Goal: Task Accomplishment & Management: Use online tool/utility

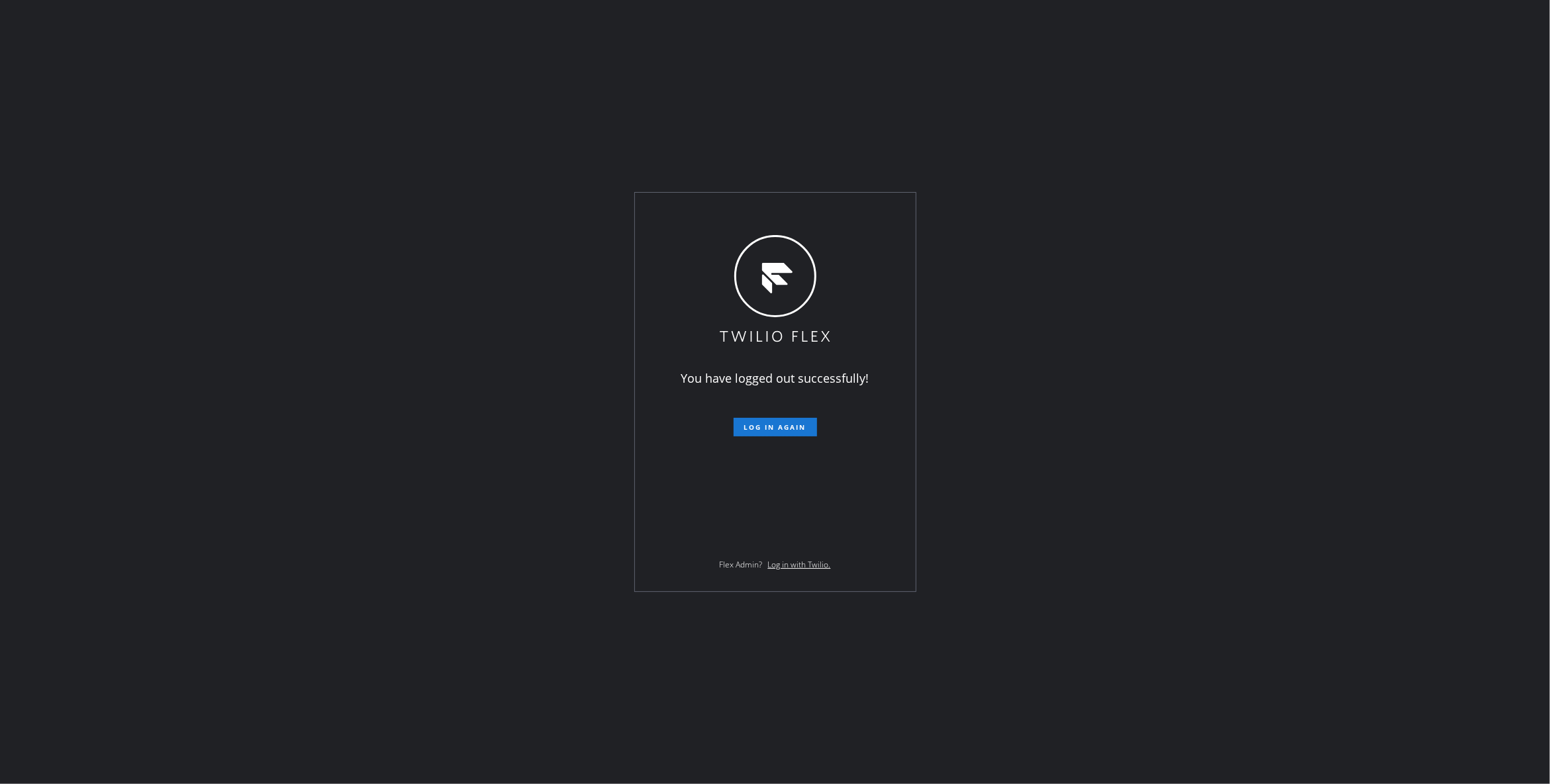
click at [195, 364] on div "You have logged out successfully! Log in again Flex Admin? Log in with Twilio." at bounding box center [775, 392] width 1550 height 784
click at [774, 428] on span "Log in again" at bounding box center [775, 427] width 62 height 9
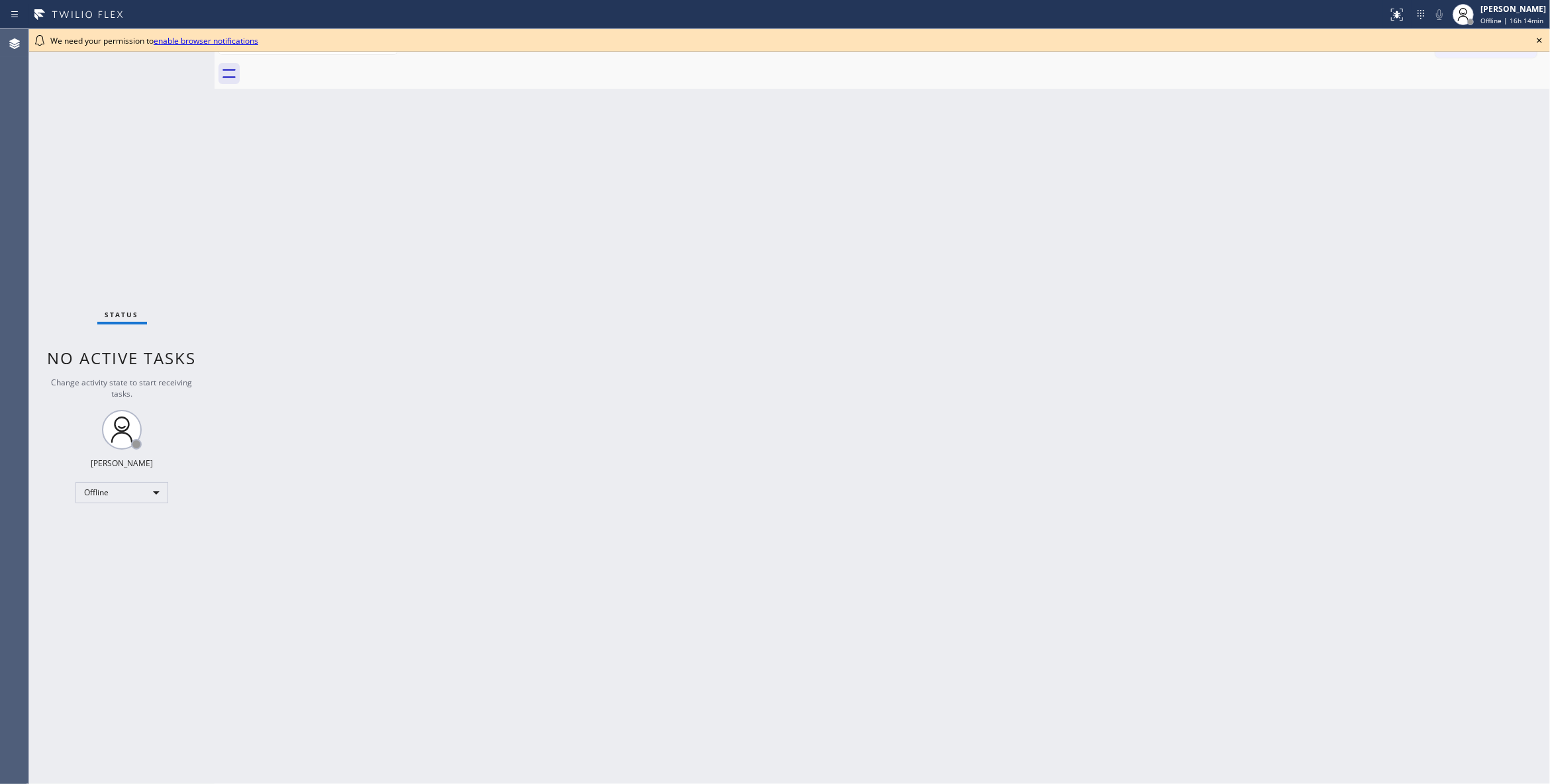
click at [1537, 40] on icon at bounding box center [1539, 40] width 16 height 16
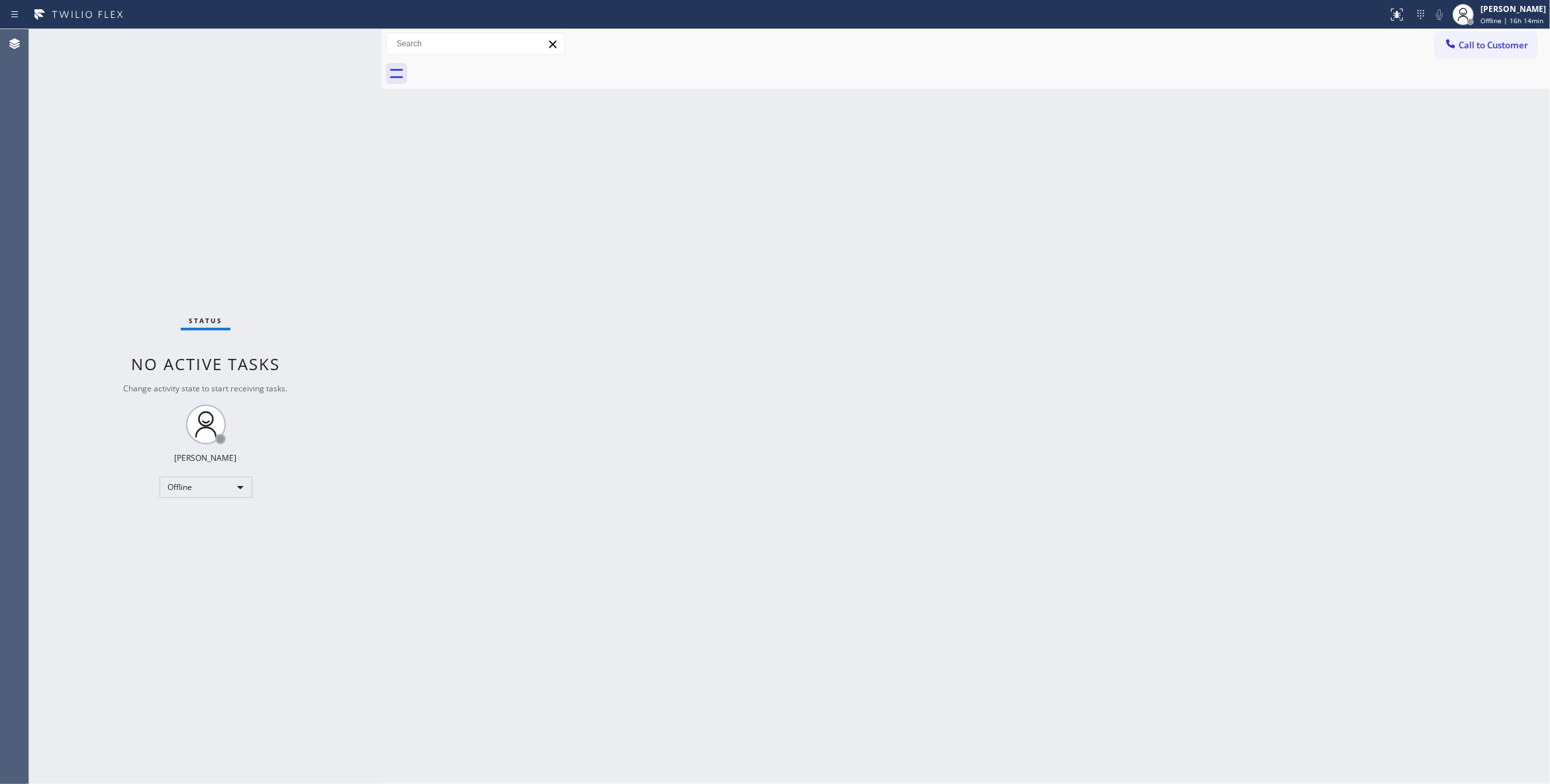
drag, startPoint x: 213, startPoint y: 88, endPoint x: 380, endPoint y: 128, distance: 171.7
click at [382, 128] on div at bounding box center [382, 406] width 0 height 755
click at [209, 487] on div "Offline" at bounding box center [205, 487] width 92 height 21
click at [196, 536] on li "Unavailable" at bounding box center [204, 537] width 89 height 16
click at [193, 487] on div "Unavailable" at bounding box center [205, 487] width 92 height 21
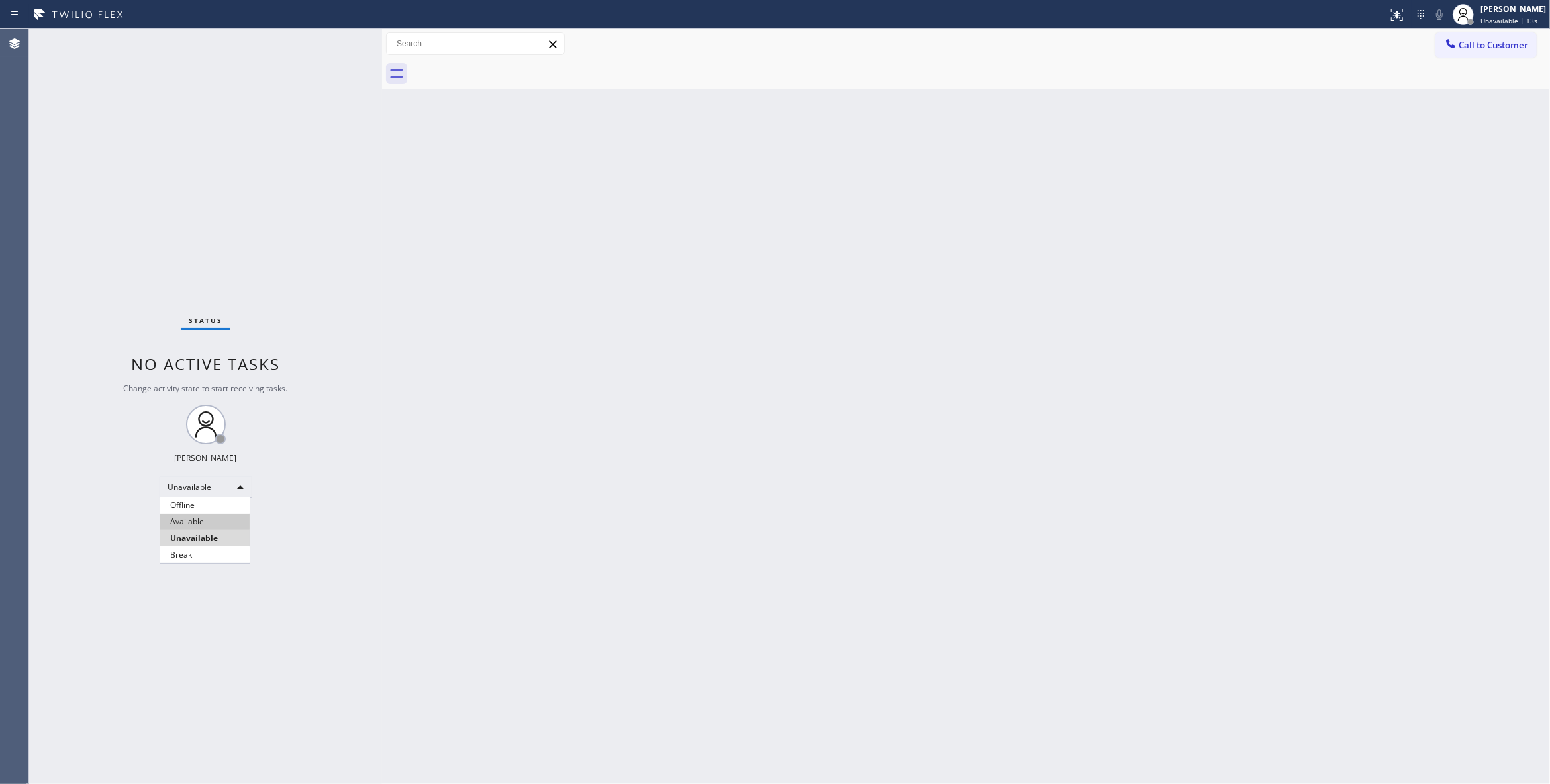
click at [195, 520] on li "Available" at bounding box center [204, 521] width 89 height 16
click at [920, 222] on div "Back to Dashboard Change Sender ID Customers Technicians Select a contact Outbo…" at bounding box center [966, 406] width 1168 height 755
click at [1501, 40] on span "Call to Customer" at bounding box center [1494, 45] width 70 height 12
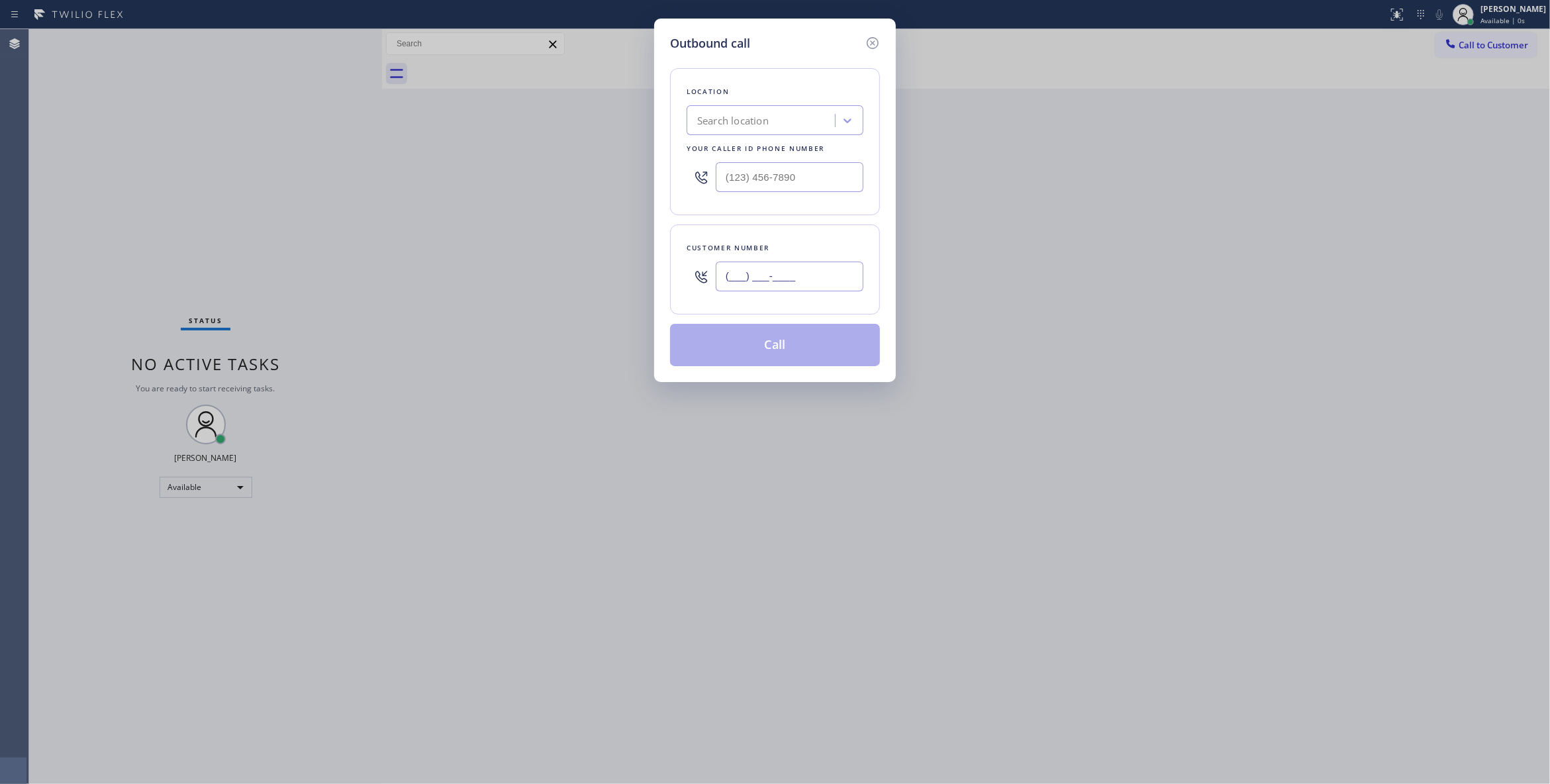
click at [766, 281] on input "(___) ___-____" at bounding box center [789, 276] width 148 height 29
paste input "323) 898-8043"
type input "[PHONE_NUMBER]"
drag, startPoint x: 825, startPoint y: 178, endPoint x: 663, endPoint y: 196, distance: 163.0
click at [623, 164] on div "Outbound call Location Search location Your caller id phone number (___) ___-__…" at bounding box center [775, 392] width 1550 height 784
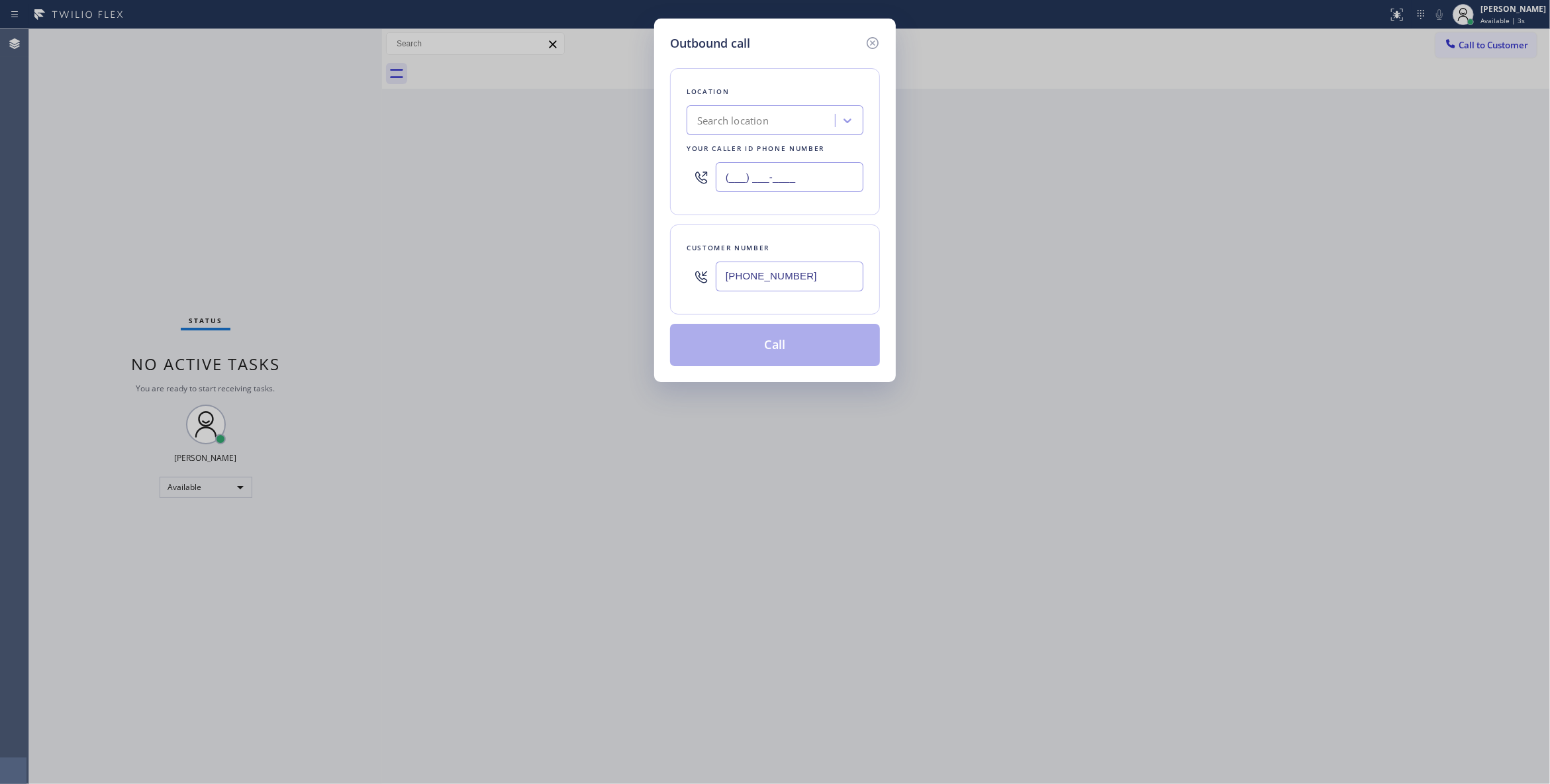
paste input "323) 870-7123"
type input "[PHONE_NUMBER]"
click at [780, 345] on button "Call" at bounding box center [775, 345] width 210 height 43
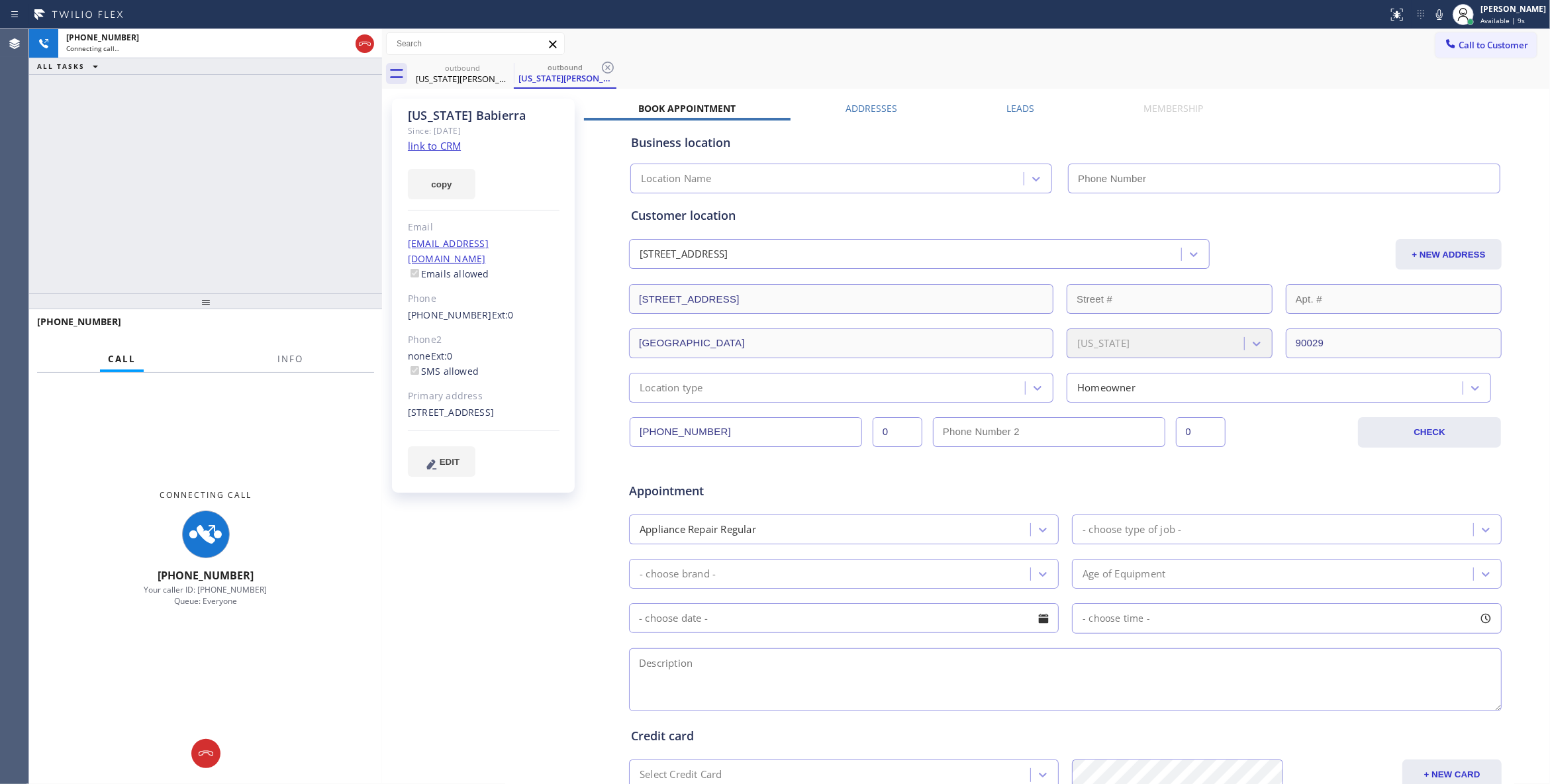
type input "[PHONE_NUMBER]"
click at [466, 541] on div "[US_STATE][PERSON_NAME] Since: [DATE] link to CRM copy Email [EMAIL_ADDRESS][DO…" at bounding box center [484, 521] width 199 height 858
click at [297, 357] on span "Info" at bounding box center [290, 359] width 26 height 12
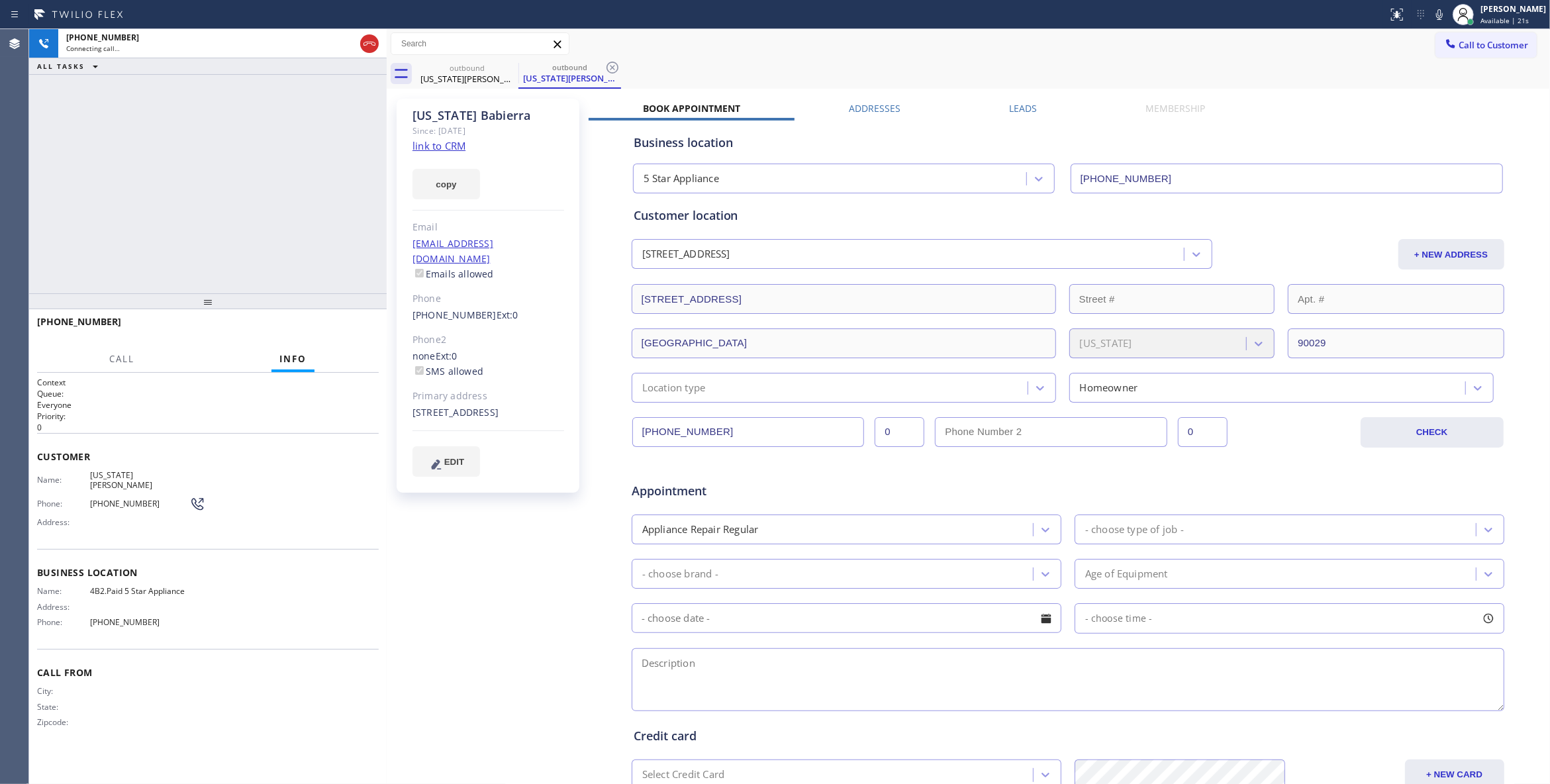
drag, startPoint x: 380, startPoint y: 101, endPoint x: 407, endPoint y: 106, distance: 27.5
click at [387, 106] on div at bounding box center [387, 406] width 0 height 755
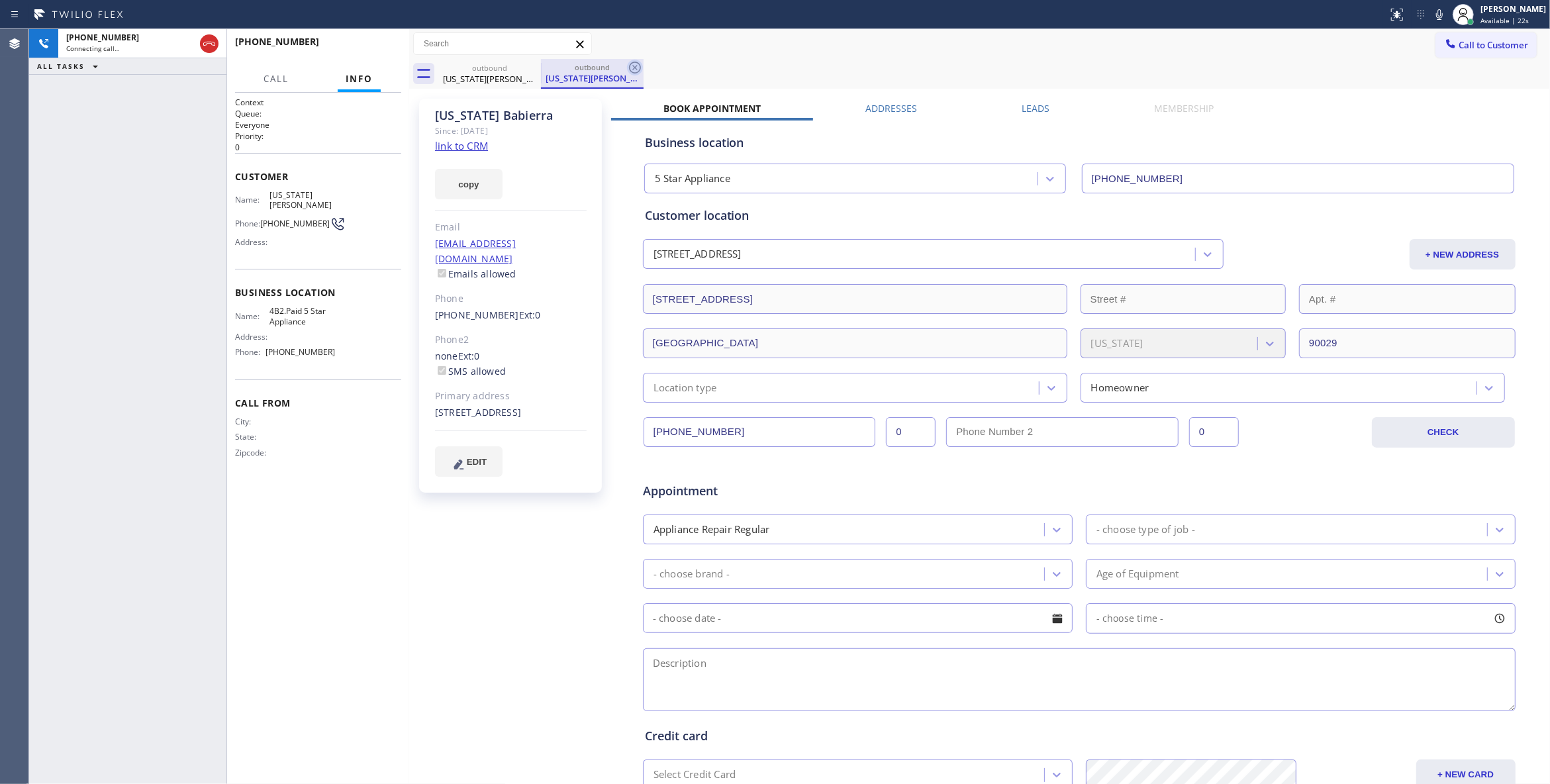
click at [633, 69] on icon at bounding box center [635, 67] width 12 height 12
click at [375, 47] on span "HANG UP" at bounding box center [370, 47] width 40 height 9
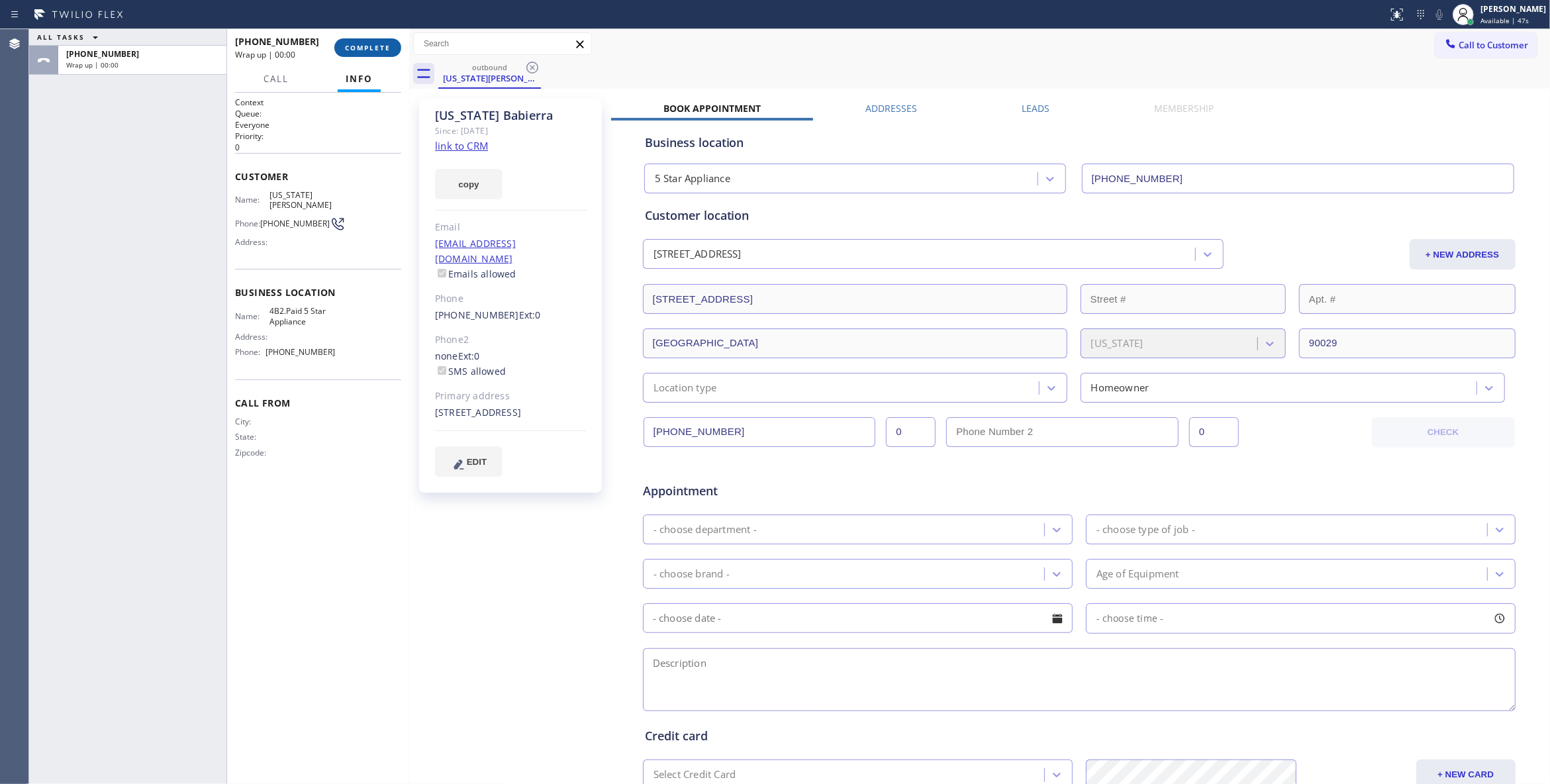
click at [375, 47] on span "COMPLETE" at bounding box center [368, 47] width 46 height 9
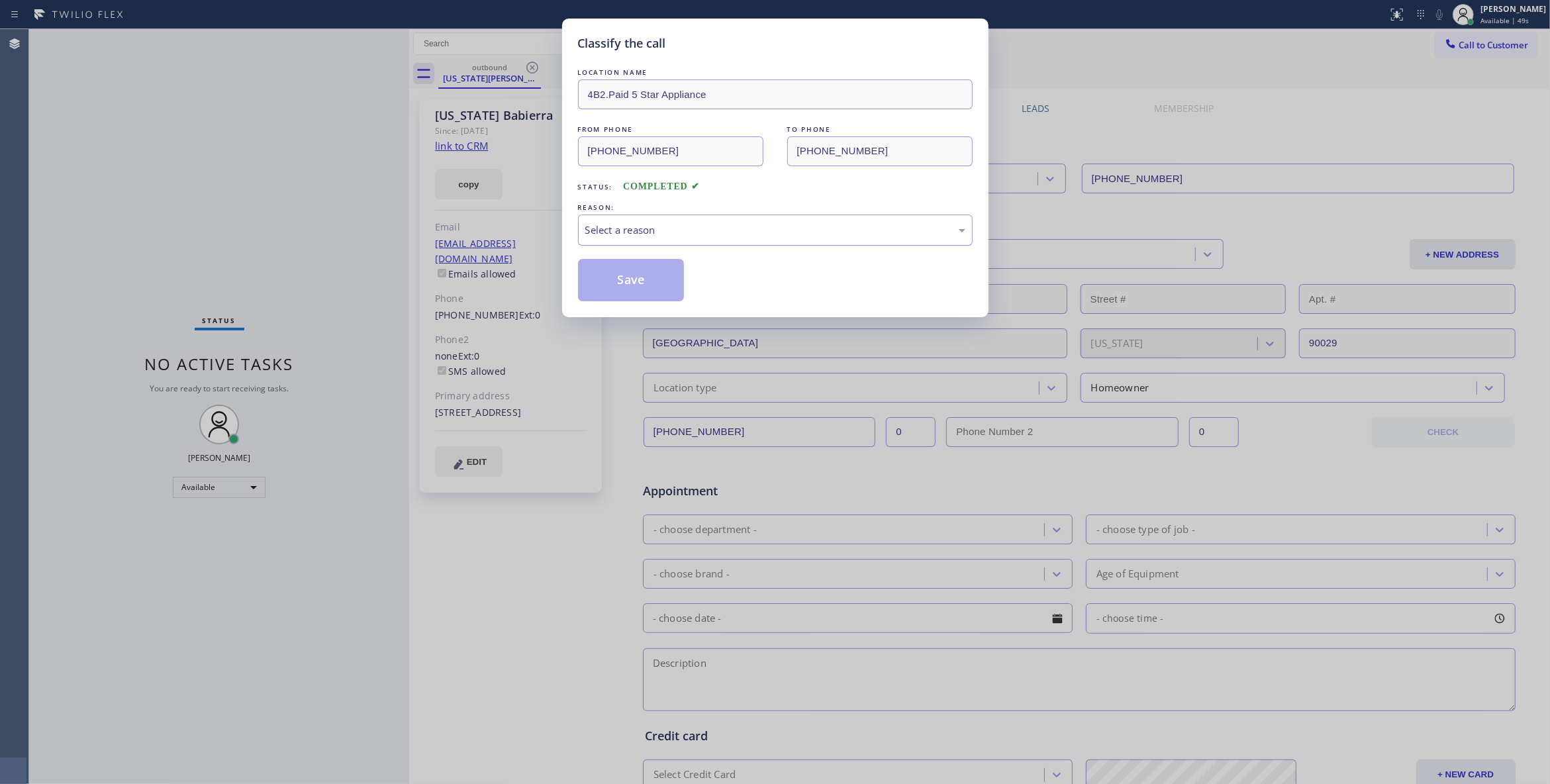
click at [650, 233] on div "Select a reason" at bounding box center [775, 230] width 380 height 16
click at [627, 276] on button "Save" at bounding box center [631, 280] width 106 height 43
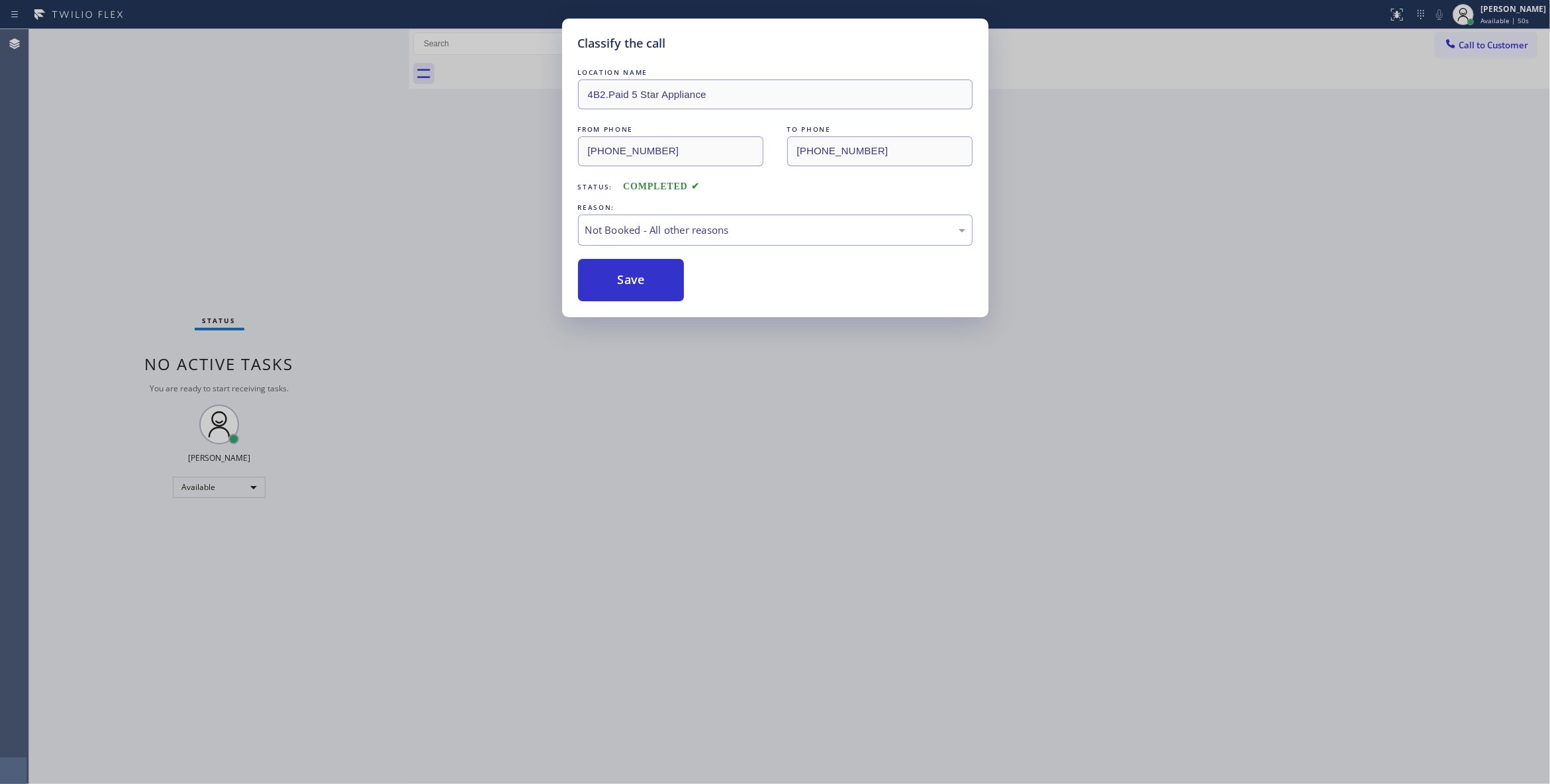
click at [627, 276] on button "Save" at bounding box center [631, 280] width 106 height 43
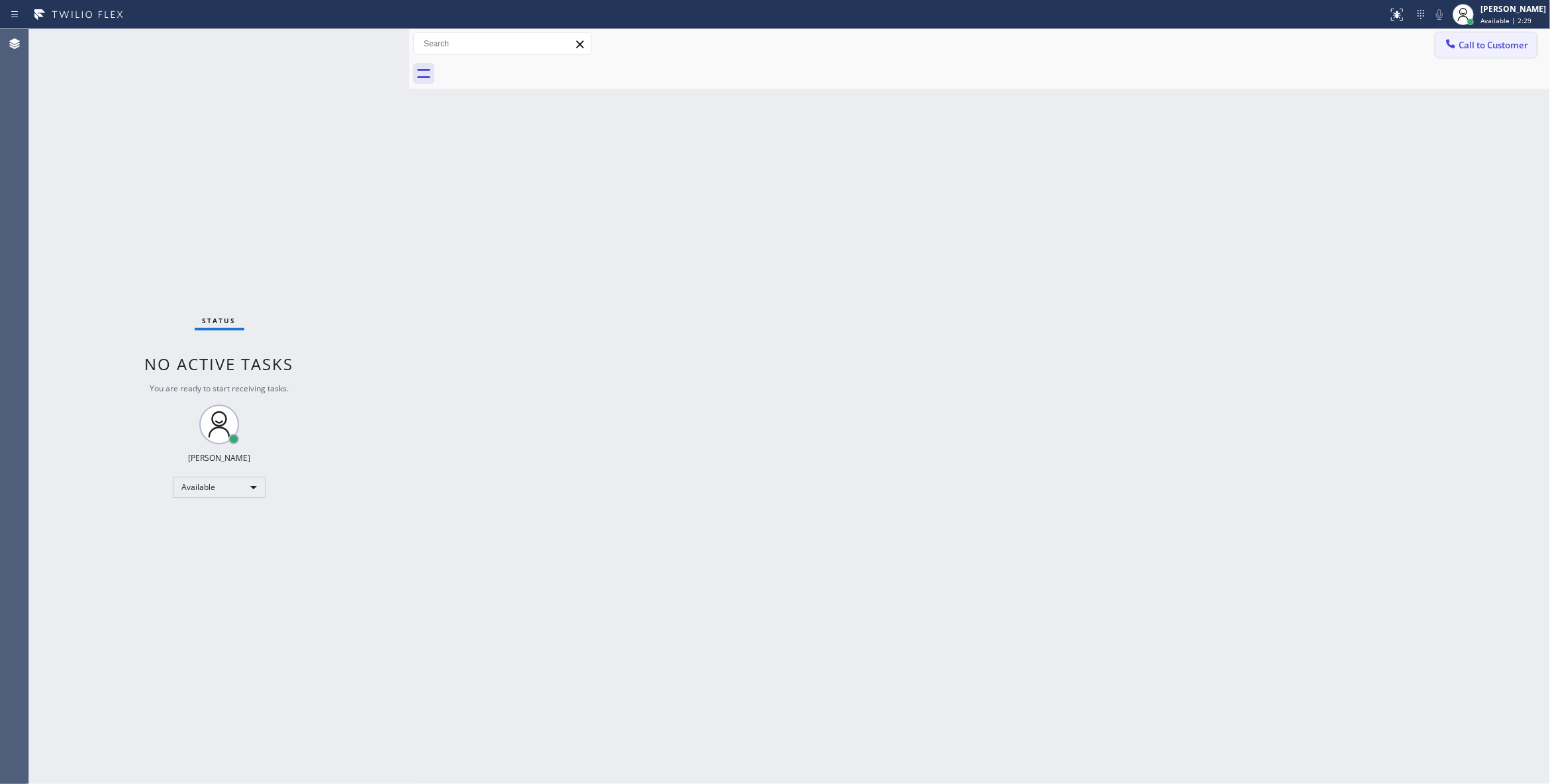
click at [1469, 51] on span "Call to Customer" at bounding box center [1494, 45] width 70 height 12
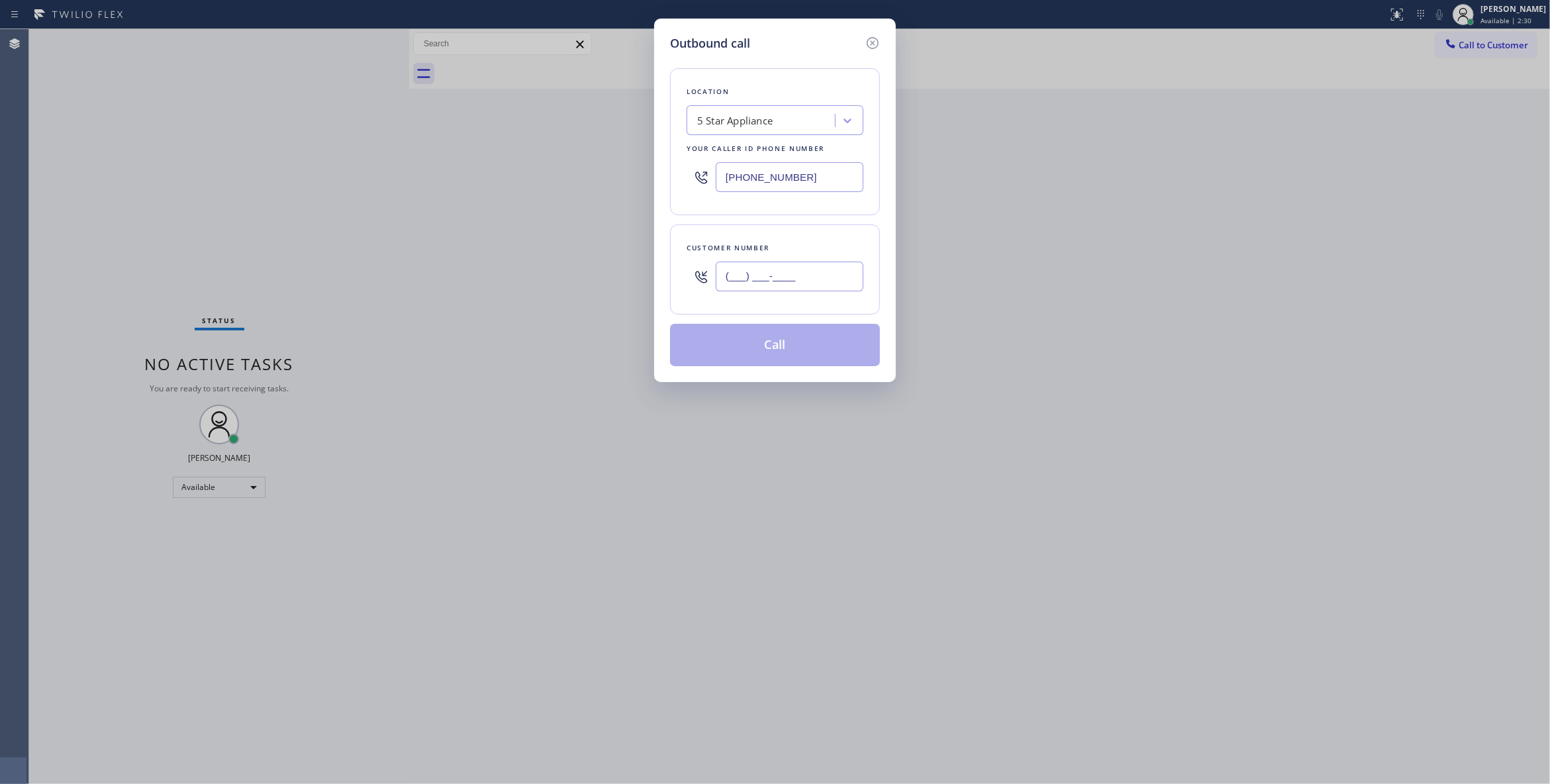
click at [815, 265] on input "(___) ___-____" at bounding box center [789, 276] width 148 height 29
paste input "323) 898-8043"
type input "[PHONE_NUMBER]"
click at [801, 353] on button "Call" at bounding box center [775, 345] width 210 height 43
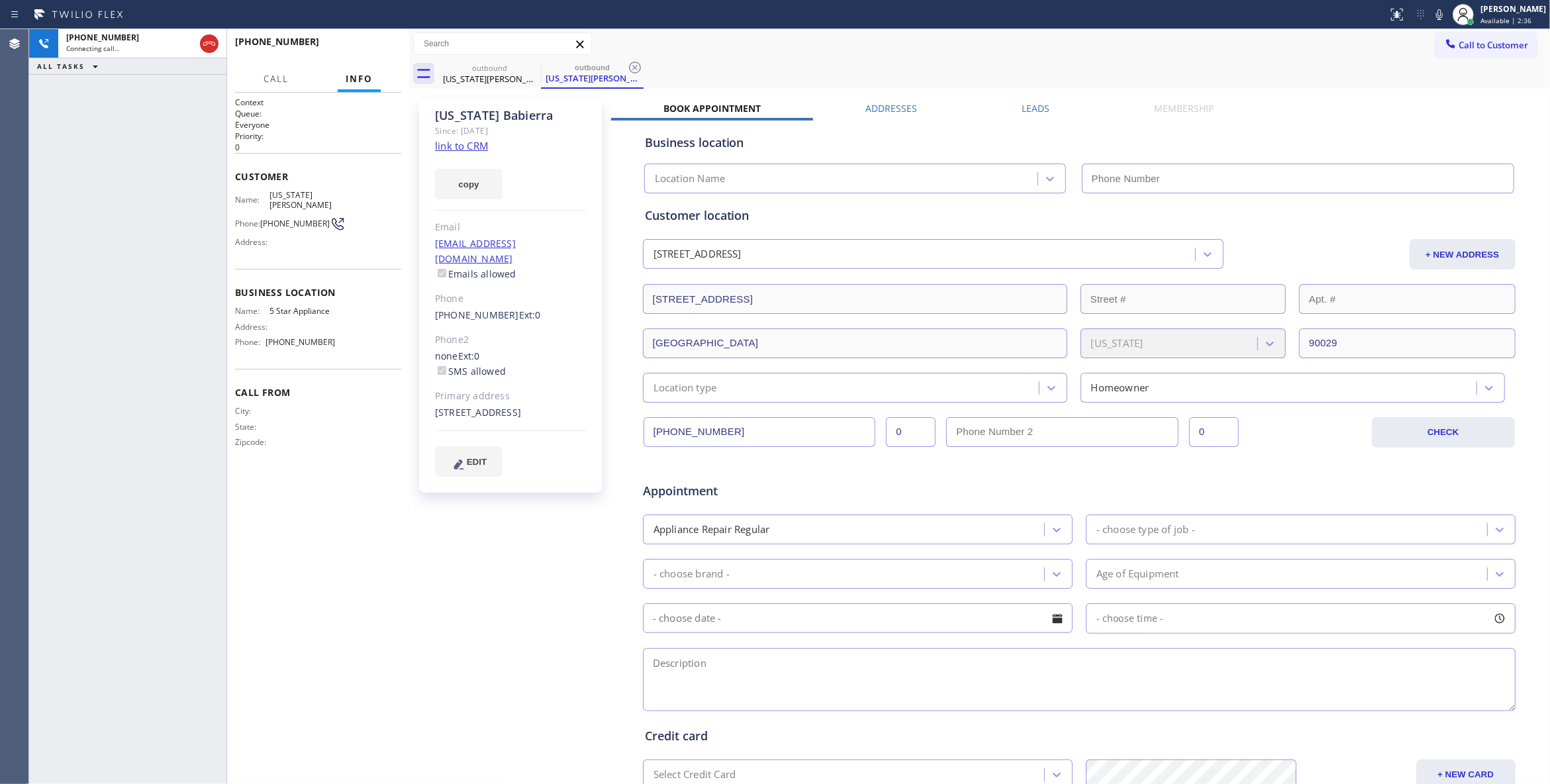
type input "[PHONE_NUMBER]"
click at [361, 54] on button "HANG UP" at bounding box center [370, 47] width 61 height 19
click at [636, 71] on icon at bounding box center [635, 67] width 16 height 16
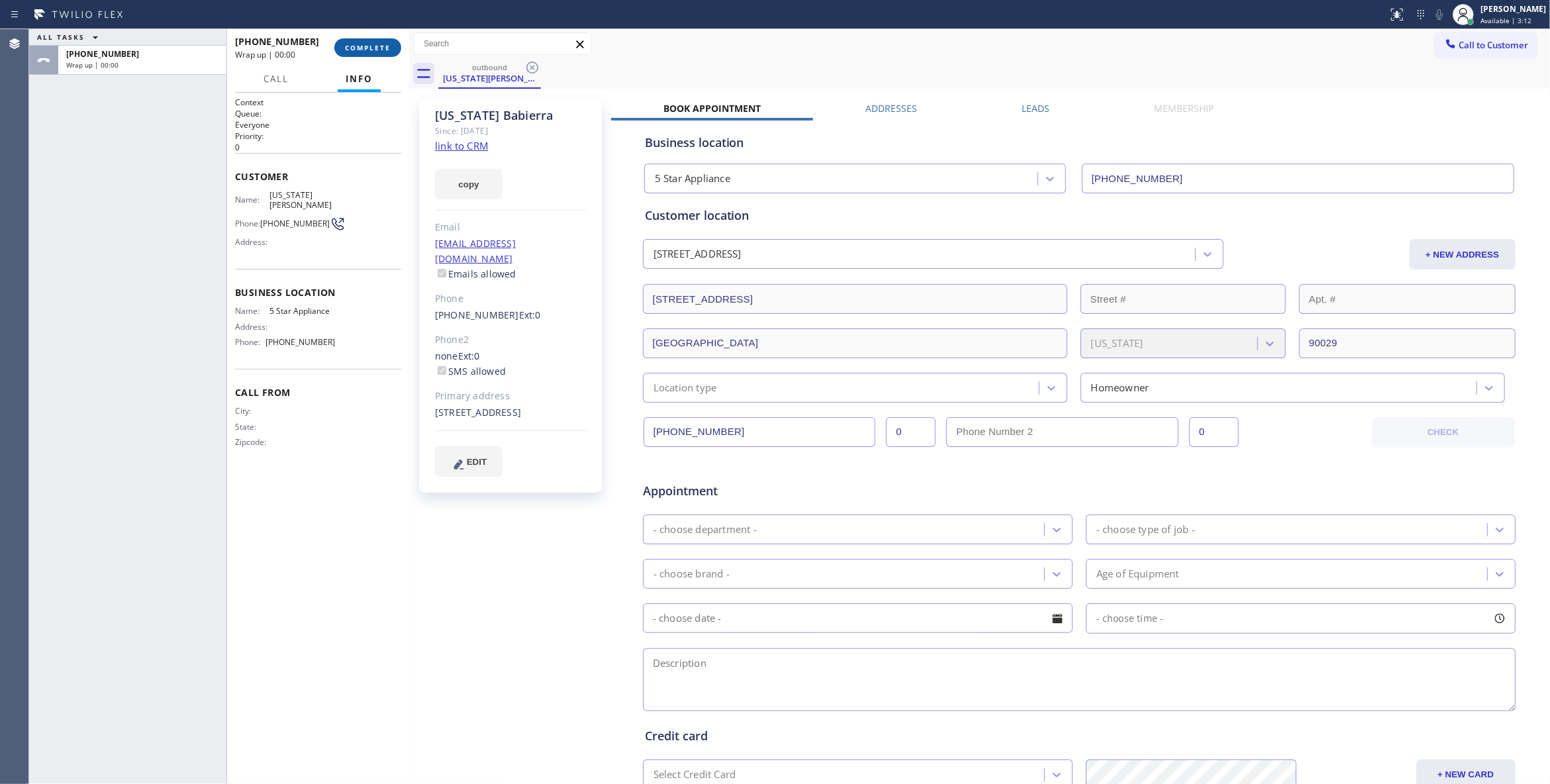
click at [351, 53] on button "COMPLETE" at bounding box center [368, 47] width 67 height 19
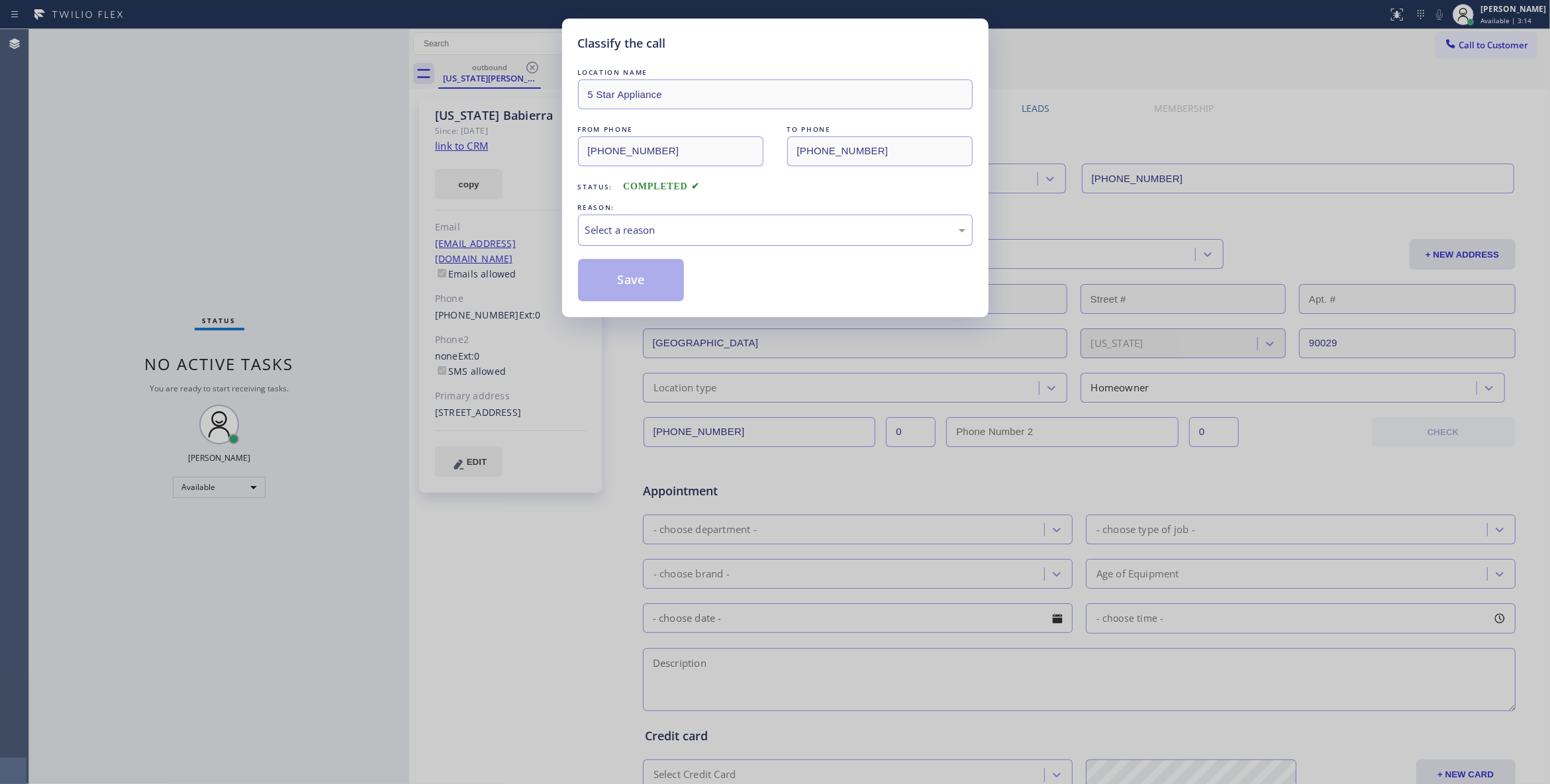
click at [616, 231] on div "Select a reason" at bounding box center [775, 230] width 380 height 16
click at [629, 278] on button "Save" at bounding box center [631, 280] width 106 height 43
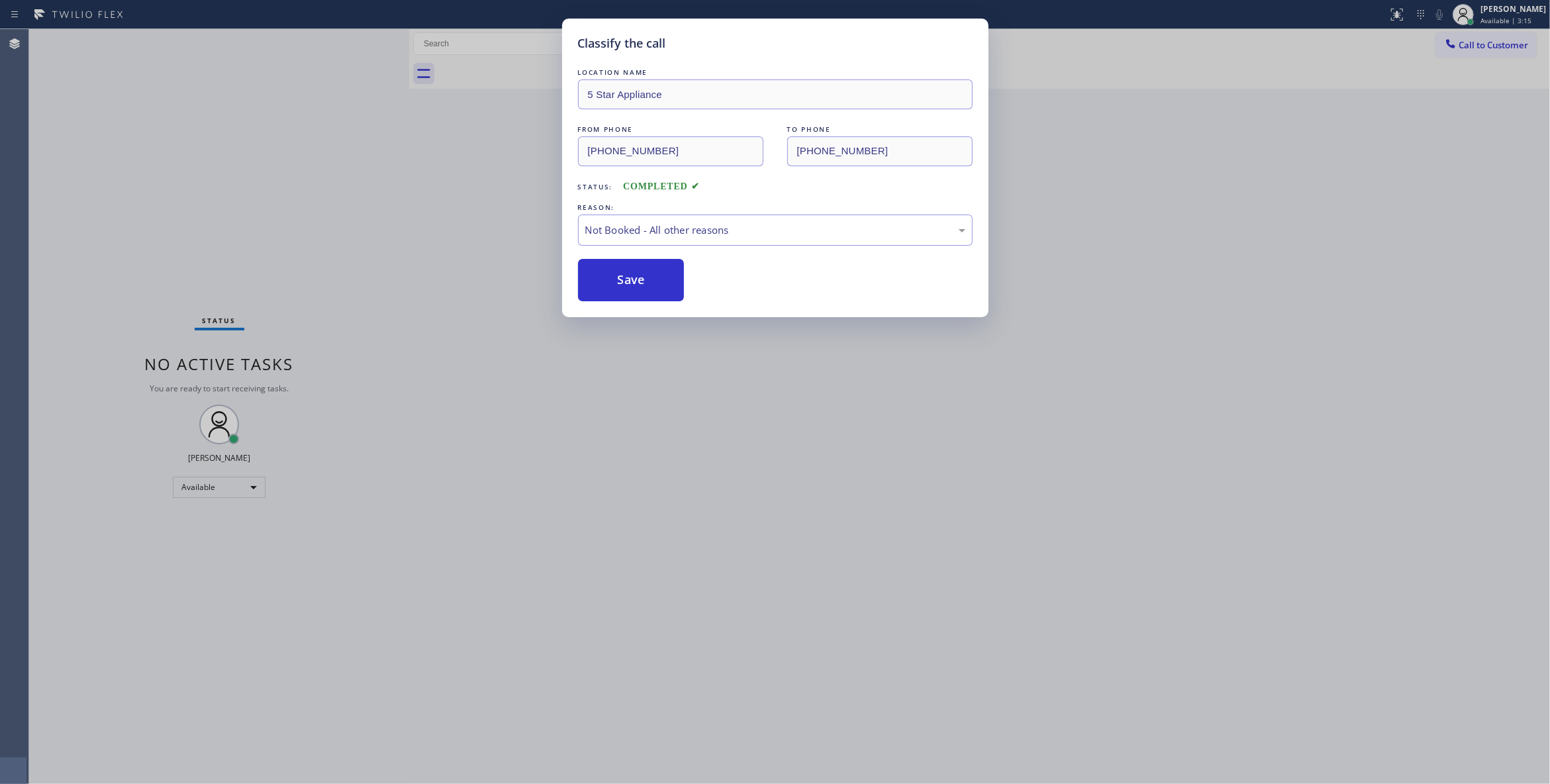
click at [629, 278] on button "Save" at bounding box center [631, 280] width 106 height 43
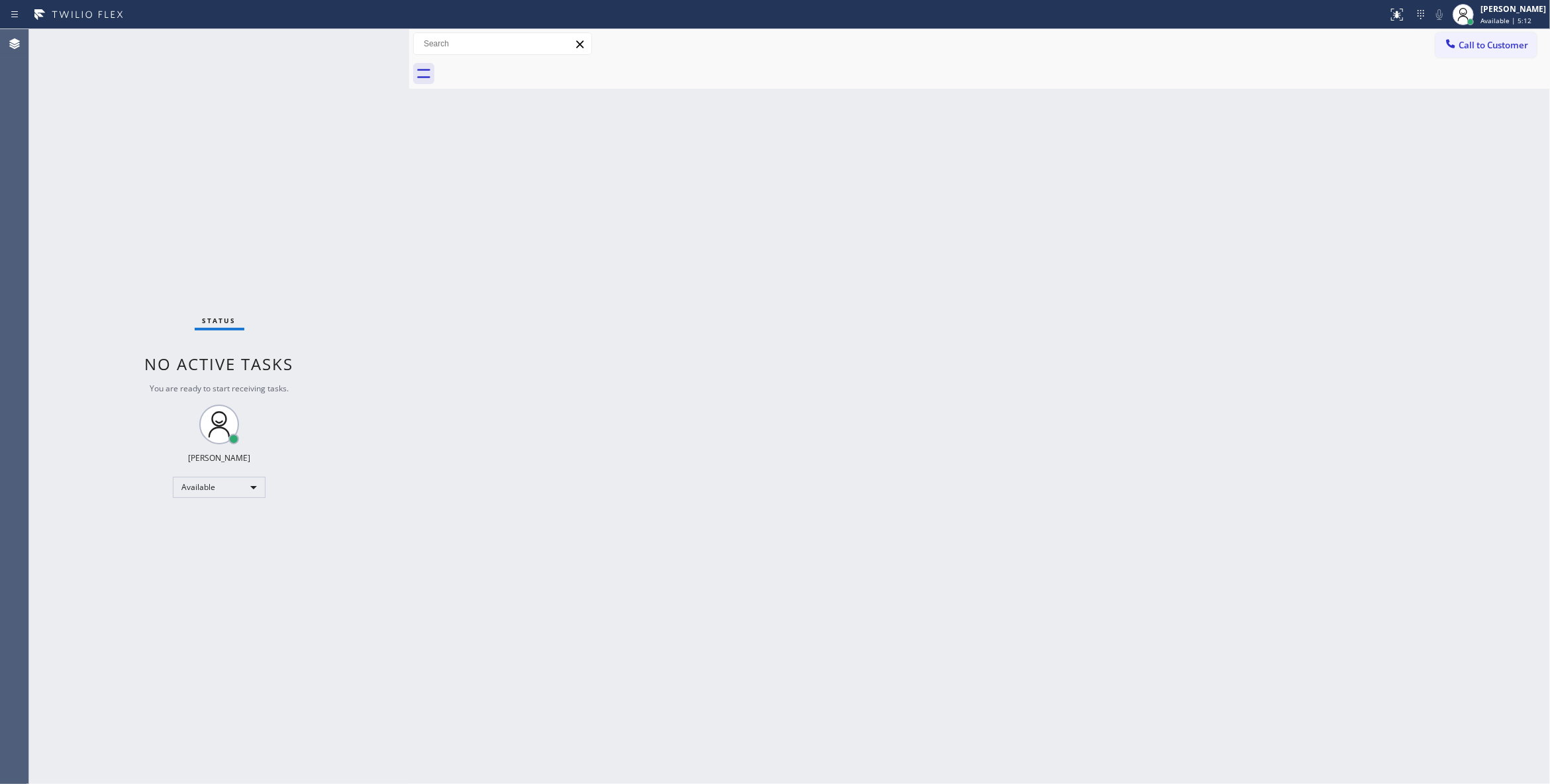
drag, startPoint x: 692, startPoint y: 284, endPoint x: 604, endPoint y: 13, distance: 284.9
click at [687, 250] on div "Back to Dashboard Change Sender ID Customers Technicians Select a contact Outbo…" at bounding box center [979, 406] width 1141 height 755
drag, startPoint x: 1521, startPoint y: 41, endPoint x: 1259, endPoint y: 85, distance: 265.7
click at [1518, 43] on span "Call to Customer" at bounding box center [1494, 45] width 70 height 12
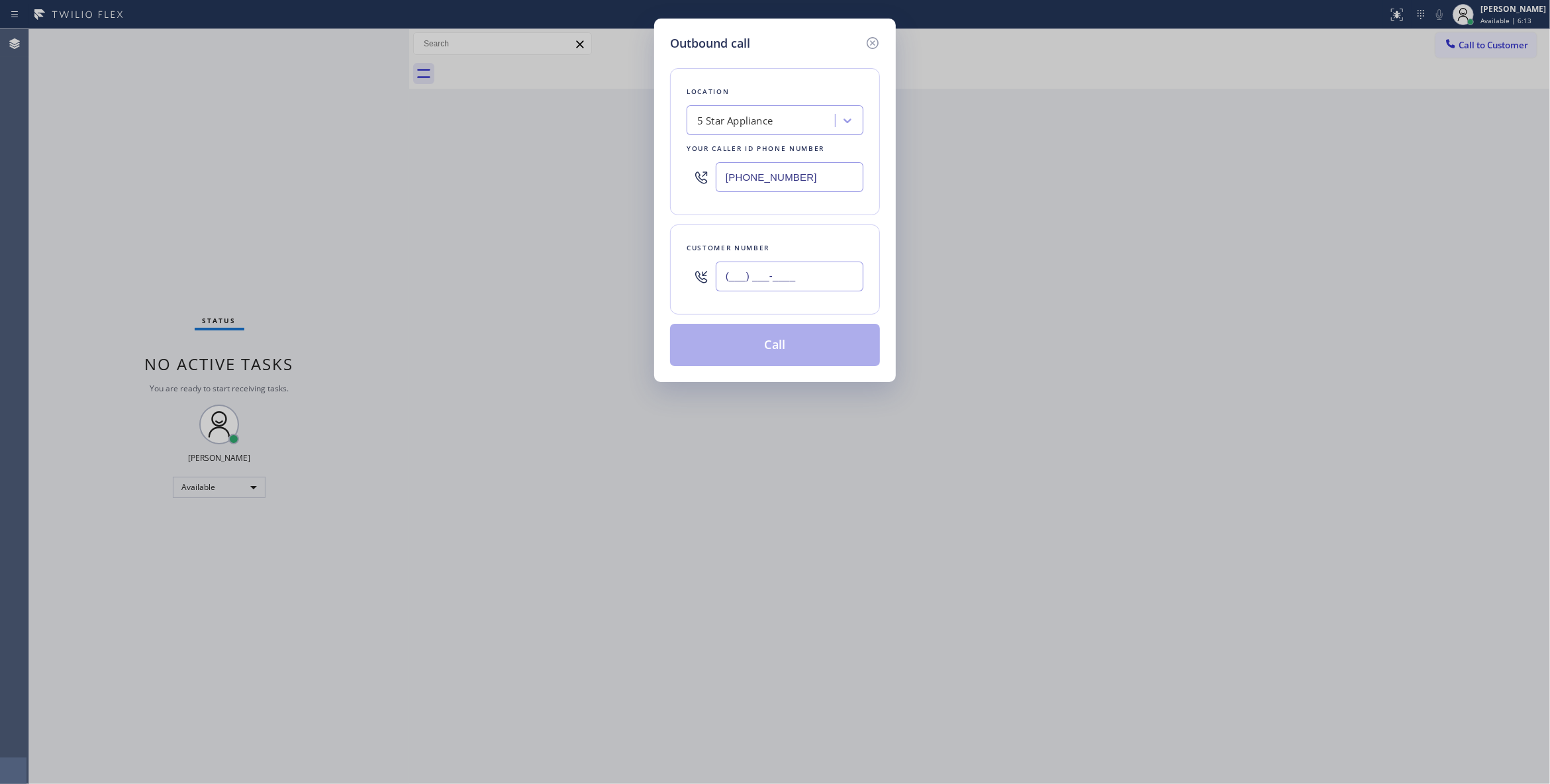
drag, startPoint x: 748, startPoint y: 281, endPoint x: 809, endPoint y: 307, distance: 66.3
click at [748, 281] on input "(___) ___-____" at bounding box center [789, 276] width 148 height 29
paste input "626) 216-2016"
type input "[PHONE_NUMBER]"
drag, startPoint x: 828, startPoint y: 179, endPoint x: 353, endPoint y: 181, distance: 475.0
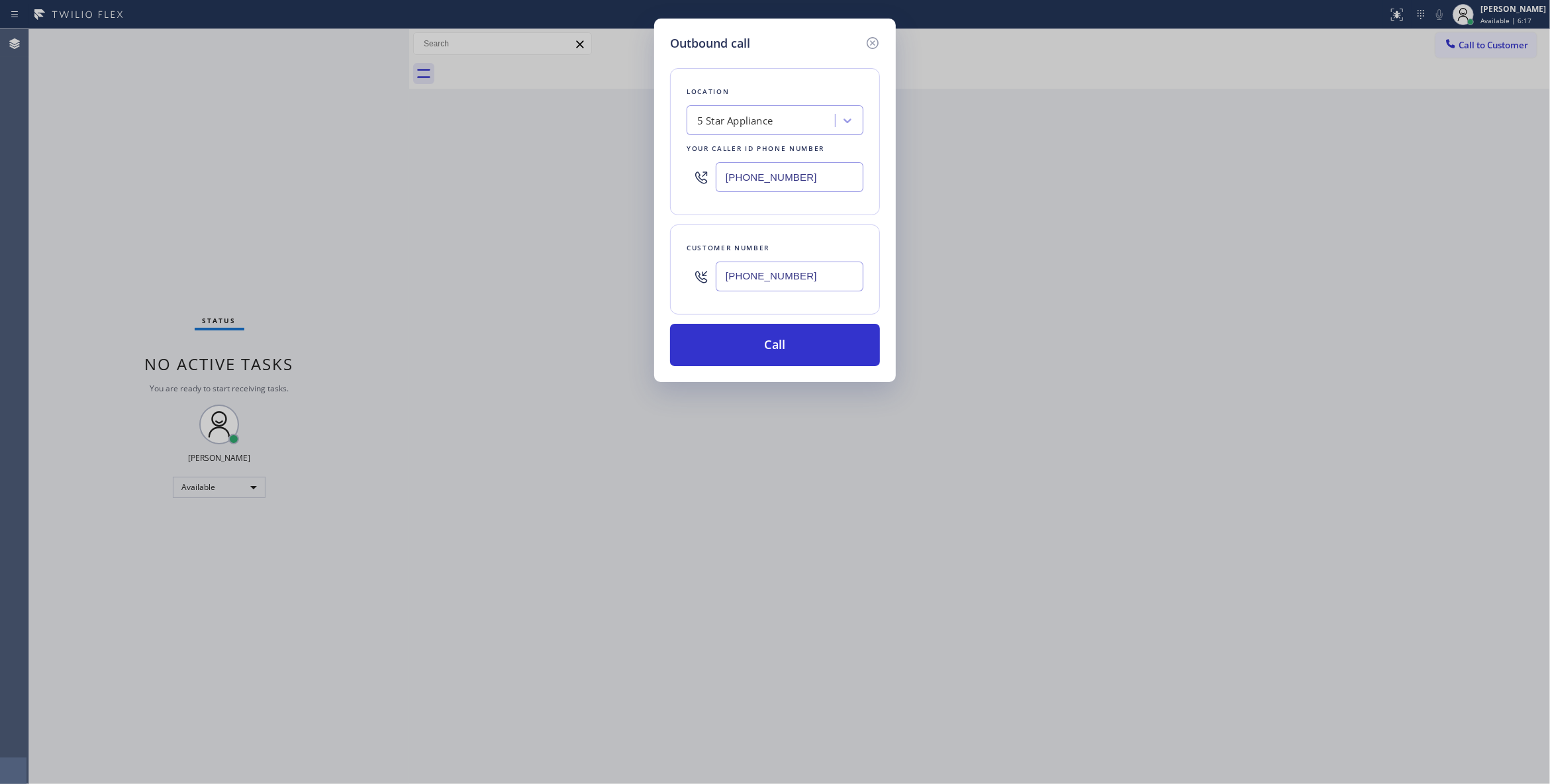
click at [353, 181] on div "Outbound call Location 5 Star Appliance Your caller id phone number [PHONE_NUMB…" at bounding box center [775, 392] width 1550 height 784
paste input "530) 288-4804"
type input "[PHONE_NUMBER]"
drag, startPoint x: 827, startPoint y: 280, endPoint x: 648, endPoint y: 280, distance: 179.0
click at [648, 280] on div "Outbound call Location Marvel Electricians [GEOGRAPHIC_DATA] Your caller id pho…" at bounding box center [775, 392] width 1550 height 784
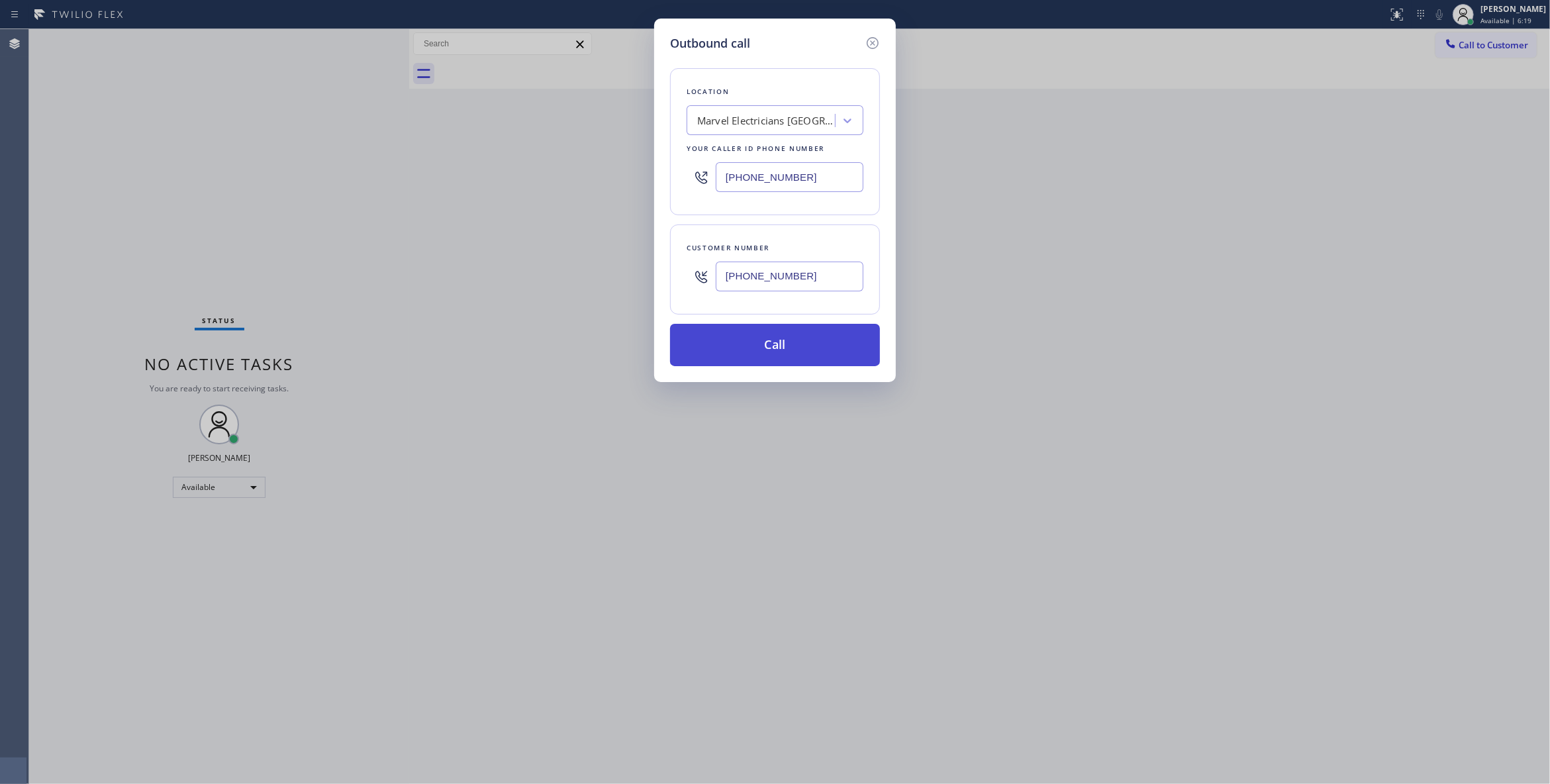
click at [708, 349] on button "Call" at bounding box center [775, 345] width 210 height 43
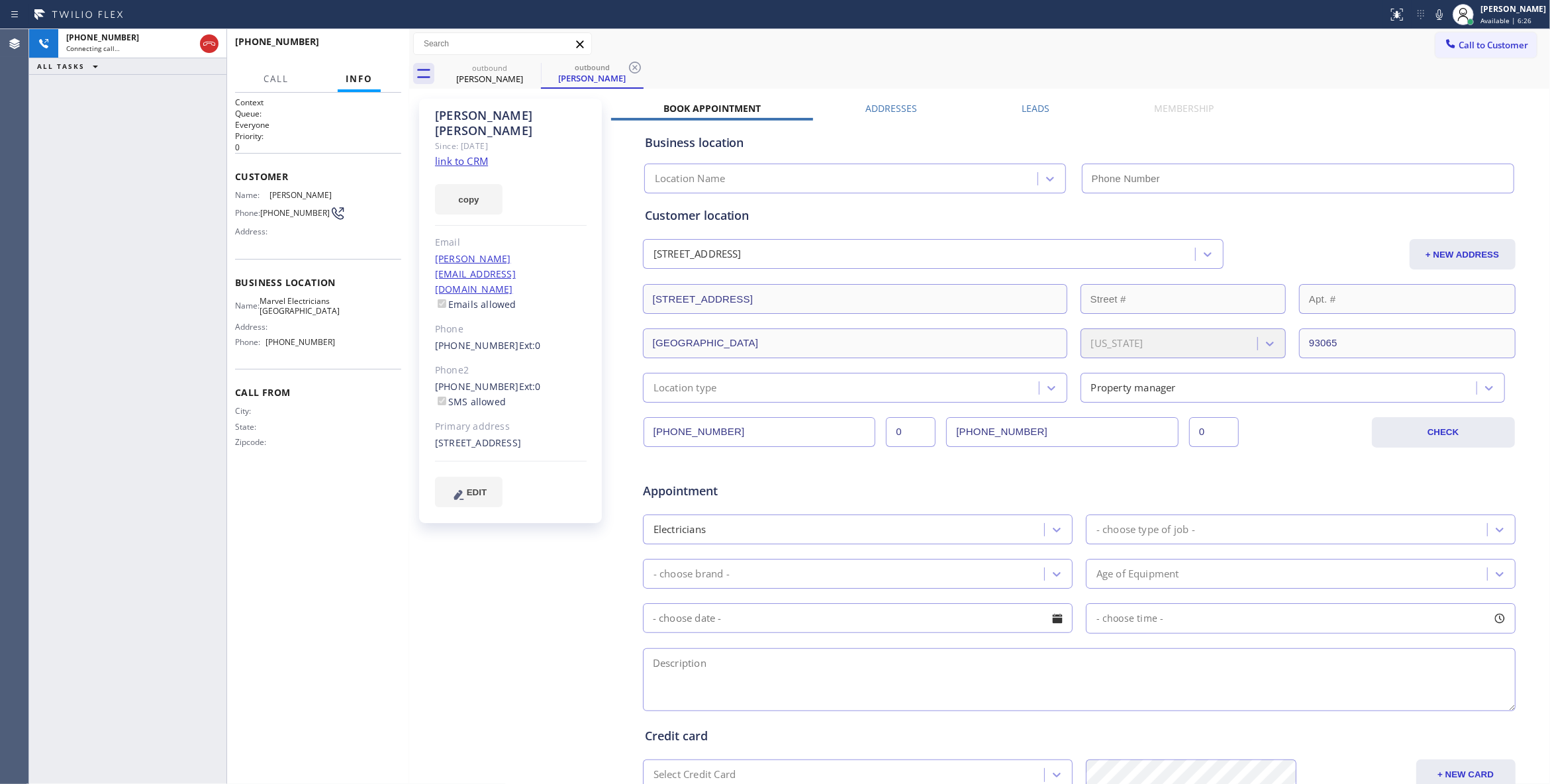
type input "[PHONE_NUMBER]"
click at [258, 646] on div "Context Queue: Everyone Priority: 0 Customer Name: [PERSON_NAME] Phone: [PHONE_…" at bounding box center [317, 438] width 166 height 683
click at [383, 53] on button "HANG UP" at bounding box center [370, 47] width 61 height 19
drag, startPoint x: 639, startPoint y: 67, endPoint x: 395, endPoint y: 58, distance: 244.2
click at [633, 67] on icon at bounding box center [635, 67] width 16 height 16
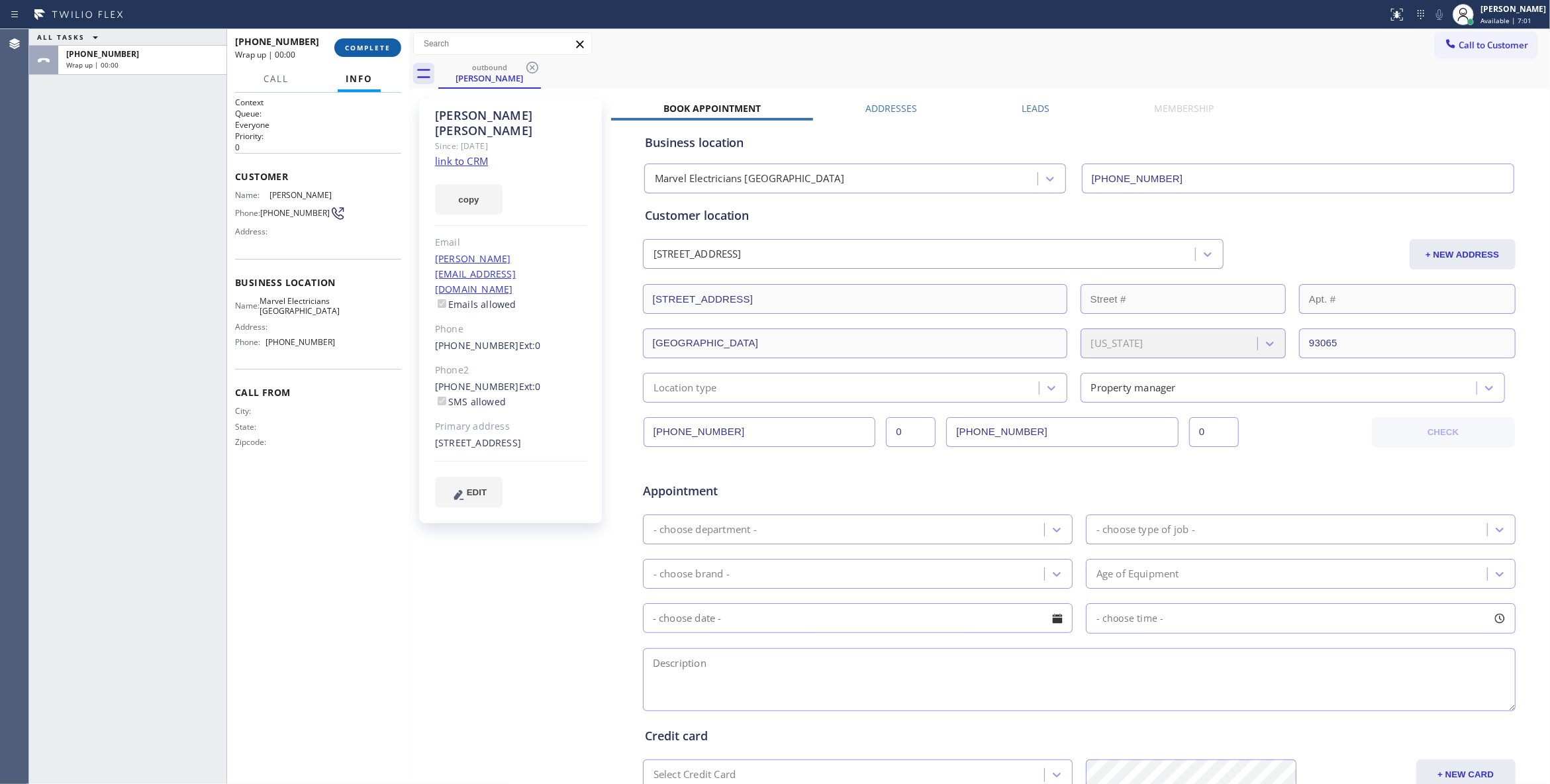
click at [371, 46] on span "COMPLETE" at bounding box center [368, 47] width 46 height 9
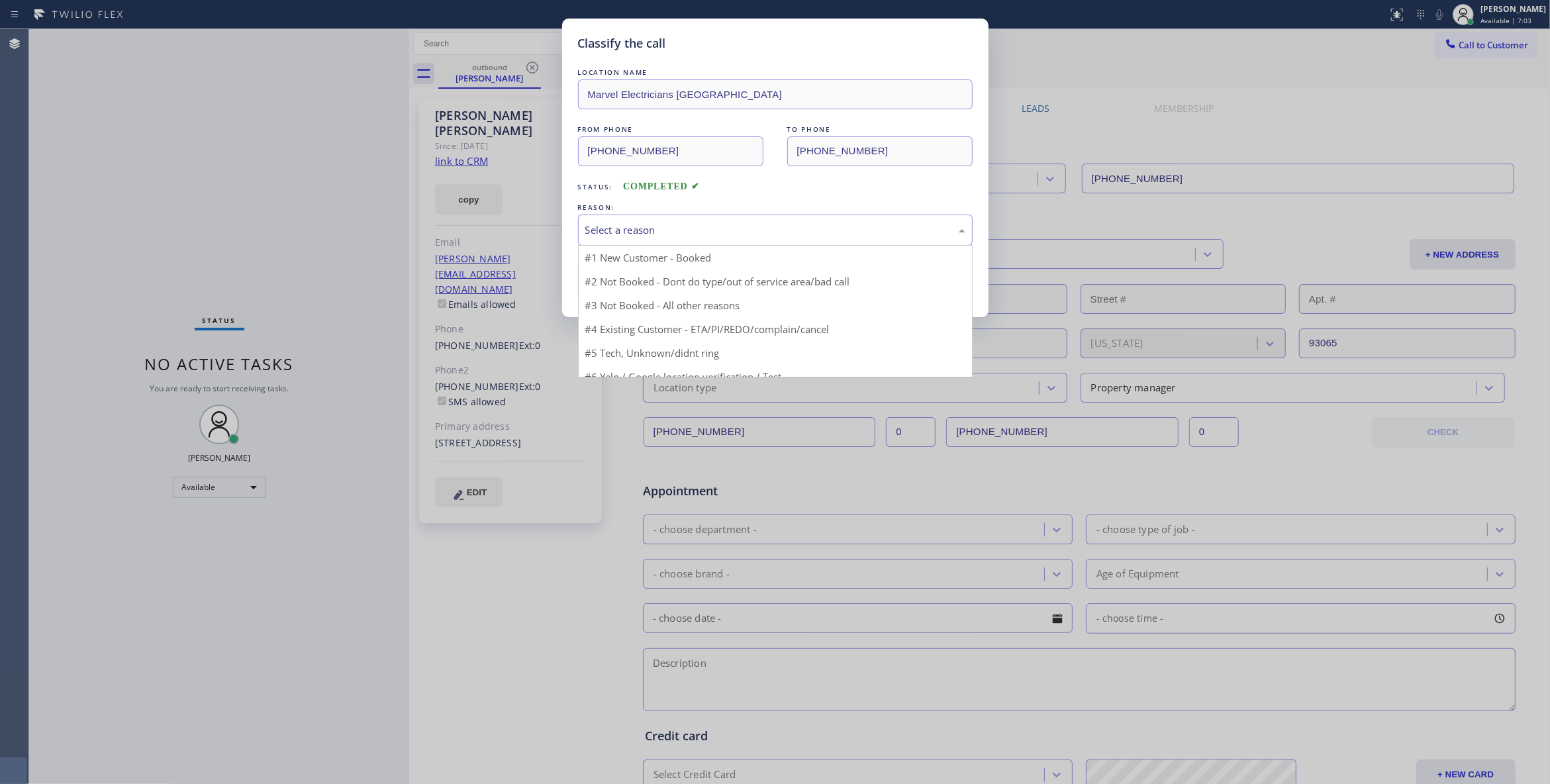
click at [659, 235] on div "Select a reason" at bounding box center [775, 230] width 380 height 16
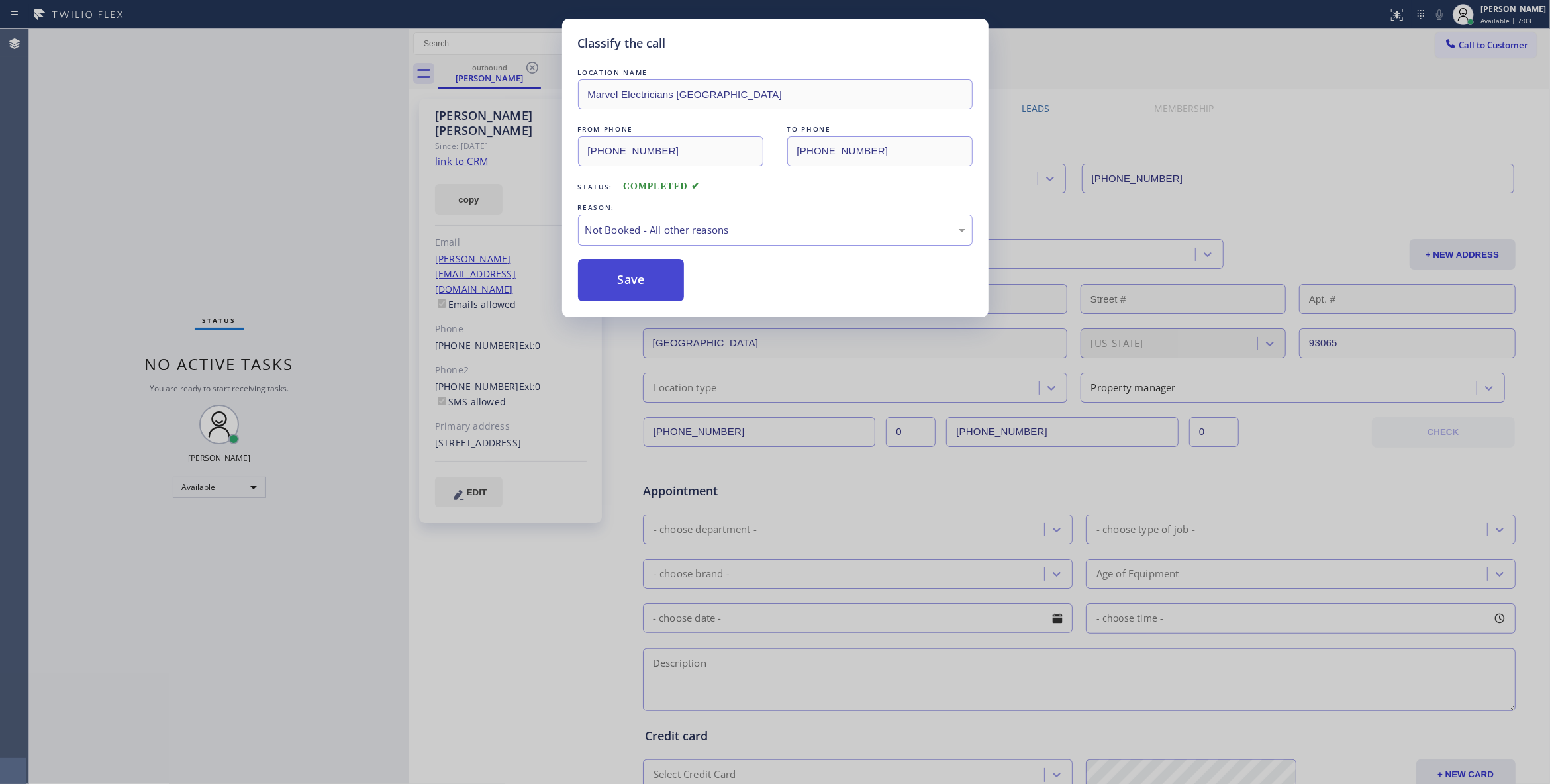
click at [635, 287] on button "Save" at bounding box center [631, 280] width 106 height 43
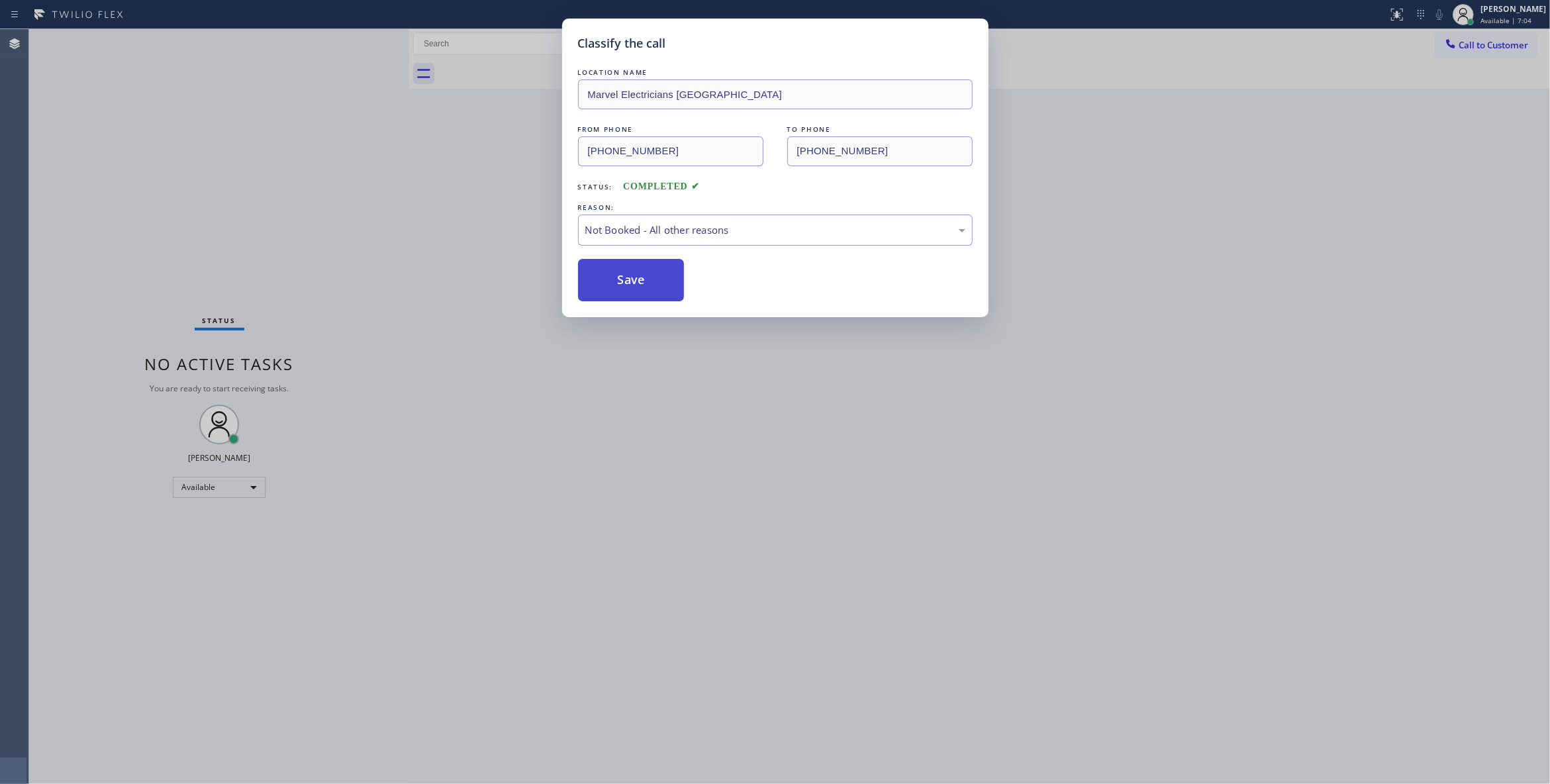
click at [635, 287] on button "Save" at bounding box center [631, 280] width 106 height 43
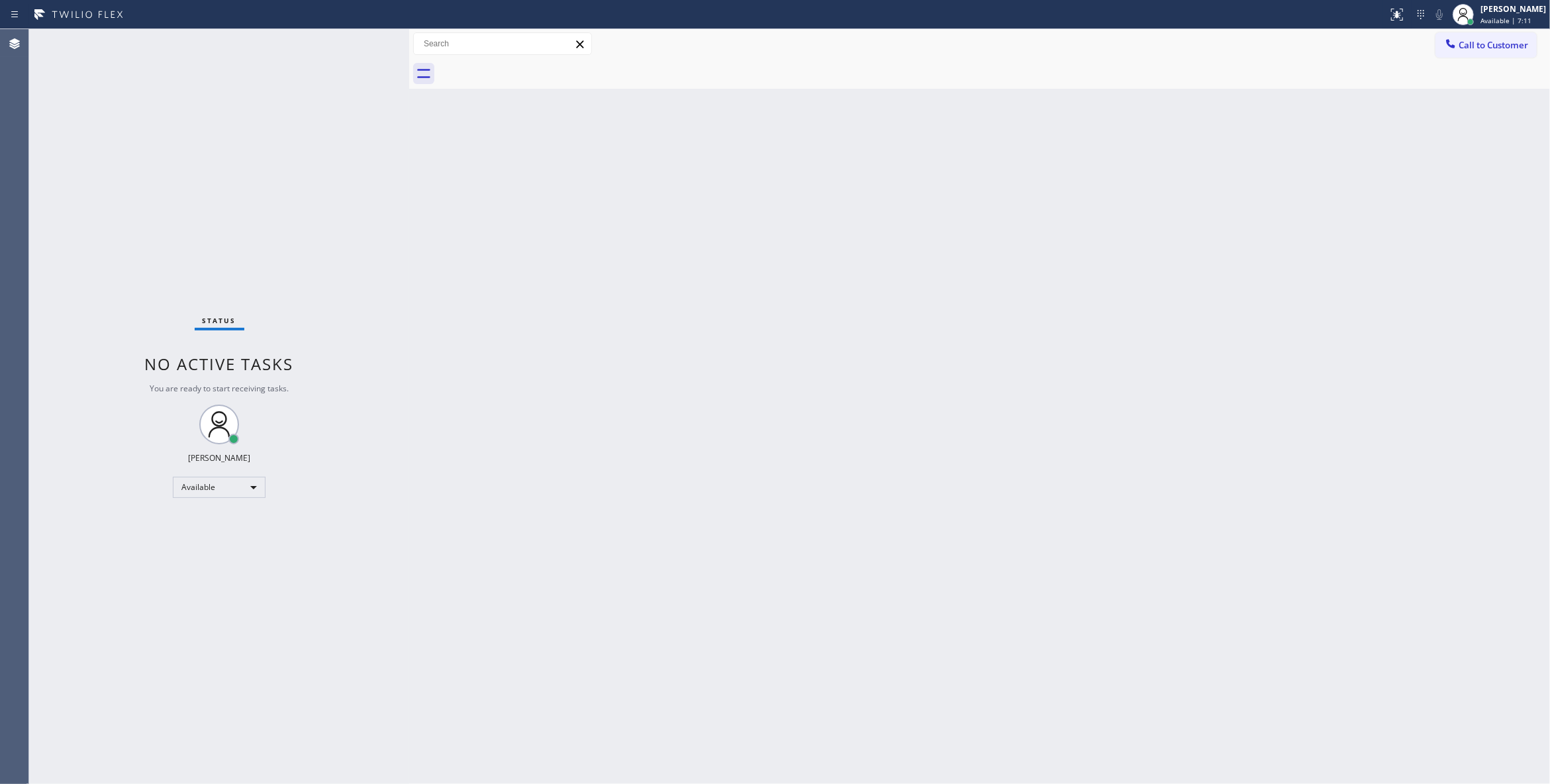
drag, startPoint x: 878, startPoint y: 293, endPoint x: 892, endPoint y: 273, distance: 24.4
click at [885, 282] on div "Back to Dashboard Change Sender ID Customers Technicians Select a contact Outbo…" at bounding box center [979, 406] width 1141 height 755
click at [1492, 47] on span "Call to Customer" at bounding box center [1494, 45] width 70 height 12
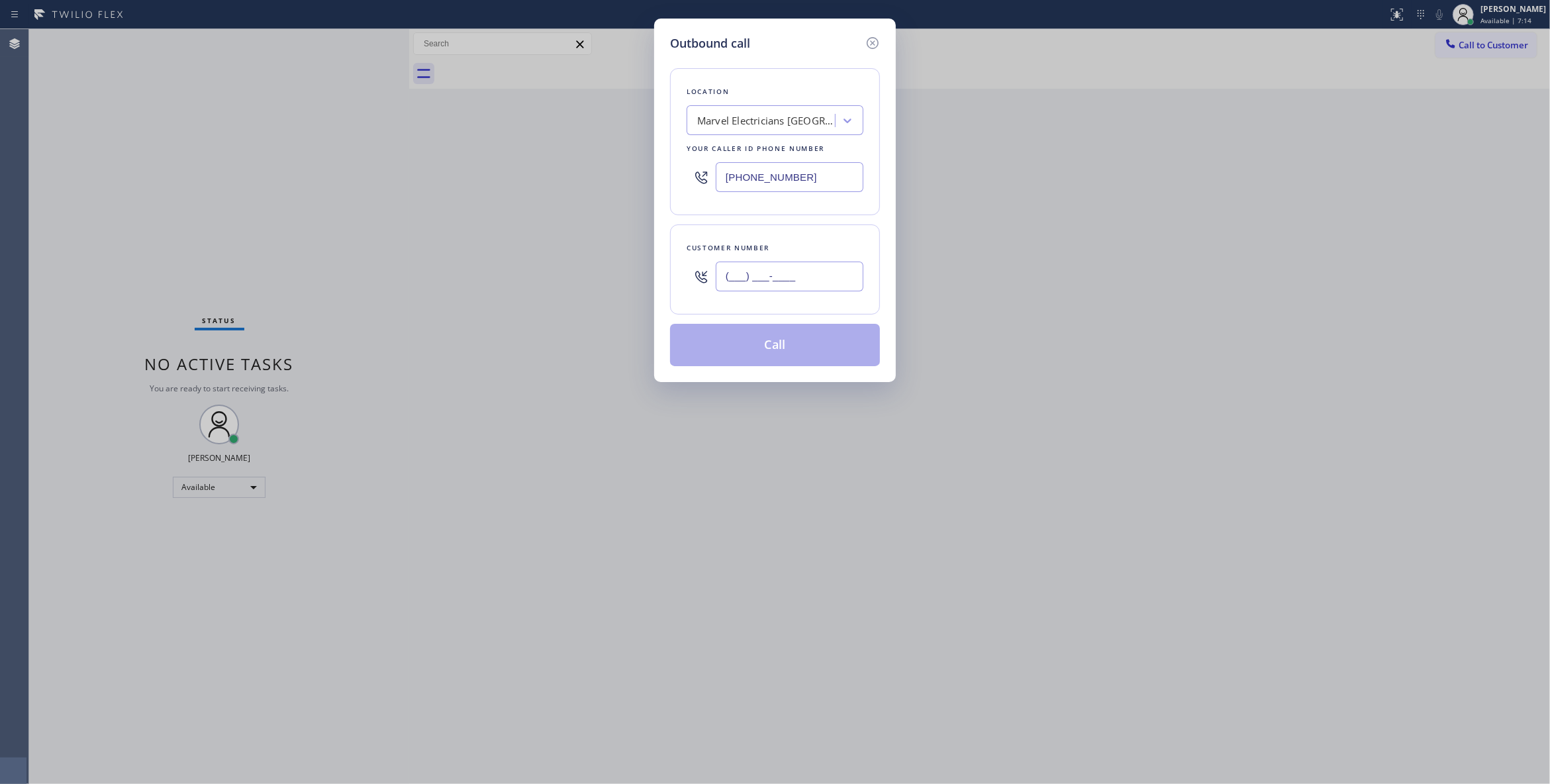
click at [779, 284] on input "(___) ___-____" at bounding box center [789, 276] width 148 height 29
paste input "626) 216-2016"
type input "[PHONE_NUMBER]"
click at [758, 360] on button "Call" at bounding box center [775, 345] width 210 height 43
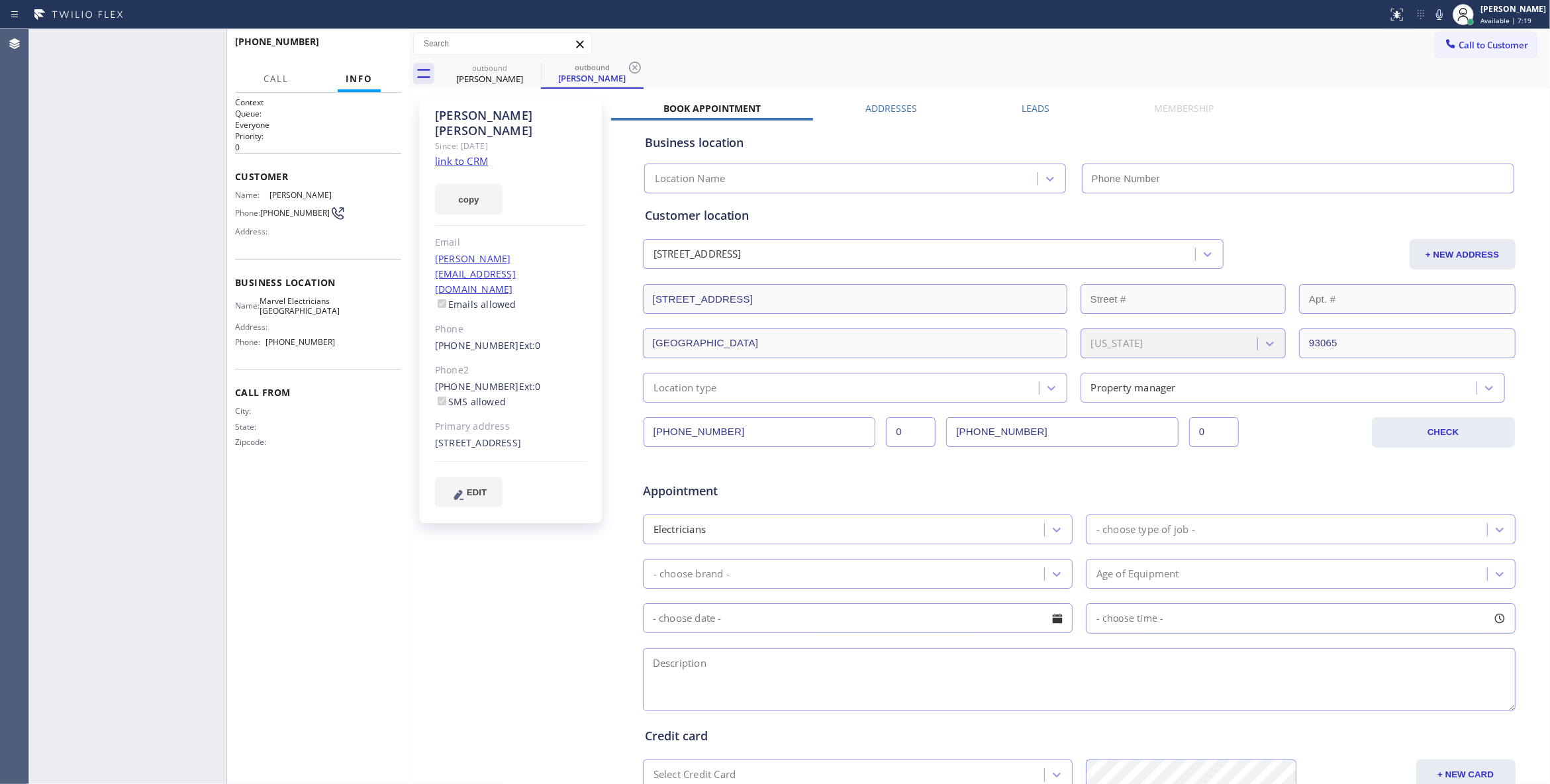
type input "[PHONE_NUMBER]"
click at [380, 47] on span "HANG UP" at bounding box center [370, 47] width 40 height 9
click at [345, 49] on span "COMPLETE" at bounding box center [368, 47] width 46 height 9
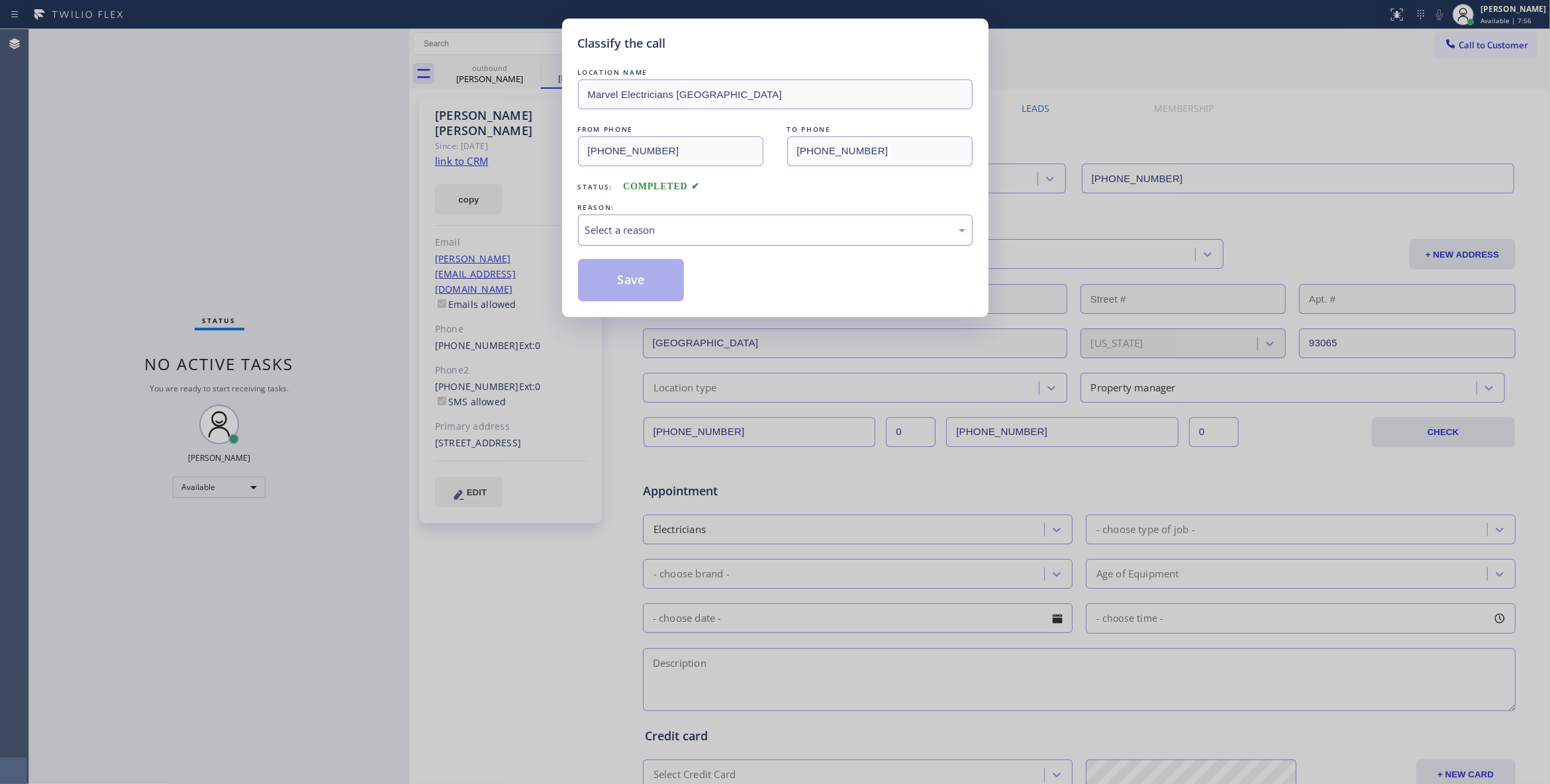
click at [605, 231] on div "Select a reason" at bounding box center [775, 230] width 380 height 16
click at [620, 281] on button "Save" at bounding box center [631, 280] width 106 height 43
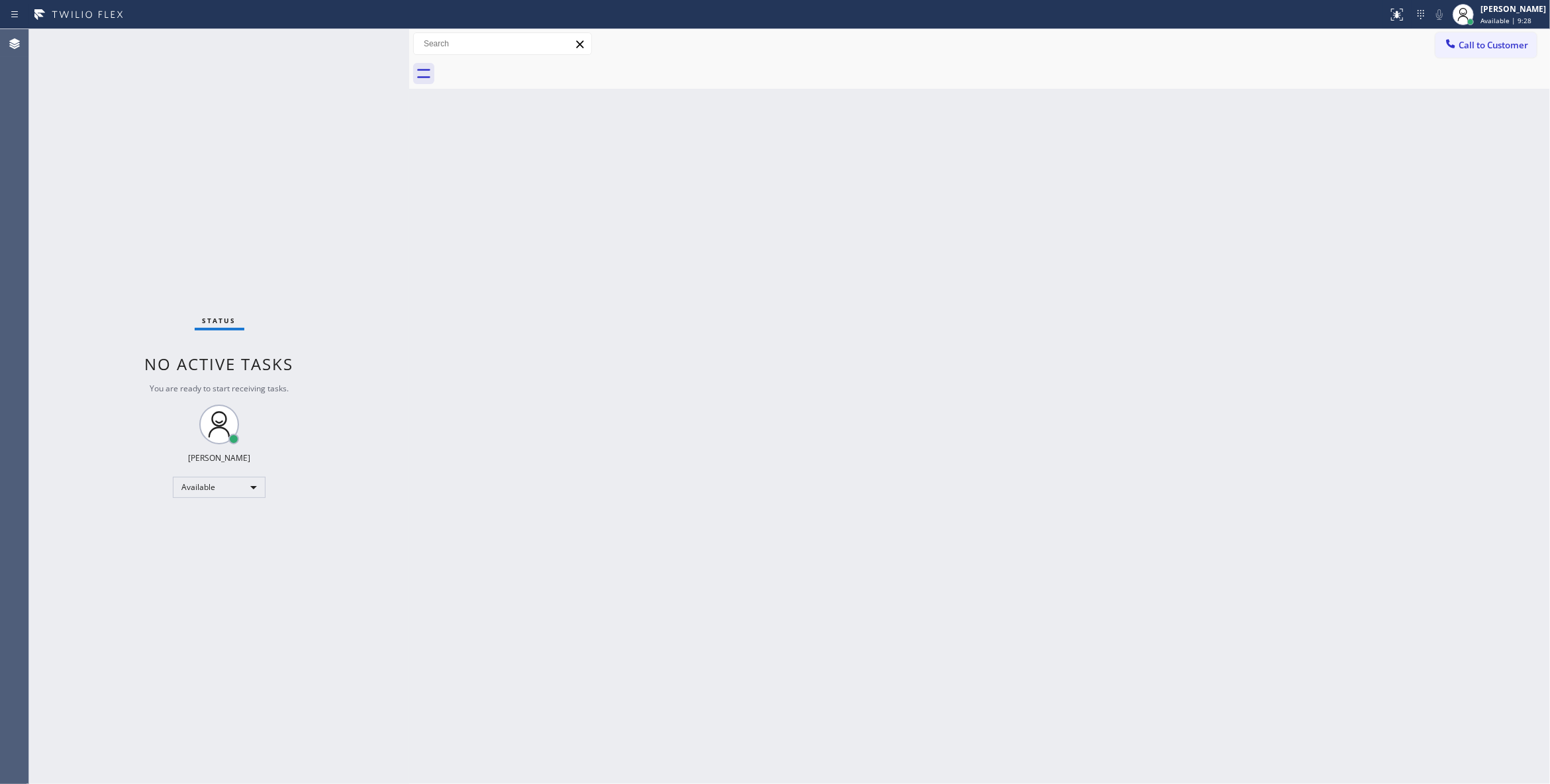
click at [1518, 33] on button "Call to Customer" at bounding box center [1486, 45] width 101 height 25
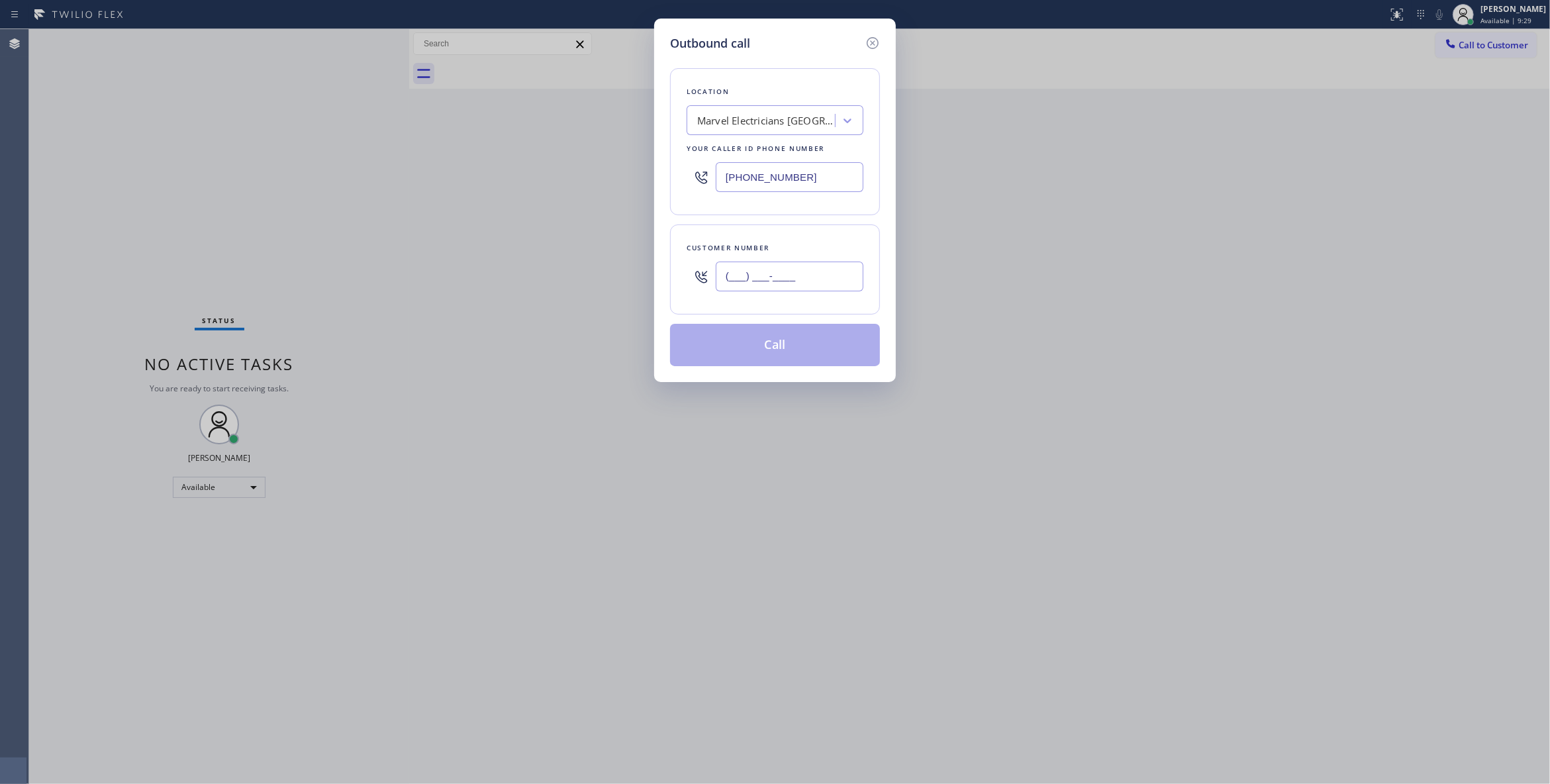
click at [774, 279] on input "(___) ___-____" at bounding box center [789, 276] width 148 height 29
paste input "310) 666-6993"
type input "[PHONE_NUMBER]"
click at [767, 353] on button "Call" at bounding box center [775, 345] width 210 height 43
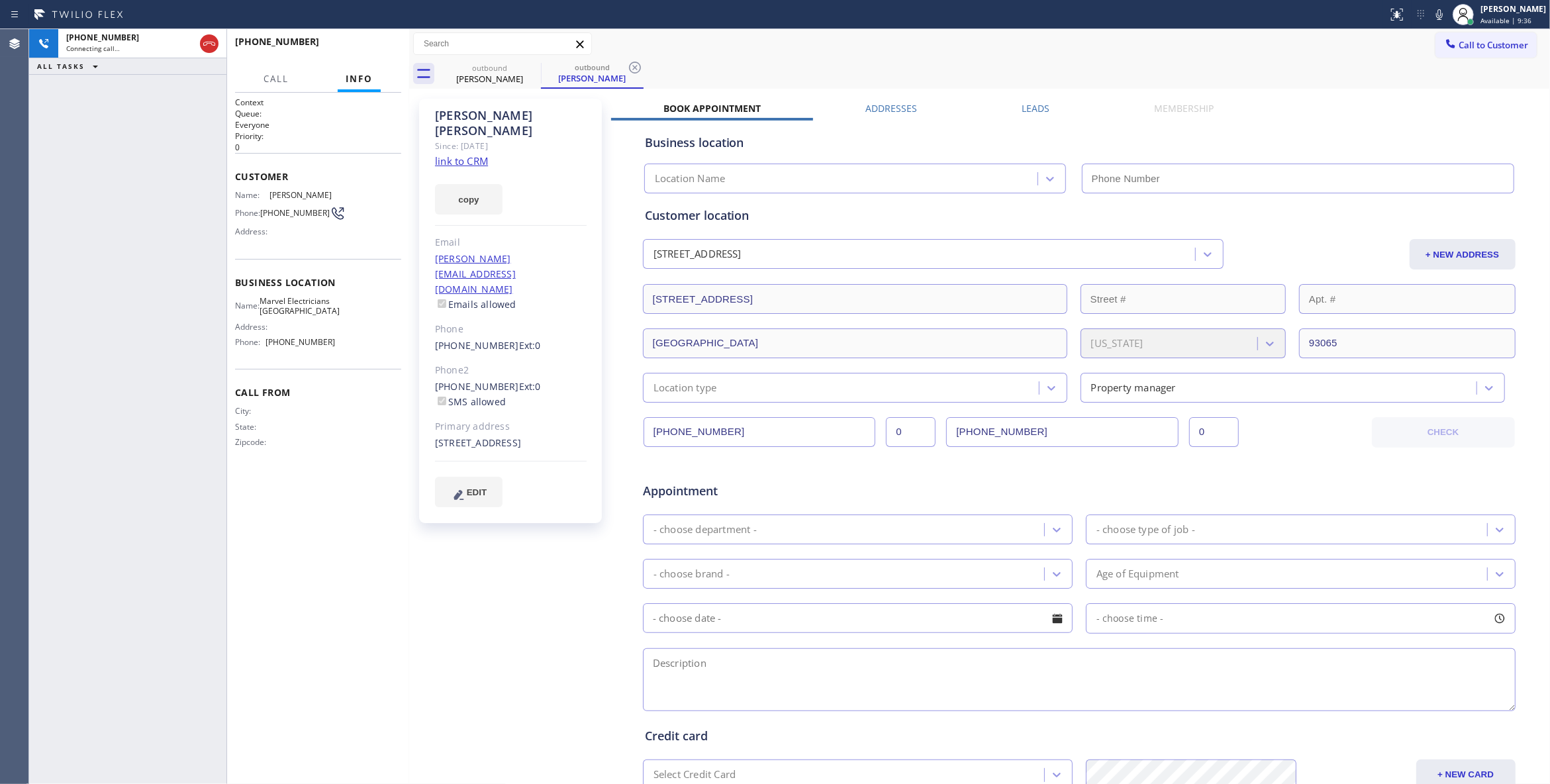
type input "[PHONE_NUMBER]"
click at [636, 65] on icon at bounding box center [635, 67] width 16 height 16
click at [361, 48] on span "HANG UP" at bounding box center [370, 47] width 40 height 9
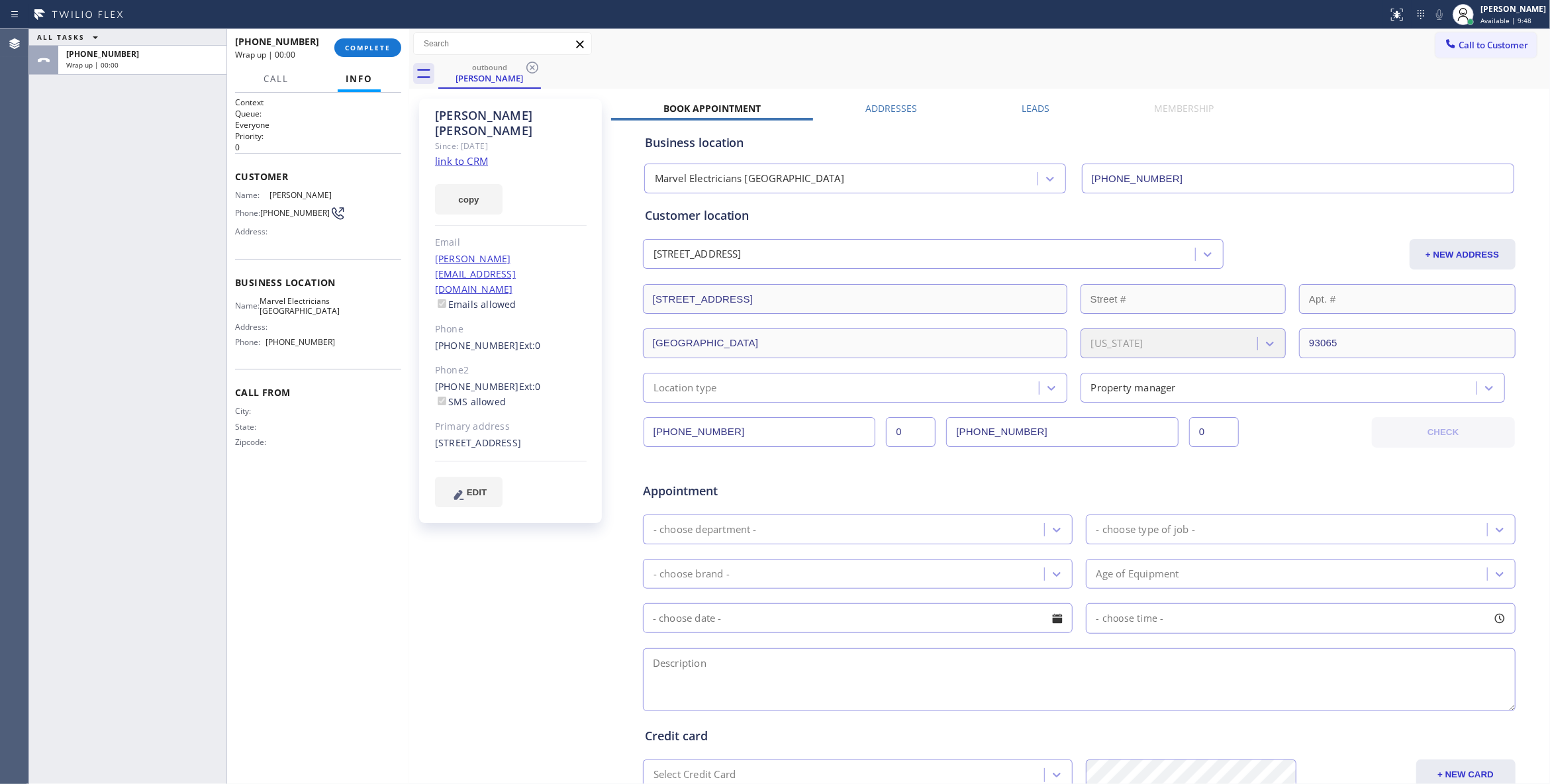
click at [276, 217] on span "[PHONE_NUMBER]" at bounding box center [294, 213] width 70 height 10
copy div "[PHONE_NUMBER]"
click at [372, 51] on span "COMPLETE" at bounding box center [368, 47] width 46 height 9
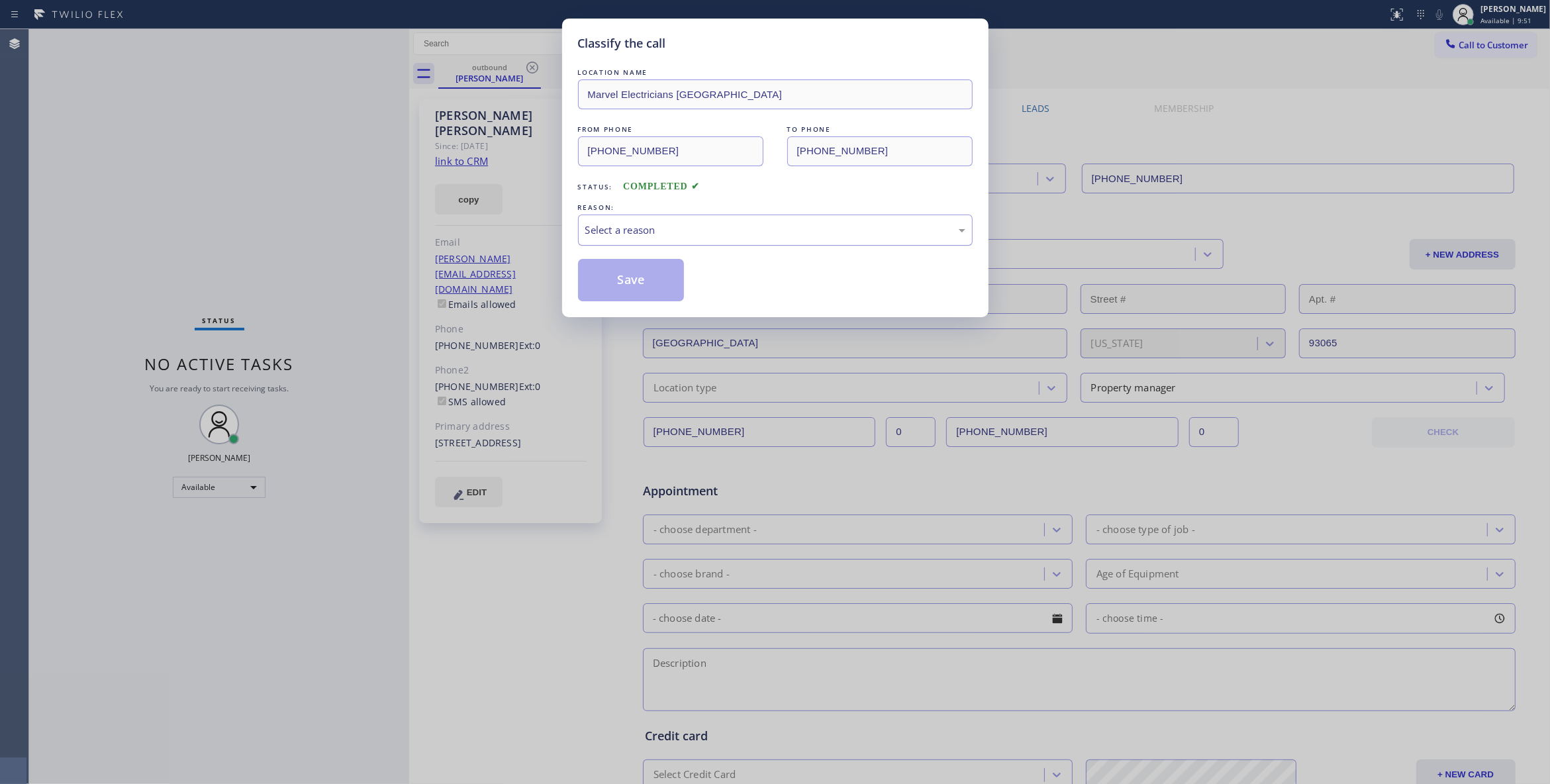
click at [659, 233] on div "Select a reason" at bounding box center [775, 230] width 380 height 16
click at [645, 287] on button "Save" at bounding box center [631, 280] width 106 height 43
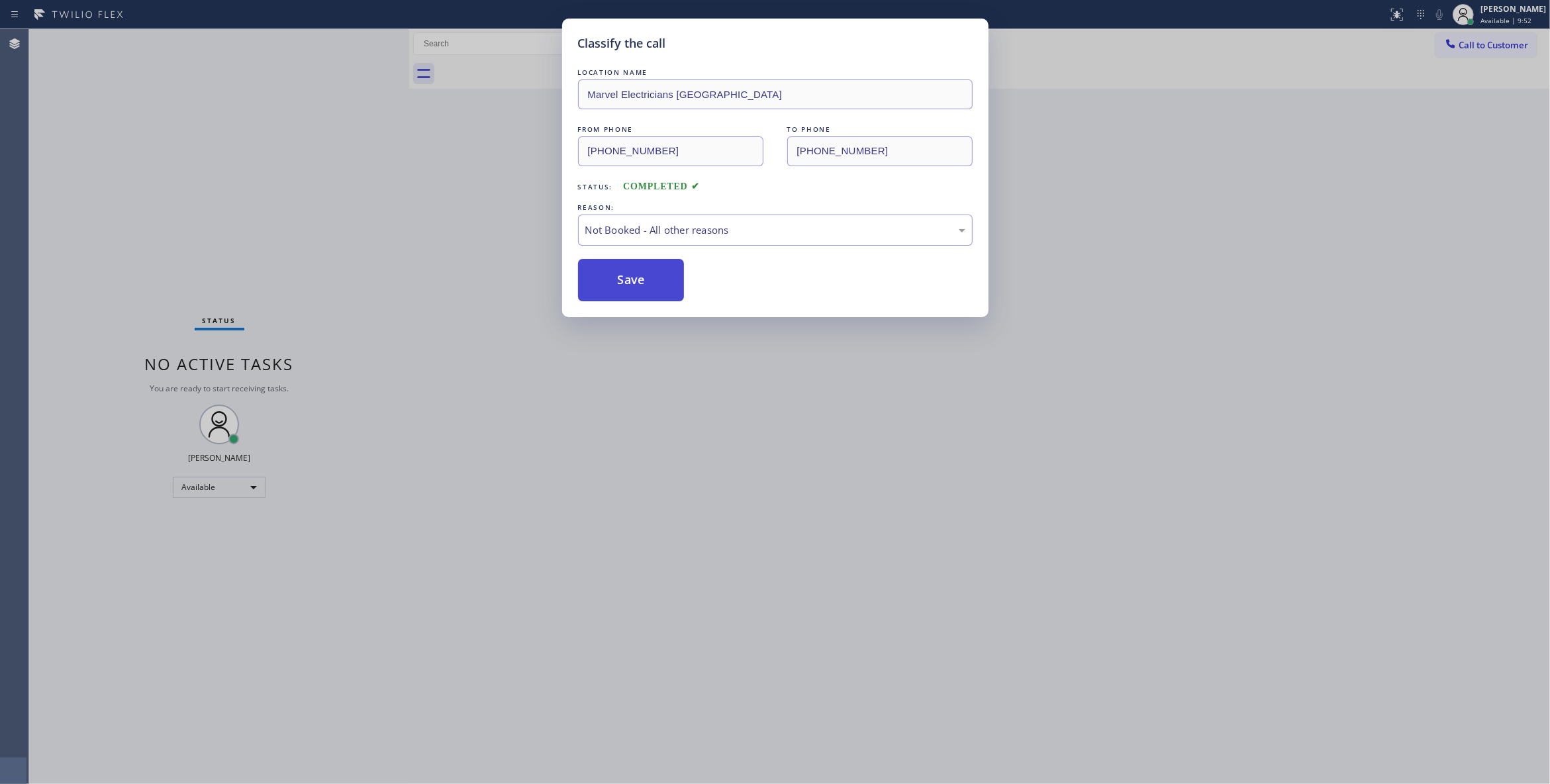
click at [645, 287] on button "Save" at bounding box center [631, 280] width 106 height 43
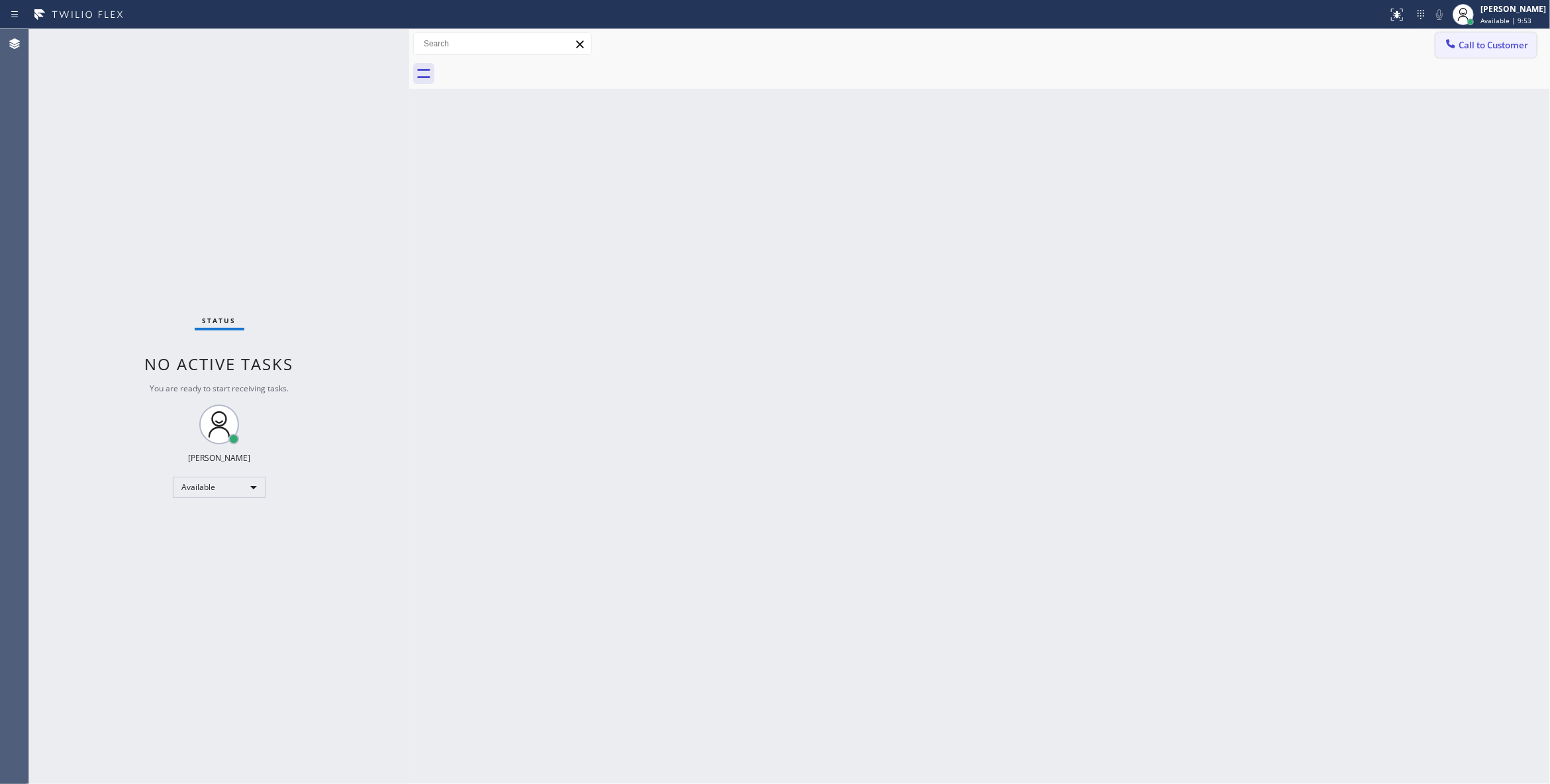
click at [1501, 47] on span "Call to Customer" at bounding box center [1494, 45] width 70 height 12
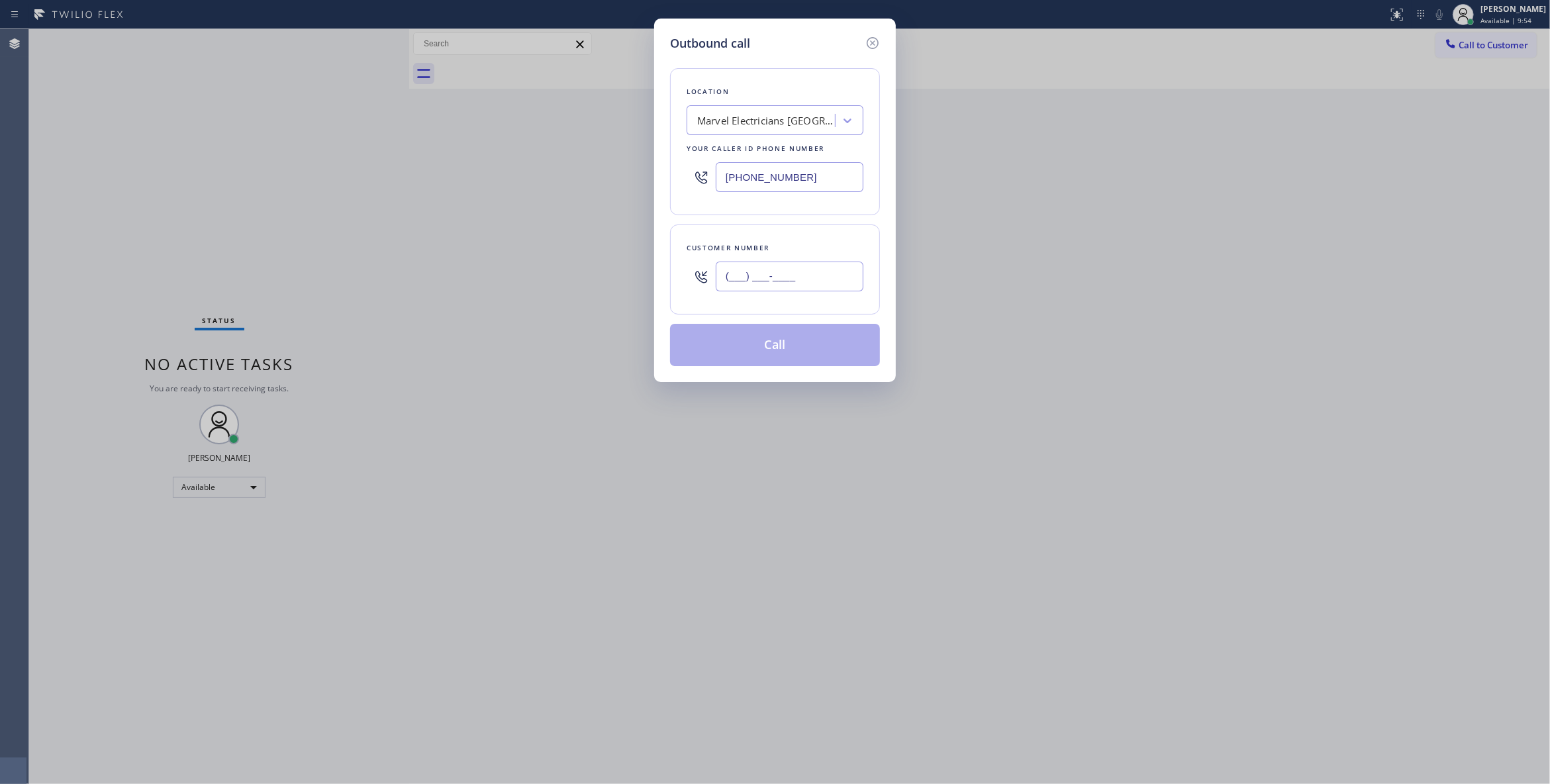
click at [827, 284] on input "(___) ___-____" at bounding box center [789, 276] width 148 height 29
paste input "310) 666-6993"
type input "[PHONE_NUMBER]"
click at [770, 349] on button "Call" at bounding box center [775, 345] width 210 height 43
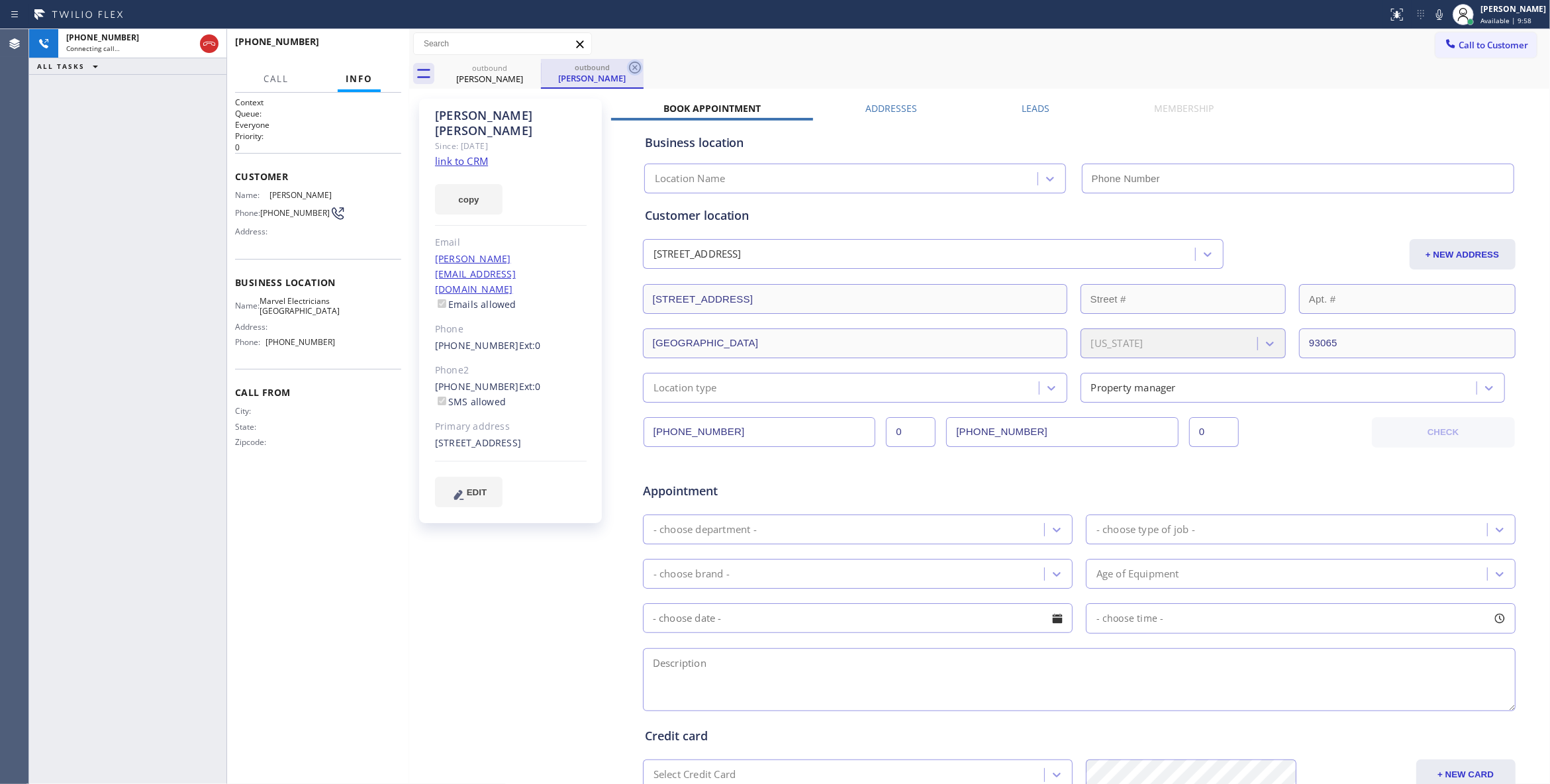
type input "[PHONE_NUMBER]"
click at [633, 68] on icon at bounding box center [635, 67] width 16 height 16
click at [292, 517] on div "Context Queue: Everyone Priority: 0 Customer Name: [PERSON_NAME] Phone: [PHONE_…" at bounding box center [317, 438] width 166 height 683
click at [361, 43] on span "HANG UP" at bounding box center [370, 47] width 40 height 9
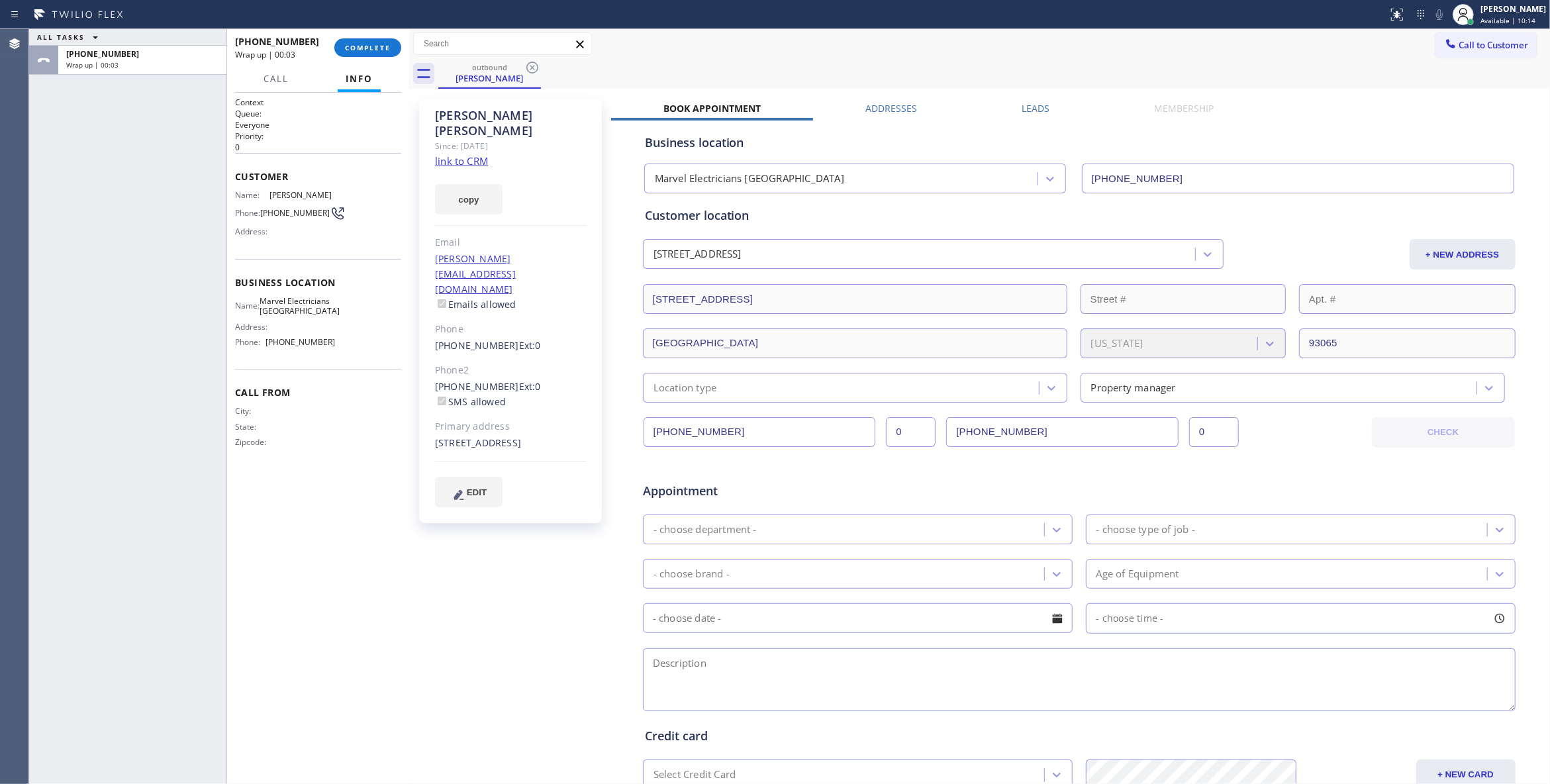
click at [690, 60] on div "outbound [PERSON_NAME]" at bounding box center [994, 74] width 1112 height 29
click at [380, 53] on button "COMPLETE" at bounding box center [368, 47] width 67 height 19
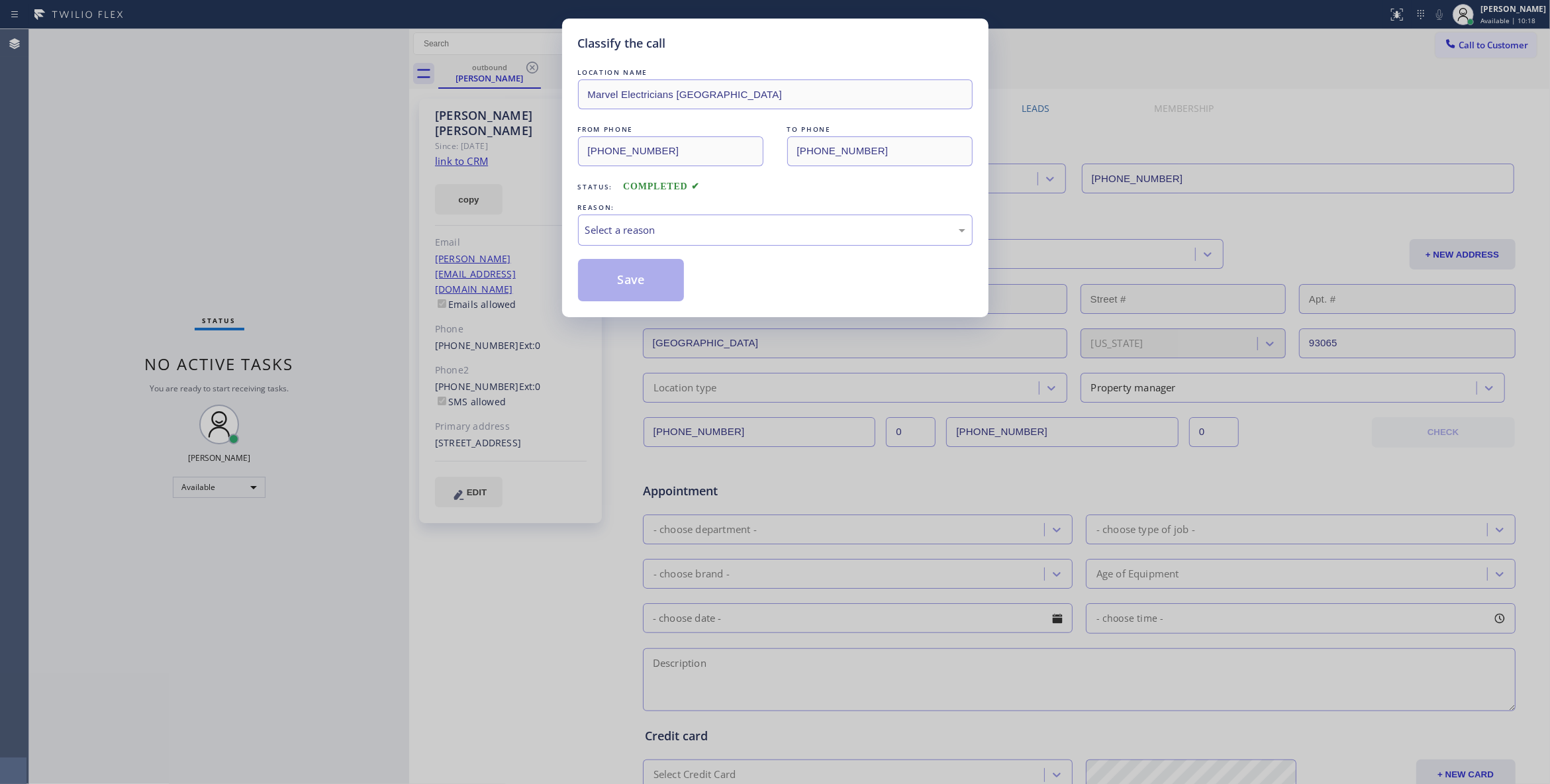
click at [160, 164] on div "Classify the call LOCATION NAME Marvel Electricians Simi Valley FROM PHONE [PHO…" at bounding box center [775, 392] width 1550 height 784
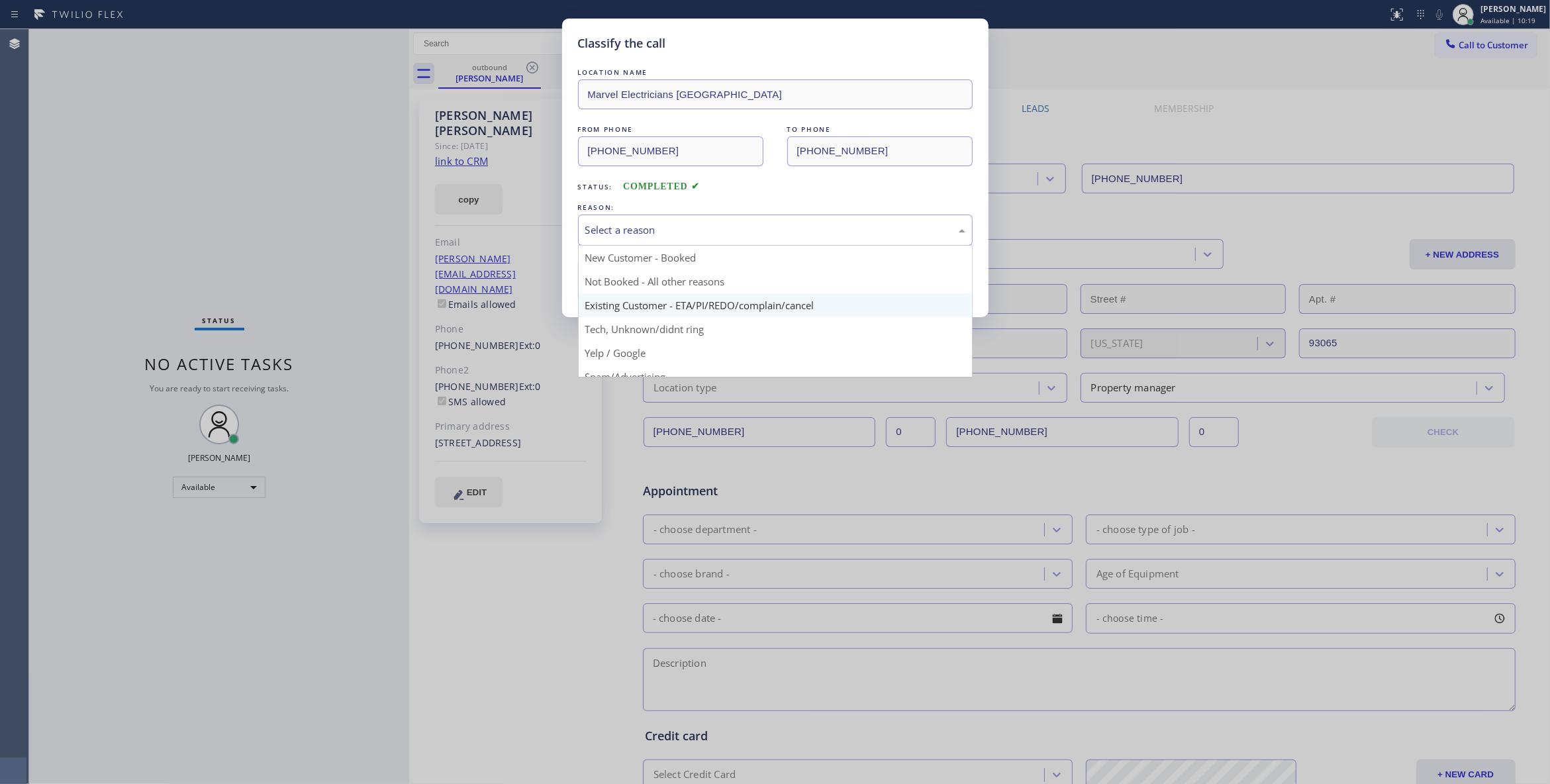
drag, startPoint x: 764, startPoint y: 226, endPoint x: 586, endPoint y: 311, distance: 197.3
click at [762, 226] on div "Select a reason" at bounding box center [775, 230] width 380 height 16
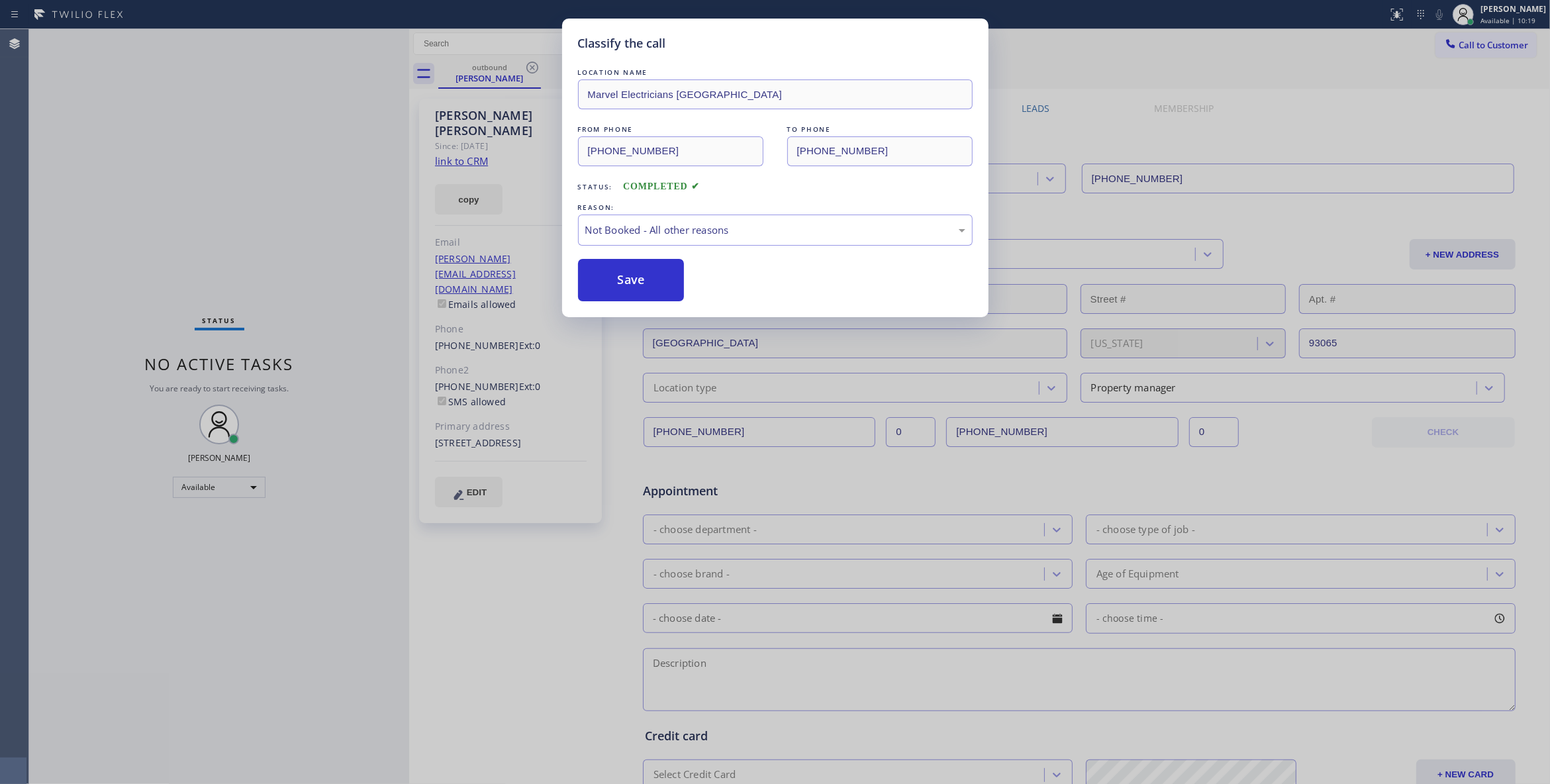
click at [613, 282] on button "Save" at bounding box center [631, 280] width 106 height 43
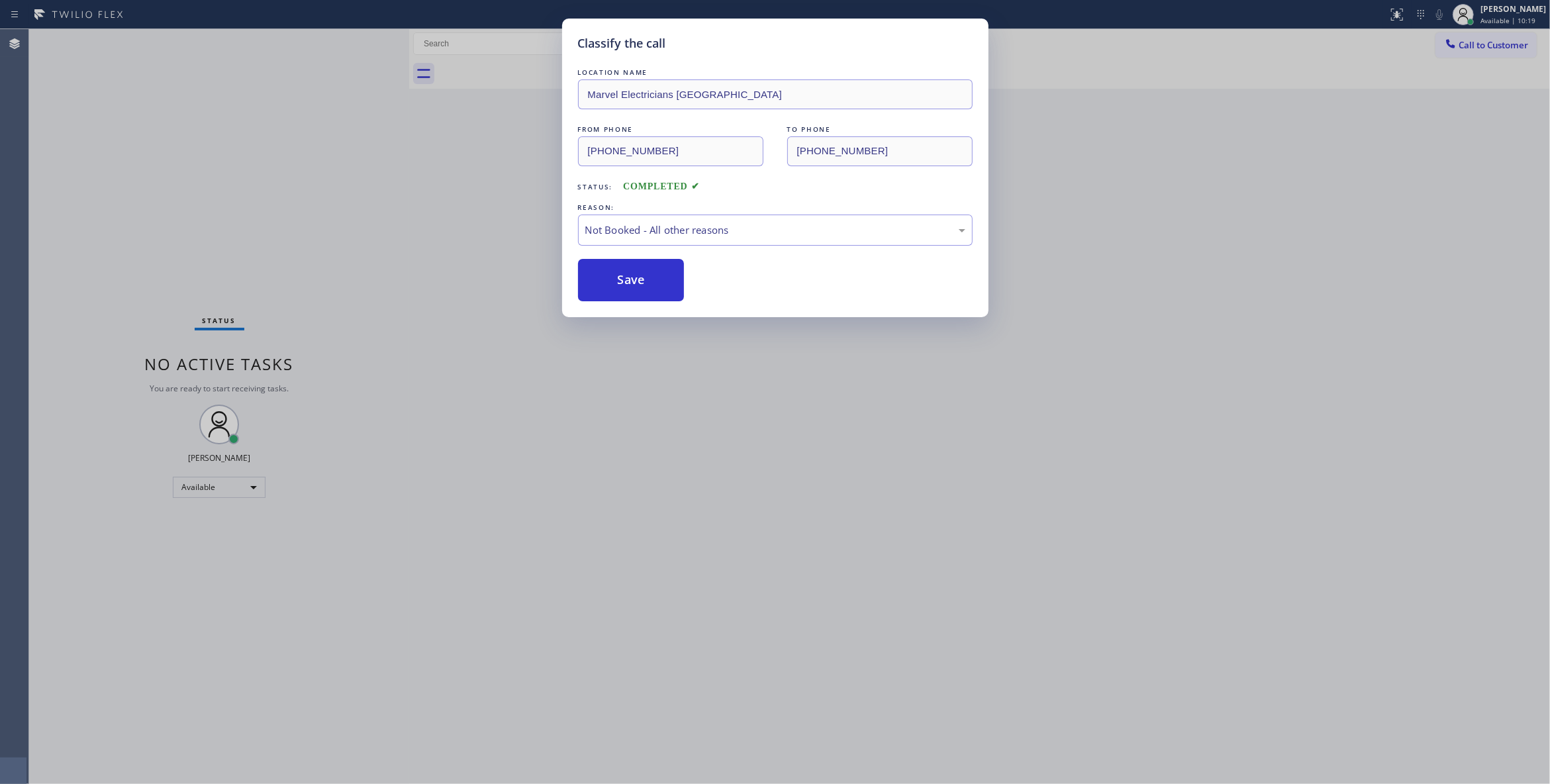
click at [613, 282] on button "Save" at bounding box center [631, 280] width 106 height 43
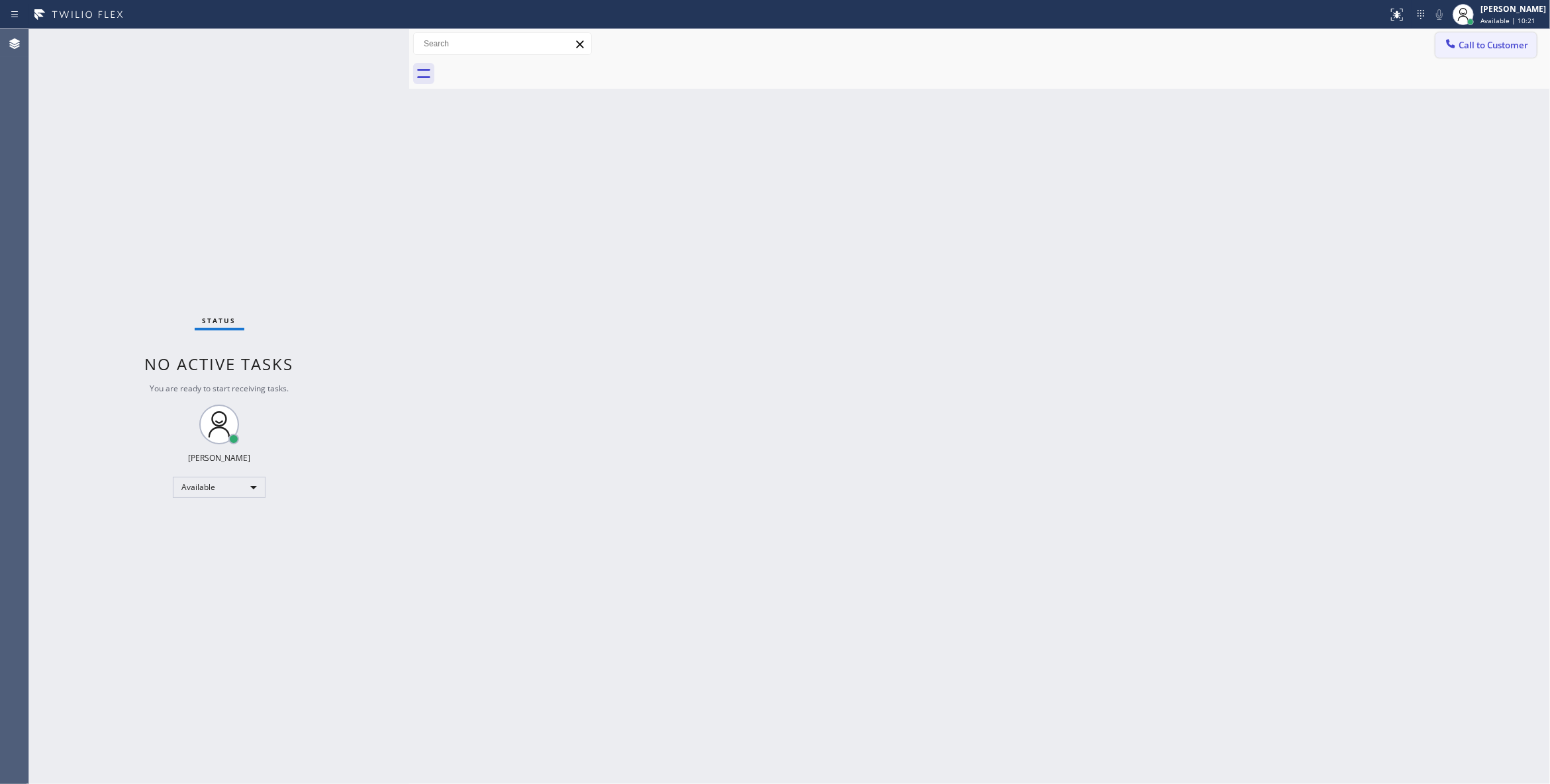
click at [1478, 47] on span "Call to Customer" at bounding box center [1494, 45] width 70 height 12
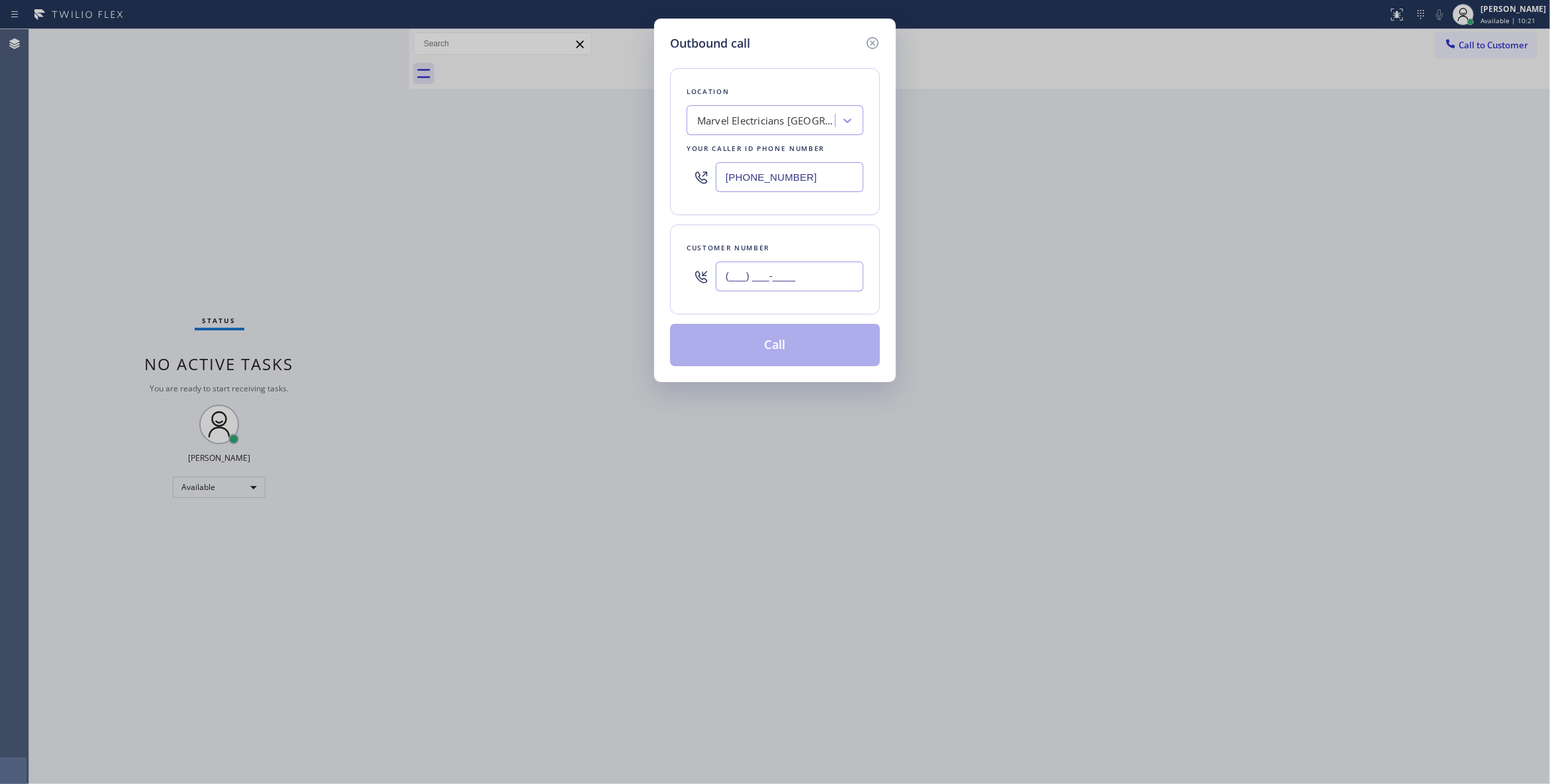
click at [802, 278] on input "(___) ___-____" at bounding box center [789, 276] width 148 height 29
paste input "626) 216-2016"
type input "[PHONE_NUMBER]"
click at [755, 350] on button "Call" at bounding box center [775, 345] width 210 height 43
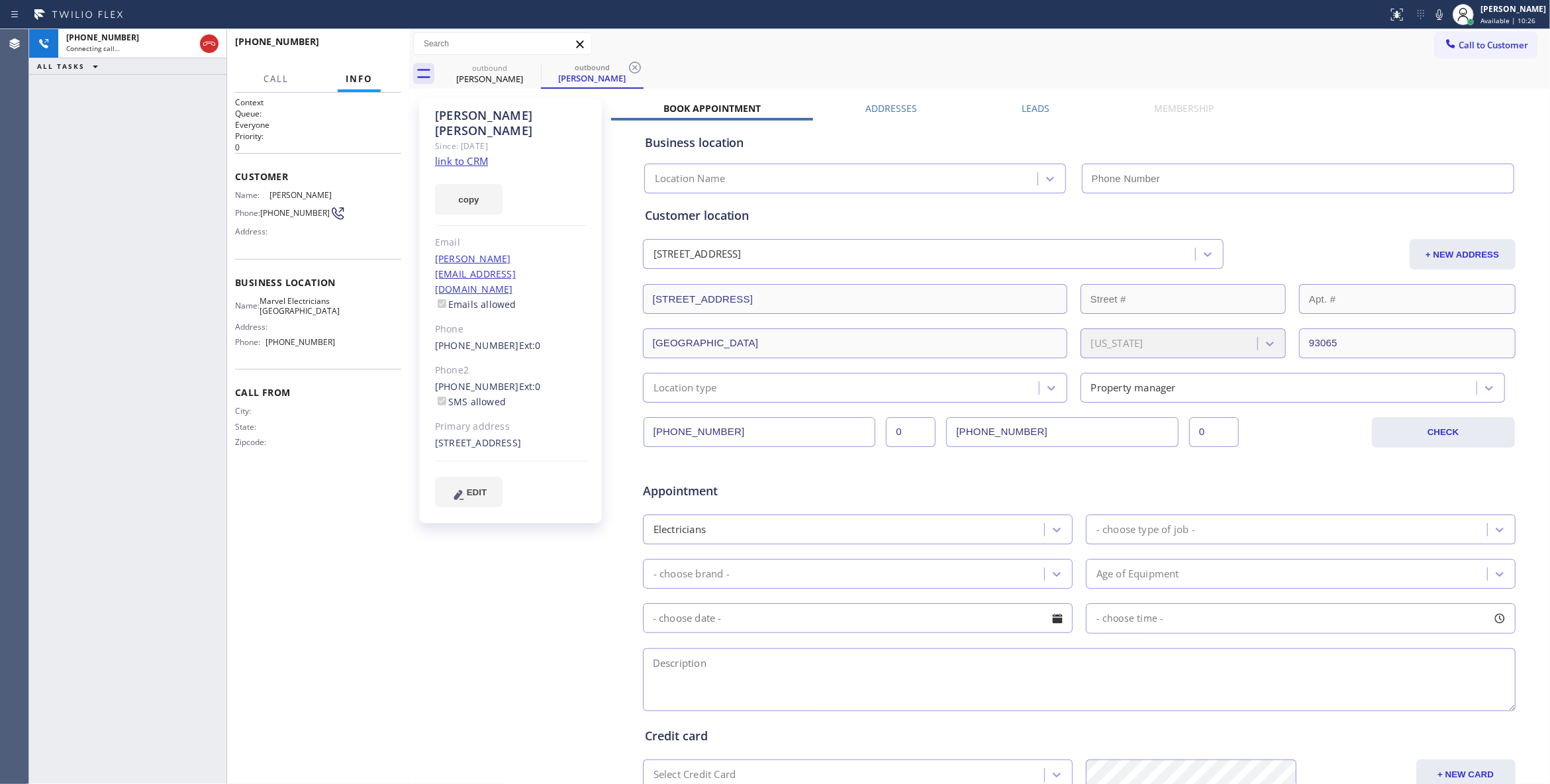
type input "[PHONE_NUMBER]"
click at [207, 46] on icon at bounding box center [209, 43] width 16 height 16
drag, startPoint x: 131, startPoint y: 655, endPoint x: 295, endPoint y: 197, distance: 486.5
click at [131, 652] on div "ALL TASKS ALL TASKS ACTIVE TASKS TASKS IN WRAP UP [PHONE_NUMBER] Wrap up | 01:53" at bounding box center [128, 406] width 197 height 755
click at [353, 54] on button "COMPLETE" at bounding box center [368, 47] width 67 height 19
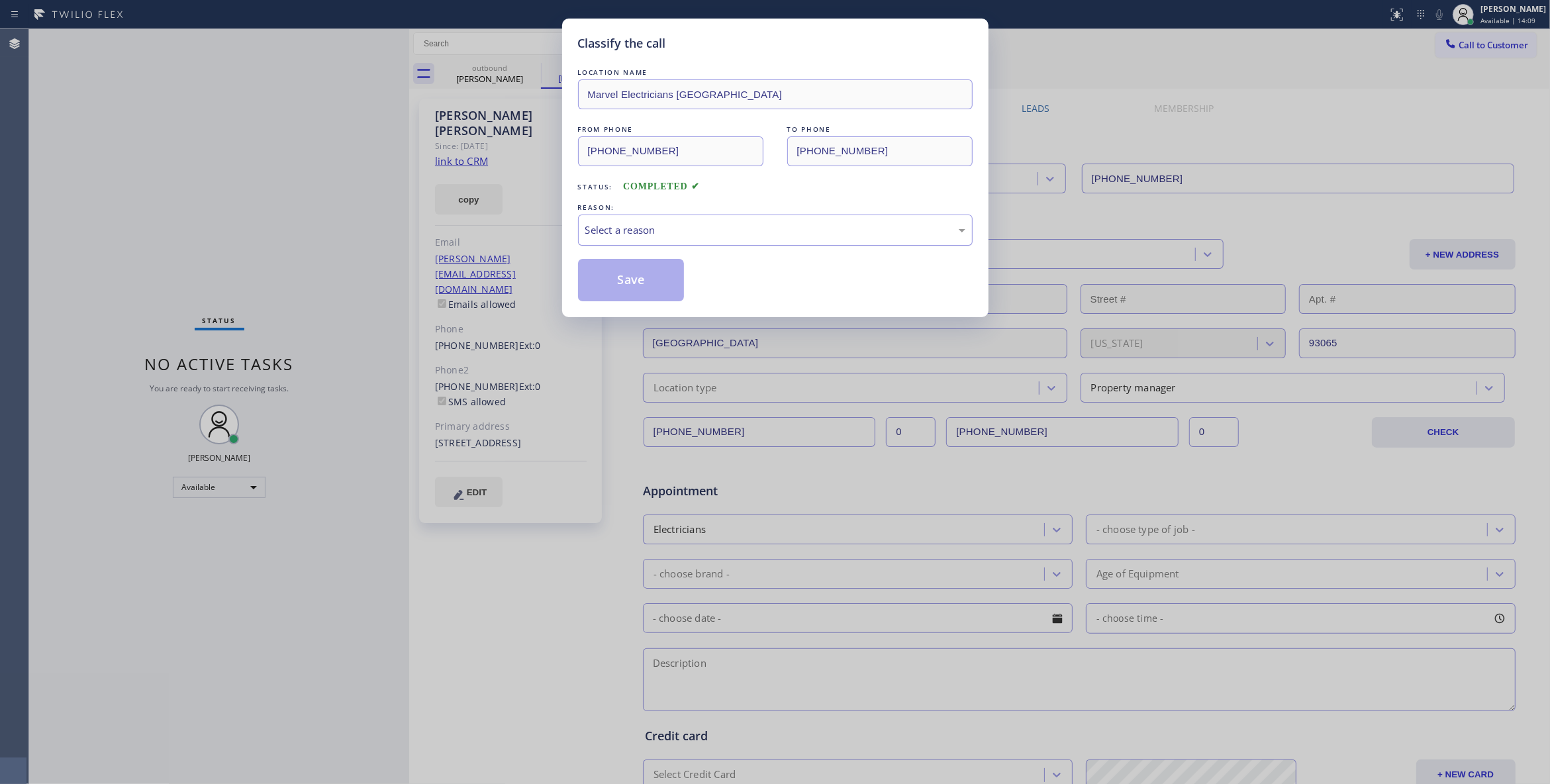
click at [627, 228] on div "Select a reason" at bounding box center [775, 230] width 380 height 16
click at [621, 280] on button "Save" at bounding box center [631, 280] width 106 height 43
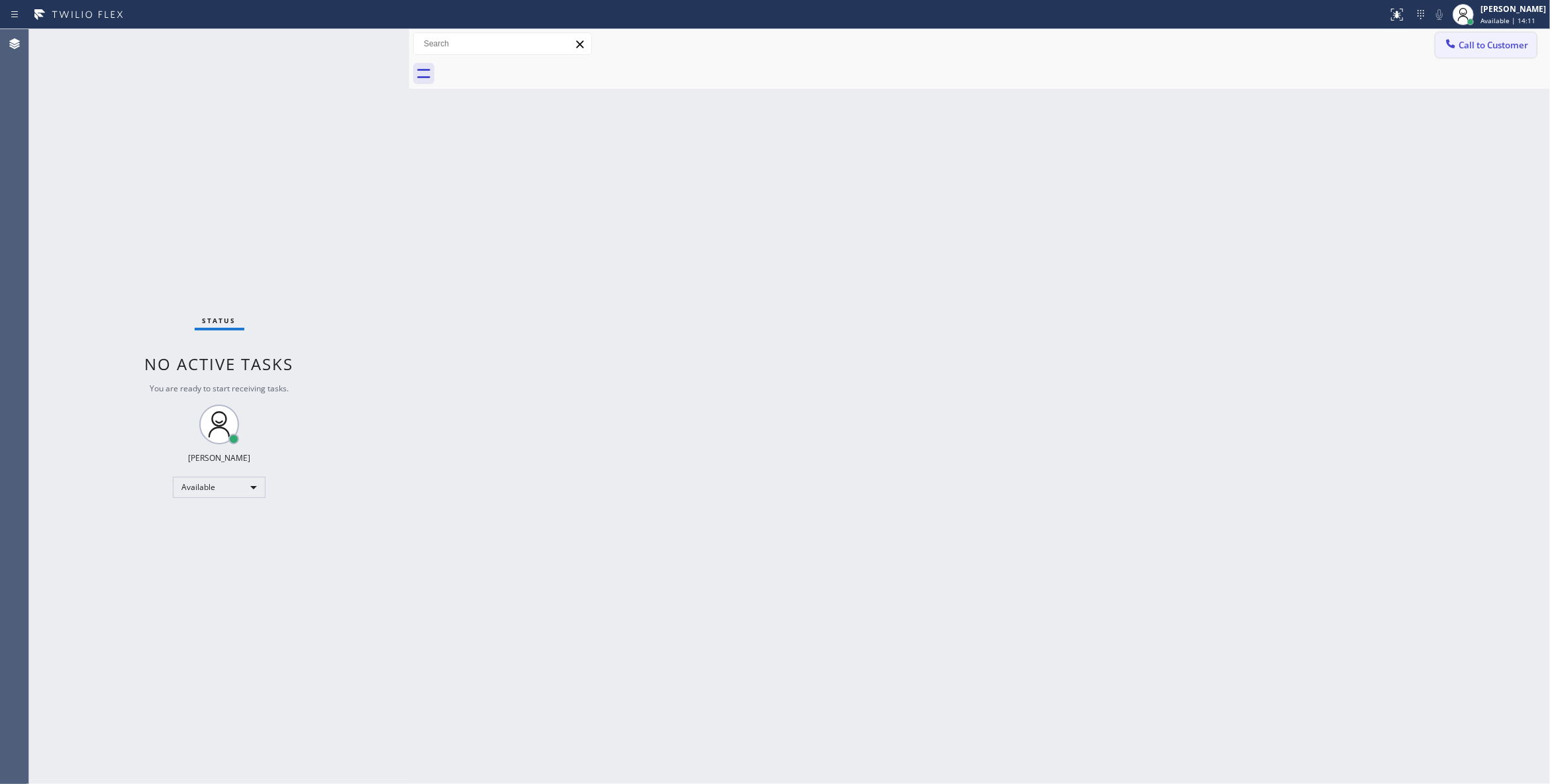
click at [1482, 46] on span "Call to Customer" at bounding box center [1494, 45] width 70 height 12
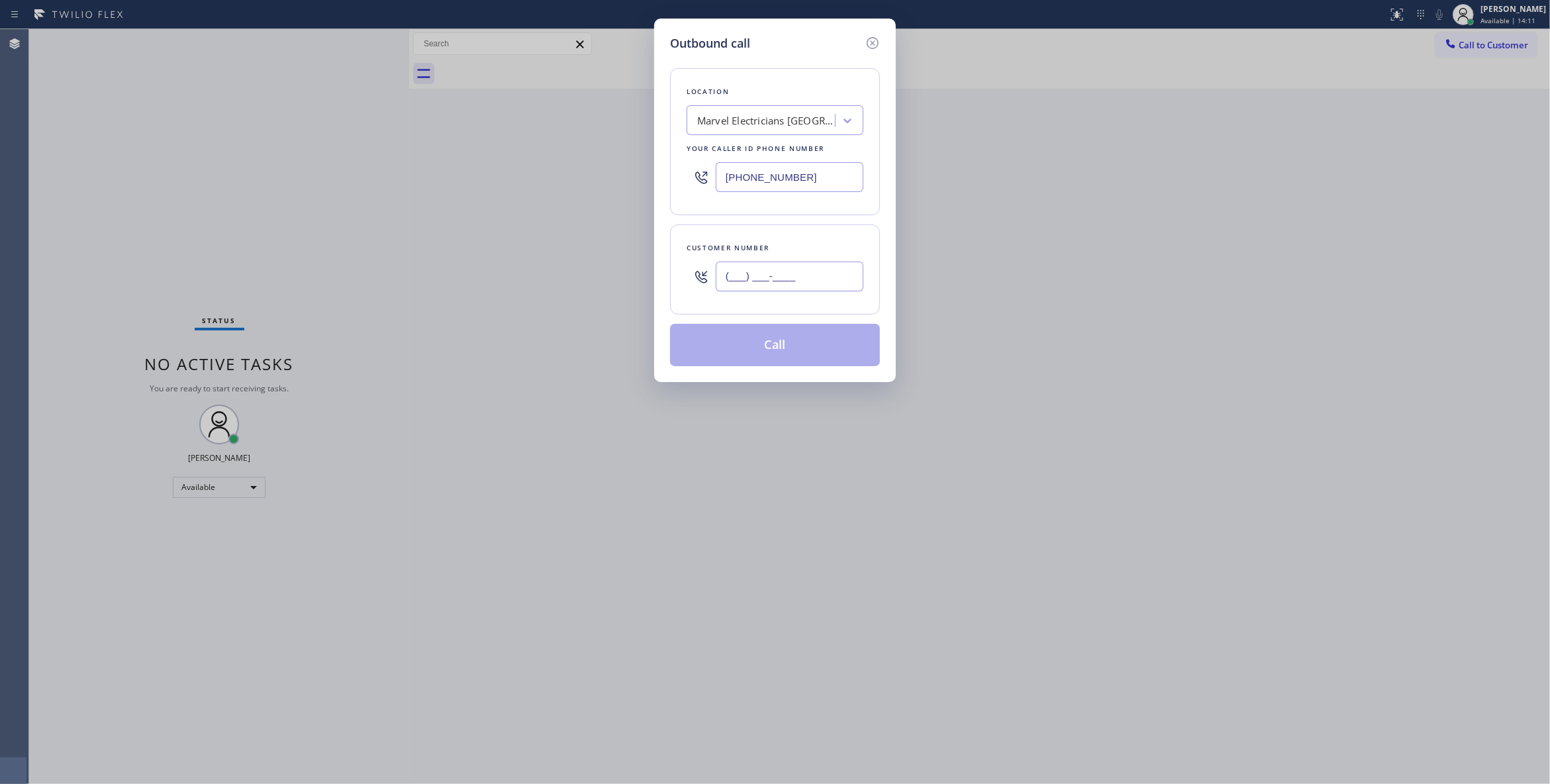
click at [784, 280] on input "(___) ___-____" at bounding box center [789, 276] width 148 height 29
paste input "954) 908-9545"
type input "[PHONE_NUMBER]"
drag, startPoint x: 735, startPoint y: 175, endPoint x: 252, endPoint y: 180, distance: 483.0
click at [252, 180] on div "Outbound call Location Marvel Electricians [GEOGRAPHIC_DATA] Your caller id pho…" at bounding box center [775, 392] width 1550 height 784
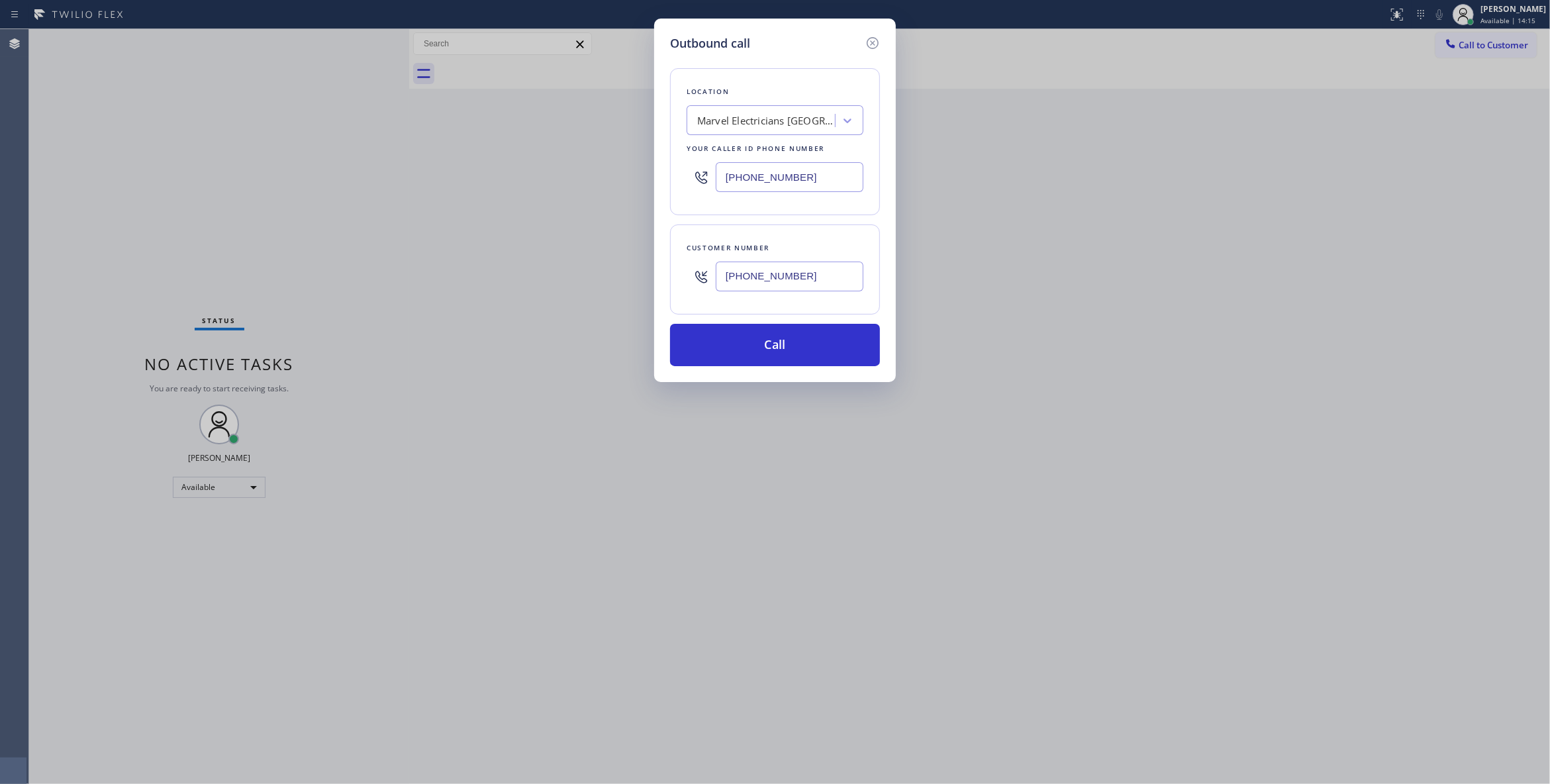
paste input "206) 237-6583"
type input "[PHONE_NUMBER]"
click at [790, 352] on button "Call" at bounding box center [775, 345] width 210 height 43
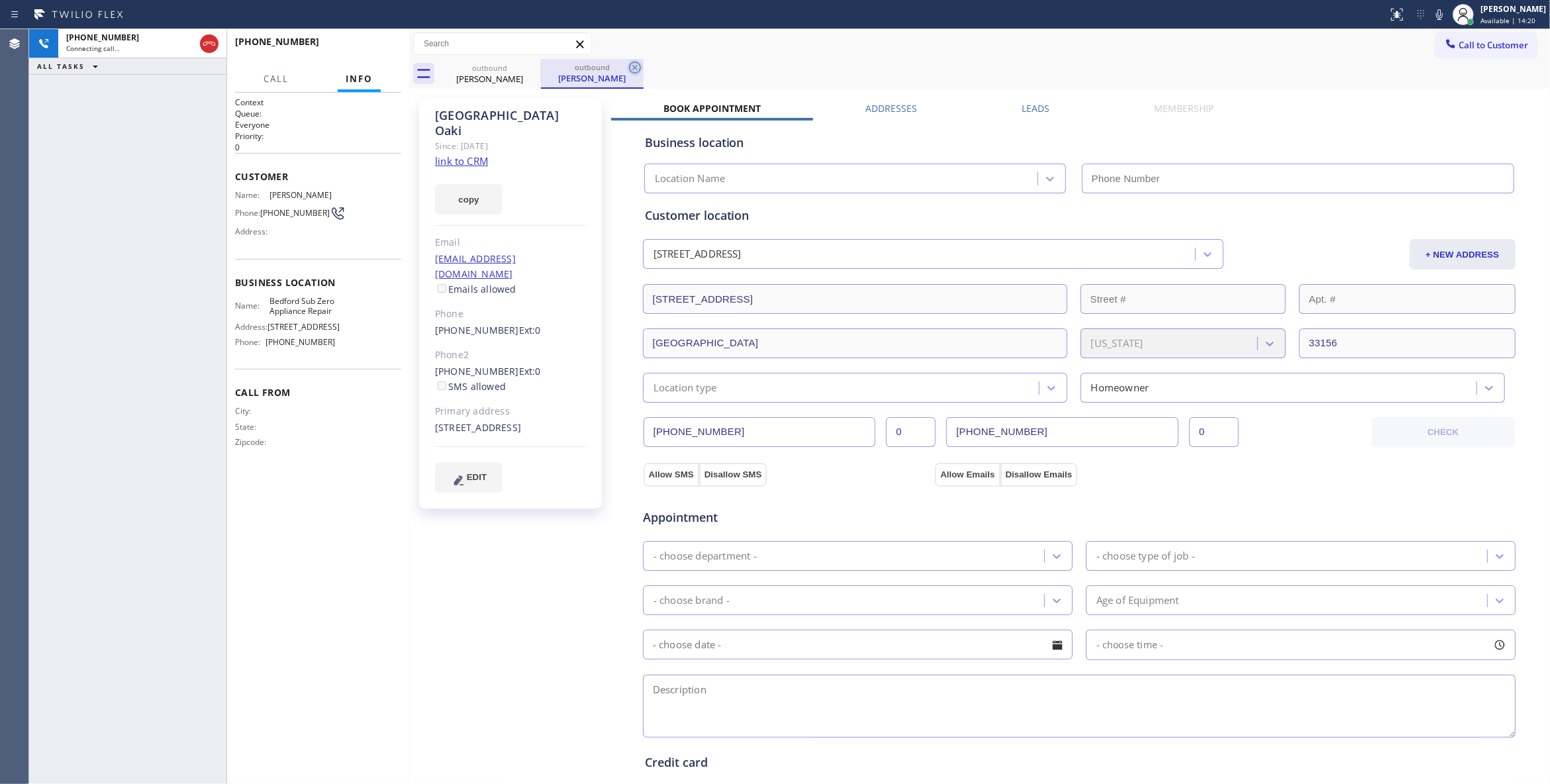
click at [633, 74] on icon at bounding box center [635, 67] width 16 height 16
type input "[PHONE_NUMBER]"
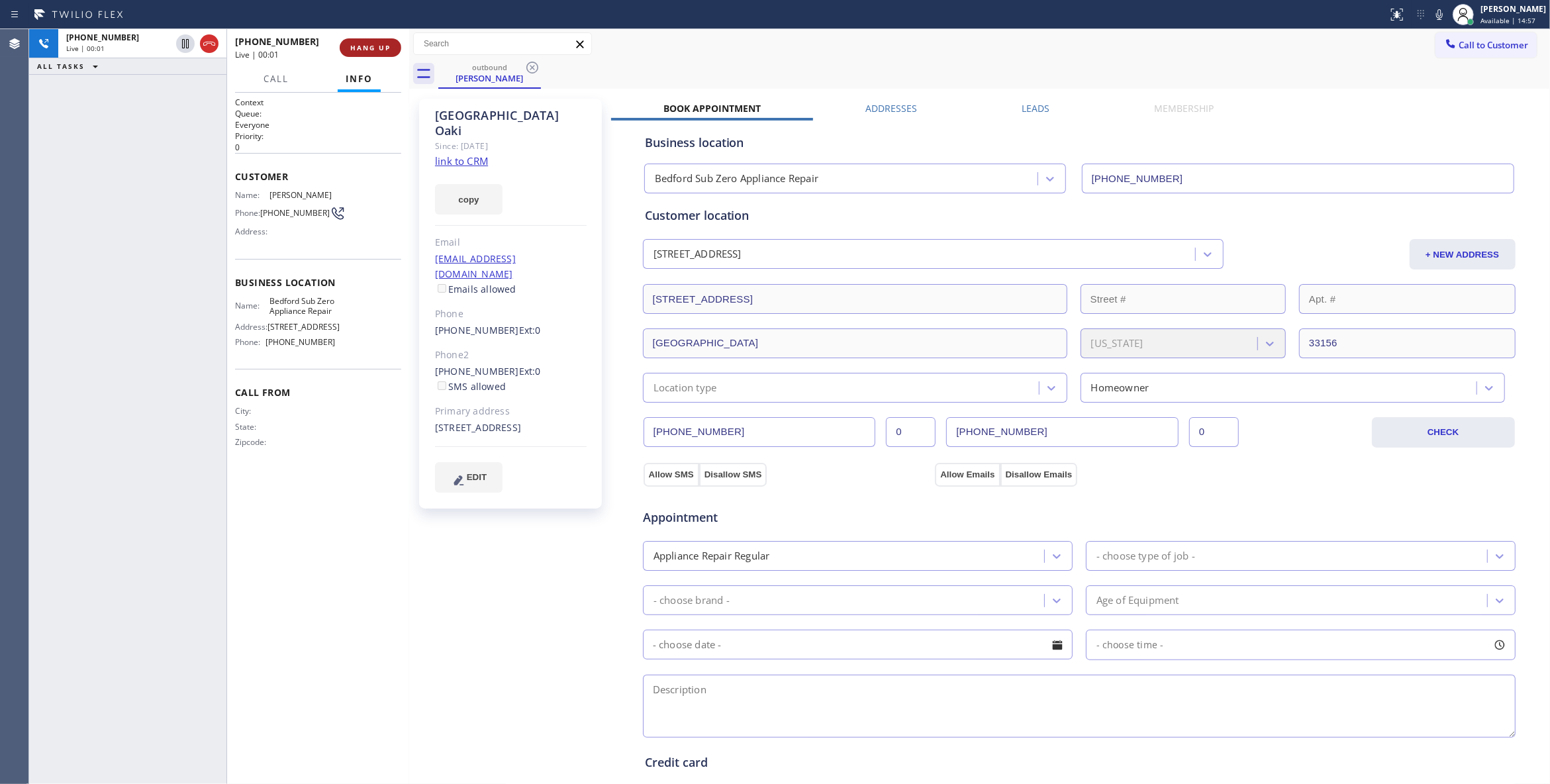
click at [380, 43] on span "HANG UP" at bounding box center [370, 47] width 40 height 9
click at [461, 155] on link "link to CRM" at bounding box center [461, 161] width 53 height 13
click at [369, 54] on button "COMPLETE" at bounding box center [368, 47] width 67 height 19
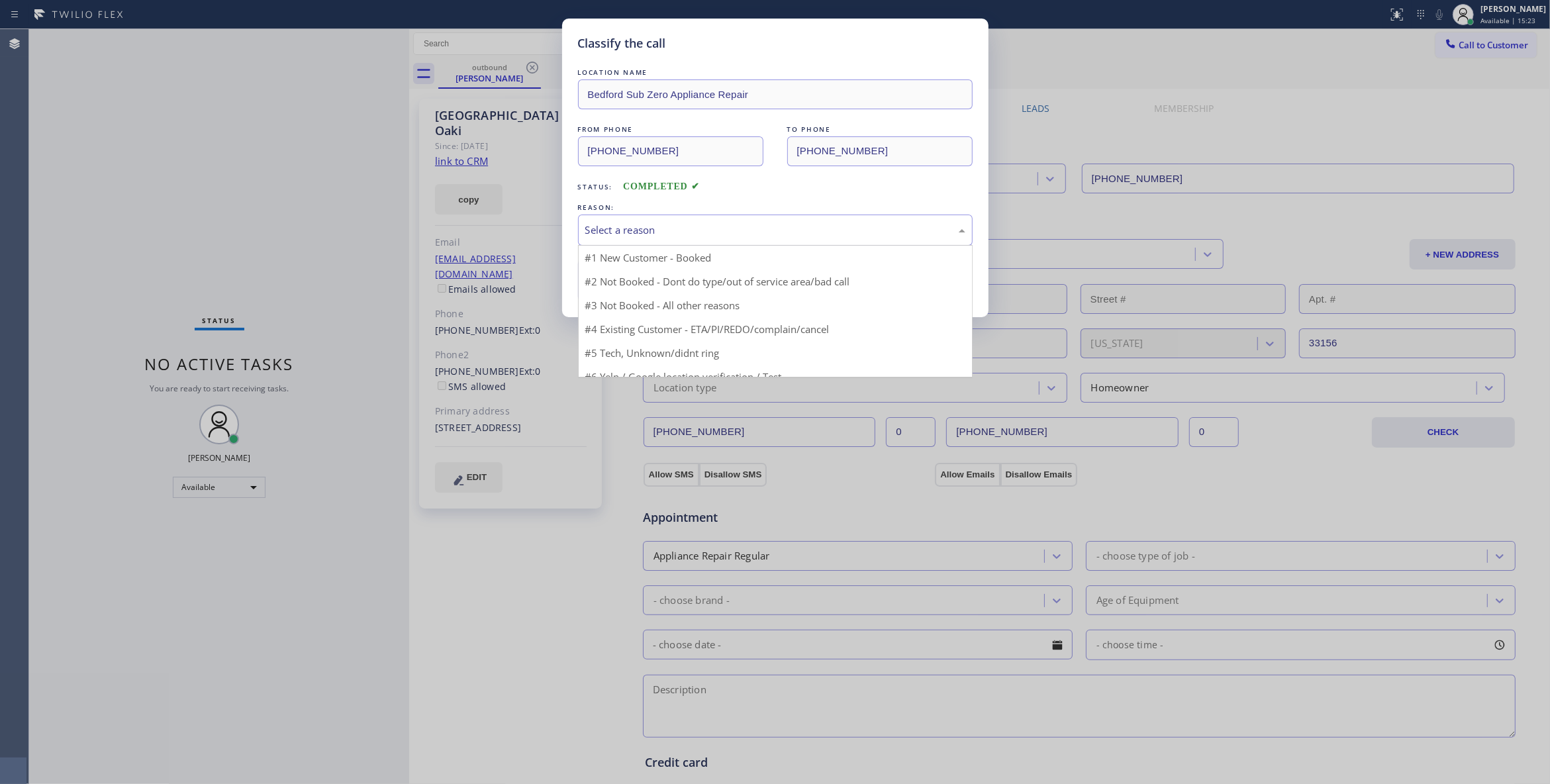
click at [604, 226] on div "Select a reason" at bounding box center [775, 230] width 380 height 16
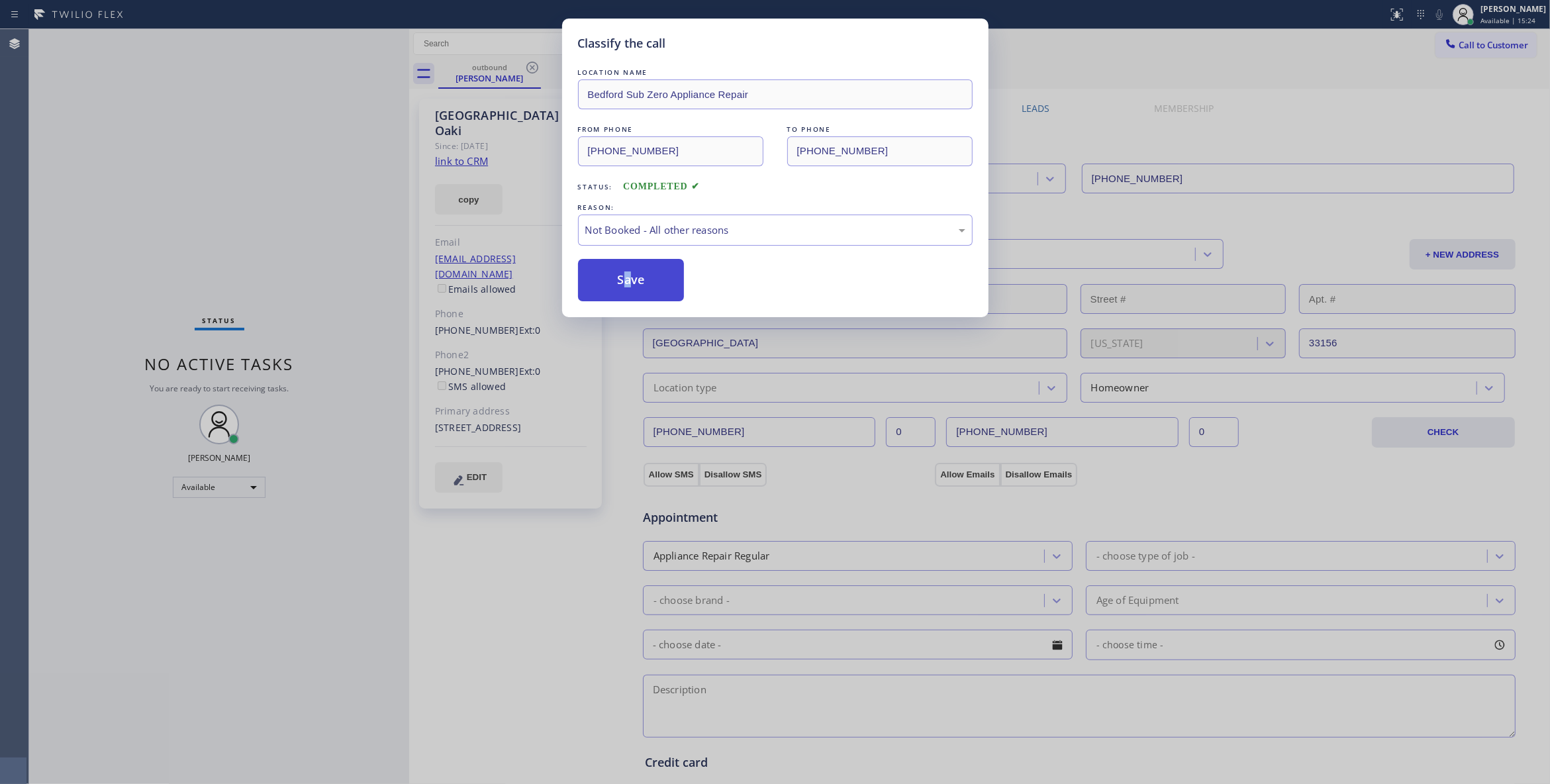
click at [628, 284] on button "Save" at bounding box center [631, 280] width 106 height 43
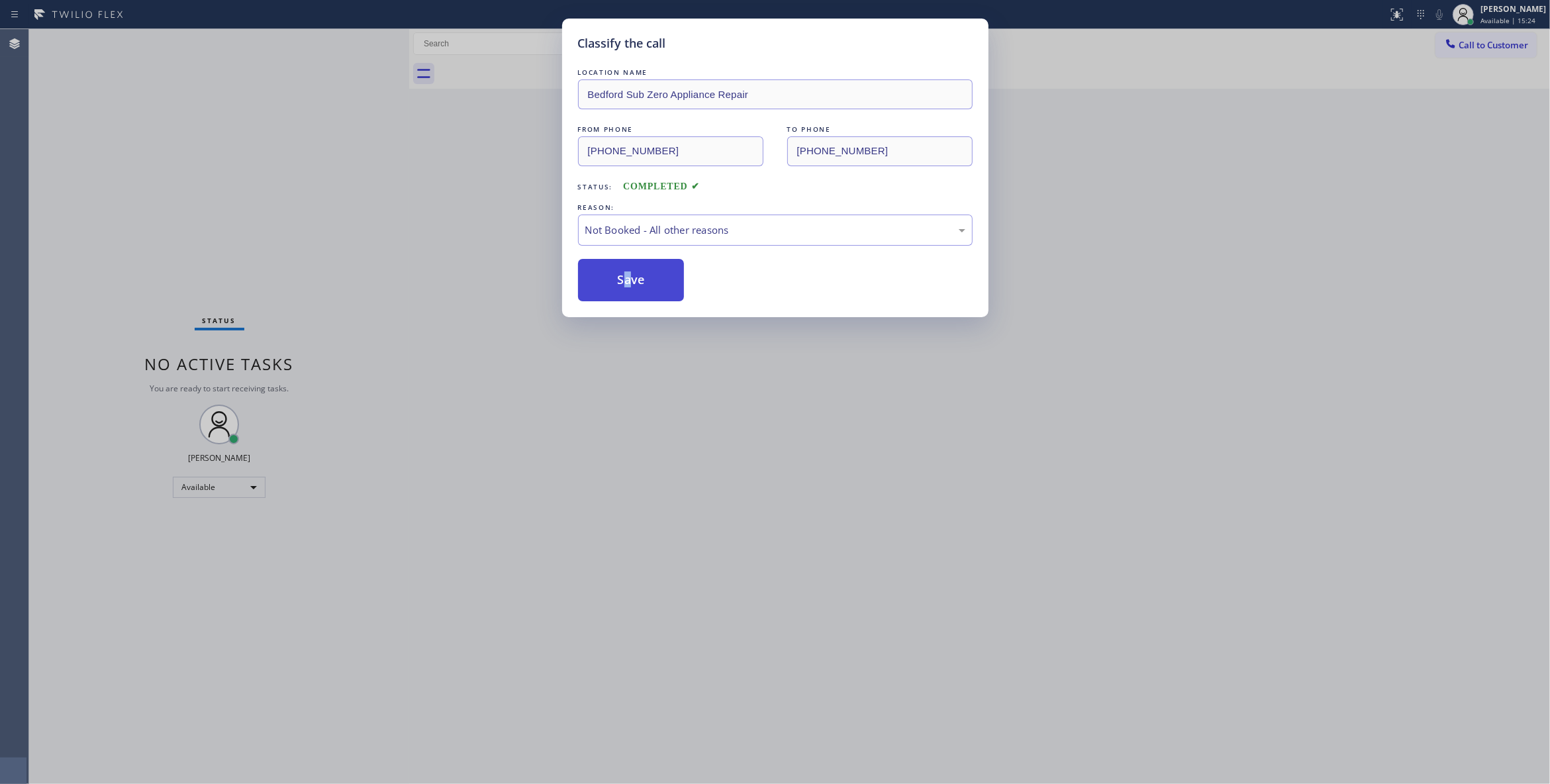
click at [628, 284] on button "Save" at bounding box center [631, 280] width 106 height 43
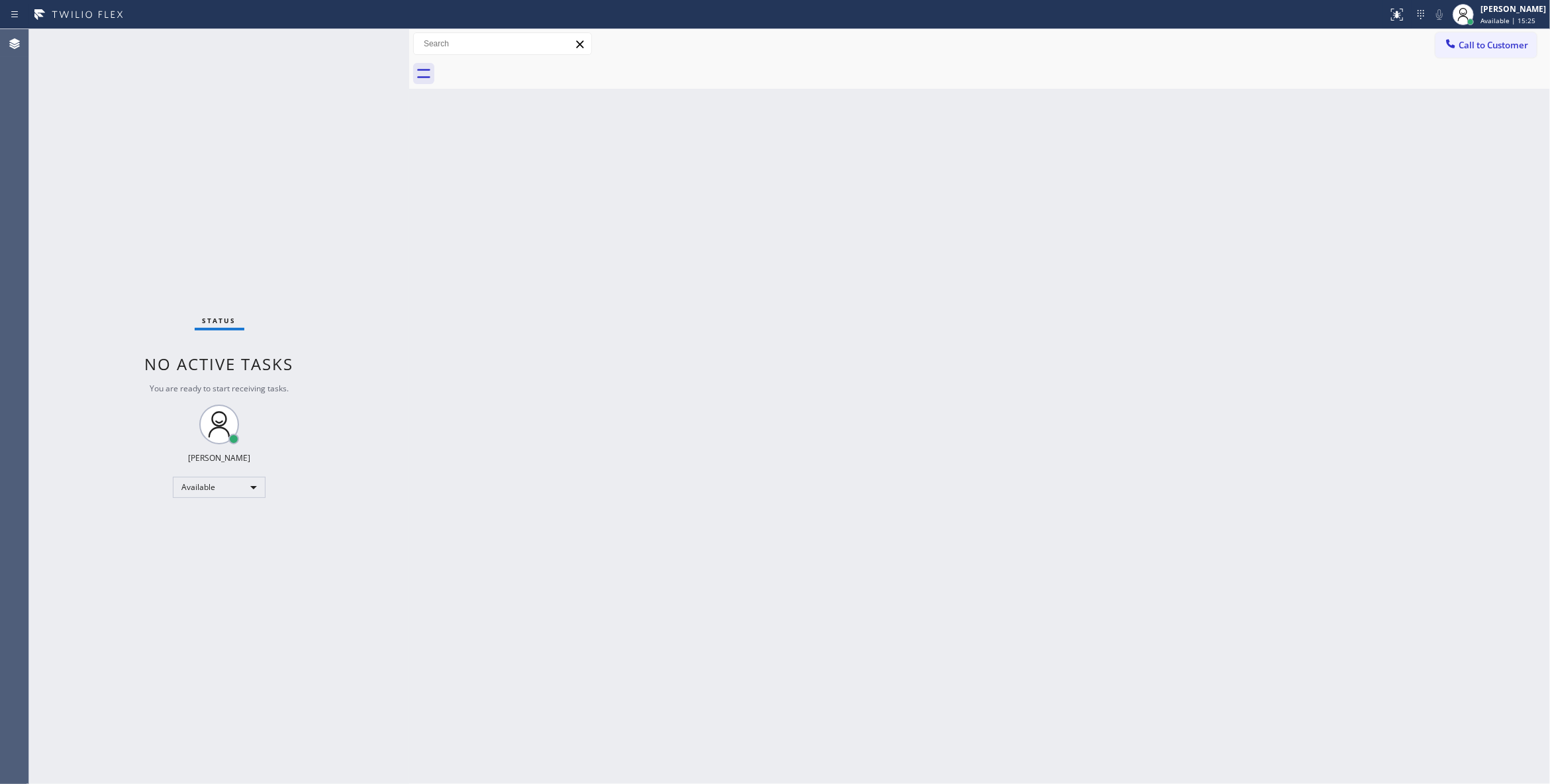
click at [1494, 43] on span "Call to Customer" at bounding box center [1494, 45] width 70 height 12
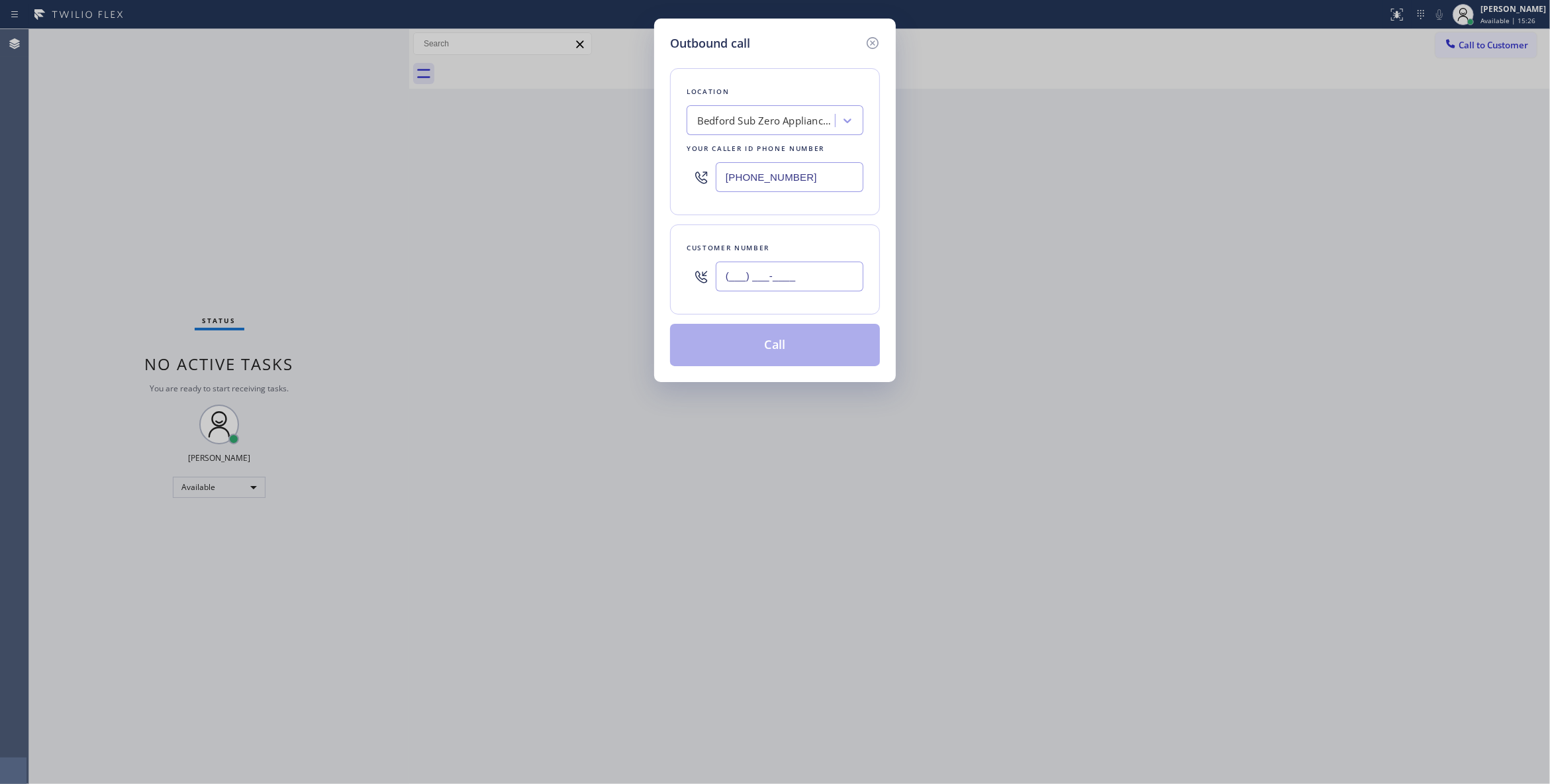
click at [788, 279] on input "(___) ___-____" at bounding box center [789, 276] width 148 height 29
paste input "310) 437-3701"
type input "[PHONE_NUMBER]"
click at [772, 347] on button "Call" at bounding box center [775, 345] width 210 height 43
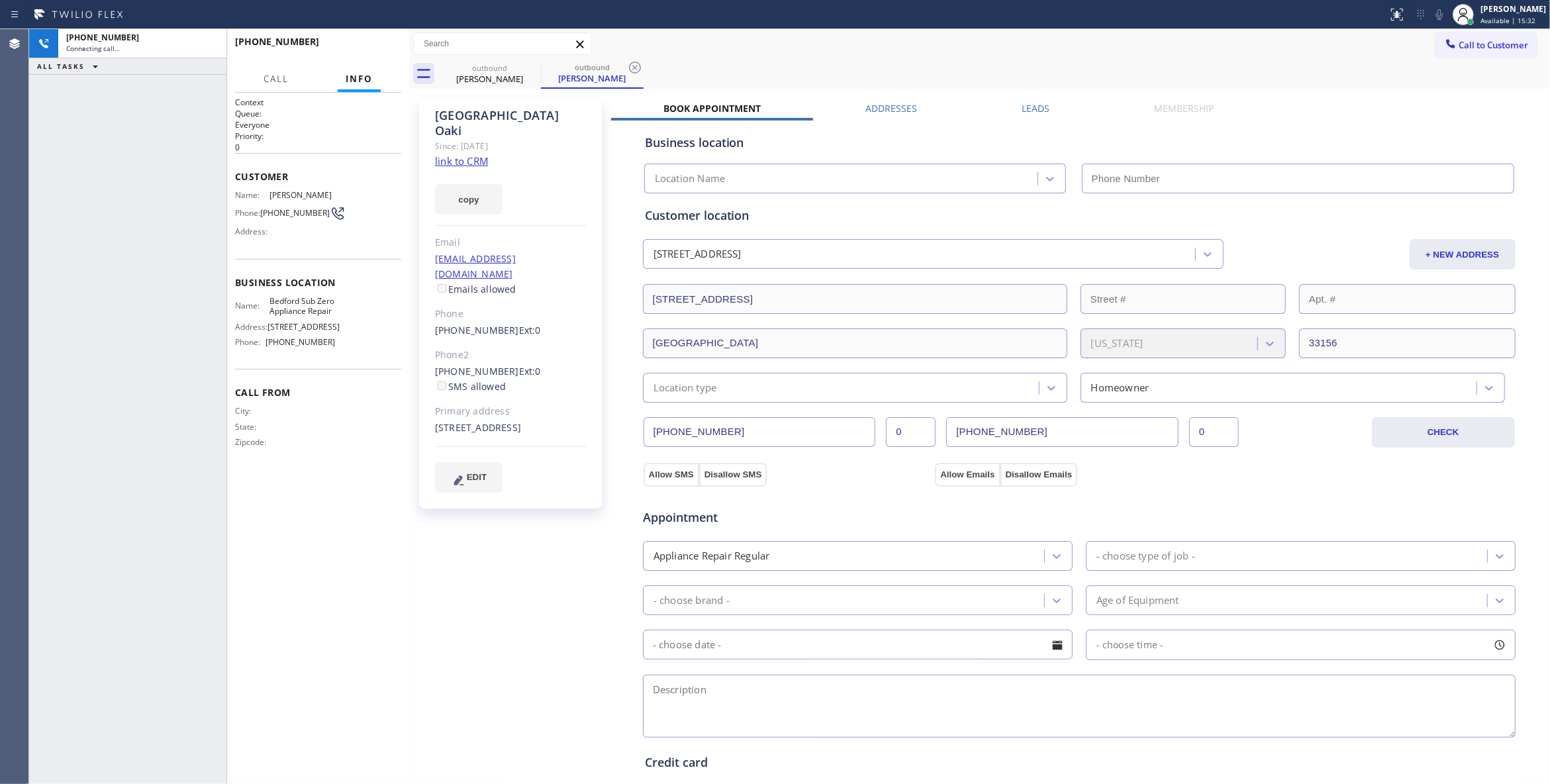
type input "[PHONE_NUMBER]"
click at [636, 62] on icon at bounding box center [635, 67] width 12 height 12
drag, startPoint x: 133, startPoint y: 69, endPoint x: 412, endPoint y: 603, distance: 602.5
click at [409, 607] on div at bounding box center [409, 406] width 0 height 755
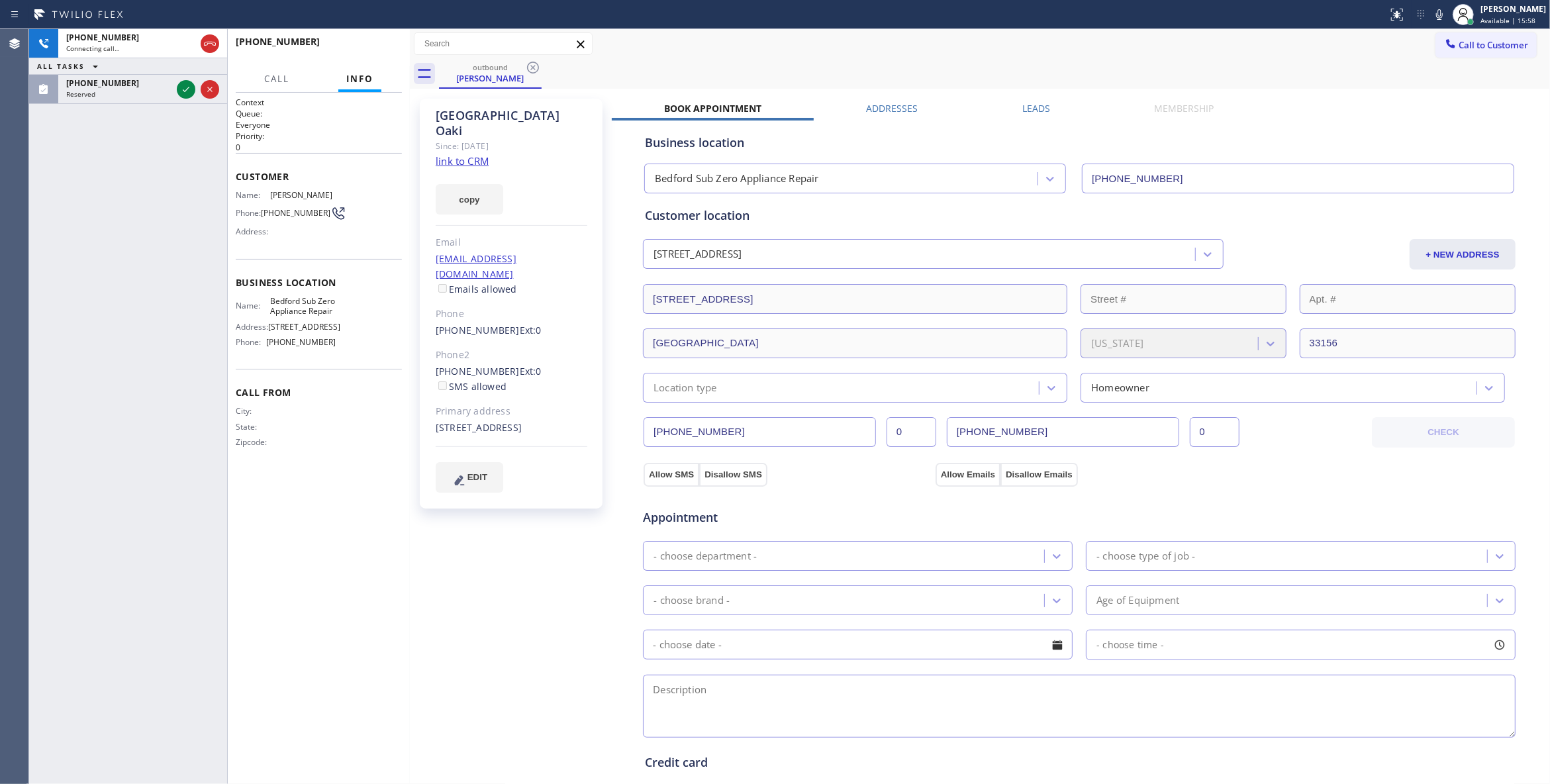
click at [272, 701] on div "Context Queue: Everyone Priority: 0 Customer Name: [GEOGRAPHIC_DATA] Phone: [PH…" at bounding box center [318, 438] width 166 height 683
click at [182, 92] on icon at bounding box center [186, 89] width 16 height 16
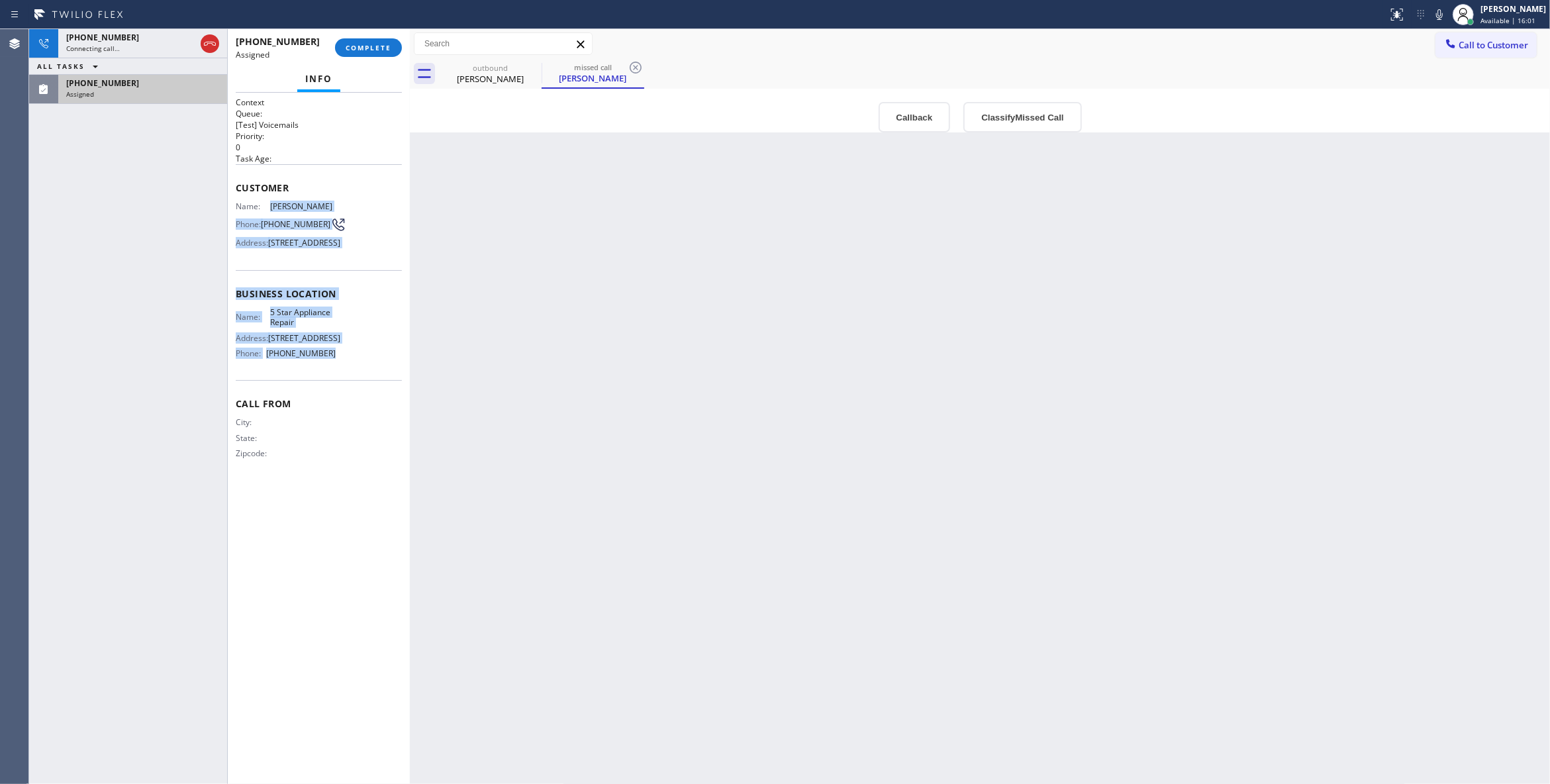
drag, startPoint x: 348, startPoint y: 393, endPoint x: 270, endPoint y: 204, distance: 204.5
click at [270, 204] on div "Context Queue: [Test] Voicemails Priority: 0 Task Age: Customer Name: [PERSON_N…" at bounding box center [318, 289] width 166 height 384
copy div "[PERSON_NAME] Phone: [PHONE_NUMBER] Address: [STREET_ADDRESS] Business location…"
click at [1048, 113] on button "Classify Missed Call" at bounding box center [1022, 117] width 118 height 30
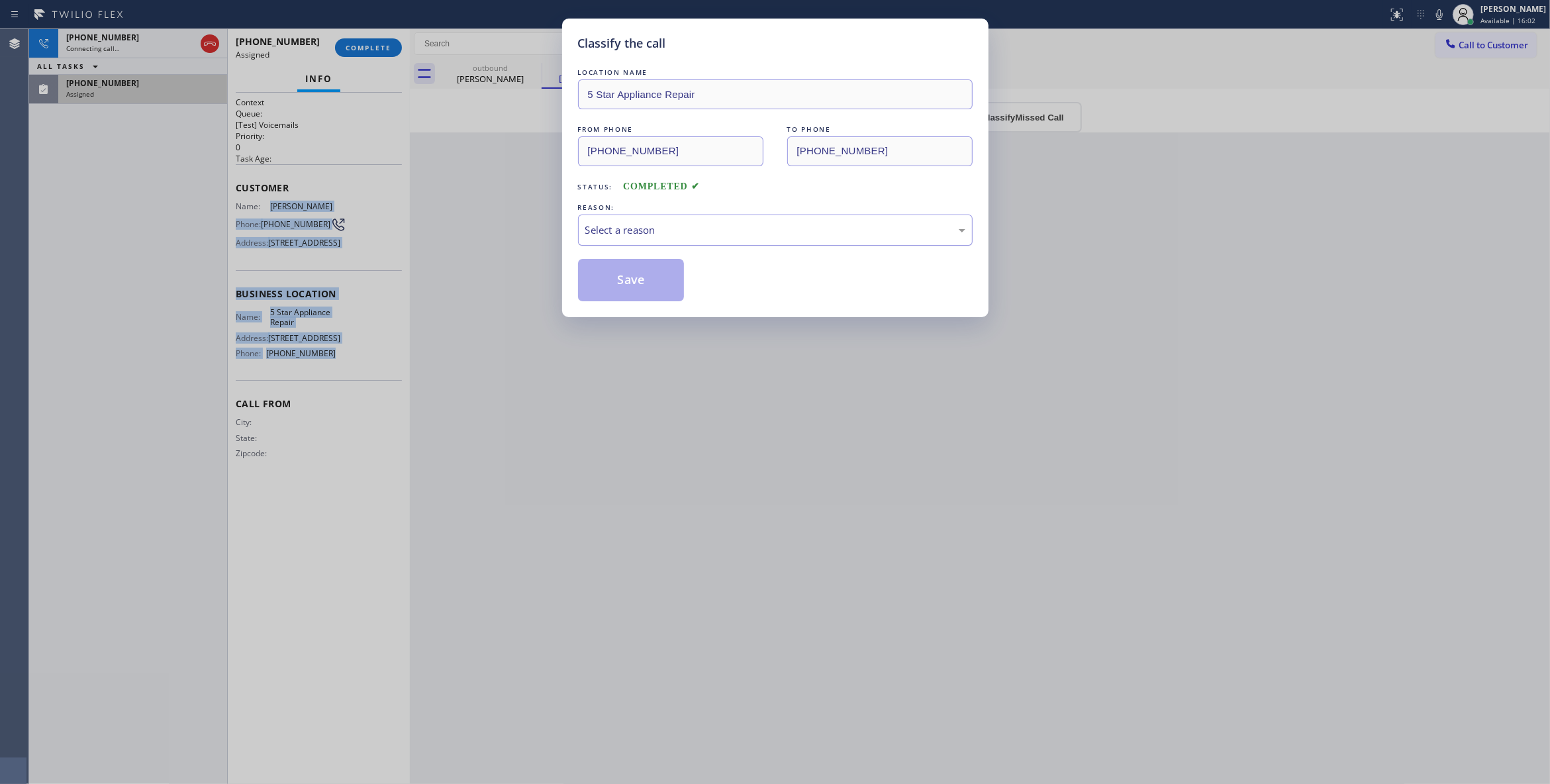
click at [642, 226] on div "Select a reason" at bounding box center [775, 230] width 380 height 16
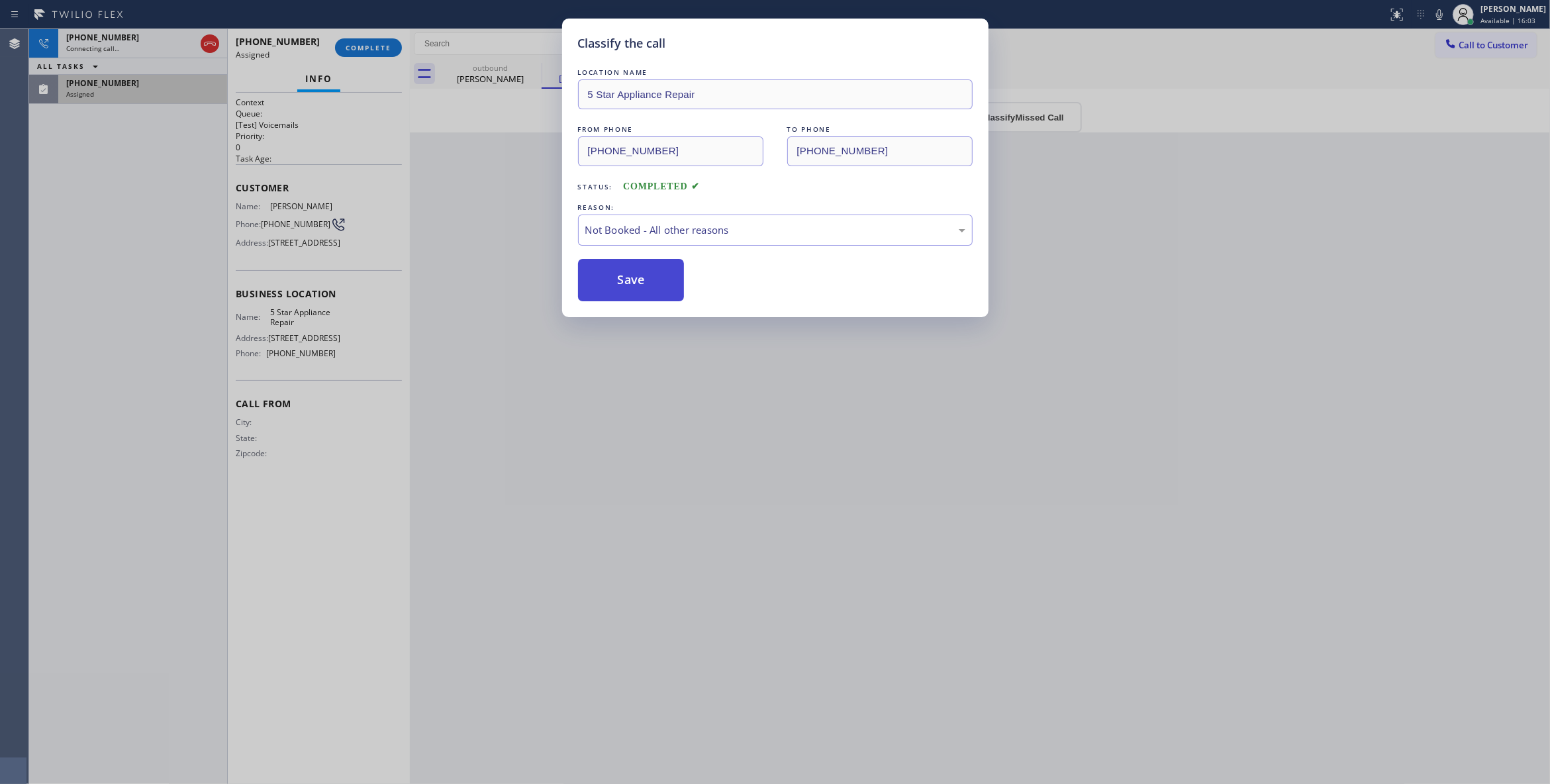
click at [613, 281] on button "Save" at bounding box center [631, 280] width 106 height 43
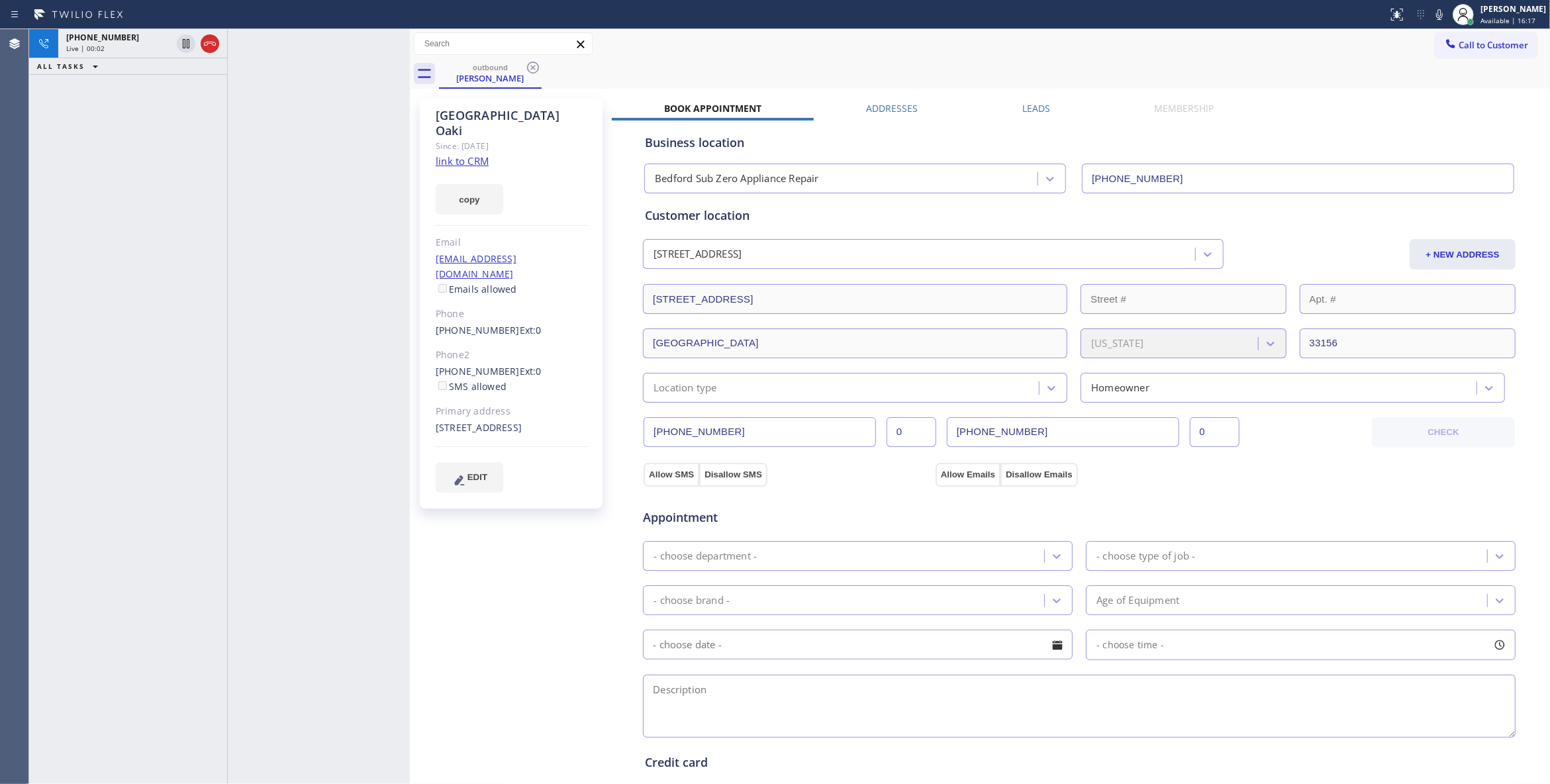
drag, startPoint x: 502, startPoint y: 620, endPoint x: 483, endPoint y: 332, distance: 288.6
click at [501, 620] on div "[PERSON_NAME] Since: [DATE] link to CRM copy Email [EMAIL_ADDRESS][DOMAIN_NAME]…" at bounding box center [512, 535] width 199 height 885
click at [144, 46] on div "Live | 00:03" at bounding box center [119, 47] width 106 height 9
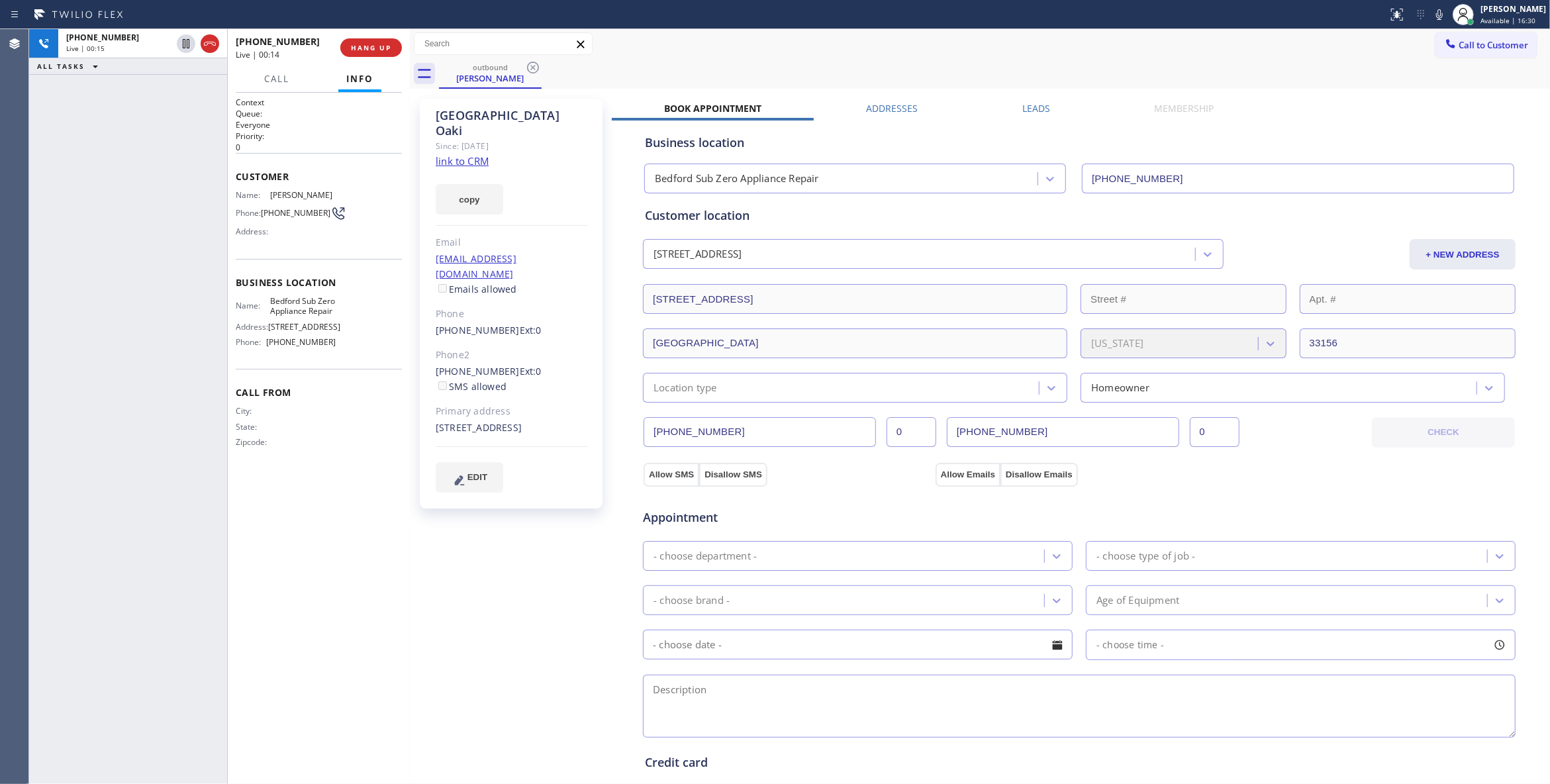
click at [513, 599] on div "[PERSON_NAME] Since: [DATE] link to CRM copy Email [EMAIL_ADDRESS][DOMAIN_NAME]…" at bounding box center [512, 535] width 199 height 885
click at [380, 47] on span "HANG UP" at bounding box center [371, 47] width 40 height 9
click at [387, 46] on span "HANG UP" at bounding box center [371, 47] width 40 height 9
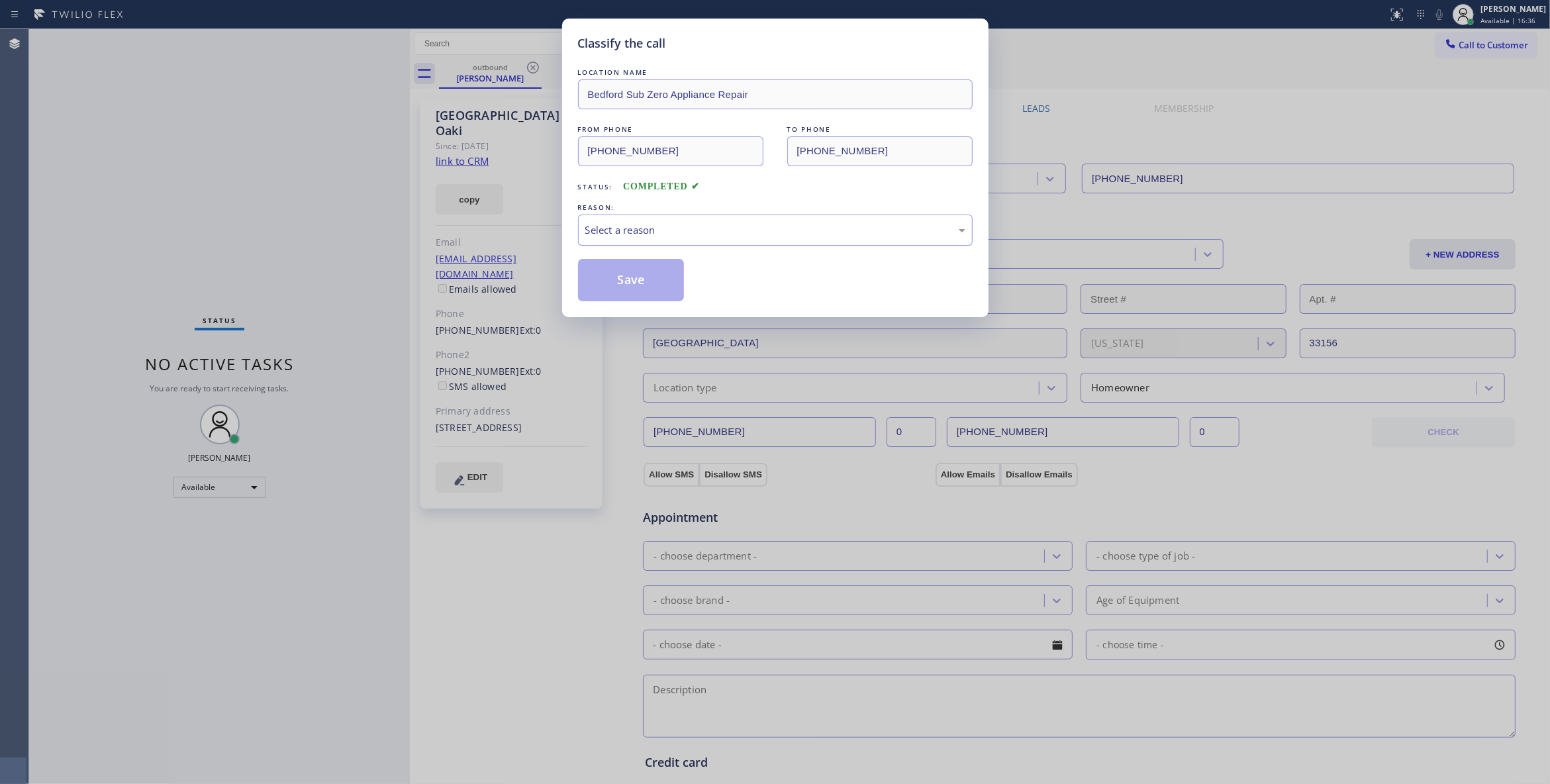
click at [631, 238] on div "Select a reason" at bounding box center [775, 230] width 380 height 16
click at [624, 284] on button "Save" at bounding box center [631, 280] width 106 height 43
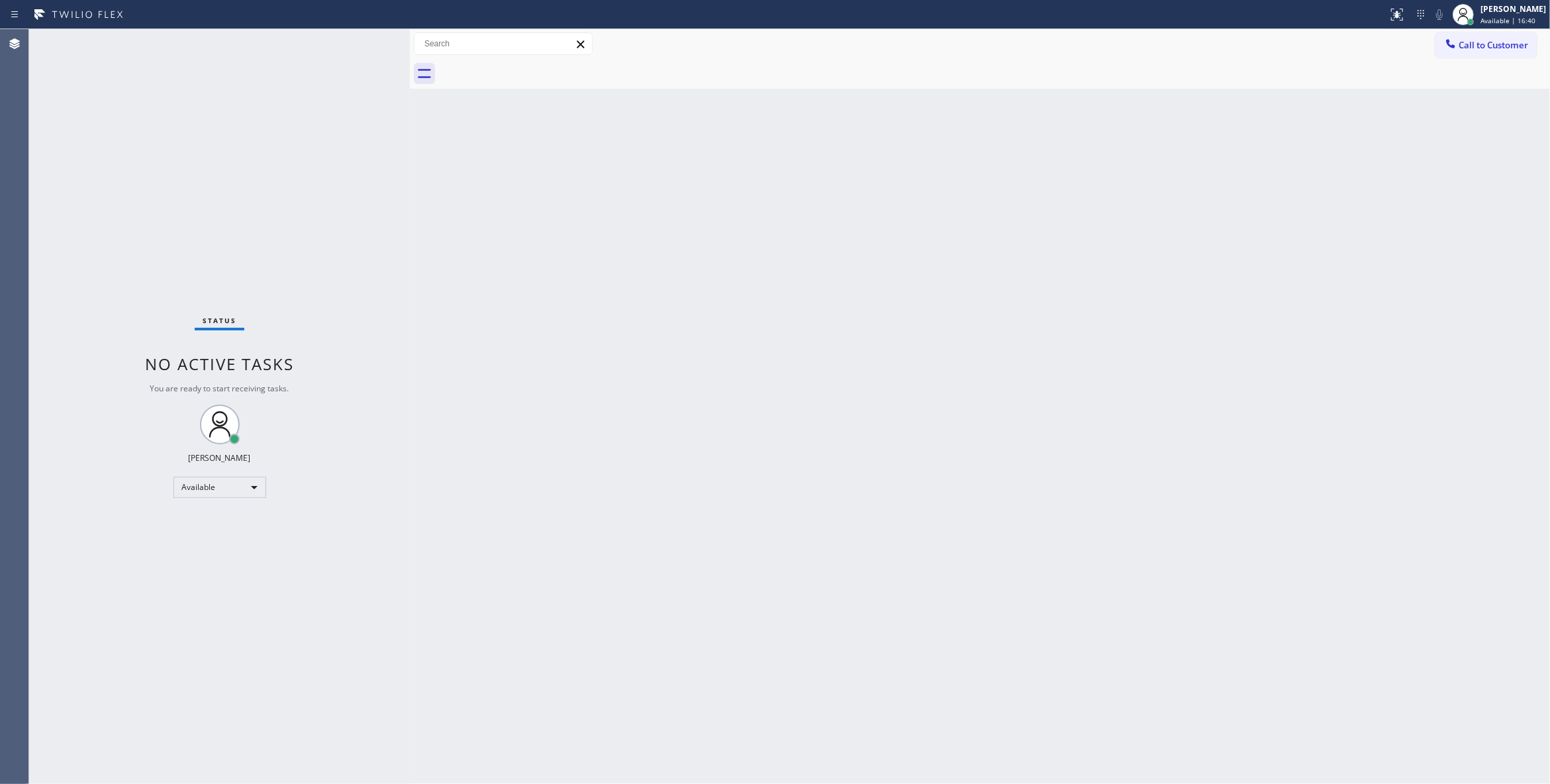
drag, startPoint x: 710, startPoint y: 324, endPoint x: 592, endPoint y: 40, distance: 307.5
click at [708, 302] on div "Back to Dashboard Change Sender ID Customers Technicians Select a contact Outbo…" at bounding box center [980, 406] width 1140 height 755
click at [663, 353] on div "Back to Dashboard Change Sender ID Customers Technicians Select a contact Outbo…" at bounding box center [980, 406] width 1140 height 755
click at [769, 384] on div "Back to Dashboard Change Sender ID Customers Technicians Select a contact Outbo…" at bounding box center [980, 406] width 1140 height 755
click at [888, 157] on div "Back to Dashboard Change Sender ID Customers Technicians Select a contact Outbo…" at bounding box center [980, 406] width 1140 height 755
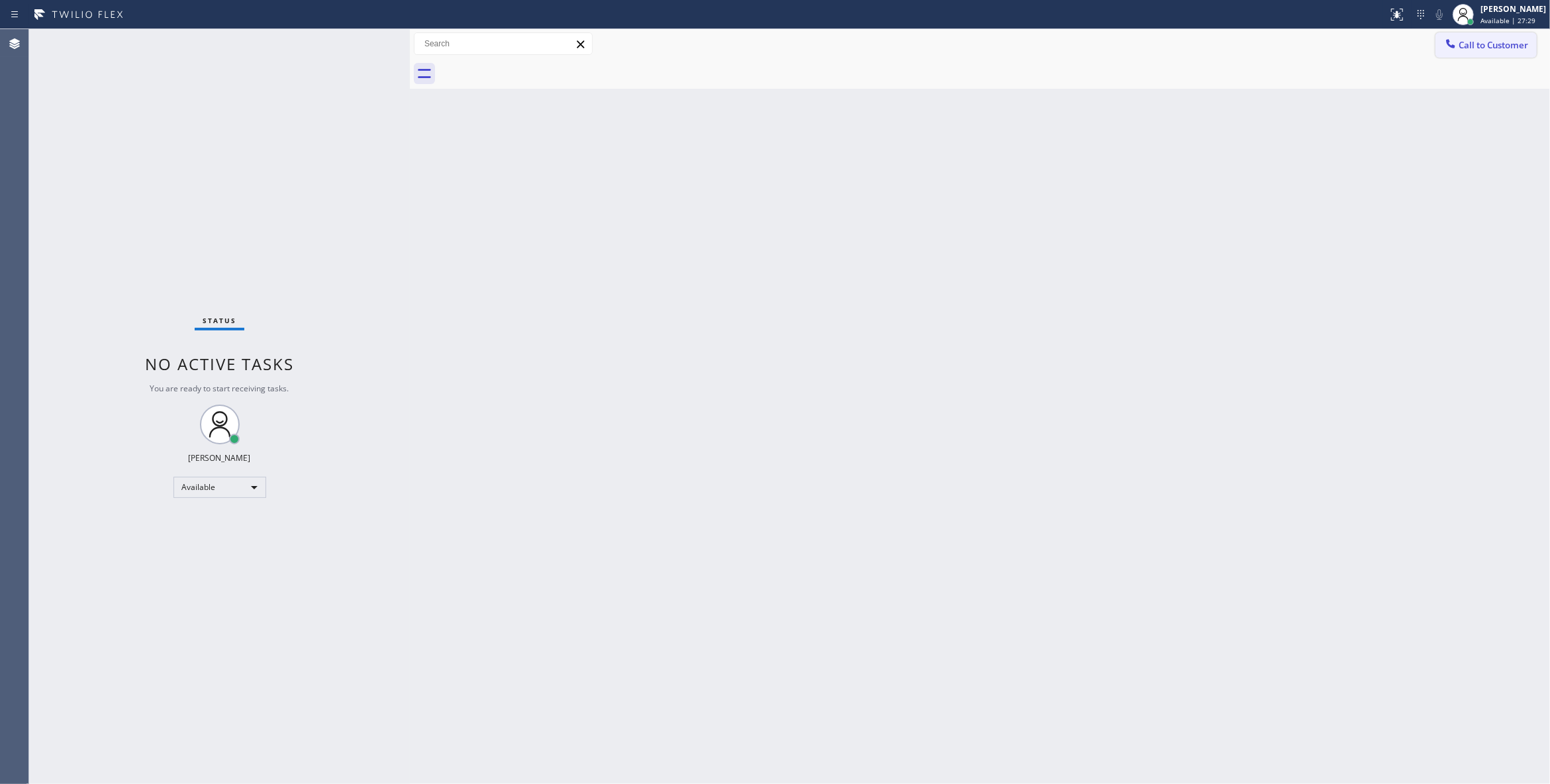
click at [1482, 56] on button "Call to Customer" at bounding box center [1486, 45] width 101 height 25
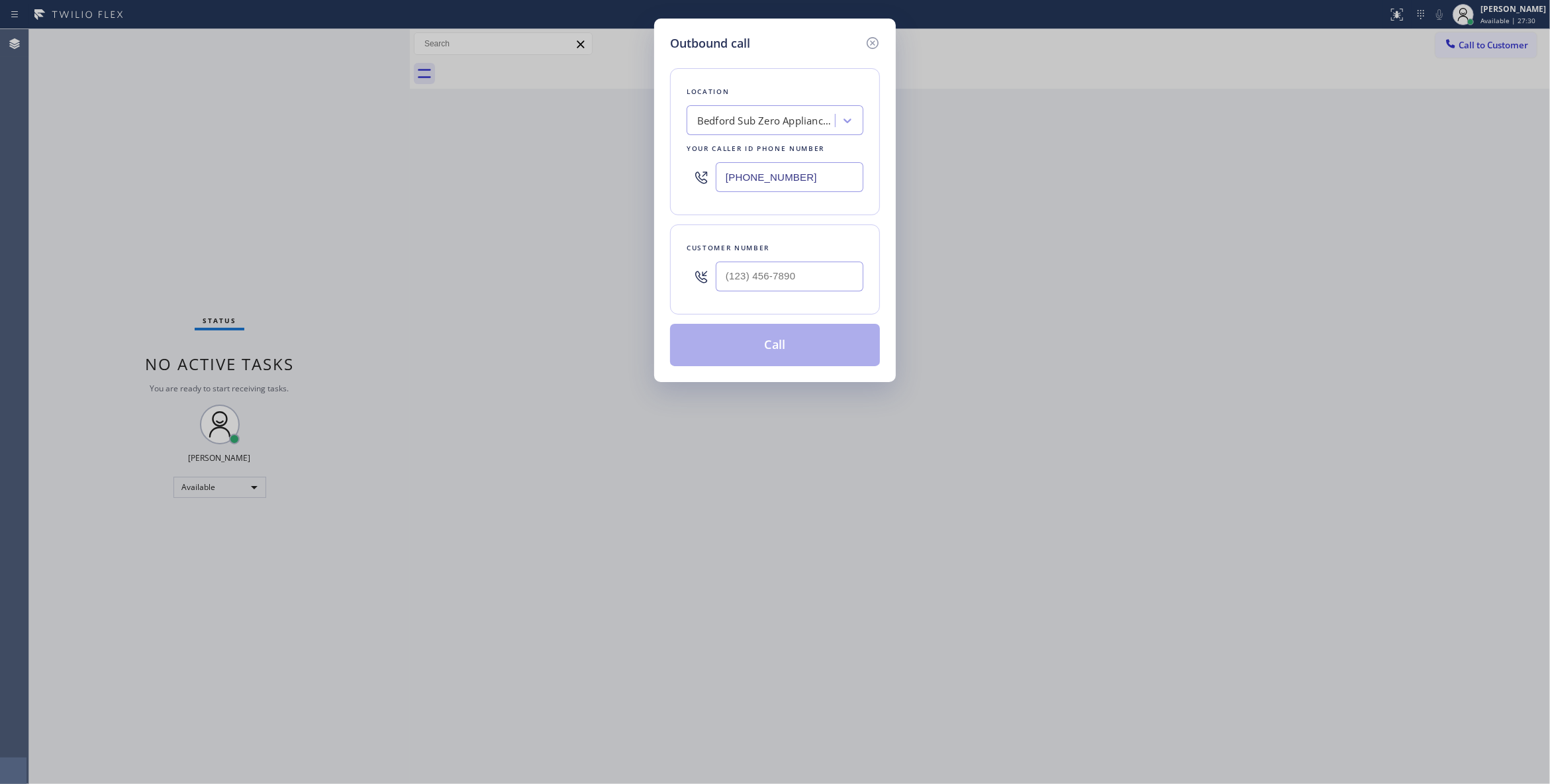
drag, startPoint x: 829, startPoint y: 176, endPoint x: 393, endPoint y: 201, distance: 436.7
click at [393, 201] on div "Outbound call Location [GEOGRAPHIC_DATA] Sub Zero Appliance Repair Your caller …" at bounding box center [775, 392] width 1550 height 784
paste input "718) 568-6598"
type input "[PHONE_NUMBER]"
click at [791, 281] on input "(___) ___-____" at bounding box center [789, 276] width 148 height 29
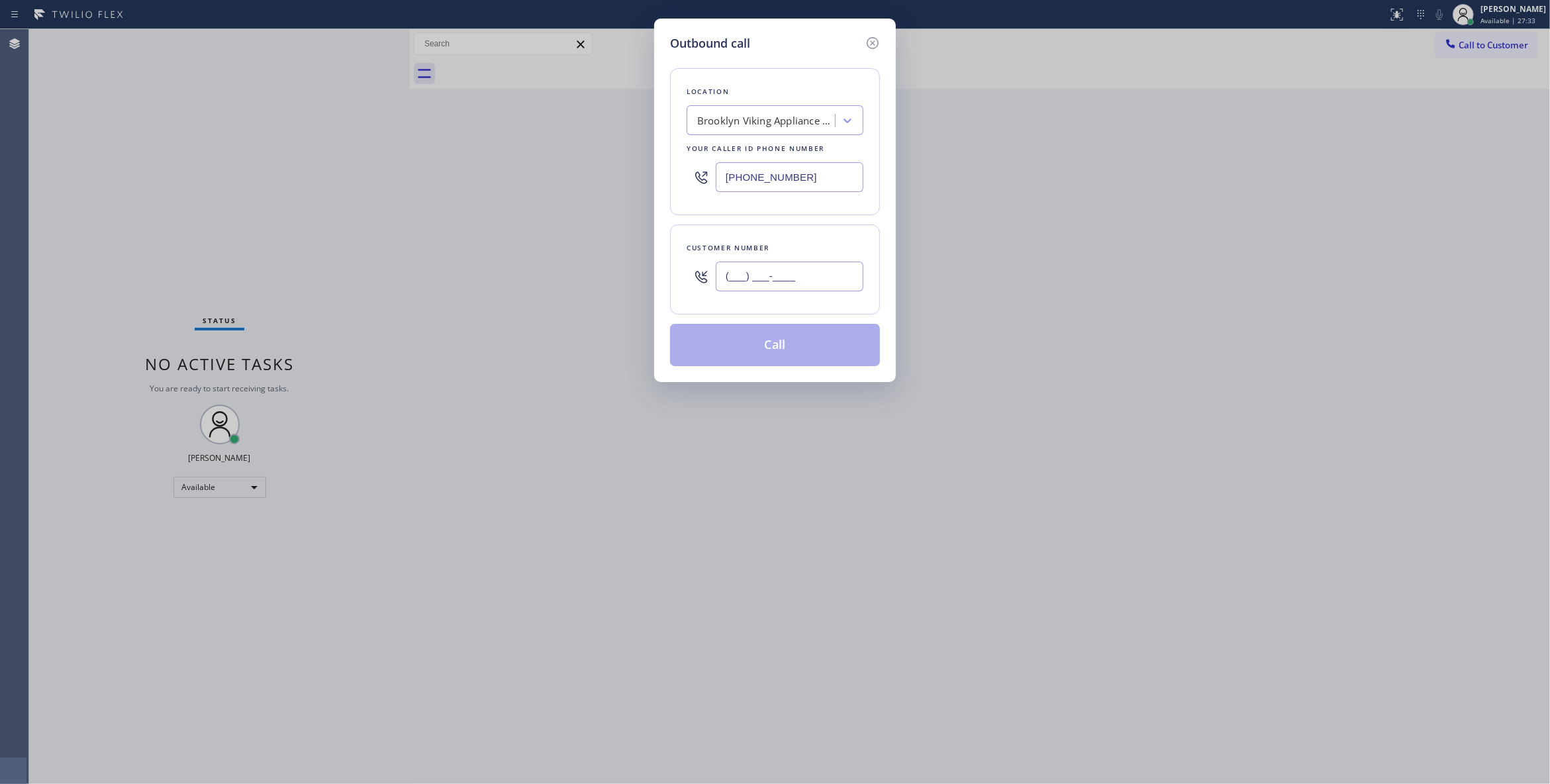
paste input "718) 504-8044"
type input "[PHONE_NUMBER]"
click at [770, 350] on button "Call" at bounding box center [775, 345] width 210 height 43
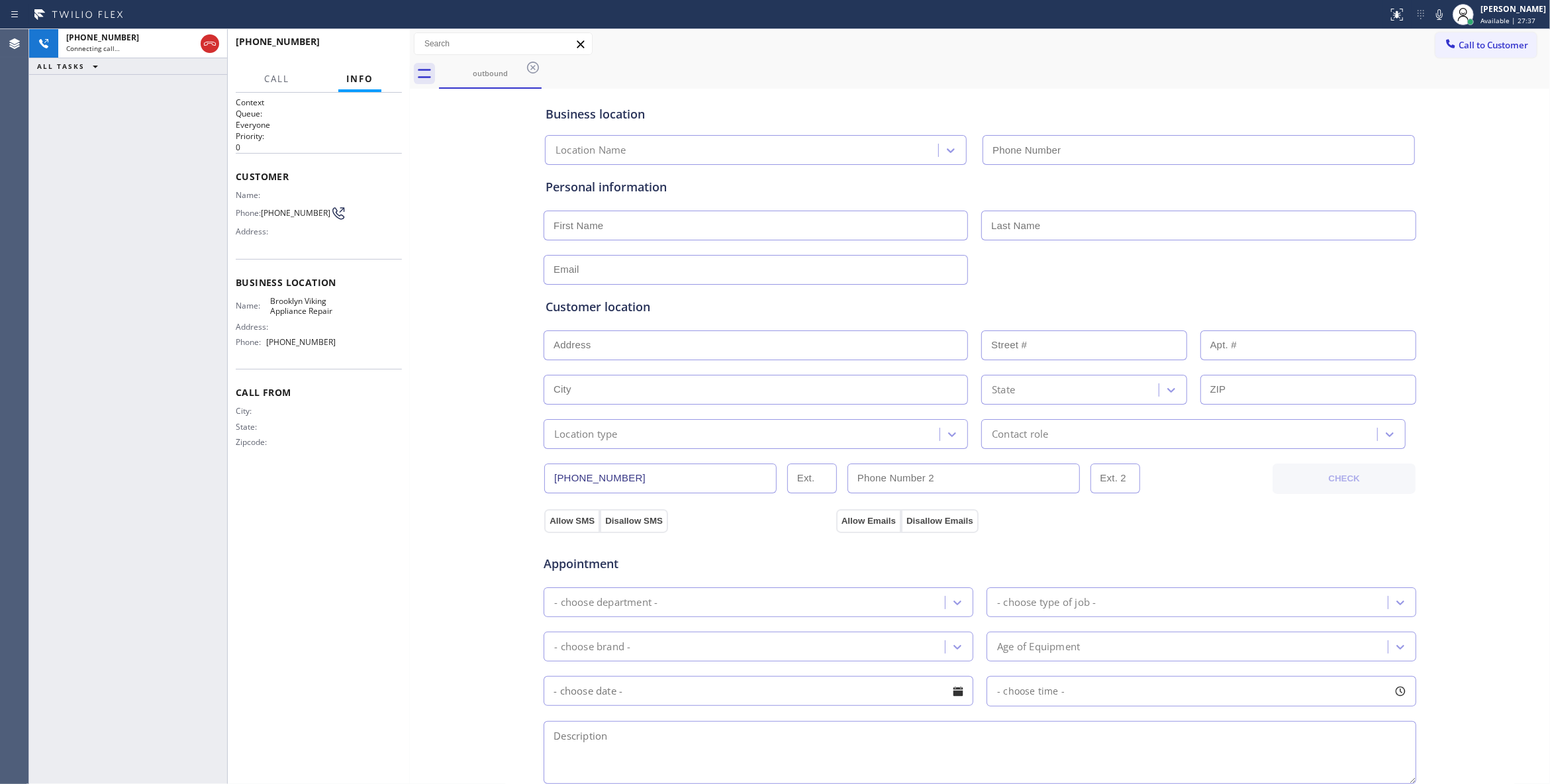
type input "[PHONE_NUMBER]"
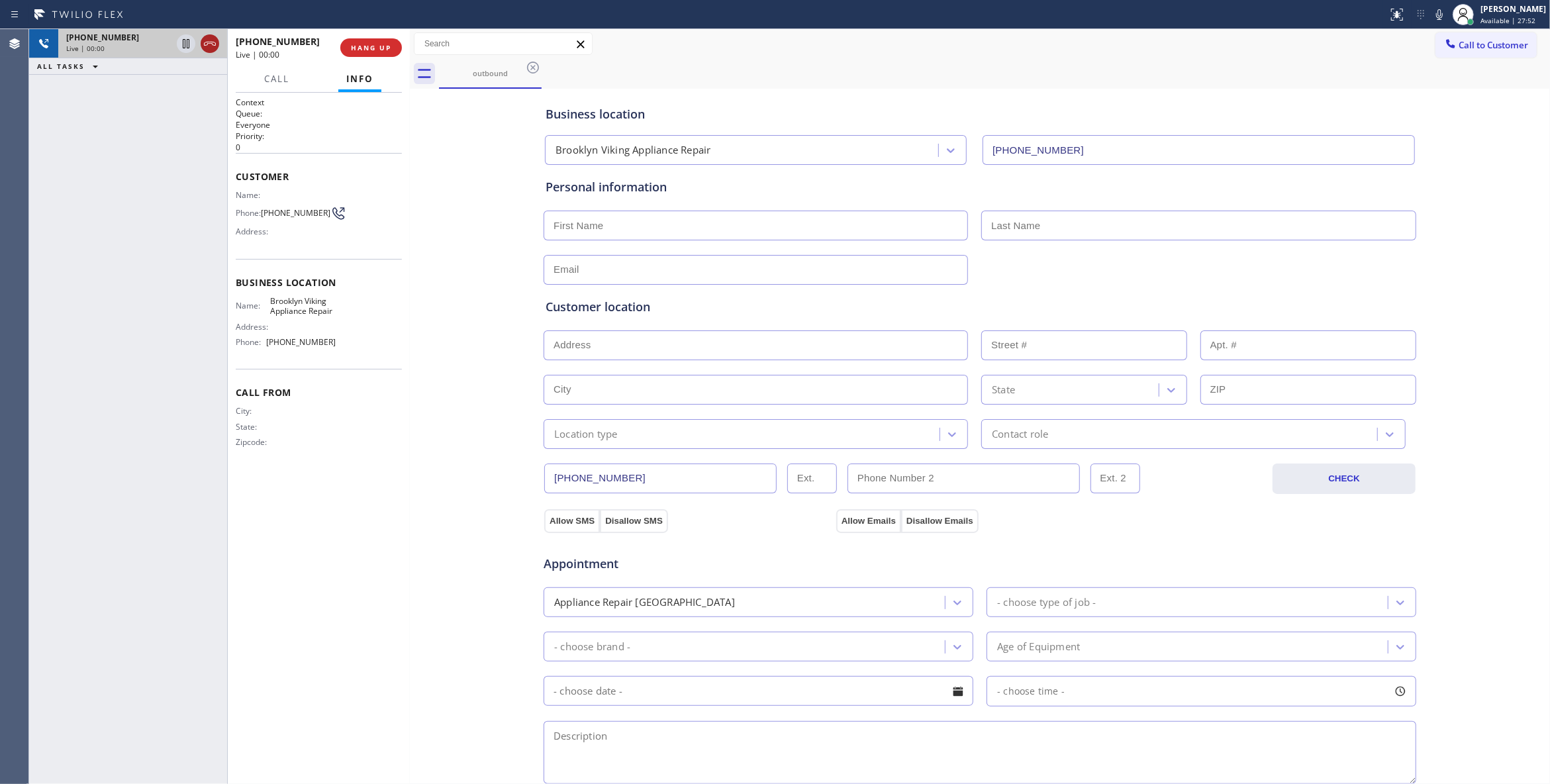
click at [213, 43] on icon at bounding box center [209, 43] width 16 height 16
click at [276, 217] on span "[PHONE_NUMBER]" at bounding box center [295, 213] width 70 height 10
click at [278, 217] on span "[PHONE_NUMBER]" at bounding box center [295, 213] width 70 height 10
click at [279, 217] on span "[PHONE_NUMBER]" at bounding box center [295, 213] width 70 height 10
copy div "[PHONE_NUMBER]"
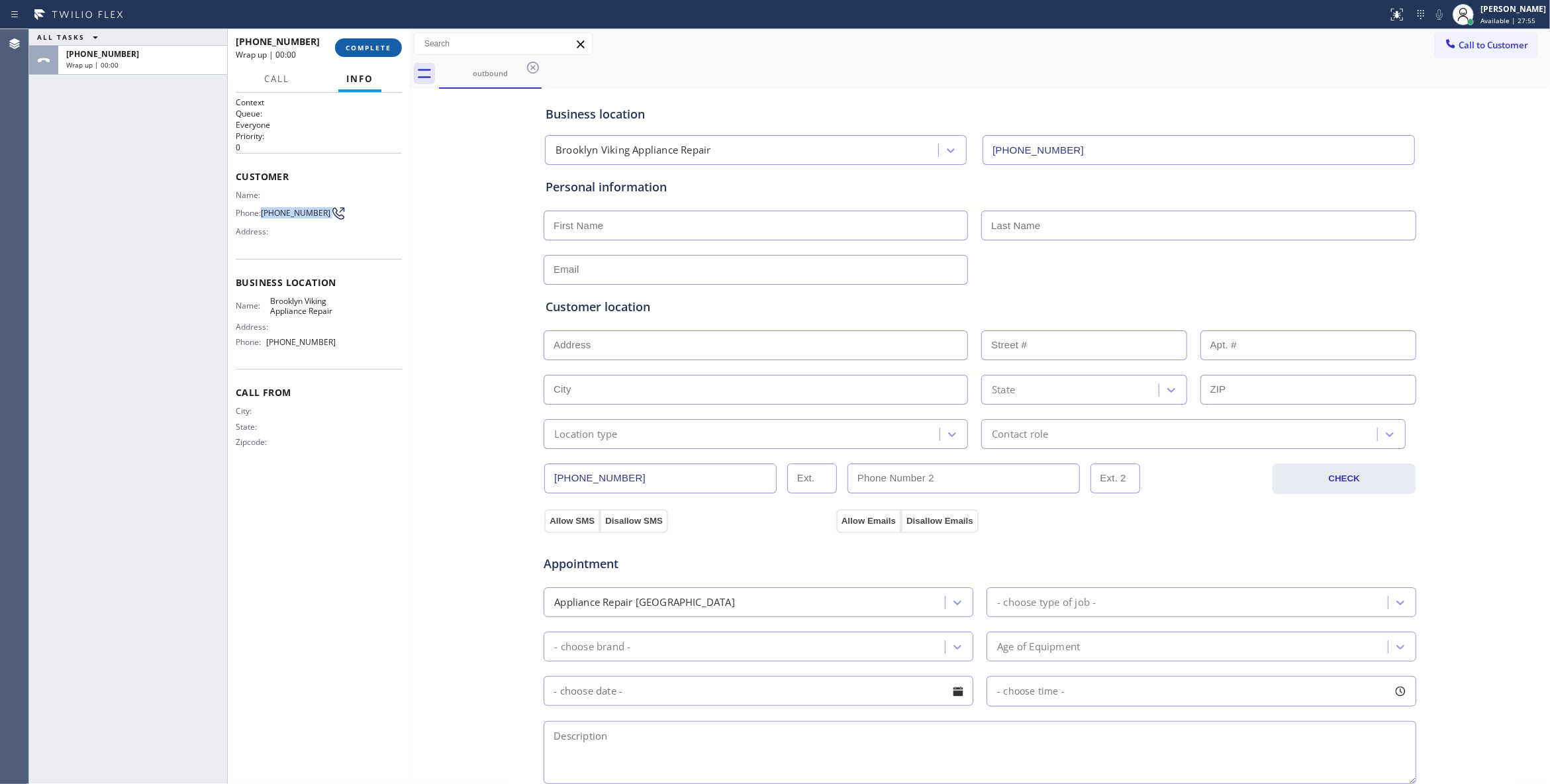
click at [377, 46] on span "COMPLETE" at bounding box center [369, 47] width 46 height 9
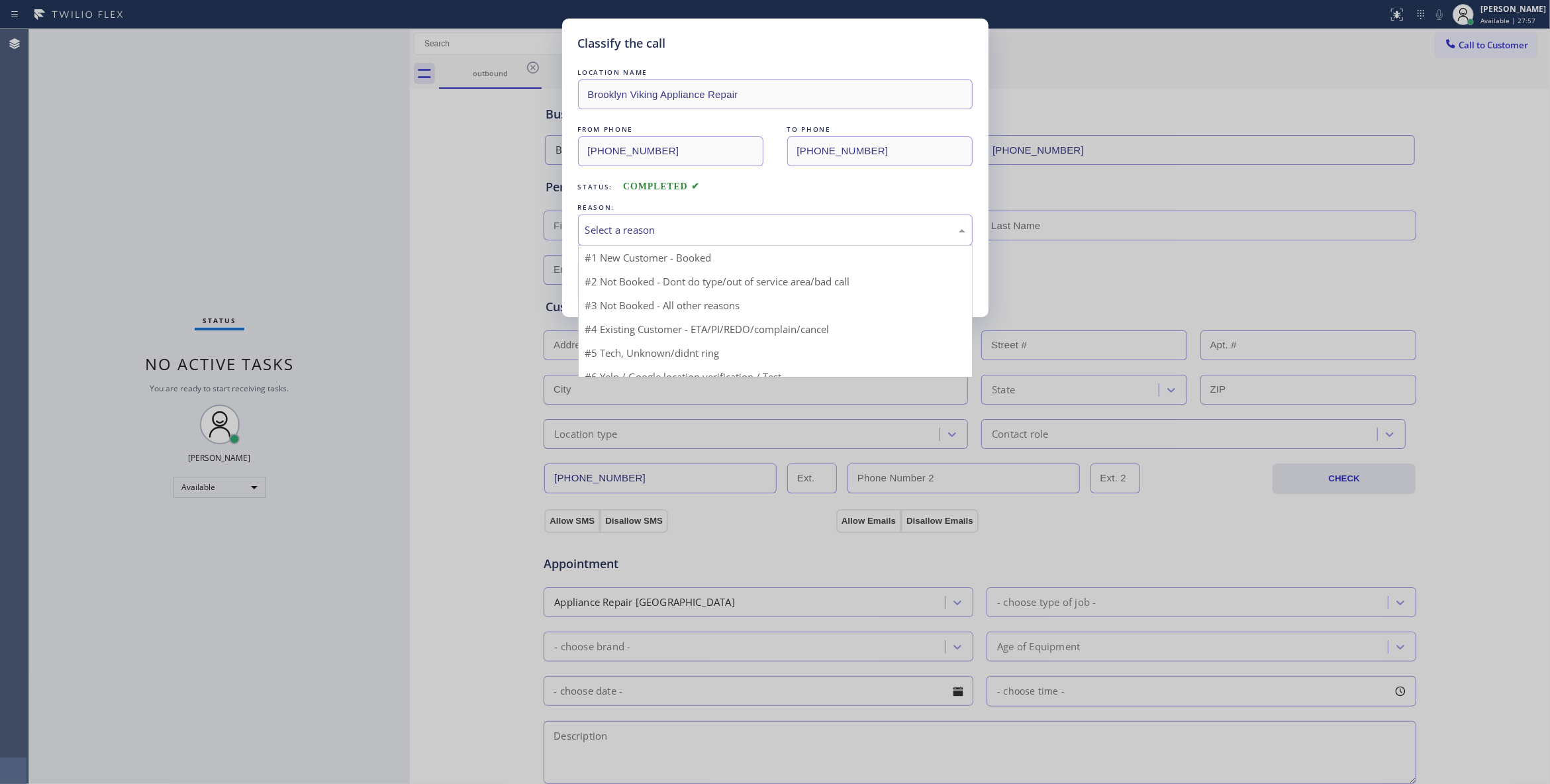
click at [628, 235] on div "Select a reason" at bounding box center [775, 230] width 380 height 16
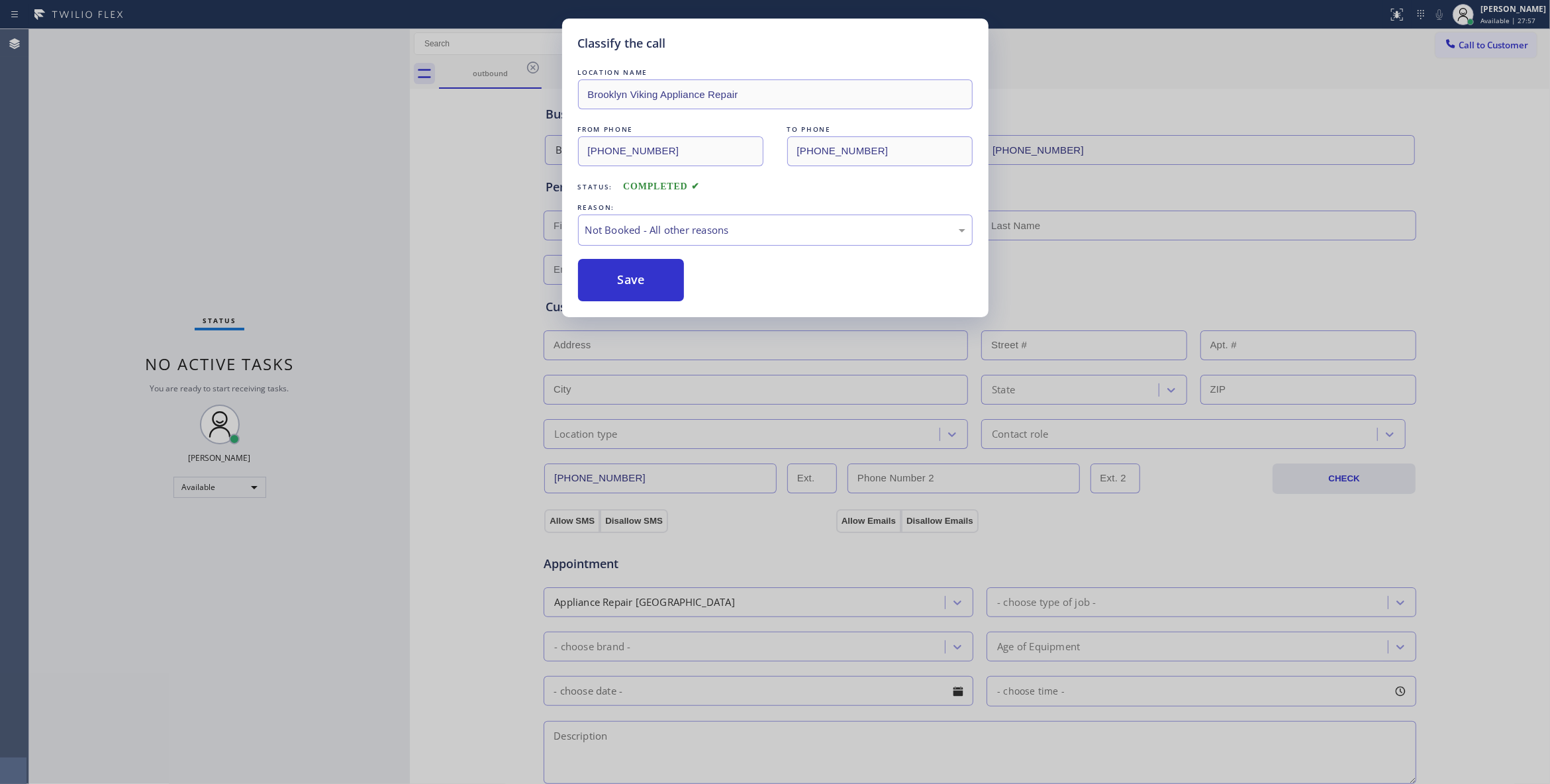
click at [629, 273] on button "Save" at bounding box center [631, 280] width 106 height 43
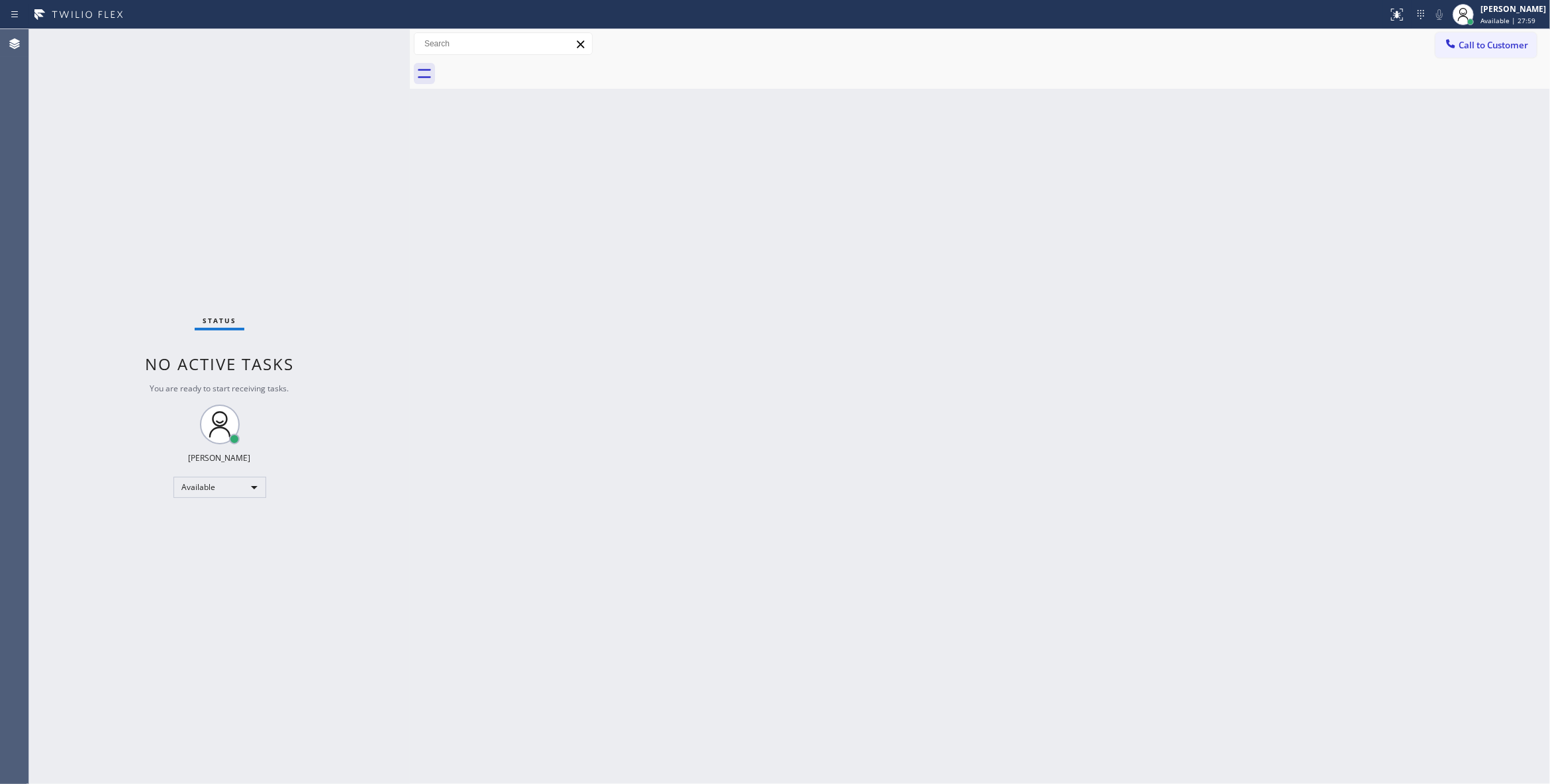
click at [1482, 47] on span "Call to Customer" at bounding box center [1494, 45] width 70 height 12
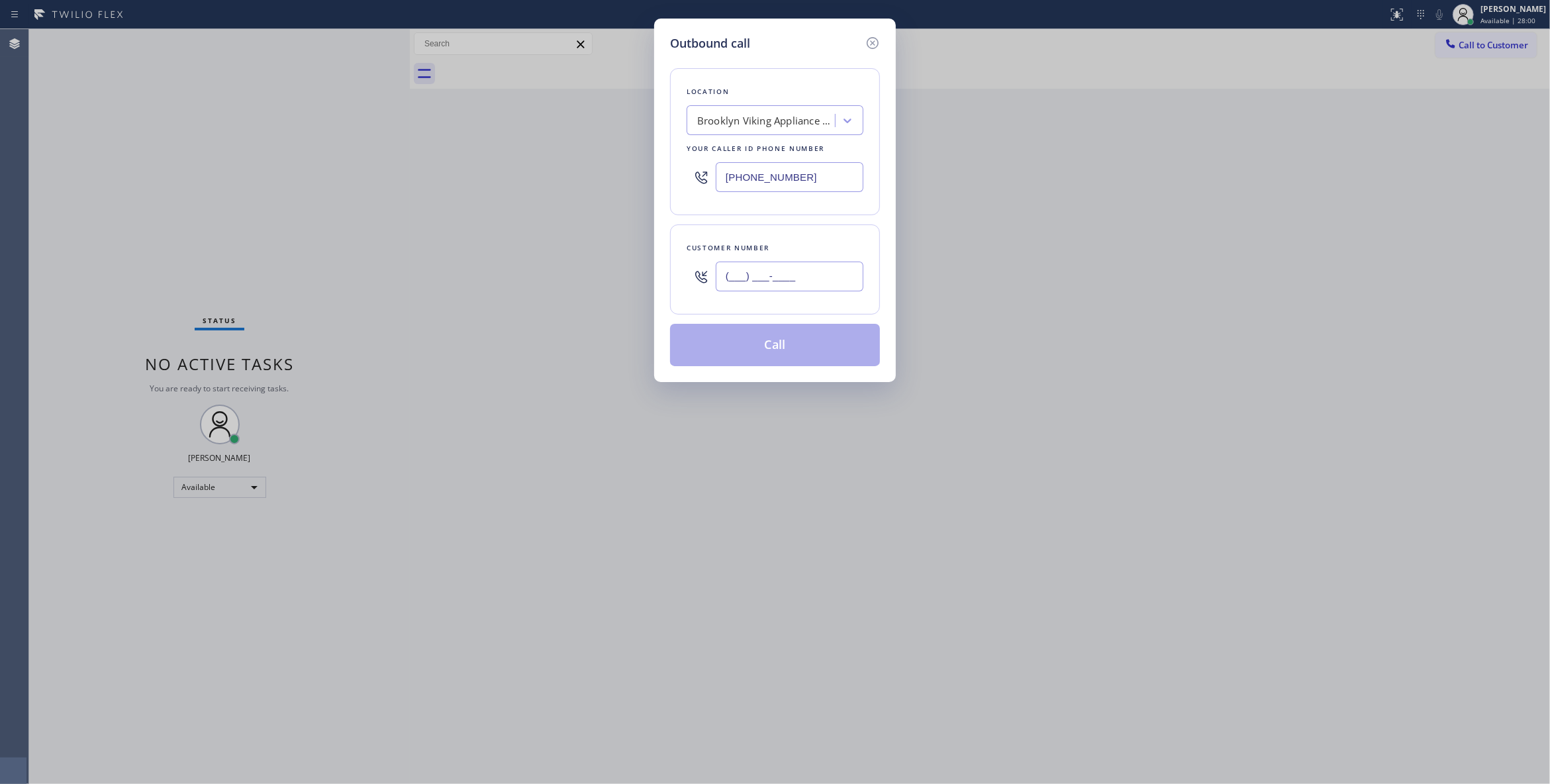
click at [795, 276] on input "(___) ___-____" at bounding box center [789, 276] width 148 height 29
paste input "718) 504-8044"
type input "[PHONE_NUMBER]"
click at [785, 353] on button "Call" at bounding box center [775, 345] width 210 height 43
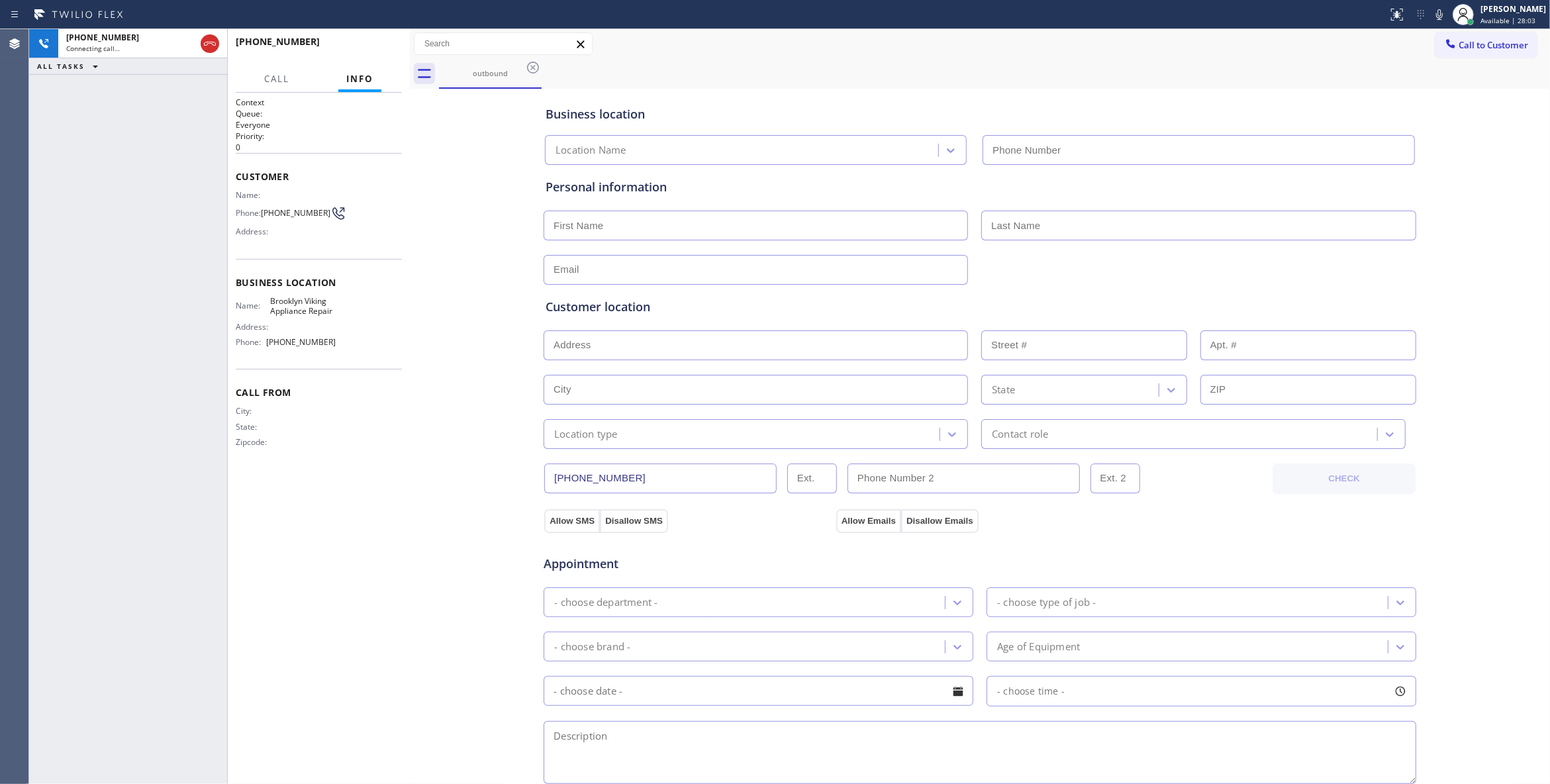
type input "[PHONE_NUMBER]"
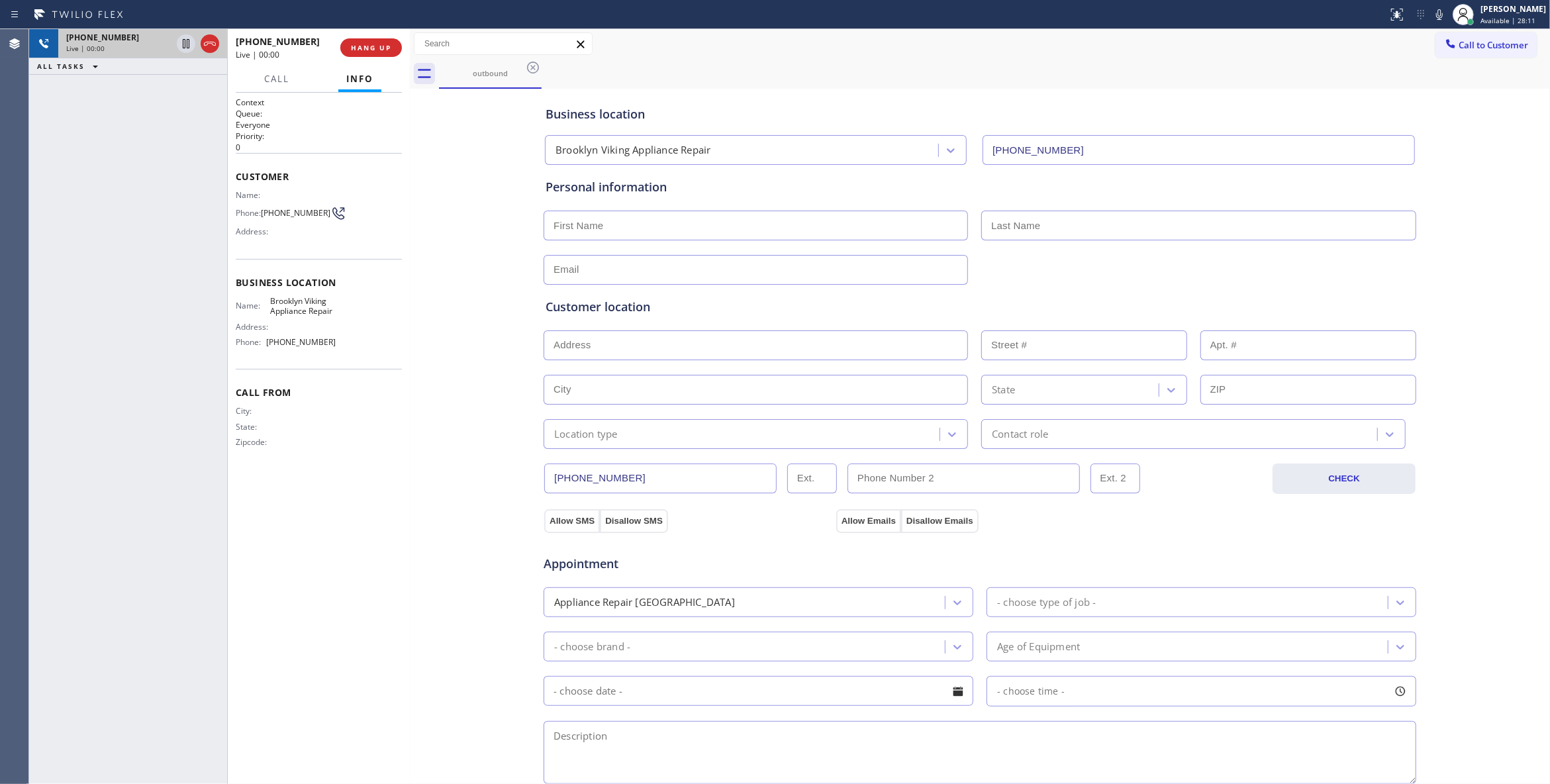
click at [205, 40] on icon at bounding box center [209, 43] width 16 height 16
click at [383, 58] on div "[PHONE_NUMBER] Live | 00:00 HANG UP" at bounding box center [318, 47] width 166 height 34
click at [377, 48] on span "COMPLETE" at bounding box center [369, 47] width 46 height 9
click at [366, 58] on div "[PHONE_NUMBER] Wrap up | 00:00 COMPLETE" at bounding box center [318, 47] width 166 height 34
click at [372, 47] on span "COMPLETE" at bounding box center [369, 47] width 46 height 9
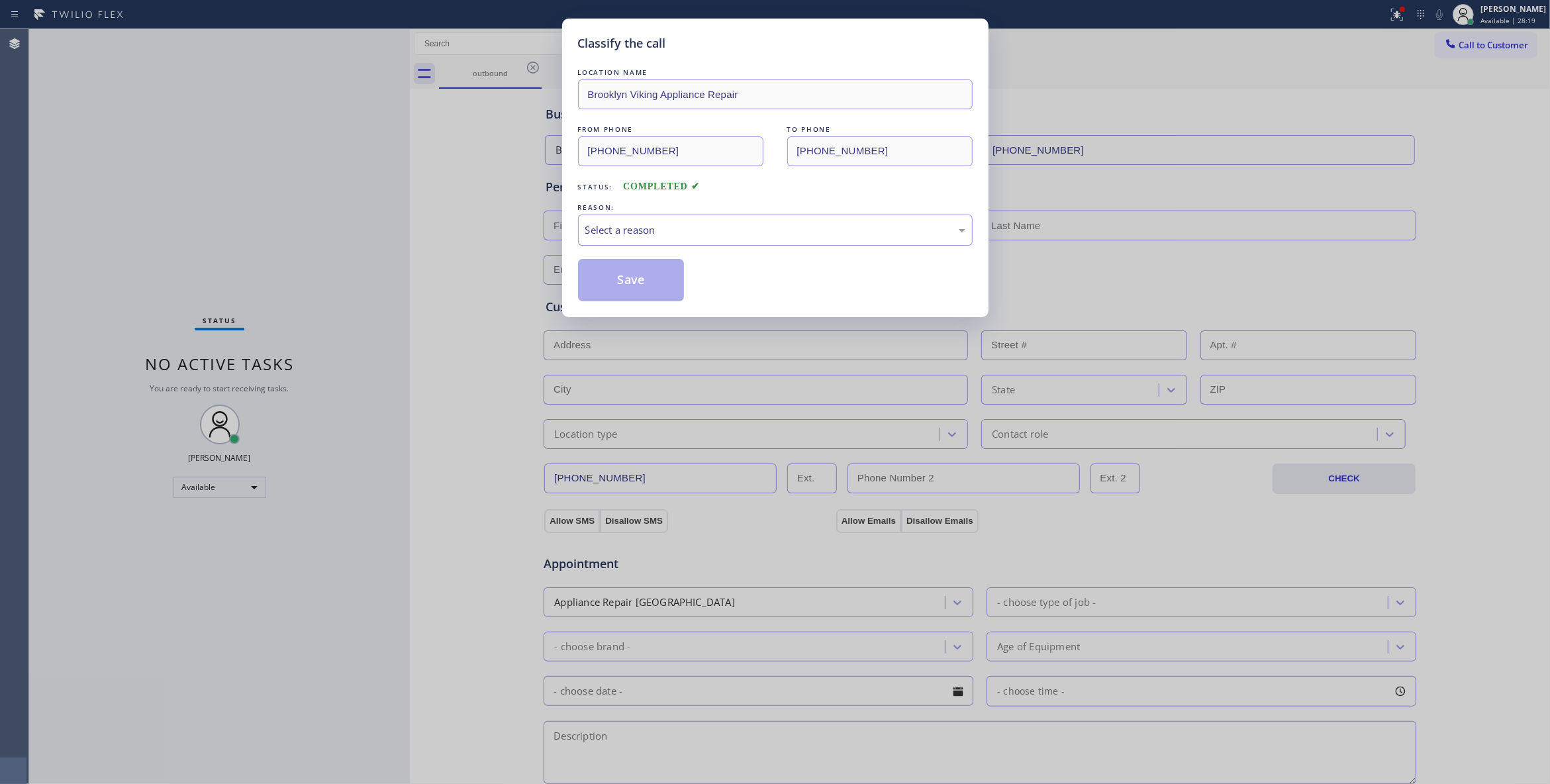
click at [618, 225] on div "Select a reason" at bounding box center [775, 230] width 380 height 16
click at [612, 284] on button "Save" at bounding box center [631, 280] width 106 height 43
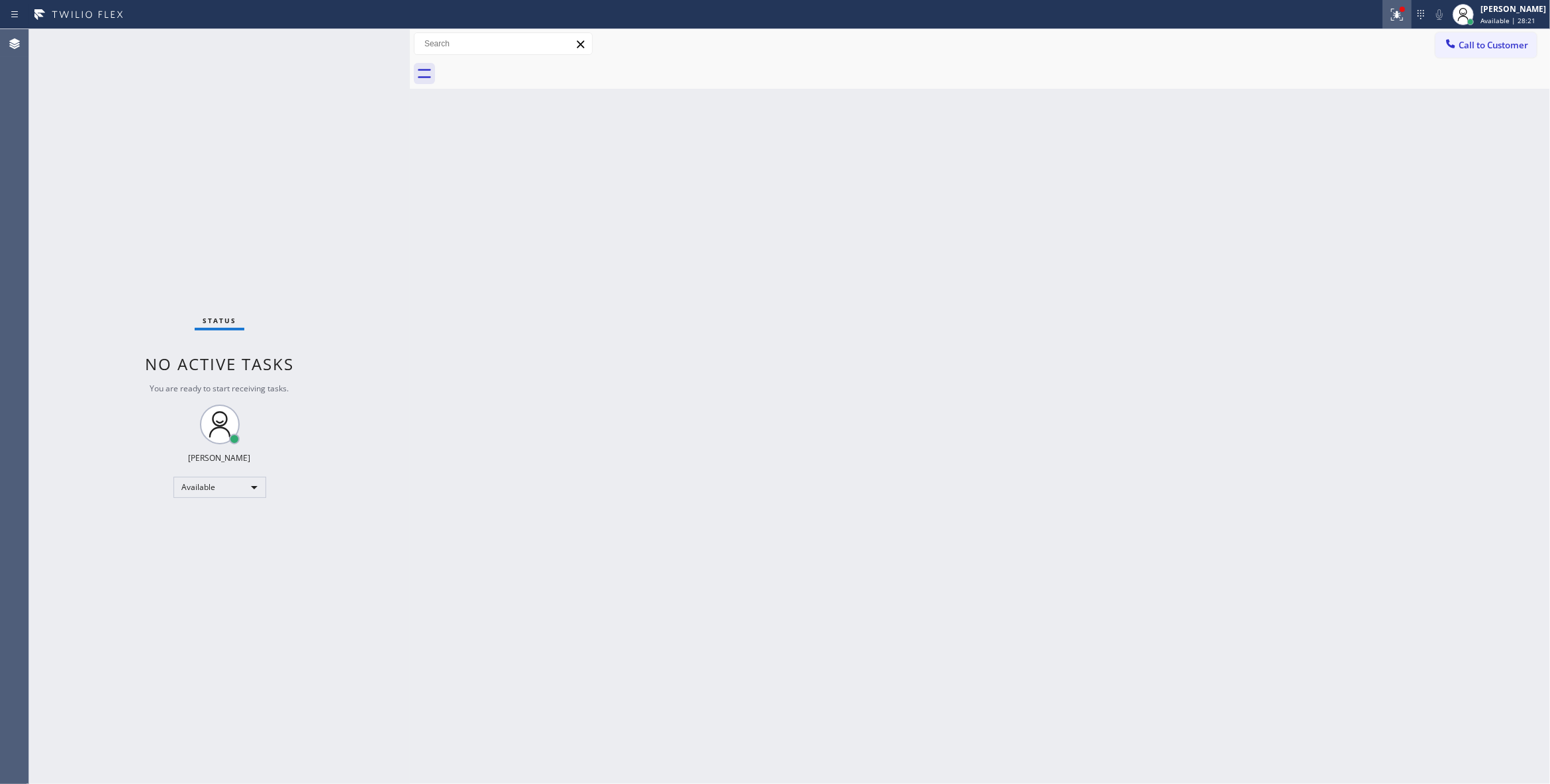
click at [1390, 16] on icon at bounding box center [1397, 14] width 16 height 16
click at [1323, 177] on span "Clear issues" at bounding box center [1310, 172] width 62 height 9
click at [1503, 48] on span "Call to Customer" at bounding box center [1494, 45] width 70 height 12
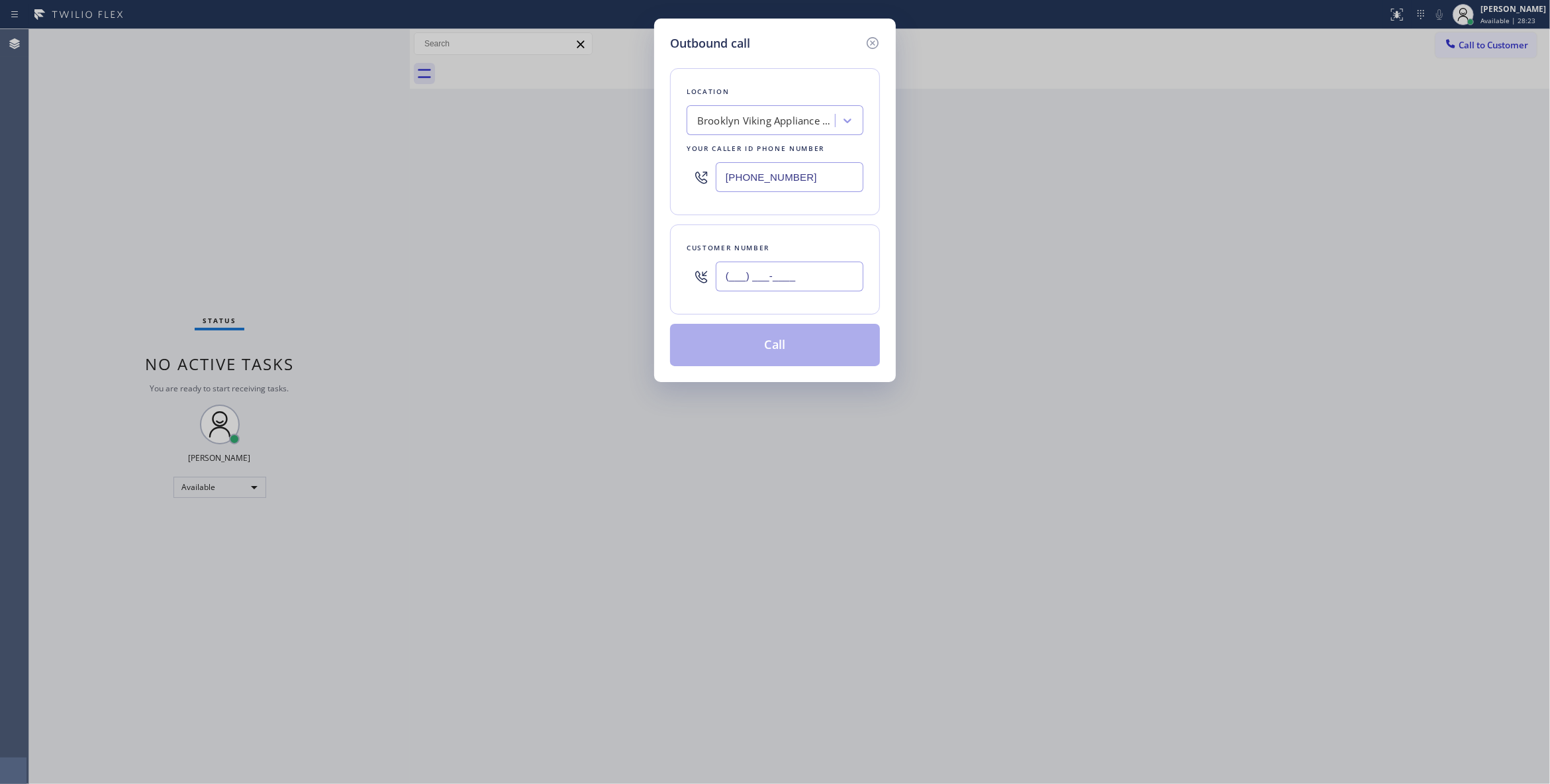
click at [792, 284] on input "(___) ___-____" at bounding box center [789, 276] width 148 height 29
paste input "718) 504-8044"
type input "[PHONE_NUMBER]"
click at [763, 352] on button "Call" at bounding box center [775, 345] width 210 height 43
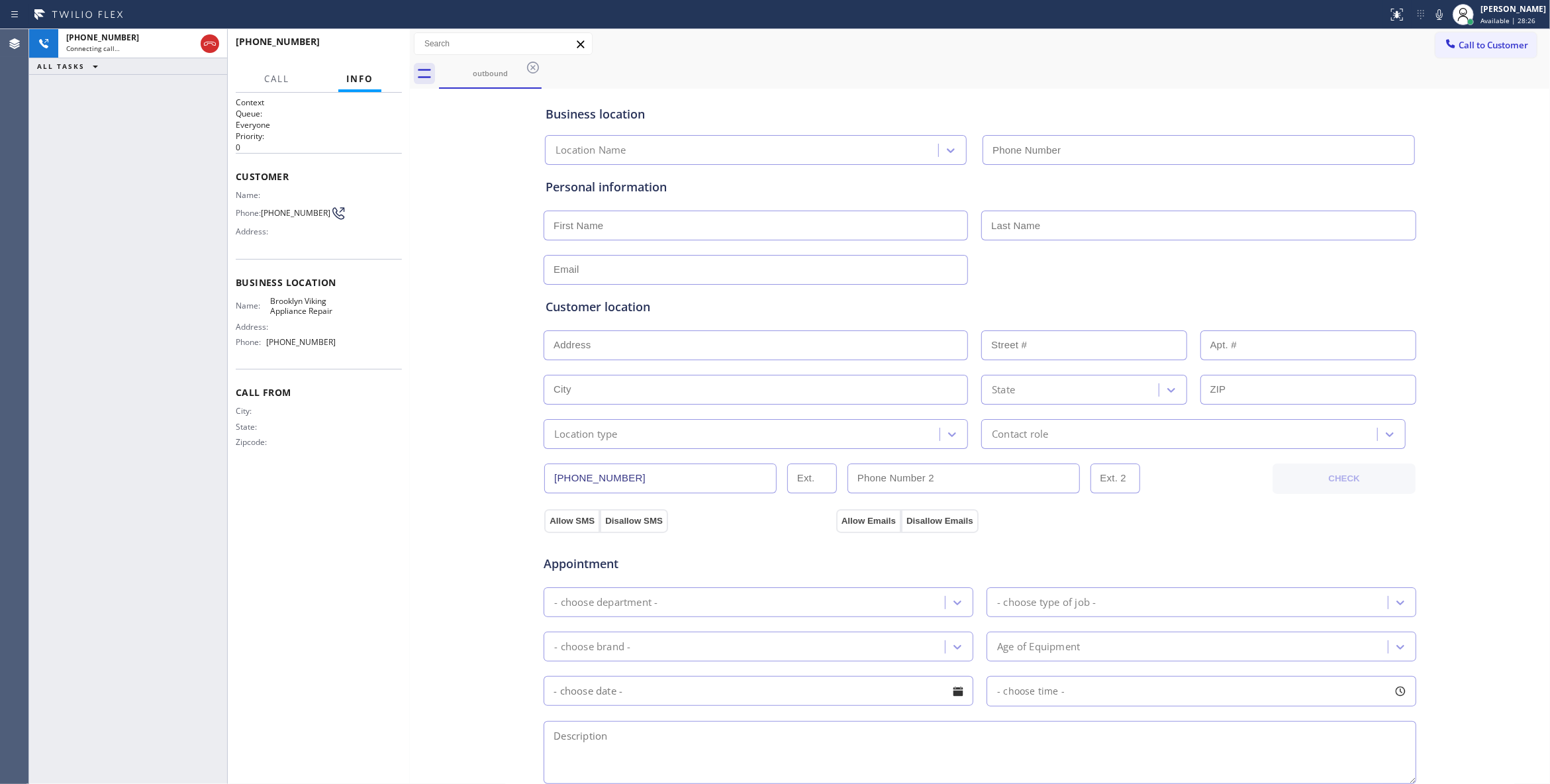
type input "[PHONE_NUMBER]"
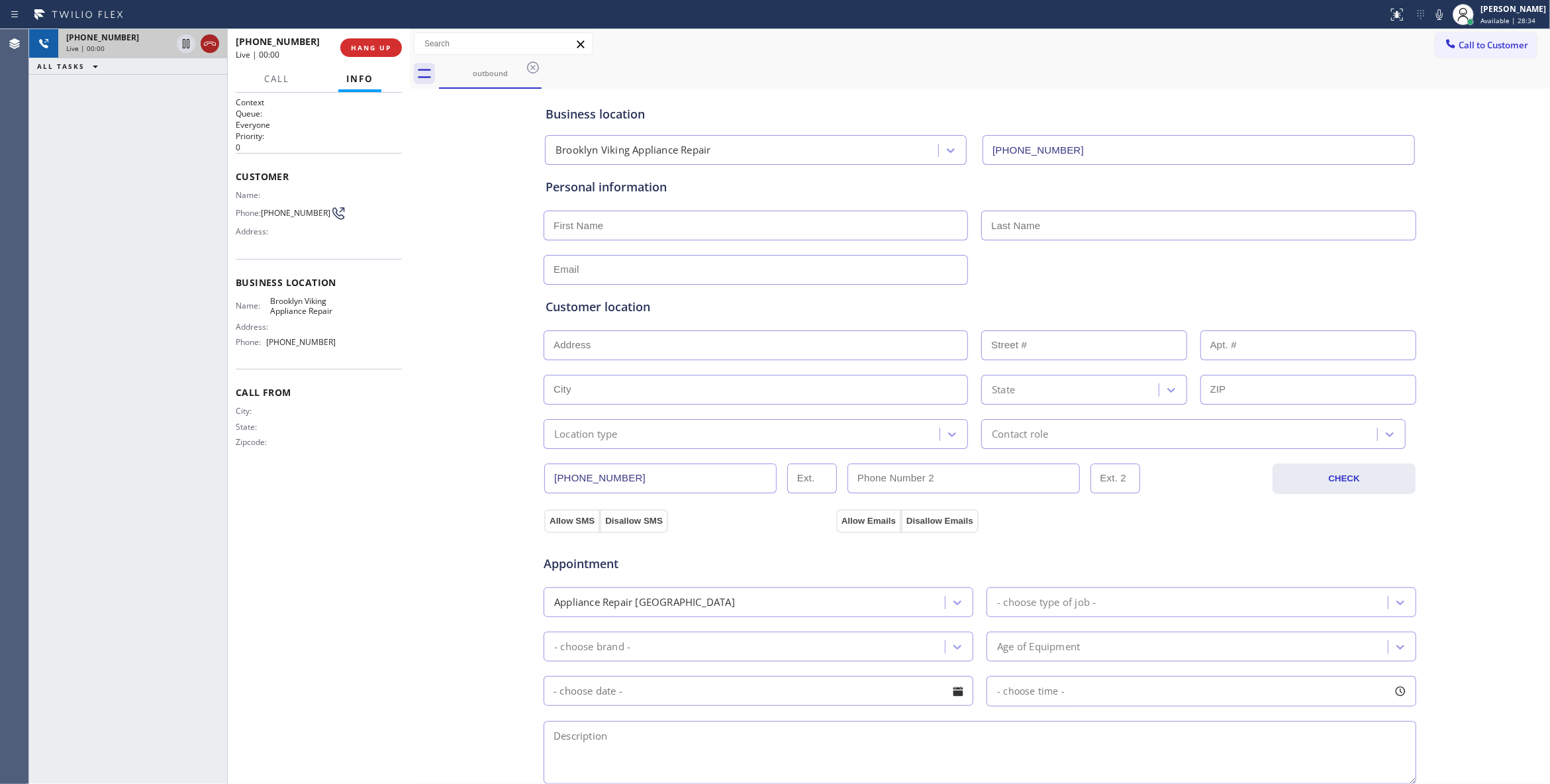
click at [207, 43] on icon at bounding box center [209, 43] width 16 height 16
click at [348, 51] on button "HANG UP" at bounding box center [371, 47] width 61 height 19
click at [374, 45] on span "COMPLETE" at bounding box center [369, 47] width 46 height 9
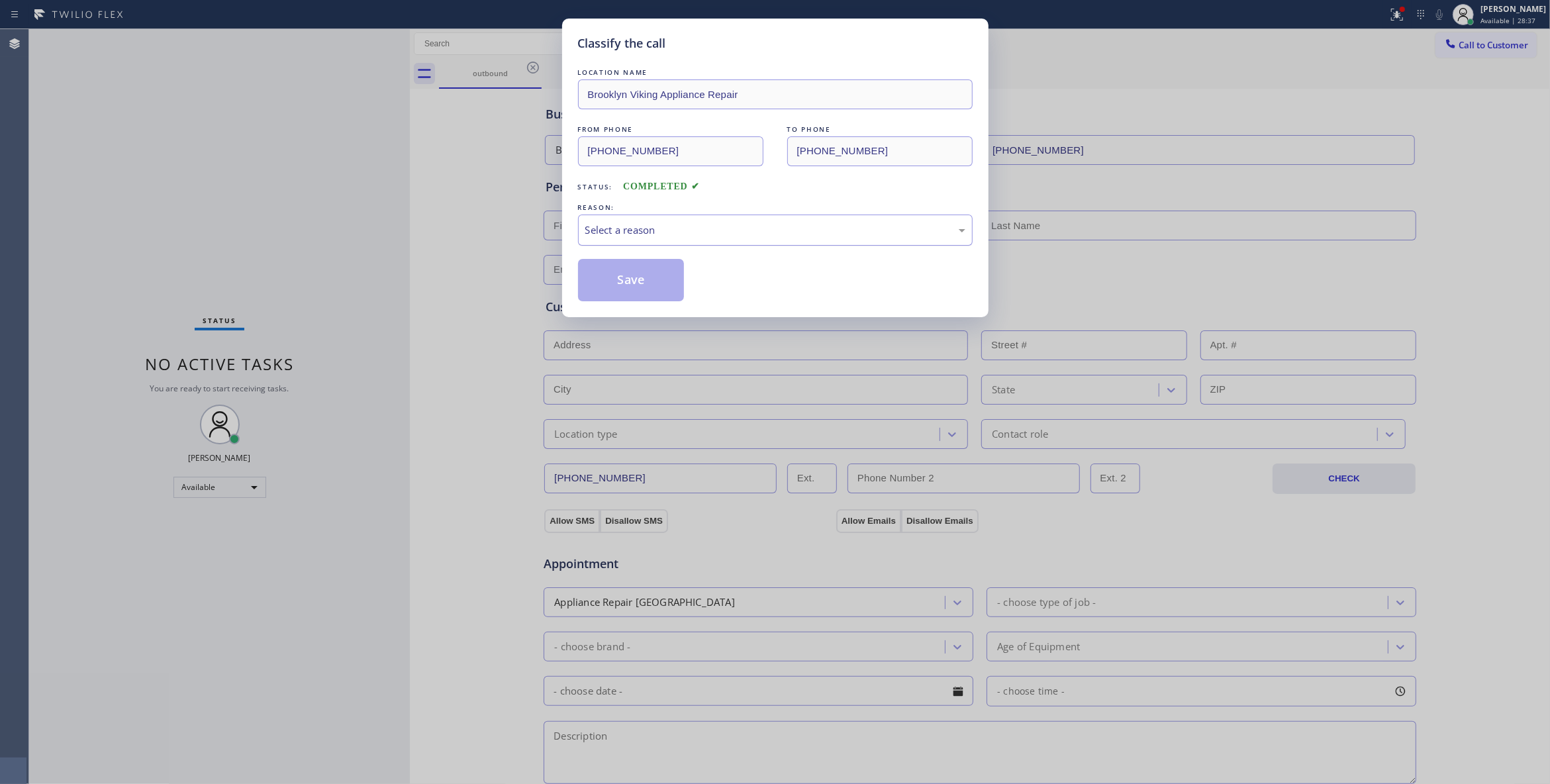
click at [621, 222] on div "Select a reason" at bounding box center [775, 230] width 380 height 16
click at [618, 280] on button "Save" at bounding box center [631, 280] width 106 height 43
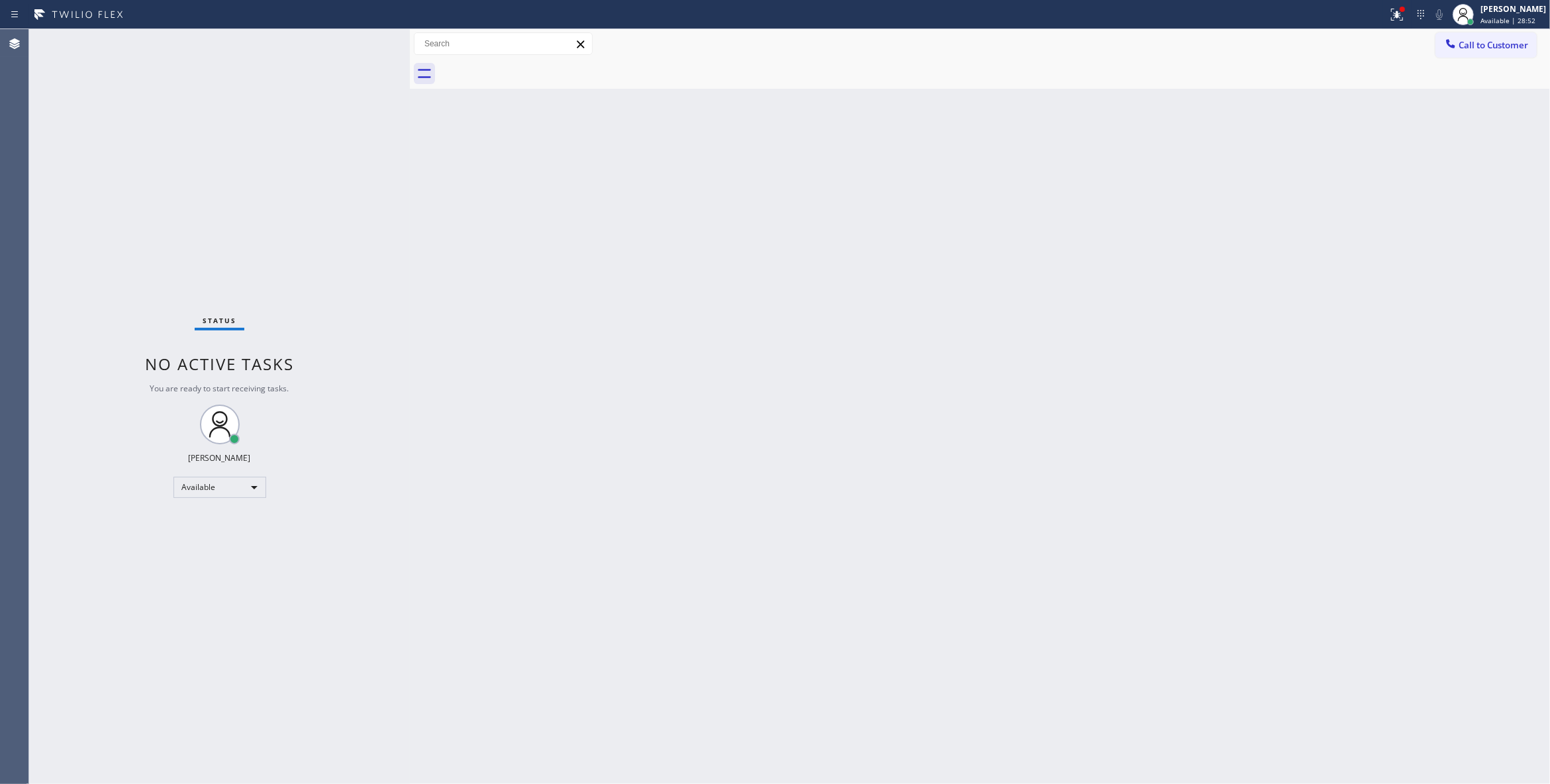
drag, startPoint x: 963, startPoint y: 226, endPoint x: 1476, endPoint y: 57, distance: 540.1
click at [963, 223] on div "Back to Dashboard Change Sender ID Customers Technicians Select a contact Outbo…" at bounding box center [980, 406] width 1140 height 755
click at [1521, 38] on button "Call to Customer" at bounding box center [1486, 45] width 101 height 25
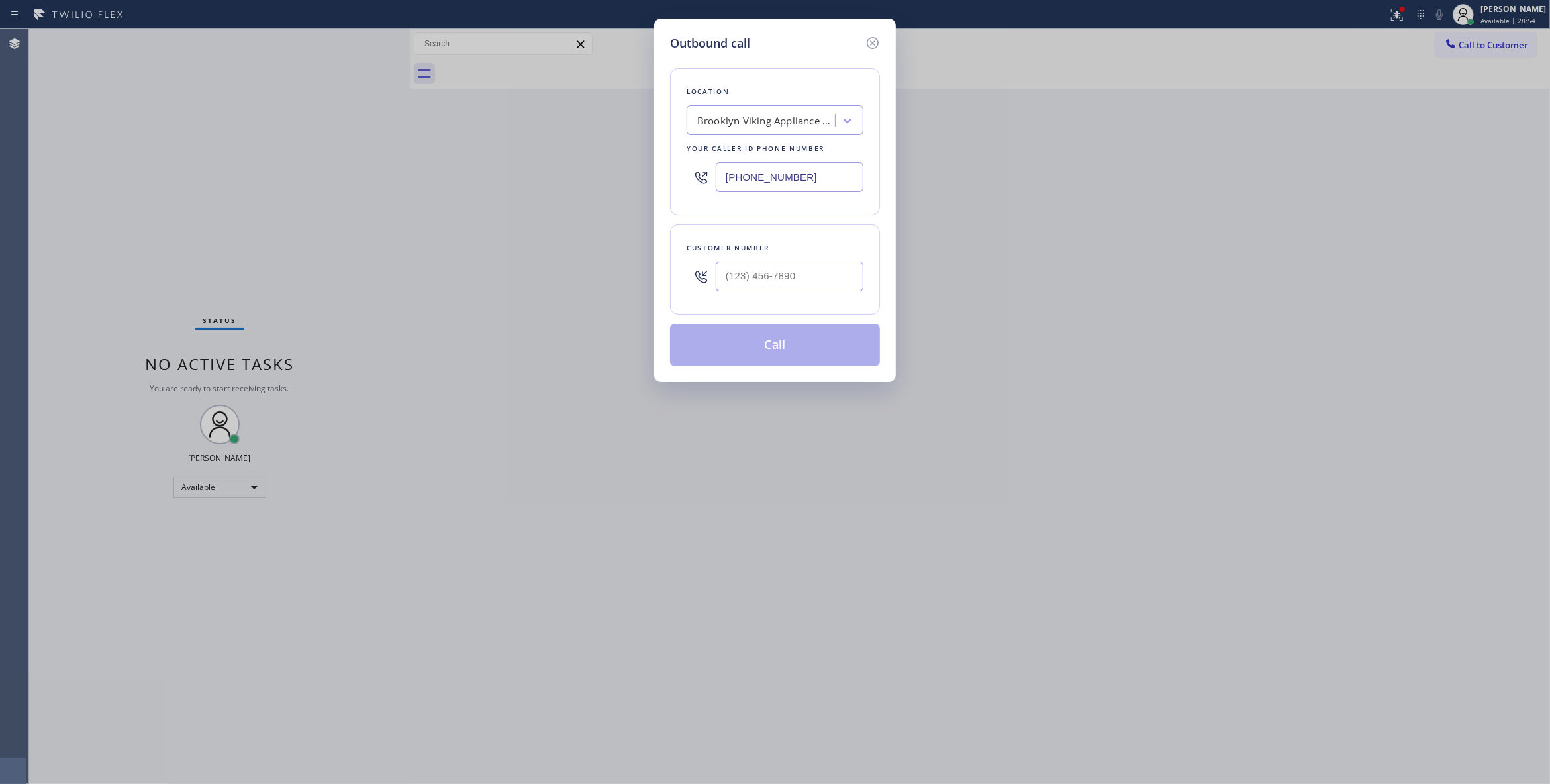
drag, startPoint x: 826, startPoint y: 178, endPoint x: 407, endPoint y: 208, distance: 420.1
click at [407, 208] on div "Outbound call Location [GEOGRAPHIC_DATA] Viking Appliance Repair Your caller id…" at bounding box center [775, 392] width 1550 height 784
paste input "619) 727-6047"
type input "[PHONE_NUMBER]"
click at [753, 273] on input "(___) ___-____" at bounding box center [789, 276] width 148 height 29
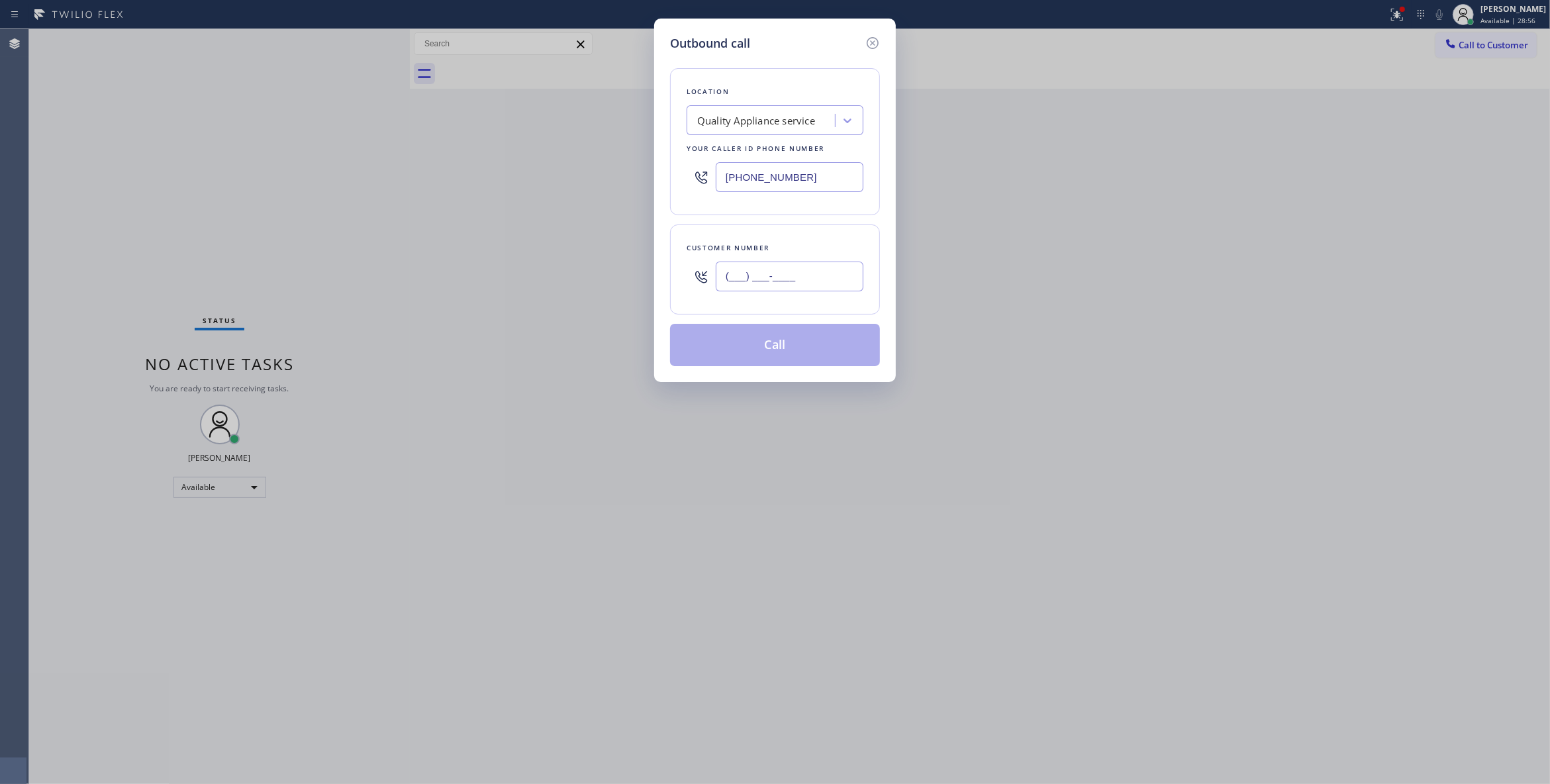
paste input "619) 727-6047"
click at [795, 339] on button "Call" at bounding box center [775, 345] width 210 height 43
click at [787, 357] on button "Call" at bounding box center [775, 345] width 210 height 43
drag, startPoint x: 829, startPoint y: 274, endPoint x: 405, endPoint y: 258, distance: 424.3
click at [405, 258] on div "Outbound call Location Quality Appliance service Your caller id phone number [P…" at bounding box center [775, 392] width 1550 height 784
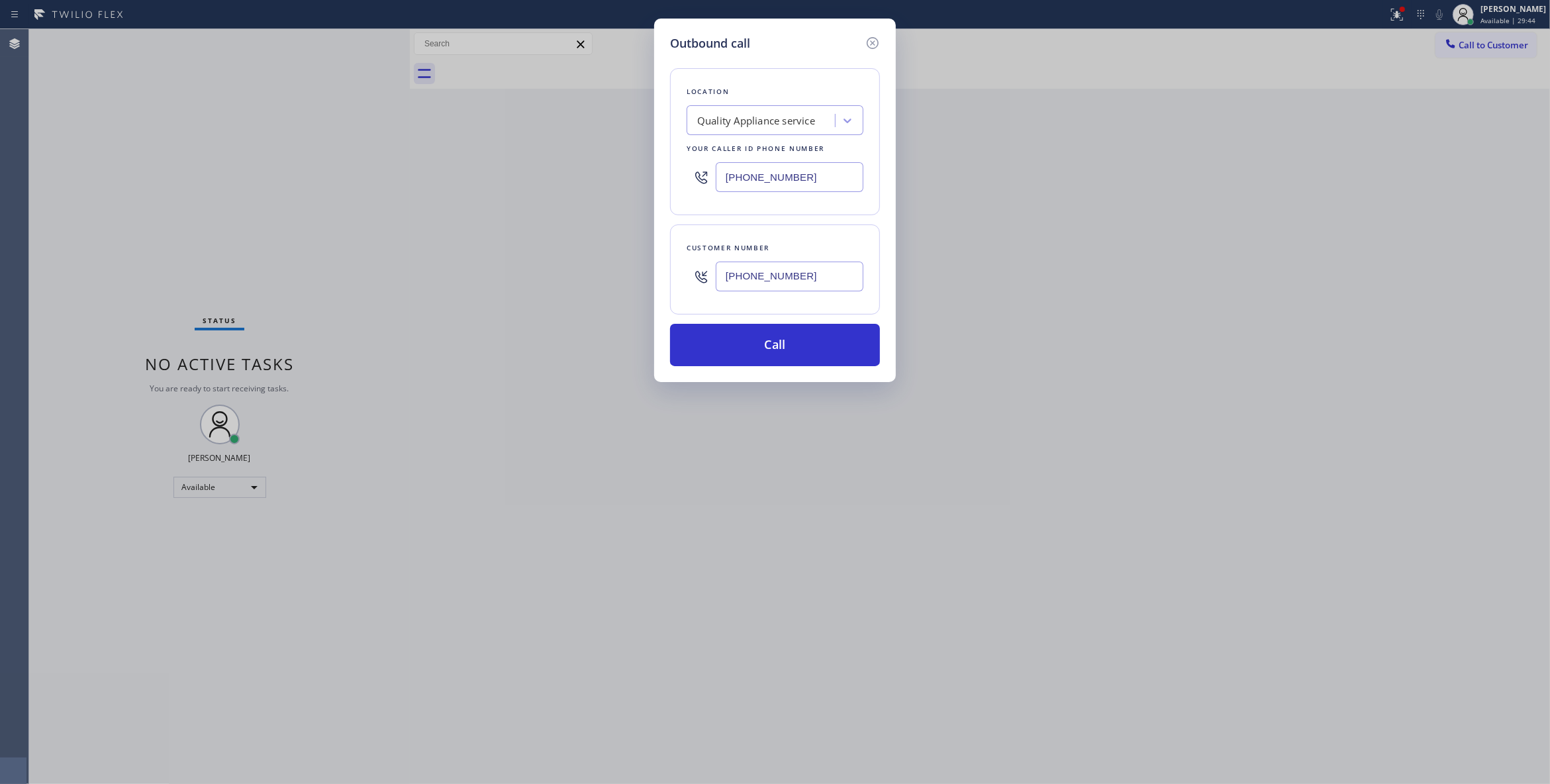
paste input "864) 729-5731"
type input "[PHONE_NUMBER]"
drag, startPoint x: 815, startPoint y: 177, endPoint x: 349, endPoint y: 137, distance: 467.7
click at [348, 136] on div "Outbound call Location Quality Appliance service Your caller id phone number [P…" at bounding box center [775, 392] width 1550 height 784
paste input "864) 729-5731"
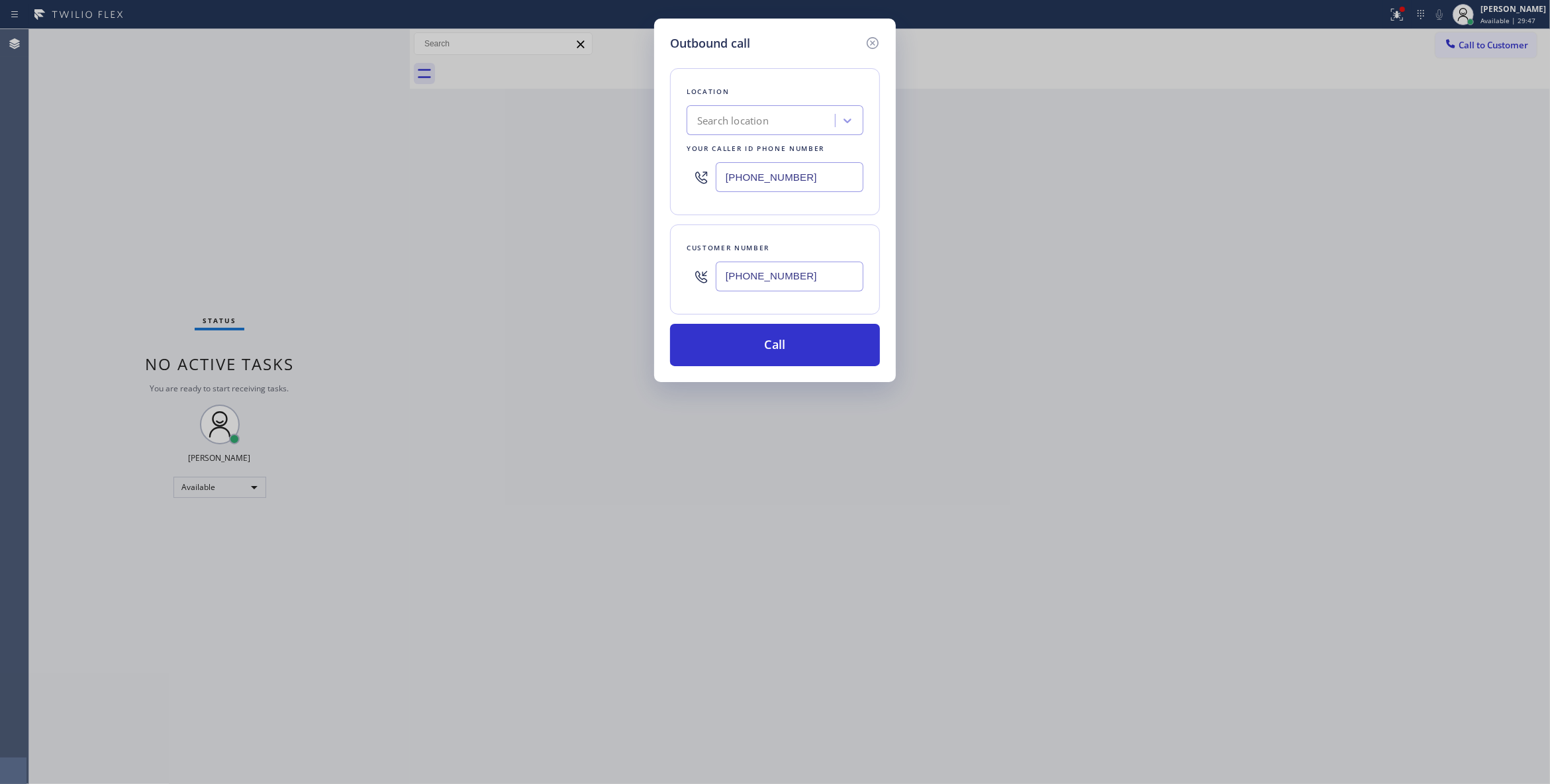
type input "[PHONE_NUMBER]"
drag, startPoint x: 826, startPoint y: 276, endPoint x: 490, endPoint y: 271, distance: 336.0
click at [490, 271] on div "Outbound call Location Quality Appliance service Your caller id phone number [P…" at bounding box center [775, 392] width 1550 height 784
paste input "text"
type input "[PHONE_NUMBER]"
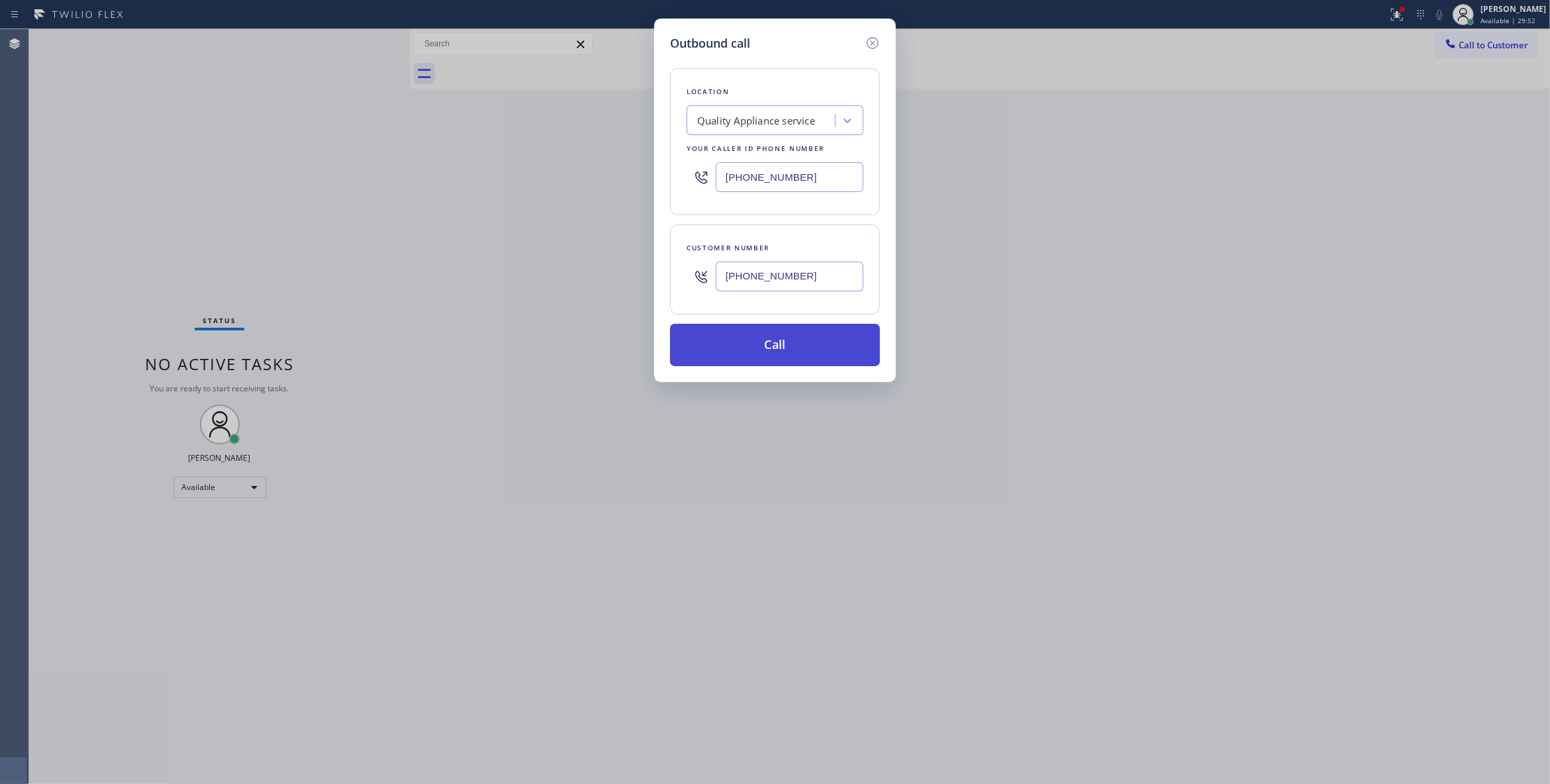
click at [796, 344] on button "Call" at bounding box center [775, 345] width 210 height 43
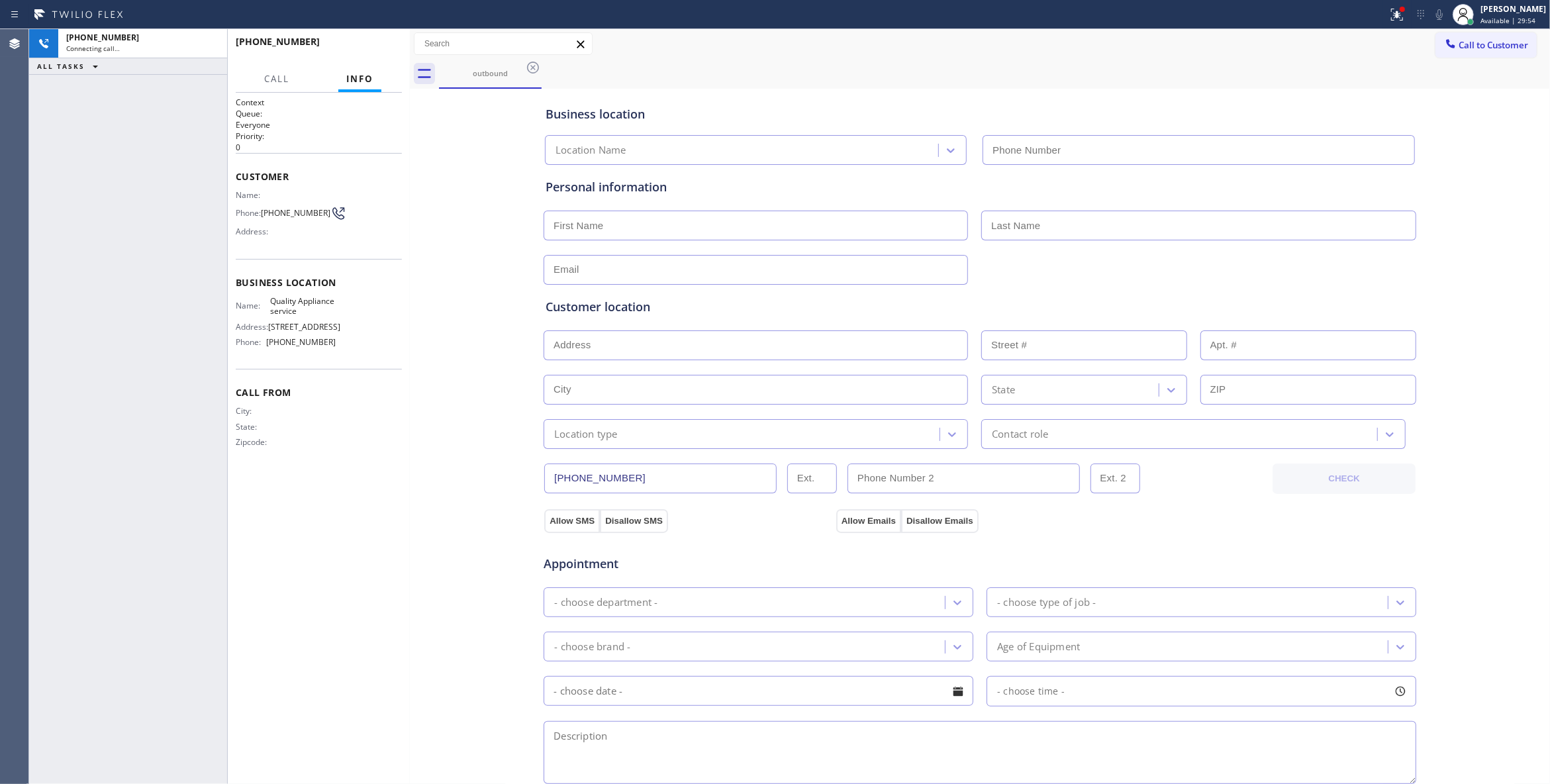
type input "[PHONE_NUMBER]"
drag, startPoint x: 286, startPoint y: 220, endPoint x: 263, endPoint y: 213, distance: 24.0
click at [263, 213] on div "Phone: [PHONE_NUMBER]" at bounding box center [285, 213] width 100 height 16
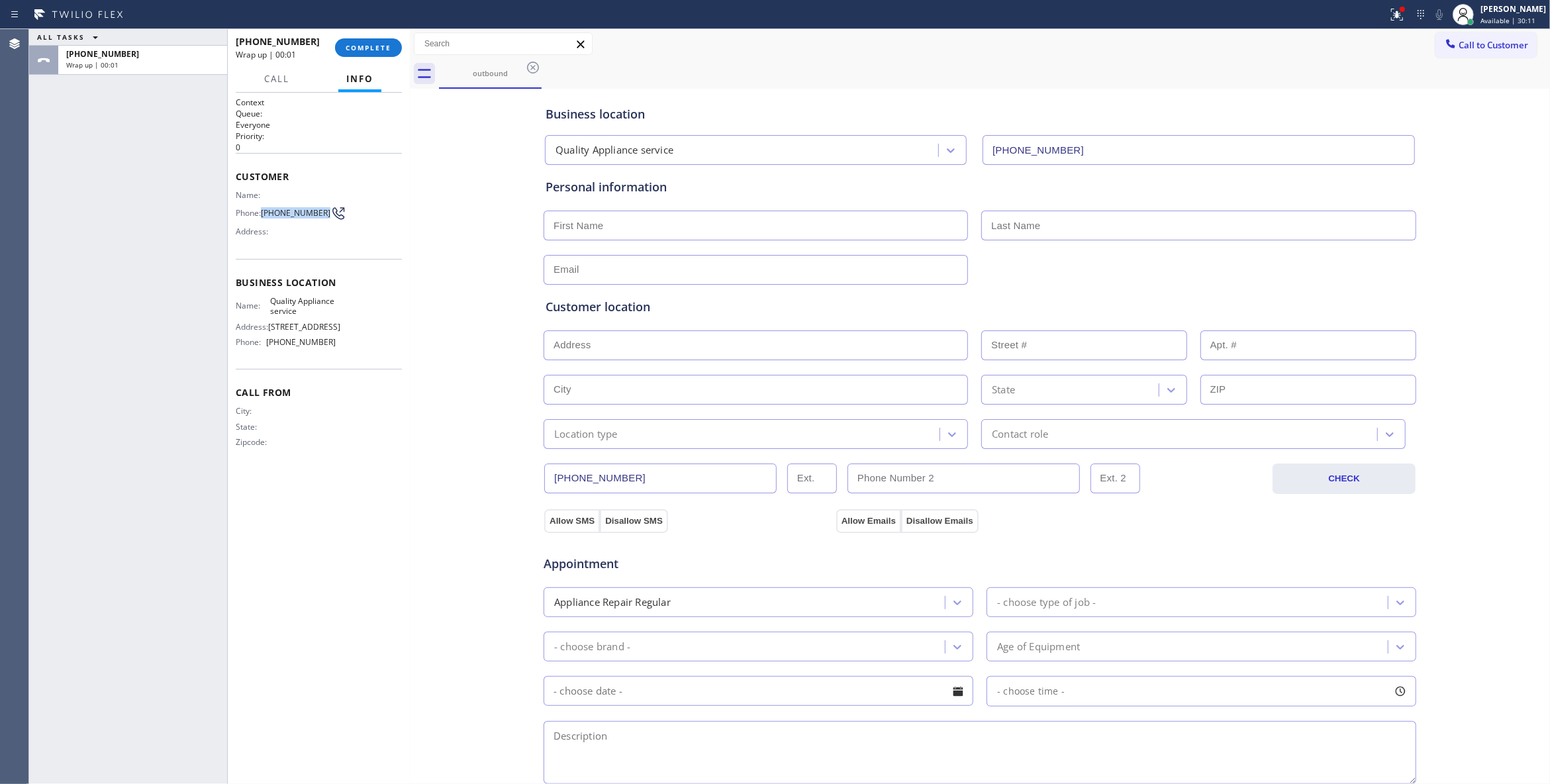
click at [287, 217] on span "[PHONE_NUMBER]" at bounding box center [295, 213] width 70 height 10
drag, startPoint x: 286, startPoint y: 220, endPoint x: 263, endPoint y: 208, distance: 25.9
click at [263, 208] on div "Phone: [PHONE_NUMBER]" at bounding box center [285, 213] width 100 height 16
copy span "[PHONE_NUMBER]"
click at [361, 45] on span "COMPLETE" at bounding box center [369, 47] width 46 height 9
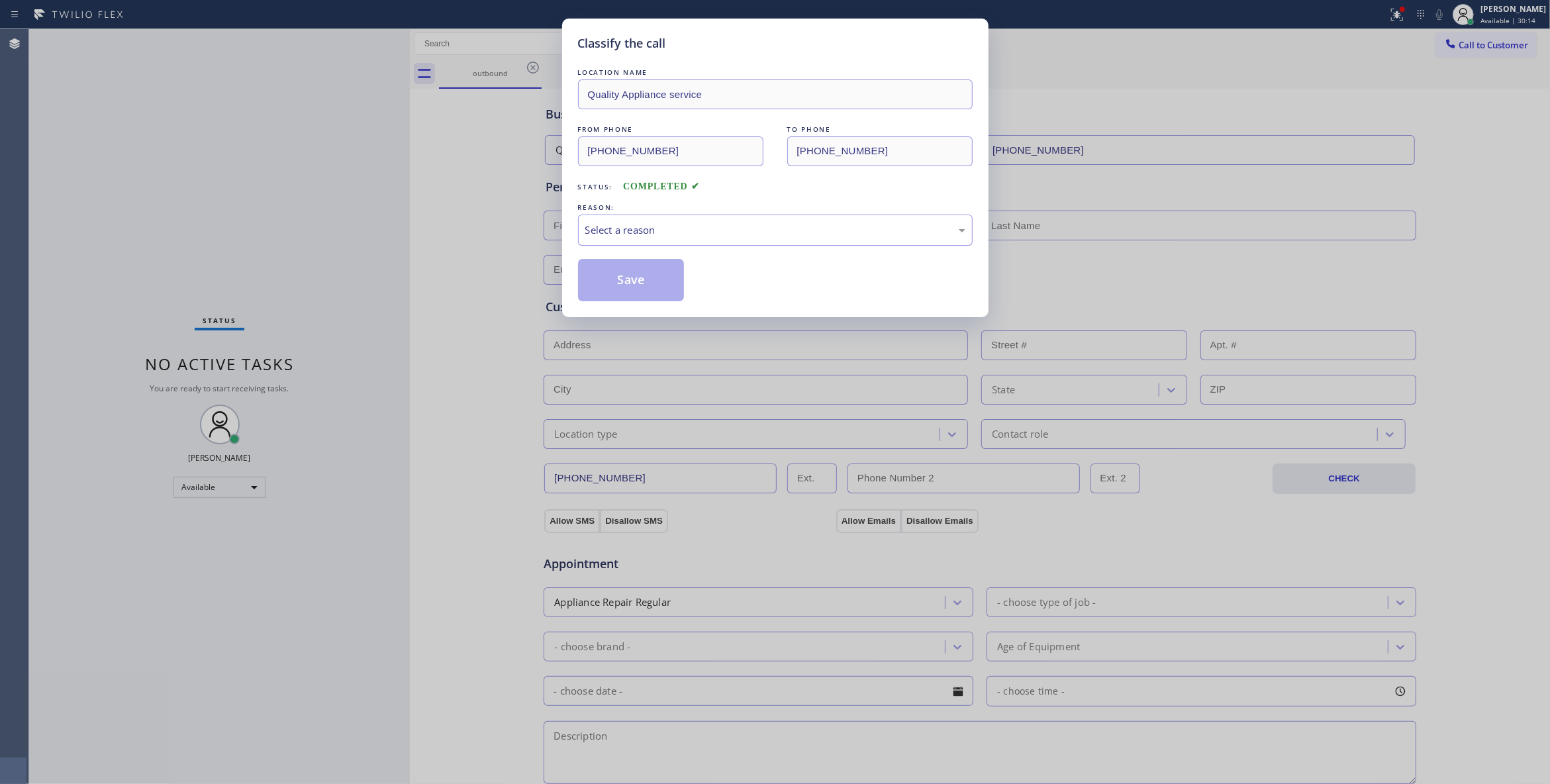
click at [600, 224] on div "Select a reason" at bounding box center [775, 230] width 380 height 16
click at [613, 273] on button "Save" at bounding box center [631, 280] width 106 height 43
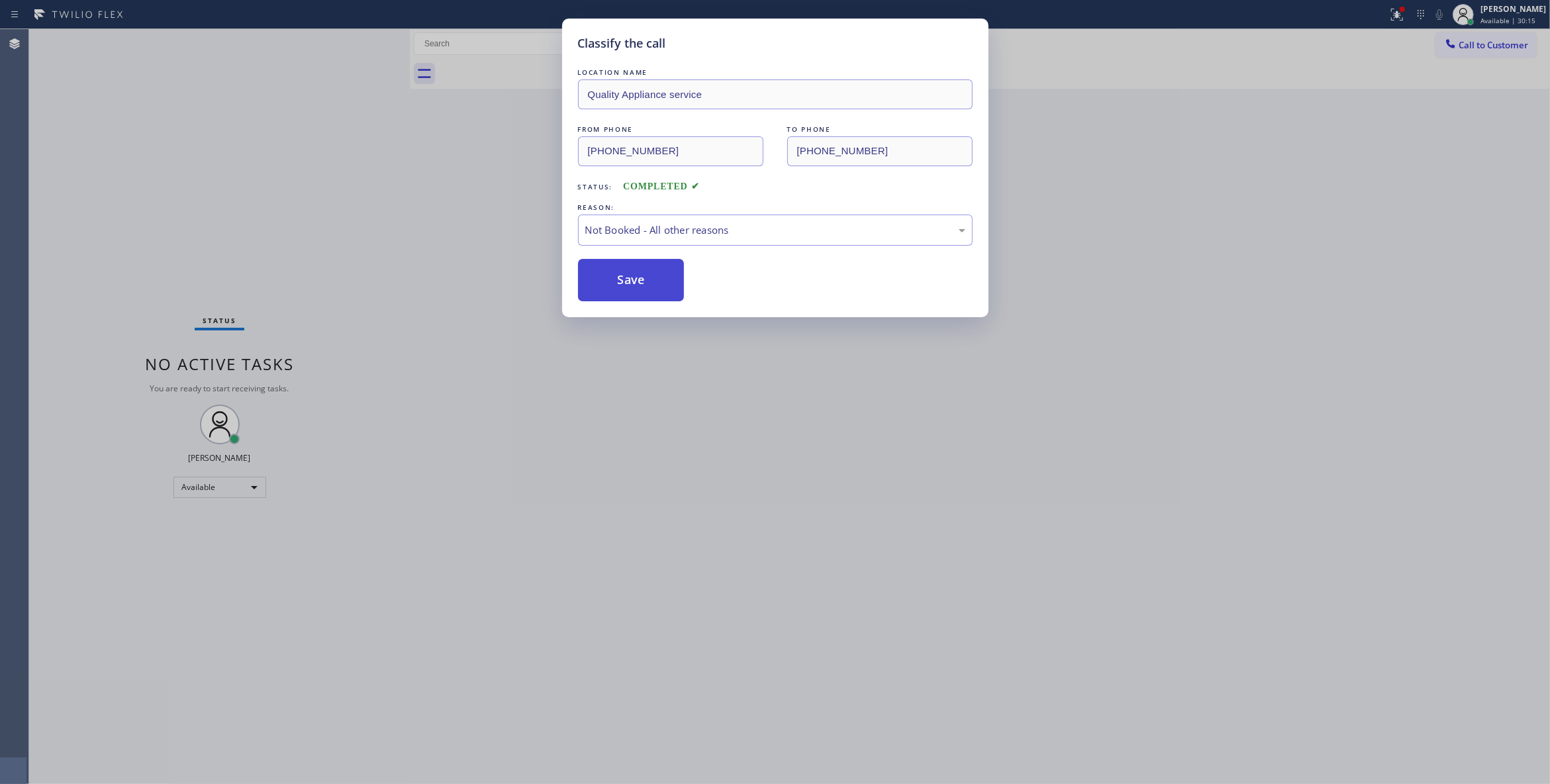
click at [613, 271] on button "Save" at bounding box center [631, 280] width 106 height 43
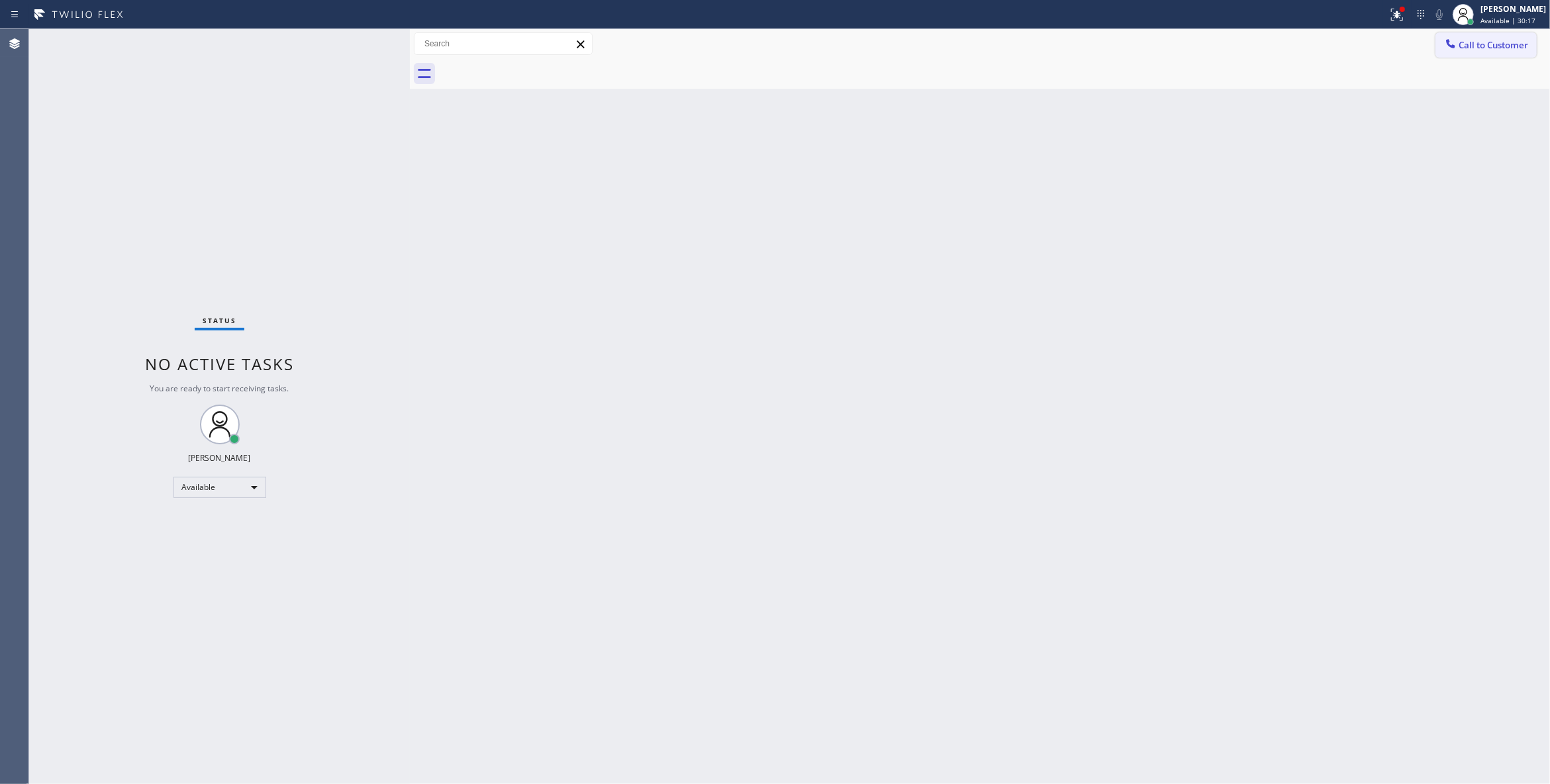
click at [1511, 43] on span "Call to Customer" at bounding box center [1494, 45] width 70 height 12
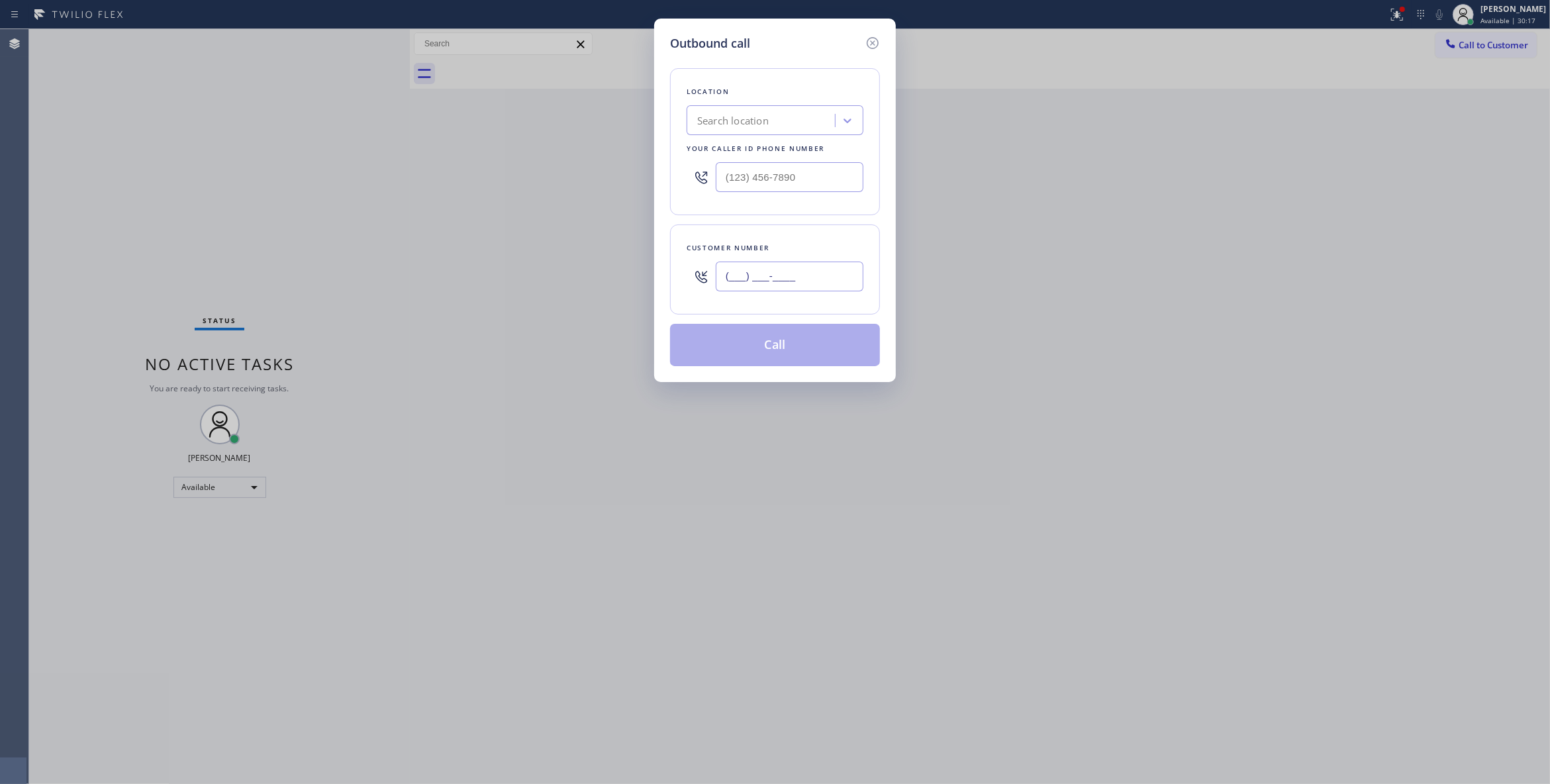
click at [793, 270] on input "(___) ___-____" at bounding box center [789, 276] width 148 height 29
paste input "864) 729-5731"
type input "[PHONE_NUMBER]"
click at [800, 181] on input "(___) ___-____" at bounding box center [789, 177] width 148 height 29
paste input "619) 727-6047"
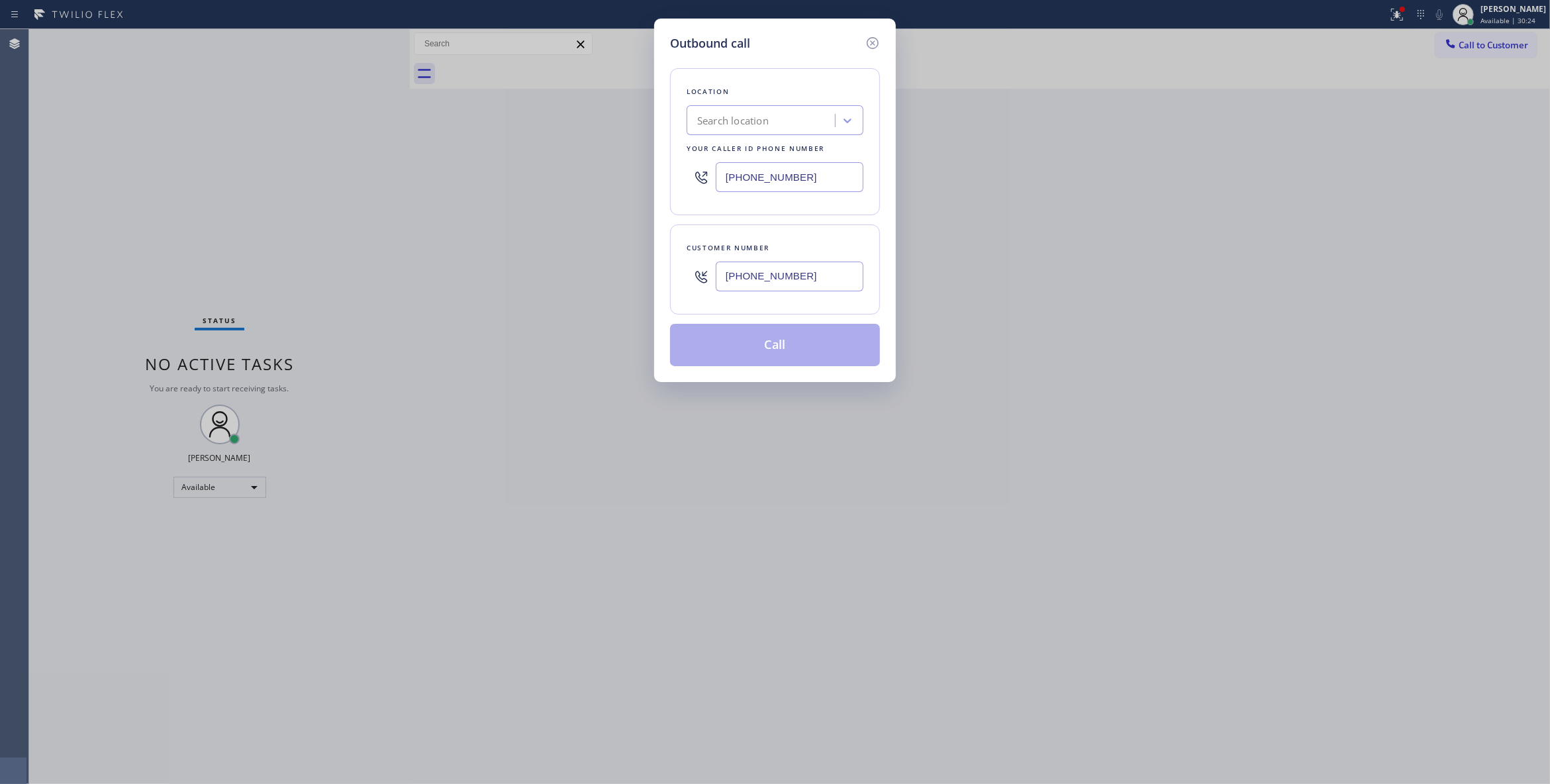
type input "[PHONE_NUMBER]"
drag, startPoint x: 801, startPoint y: 276, endPoint x: 593, endPoint y: 276, distance: 208.0
click at [593, 276] on div "Outbound call Location Quality Appliance service Your caller id phone number [P…" at bounding box center [775, 392] width 1550 height 784
click at [771, 357] on button "Call" at bounding box center [775, 345] width 210 height 43
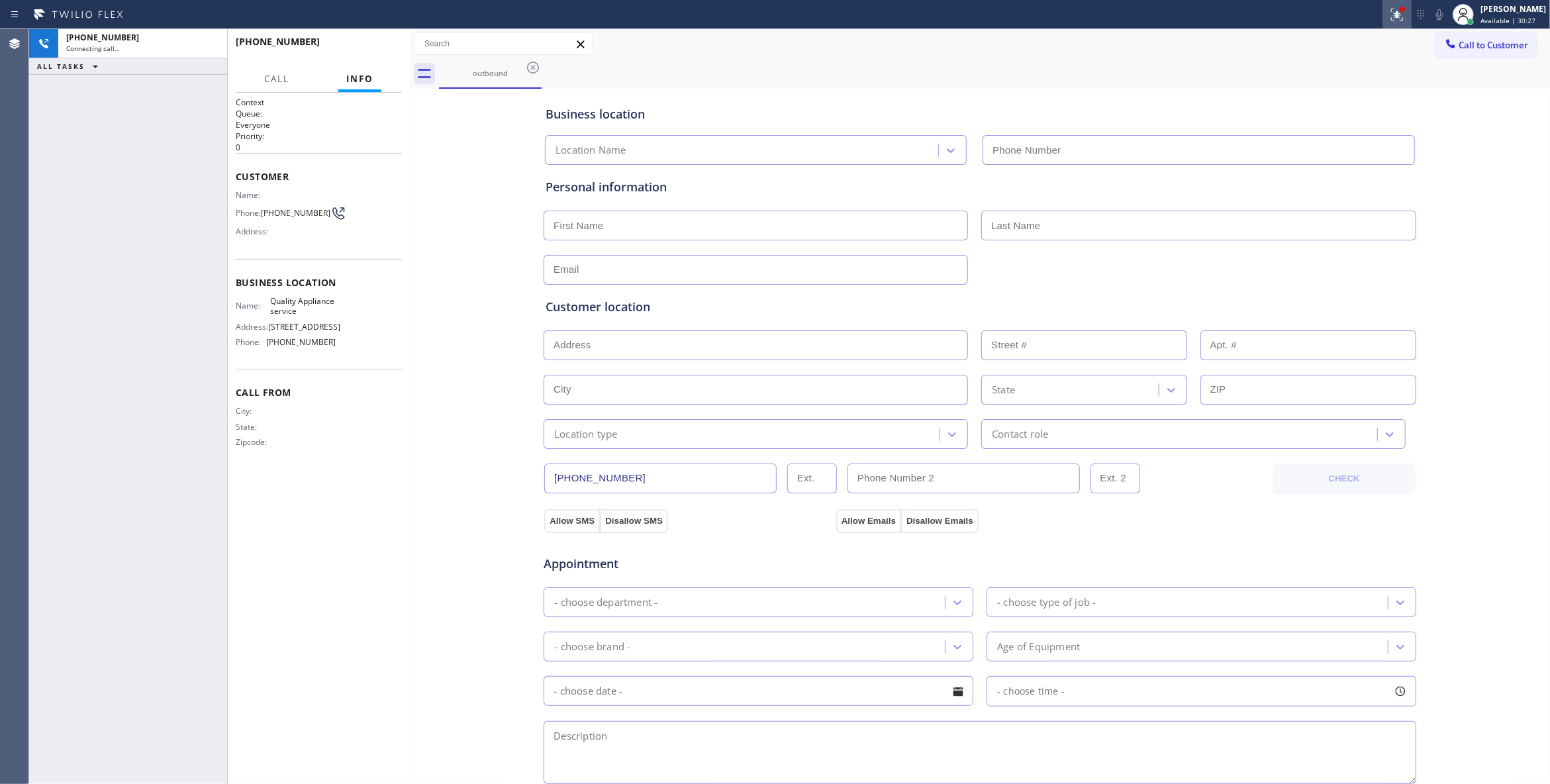
click at [1390, 9] on icon at bounding box center [1397, 14] width 16 height 16
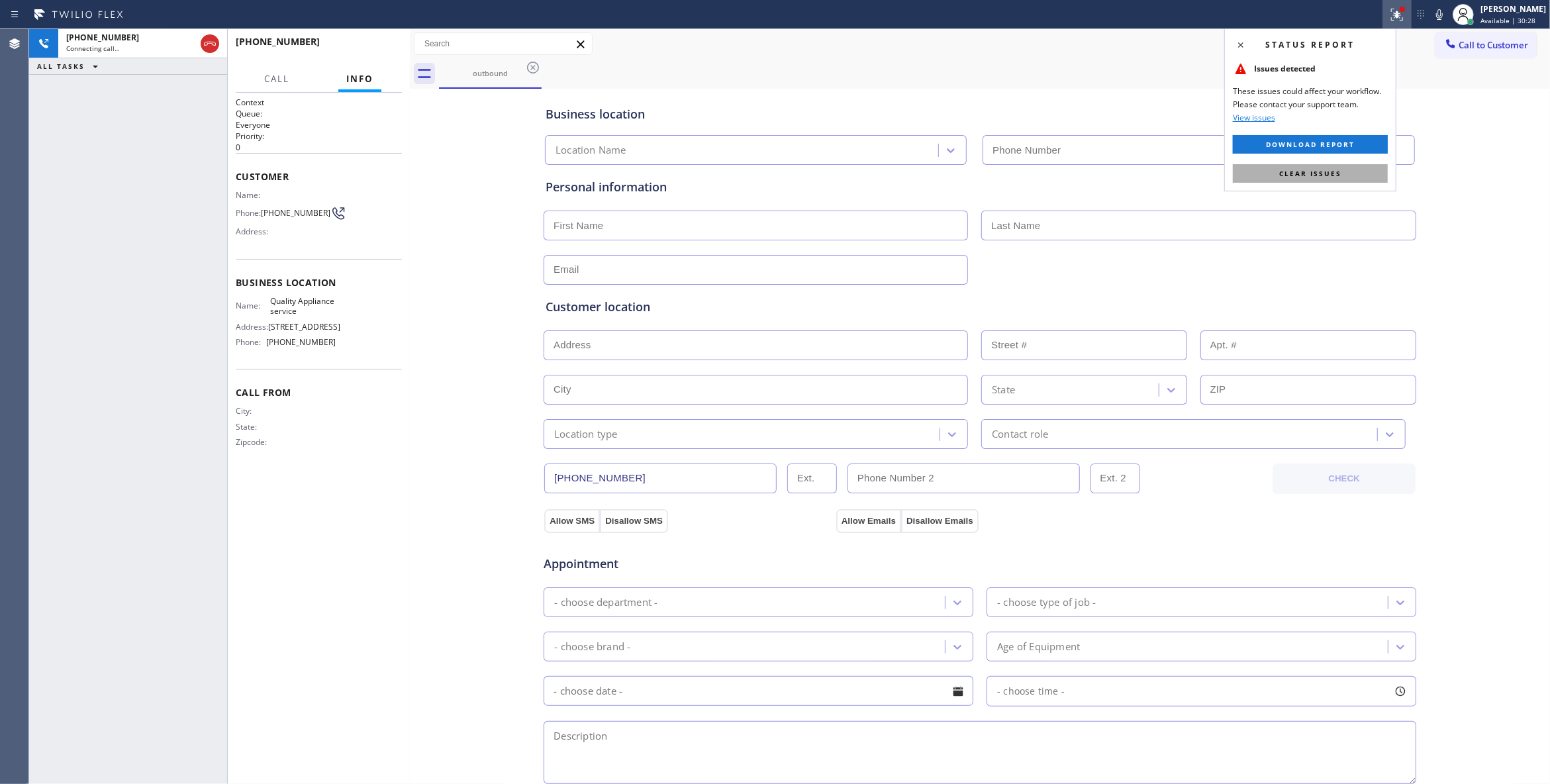
type input "[PHONE_NUMBER]"
click at [1306, 176] on span "Clear issues" at bounding box center [1310, 172] width 62 height 9
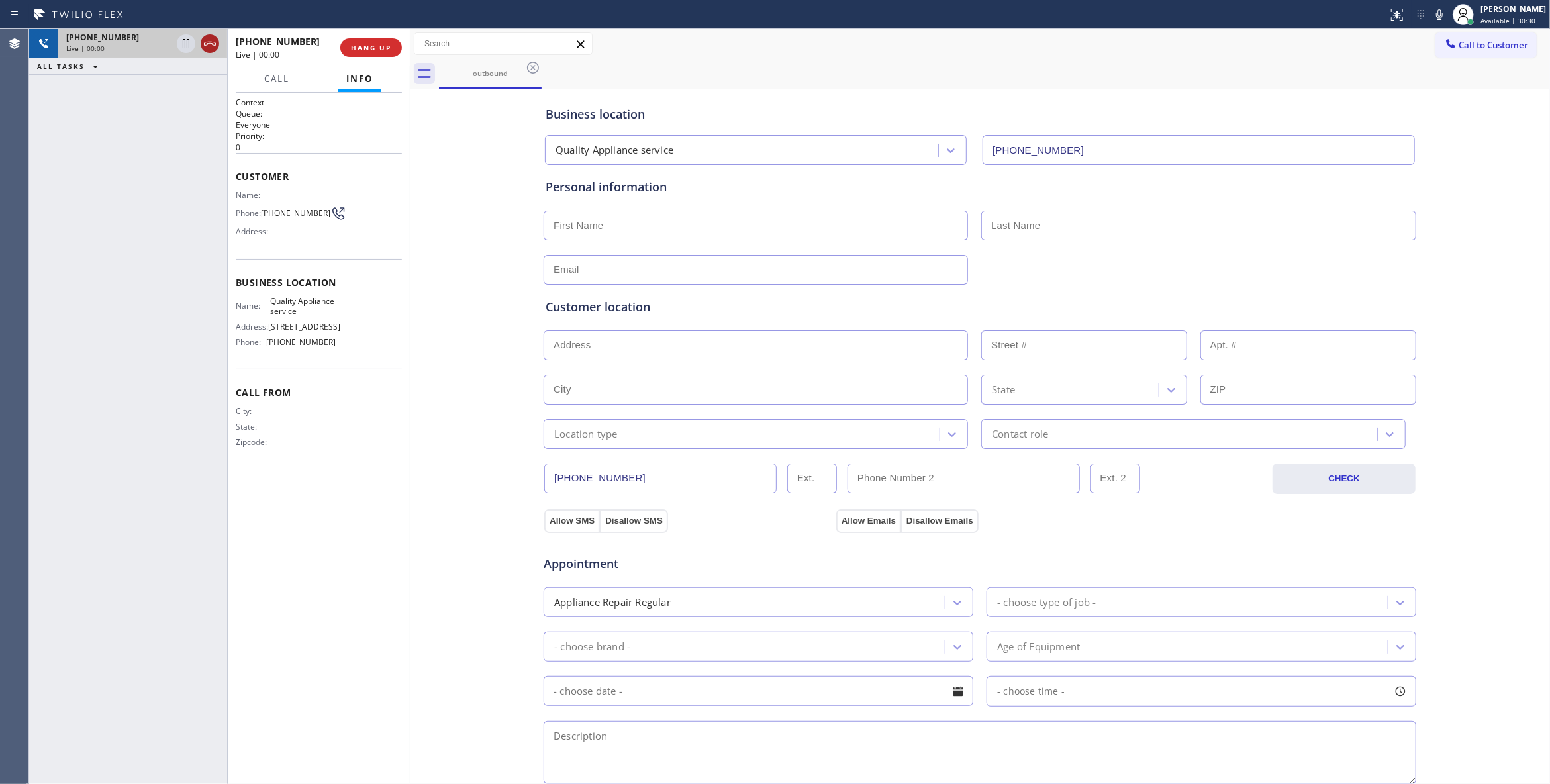
click at [213, 43] on icon at bounding box center [209, 43] width 16 height 16
click at [351, 47] on span "HANG UP" at bounding box center [371, 47] width 40 height 9
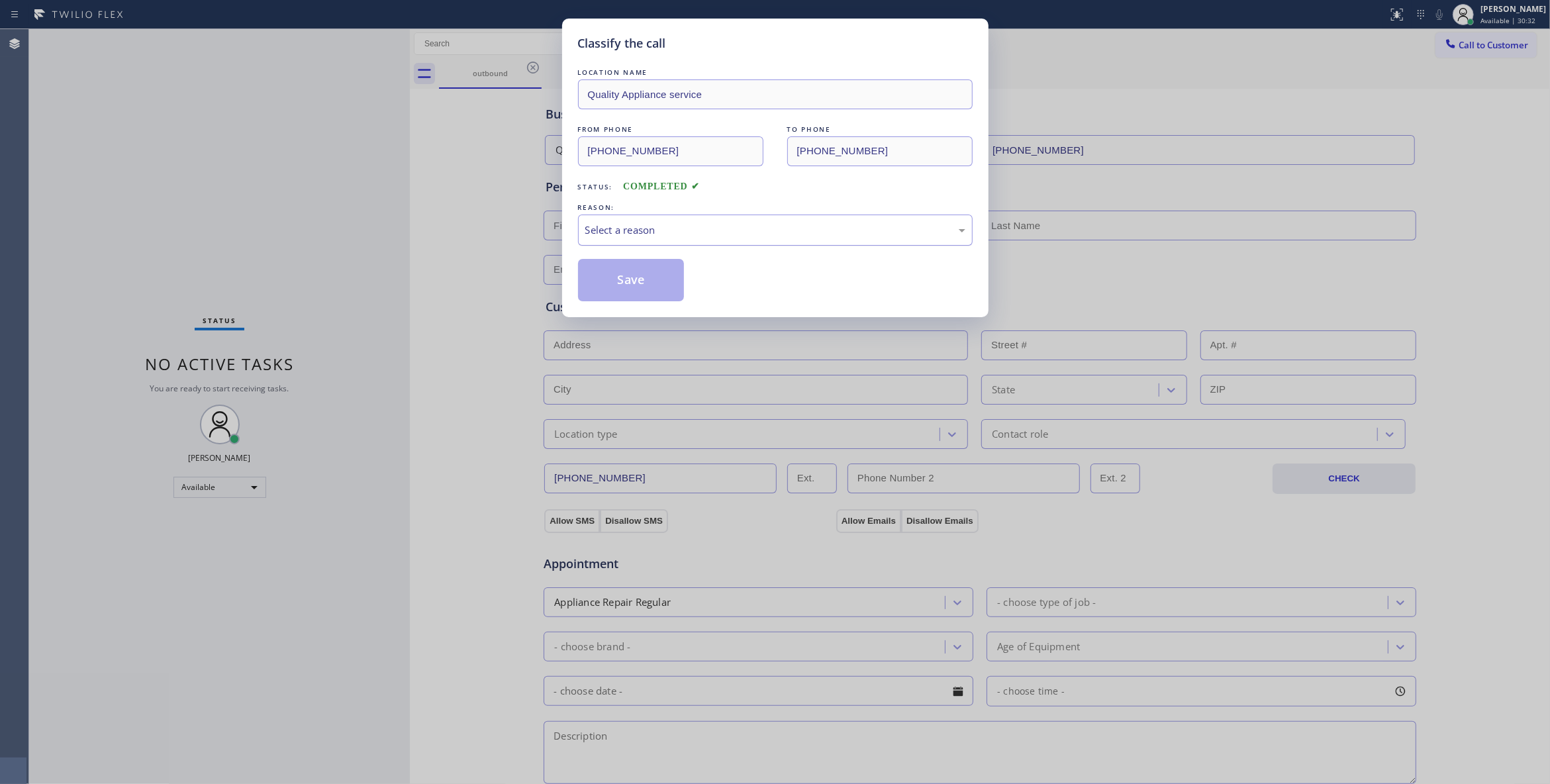
click at [667, 231] on div "Select a reason" at bounding box center [775, 230] width 380 height 16
click at [636, 278] on button "Save" at bounding box center [631, 280] width 106 height 43
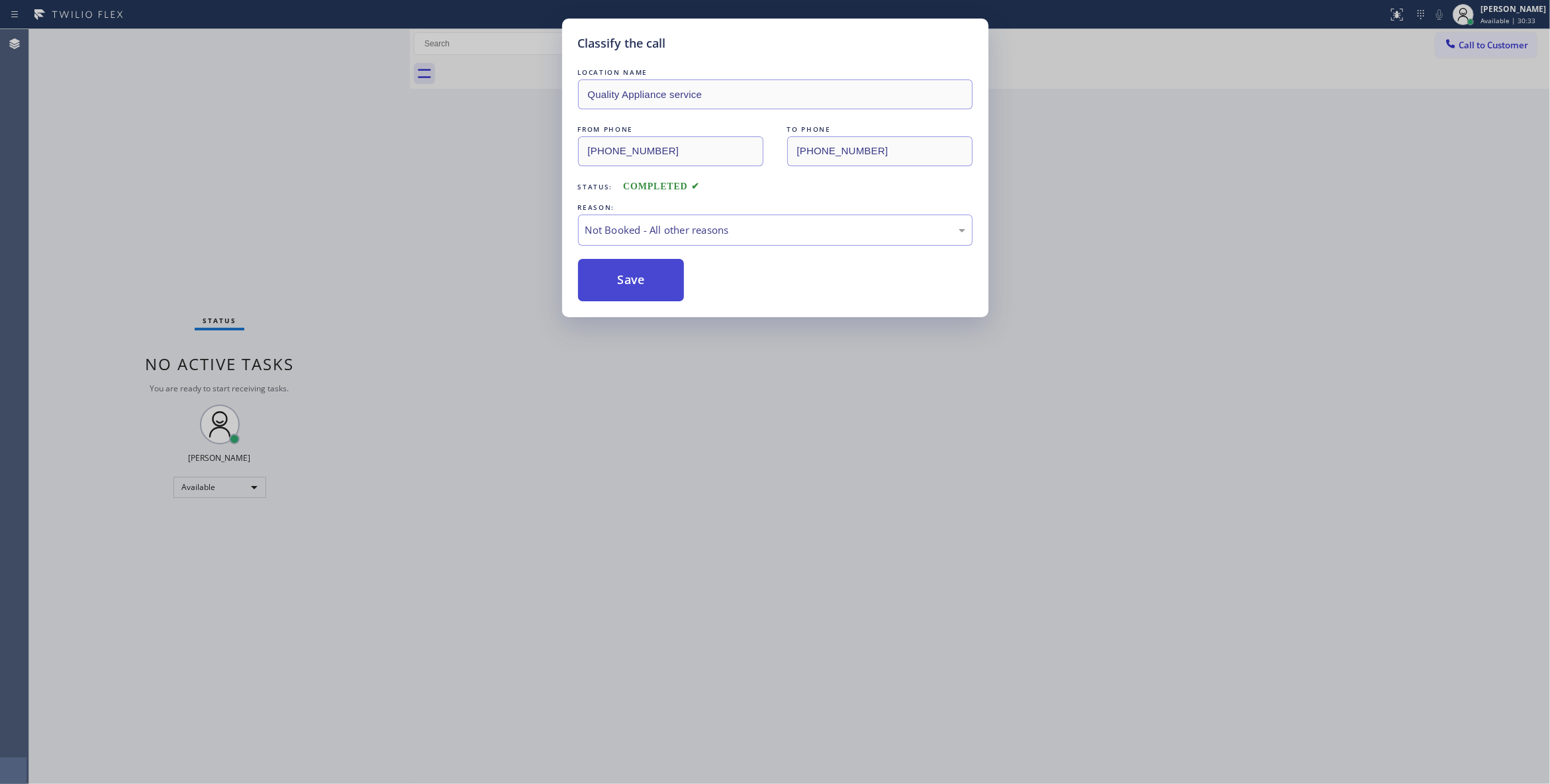
click at [636, 276] on button "Save" at bounding box center [631, 280] width 106 height 43
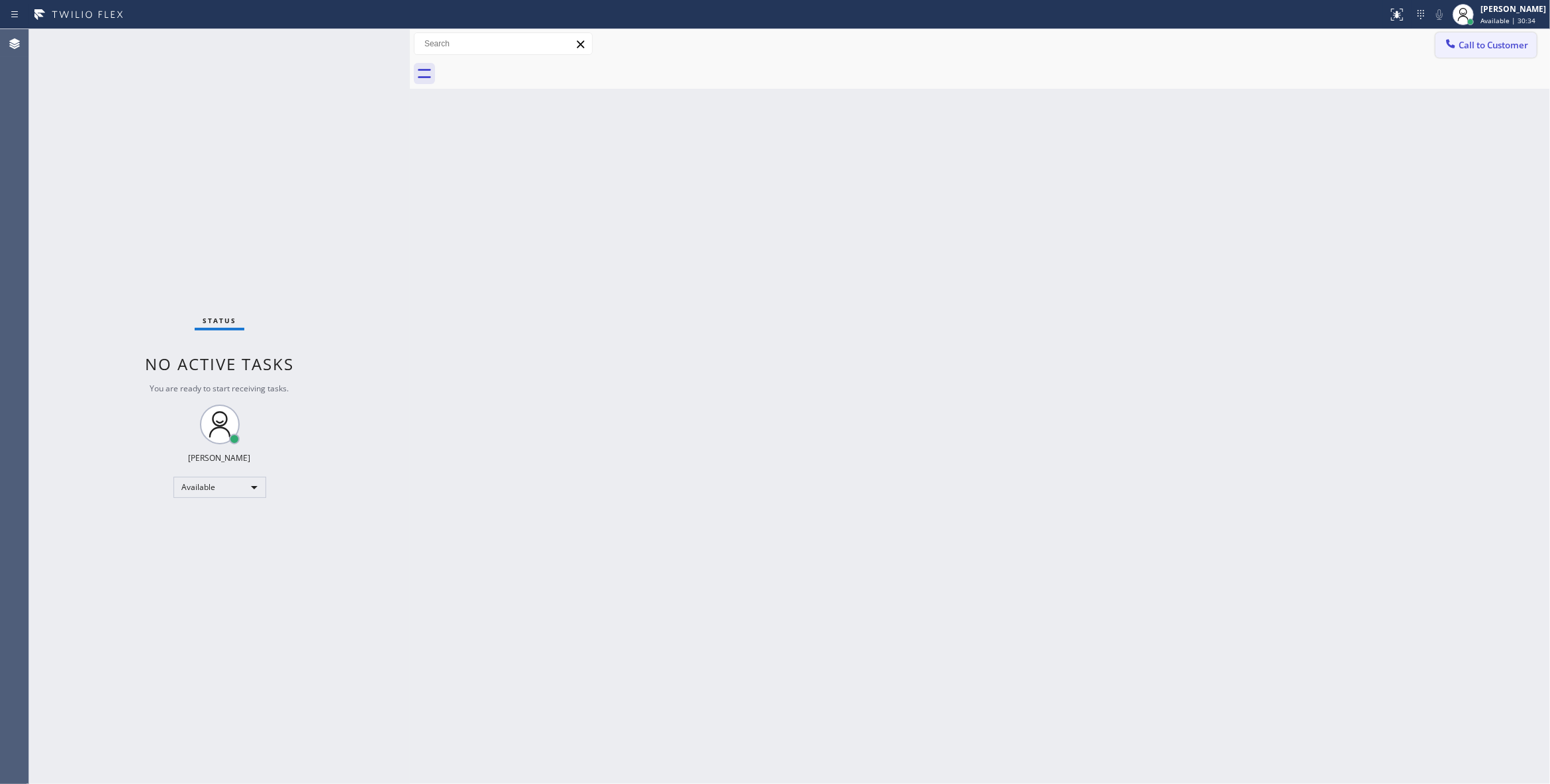
click at [1513, 47] on span "Call to Customer" at bounding box center [1494, 45] width 70 height 12
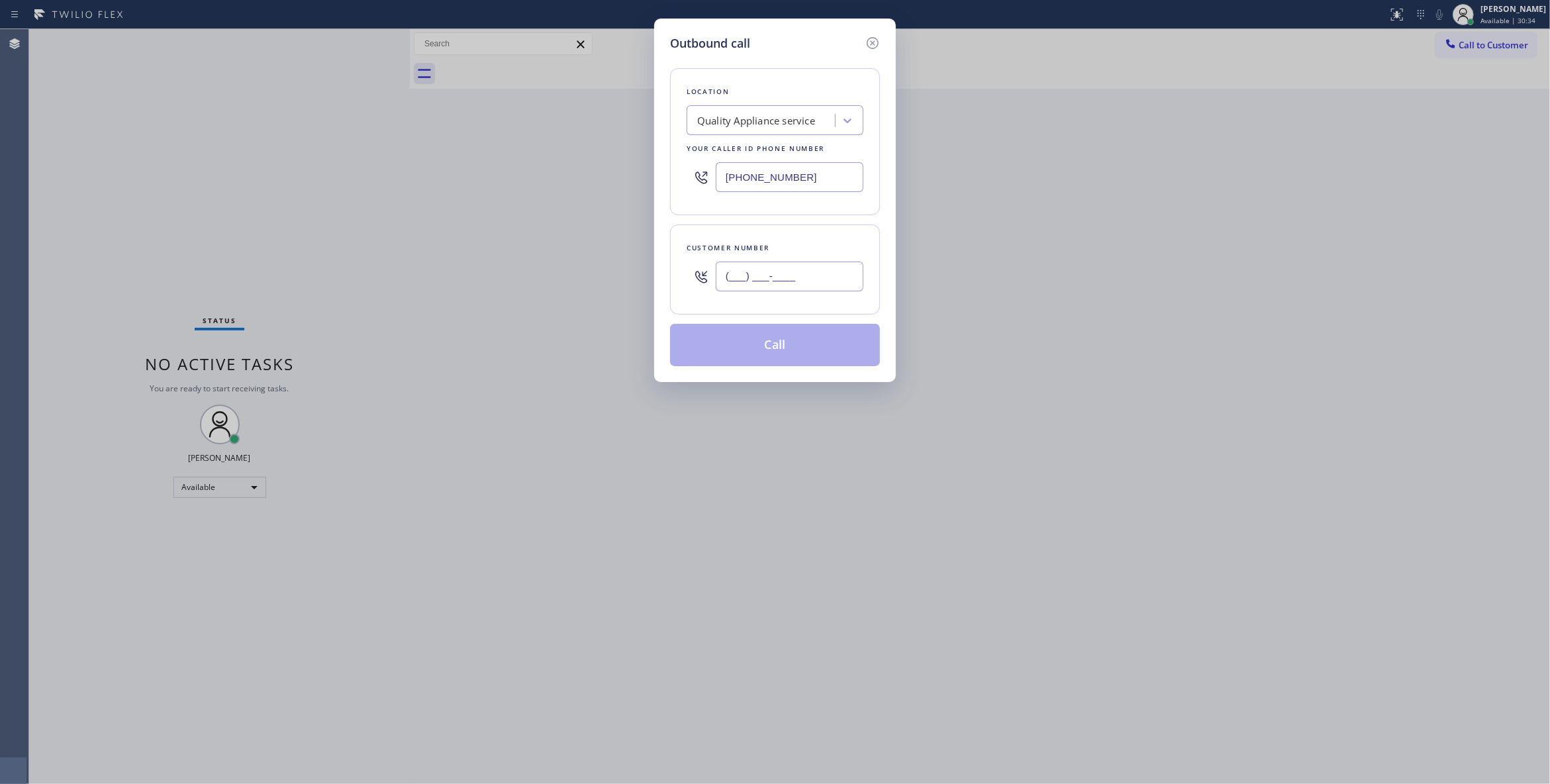
click at [793, 267] on input "(___) ___-____" at bounding box center [789, 276] width 148 height 29
paste input "864) 729-5731"
type input "[PHONE_NUMBER]"
click at [764, 350] on button "Call" at bounding box center [775, 345] width 210 height 43
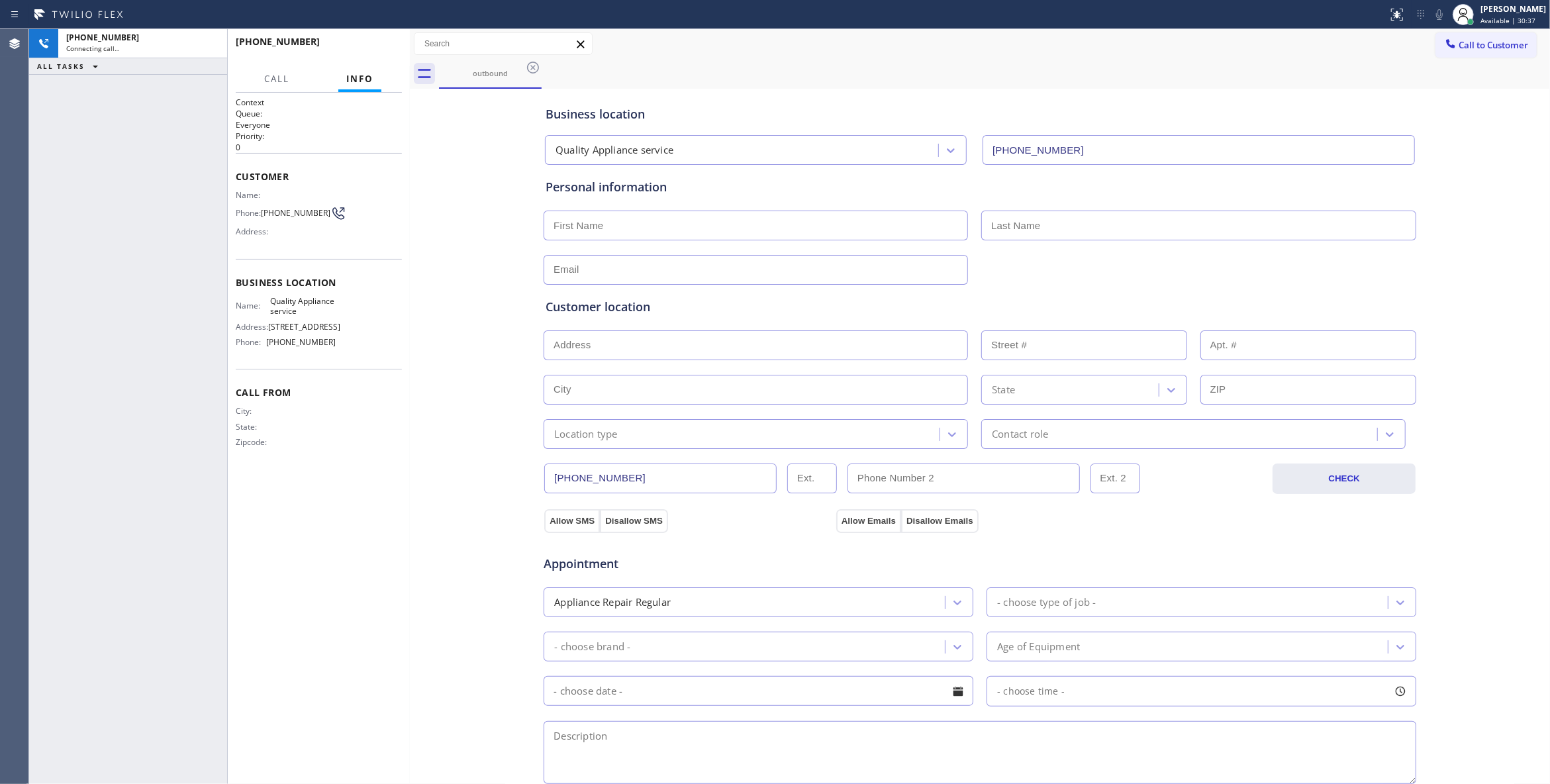
type input "[PHONE_NUMBER]"
click at [358, 47] on span "HANG UP" at bounding box center [371, 47] width 40 height 9
click at [357, 47] on span "HANG UP" at bounding box center [371, 47] width 40 height 9
click at [357, 47] on span "COMPLETE" at bounding box center [369, 47] width 46 height 9
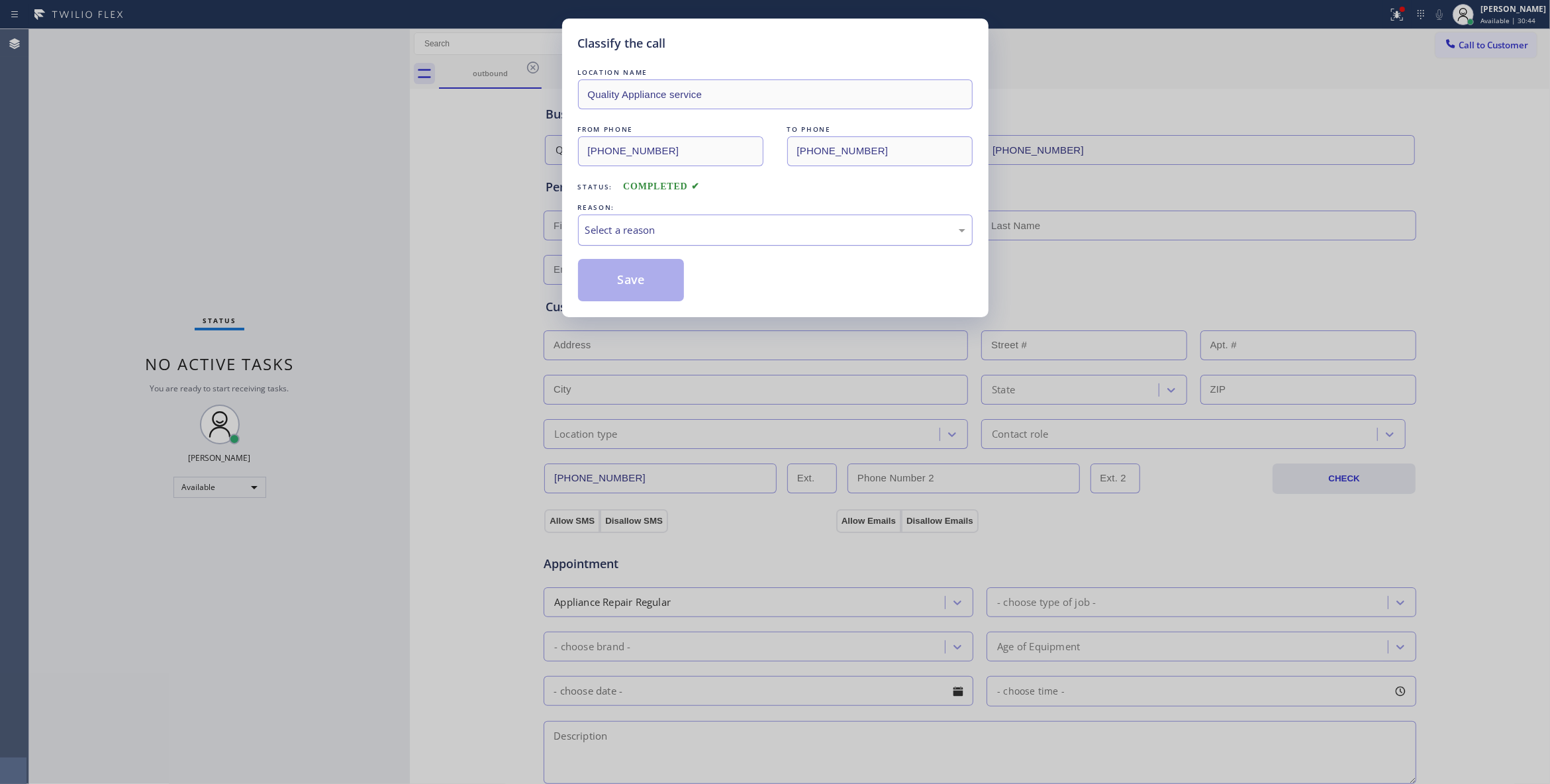
click at [652, 236] on div "Select a reason" at bounding box center [775, 230] width 380 height 16
click at [641, 280] on button "Save" at bounding box center [631, 280] width 106 height 43
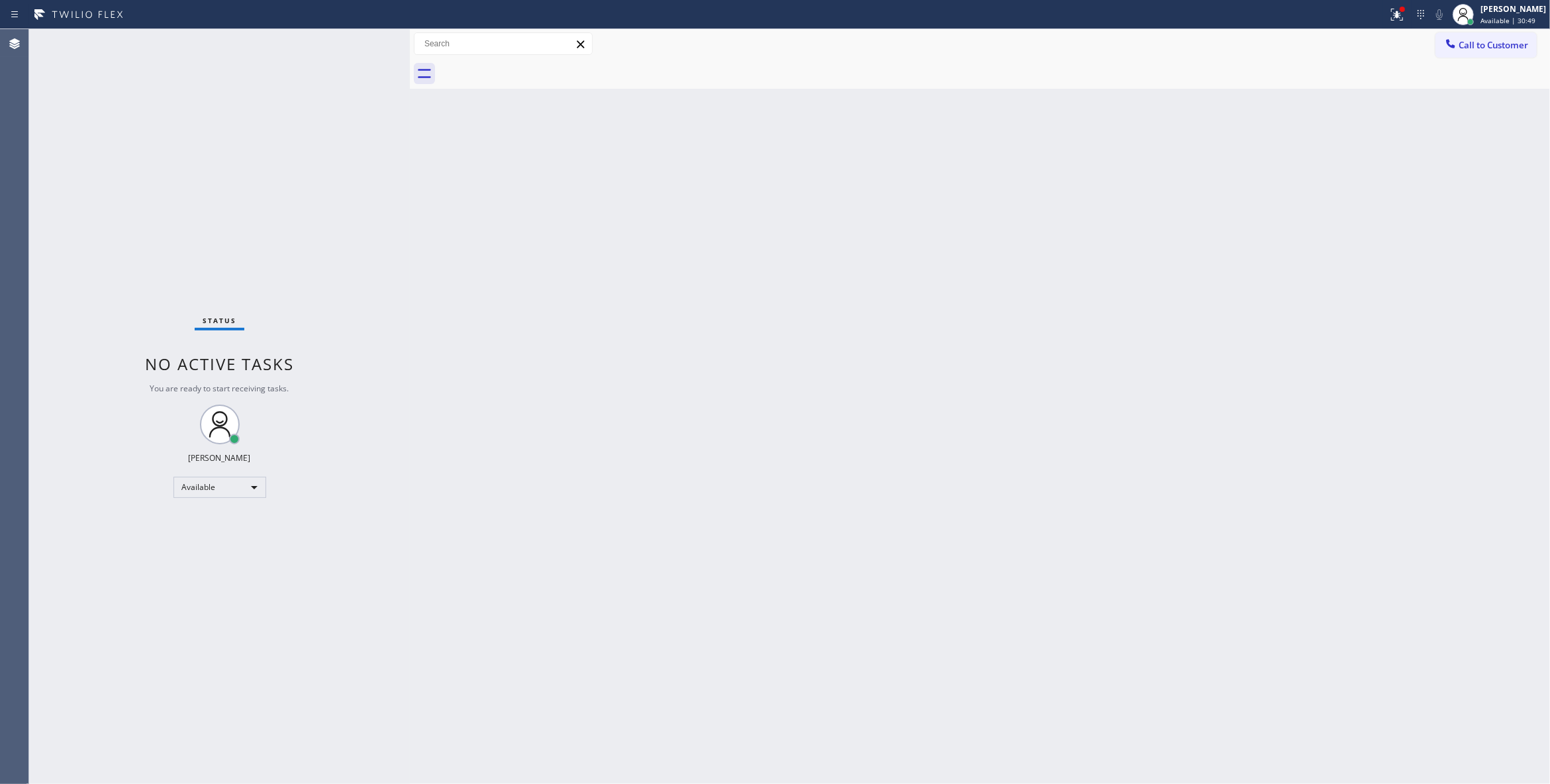
drag, startPoint x: 1328, startPoint y: 88, endPoint x: 1360, endPoint y: 79, distance: 33.2
click at [1328, 88] on div "Back to Dashboard Change Sender ID Customers Technicians Select a contact Outbo…" at bounding box center [980, 406] width 1140 height 755
click at [1507, 45] on span "Call to Customer" at bounding box center [1494, 45] width 70 height 12
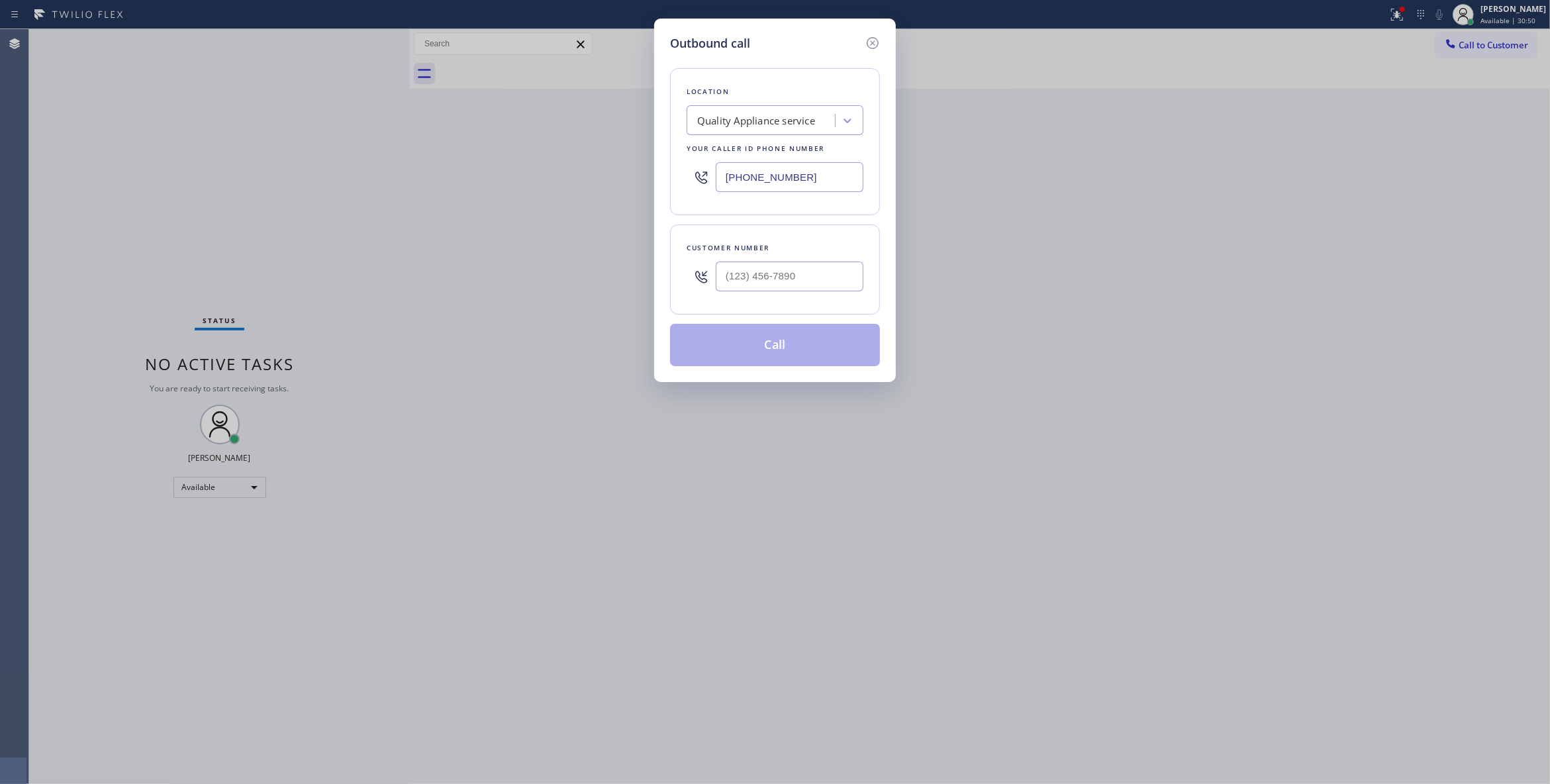
drag, startPoint x: 815, startPoint y: 178, endPoint x: 409, endPoint y: 173, distance: 406.0
click at [409, 173] on div "Outbound call Location Quality Appliance service Your caller id phone number [P…" at bounding box center [775, 392] width 1550 height 784
paste input "310) 868-0820"
type input "[PHONE_NUMBER]"
click at [789, 280] on input "(___) ___-____" at bounding box center [789, 276] width 148 height 29
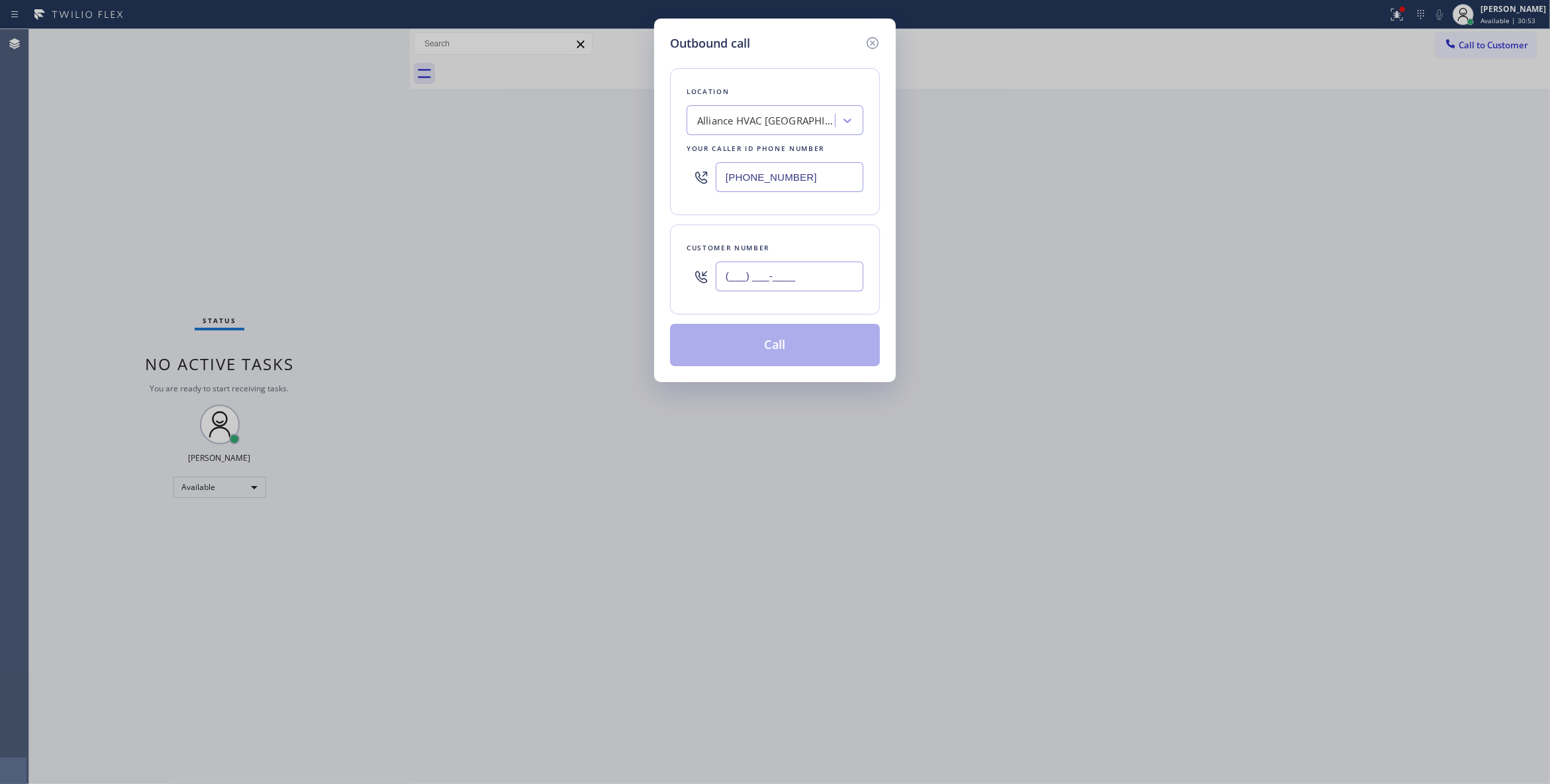
paste input "310) 921-5660"
type input "[PHONE_NUMBER]"
click at [793, 347] on button "Call" at bounding box center [775, 345] width 210 height 43
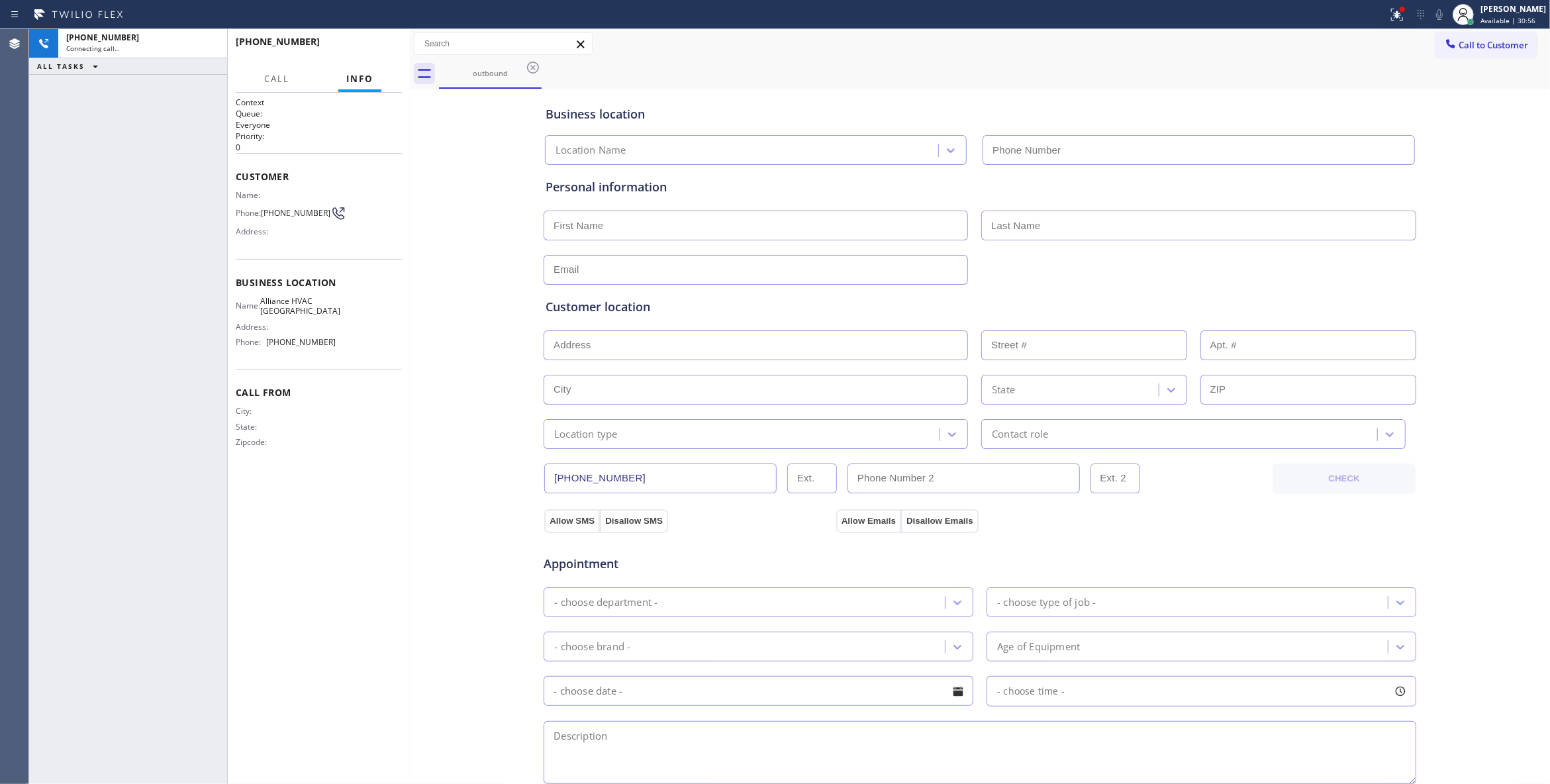
type input "[PHONE_NUMBER]"
click at [209, 46] on icon at bounding box center [209, 43] width 16 height 16
click at [209, 46] on div "Connecting call…" at bounding box center [142, 47] width 153 height 9
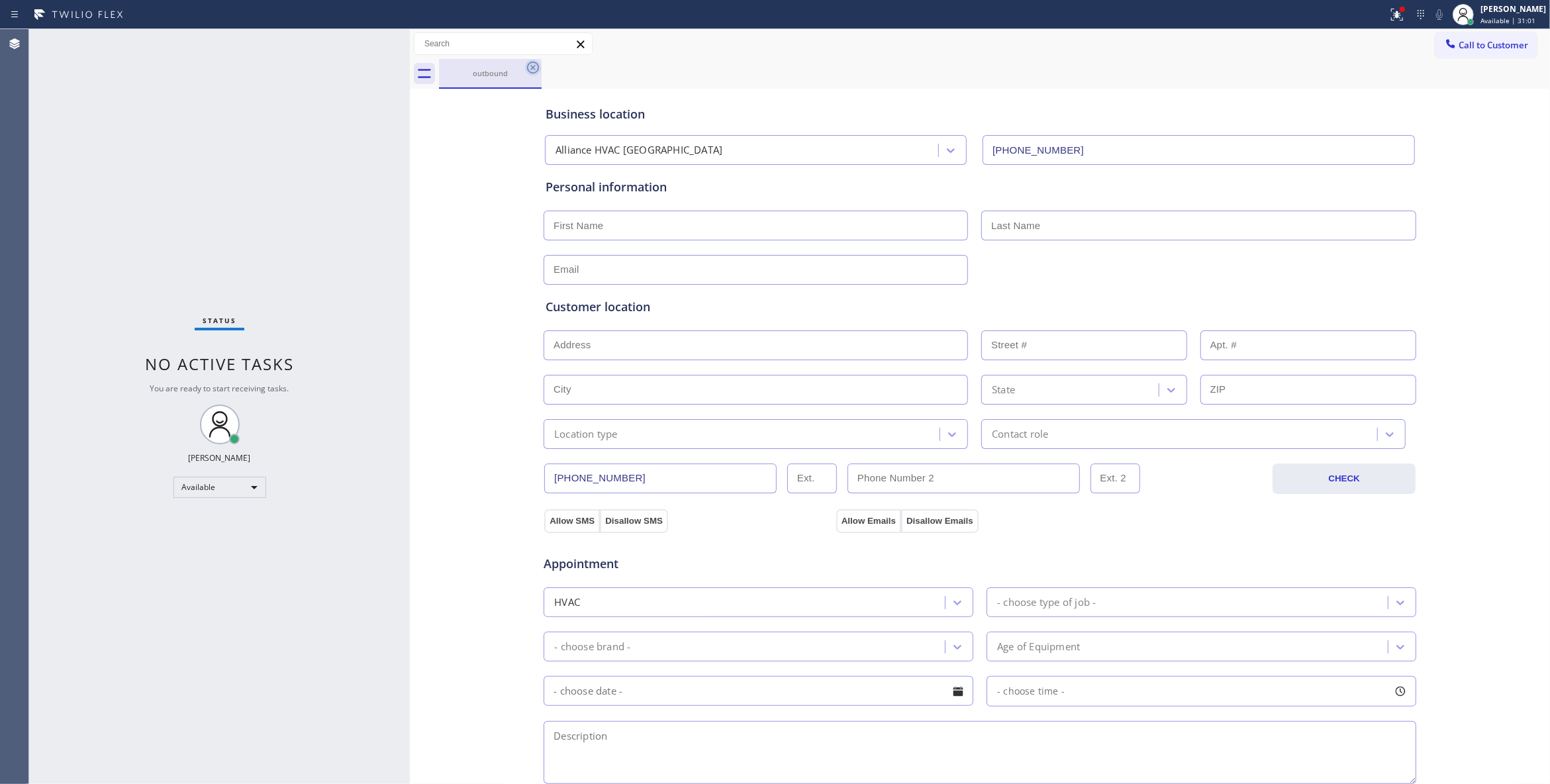
click at [534, 67] on icon at bounding box center [532, 67] width 12 height 12
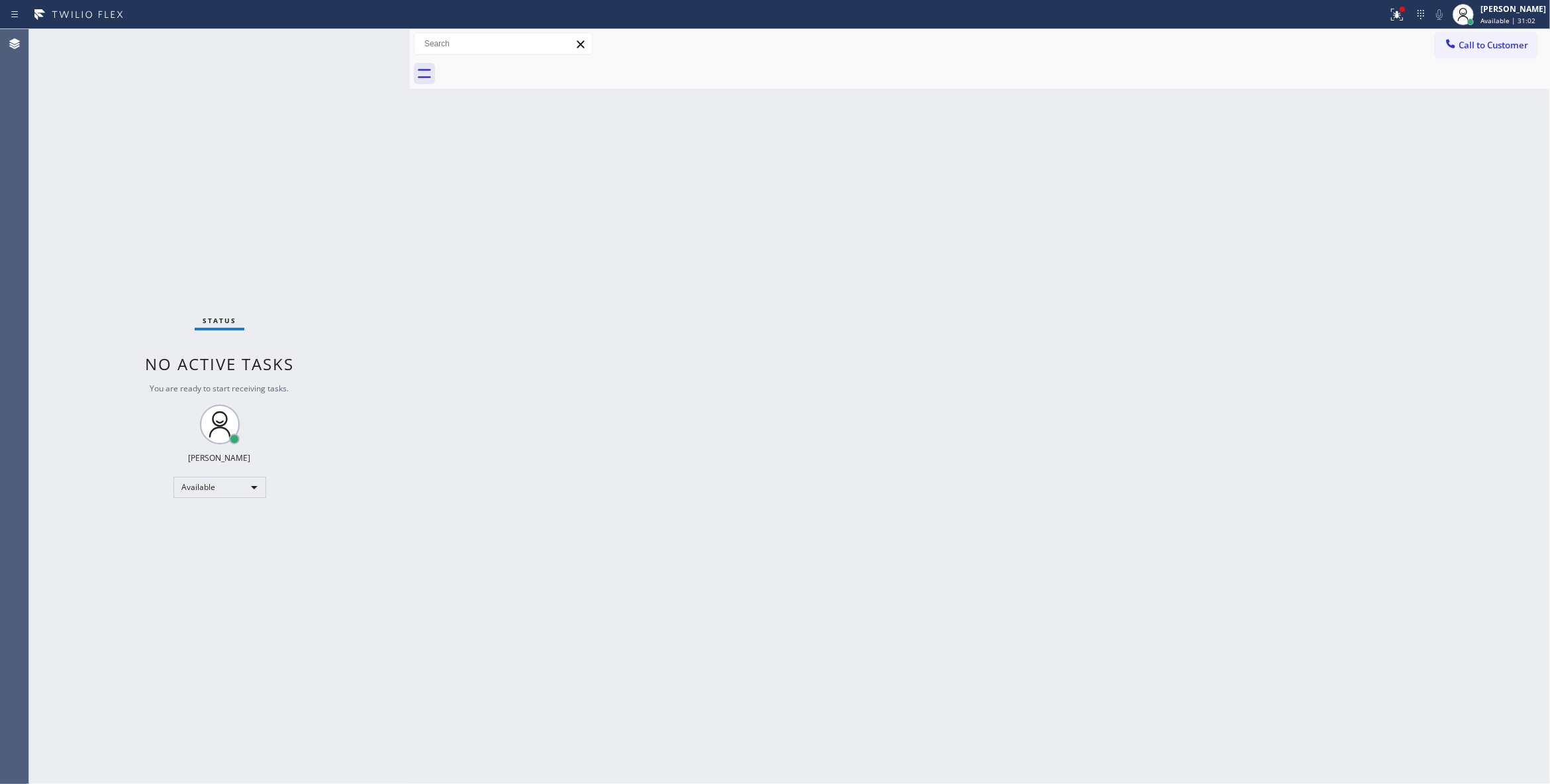
drag, startPoint x: 1519, startPoint y: 43, endPoint x: 1495, endPoint y: 47, distance: 24.3
click at [1512, 43] on span "Call to Customer" at bounding box center [1494, 45] width 70 height 12
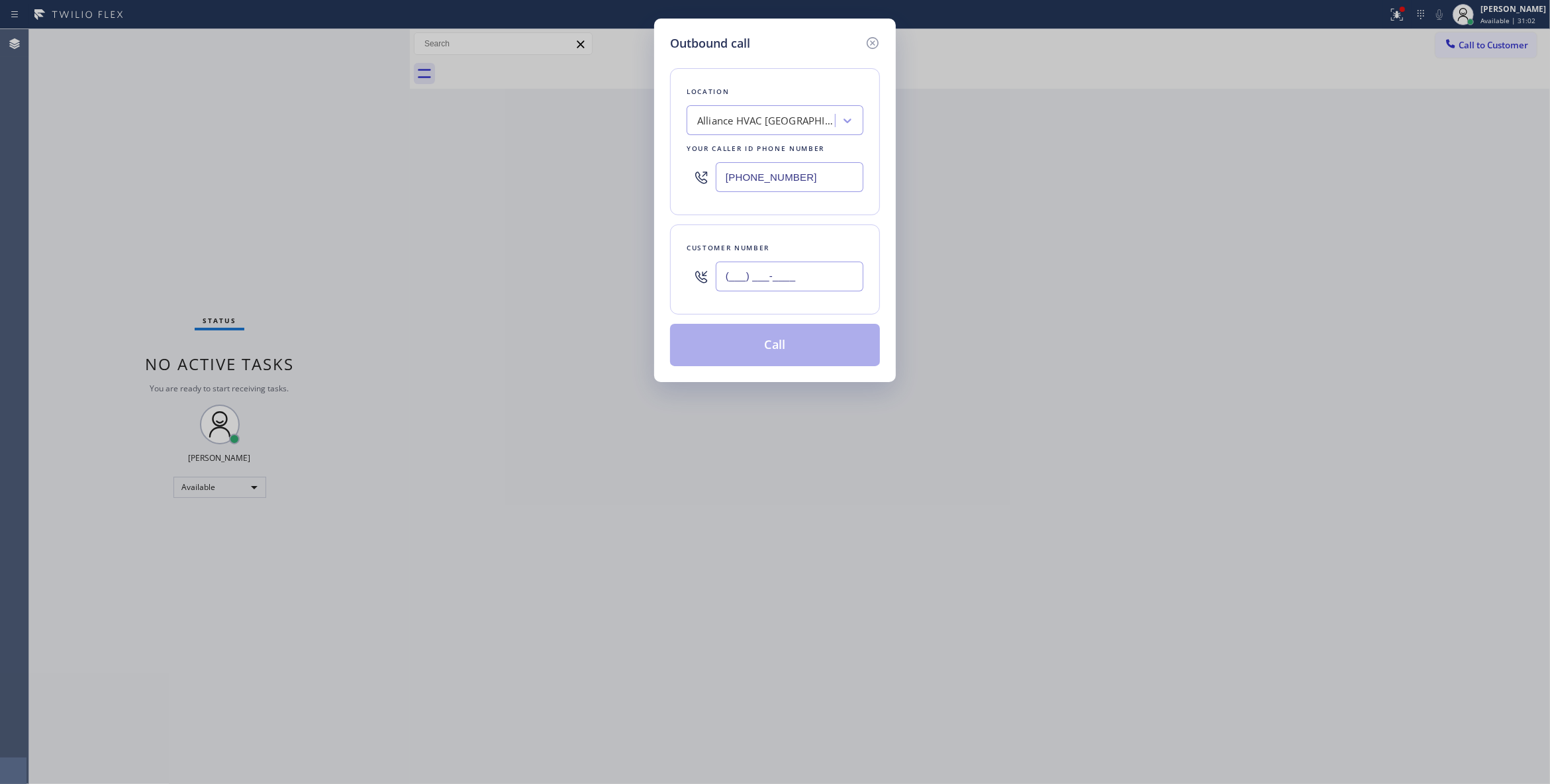
drag, startPoint x: 767, startPoint y: 266, endPoint x: 775, endPoint y: 284, distance: 19.7
click at [768, 265] on input "(___) ___-____" at bounding box center [789, 276] width 148 height 29
paste input "310) 921-5660"
type input "[PHONE_NUMBER]"
click at [768, 352] on button "Call" at bounding box center [775, 345] width 210 height 43
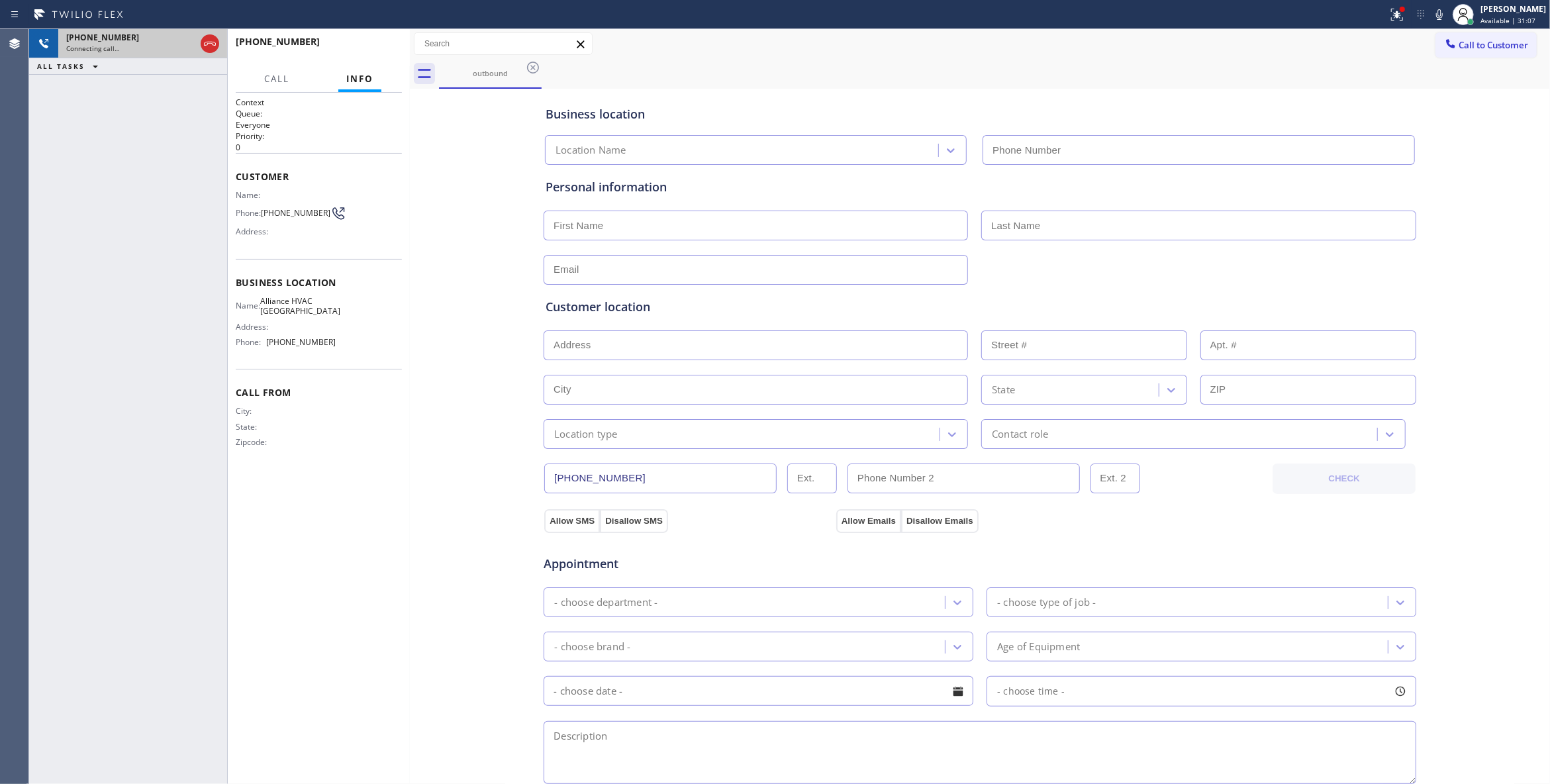
type input "[PHONE_NUMBER]"
click at [210, 47] on icon at bounding box center [209, 43] width 16 height 16
click at [396, 54] on div "[PHONE_NUMBER] Live | 00:00 HANG UP" at bounding box center [318, 47] width 166 height 34
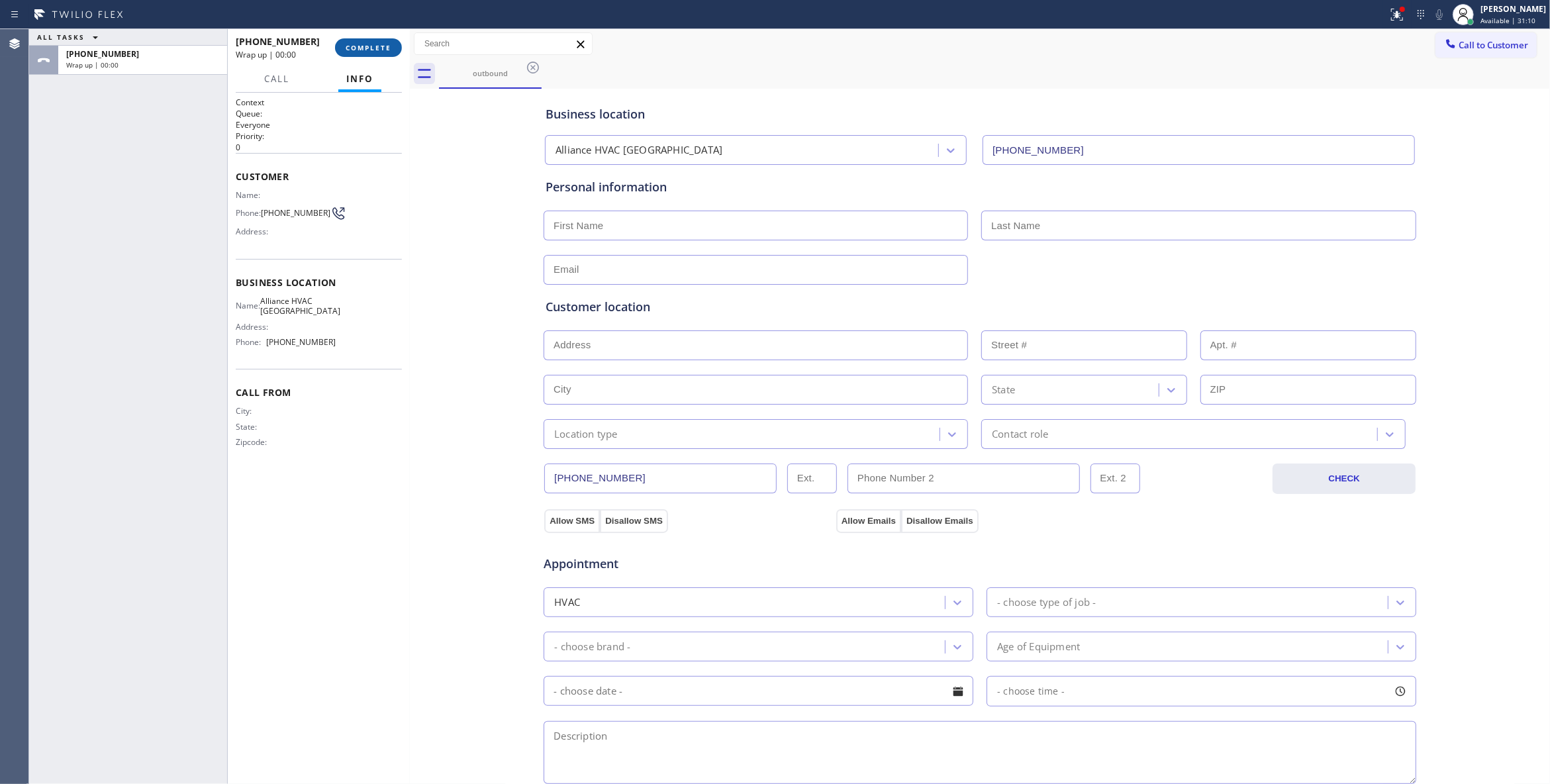
click at [385, 47] on span "COMPLETE" at bounding box center [369, 47] width 46 height 9
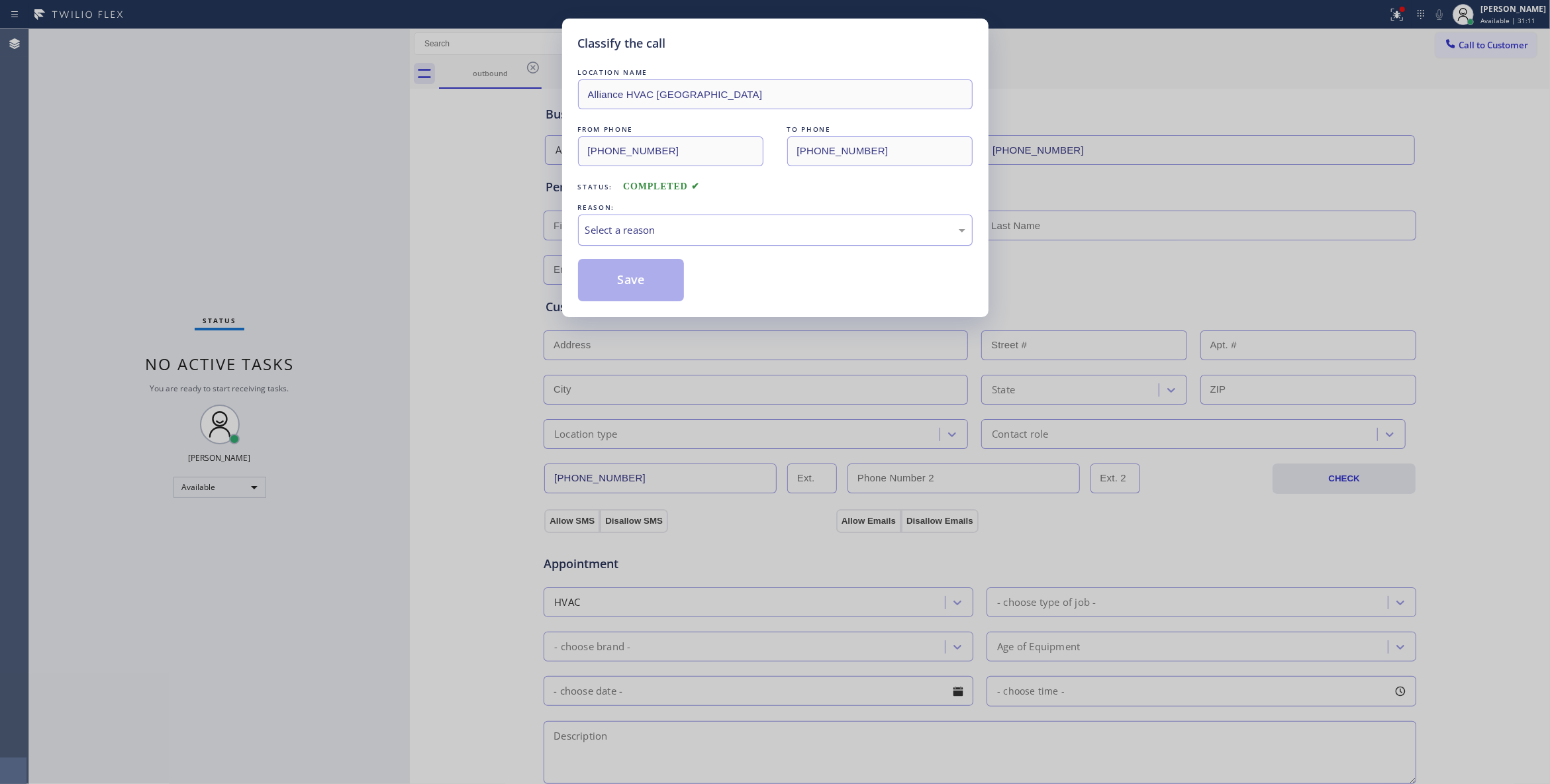
click at [663, 239] on div "Select a reason" at bounding box center [775, 230] width 395 height 31
click at [644, 284] on button "Save" at bounding box center [631, 280] width 106 height 43
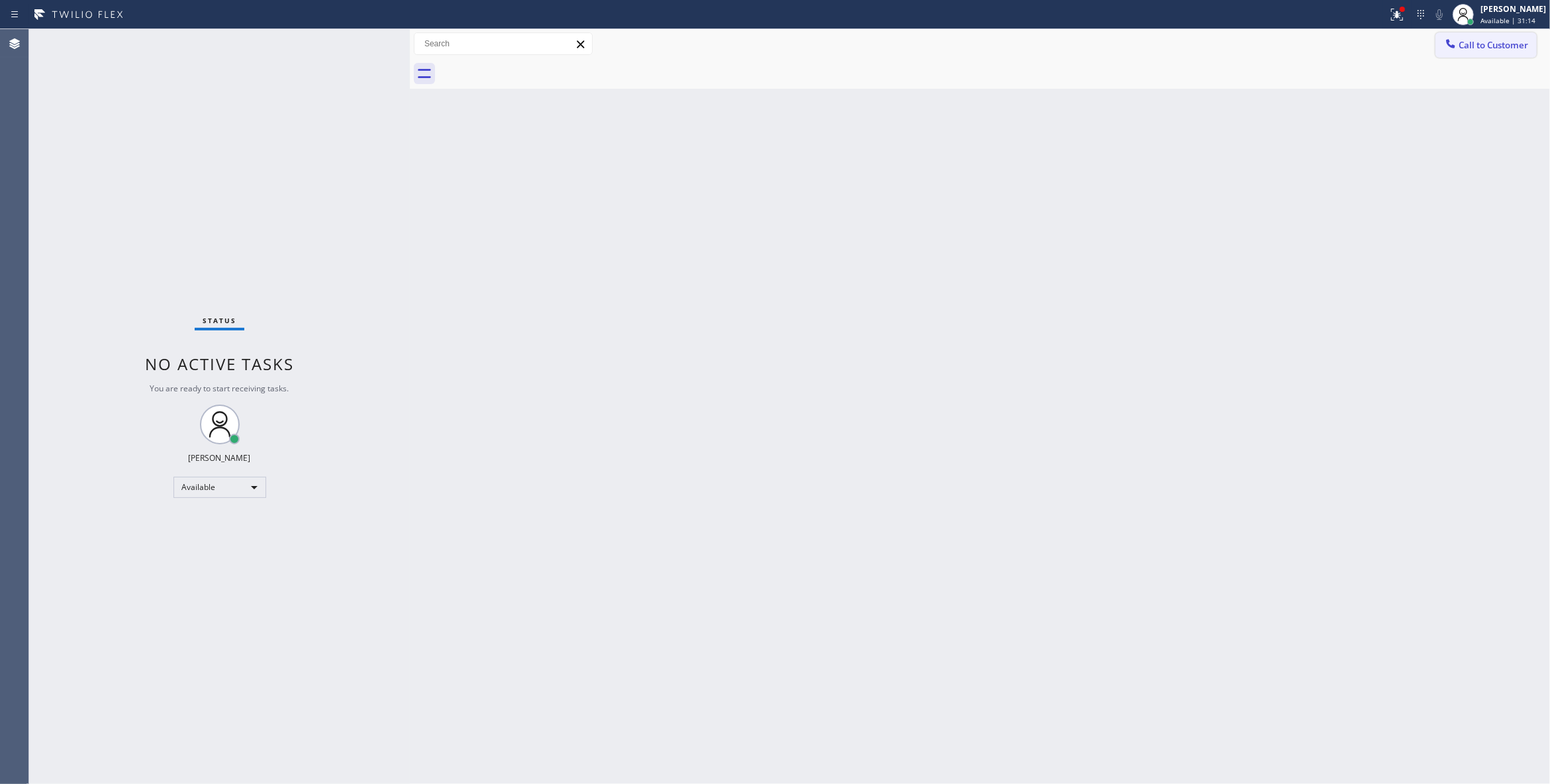
click at [1501, 46] on span "Call to Customer" at bounding box center [1494, 45] width 70 height 12
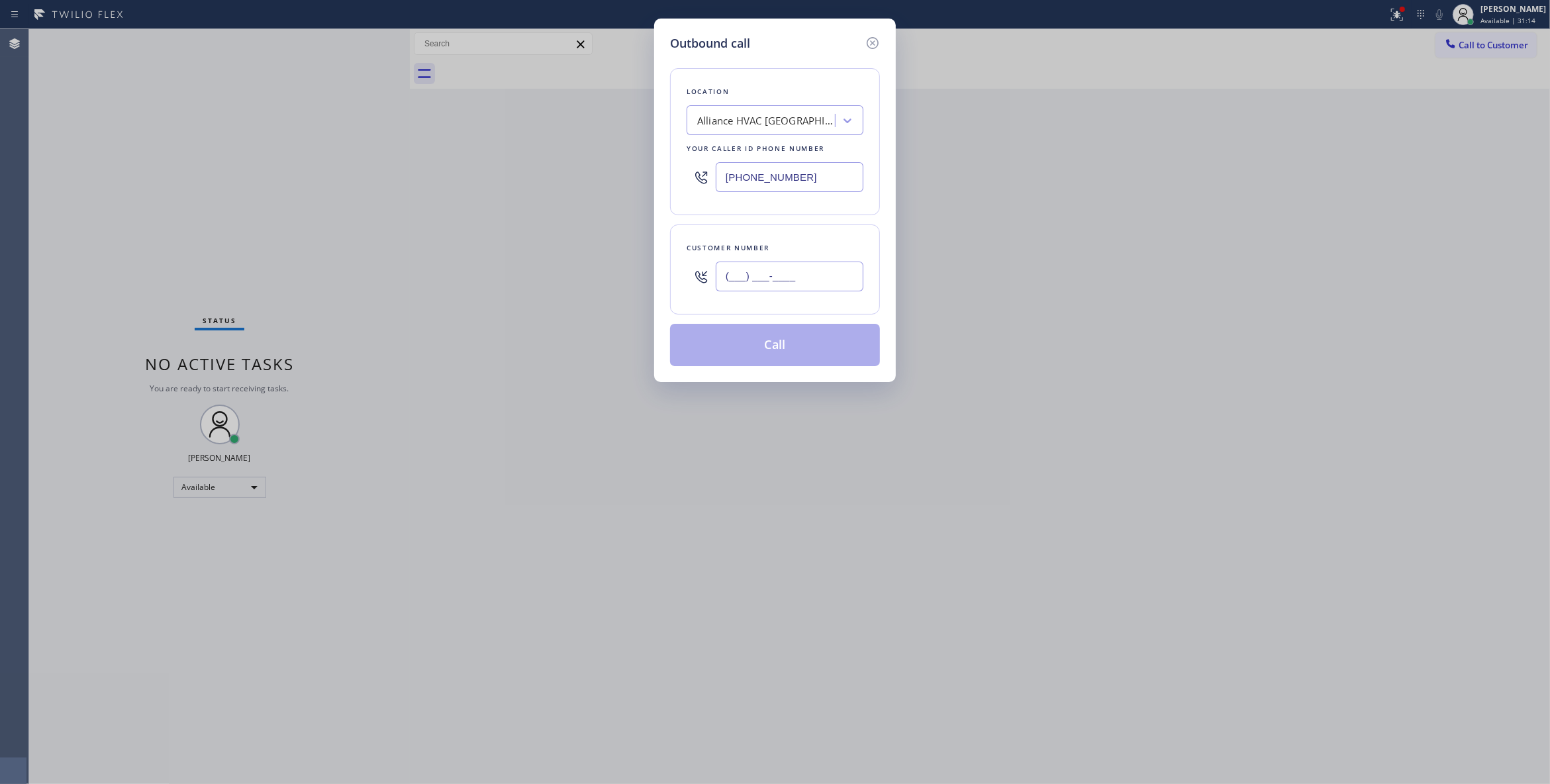
click at [764, 266] on input "(___) ___-____" at bounding box center [789, 276] width 148 height 29
paste input "310) 921-5660"
type input "[PHONE_NUMBER]"
click at [732, 350] on button "Call" at bounding box center [775, 345] width 210 height 43
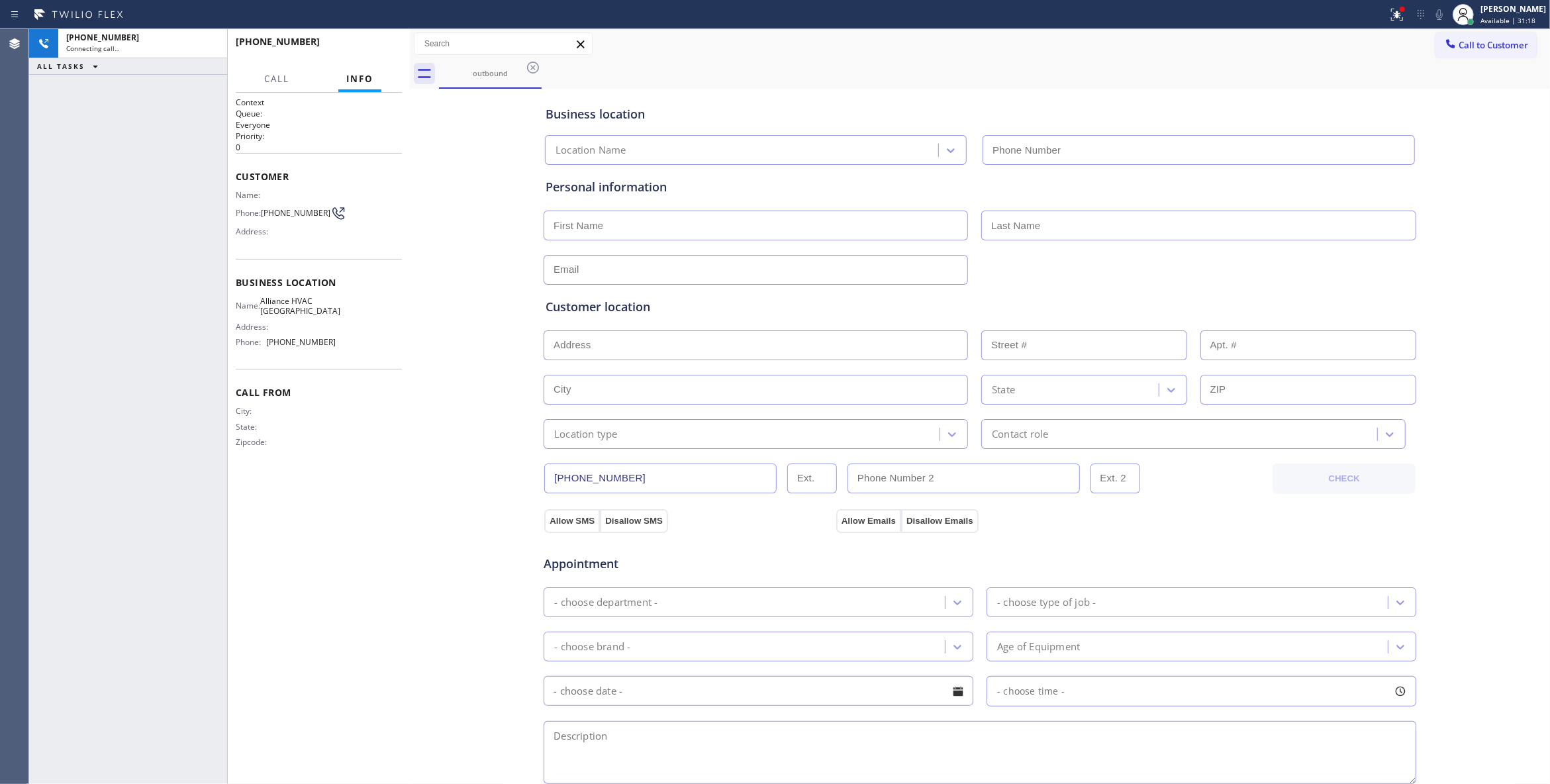
type input "[PHONE_NUMBER]"
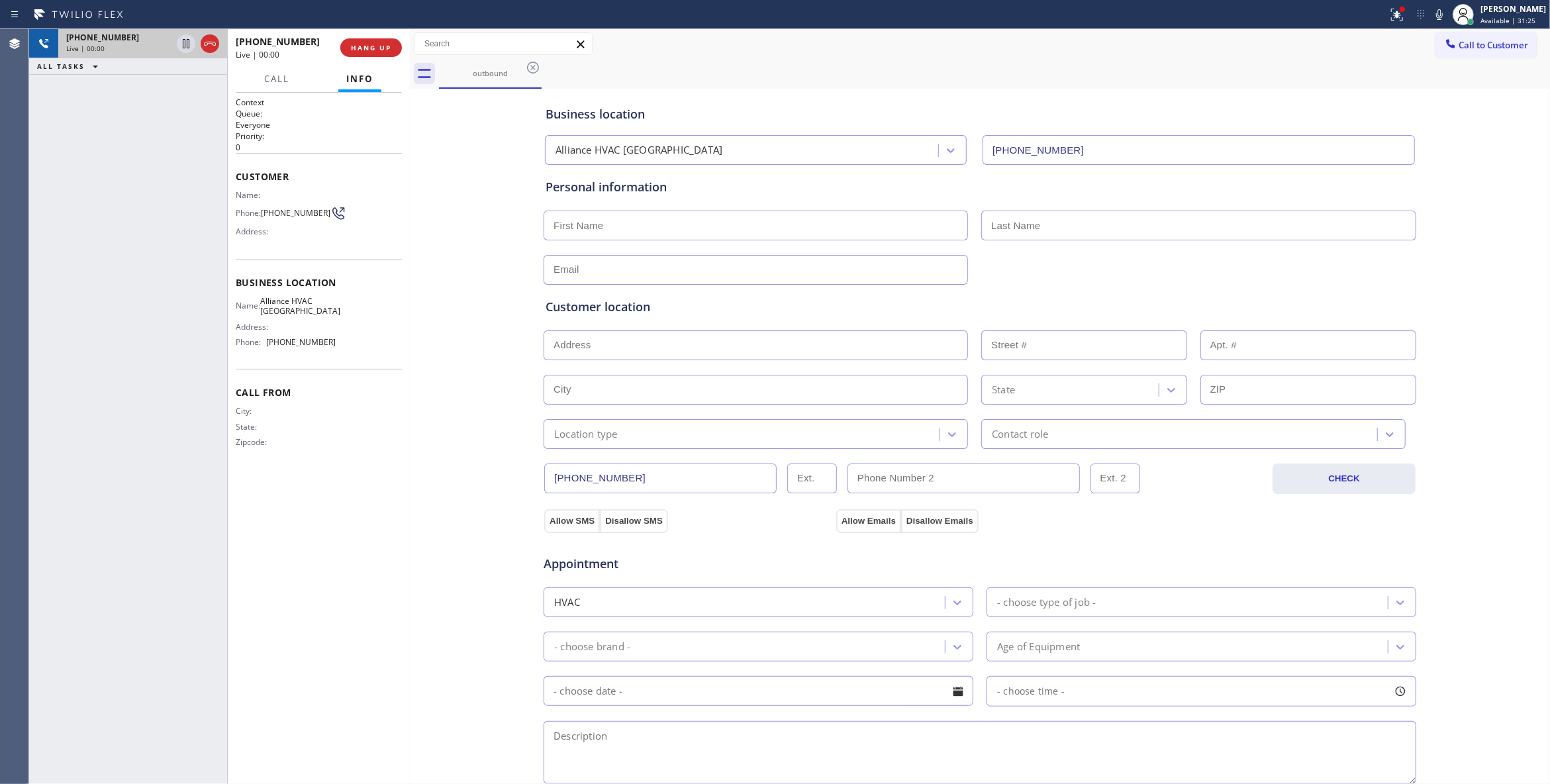
click at [210, 43] on icon at bounding box center [209, 43] width 12 height 4
click at [361, 51] on span "HANG UP" at bounding box center [371, 47] width 40 height 9
click at [348, 40] on button "COMPLETE" at bounding box center [369, 47] width 67 height 19
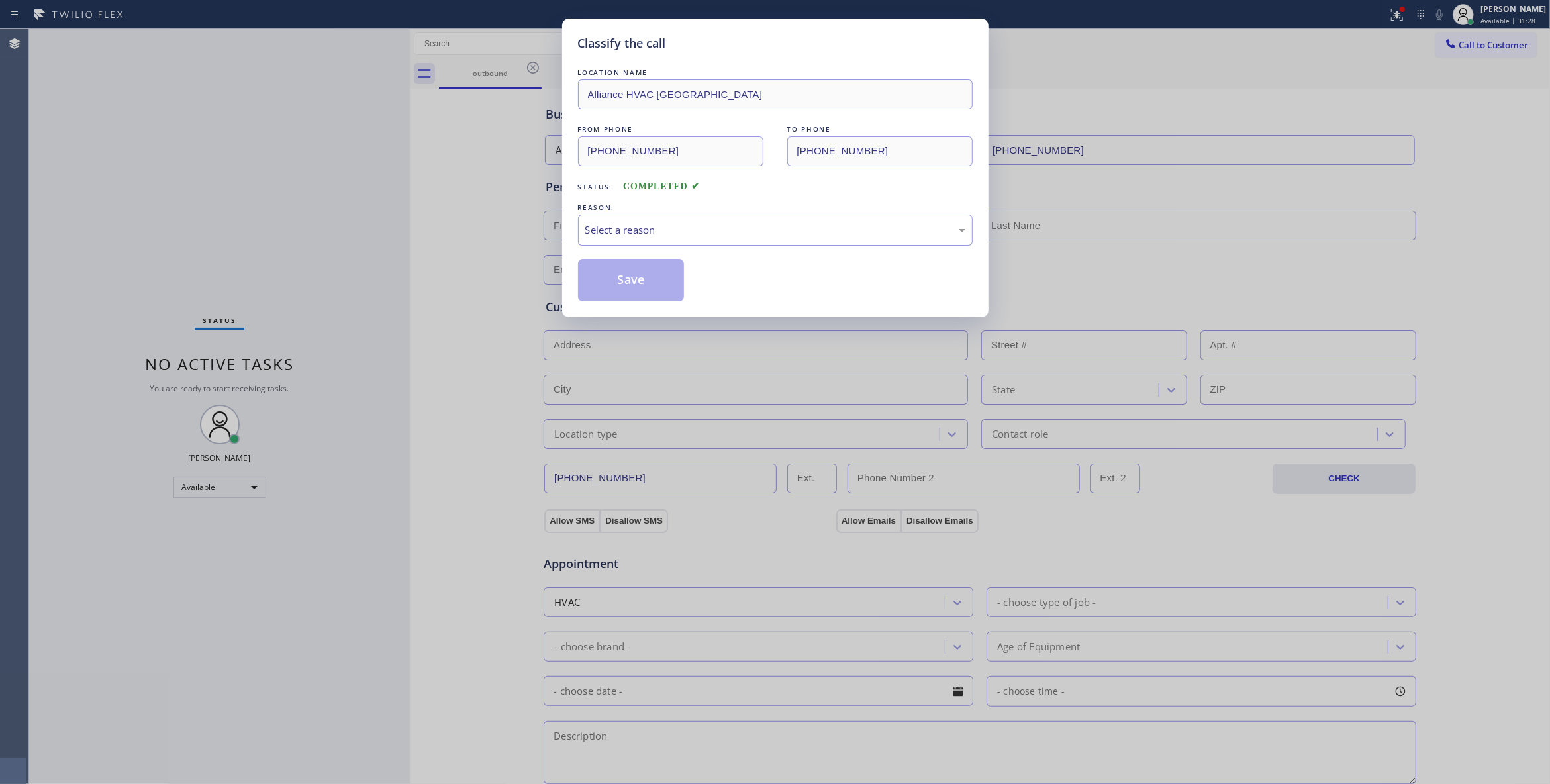
click at [634, 217] on div "Select a reason" at bounding box center [775, 230] width 395 height 31
click at [628, 282] on button "Save" at bounding box center [631, 280] width 106 height 43
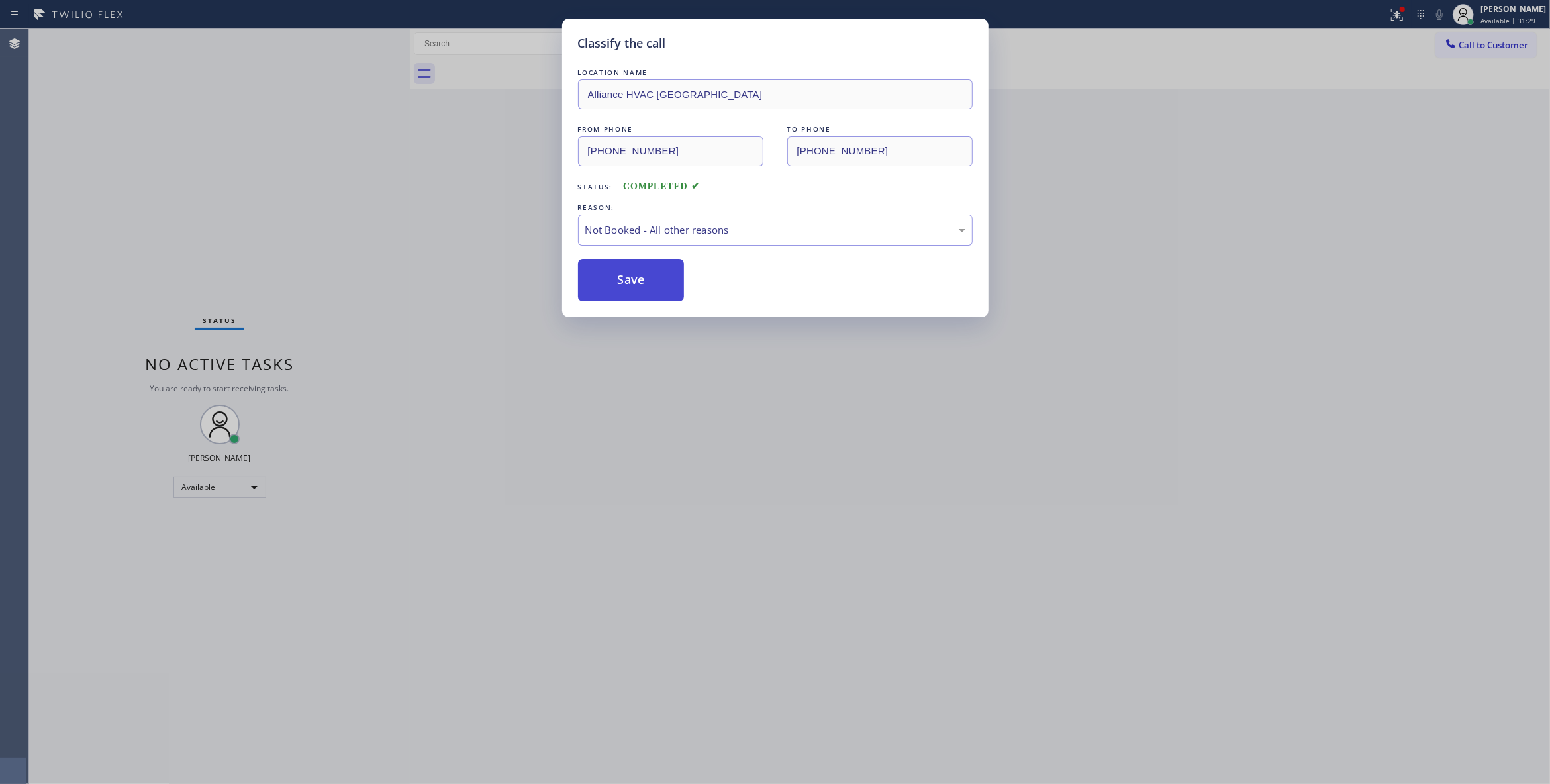
drag, startPoint x: 628, startPoint y: 282, endPoint x: 625, endPoint y: 273, distance: 9.5
click at [631, 276] on button "Save" at bounding box center [631, 280] width 106 height 43
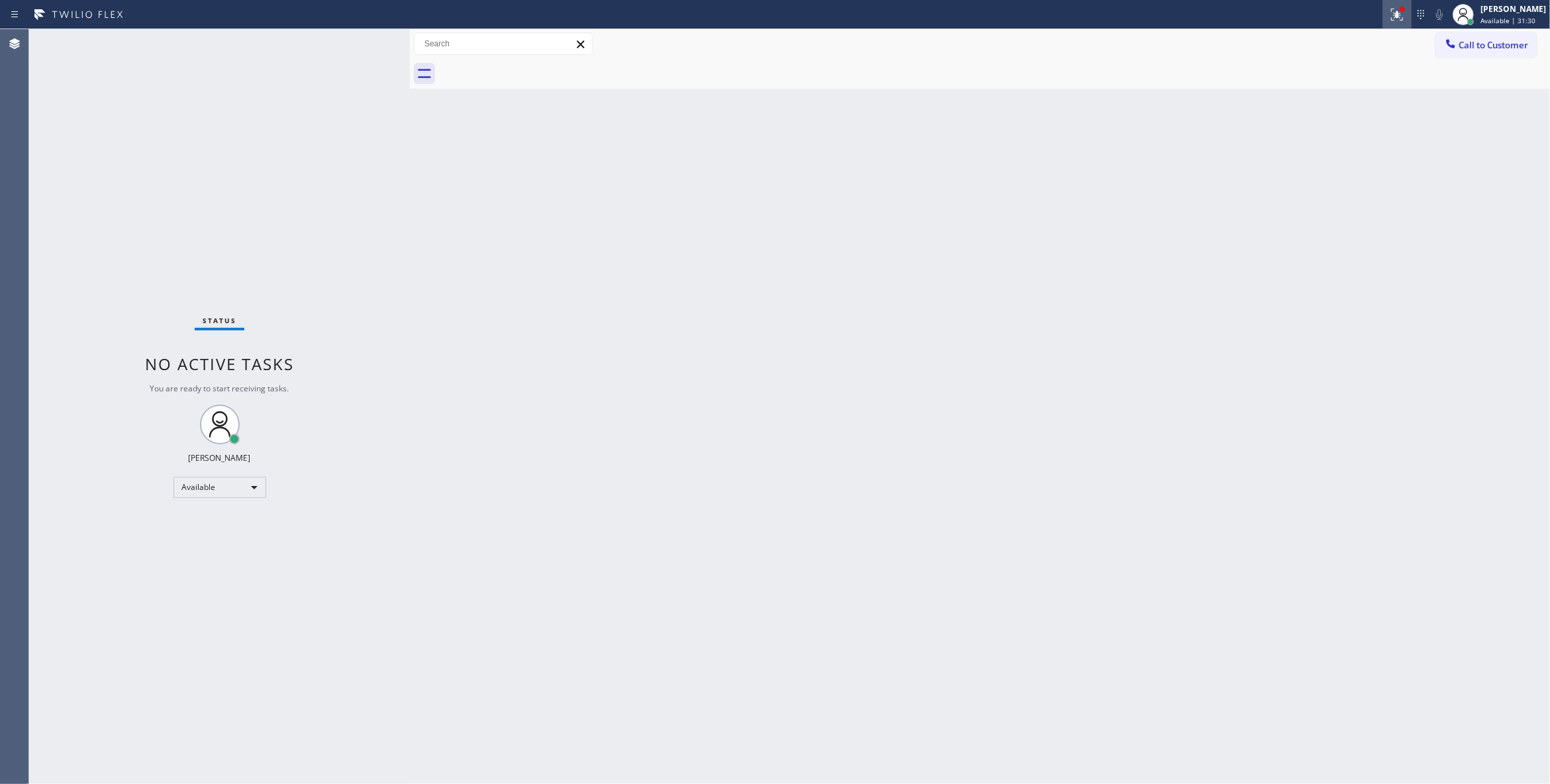
click at [1390, 16] on icon at bounding box center [1397, 14] width 16 height 16
click at [1303, 173] on span "Clear issues" at bounding box center [1310, 172] width 62 height 9
click at [1513, 46] on span "Call to Customer" at bounding box center [1494, 45] width 70 height 12
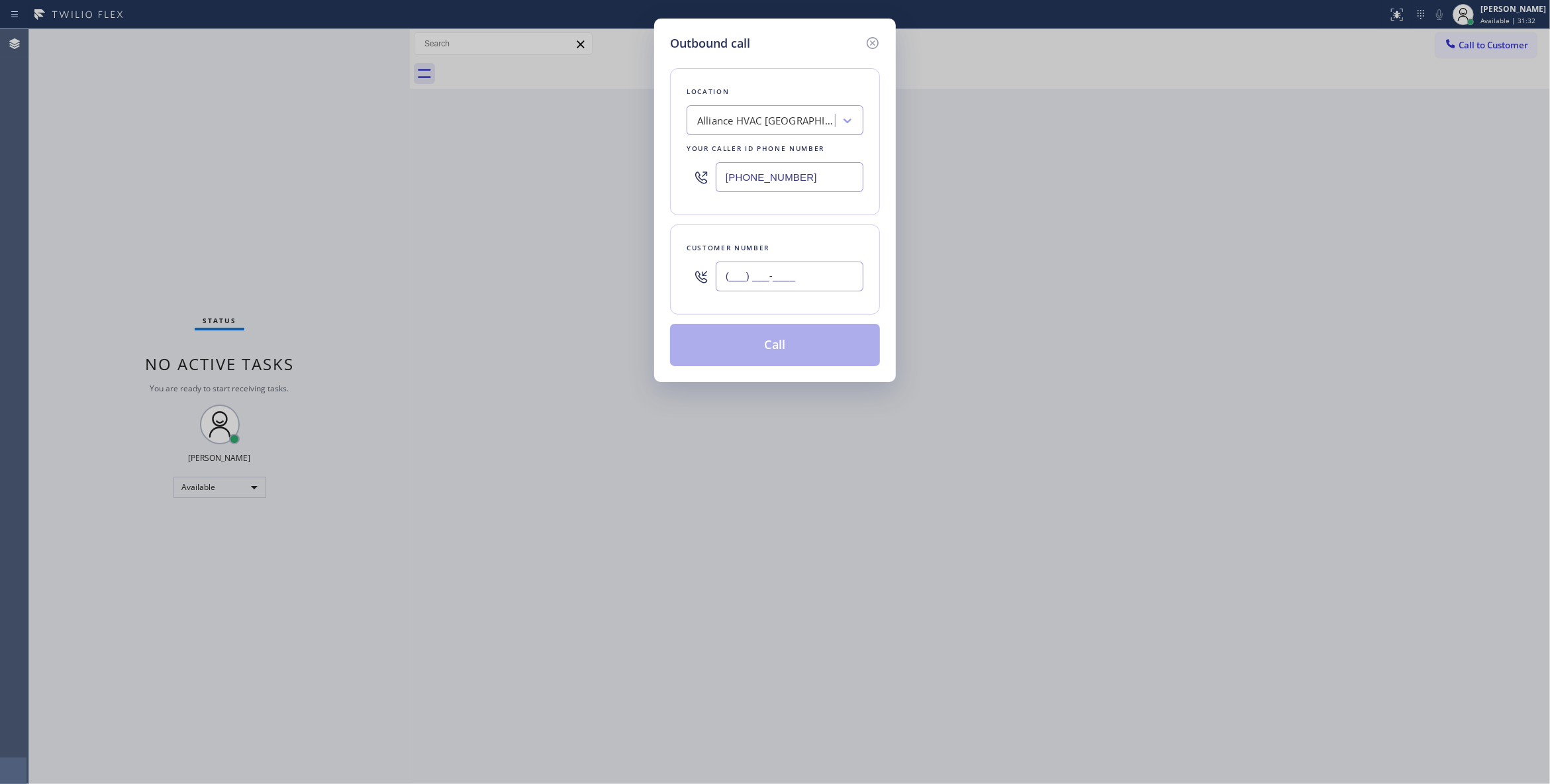
click at [833, 271] on input "(___) ___-____" at bounding box center [789, 276] width 148 height 29
paste input "310) 921-5660"
type input "[PHONE_NUMBER]"
click at [759, 351] on button "Call" at bounding box center [775, 345] width 210 height 43
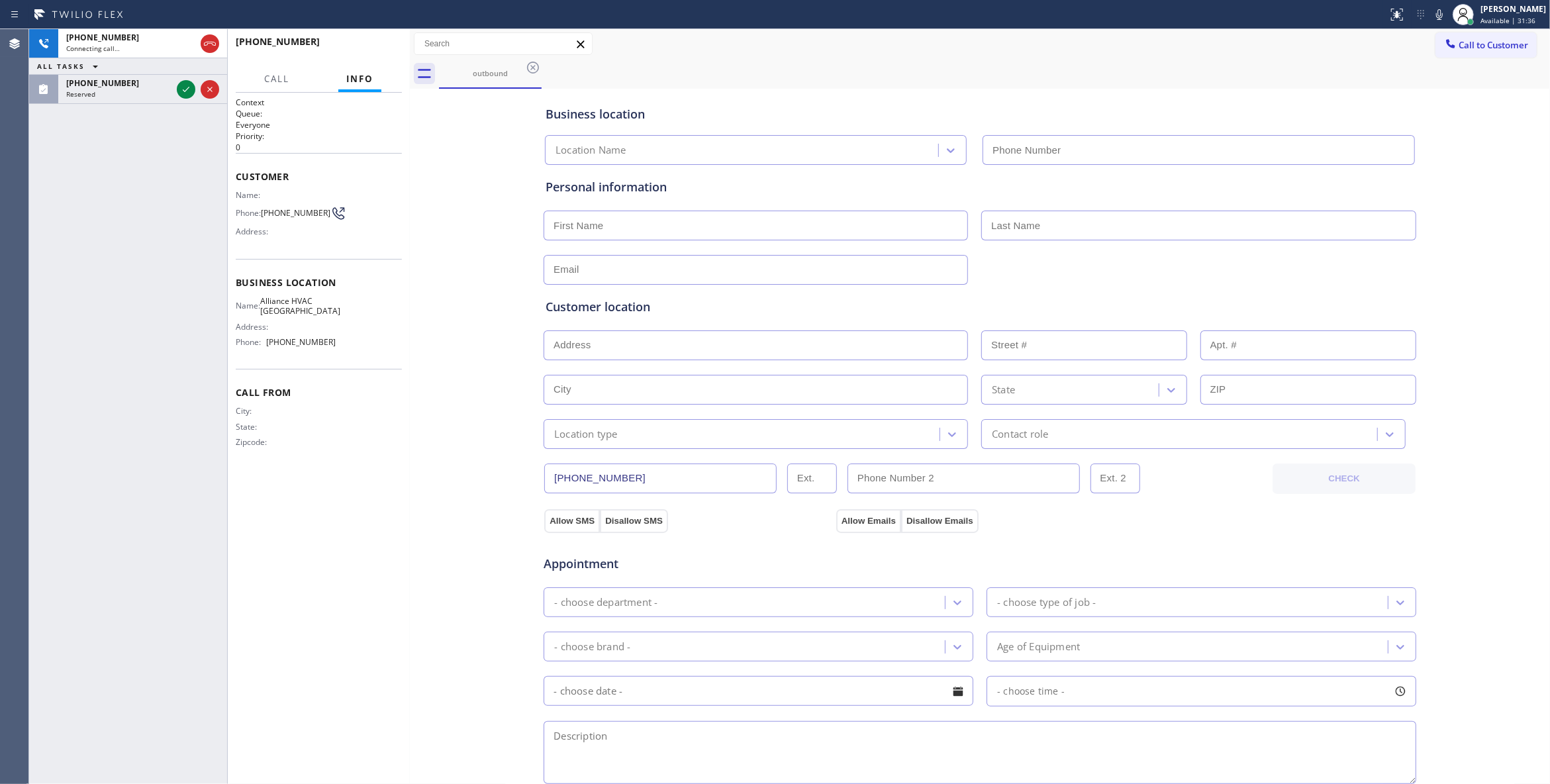
type input "[PHONE_NUMBER]"
click at [186, 88] on icon at bounding box center [186, 89] width 16 height 16
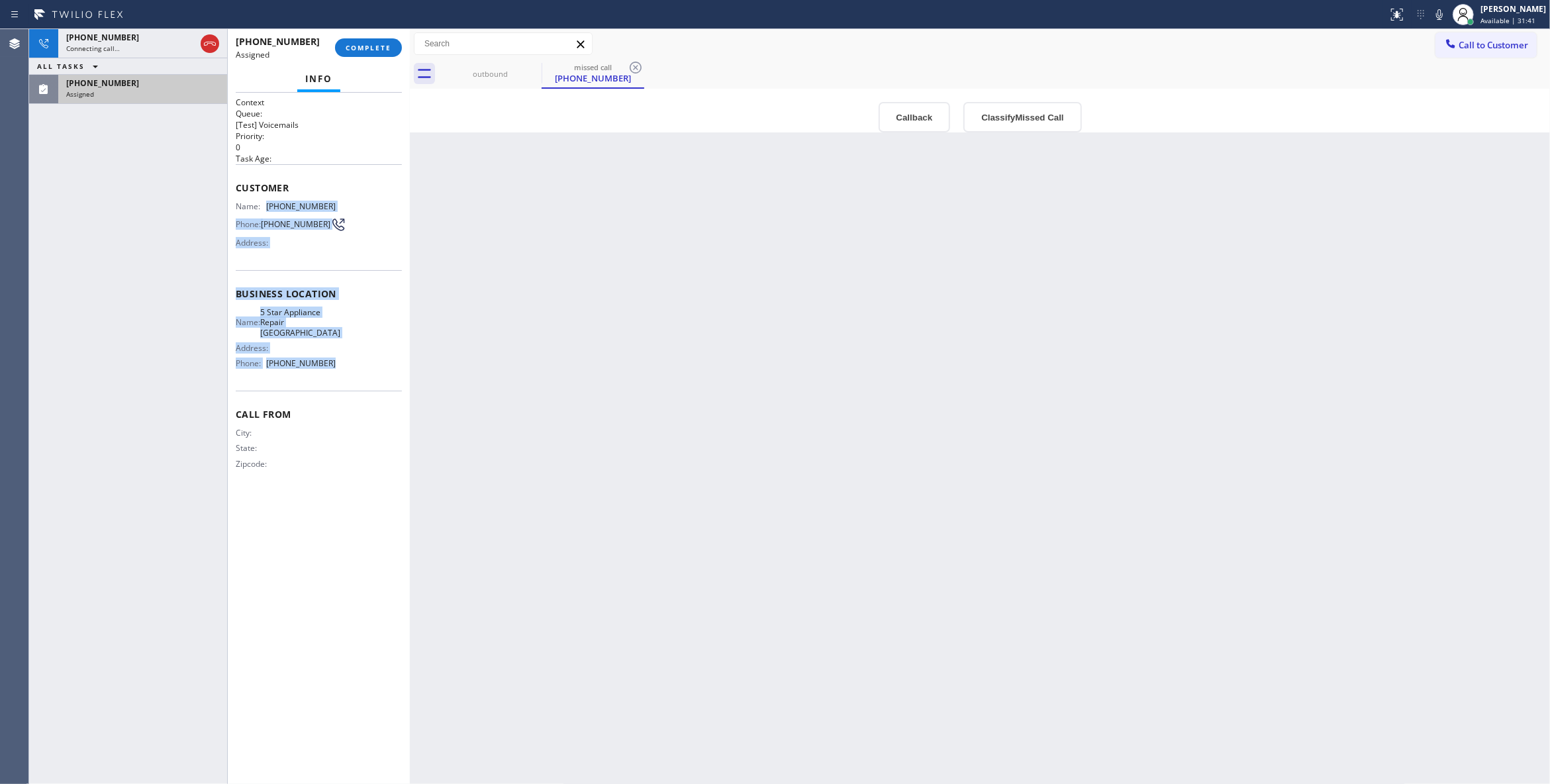
drag, startPoint x: 334, startPoint y: 361, endPoint x: 267, endPoint y: 212, distance: 163.4
click at [267, 212] on div "Context Queue: [Test] Voicemails Priority: 0 Task Age: Customer Name: [PHONE_NU…" at bounding box center [318, 293] width 166 height 395
copy div "[PHONE_NUMBER] Phone: [PHONE_NUMBER] Address: Business location Name: 5 Star Ap…"
click at [1044, 123] on button "Classify Missed Call" at bounding box center [1022, 117] width 118 height 30
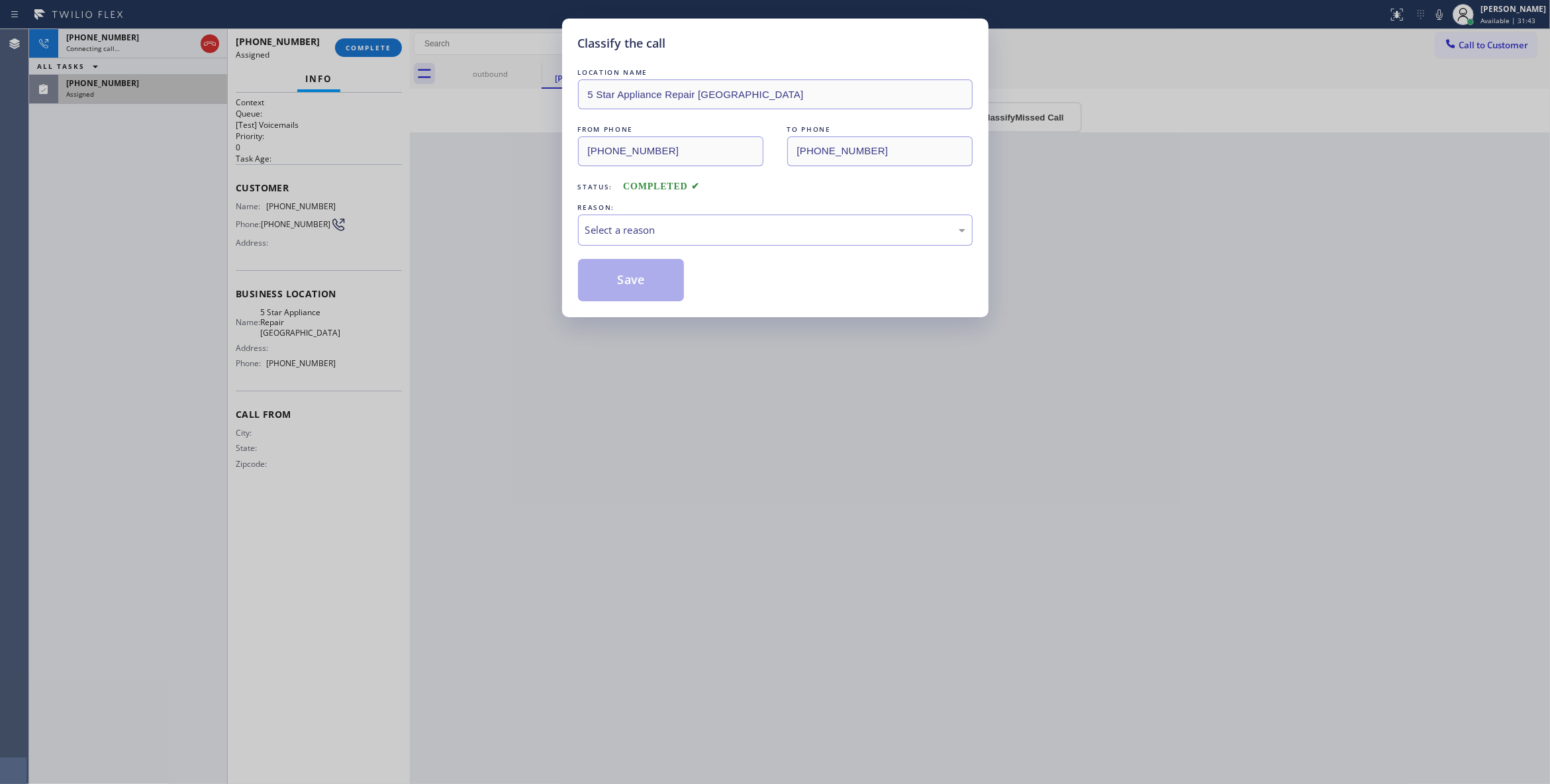
click at [737, 213] on div "REASON:" at bounding box center [775, 207] width 395 height 14
click at [642, 231] on div "Select a reason" at bounding box center [775, 230] width 380 height 16
click at [641, 278] on button "Save" at bounding box center [631, 280] width 106 height 43
click at [640, 278] on button "Save" at bounding box center [631, 280] width 106 height 43
drag, startPoint x: 640, startPoint y: 278, endPoint x: 312, endPoint y: 88, distance: 379.1
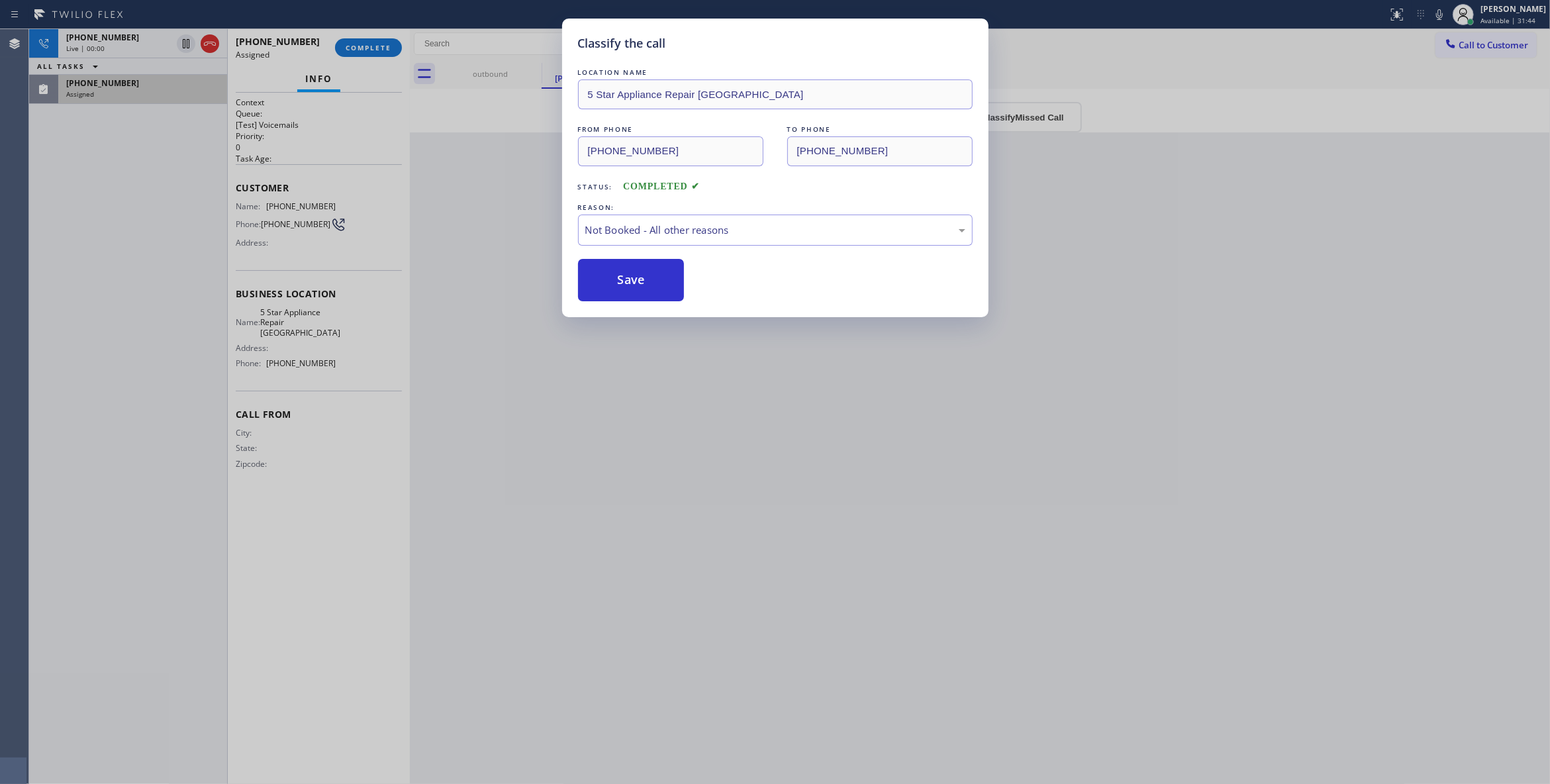
click at [638, 276] on button "Save" at bounding box center [631, 280] width 106 height 43
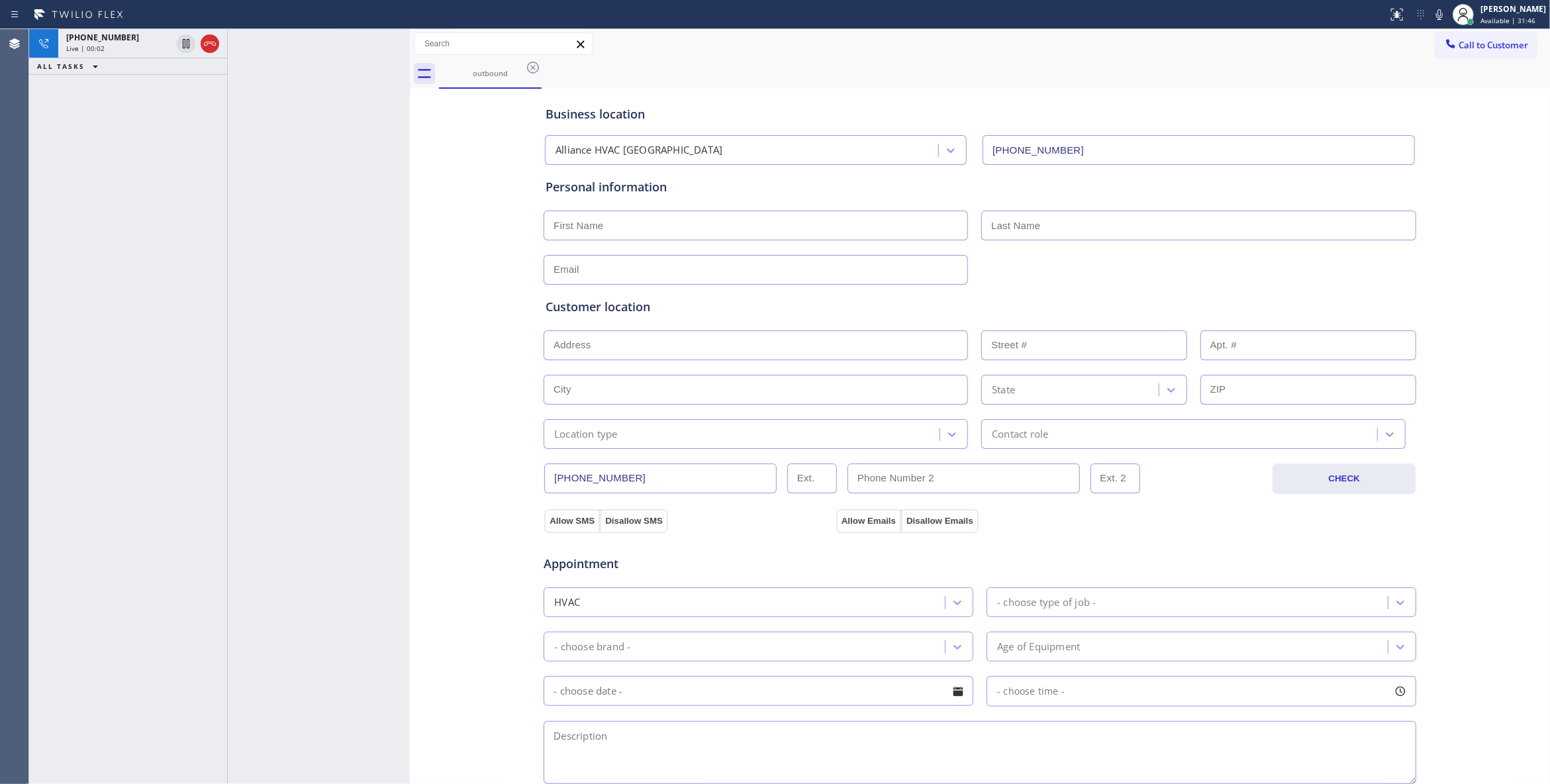
click at [353, 45] on div at bounding box center [319, 406] width 182 height 755
click at [443, 159] on div "Business location Alliance HVAC [GEOGRAPHIC_DATA] [PHONE_NUMBER] Personal infor…" at bounding box center [980, 544] width 1134 height 904
click at [167, 59] on div "[PHONE_NUMBER]" at bounding box center [142, 54] width 153 height 11
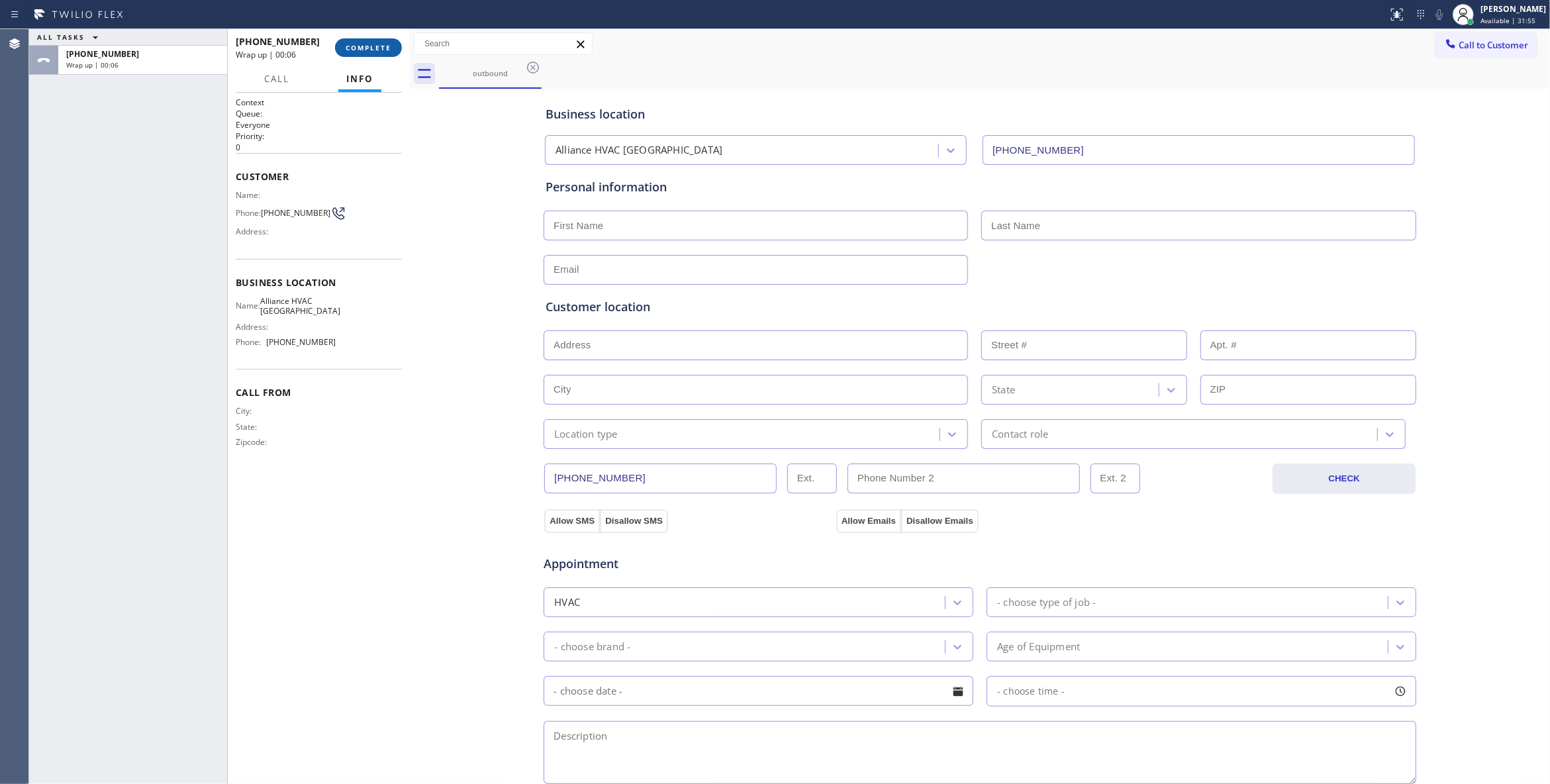
click at [363, 43] on span "COMPLETE" at bounding box center [369, 47] width 46 height 9
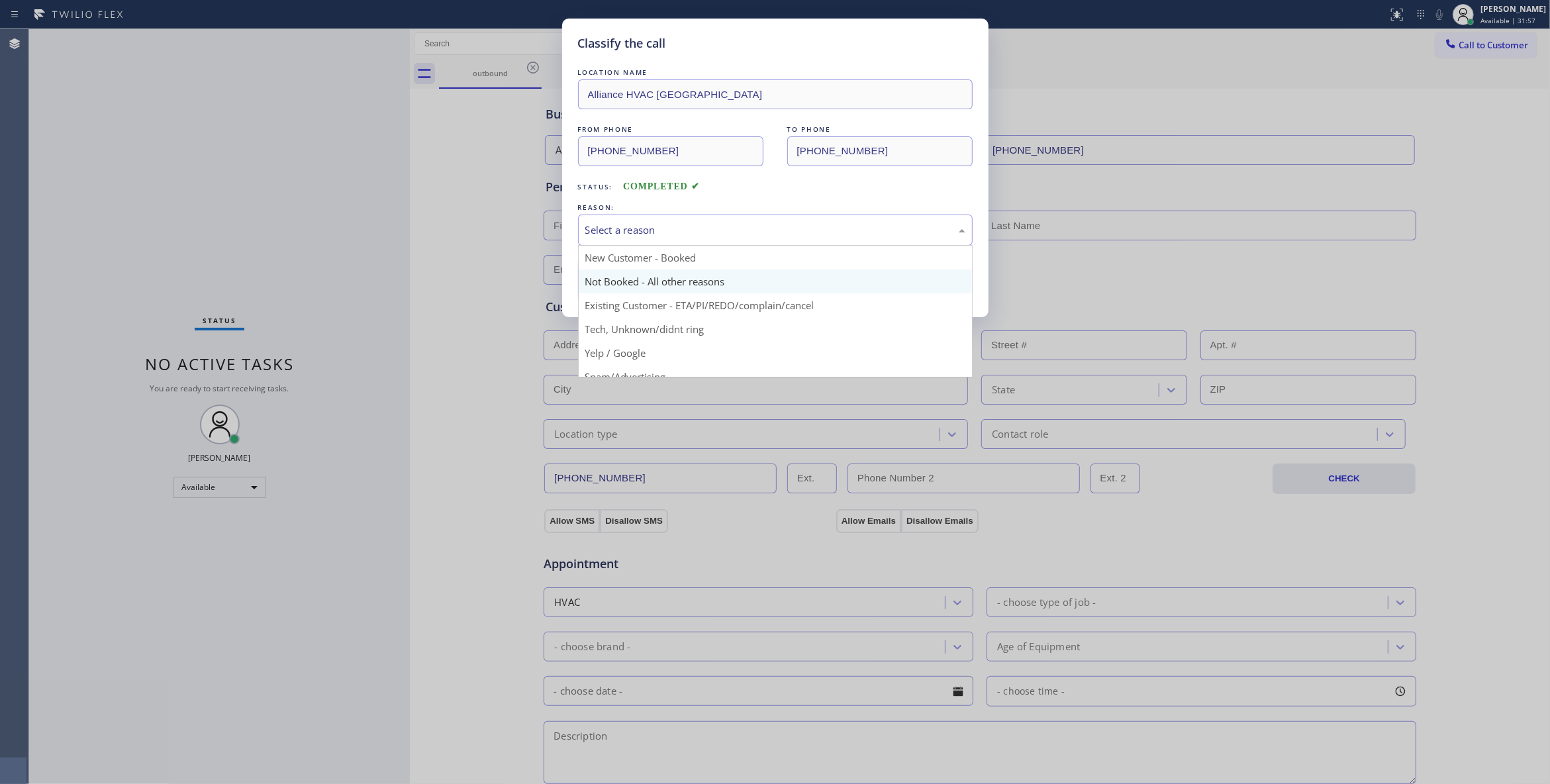
drag, startPoint x: 648, startPoint y: 226, endPoint x: 597, endPoint y: 274, distance: 70.0
click at [648, 228] on div "Select a reason" at bounding box center [775, 230] width 380 height 16
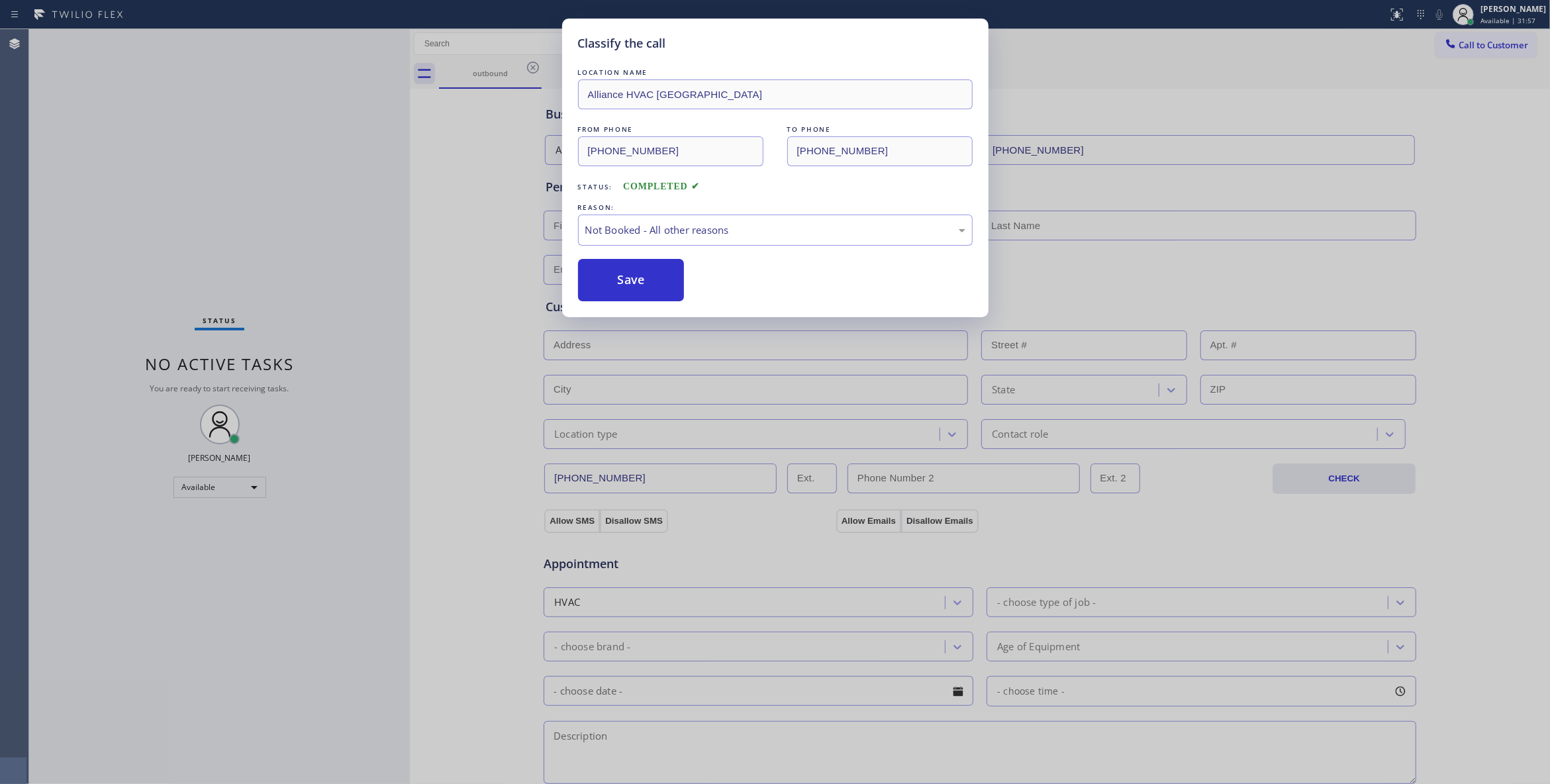
click at [597, 274] on button "Save" at bounding box center [631, 280] width 106 height 43
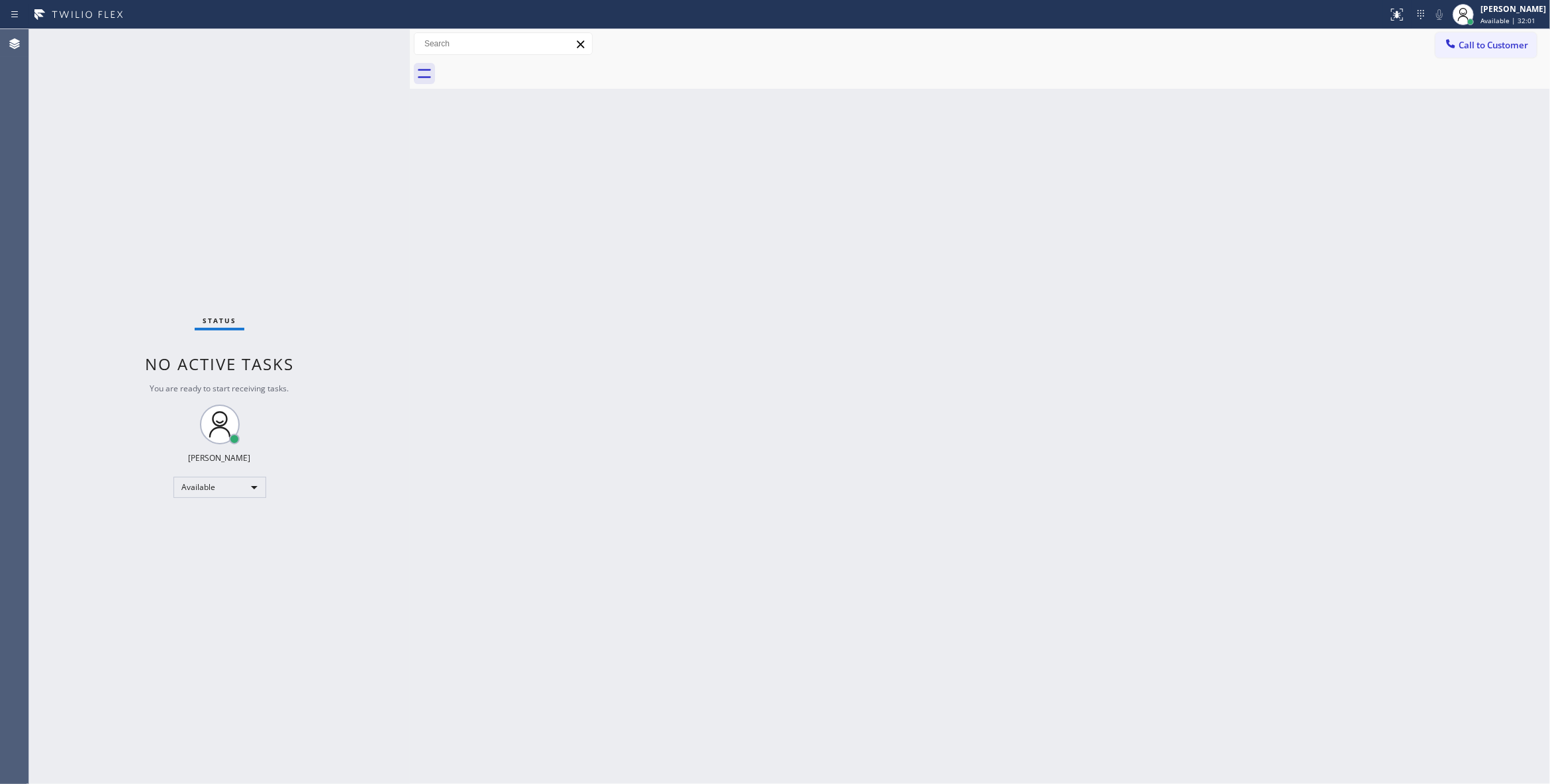
click at [1033, 287] on div "Back to Dashboard Change Sender ID Customers Technicians Select a contact Outbo…" at bounding box center [980, 406] width 1140 height 755
click at [1500, 48] on span "Call to Customer" at bounding box center [1494, 45] width 70 height 12
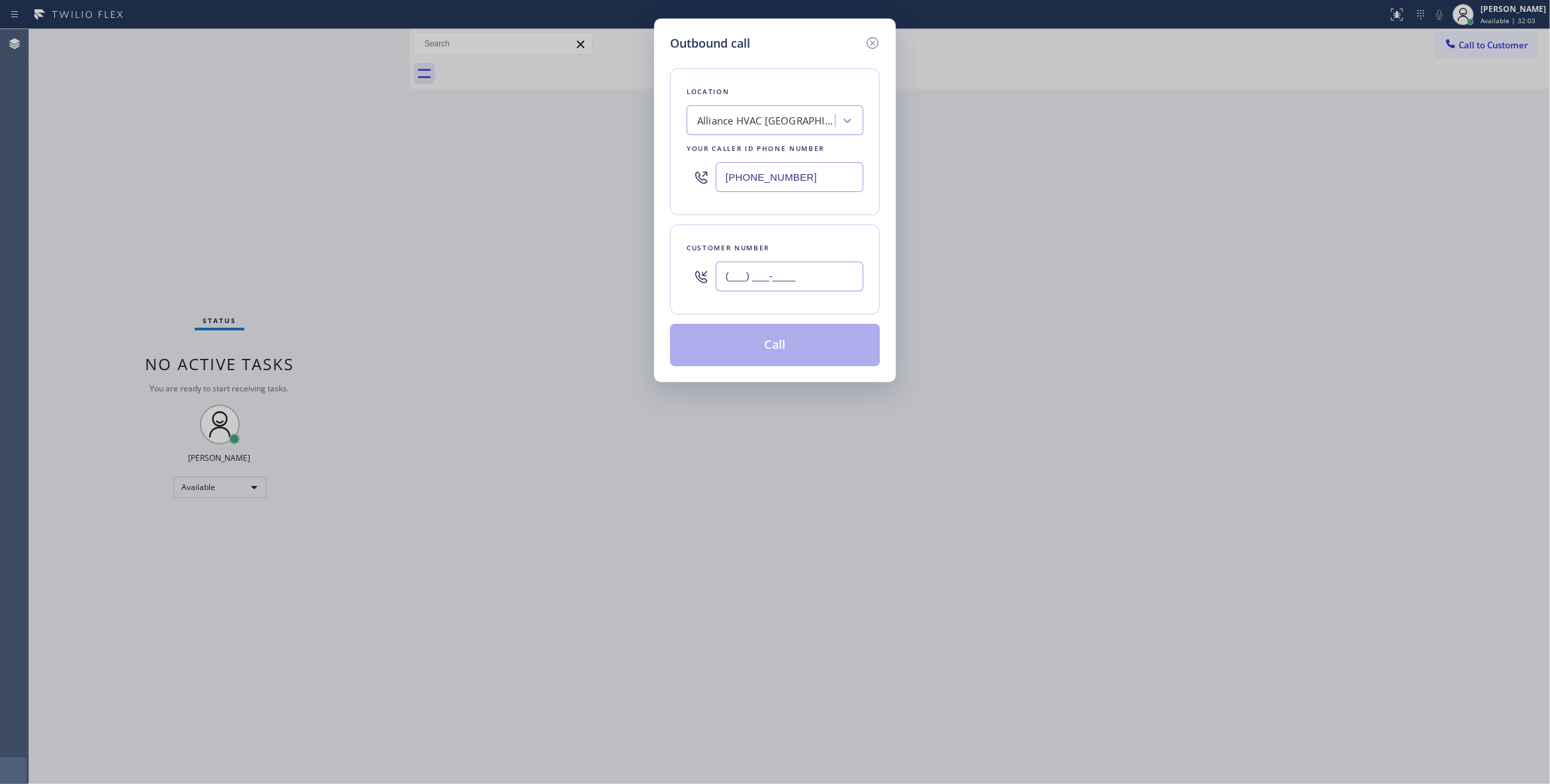
click at [775, 276] on input "(___) ___-____" at bounding box center [789, 276] width 148 height 29
paste input "458) 242-5430"
type input "[PHONE_NUMBER]"
drag, startPoint x: 812, startPoint y: 179, endPoint x: 570, endPoint y: 238, distance: 249.1
click at [443, 172] on div "Outbound call Location Alliance HVAC [GEOGRAPHIC_DATA] Your caller id phone num…" at bounding box center [775, 392] width 1550 height 784
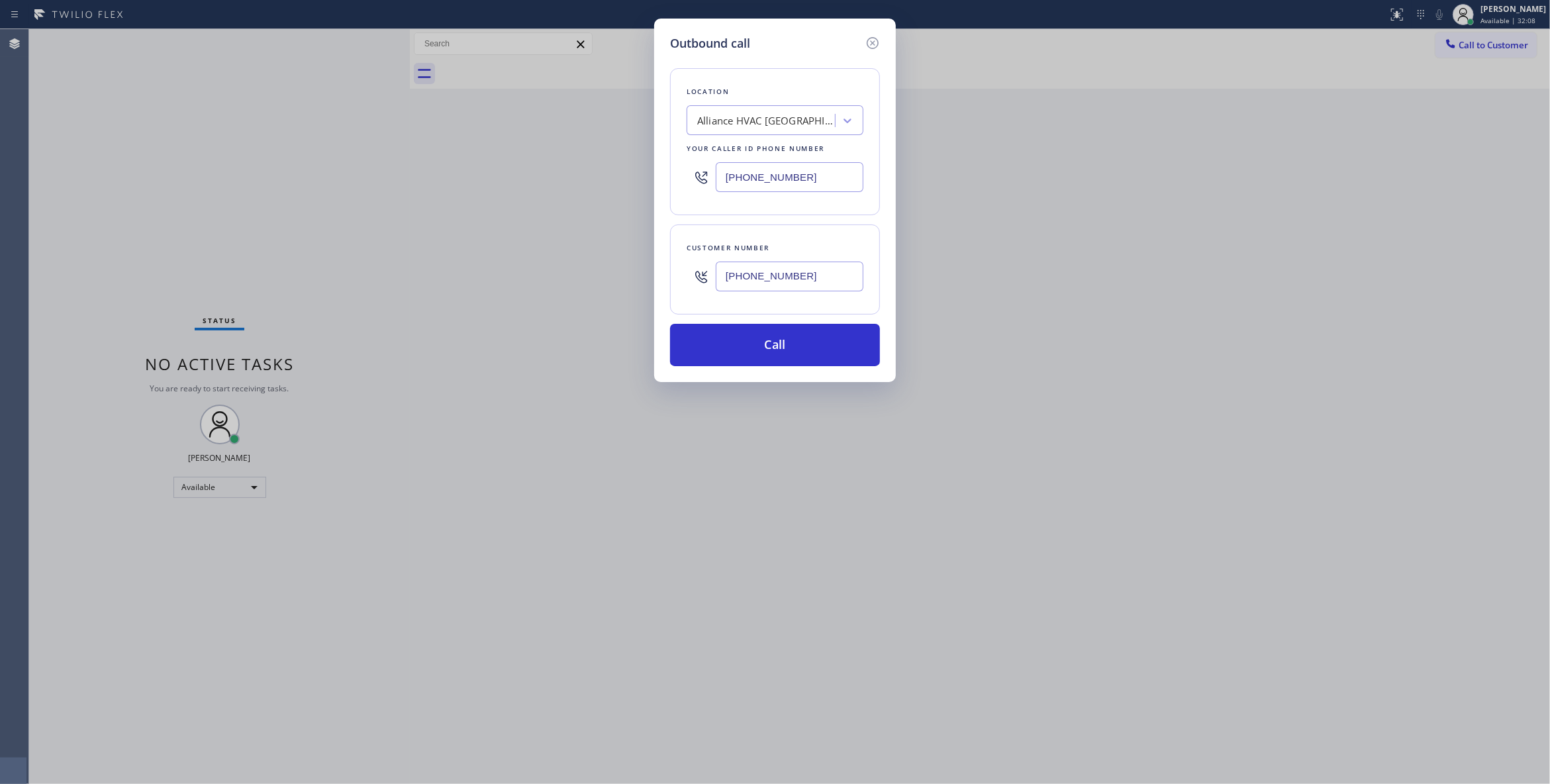
paste input "458) 217-1517"
type input "[PHONE_NUMBER]"
drag, startPoint x: 829, startPoint y: 282, endPoint x: 645, endPoint y: 268, distance: 184.5
click at [645, 268] on div "Outbound call Location 5 Star Appliance Repair [GEOGRAPHIC_DATA] Your caller id…" at bounding box center [775, 392] width 1550 height 784
click at [753, 344] on button "Call" at bounding box center [775, 345] width 210 height 43
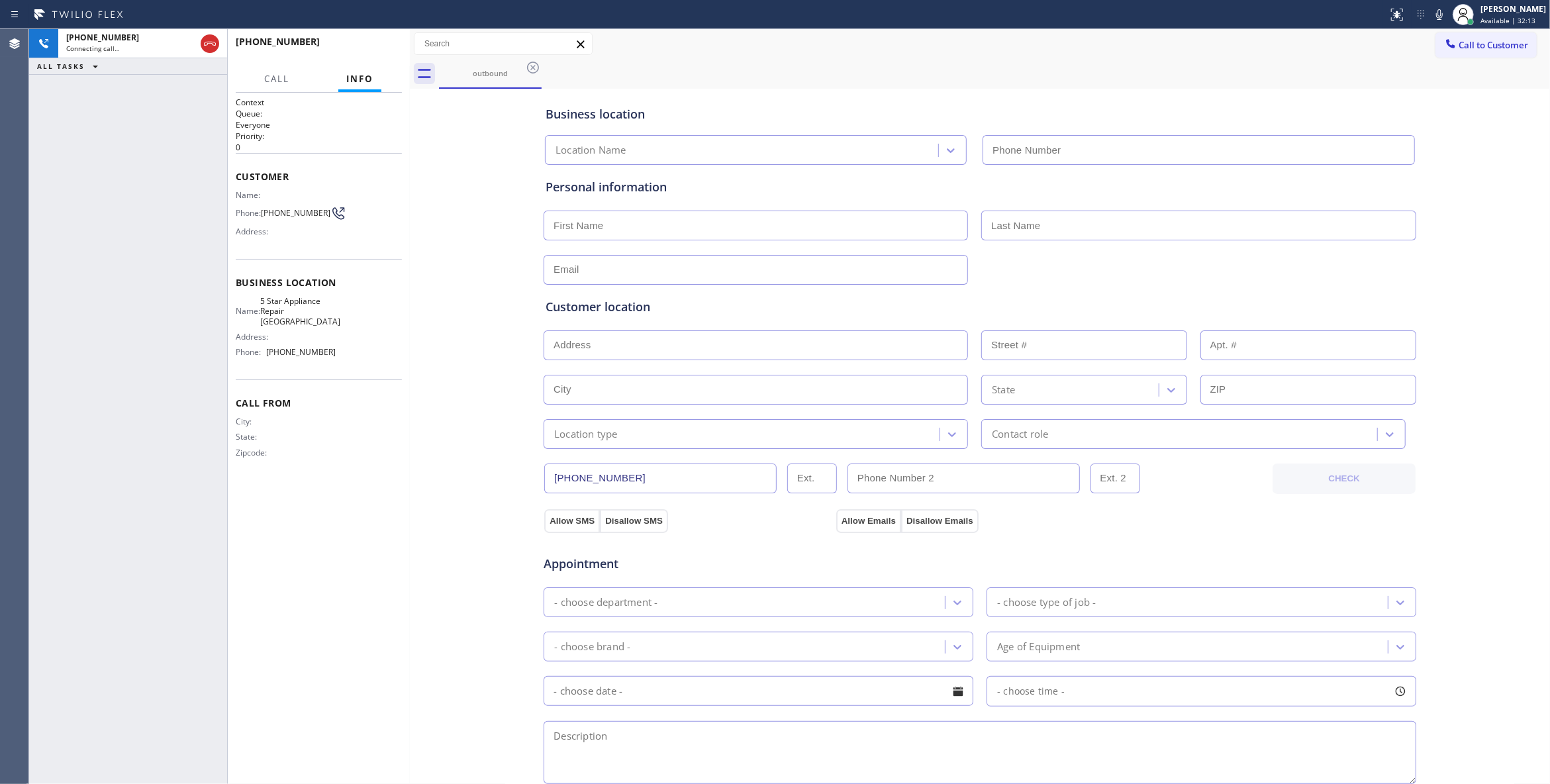
type input "[PHONE_NUMBER]"
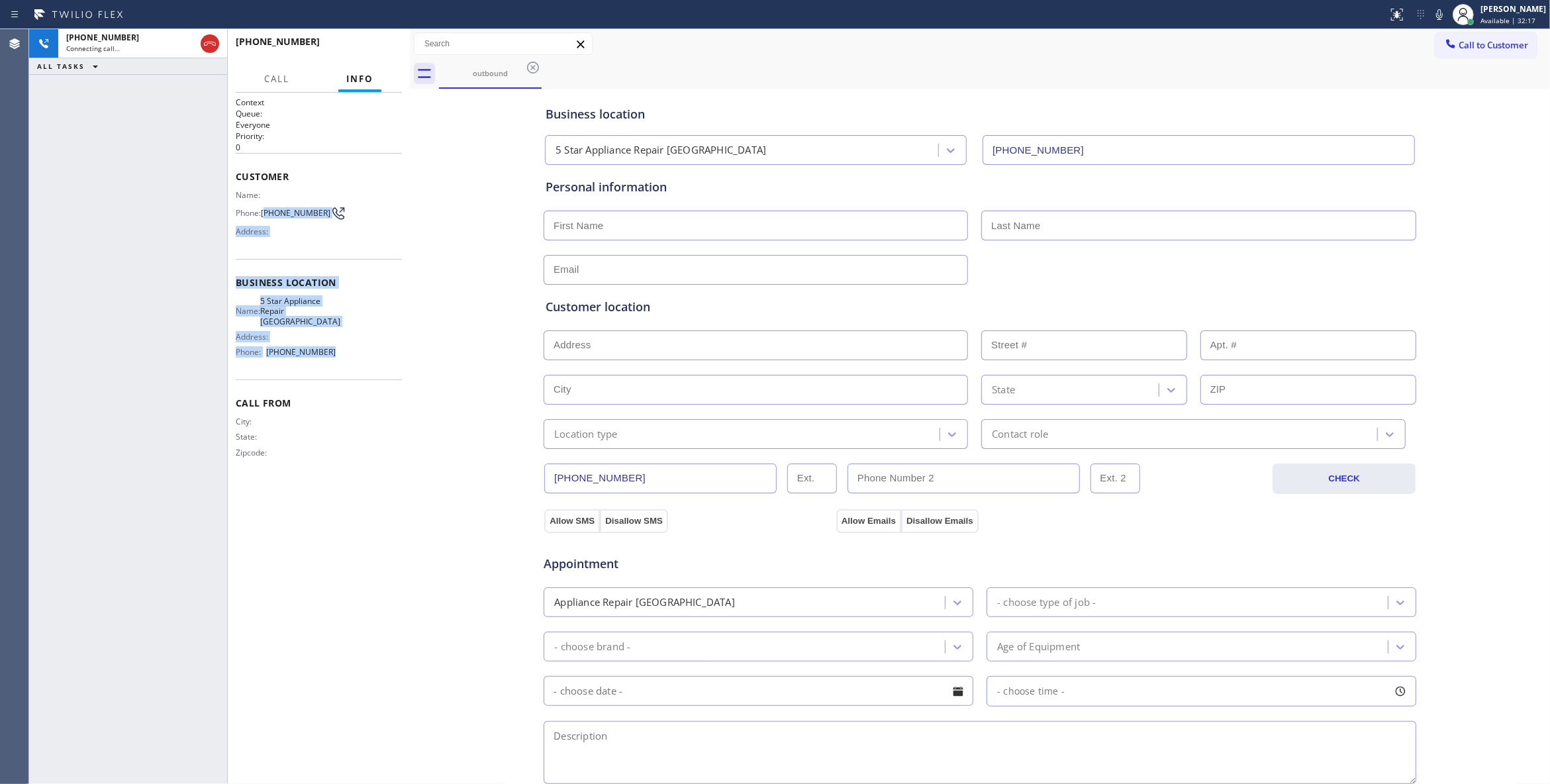
drag, startPoint x: 351, startPoint y: 349, endPoint x: 267, endPoint y: 213, distance: 159.8
click at [267, 213] on div "Context Queue: Everyone Priority: 0 Customer Name: Phone: [PHONE_NUMBER] Addres…" at bounding box center [318, 288] width 166 height 383
copy div "458) 242-5430 Address: Business location Name: 5 Star Appliance Repair Ashland …"
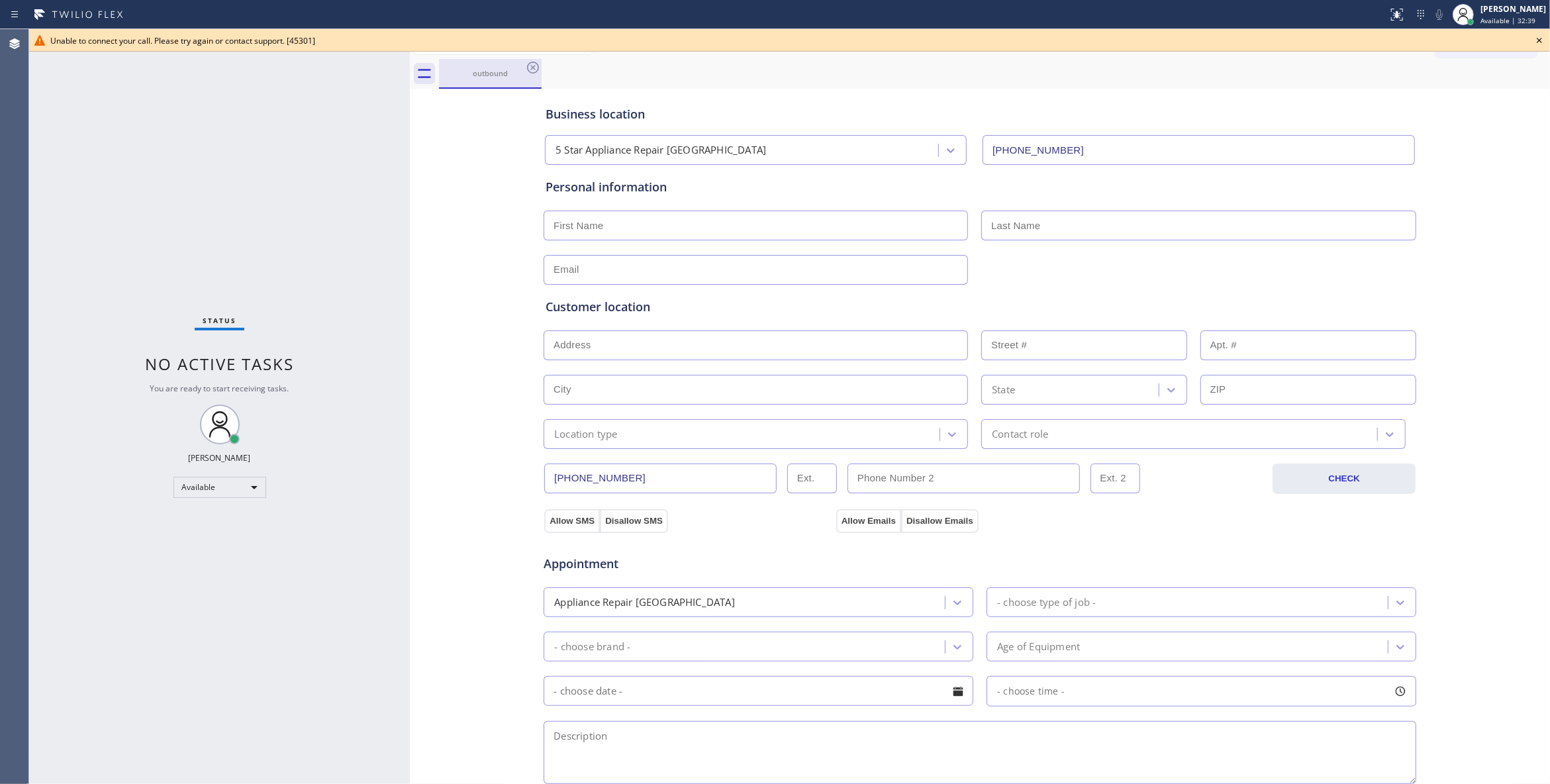
drag, startPoint x: 488, startPoint y: 395, endPoint x: 443, endPoint y: 78, distance: 320.2
click at [488, 376] on div "Business location 5 Star Appliance Repair [GEOGRAPHIC_DATA] [PHONE_NUMBER] Pers…" at bounding box center [980, 544] width 1134 height 904
click at [532, 69] on icon at bounding box center [532, 67] width 12 height 12
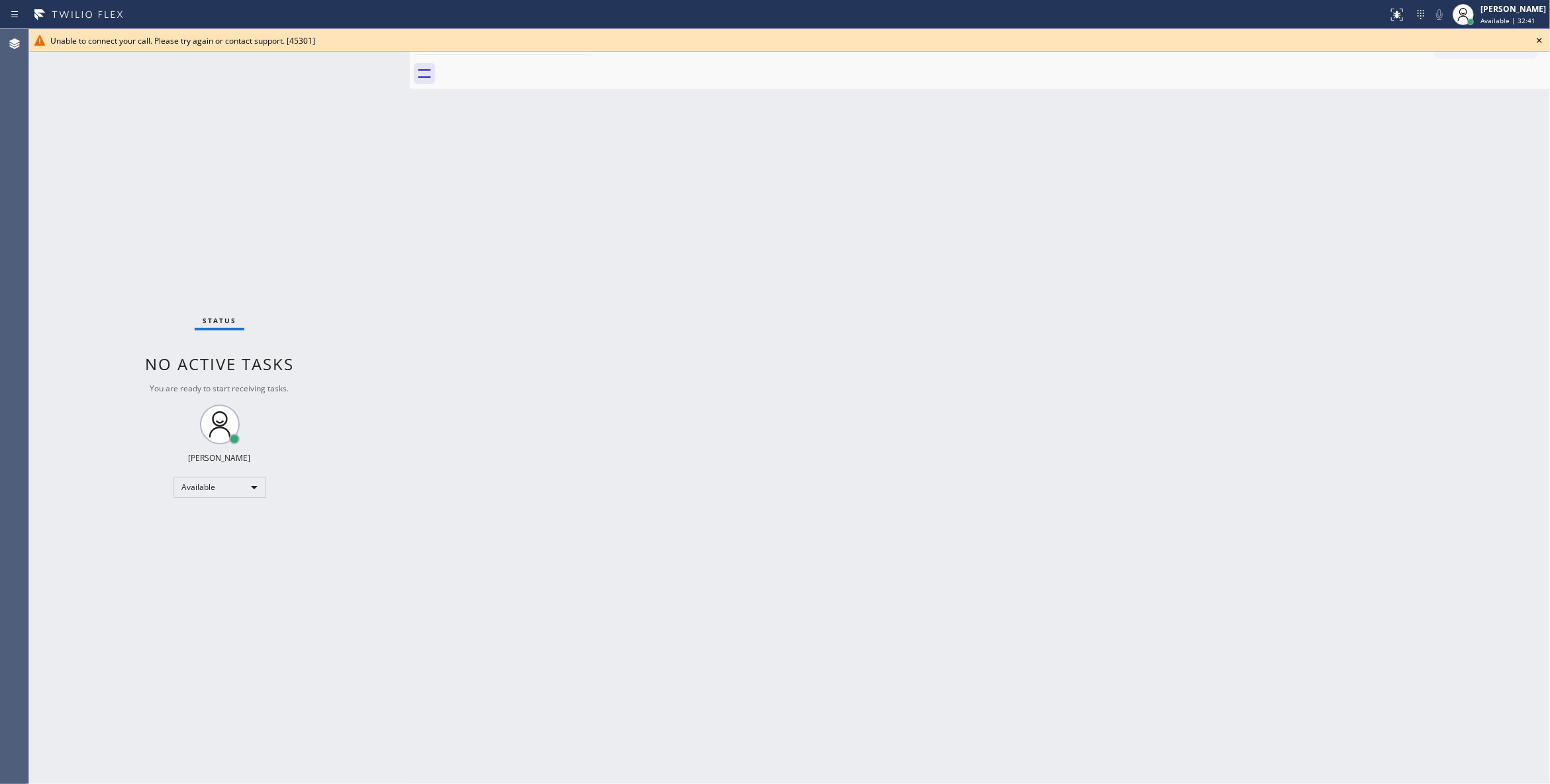
click at [1542, 36] on icon at bounding box center [1539, 40] width 16 height 16
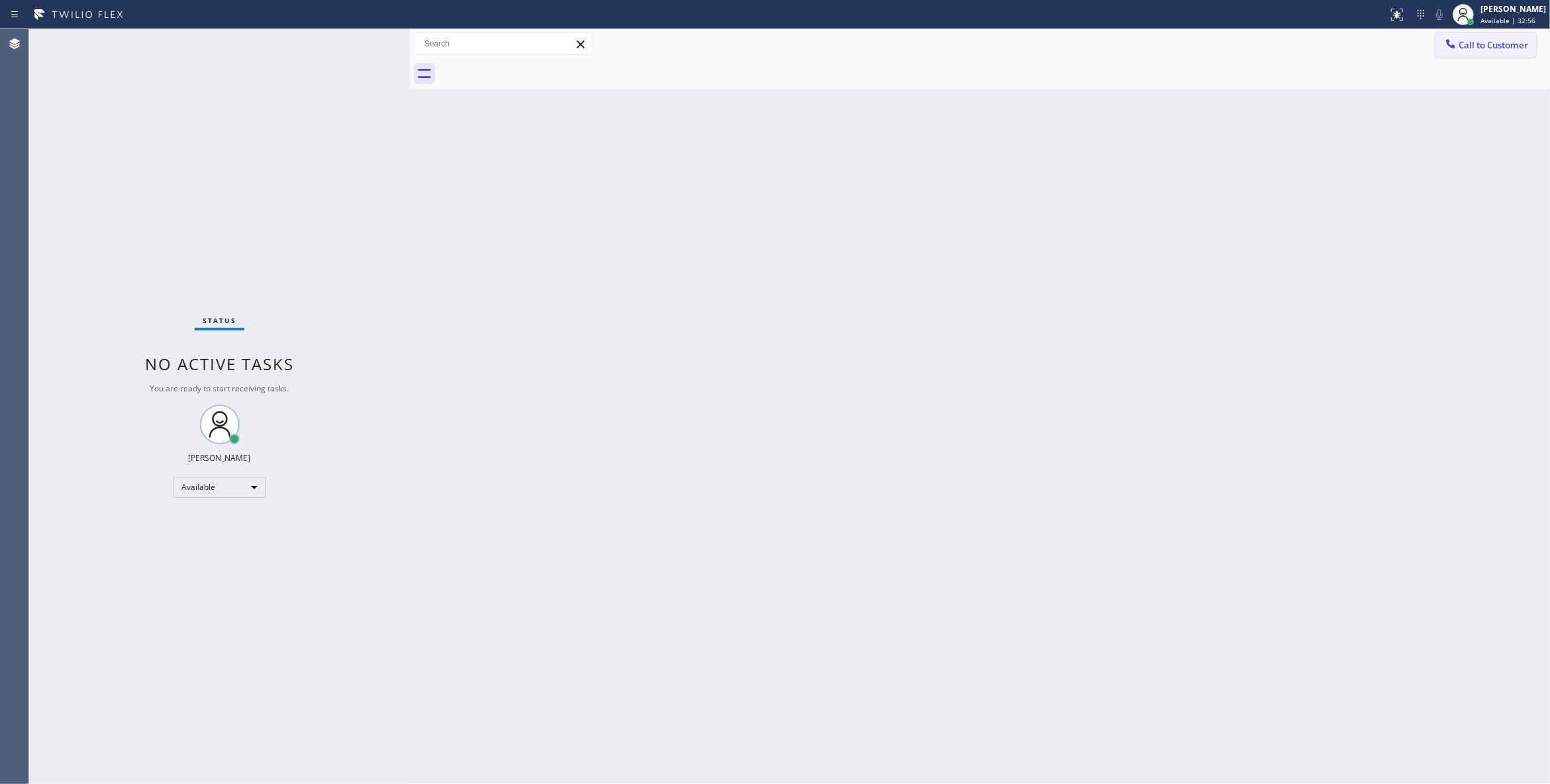
click at [1513, 48] on span "Call to Customer" at bounding box center [1494, 45] width 70 height 12
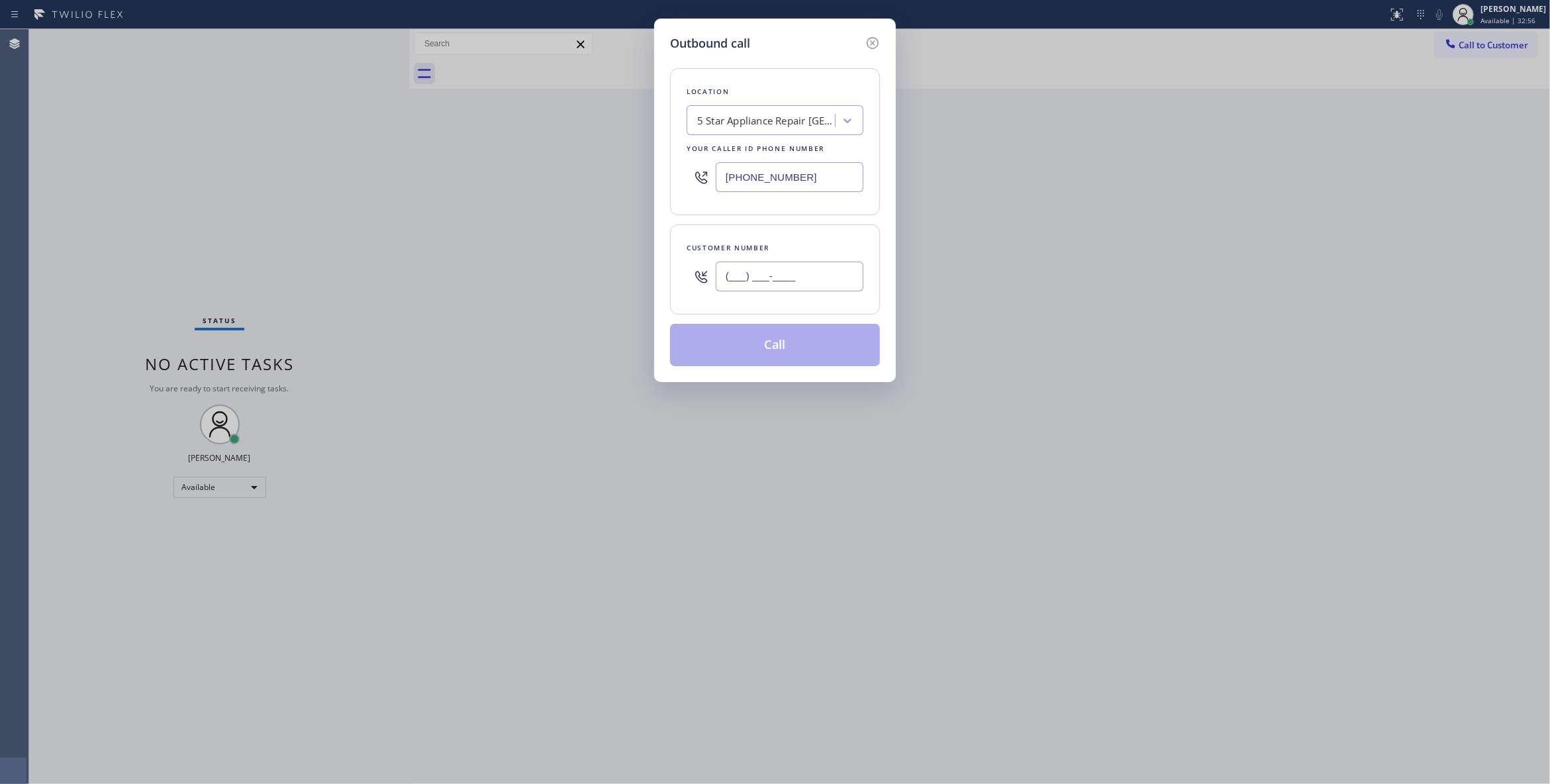
click at [788, 276] on input "(___) ___-____" at bounding box center [789, 276] width 148 height 29
paste input "458) 242-5430"
type input "[PHONE_NUMBER]"
click at [771, 344] on button "Call" at bounding box center [775, 345] width 210 height 43
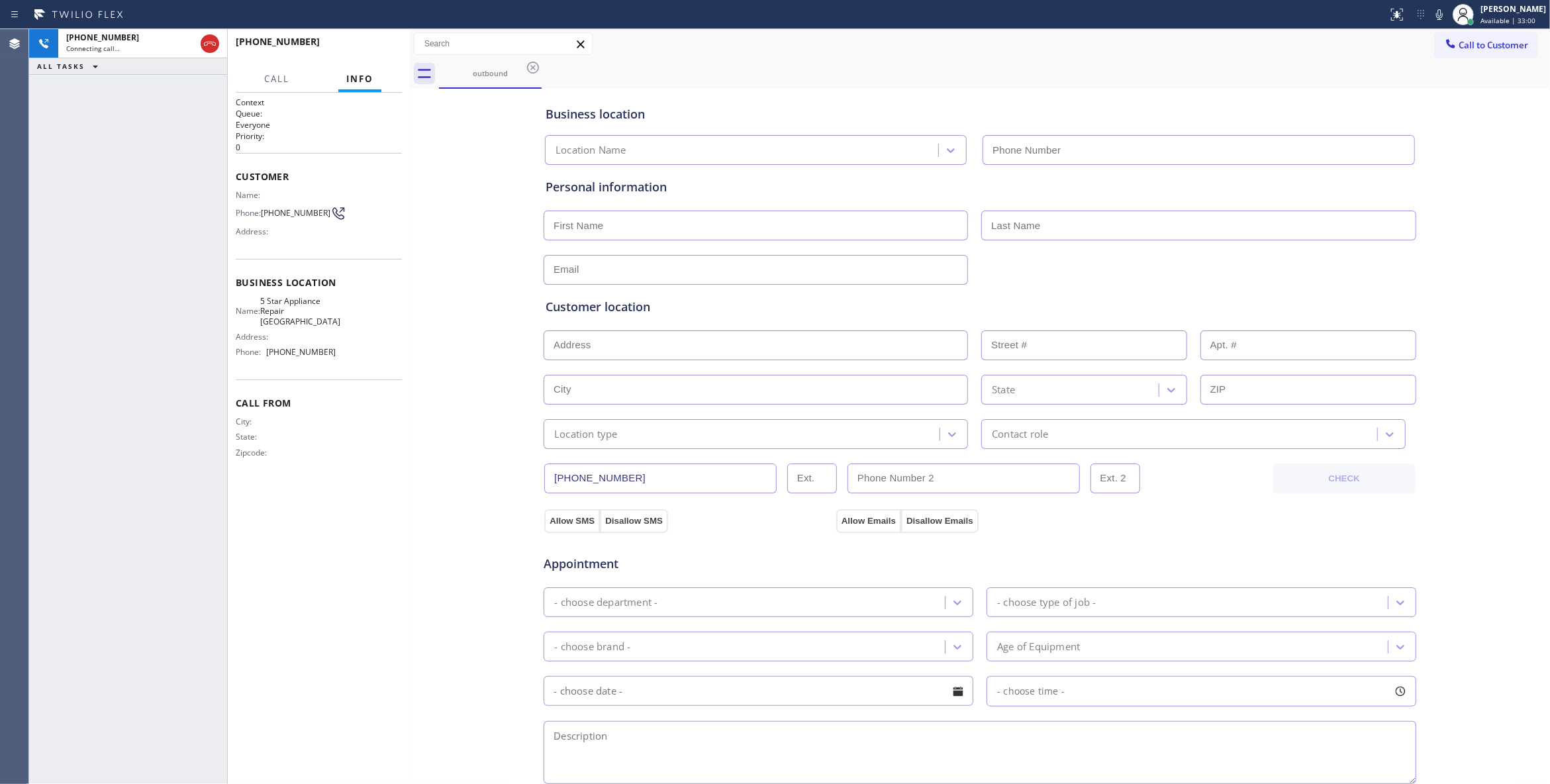
type input "[PHONE_NUMBER]"
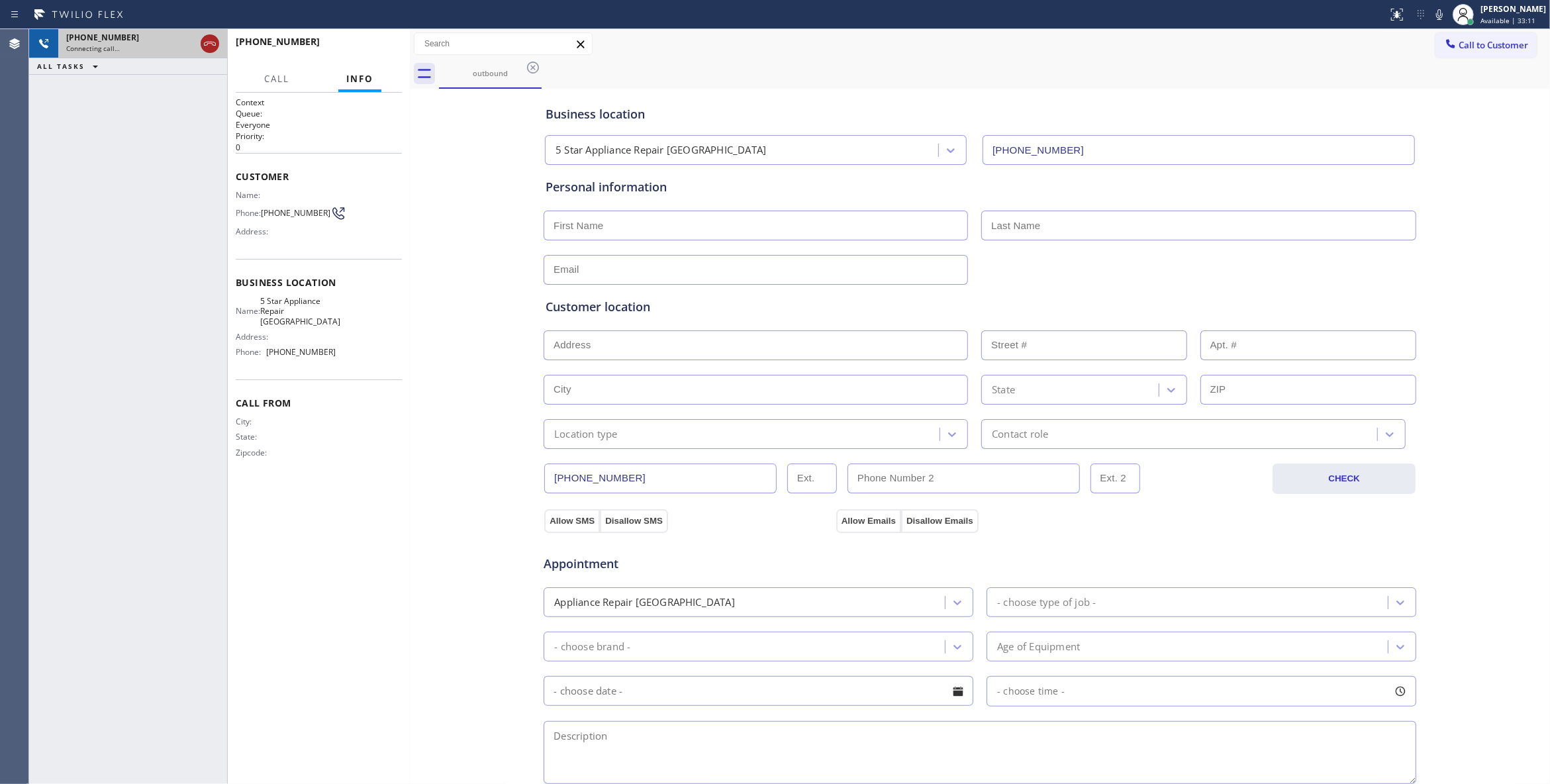
click at [208, 34] on button at bounding box center [209, 43] width 19 height 19
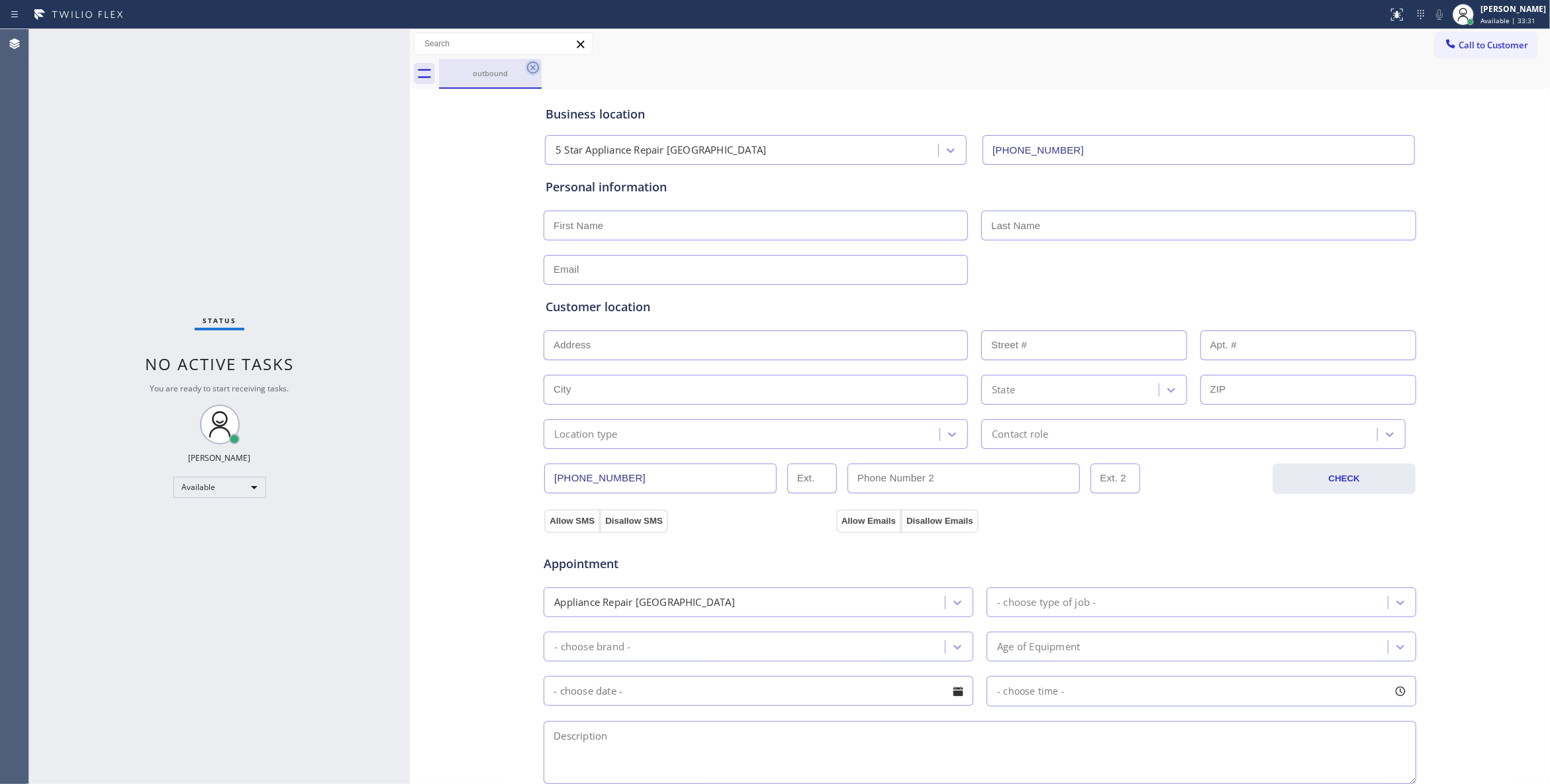
click at [533, 71] on icon at bounding box center [532, 67] width 16 height 16
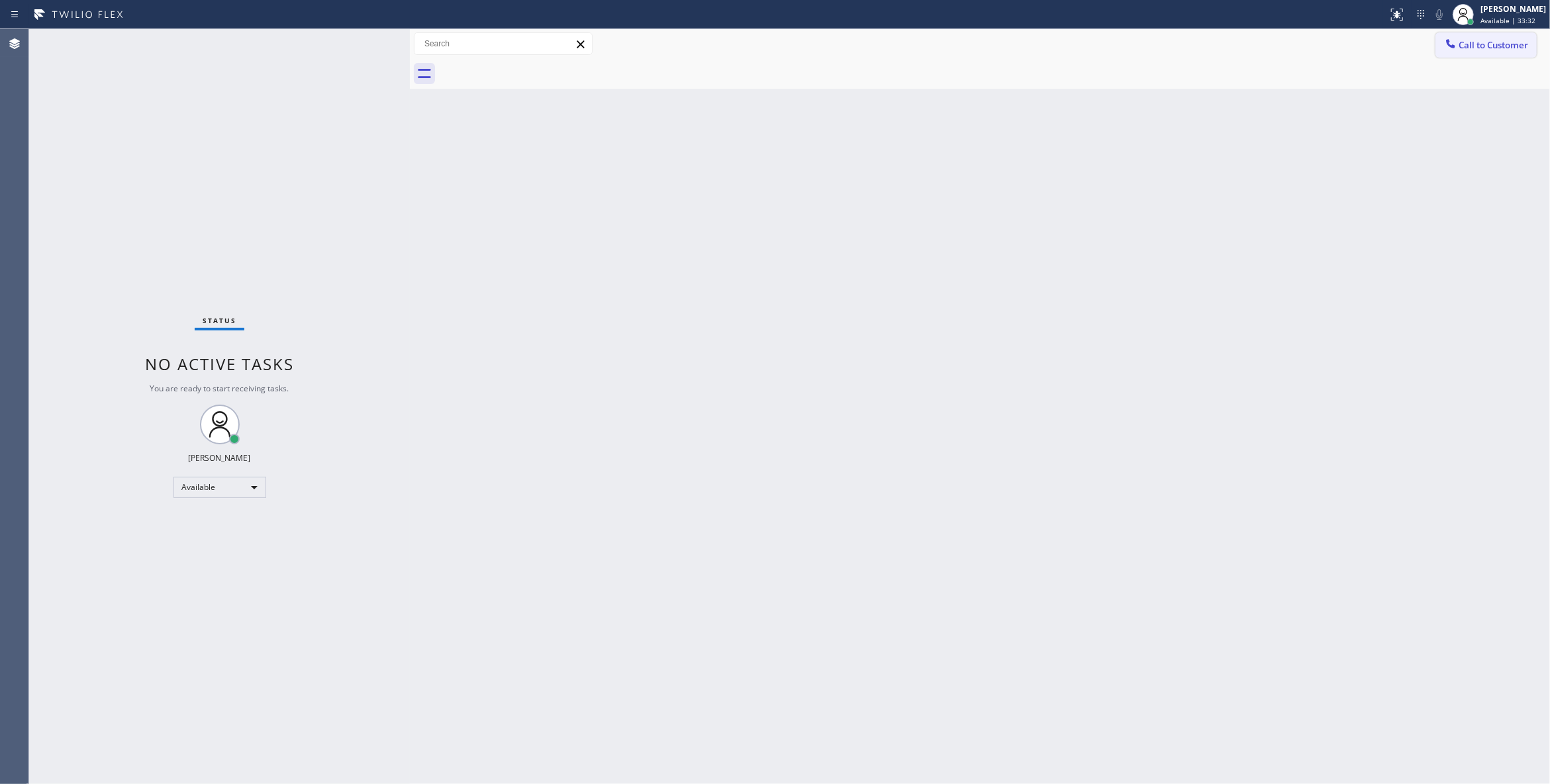
click at [1503, 46] on span "Call to Customer" at bounding box center [1494, 45] width 70 height 12
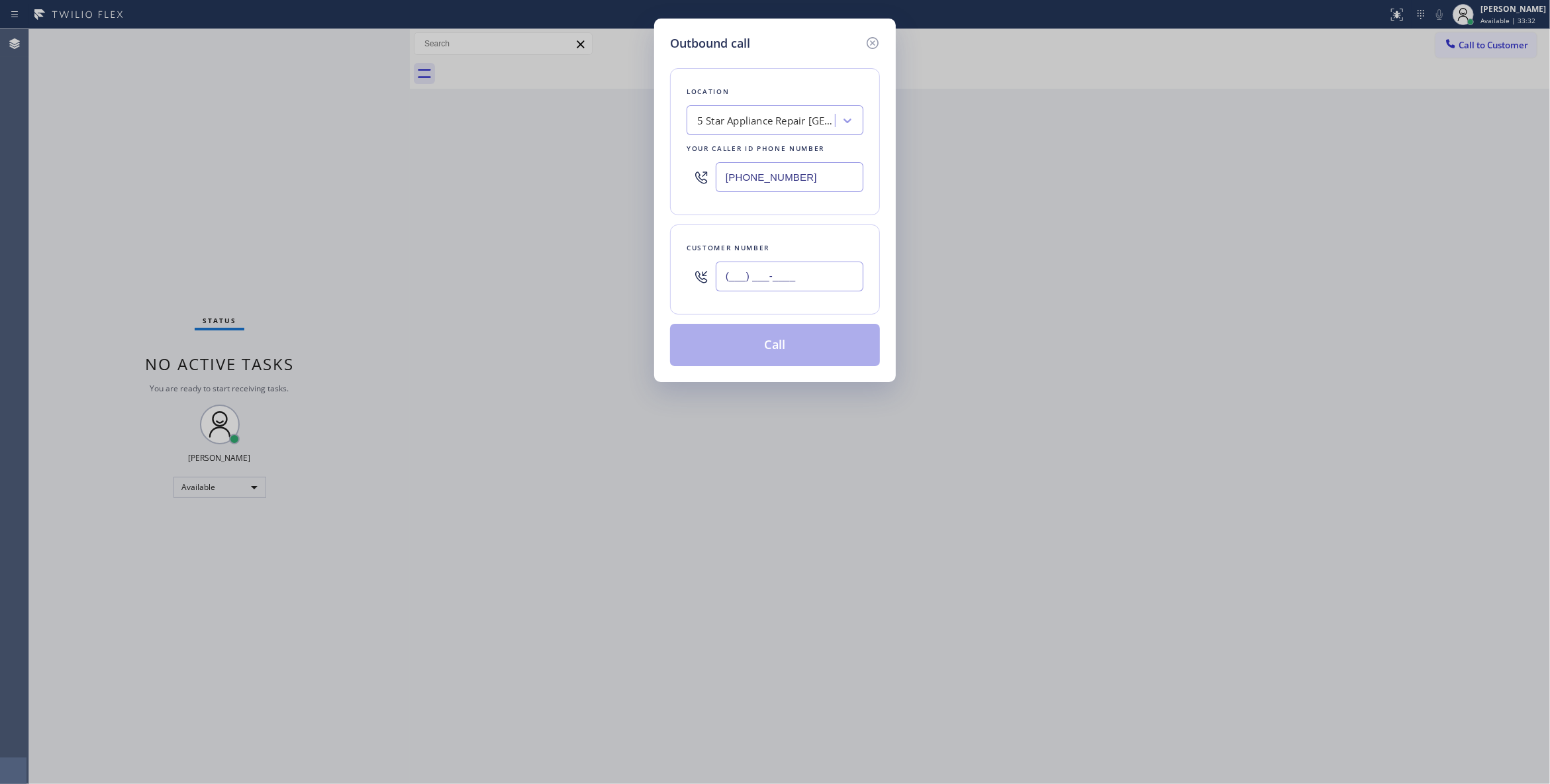
click at [755, 284] on input "(___) ___-____" at bounding box center [789, 276] width 148 height 29
paste input "458) 242-5430"
click at [290, 235] on div "Outbound call Location 5 Star Appliance Repair [GEOGRAPHIC_DATA] Your caller id…" at bounding box center [775, 392] width 1550 height 784
drag, startPoint x: 820, startPoint y: 280, endPoint x: 568, endPoint y: 278, distance: 252.0
click at [568, 278] on div "Outbound call Location 5 Star Appliance Repair [GEOGRAPHIC_DATA] Your caller id…" at bounding box center [775, 392] width 1550 height 784
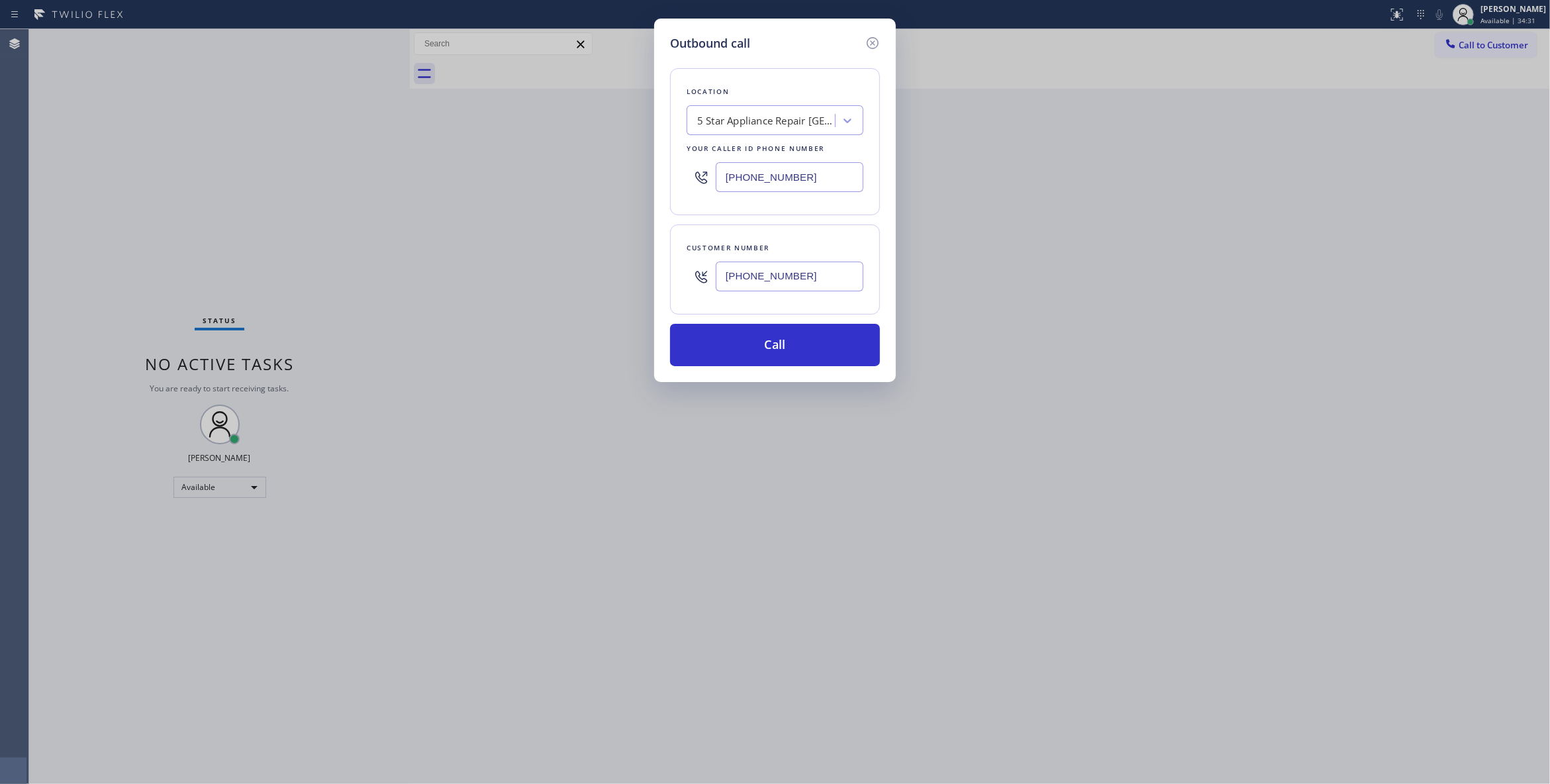
paste input "text"
type input "[PHONE_NUMBER]"
click at [780, 115] on div "5 Star Appliance Repair [GEOGRAPHIC_DATA]" at bounding box center [767, 120] width 139 height 16
drag, startPoint x: 838, startPoint y: 171, endPoint x: 605, endPoint y: 235, distance: 241.6
click at [465, 168] on div "Outbound call Location 5 Star Appliance Repair [GEOGRAPHIC_DATA] Your caller id…" at bounding box center [775, 392] width 1550 height 784
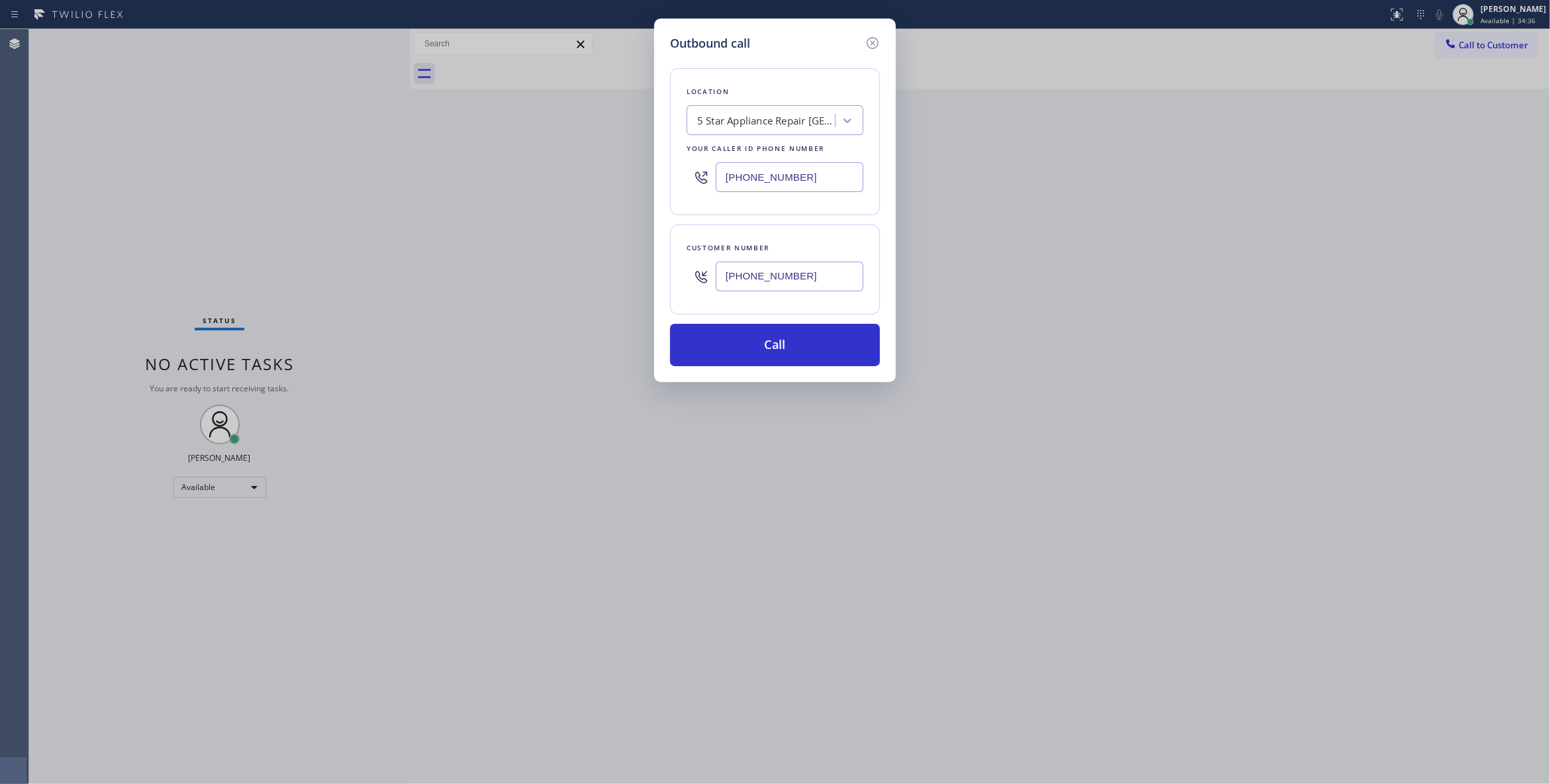
paste input "855) 731-4952"
type input "[PHONE_NUMBER]"
drag, startPoint x: 690, startPoint y: 271, endPoint x: 609, endPoint y: 271, distance: 81.0
click at [609, 271] on div "Outbound call Location 5 Star Appliance Repair Your caller id phone number [PHO…" at bounding box center [775, 392] width 1550 height 784
drag, startPoint x: 774, startPoint y: 374, endPoint x: 763, endPoint y: 364, distance: 14.9
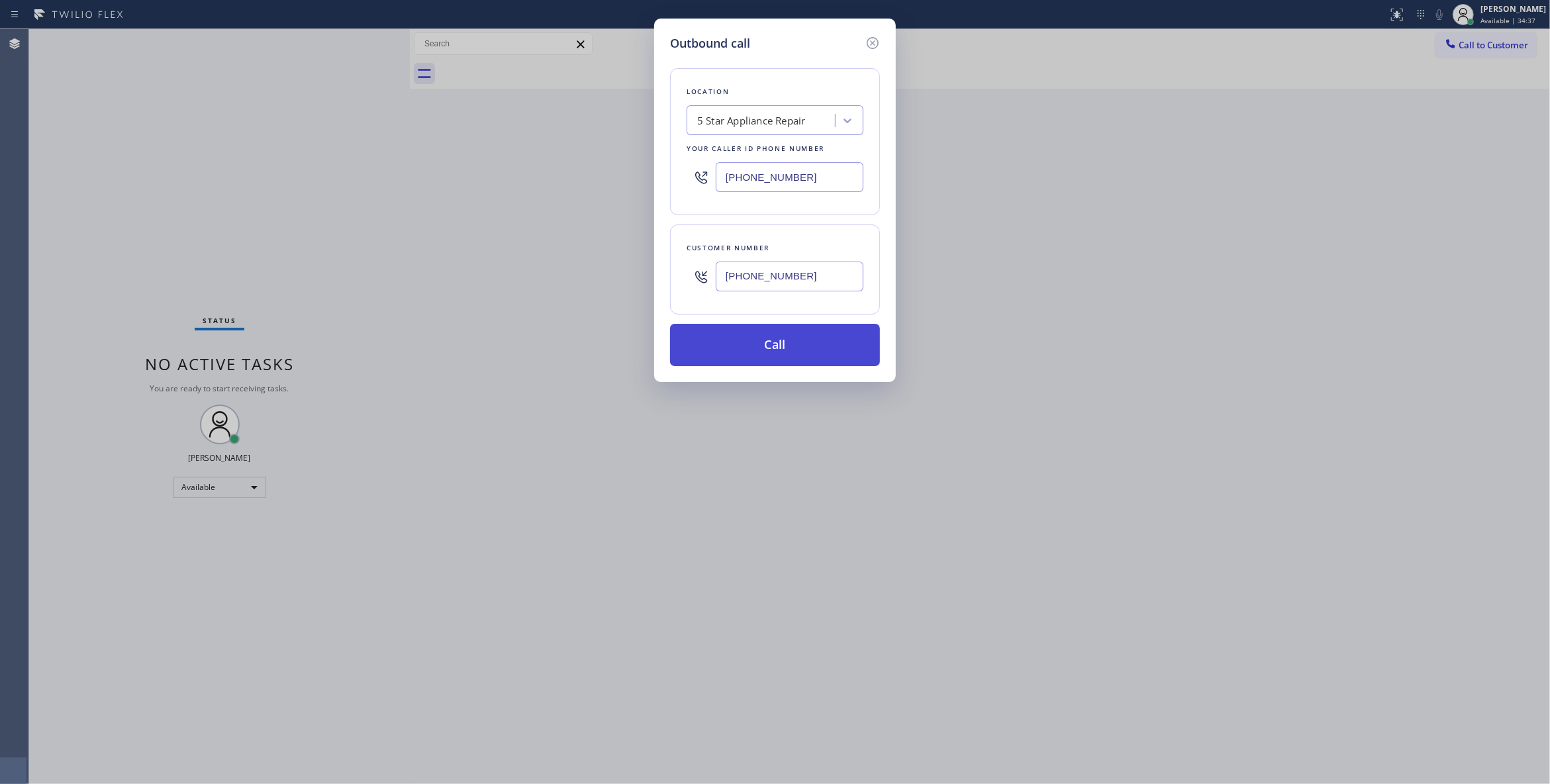
click at [772, 372] on div "Outbound call Location 5 Star Appliance Repair Your caller id phone number [PHO…" at bounding box center [775, 200] width 242 height 363
click at [748, 346] on button "Call" at bounding box center [775, 345] width 210 height 43
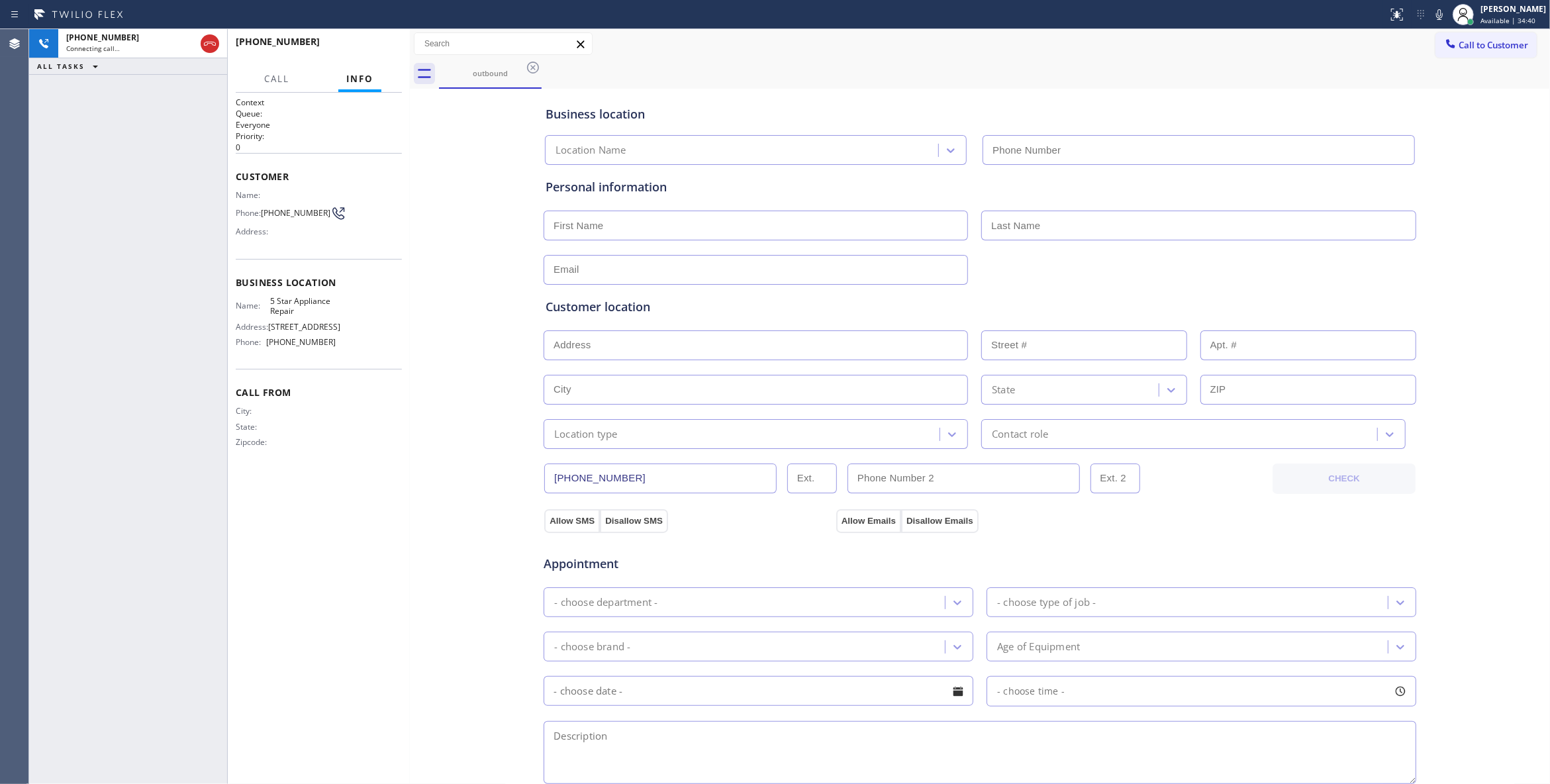
type input "[PHONE_NUMBER]"
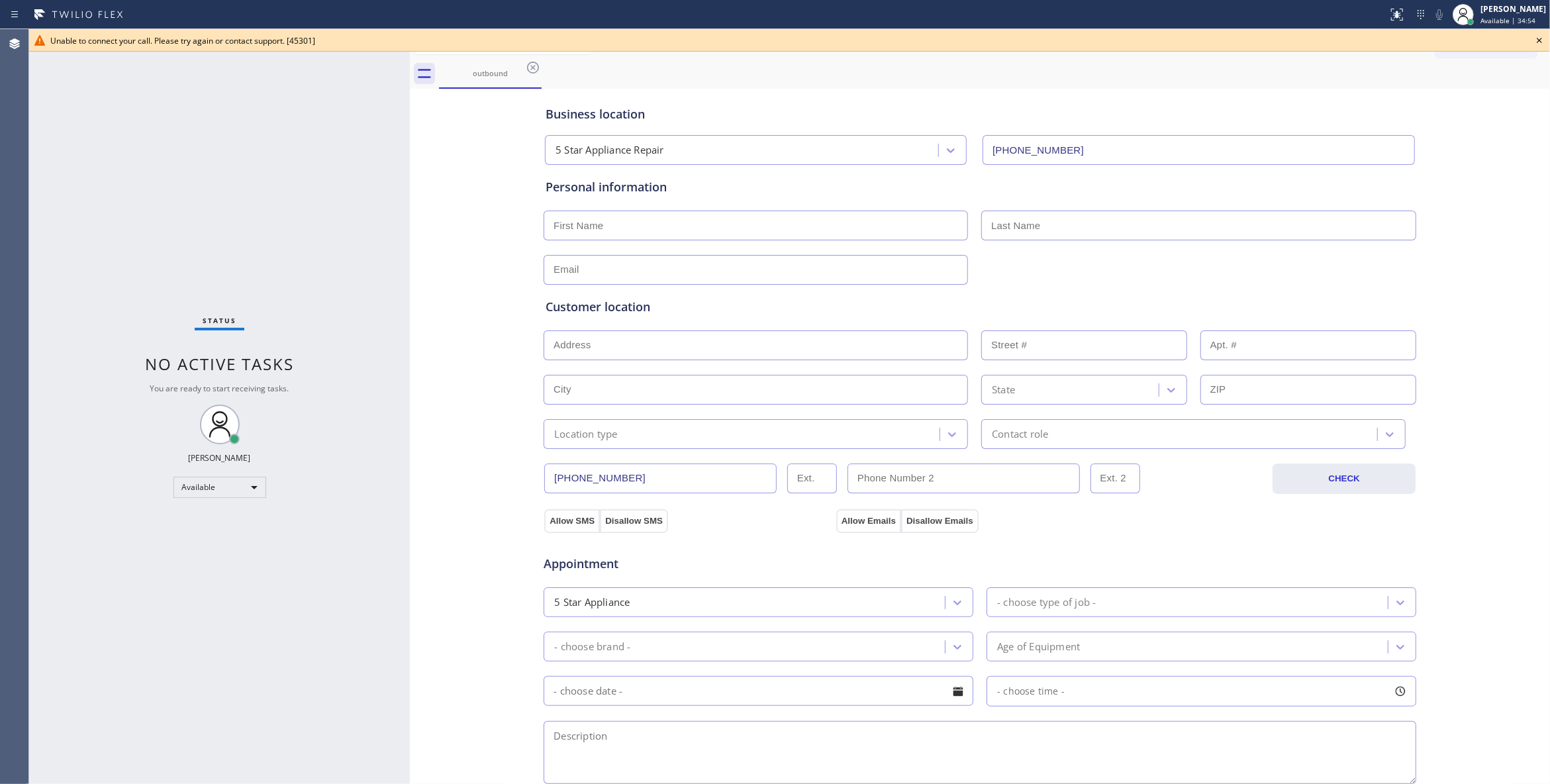
drag, startPoint x: 445, startPoint y: 235, endPoint x: 453, endPoint y: 213, distance: 23.4
click at [446, 231] on div "Business location 5 Star Appliance Repair [PHONE_NUMBER] Personal information C…" at bounding box center [980, 544] width 1134 height 904
click at [532, 60] on icon at bounding box center [532, 67] width 16 height 16
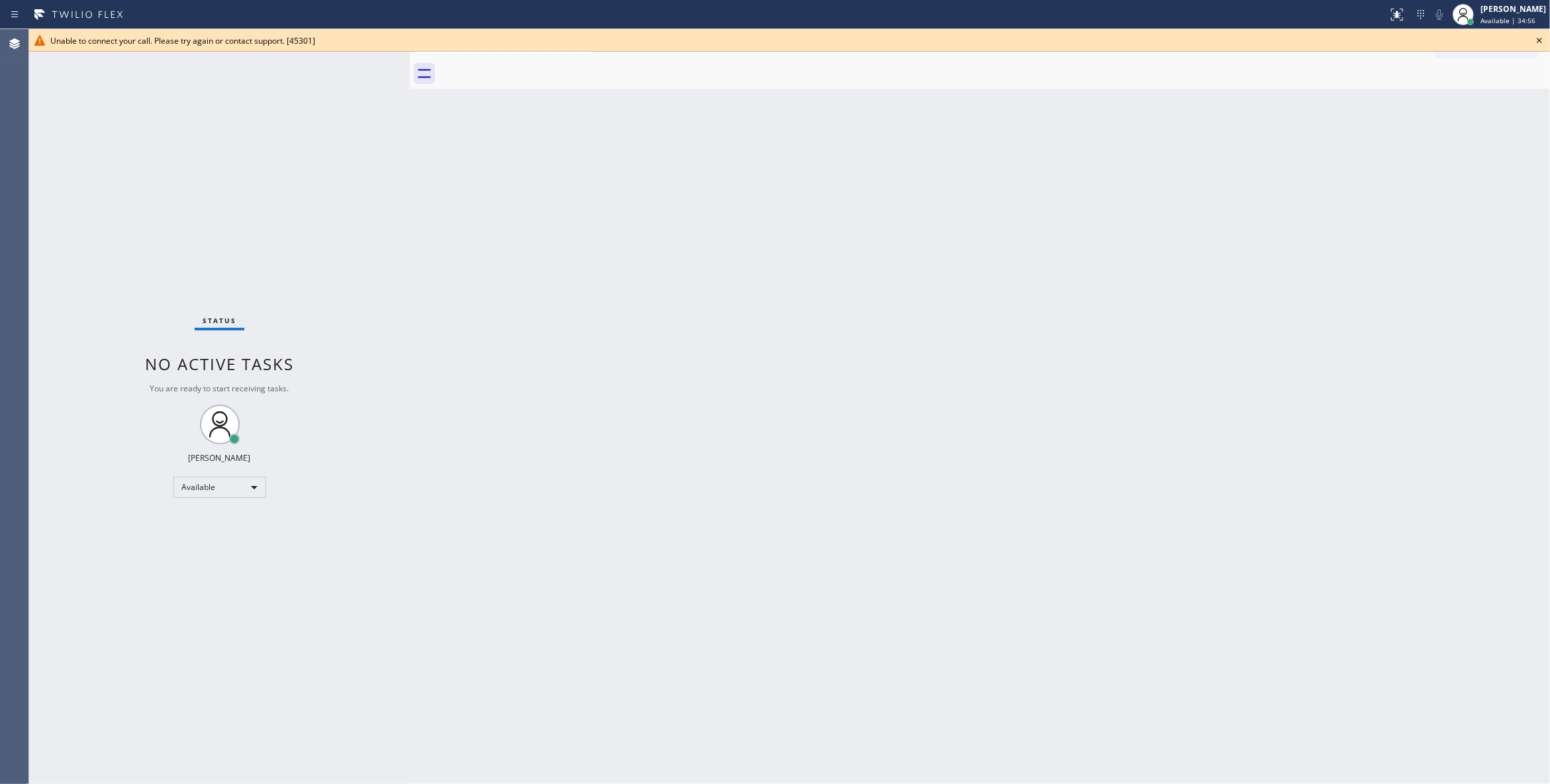
click at [1538, 41] on icon at bounding box center [1539, 40] width 16 height 16
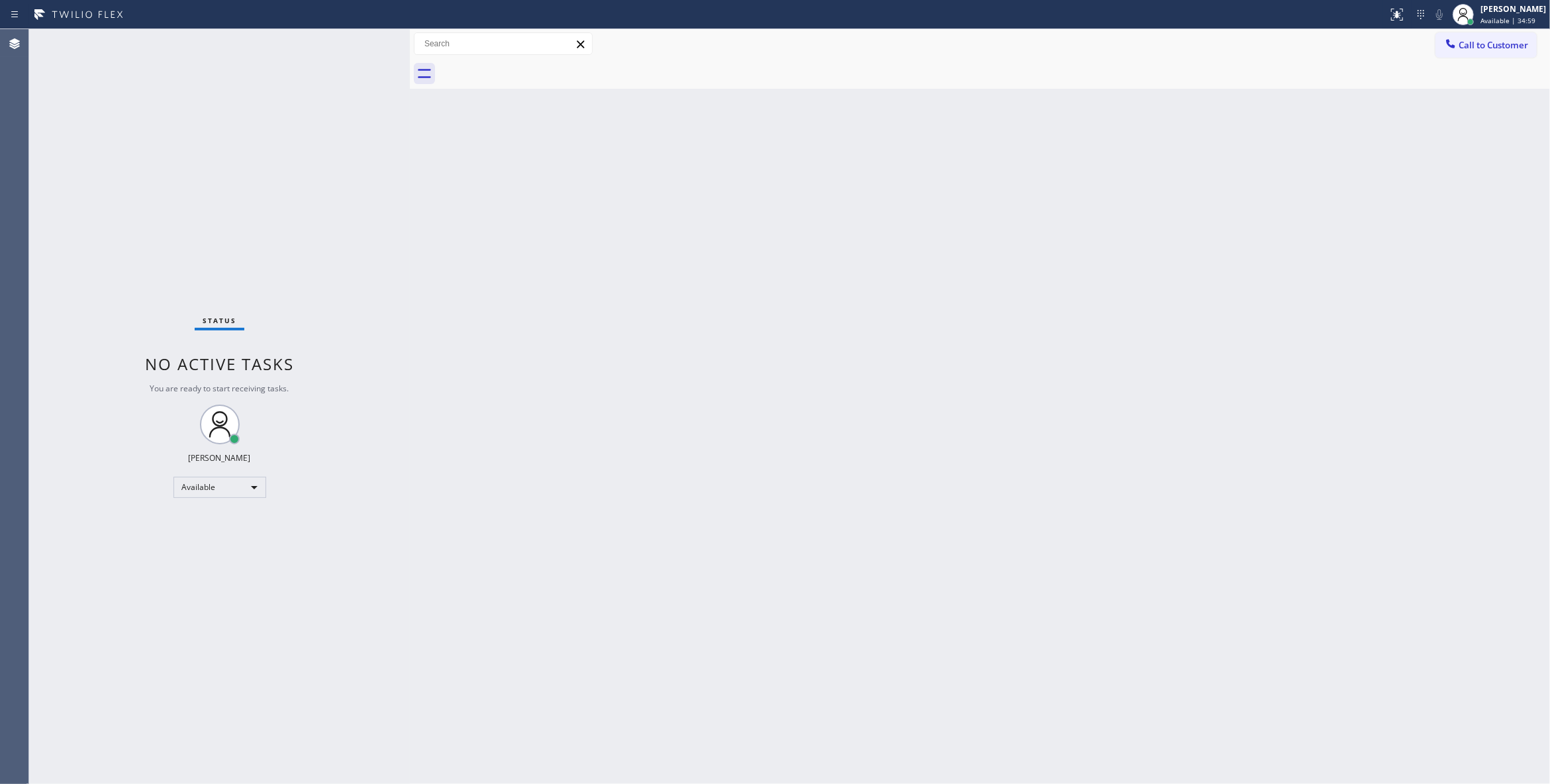
click at [792, 210] on div "Back to Dashboard Change Sender ID Customers Technicians Select a contact Outbo…" at bounding box center [980, 406] width 1140 height 755
click at [1515, 46] on span "Call to Customer" at bounding box center [1494, 45] width 70 height 12
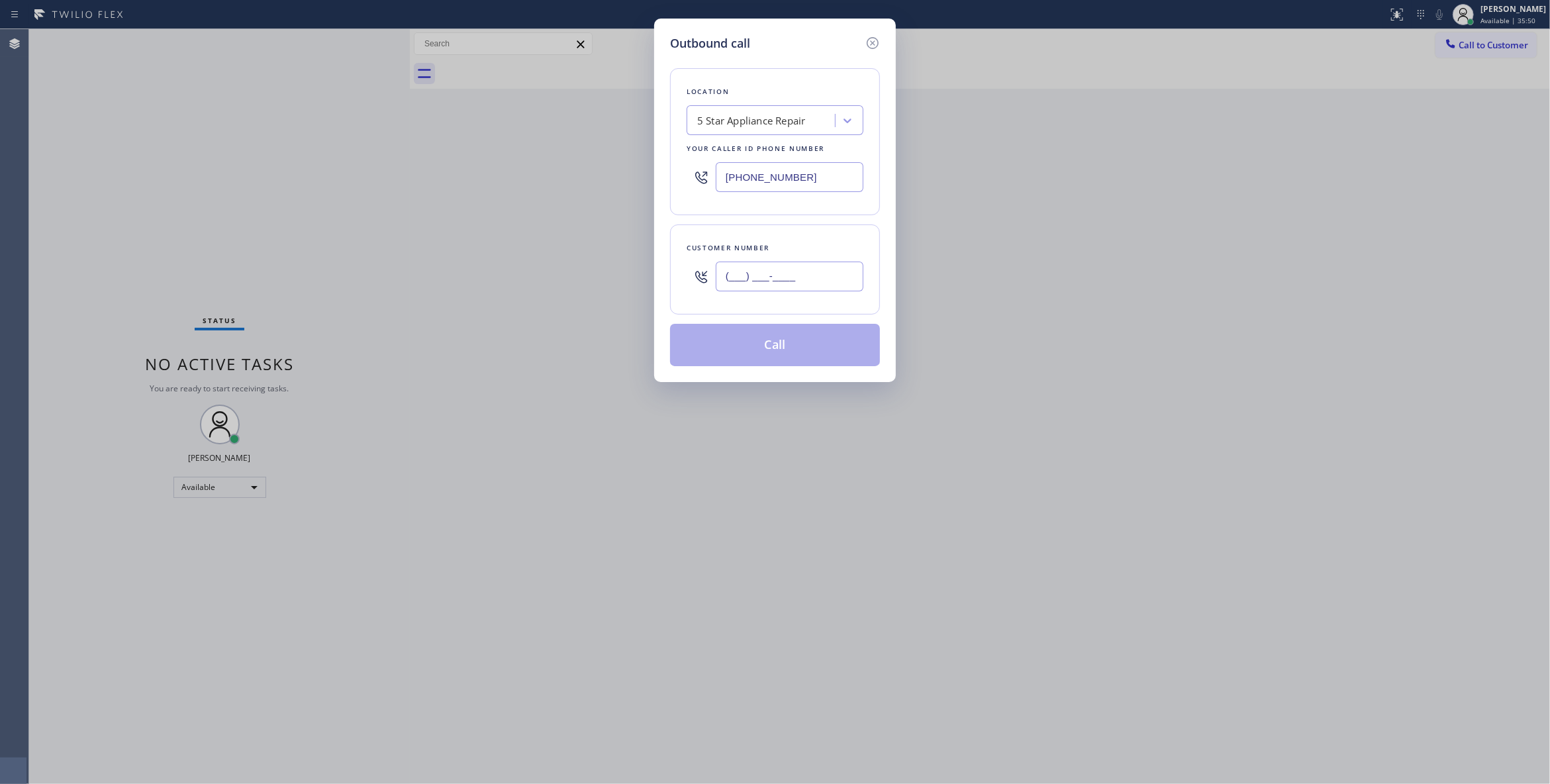
click at [763, 281] on input "(___) ___-____" at bounding box center [789, 276] width 148 height 29
paste input "201) 805-7760"
type input "[PHONE_NUMBER]"
drag, startPoint x: 815, startPoint y: 186, endPoint x: 478, endPoint y: 212, distance: 338.0
click at [478, 203] on div "Outbound call Location 5 Star Appliance Repair Your caller id phone number [PHO…" at bounding box center [775, 392] width 1550 height 784
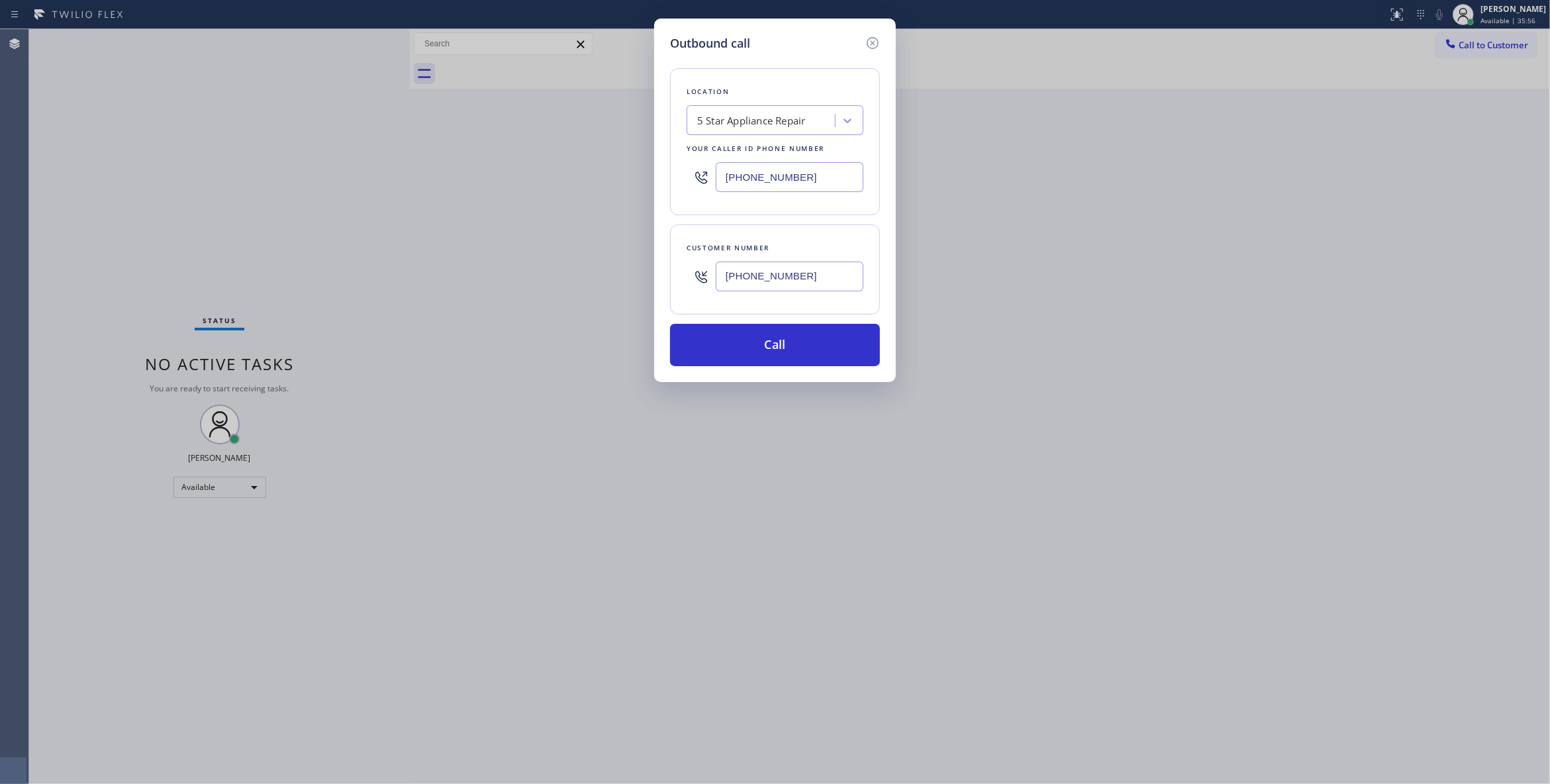
paste input "609) 359-0664"
type input "[PHONE_NUMBER]"
drag, startPoint x: 826, startPoint y: 274, endPoint x: 579, endPoint y: 274, distance: 247.0
click at [579, 274] on div "Outbound call Location Local Trusted Electricians Fairview(Top Electric Inc) Yo…" at bounding box center [775, 392] width 1550 height 784
click at [790, 360] on button "Call" at bounding box center [775, 345] width 210 height 43
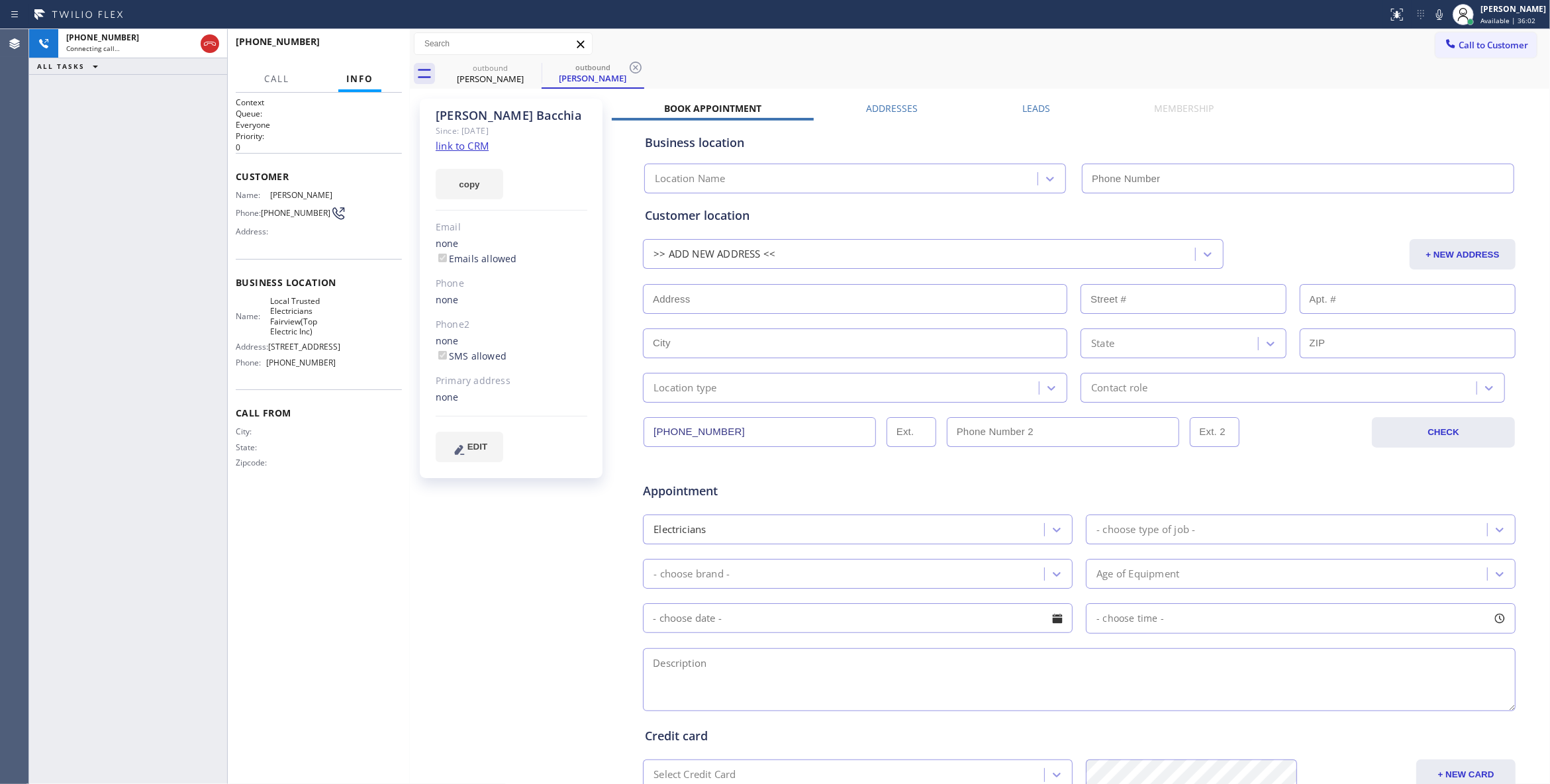
type input "[PHONE_NUMBER]"
click at [372, 38] on button "HANG UP" at bounding box center [371, 47] width 61 height 19
click at [363, 43] on span "COMPLETE" at bounding box center [369, 47] width 46 height 9
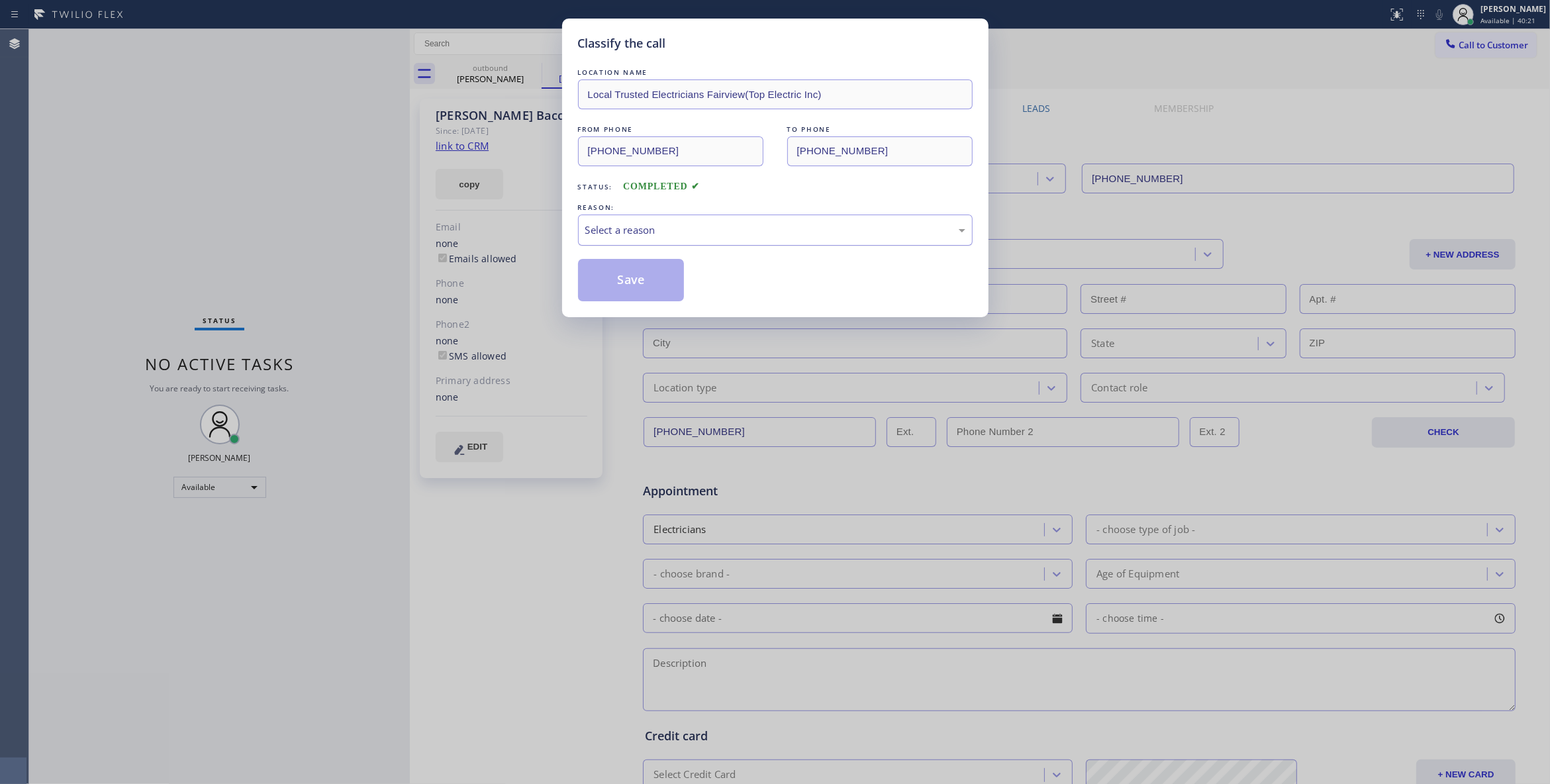
click at [640, 235] on div "Select a reason" at bounding box center [775, 230] width 380 height 16
click at [636, 287] on button "Save" at bounding box center [631, 280] width 106 height 43
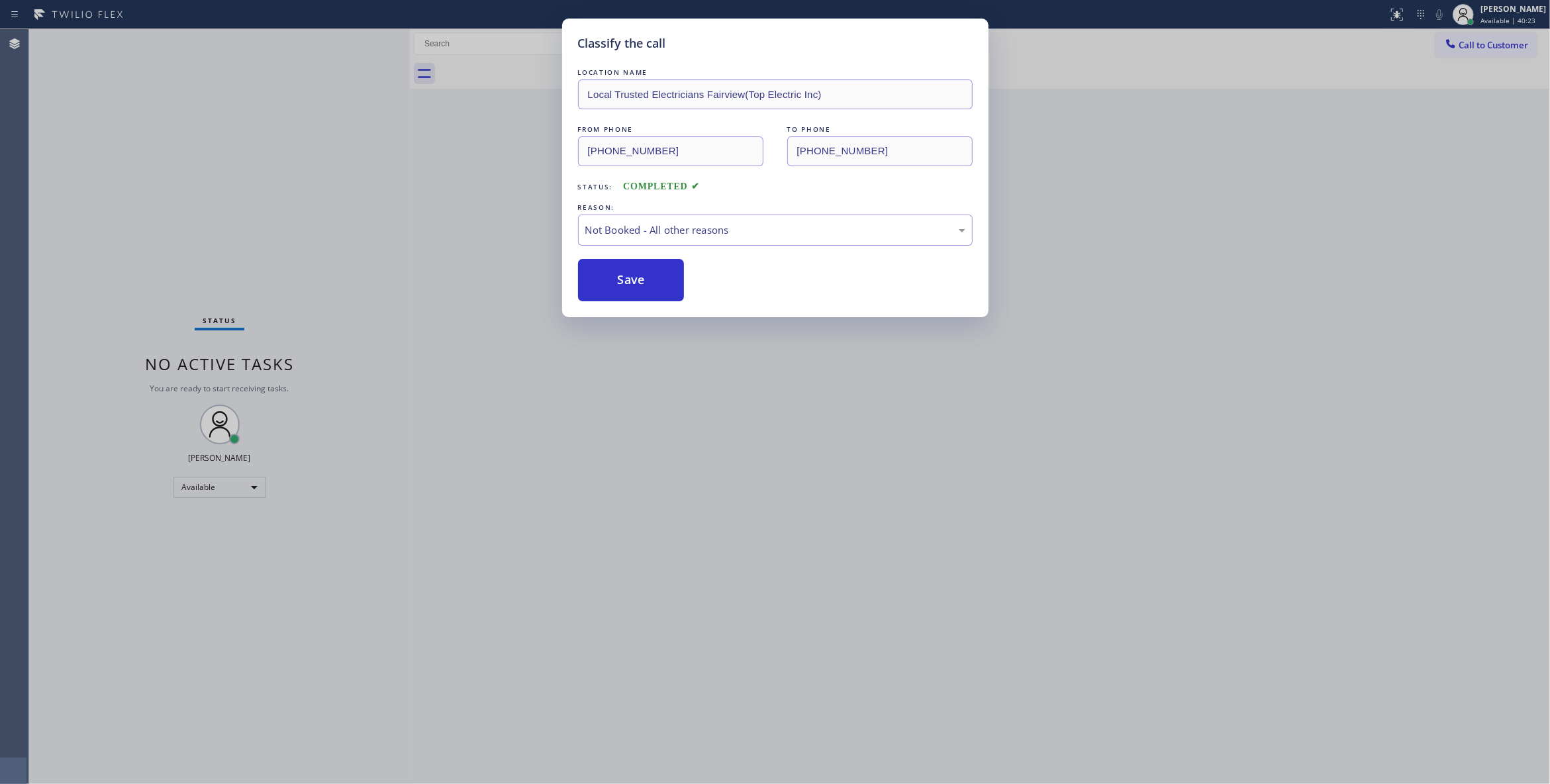
click at [1494, 46] on span "Call to Customer" at bounding box center [1494, 45] width 70 height 12
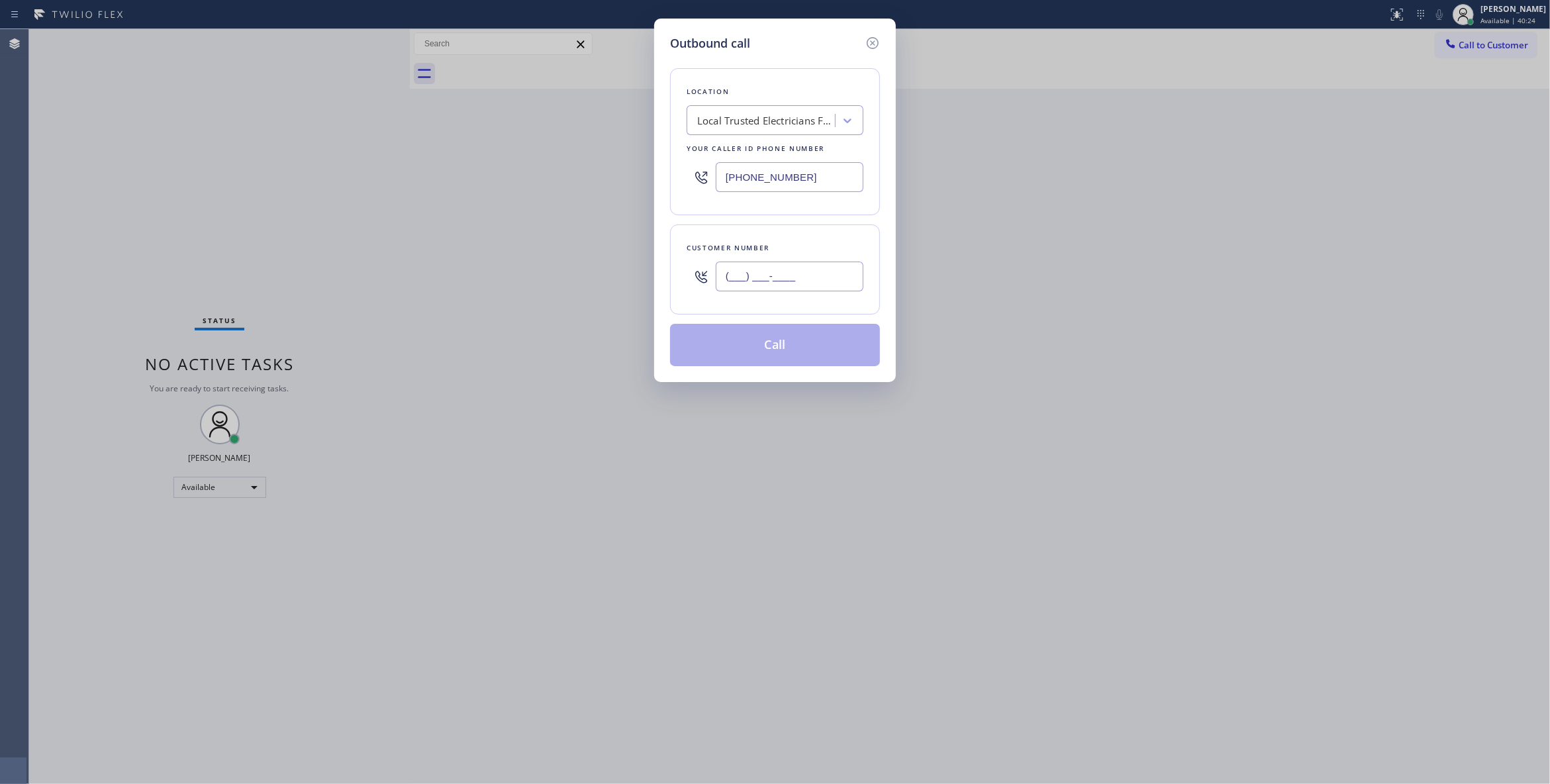
click at [809, 279] on input "(___) ___-____" at bounding box center [789, 276] width 148 height 29
paste input "661) 993-3326"
type input "[PHONE_NUMBER]"
drag, startPoint x: 816, startPoint y: 177, endPoint x: 387, endPoint y: 168, distance: 429.1
click at [387, 168] on div "Outbound call Location Local Trusted Electricians Fairview(Top Electric Inc) Yo…" at bounding box center [775, 392] width 1550 height 784
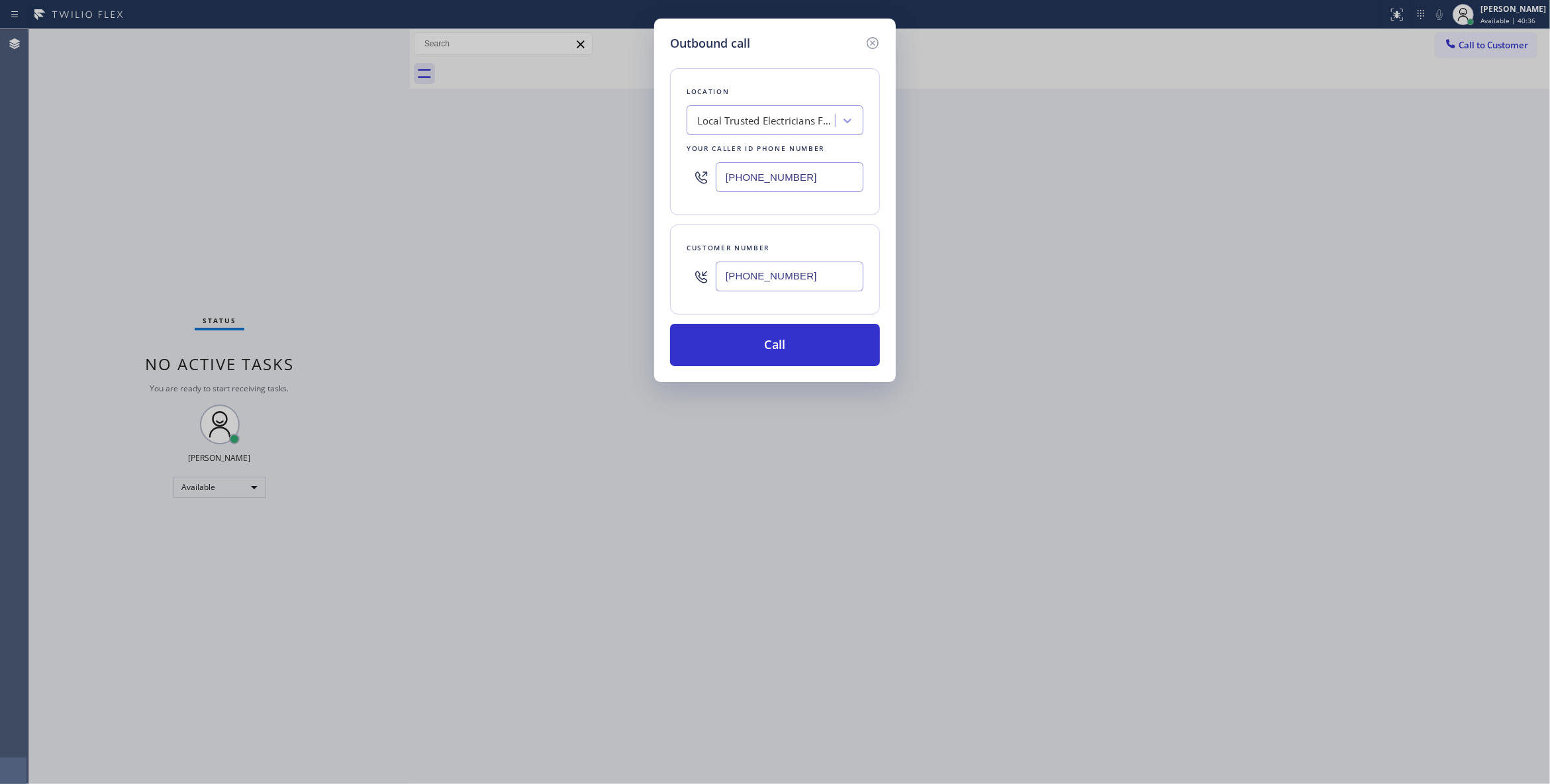
paste input "61) 368-9097"
type input "[PHONE_NUMBER]"
drag, startPoint x: 819, startPoint y: 273, endPoint x: 634, endPoint y: 270, distance: 185.0
click at [634, 270] on div "Outbound call Location Local Trusted Electricians Fairview(Top Electric Inc) Yo…" at bounding box center [775, 392] width 1550 height 784
drag, startPoint x: 813, startPoint y: 281, endPoint x: 658, endPoint y: 276, distance: 155.1
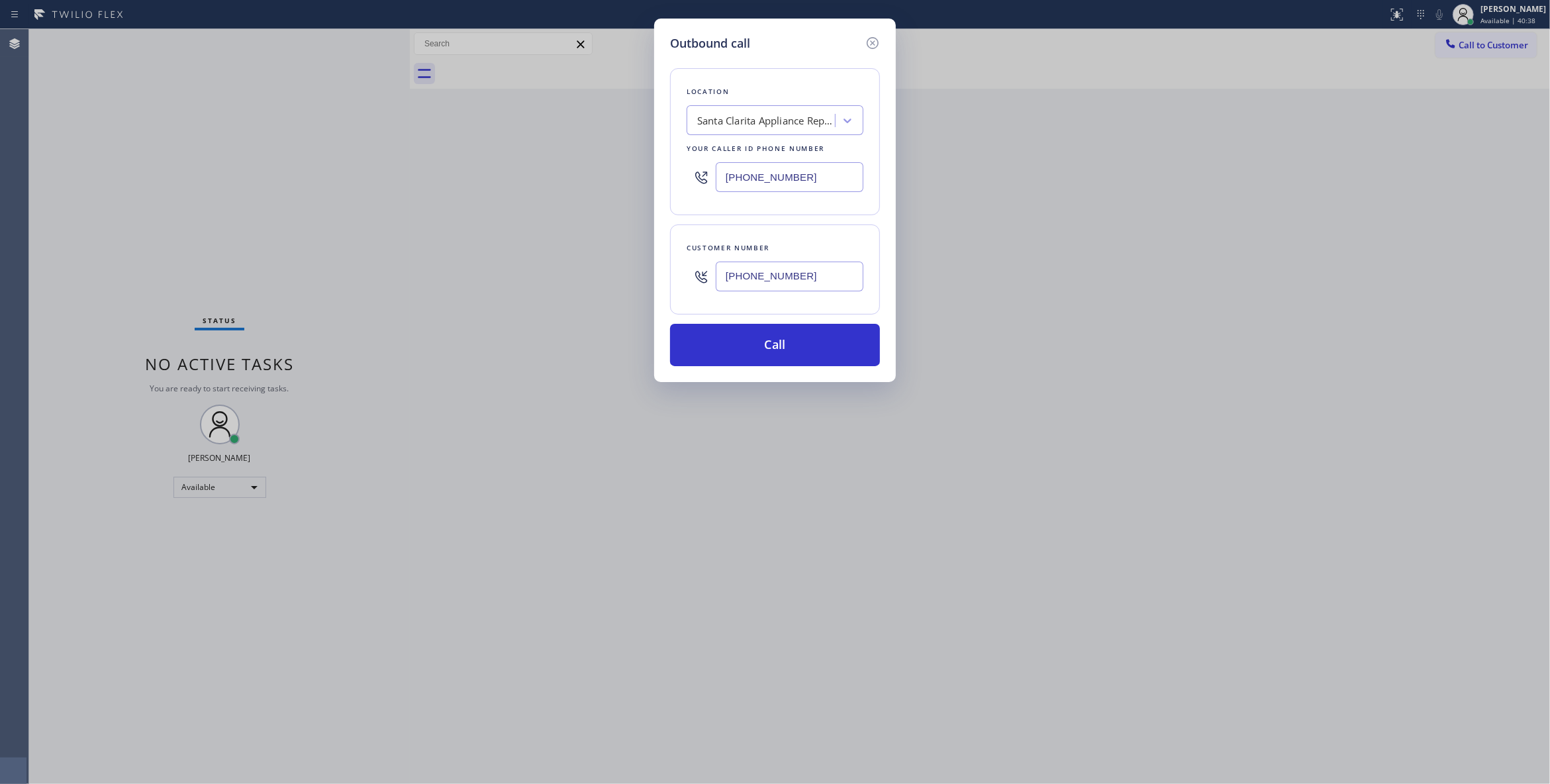
click at [658, 276] on div "Outbound call Location [GEOGRAPHIC_DATA] Appliance Repair Your caller id phone …" at bounding box center [775, 200] width 242 height 363
click at [748, 347] on button "Call" at bounding box center [775, 345] width 210 height 43
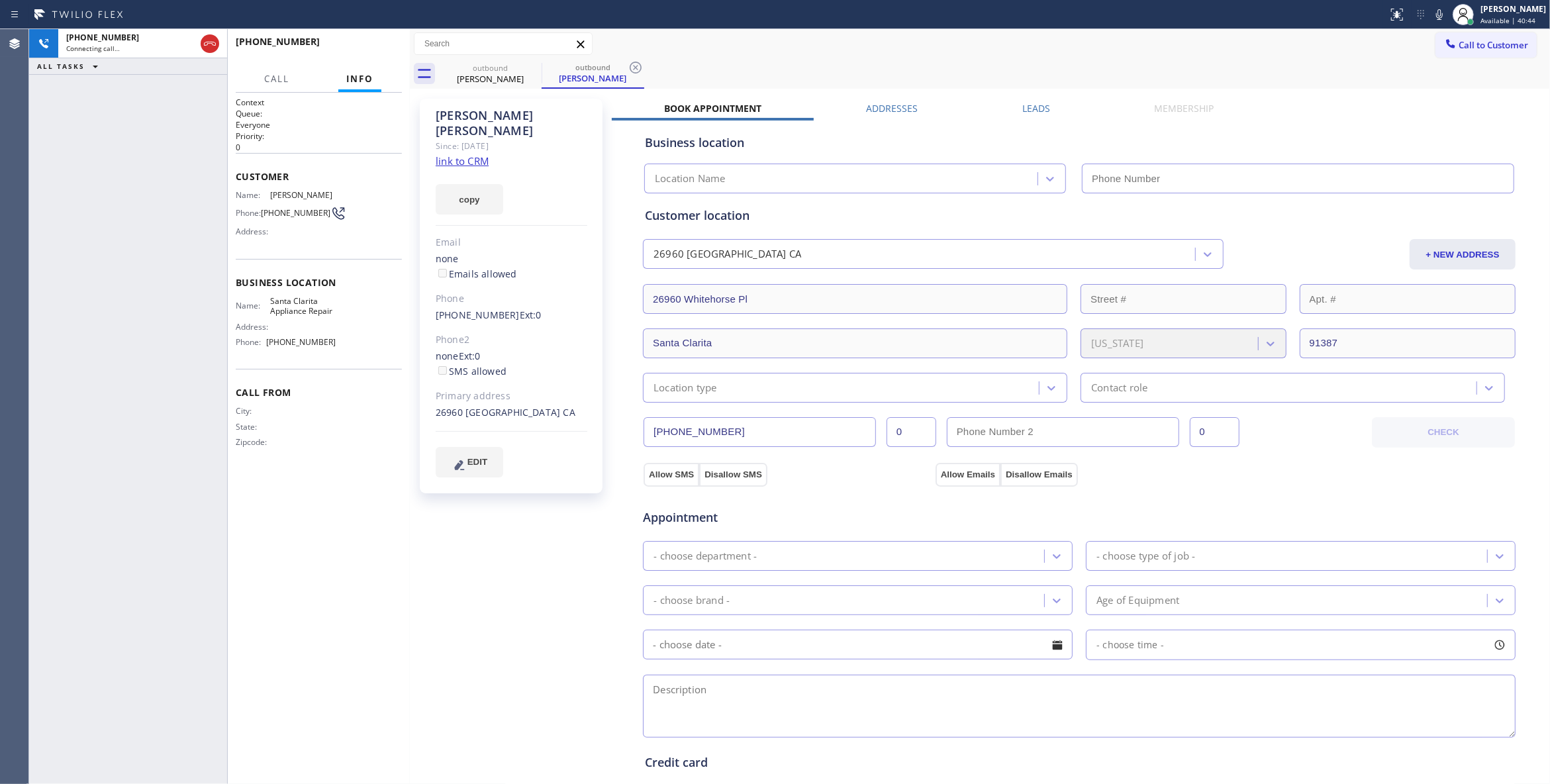
type input "[PHONE_NUMBER]"
click at [459, 155] on link "link to CRM" at bounding box center [462, 161] width 53 height 13
drag, startPoint x: 639, startPoint y: 68, endPoint x: 656, endPoint y: 16, distance: 54.7
click at [638, 68] on icon at bounding box center [636, 67] width 16 height 16
click at [371, 48] on span "HANG UP" at bounding box center [371, 47] width 40 height 9
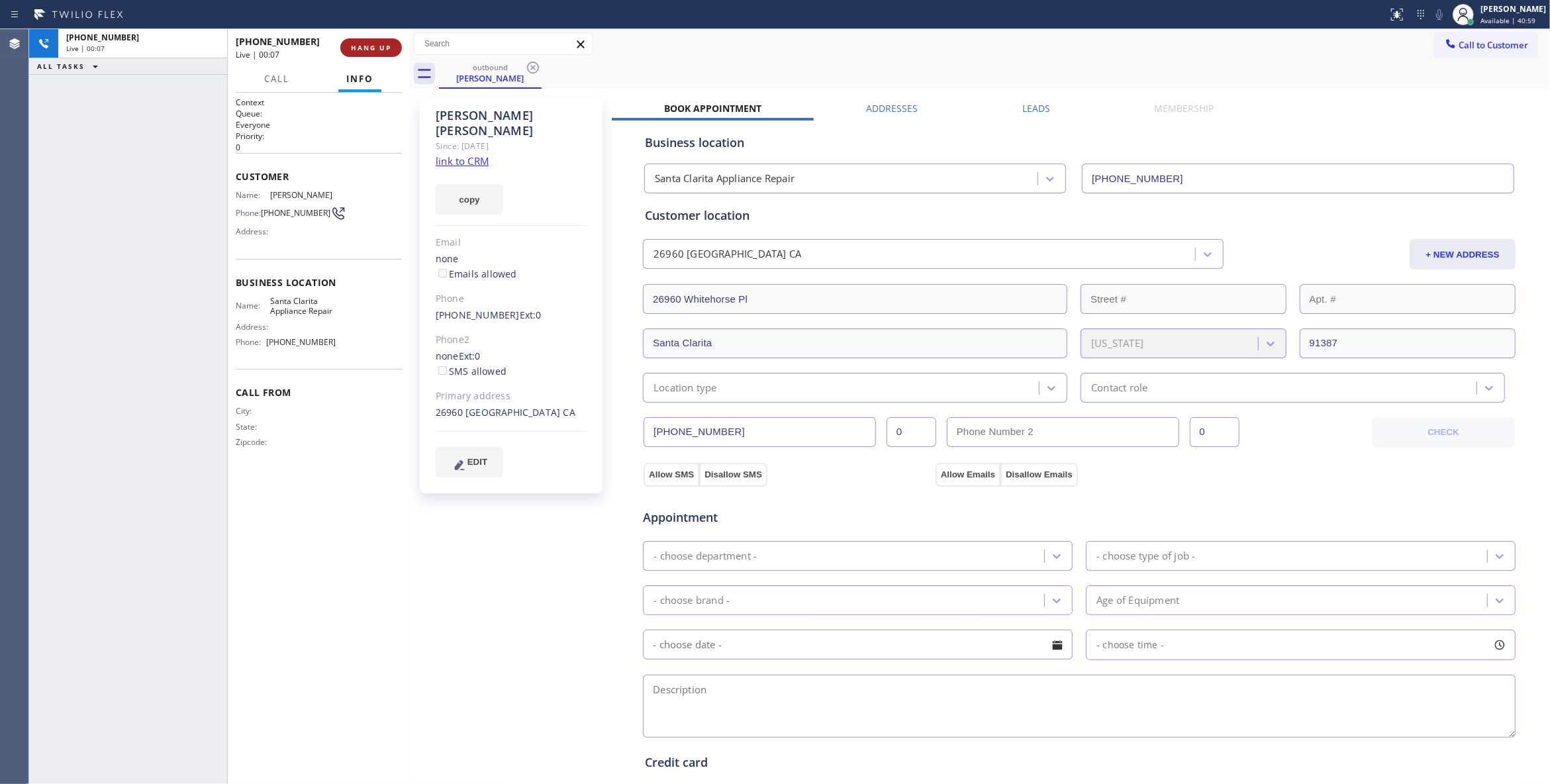
click at [371, 48] on span "HANG UP" at bounding box center [371, 47] width 40 height 9
click at [381, 46] on span "COMPLETE" at bounding box center [369, 47] width 46 height 9
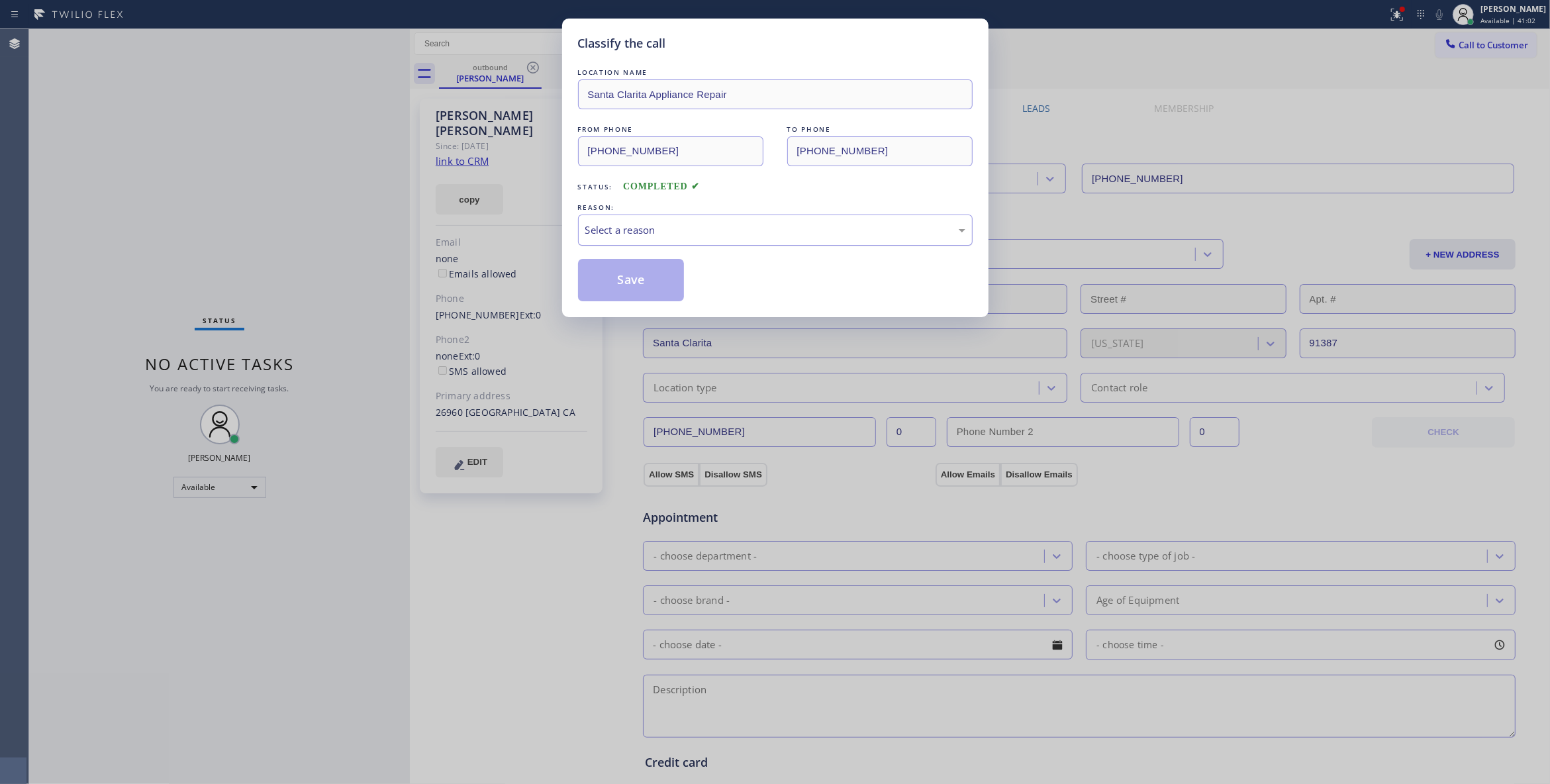
click at [641, 235] on div "Select a reason" at bounding box center [775, 230] width 380 height 16
click at [639, 284] on button "Save" at bounding box center [631, 280] width 106 height 43
drag, startPoint x: 639, startPoint y: 284, endPoint x: 641, endPoint y: 225, distance: 59.0
click at [639, 282] on button "Save" at bounding box center [631, 280] width 106 height 43
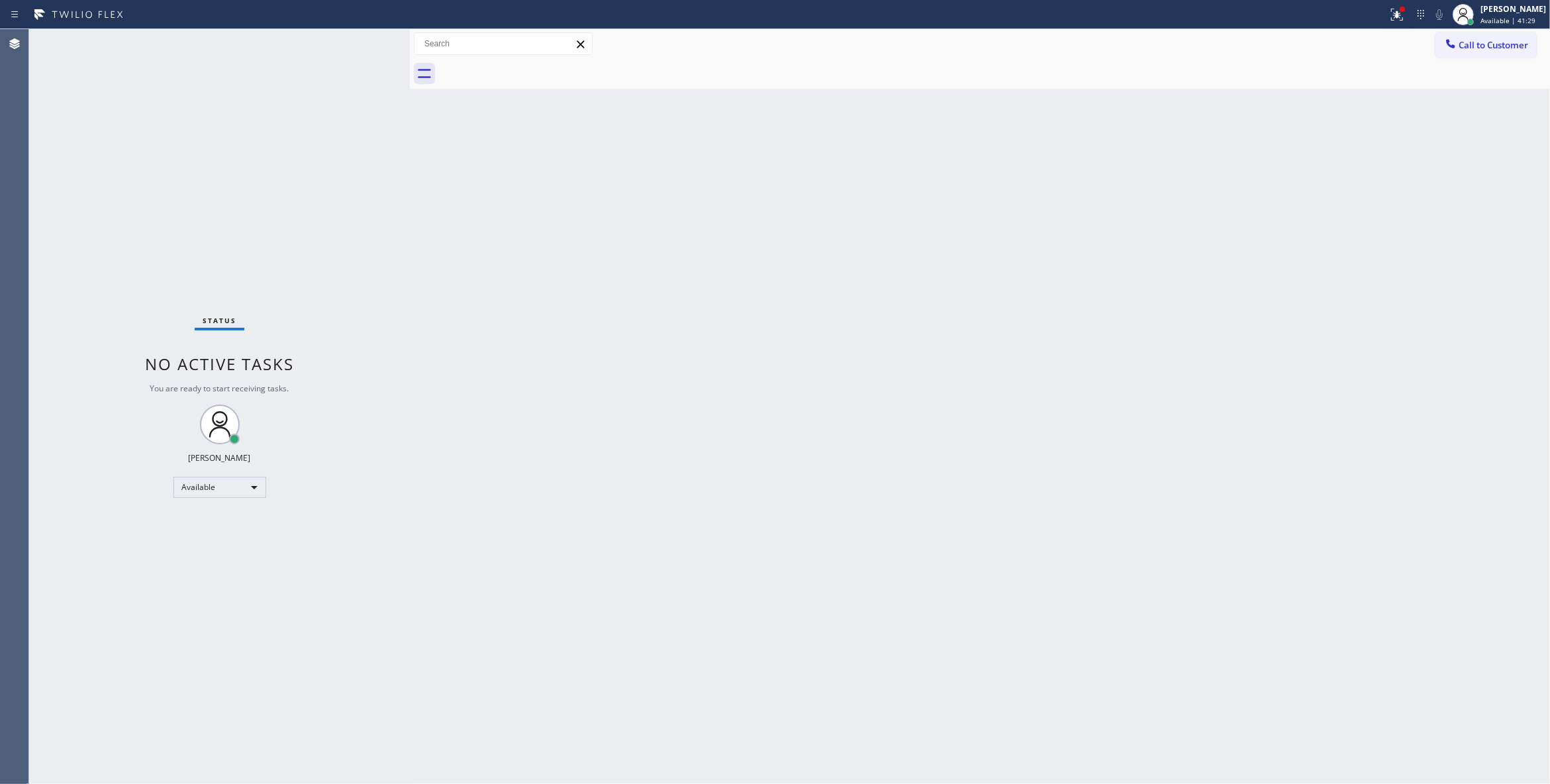
click at [1498, 51] on button "Call to Customer" at bounding box center [1486, 45] width 101 height 25
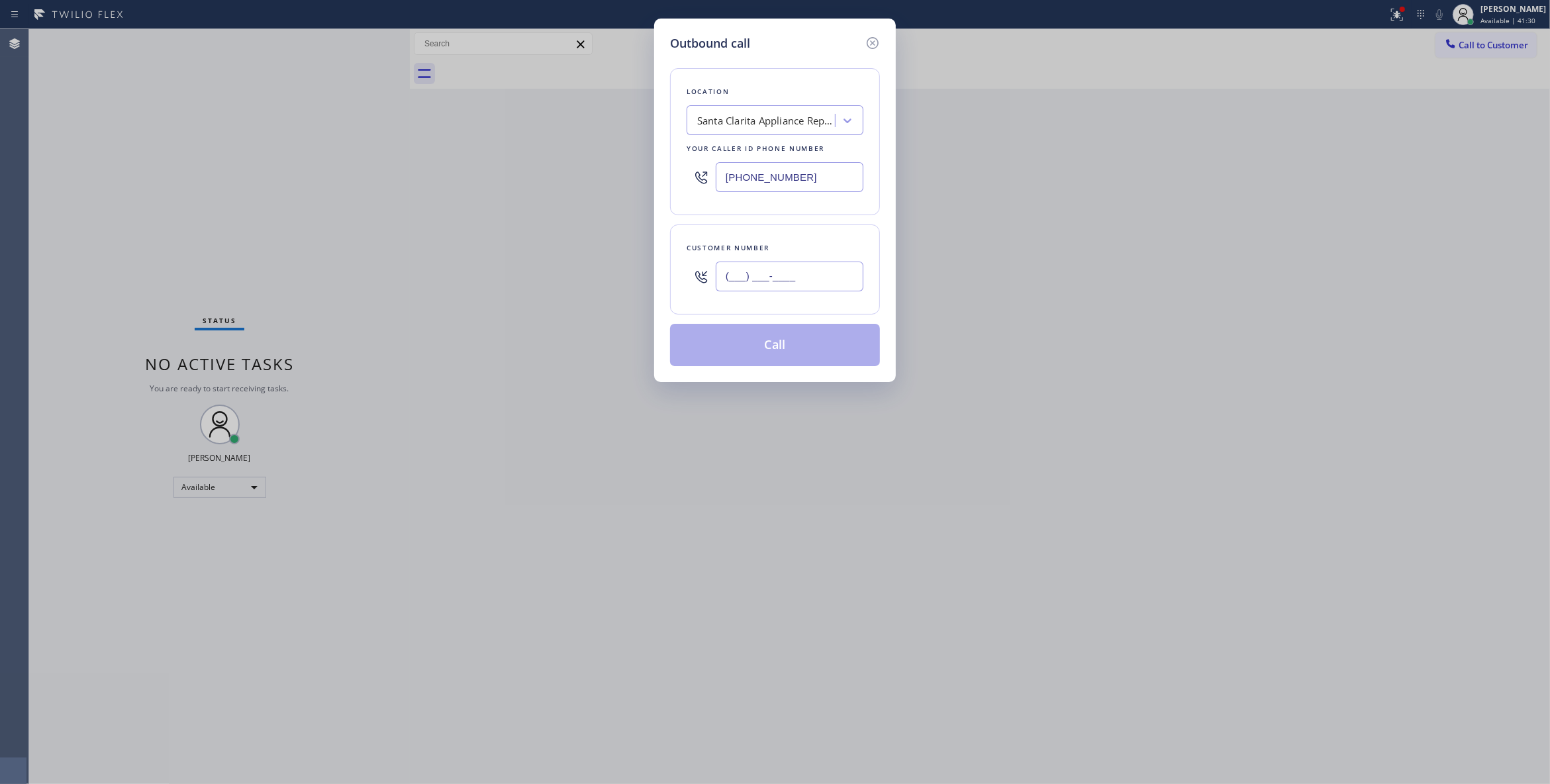
click at [746, 278] on input "(___) ___-____" at bounding box center [789, 276] width 148 height 29
paste input "201) 805-7760"
type input "[PHONE_NUMBER]"
click at [724, 120] on div "Santa Clarita Appliance Repair" at bounding box center [767, 120] width 139 height 16
type input "Home Alliance"
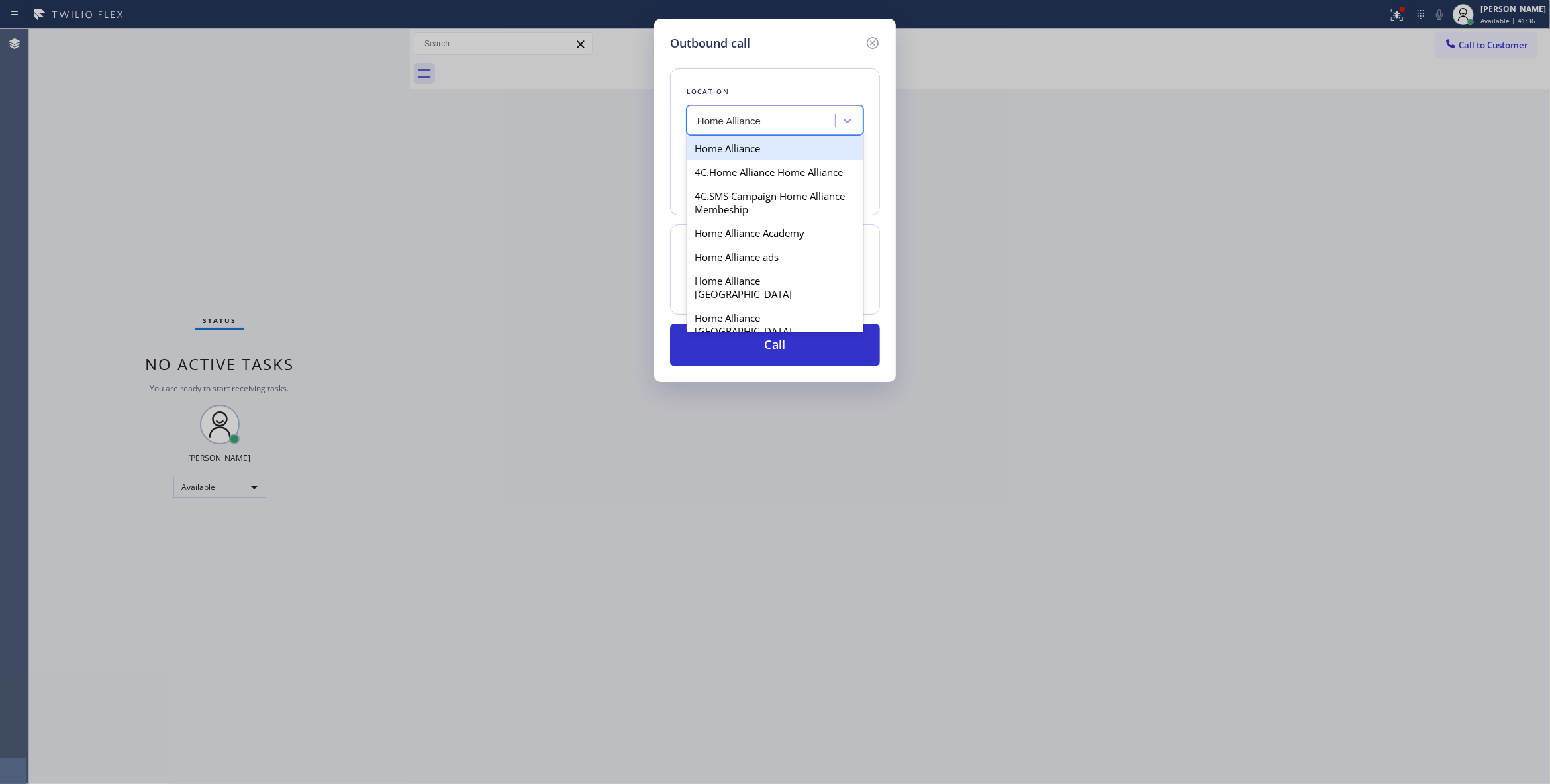
click at [774, 152] on div "Home Alliance" at bounding box center [775, 148] width 177 height 24
type input "[PHONE_NUMBER]"
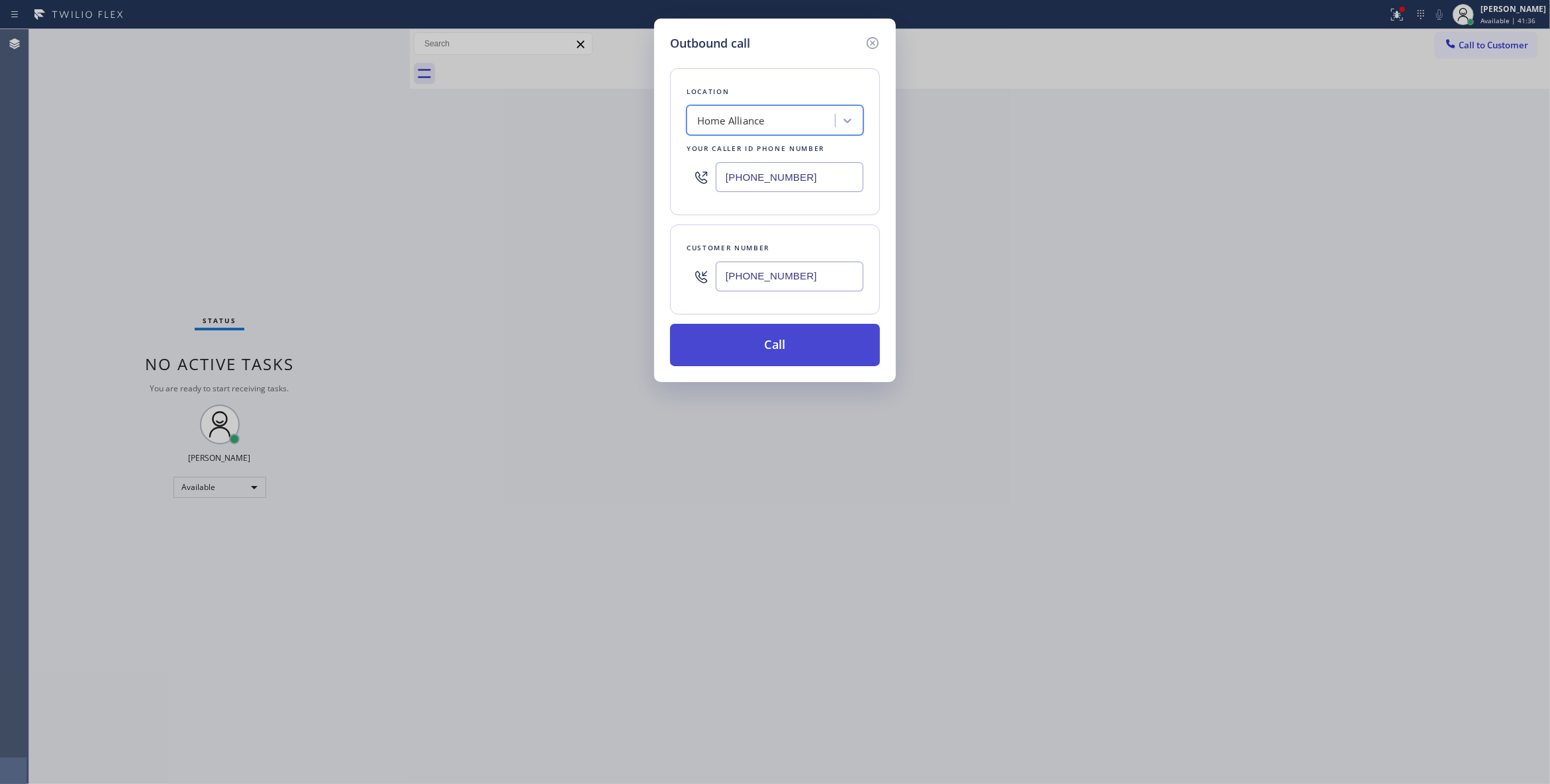
click at [793, 342] on button "Call" at bounding box center [775, 345] width 210 height 43
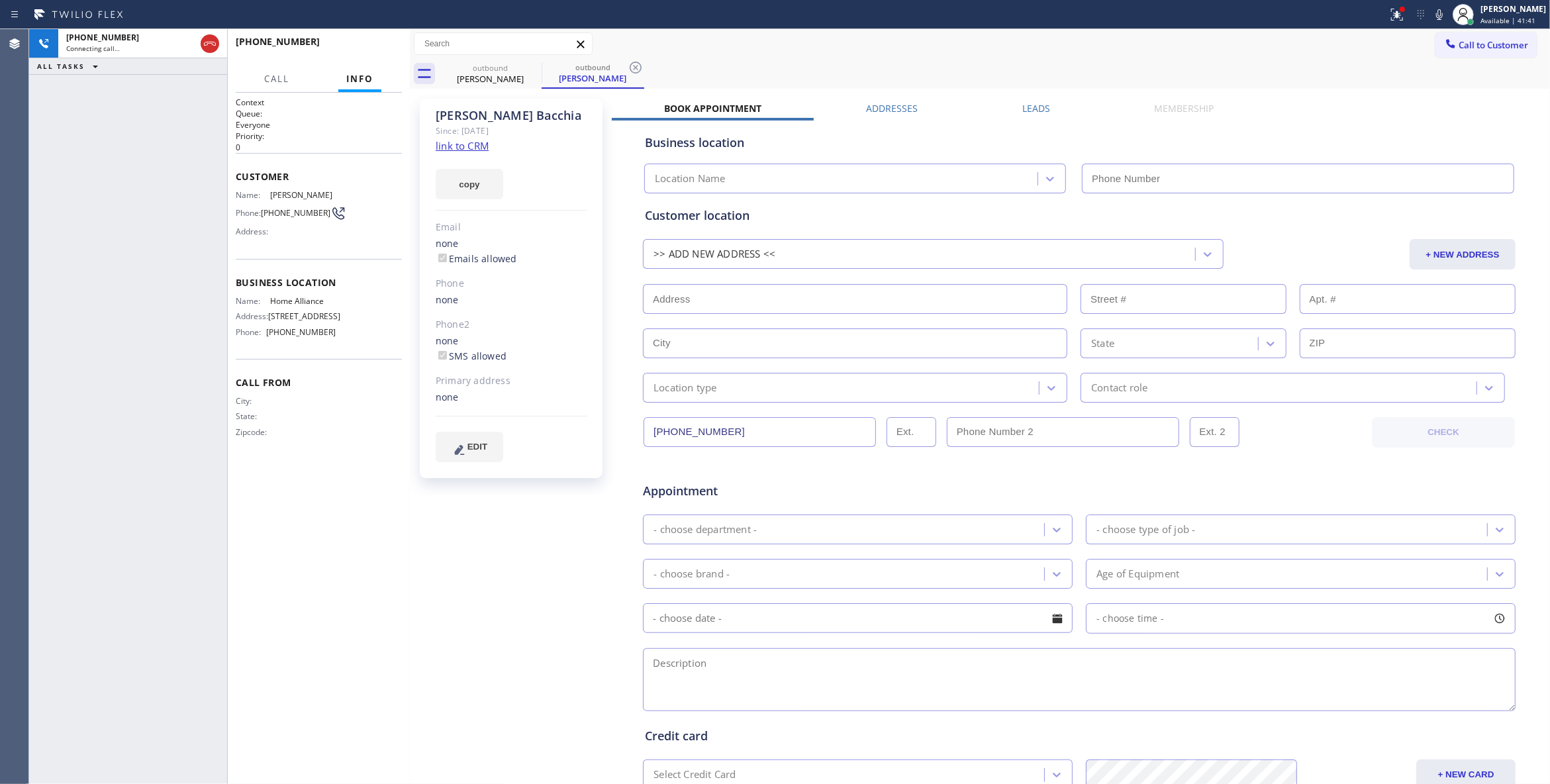
type input "[PHONE_NUMBER]"
click at [635, 69] on icon at bounding box center [636, 67] width 12 height 12
click at [1399, 9] on div at bounding box center [1402, 9] width 5 height 5
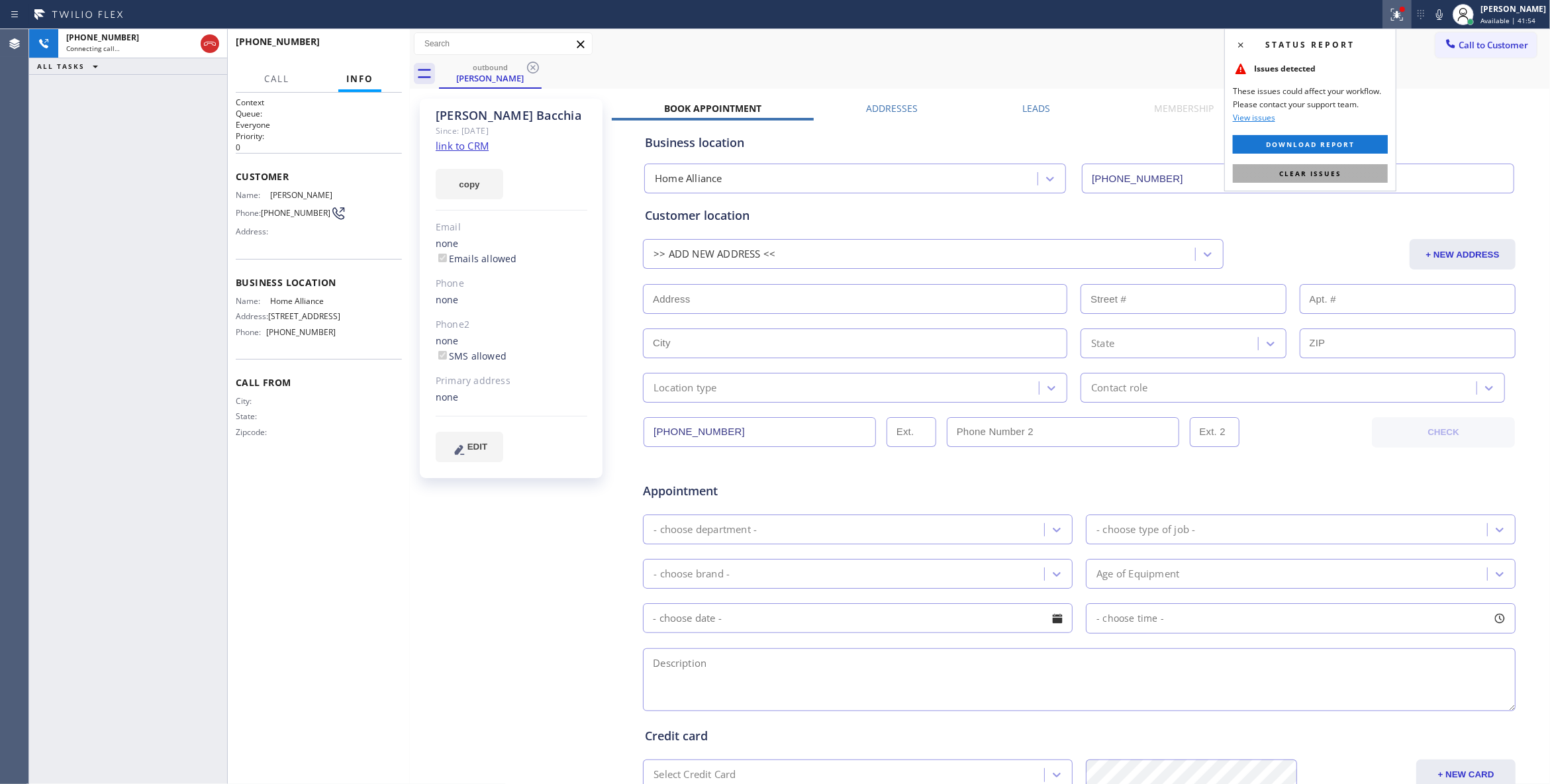
click at [1330, 171] on span "Clear issues" at bounding box center [1310, 172] width 62 height 9
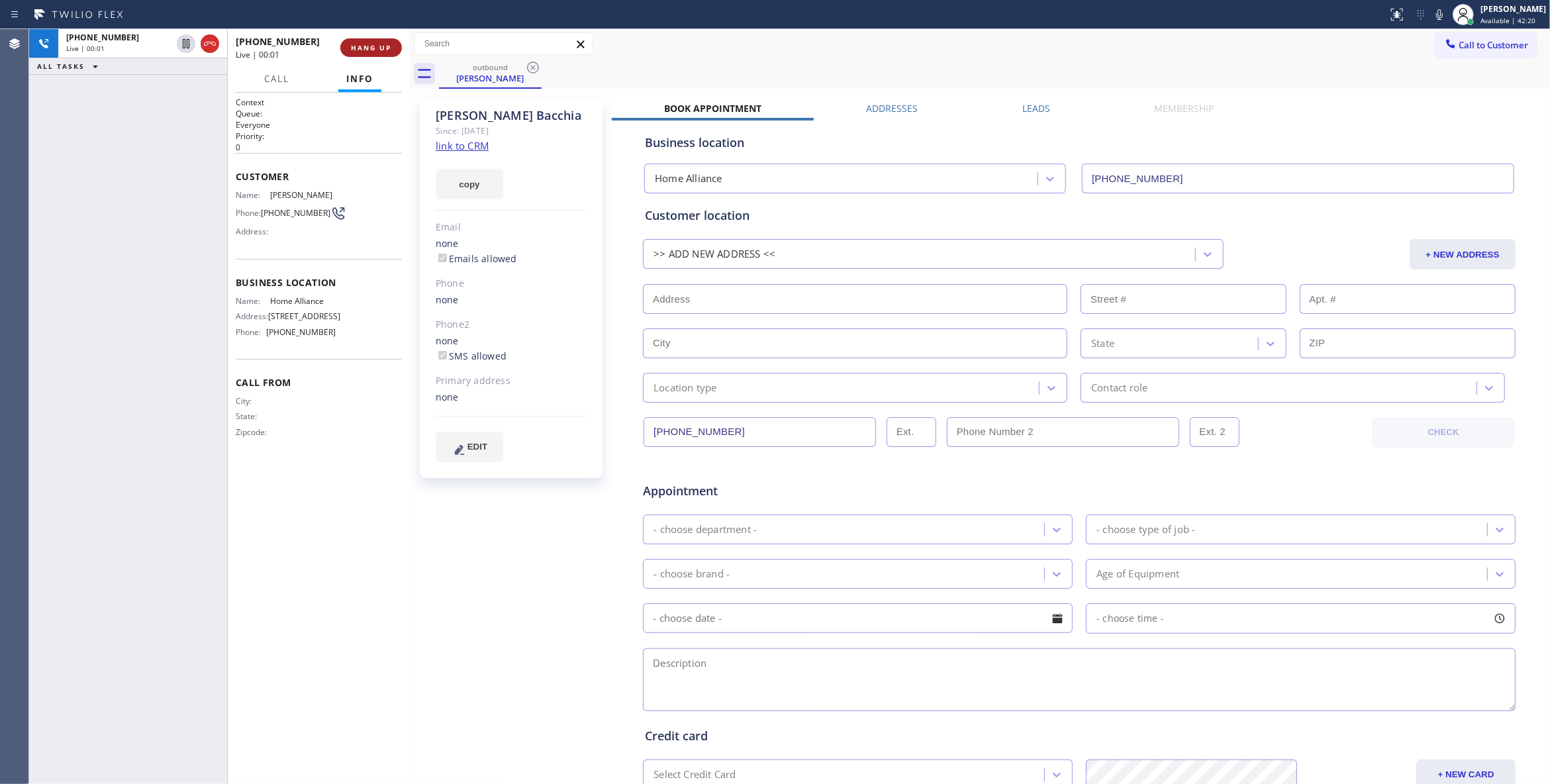
click at [366, 56] on button "HANG UP" at bounding box center [371, 47] width 61 height 19
click at [366, 51] on span "HANG UP" at bounding box center [371, 47] width 40 height 9
click at [367, 49] on span "COMPLETE" at bounding box center [369, 47] width 46 height 9
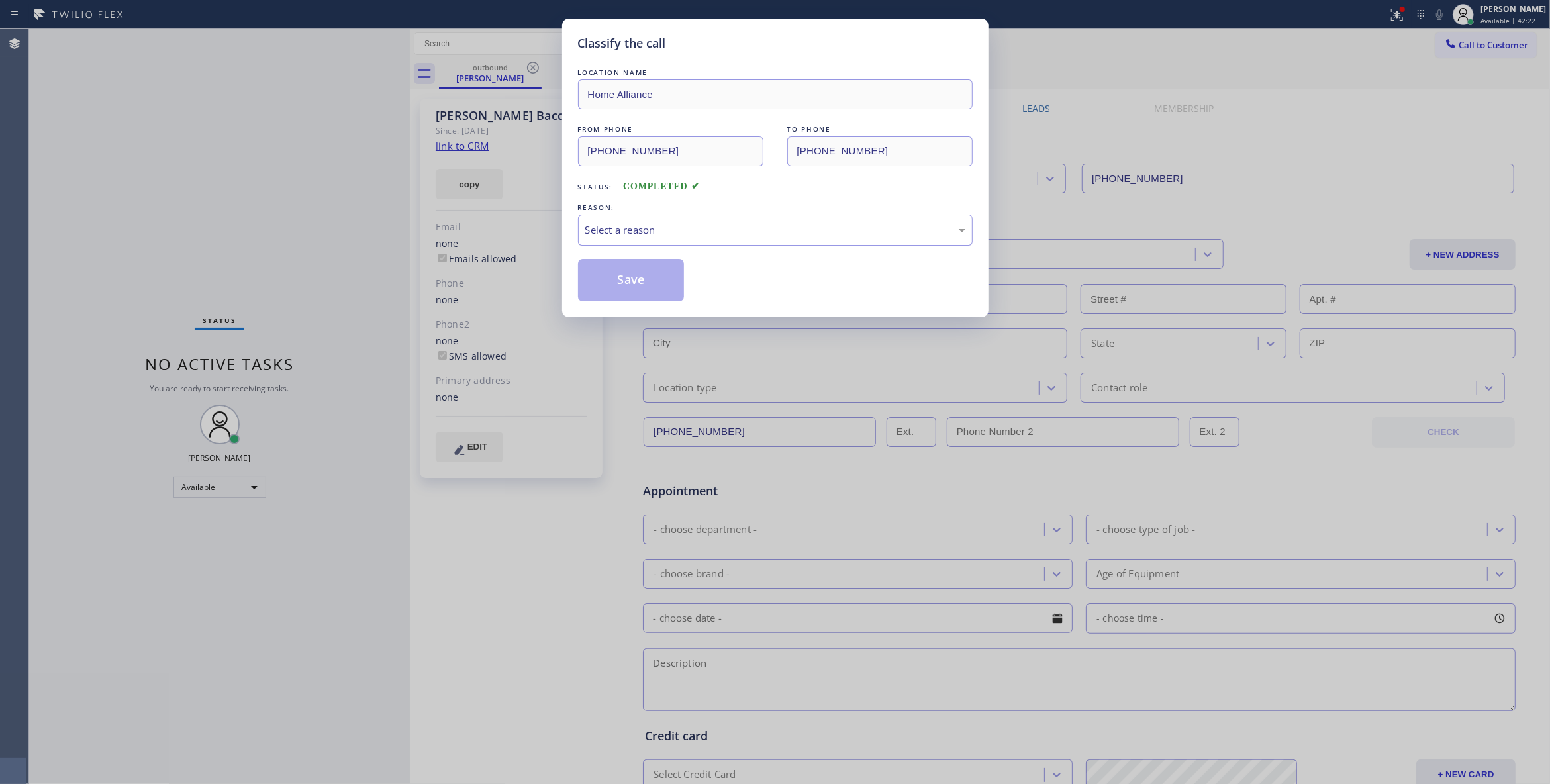
click at [657, 226] on div "Select a reason" at bounding box center [775, 230] width 380 height 16
click at [613, 286] on button "Save" at bounding box center [631, 280] width 106 height 43
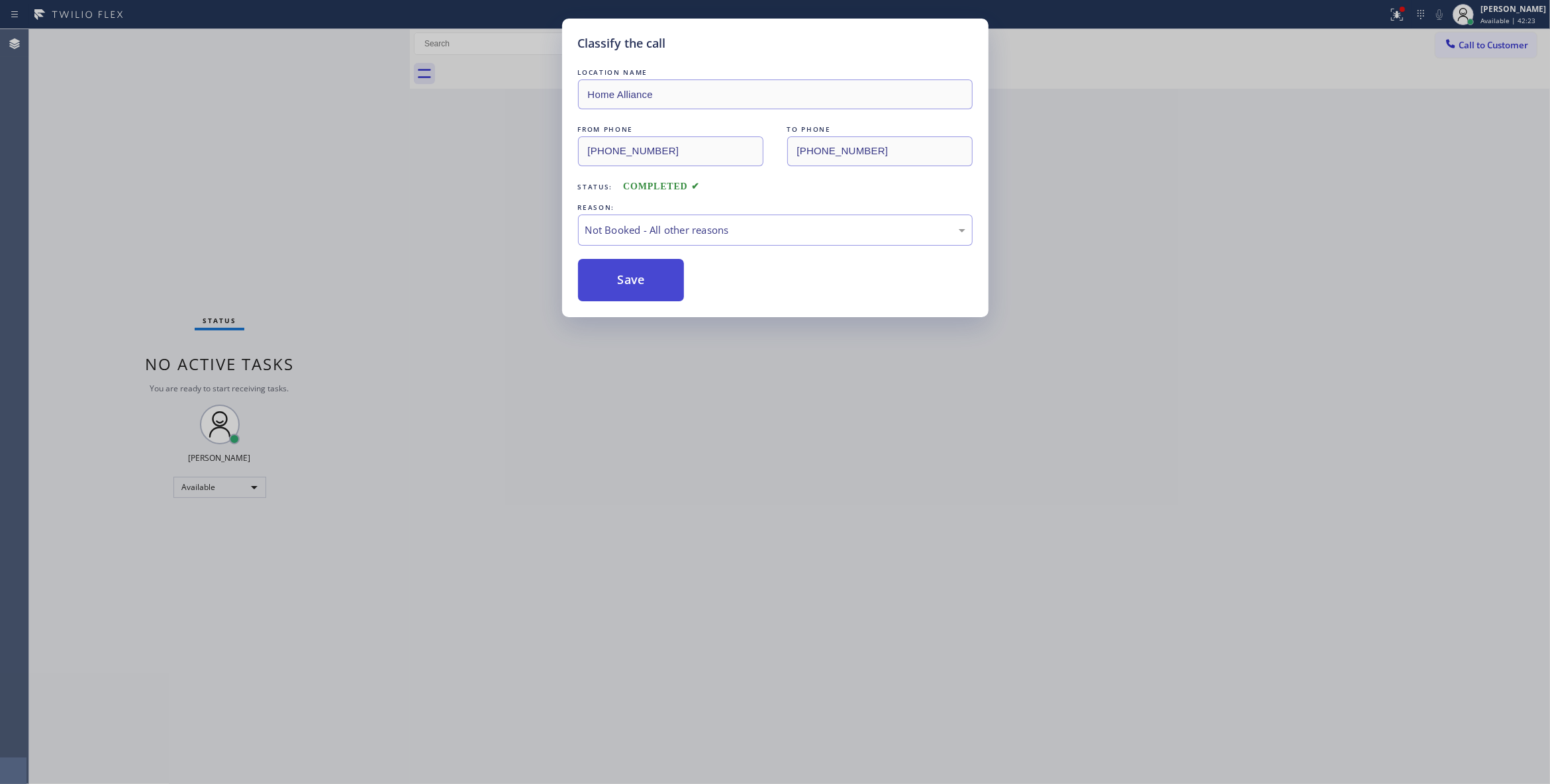
click at [615, 284] on button "Save" at bounding box center [631, 280] width 106 height 43
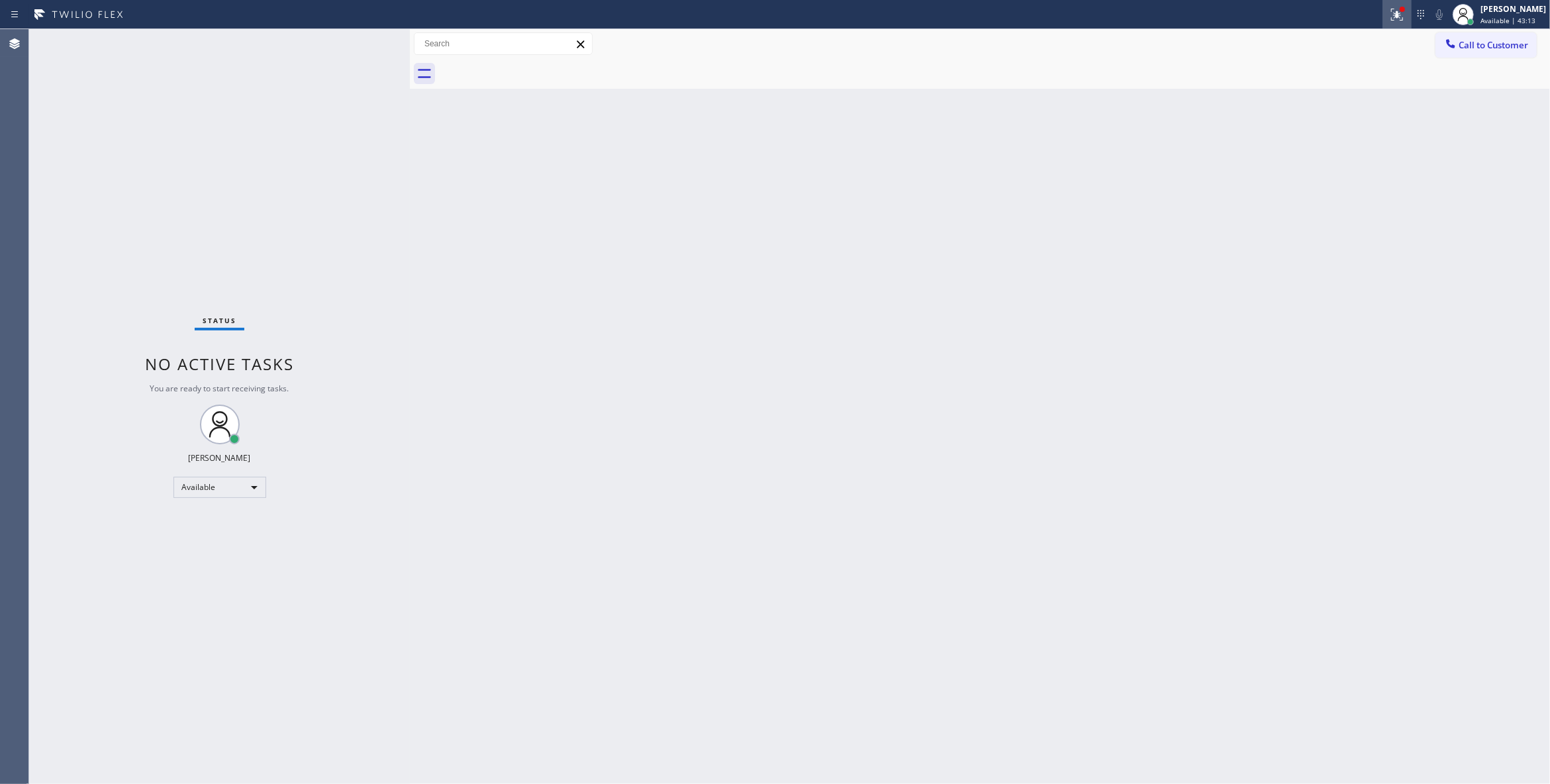
click at [1391, 16] on icon at bounding box center [1395, 13] width 8 height 9
click at [1335, 172] on span "Clear issues" at bounding box center [1310, 172] width 62 height 9
drag, startPoint x: 149, startPoint y: 165, endPoint x: 186, endPoint y: 175, distance: 38.3
click at [149, 165] on div "Status No active tasks You are ready to start receiving tasks. [PERSON_NAME] Av…" at bounding box center [220, 406] width 381 height 755
drag, startPoint x: 176, startPoint y: 188, endPoint x: 200, endPoint y: 123, distance: 69.3
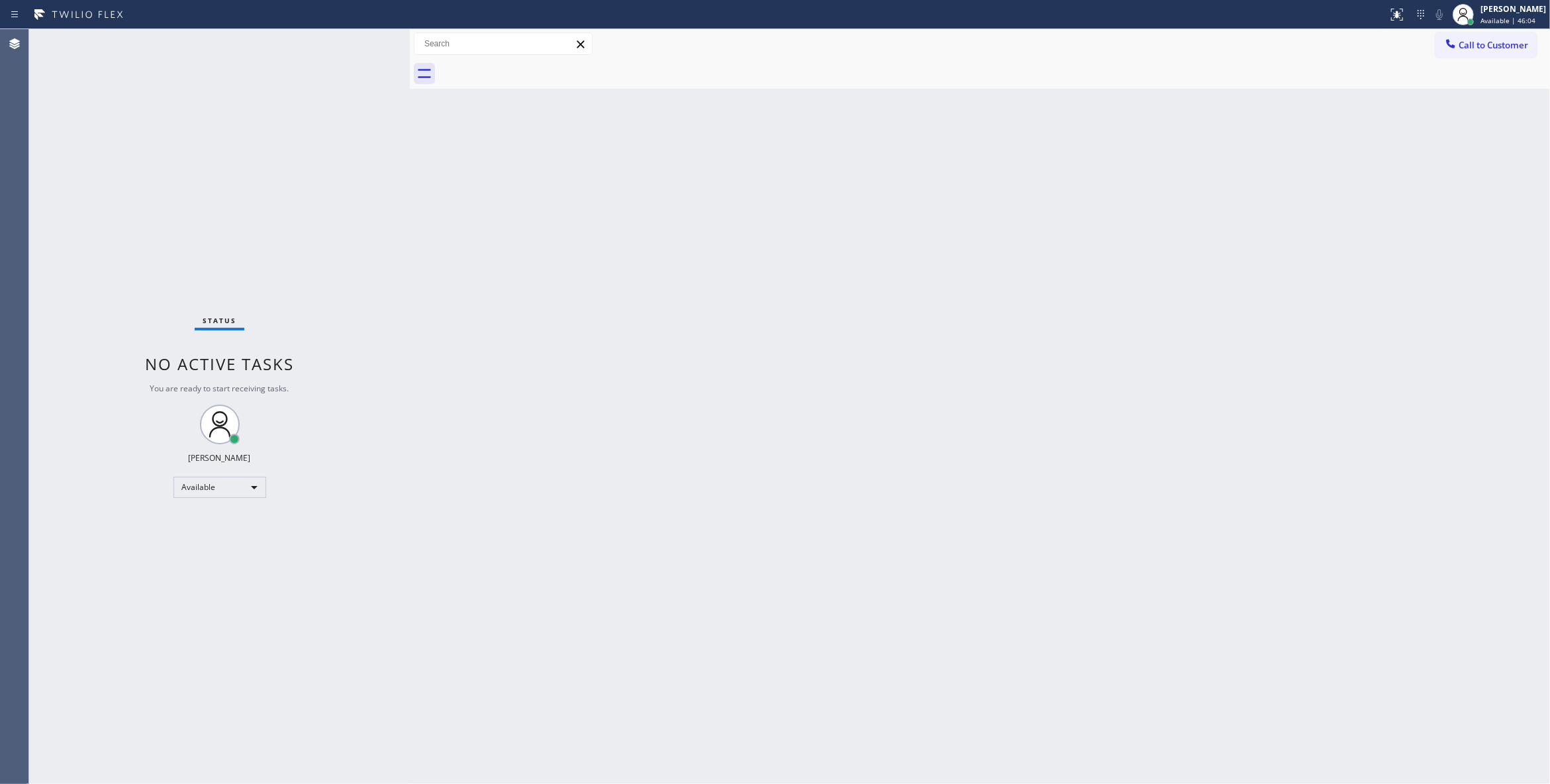
click at [176, 181] on div "Status No active tasks You are ready to start receiving tasks. [PERSON_NAME] Av…" at bounding box center [220, 406] width 381 height 755
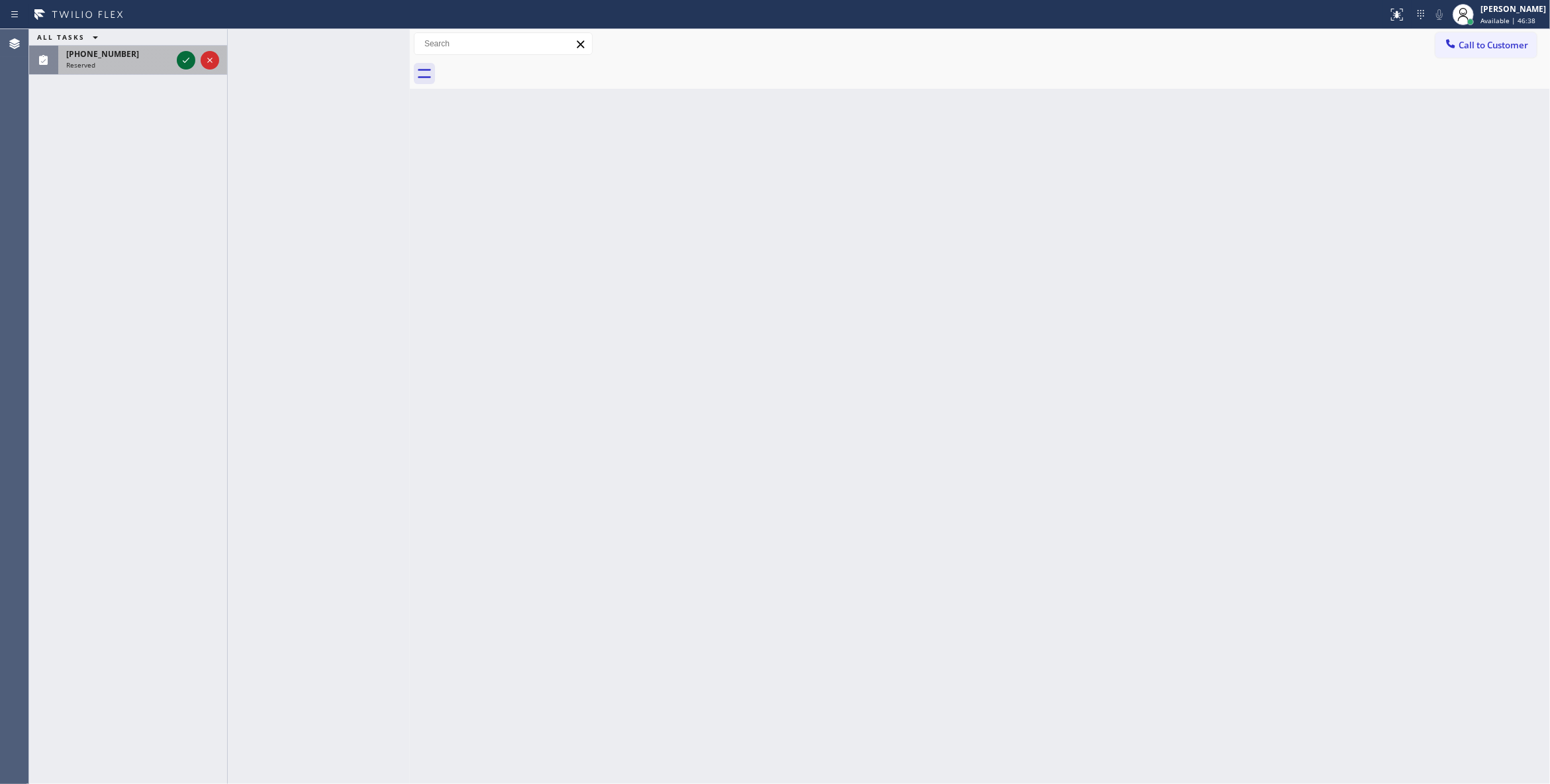
click at [183, 61] on icon at bounding box center [186, 60] width 16 height 16
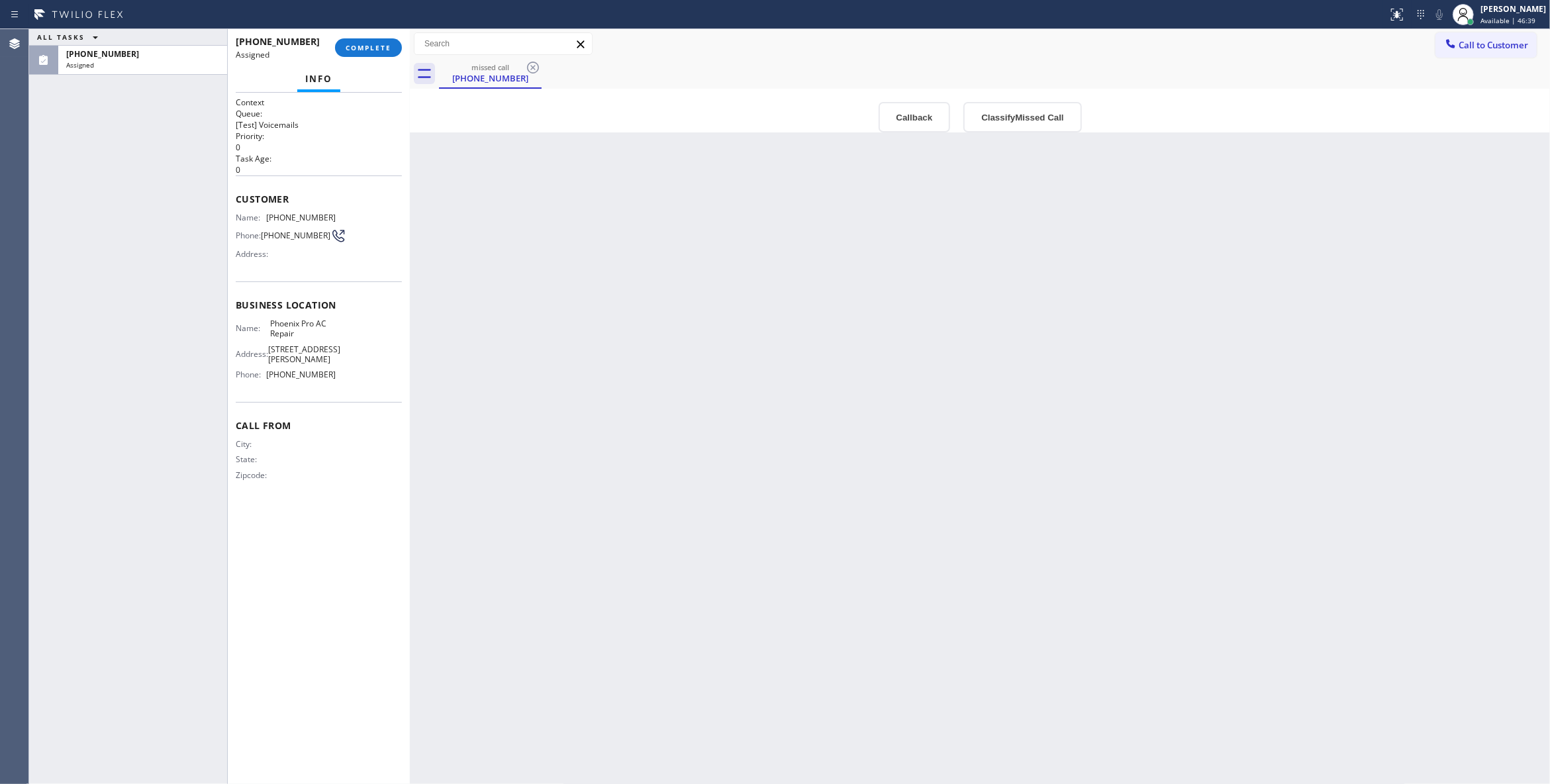
drag, startPoint x: 270, startPoint y: 235, endPoint x: 269, endPoint y: 222, distance: 13.0
click at [269, 222] on div "Context Queue: [Test] Voicemails Priority: 0 Task Age: [DEMOGRAPHIC_DATA] Custo…" at bounding box center [318, 299] width 166 height 405
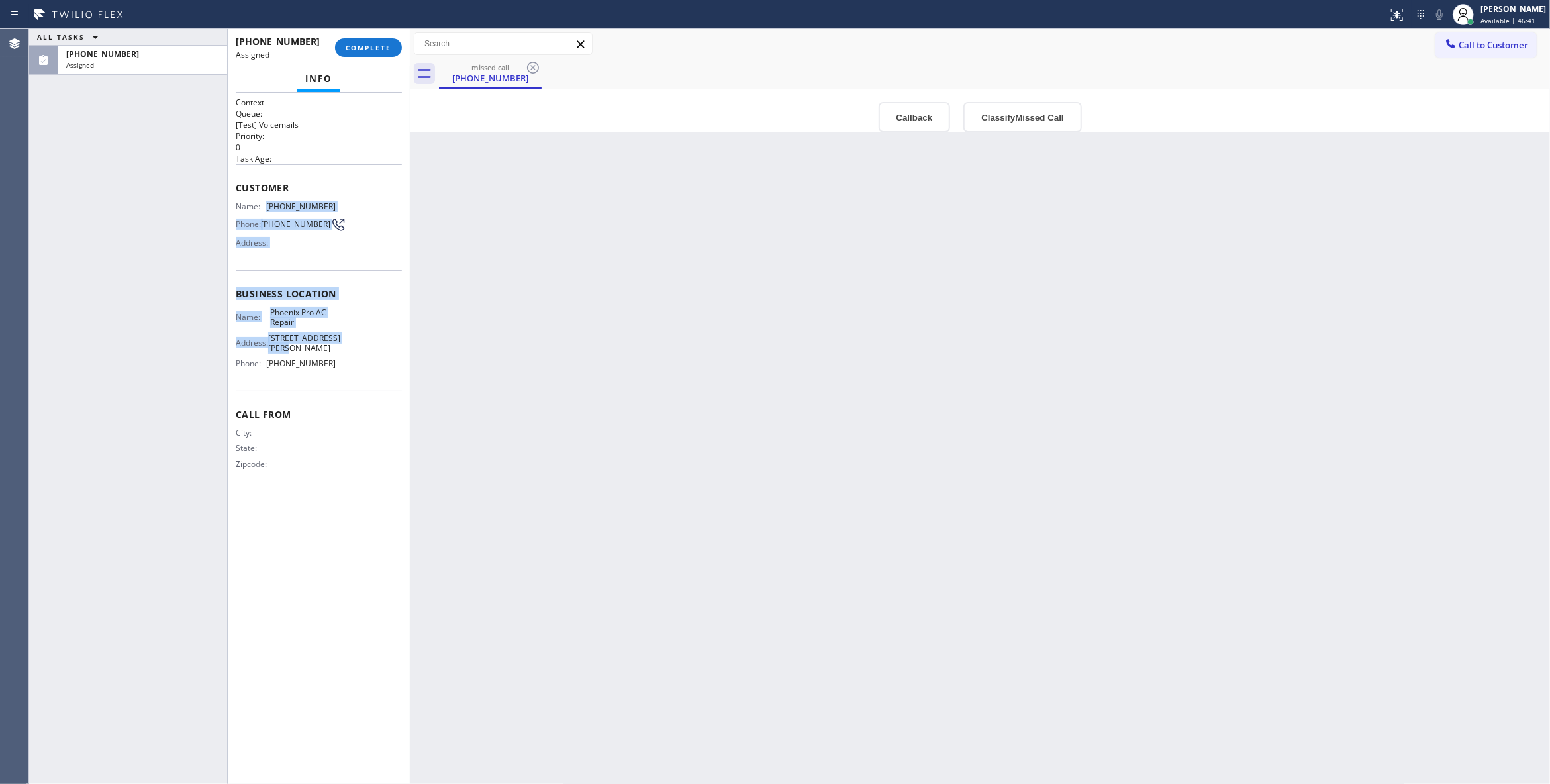
copy div "[PHONE_NUMBER] Phone: [PHONE_NUMBER] Address: Business location Name: Phoenix P…"
drag, startPoint x: 343, startPoint y: 374, endPoint x: 268, endPoint y: 212, distance: 178.5
click at [268, 212] on div "Context Queue: [Test] Voicemails Priority: 0 Task Age: Customer Name: [PHONE_NU…" at bounding box center [318, 293] width 166 height 395
copy div "[PHONE_NUMBER] Phone: [PHONE_NUMBER] Address: Business location Name: Phoenix P…"
click at [1034, 120] on button "Classify Missed Call" at bounding box center [1022, 117] width 118 height 30
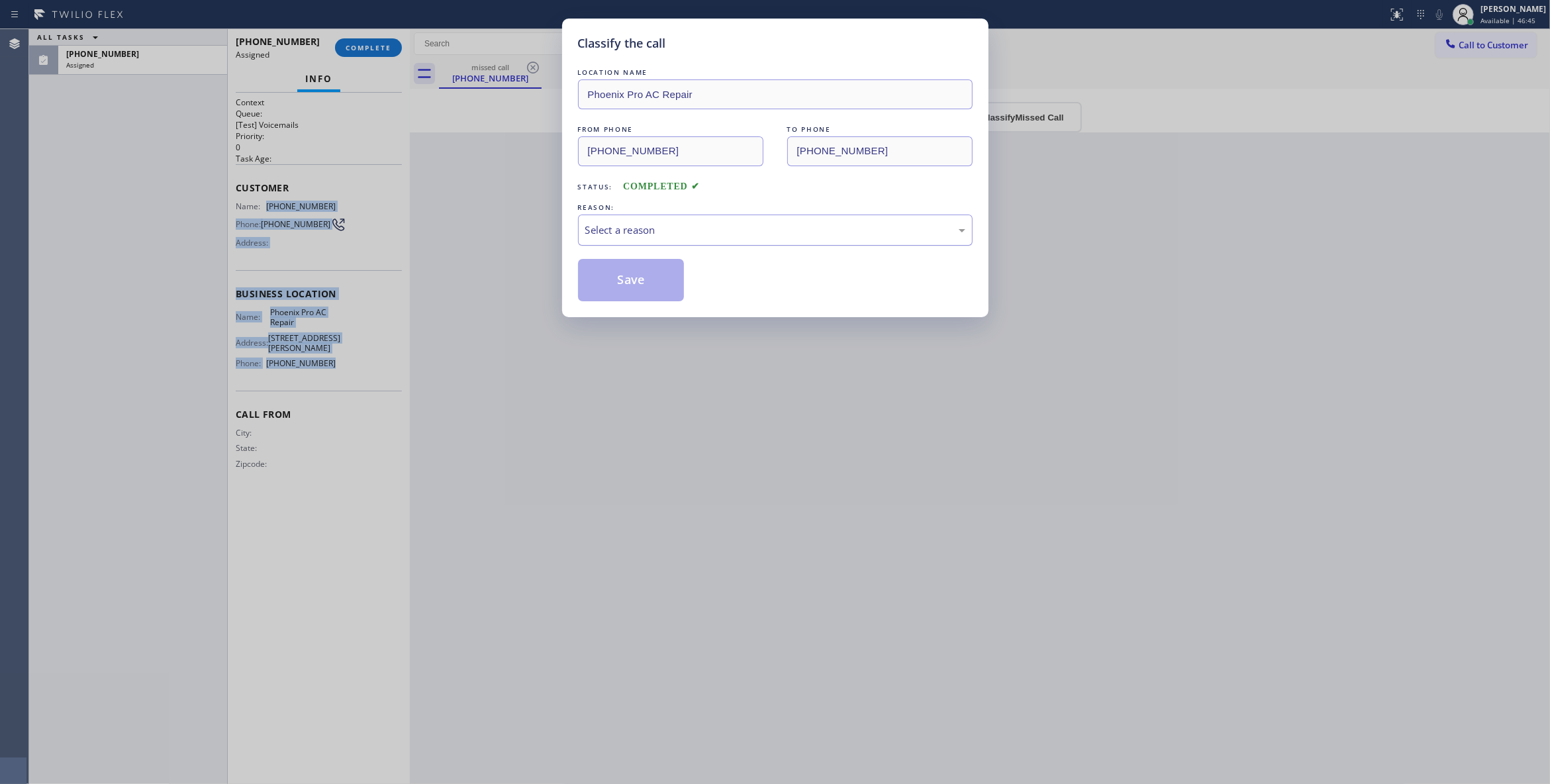
click at [645, 231] on div "Select a reason" at bounding box center [775, 230] width 380 height 16
click at [599, 289] on button "Save" at bounding box center [631, 280] width 106 height 43
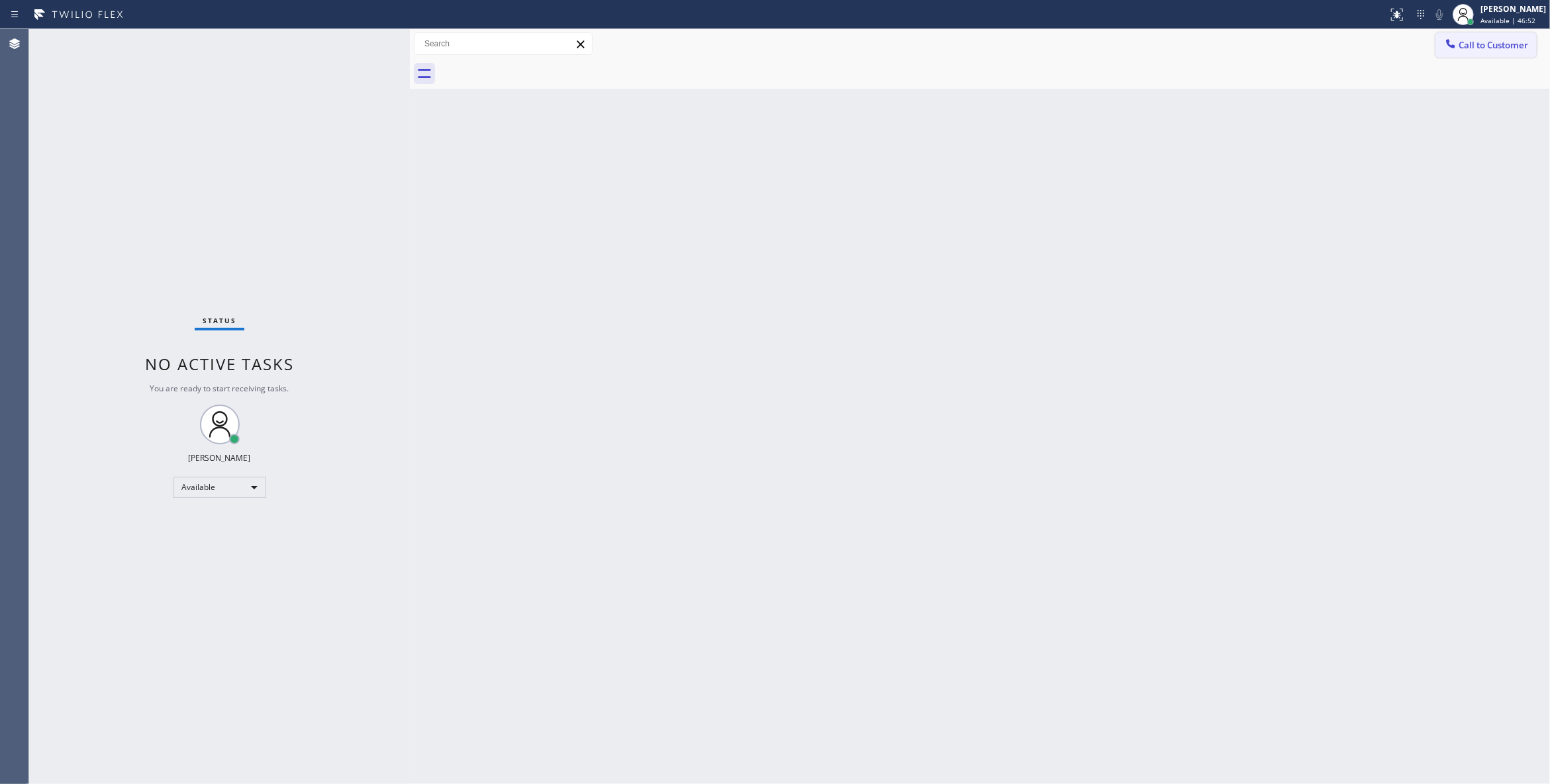
click at [1513, 46] on span "Call to Customer" at bounding box center [1494, 45] width 70 height 12
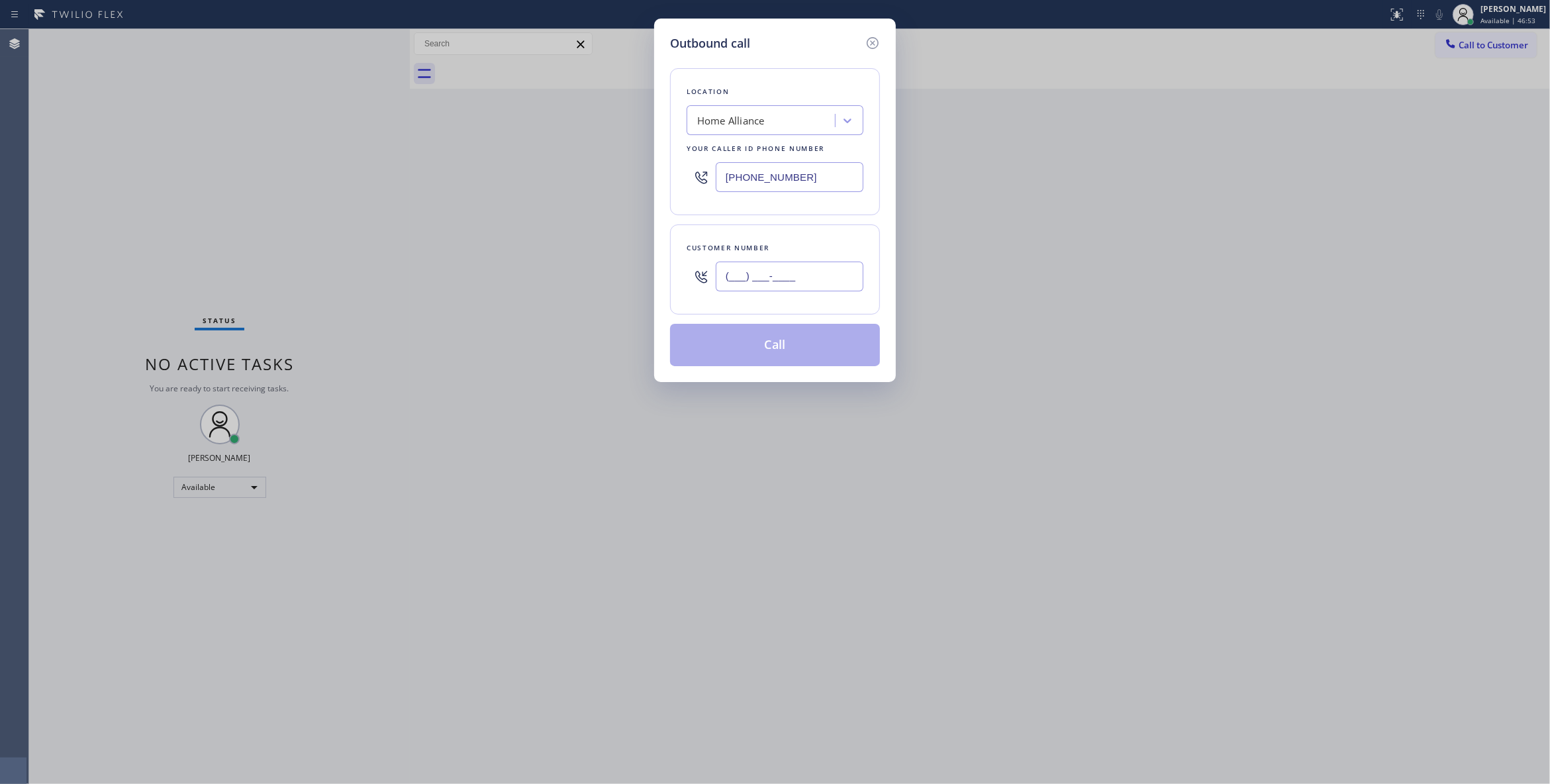
click at [802, 273] on input "(___) ___-____" at bounding box center [789, 276] width 148 height 29
paste input "602) 369-4481"
type input "[PHONE_NUMBER]"
drag, startPoint x: 572, startPoint y: 162, endPoint x: 291, endPoint y: 162, distance: 281.0
click at [291, 162] on div "Outbound call Location Home Alliance Your caller id phone number [PHONE_NUMBER]…" at bounding box center [775, 392] width 1550 height 784
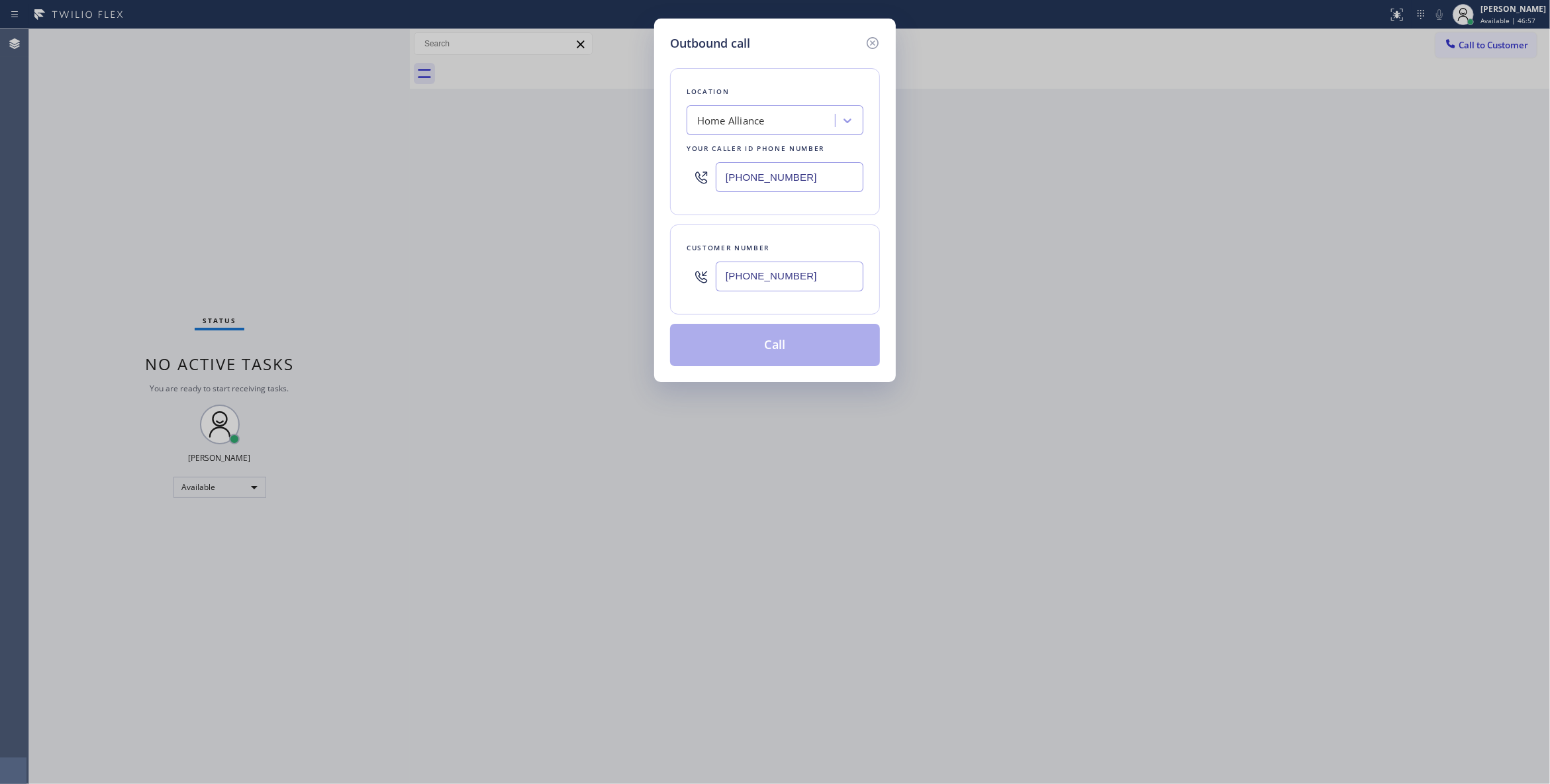
paste input "480) 568-2638"
drag, startPoint x: 813, startPoint y: 276, endPoint x: 621, endPoint y: 271, distance: 192.1
click at [621, 271] on div "Outbound call Location Home Alliance Your caller id phone number [PHONE_NUMBER]…" at bounding box center [775, 392] width 1550 height 784
click at [736, 318] on div "Location Home Alliance Your caller id phone number [PHONE_NUMBER] Customer numb…" at bounding box center [775, 209] width 210 height 314
click at [681, 218] on div "Location Home Alliance Your caller id phone number [PHONE_NUMBER] Customer numb…" at bounding box center [775, 209] width 210 height 314
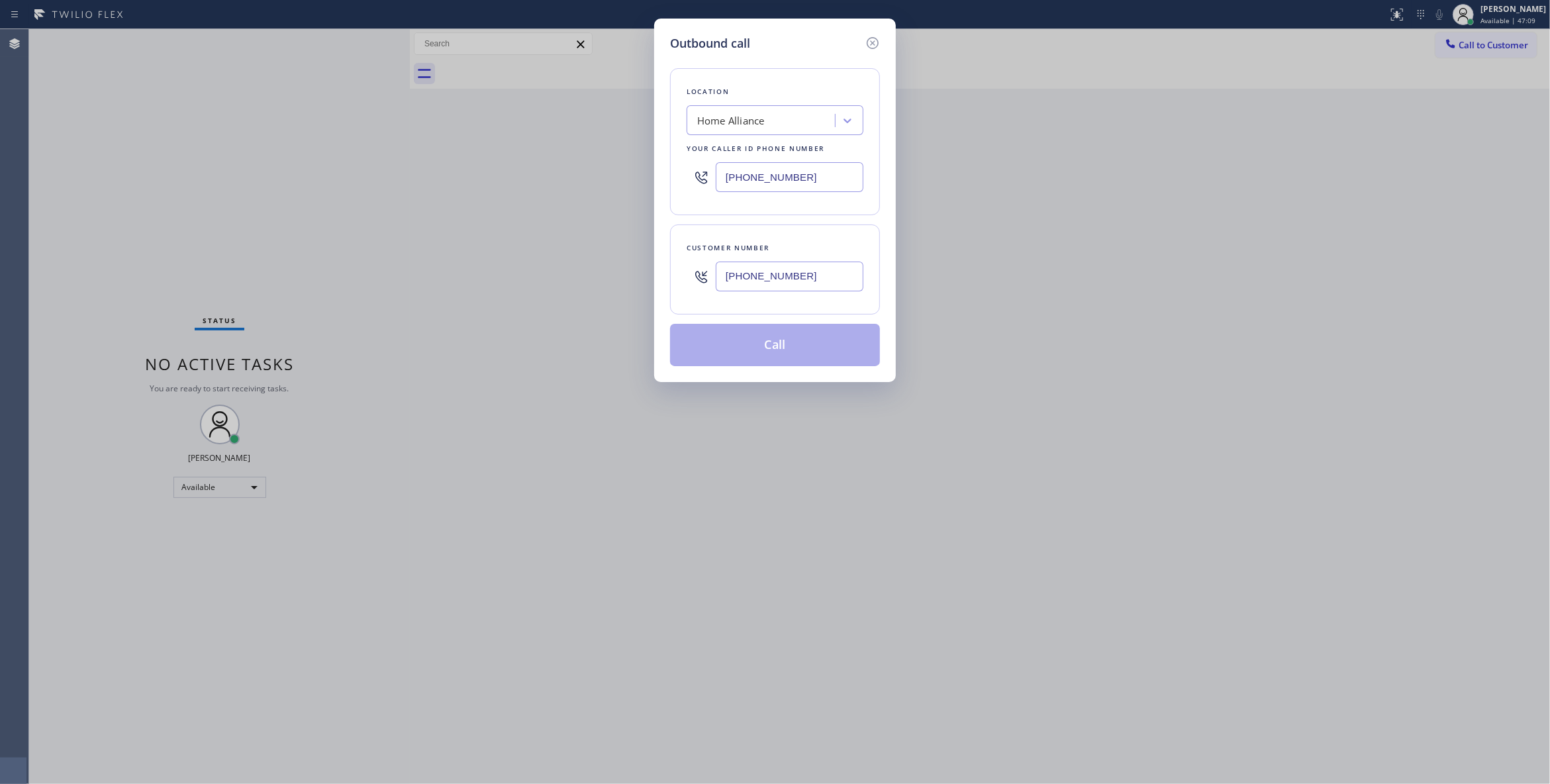
drag, startPoint x: 821, startPoint y: 183, endPoint x: 222, endPoint y: 182, distance: 599.0
click at [227, 175] on div "Outbound call Location Home Alliance Your caller id phone number [PHONE_NUMBER]…" at bounding box center [775, 392] width 1550 height 784
paste input "480) 568-2638"
drag, startPoint x: 823, startPoint y: 176, endPoint x: 273, endPoint y: 157, distance: 550.3
click at [273, 157] on div "Outbound call Location Home Alliance Your caller id phone number [PHONE_NUMBER]…" at bounding box center [775, 392] width 1550 height 784
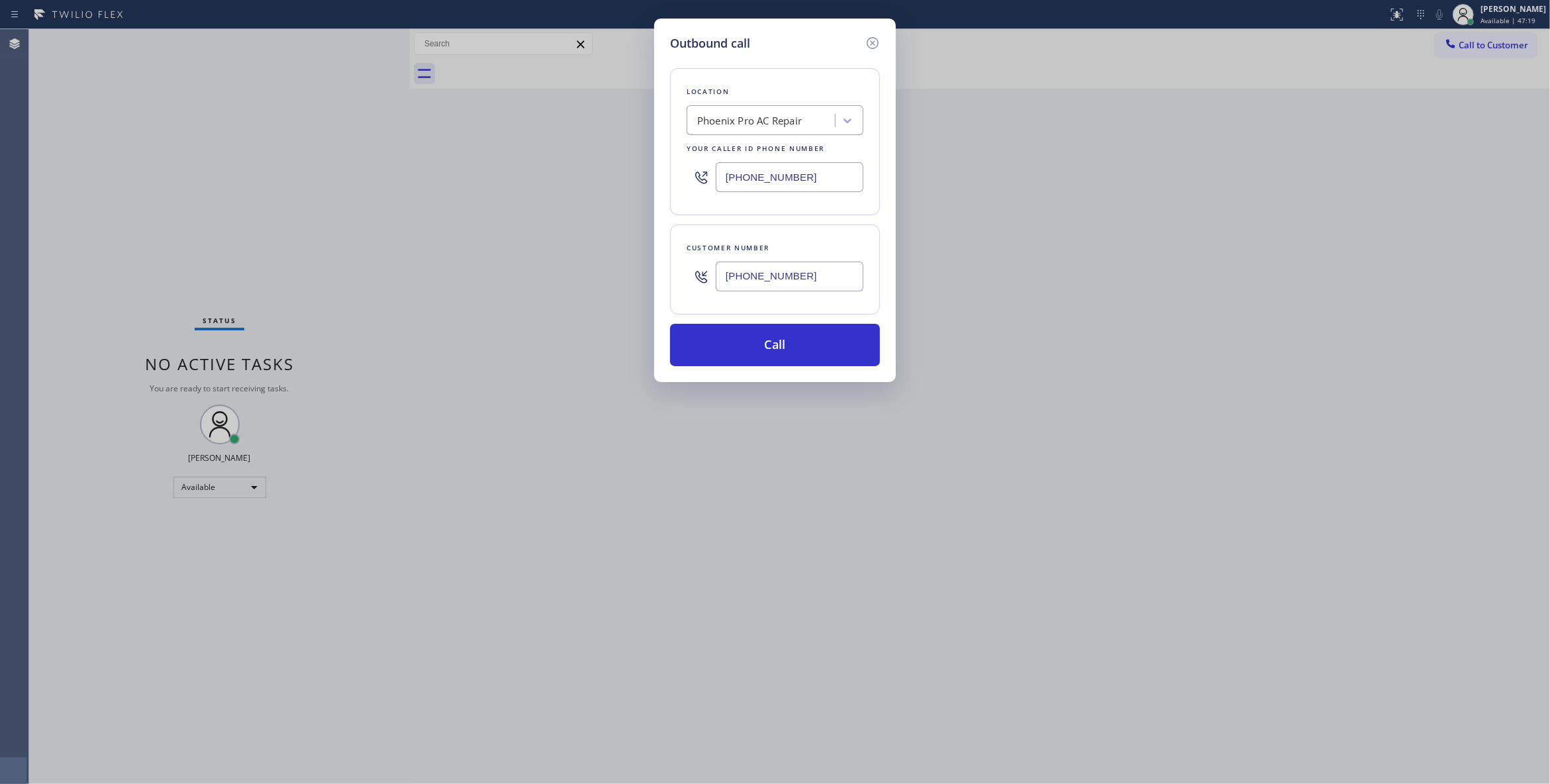
type input "[PHONE_NUMBER]"
drag, startPoint x: 811, startPoint y: 276, endPoint x: 679, endPoint y: 266, distance: 132.4
click at [679, 266] on div "Customer number [PHONE_NUMBER]" at bounding box center [775, 269] width 210 height 90
click at [750, 351] on button "Call" at bounding box center [775, 345] width 210 height 43
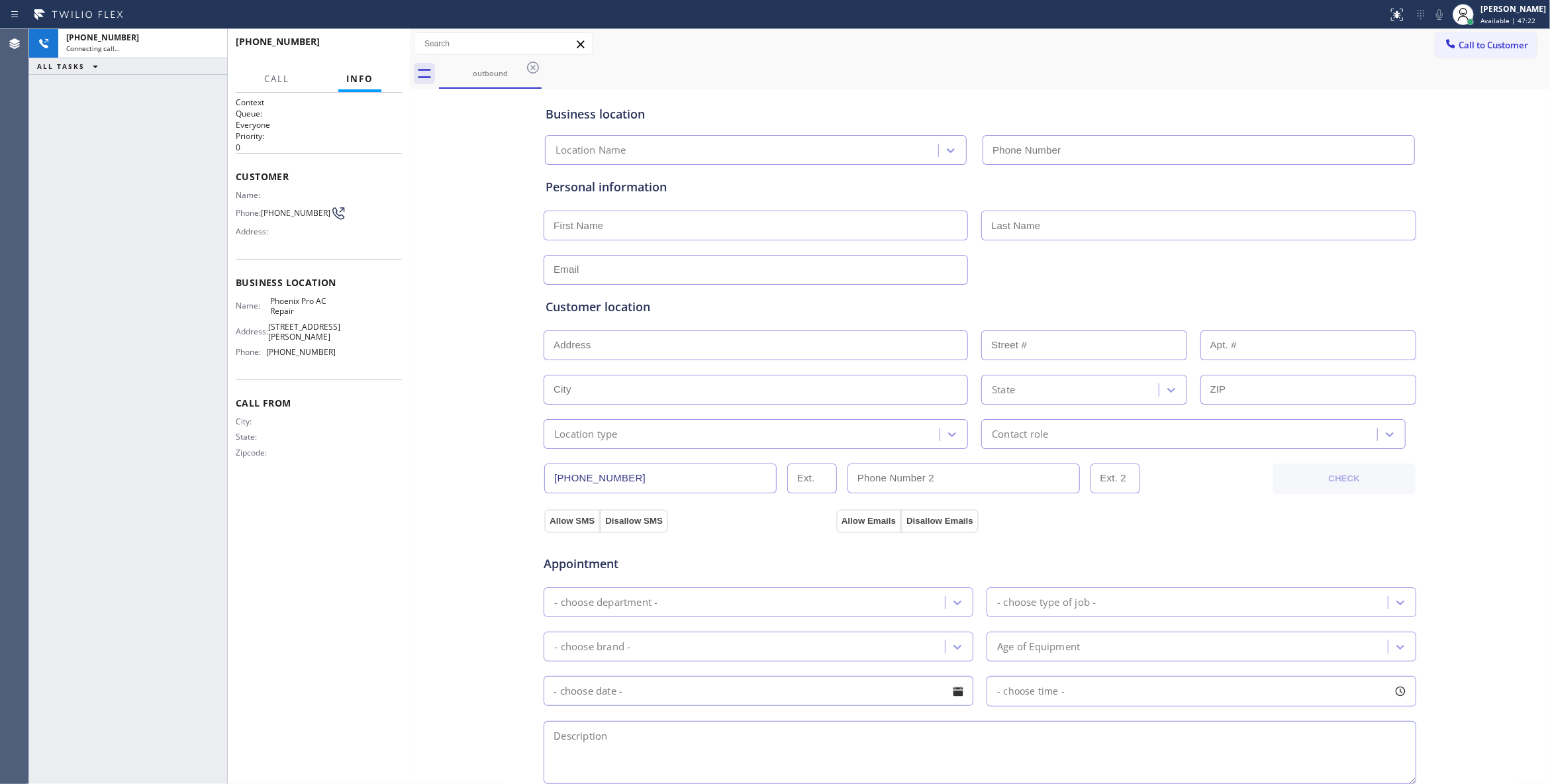
type input "[PHONE_NUMBER]"
click at [415, 655] on div "Business location Phoenix Pro AC Repair [PHONE_NUMBER] Personal information Cus…" at bounding box center [980, 544] width 1134 height 904
click at [380, 51] on span "COMPLETE" at bounding box center [369, 47] width 46 height 9
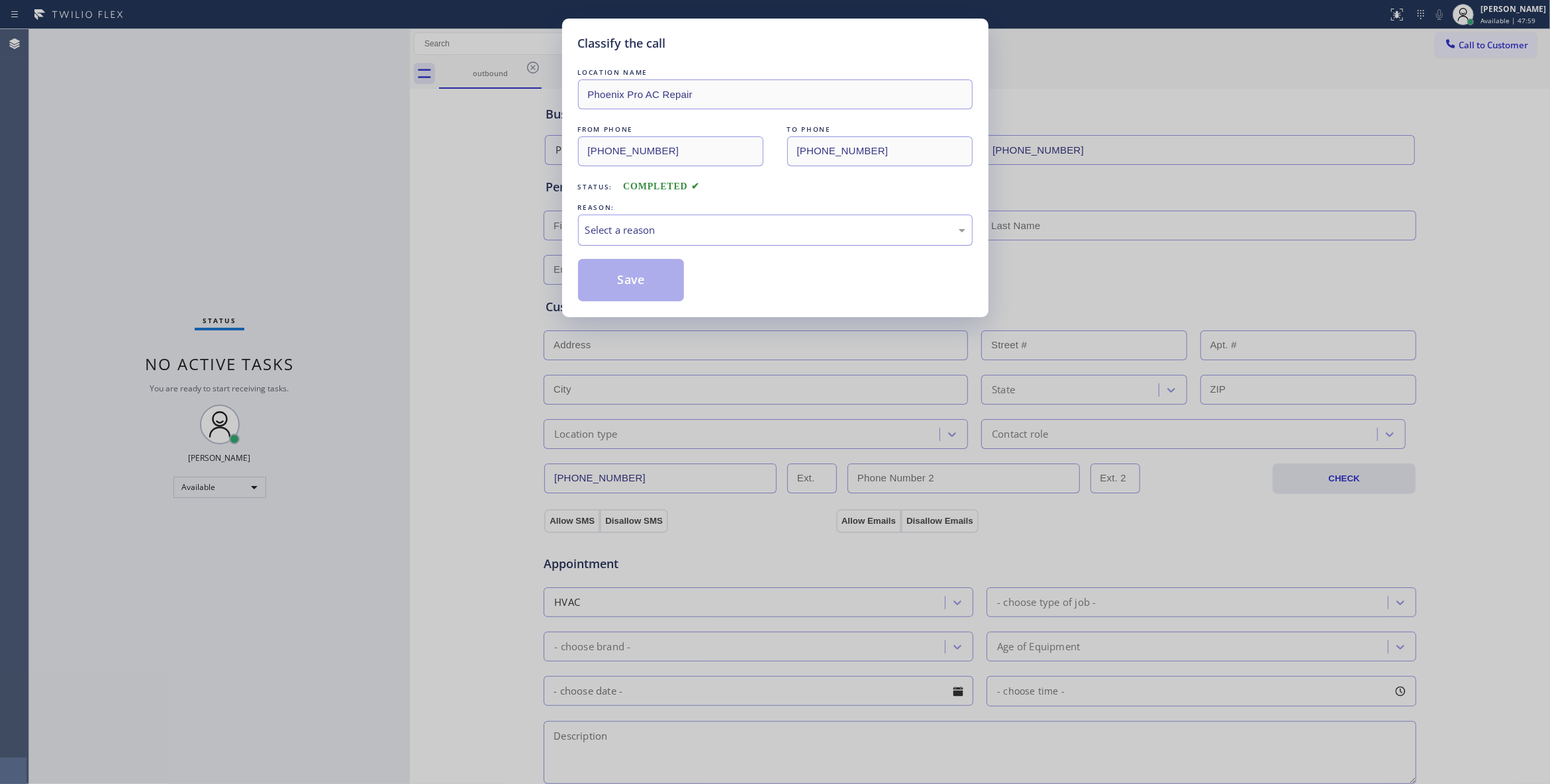
click at [610, 228] on div "Select a reason" at bounding box center [775, 230] width 380 height 16
click at [600, 284] on button "Save" at bounding box center [631, 280] width 106 height 43
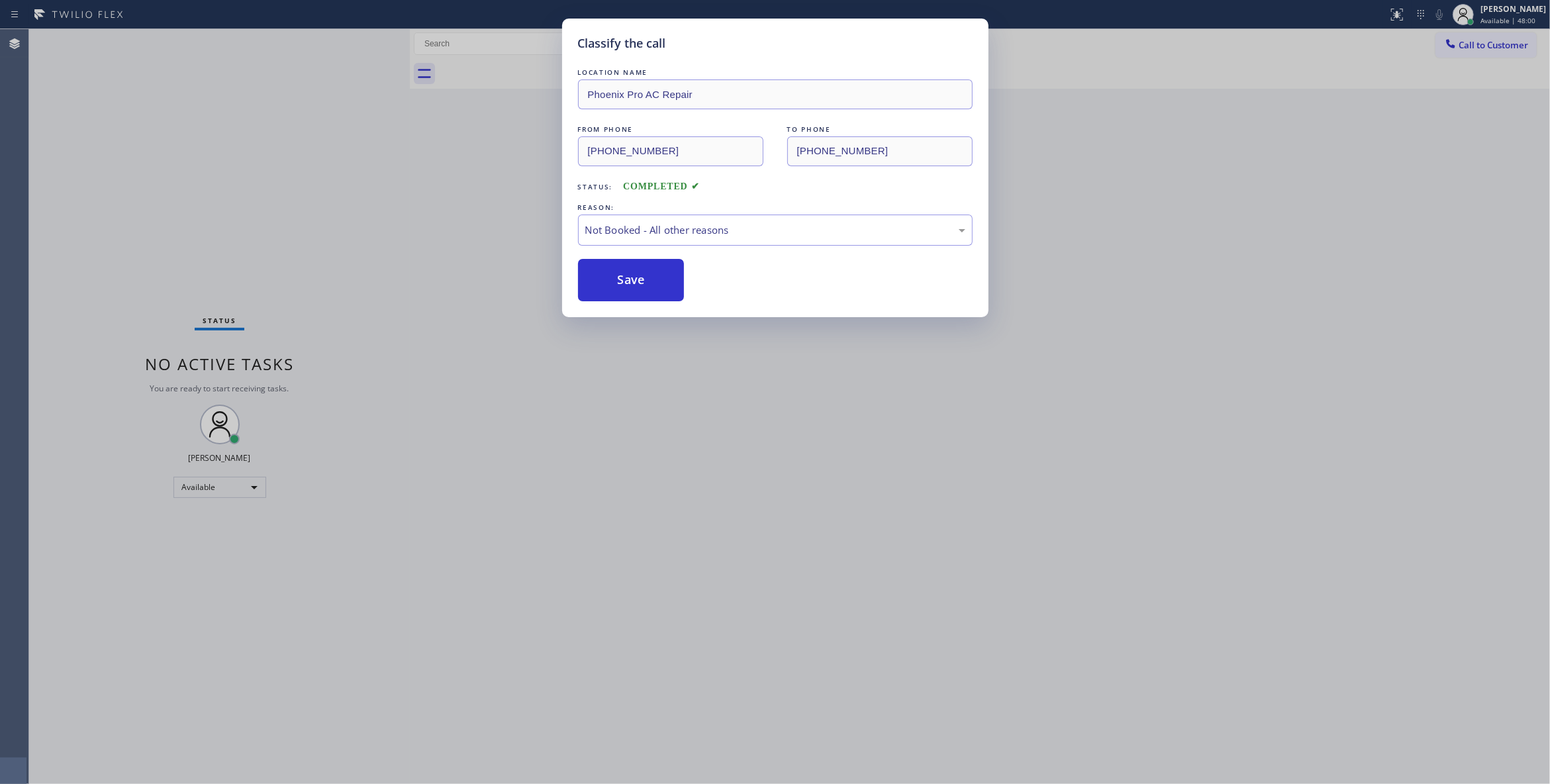
click at [600, 284] on button "Save" at bounding box center [631, 280] width 106 height 43
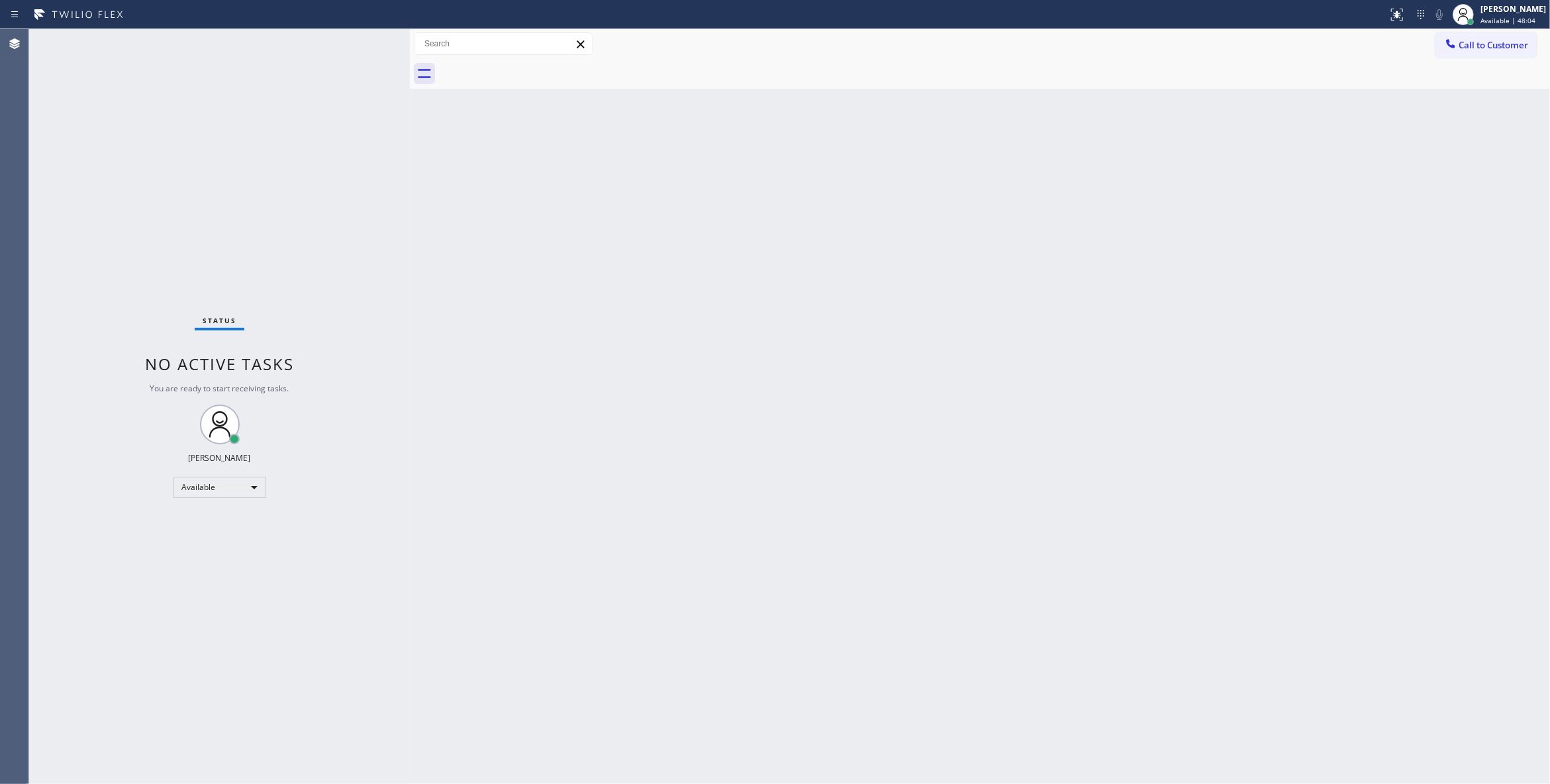
click at [861, 404] on div "Back to Dashboard Change Sender ID Customers Technicians Select a contact Outbo…" at bounding box center [980, 406] width 1140 height 755
click at [60, 159] on div "Status No active tasks You are ready to start receiving tasks. [PERSON_NAME] Av…" at bounding box center [220, 406] width 381 height 755
click at [1513, 43] on span "Call to Customer" at bounding box center [1494, 45] width 70 height 12
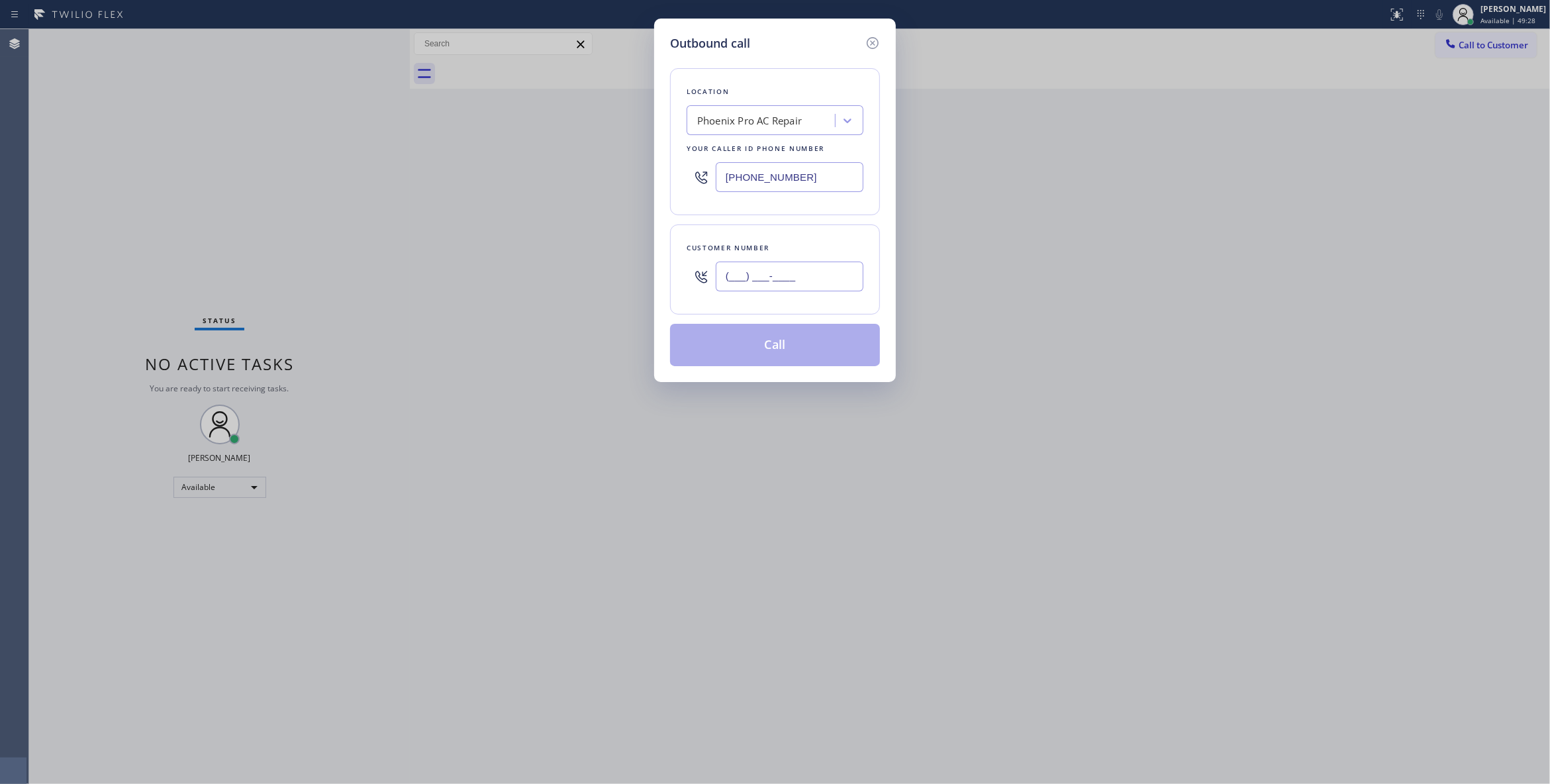
click at [724, 284] on input "(___) ___-____" at bounding box center [789, 276] width 148 height 29
paste input "626) 298-5752"
type input "[PHONE_NUMBER]"
click at [214, 180] on div "Outbound call Location [GEOGRAPHIC_DATA] Pro AC Repair Your caller id phone num…" at bounding box center [775, 392] width 1550 height 784
drag, startPoint x: 820, startPoint y: 172, endPoint x: 335, endPoint y: 139, distance: 486.1
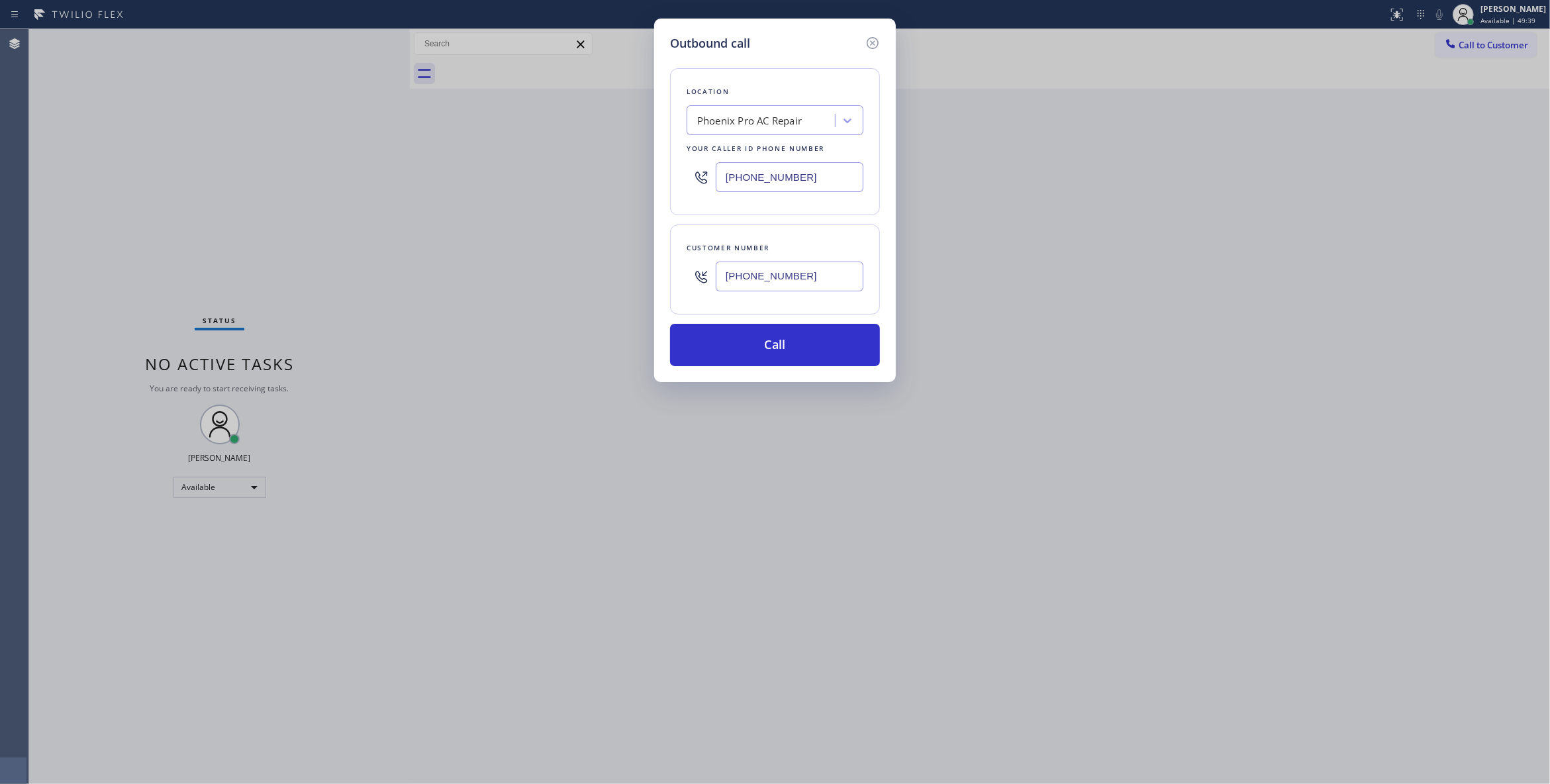
click at [335, 139] on div "Outbound call Location [GEOGRAPHIC_DATA] Pro AC Repair Your caller id phone num…" at bounding box center [775, 392] width 1550 height 784
paste input "833) 692-2271"
type input "[PHONE_NUMBER]"
drag, startPoint x: 798, startPoint y: 276, endPoint x: 645, endPoint y: 282, distance: 153.1
click at [645, 282] on div "Outbound call Location 4C.SMS Campaign AR B2B SMS Your caller id phone number […" at bounding box center [775, 392] width 1550 height 784
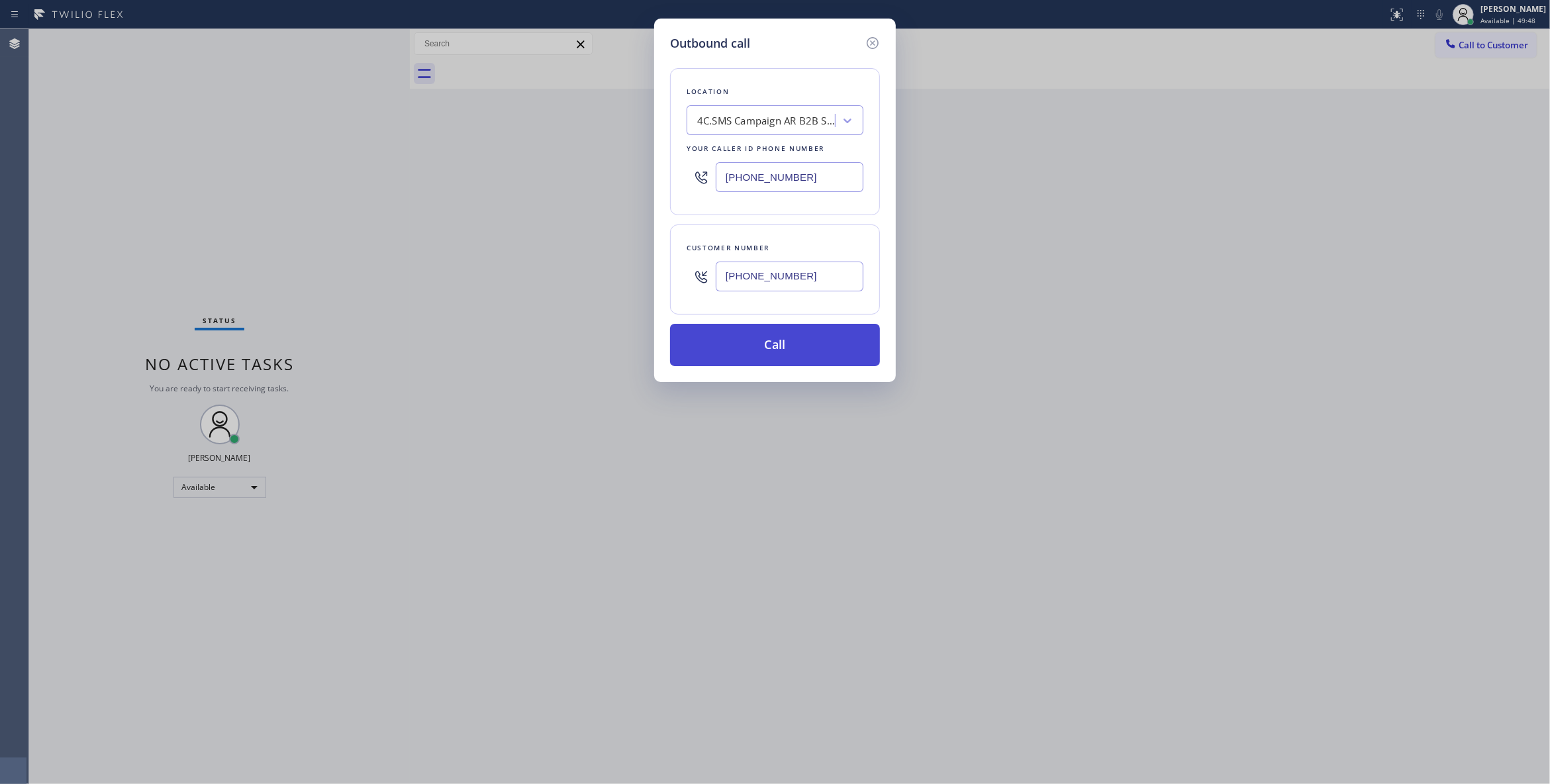
click at [823, 343] on button "Call" at bounding box center [775, 345] width 210 height 43
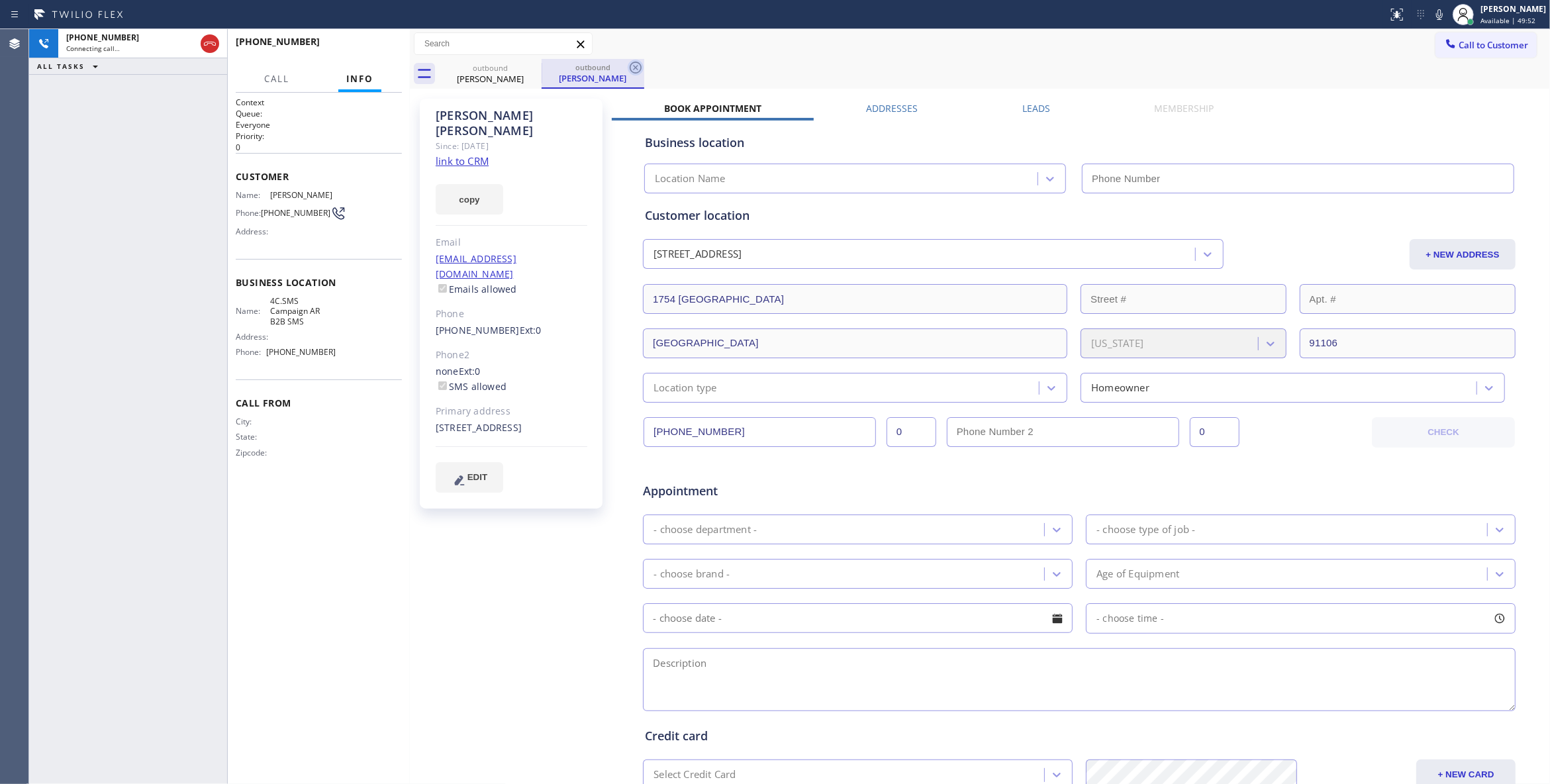
click at [636, 66] on icon at bounding box center [636, 67] width 16 height 16
click at [452, 558] on div "[PERSON_NAME] Since: [DATE] link to CRM copy Email [EMAIL_ADDRESS][DOMAIN_NAME]…" at bounding box center [512, 521] width 199 height 858
click at [471, 155] on link "link to CRM" at bounding box center [462, 161] width 53 height 13
click at [384, 47] on span "HANG UP" at bounding box center [371, 47] width 40 height 9
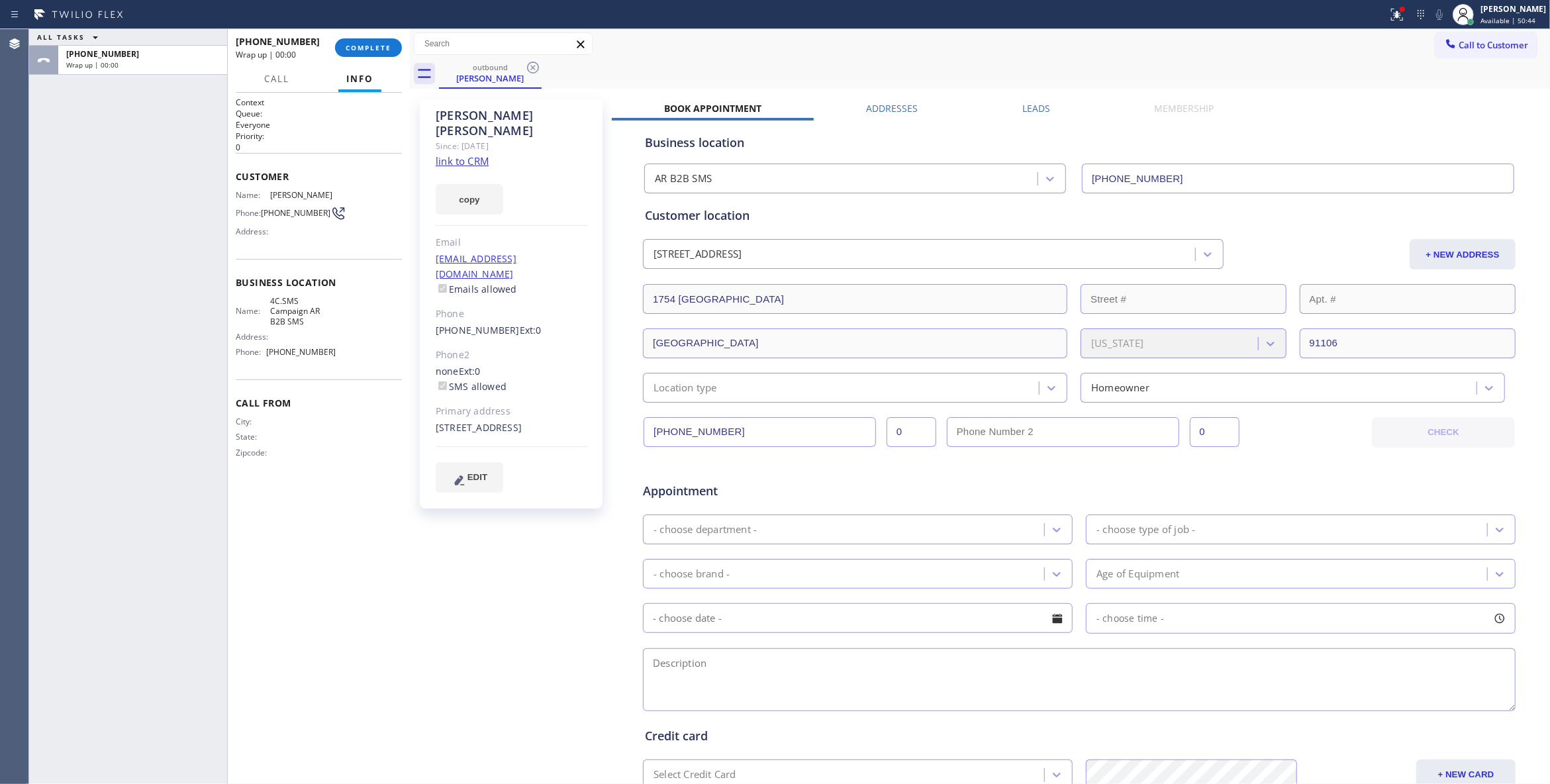
click at [366, 59] on div "[PHONE_NUMBER] Wrap up | 00:00 COMPLETE" at bounding box center [318, 47] width 166 height 34
click at [372, 43] on span "COMPLETE" at bounding box center [369, 47] width 46 height 9
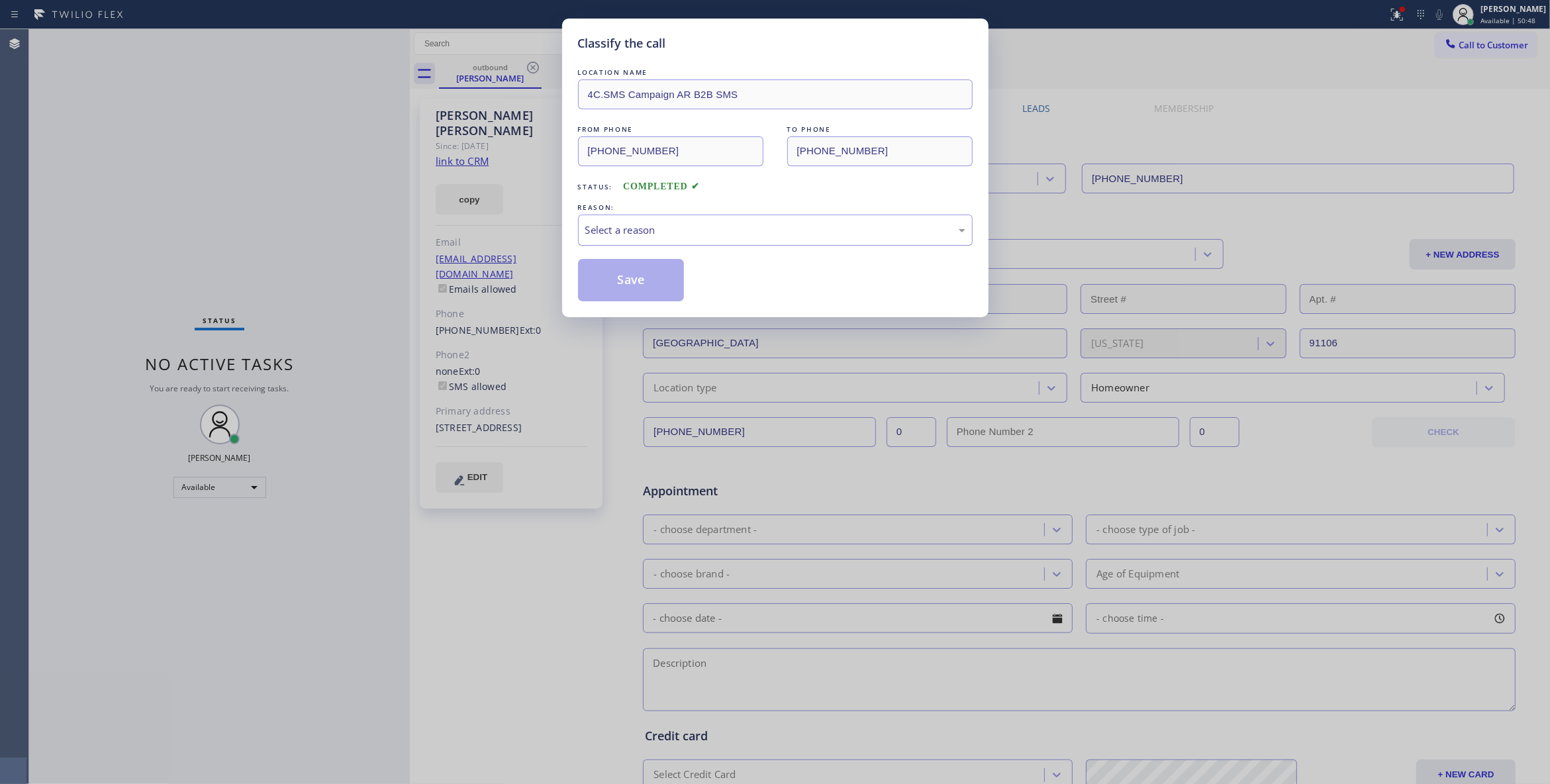
click at [673, 244] on div "Select a reason" at bounding box center [775, 230] width 395 height 31
click at [621, 289] on button "Save" at bounding box center [631, 280] width 106 height 43
click at [621, 287] on button "Save" at bounding box center [631, 280] width 106 height 43
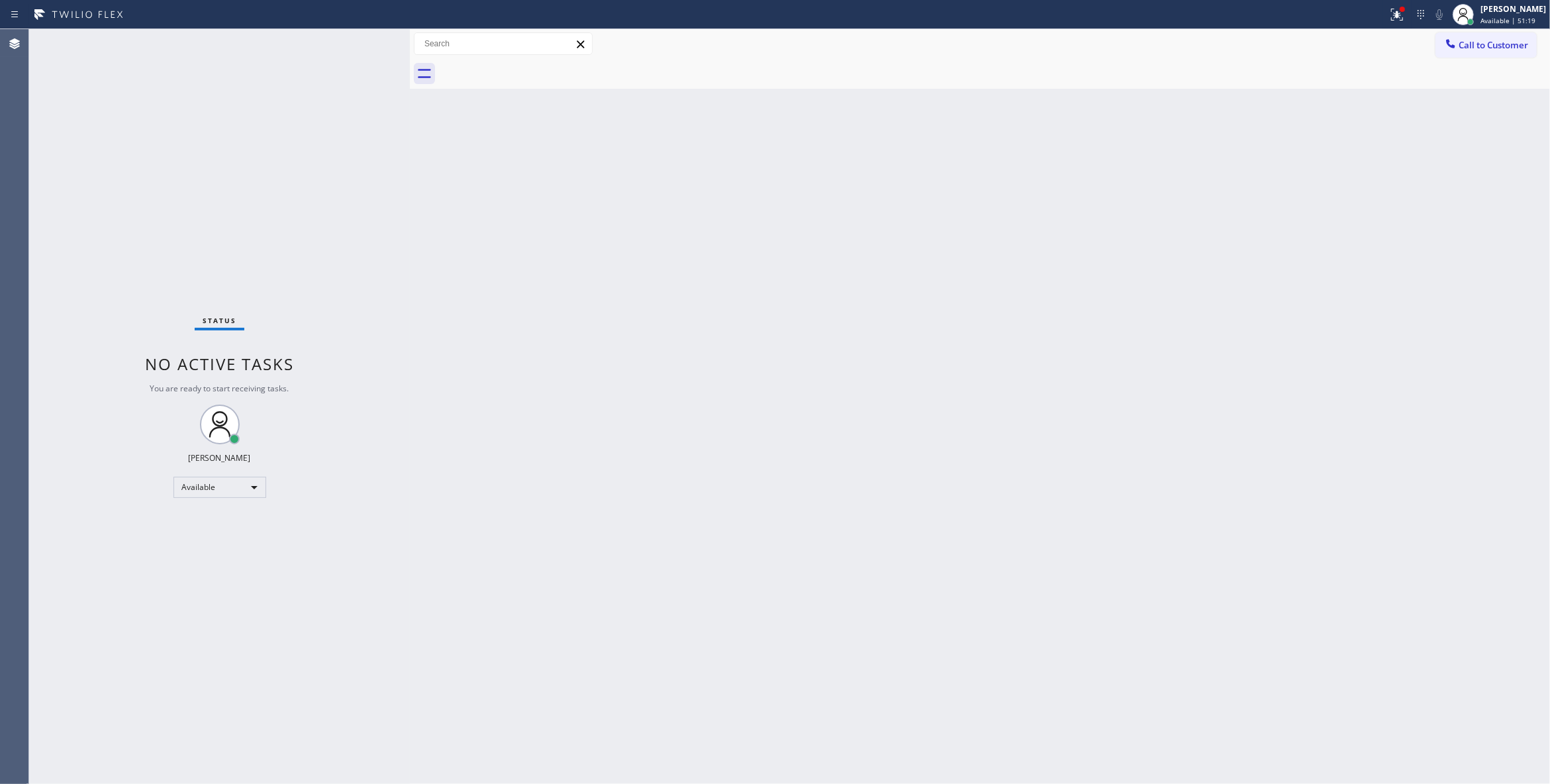
click at [180, 155] on div "Status No active tasks You are ready to start receiving tasks. [PERSON_NAME] Av…" at bounding box center [220, 406] width 381 height 755
click at [210, 244] on div "Status No active tasks You are ready to start receiving tasks. [PERSON_NAME] Av…" at bounding box center [220, 406] width 381 height 755
click at [1516, 41] on span "Call to Customer" at bounding box center [1494, 45] width 70 height 12
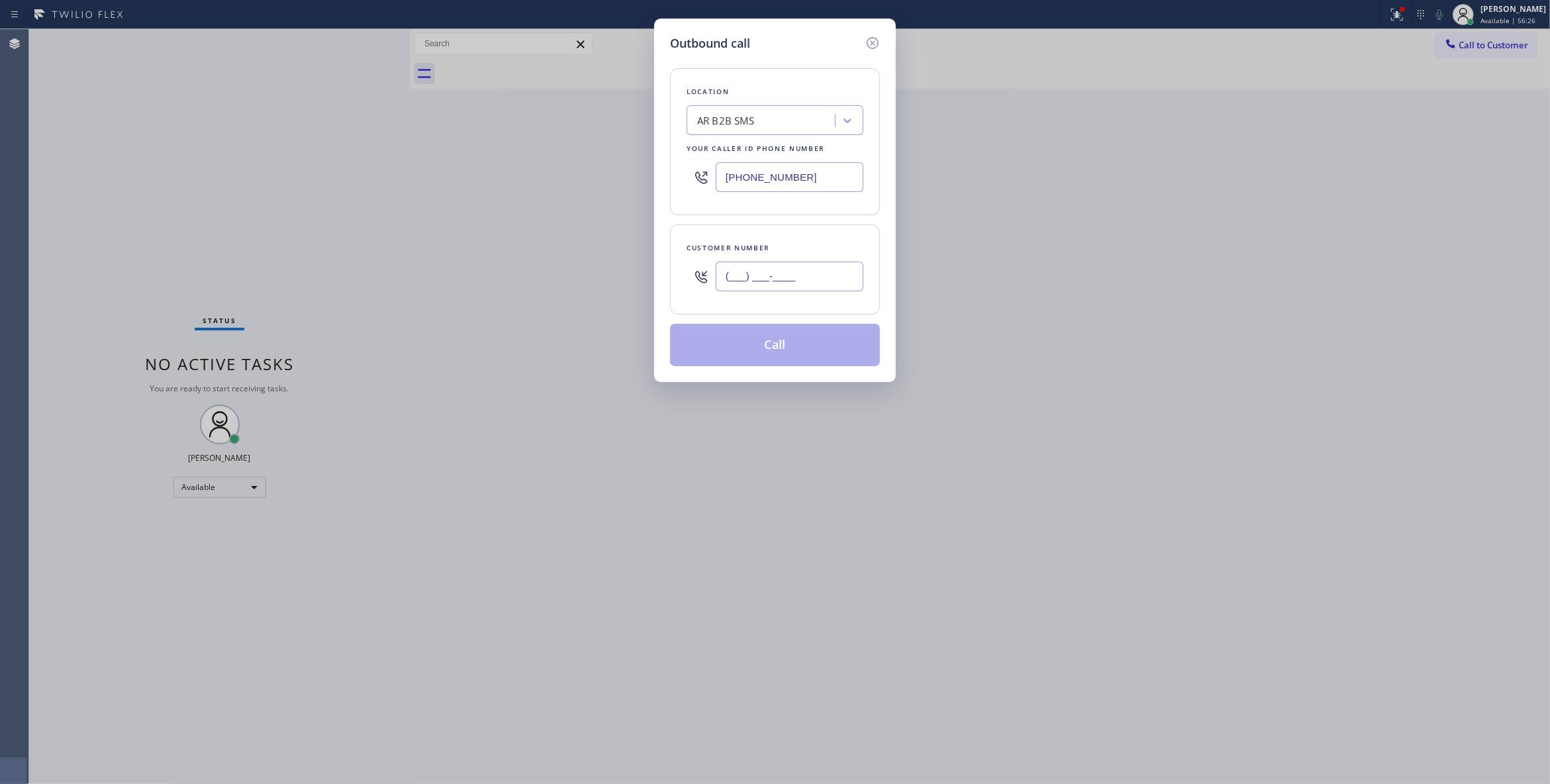
click at [806, 286] on input "(___) ___-____" at bounding box center [789, 276] width 148 height 29
paste input "972) 467-4492"
type input "[PHONE_NUMBER]"
click at [703, 353] on button "Call" at bounding box center [775, 345] width 210 height 43
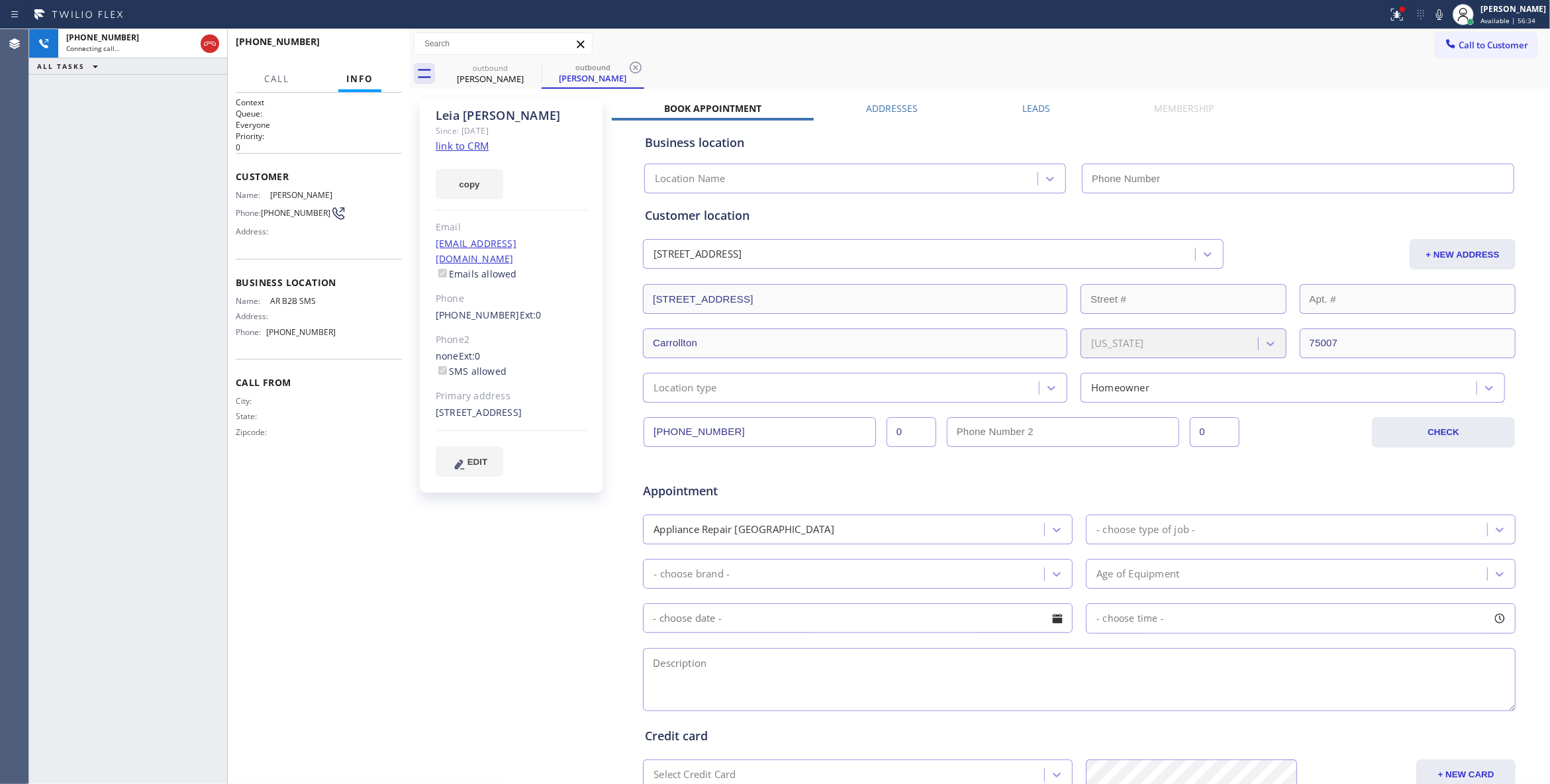
type input "[PHONE_NUMBER]"
click at [631, 65] on icon at bounding box center [636, 67] width 12 height 12
click at [475, 143] on link "link to CRM" at bounding box center [462, 146] width 53 height 13
click at [350, 47] on button "HANG UP" at bounding box center [371, 47] width 61 height 19
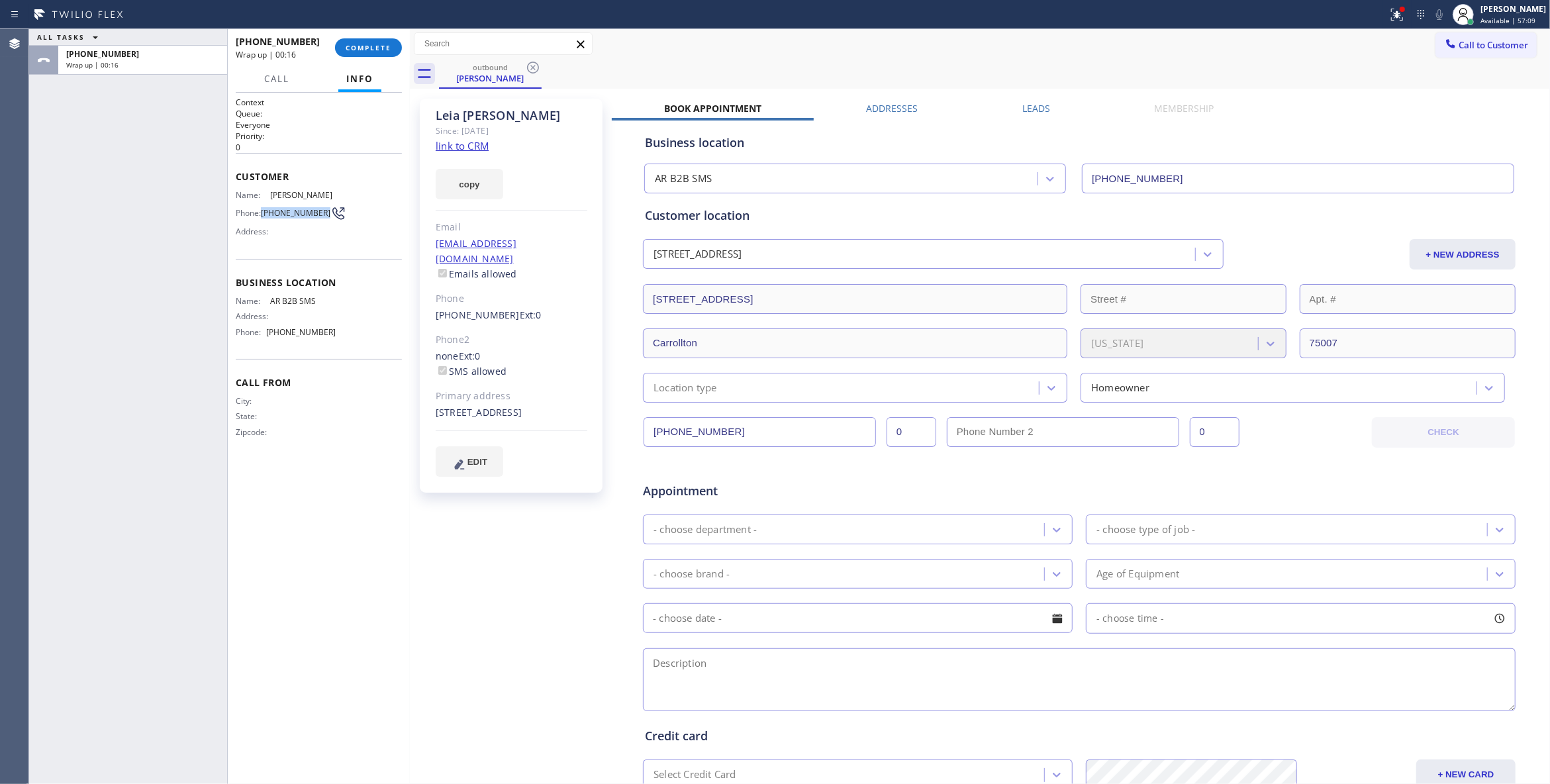
drag, startPoint x: 289, startPoint y: 217, endPoint x: 263, endPoint y: 212, distance: 26.5
click at [263, 212] on div "Phone: [PHONE_NUMBER]" at bounding box center [285, 213] width 100 height 16
copy div "[PHONE_NUMBER]"
click at [357, 49] on span "COMPLETE" at bounding box center [369, 47] width 46 height 9
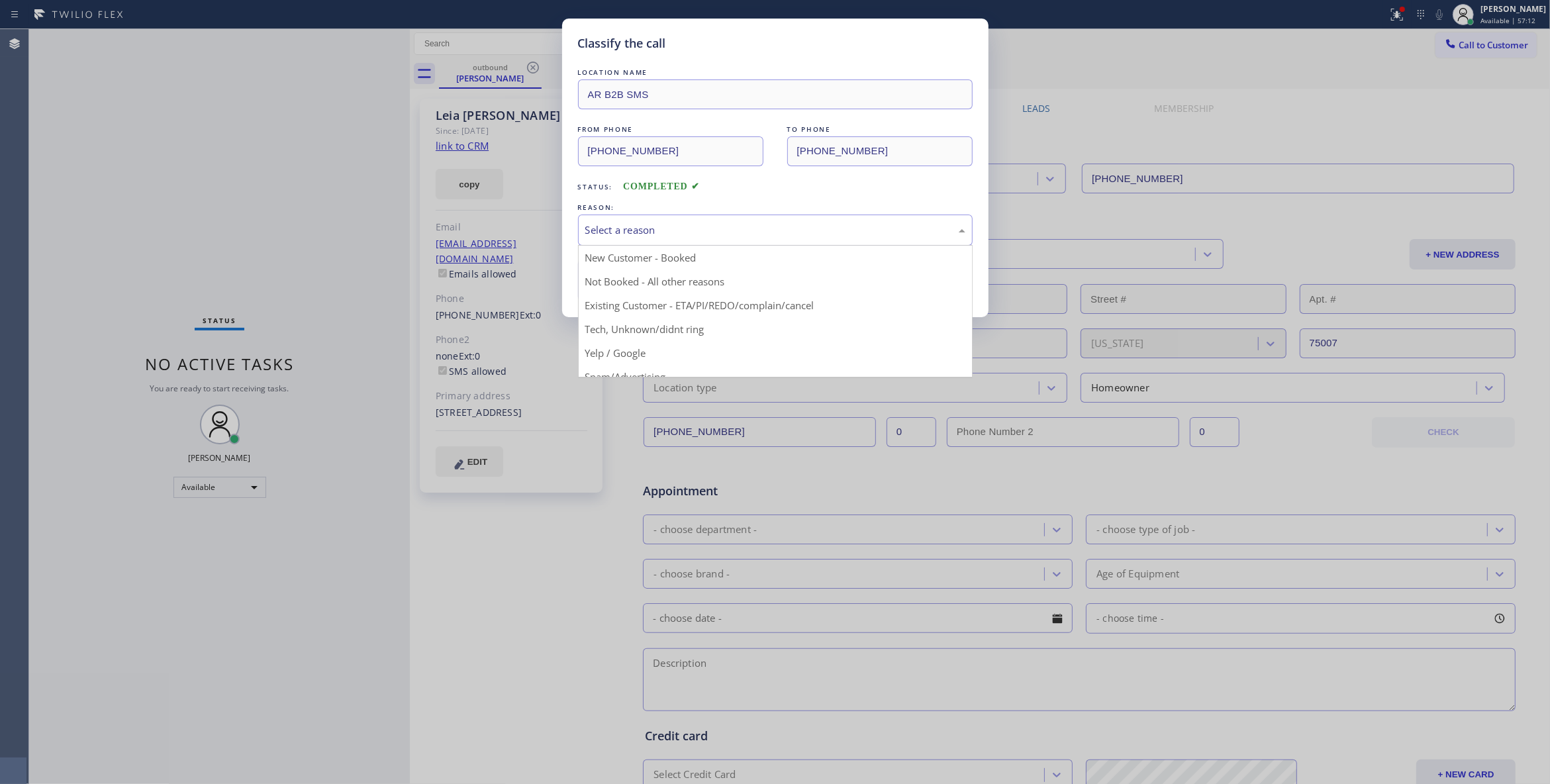
click at [631, 231] on div "Select a reason" at bounding box center [775, 230] width 380 height 16
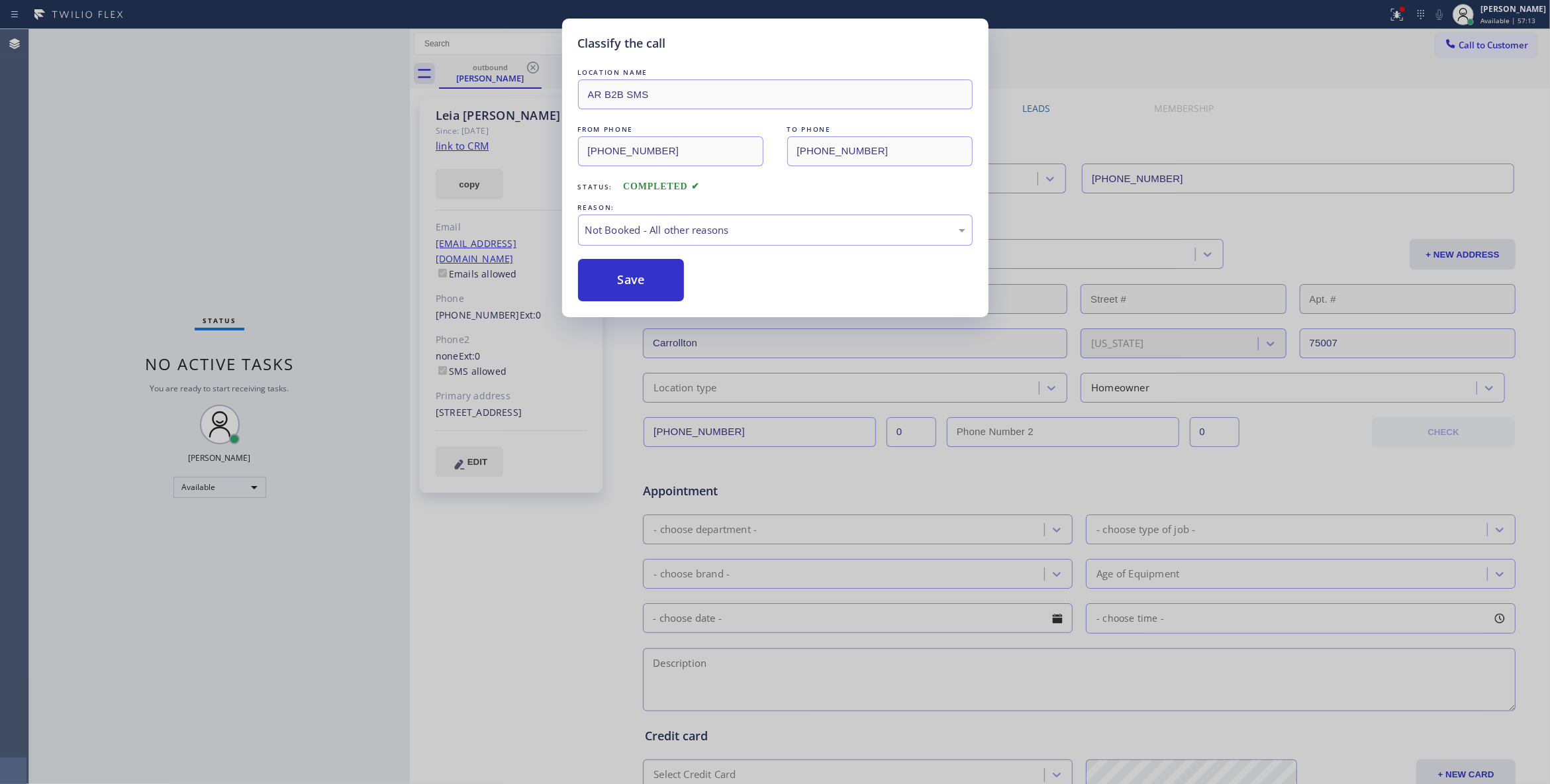
click at [601, 281] on button "Save" at bounding box center [631, 280] width 106 height 43
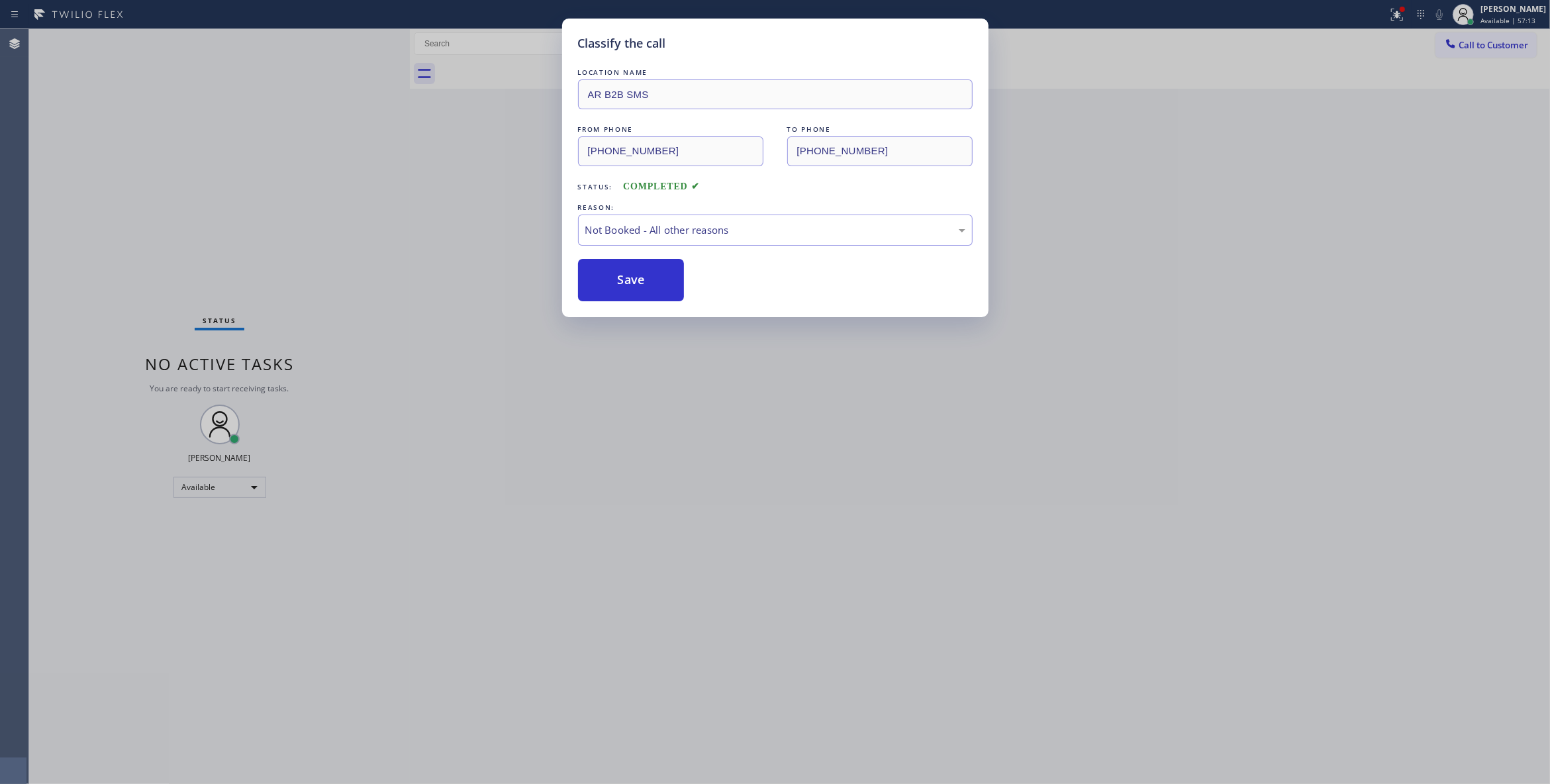
click at [601, 281] on button "Save" at bounding box center [631, 280] width 106 height 43
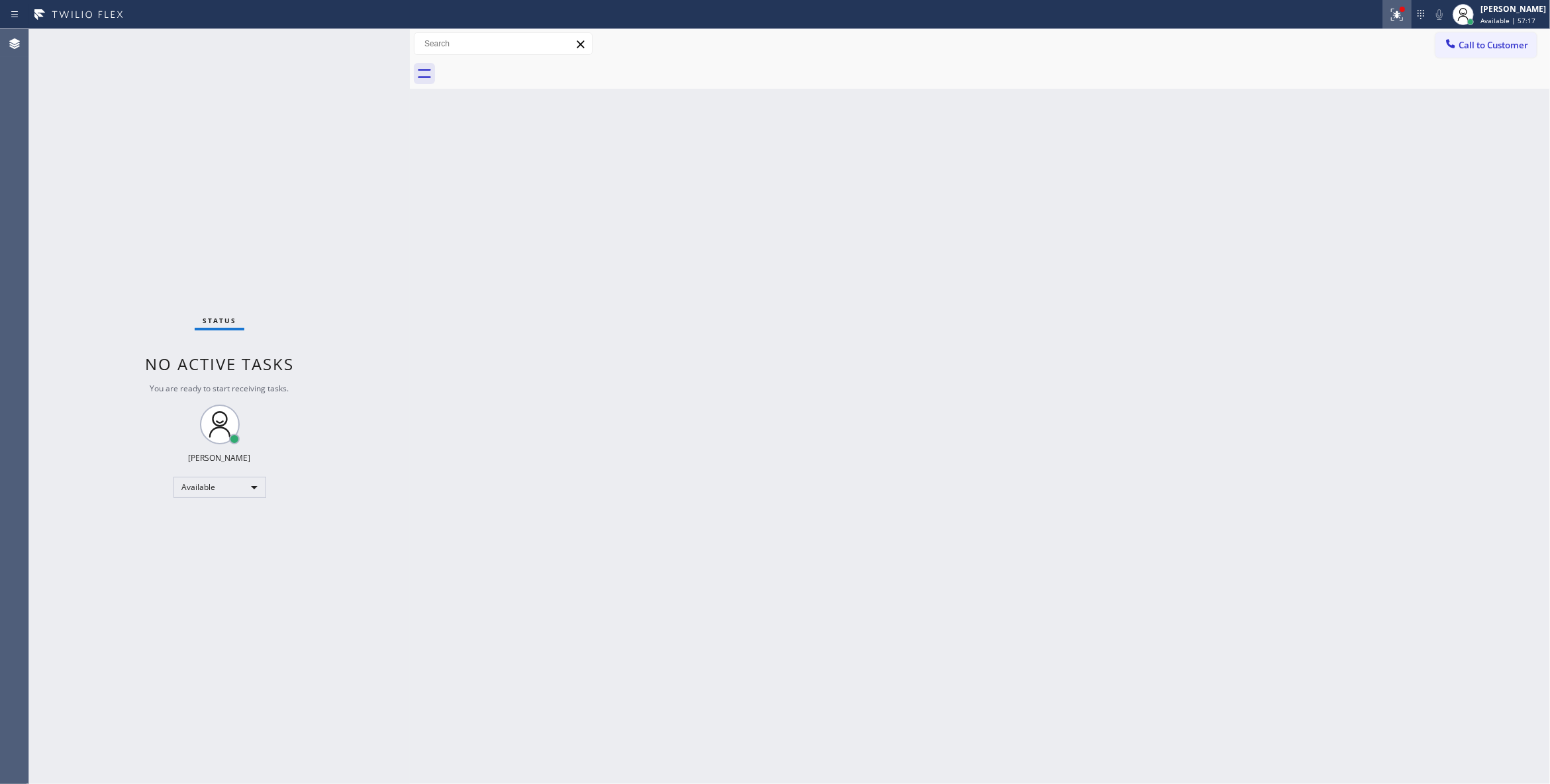
click at [1390, 12] on icon at bounding box center [1397, 14] width 16 height 16
click at [1285, 171] on span "Clear issues" at bounding box center [1310, 172] width 62 height 9
click at [1498, 40] on span "Call to Customer" at bounding box center [1494, 45] width 70 height 12
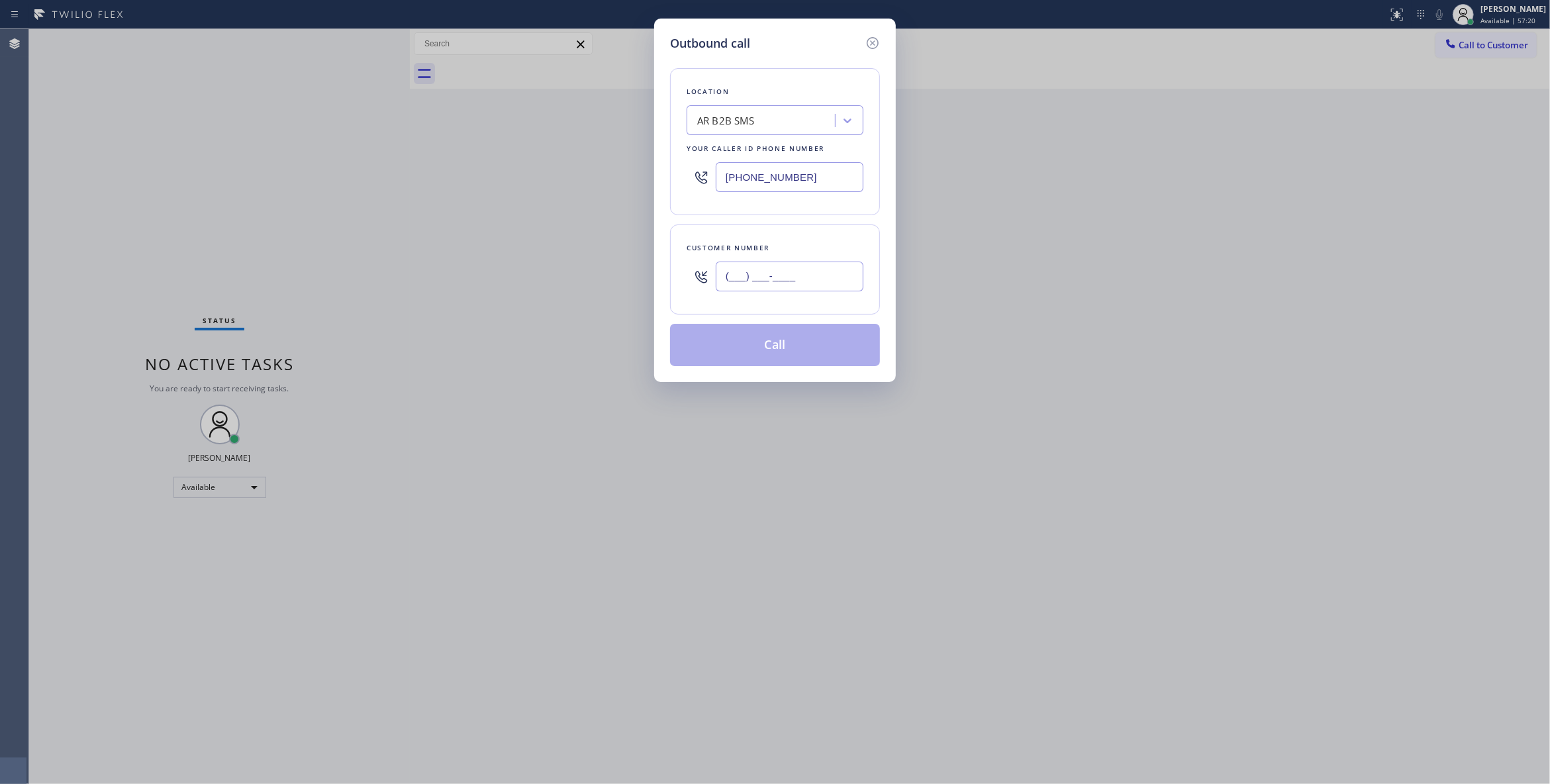
click at [819, 282] on input "(___) ___-____" at bounding box center [789, 276] width 148 height 29
paste input "972) 467-4492"
type input "[PHONE_NUMBER]"
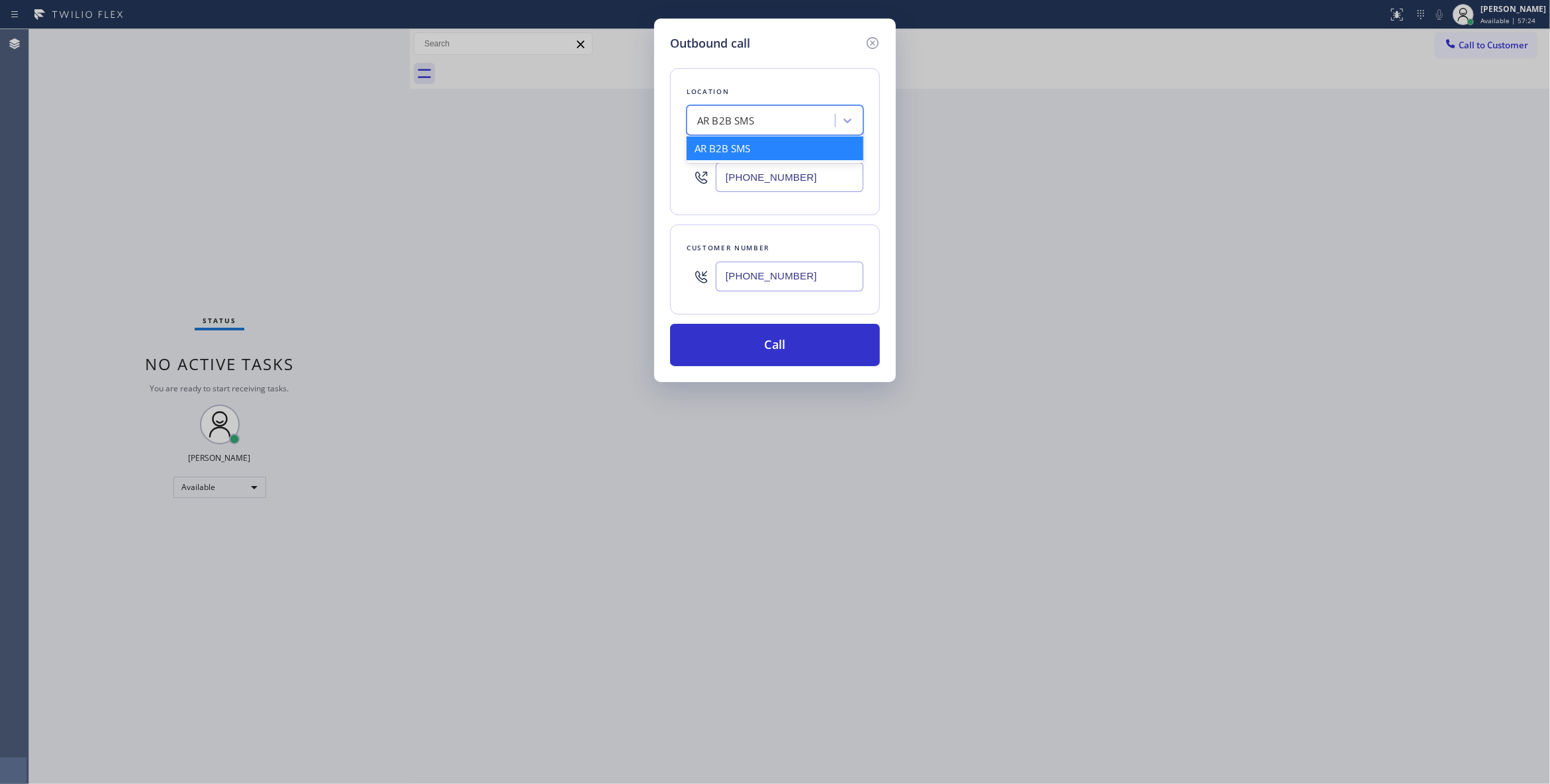
click at [715, 119] on div "AR B2B SMS" at bounding box center [726, 120] width 57 height 16
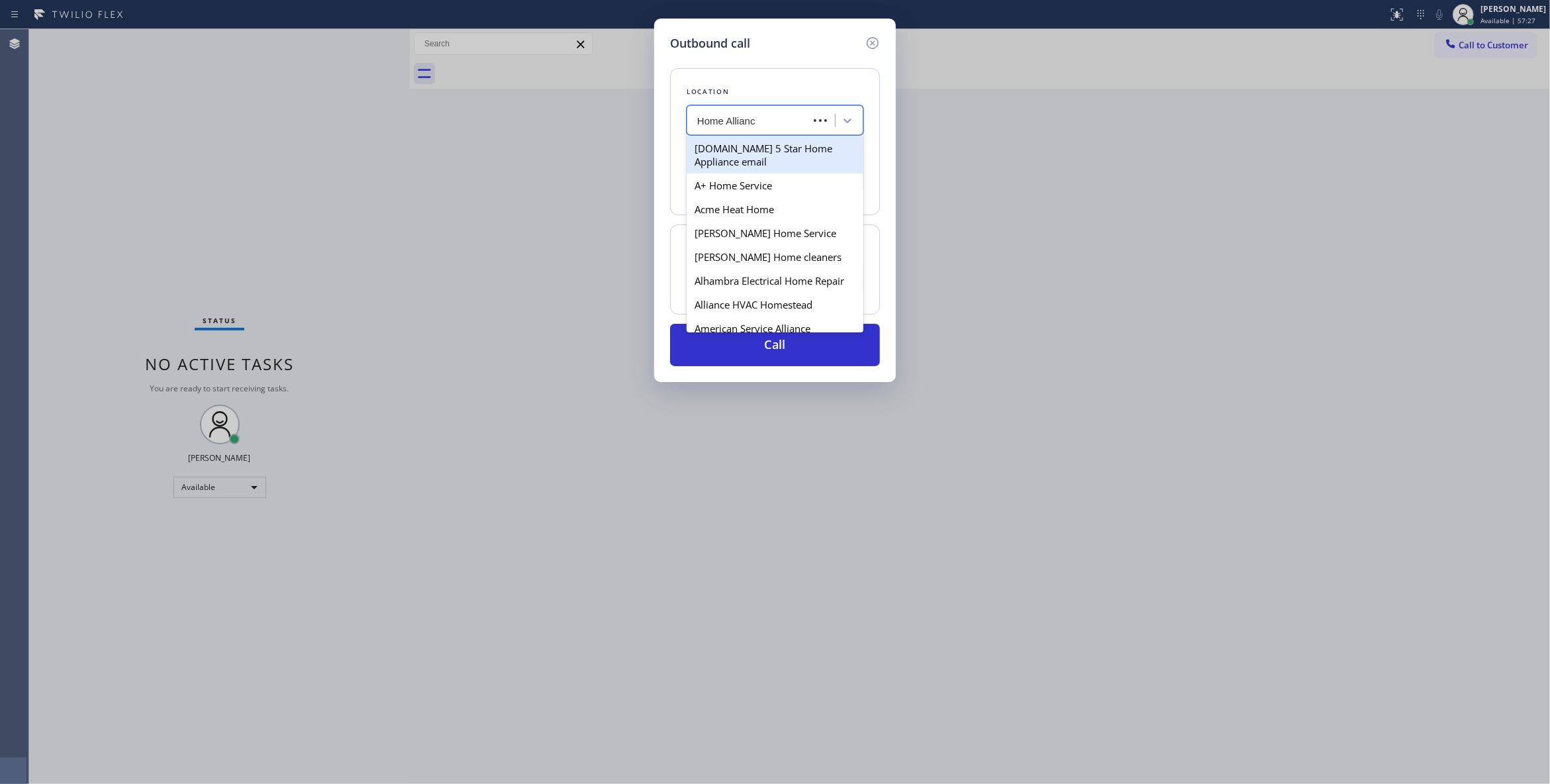
type input "Home Alliance"
click at [762, 148] on div "Home Alliance" at bounding box center [775, 148] width 177 height 24
type input "[PHONE_NUMBER]"
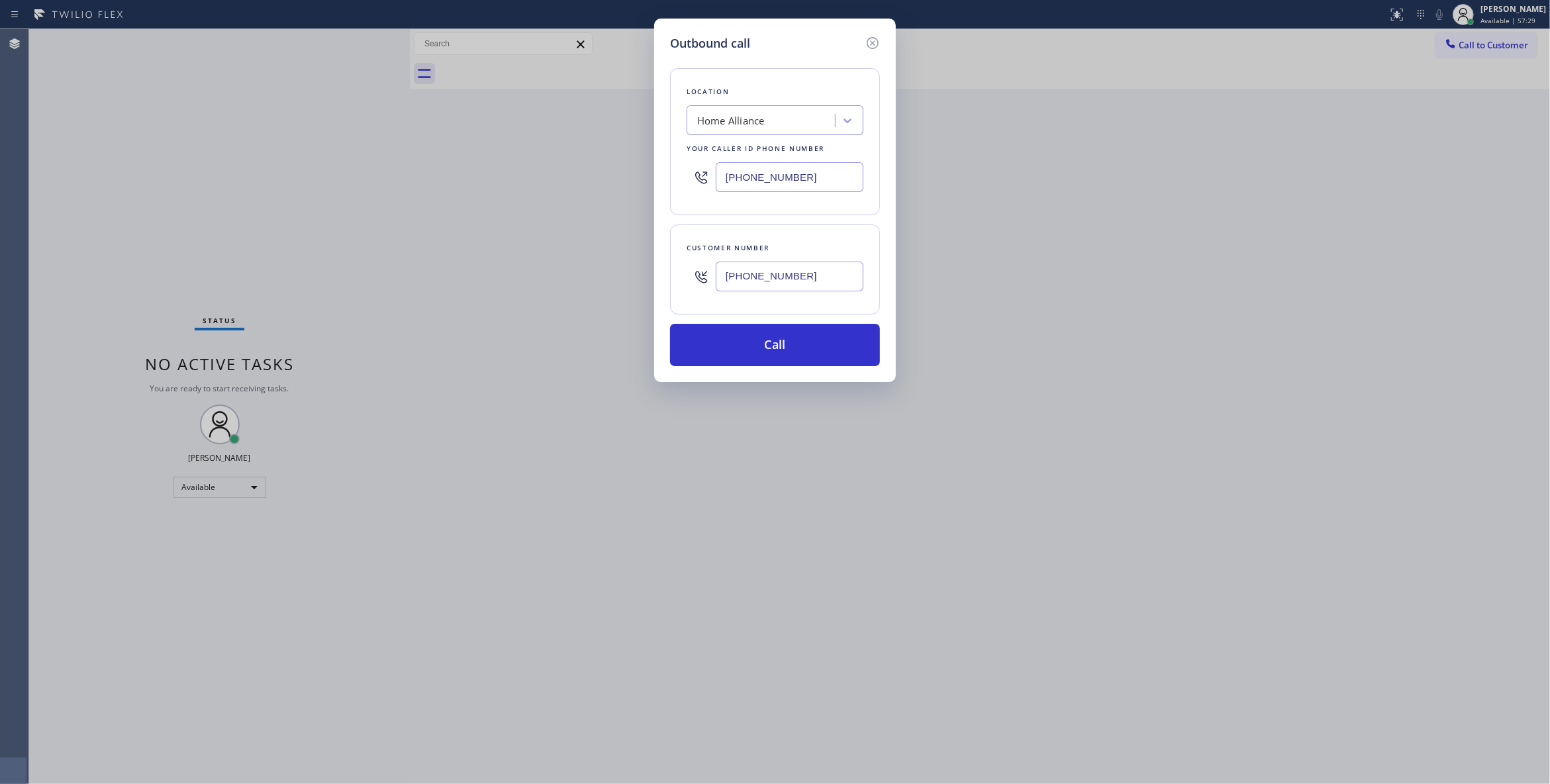
drag, startPoint x: 827, startPoint y: 274, endPoint x: 538, endPoint y: 266, distance: 289.1
click at [538, 266] on div "Outbound call Location Home Alliance Your caller id phone number [PHONE_NUMBER]…" at bounding box center [775, 392] width 1550 height 784
click at [748, 351] on button "Call" at bounding box center [775, 345] width 210 height 43
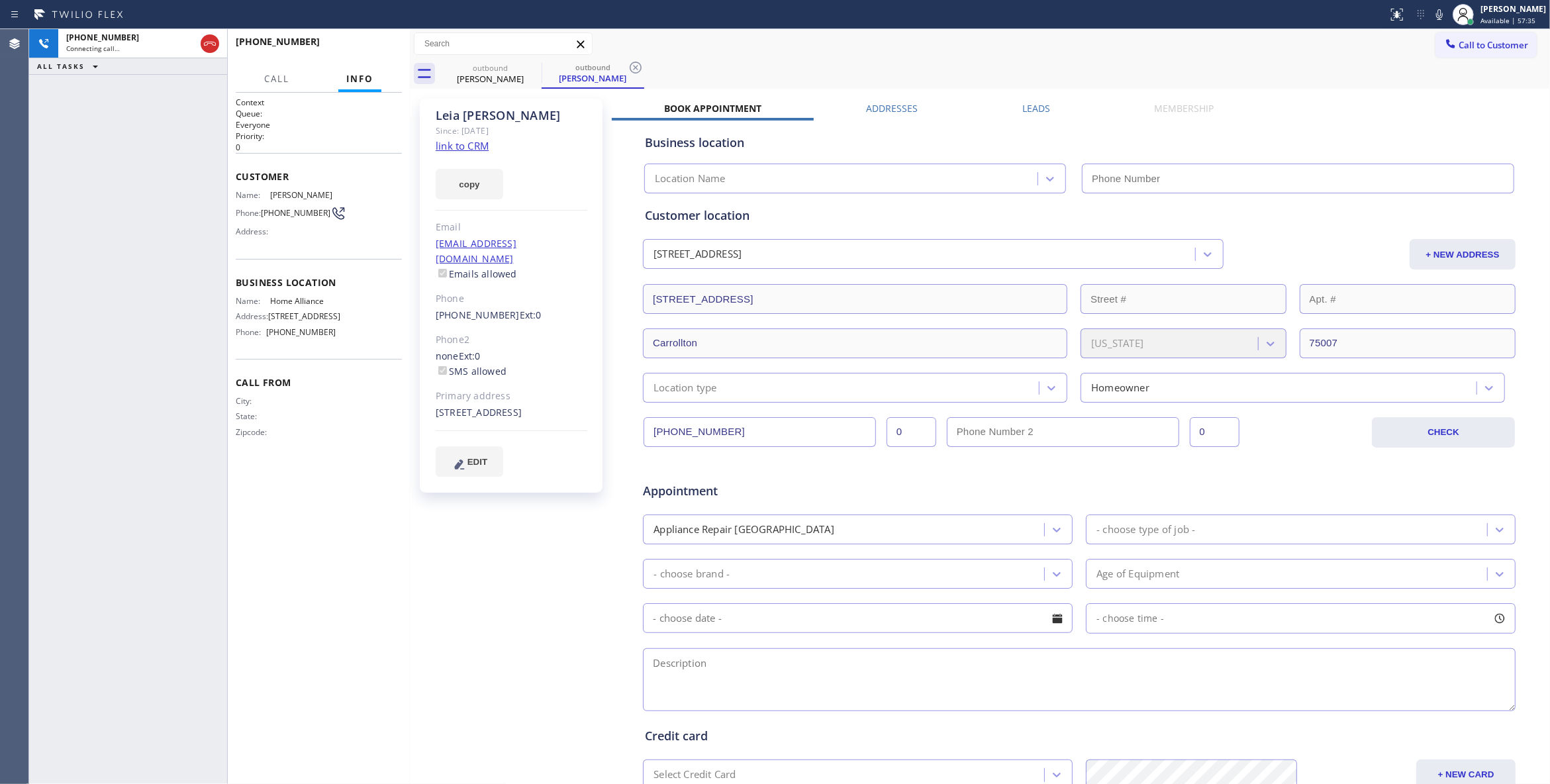
type input "[PHONE_NUMBER]"
click at [636, 66] on icon at bounding box center [636, 67] width 12 height 12
click at [381, 41] on button "HANG UP" at bounding box center [371, 47] width 61 height 19
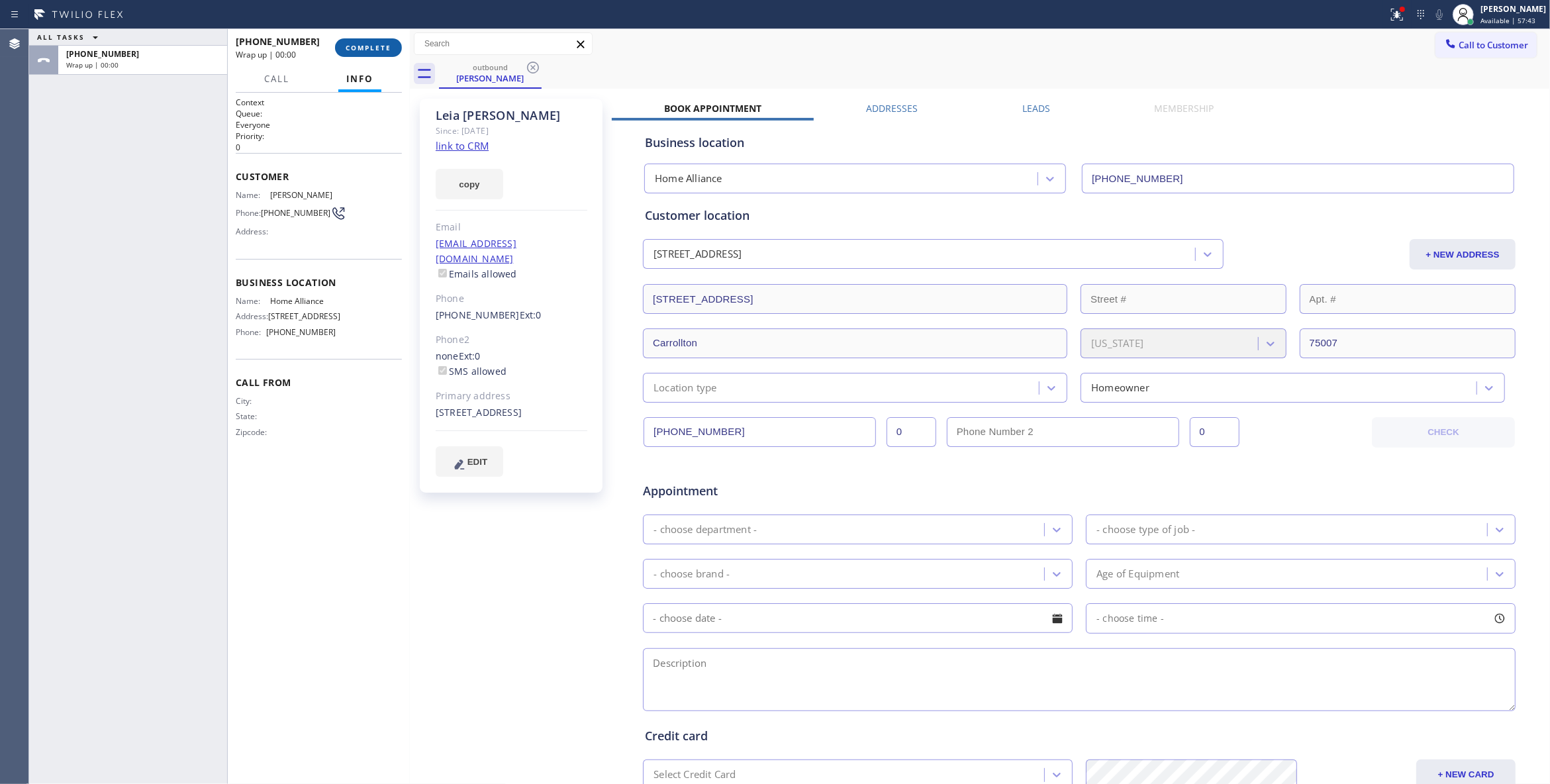
click at [381, 41] on button "COMPLETE" at bounding box center [369, 47] width 67 height 19
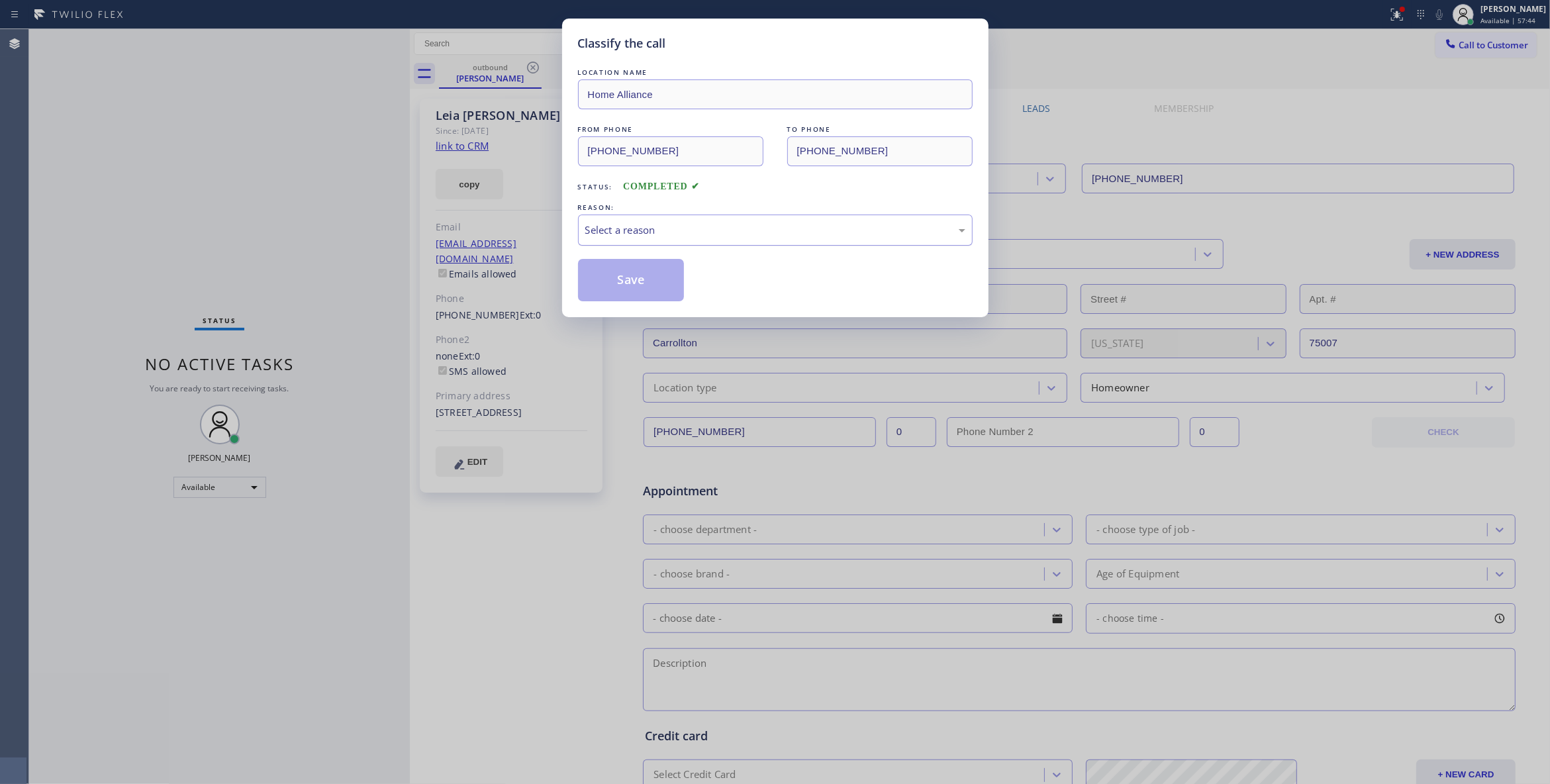
click at [625, 236] on div "Select a reason" at bounding box center [775, 230] width 380 height 16
click at [622, 273] on button "Save" at bounding box center [631, 280] width 106 height 43
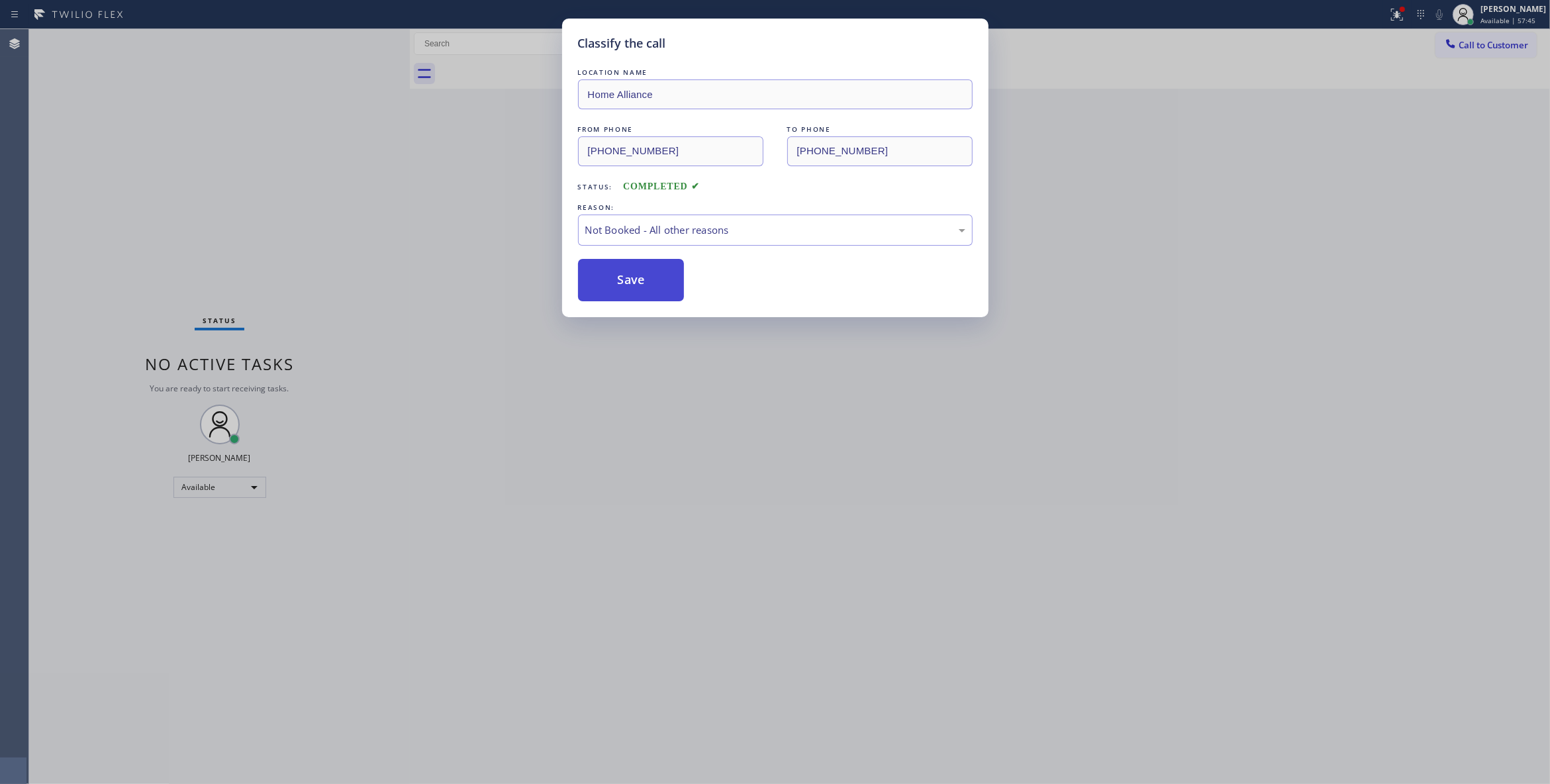
drag, startPoint x: 622, startPoint y: 273, endPoint x: 610, endPoint y: 262, distance: 16.3
click at [621, 271] on button "Save" at bounding box center [631, 280] width 106 height 43
click at [1503, 49] on div "Classify the call LOCATION NAME Home Alliance FROM PHONE [PHONE_NUMBER] TO PHON…" at bounding box center [775, 392] width 1550 height 784
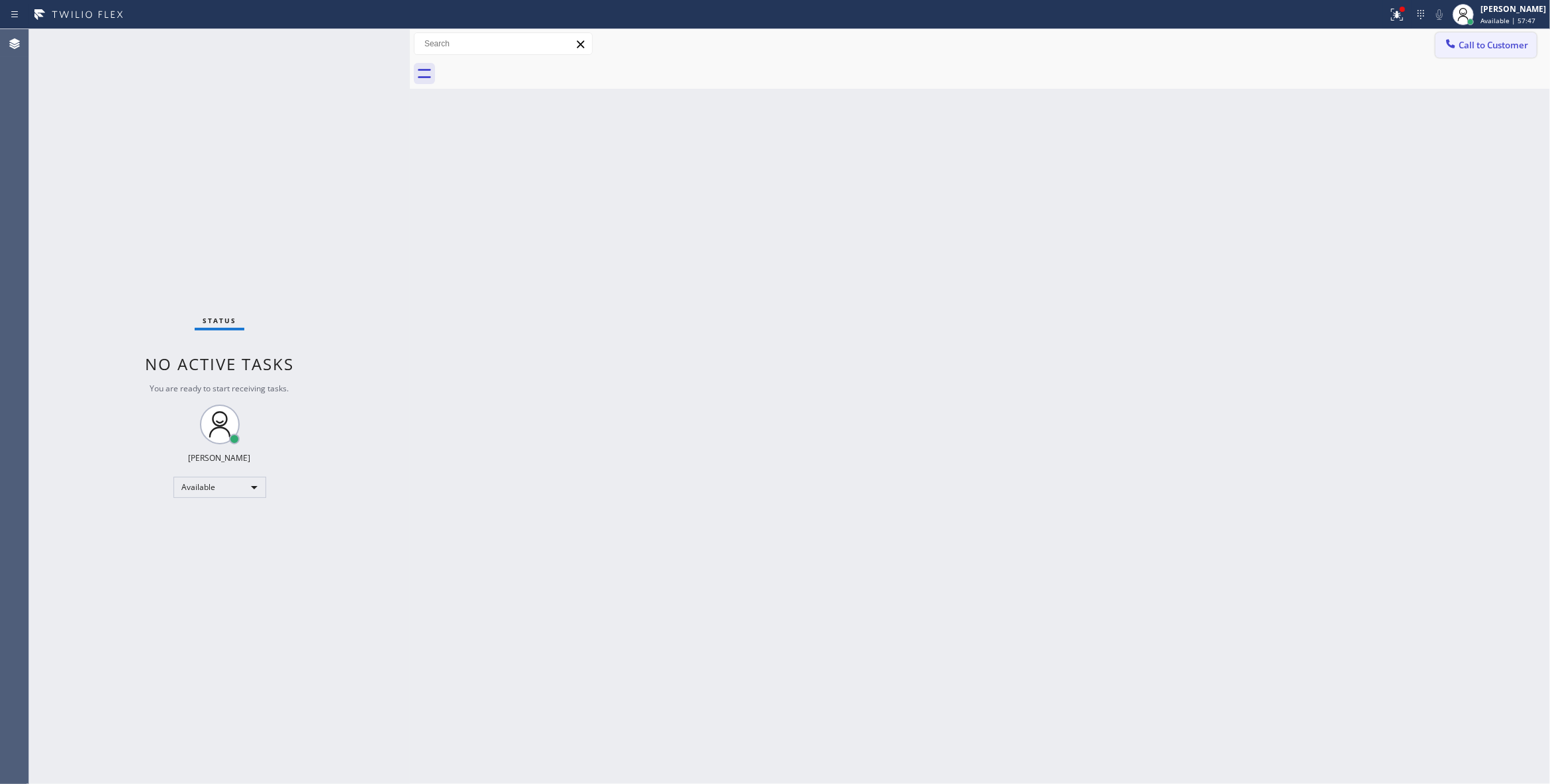
click at [1492, 43] on span "Call to Customer" at bounding box center [1494, 45] width 70 height 12
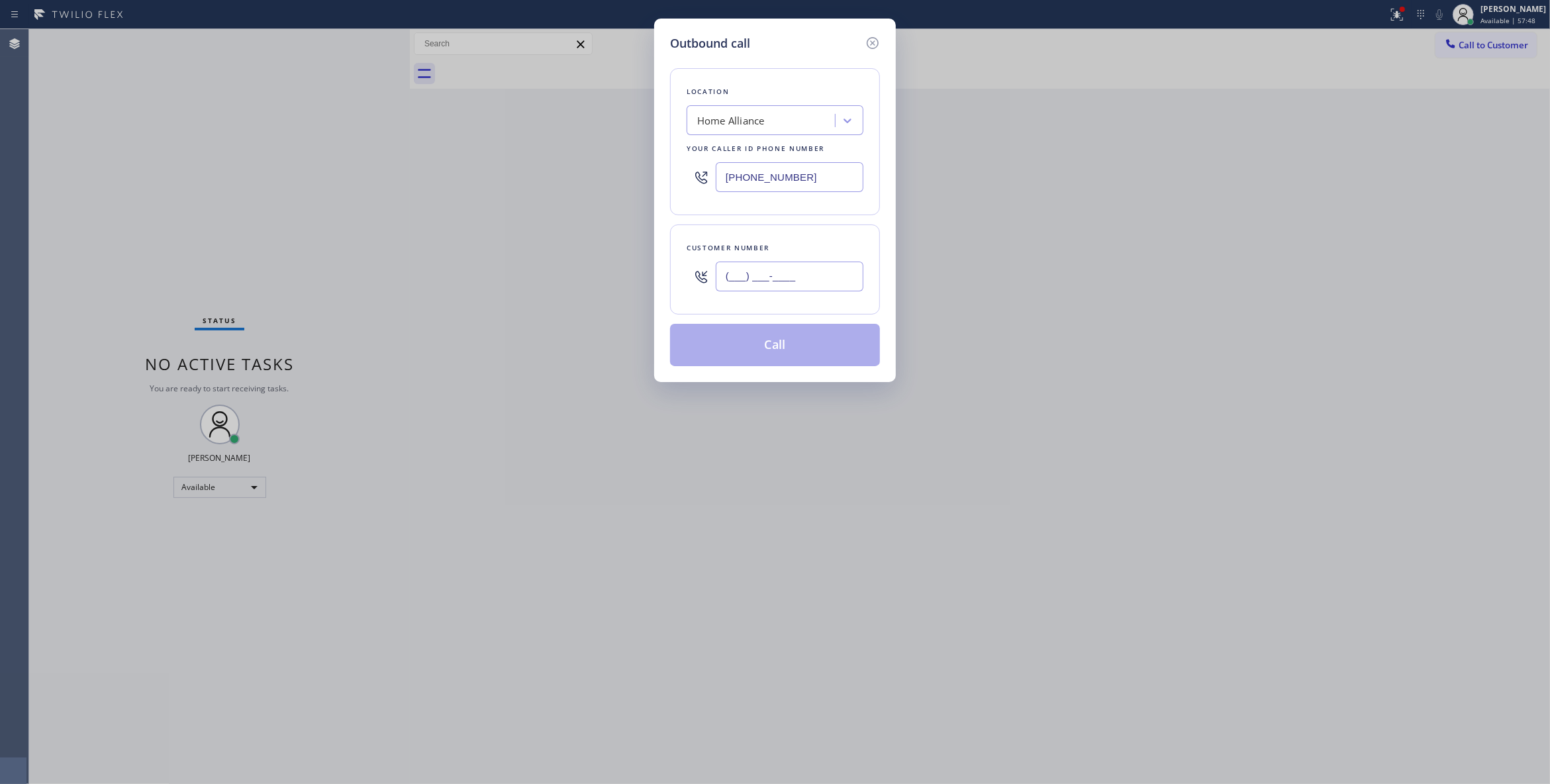
click at [734, 271] on input "(___) ___-____" at bounding box center [789, 276] width 148 height 29
paste input "972) 467-4492"
type input "[PHONE_NUMBER]"
paste input "55) 731-4952"
drag, startPoint x: 833, startPoint y: 182, endPoint x: 201, endPoint y: 207, distance: 632.5
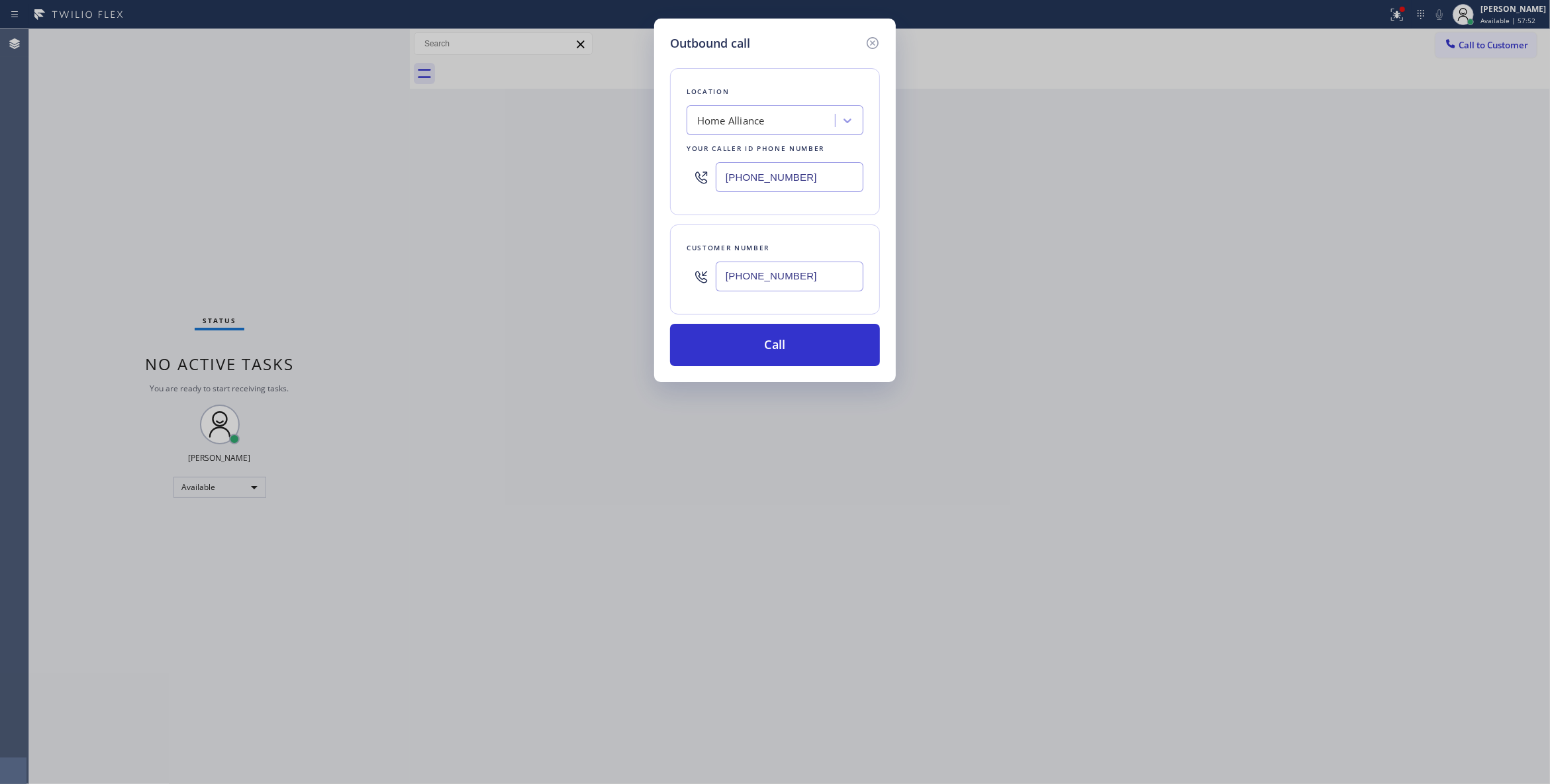
click at [201, 207] on div "Outbound call Location Home Alliance Your caller id phone number [PHONE_NUMBER]…" at bounding box center [775, 392] width 1550 height 784
type input "[PHONE_NUMBER]"
drag, startPoint x: 833, startPoint y: 280, endPoint x: 458, endPoint y: 274, distance: 375.0
click at [458, 274] on div "Outbound call Location 5 Star Appliance Repair Your caller id phone number [PHO…" at bounding box center [775, 392] width 1550 height 784
click at [708, 347] on button "Call" at bounding box center [775, 345] width 210 height 43
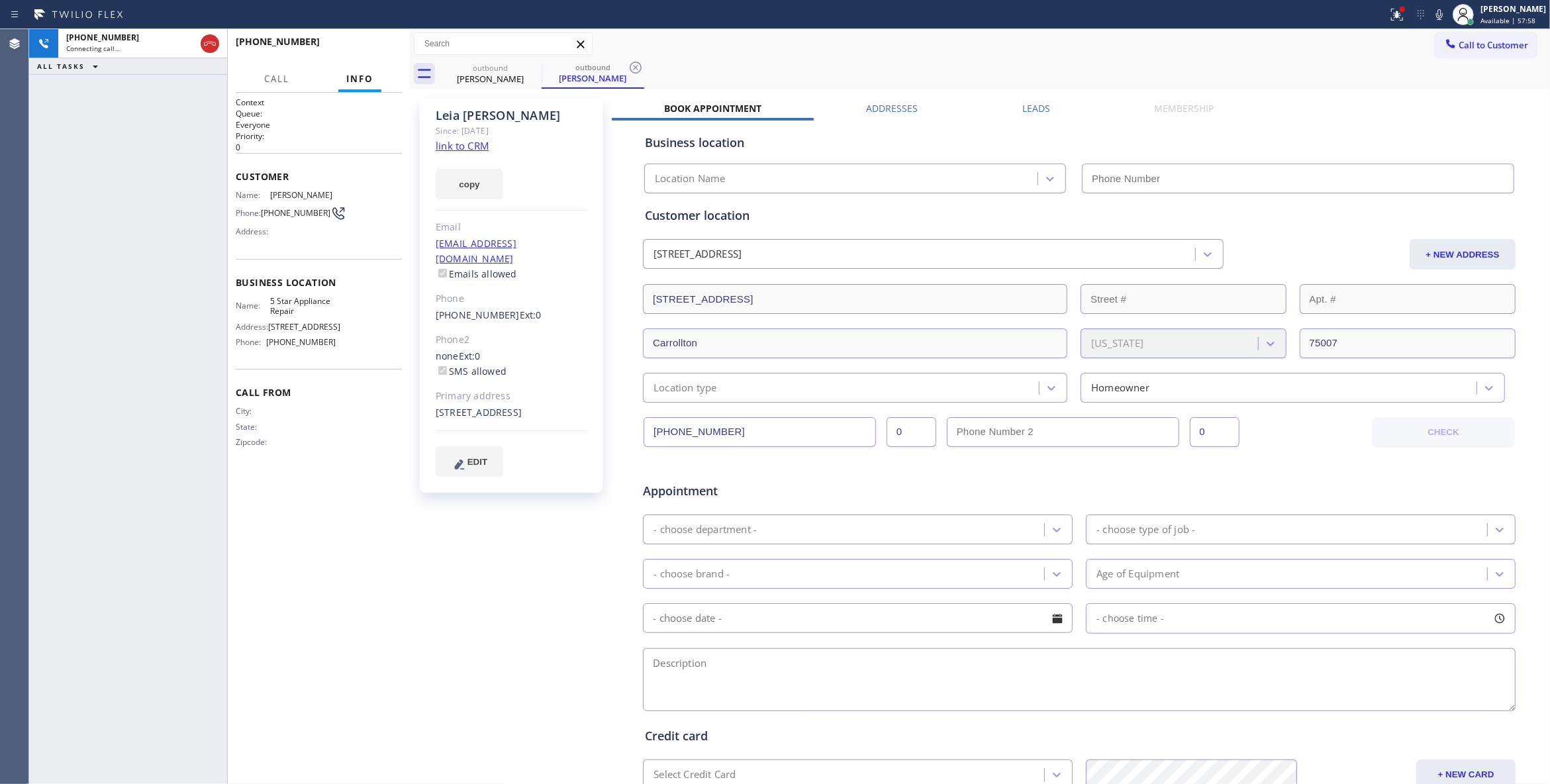
drag, startPoint x: 636, startPoint y: 73, endPoint x: 636, endPoint y: 66, distance: 7.0
click at [636, 73] on icon at bounding box center [636, 67] width 12 height 12
type input "[PHONE_NUMBER]"
click at [374, 40] on button "HANG UP" at bounding box center [371, 47] width 61 height 19
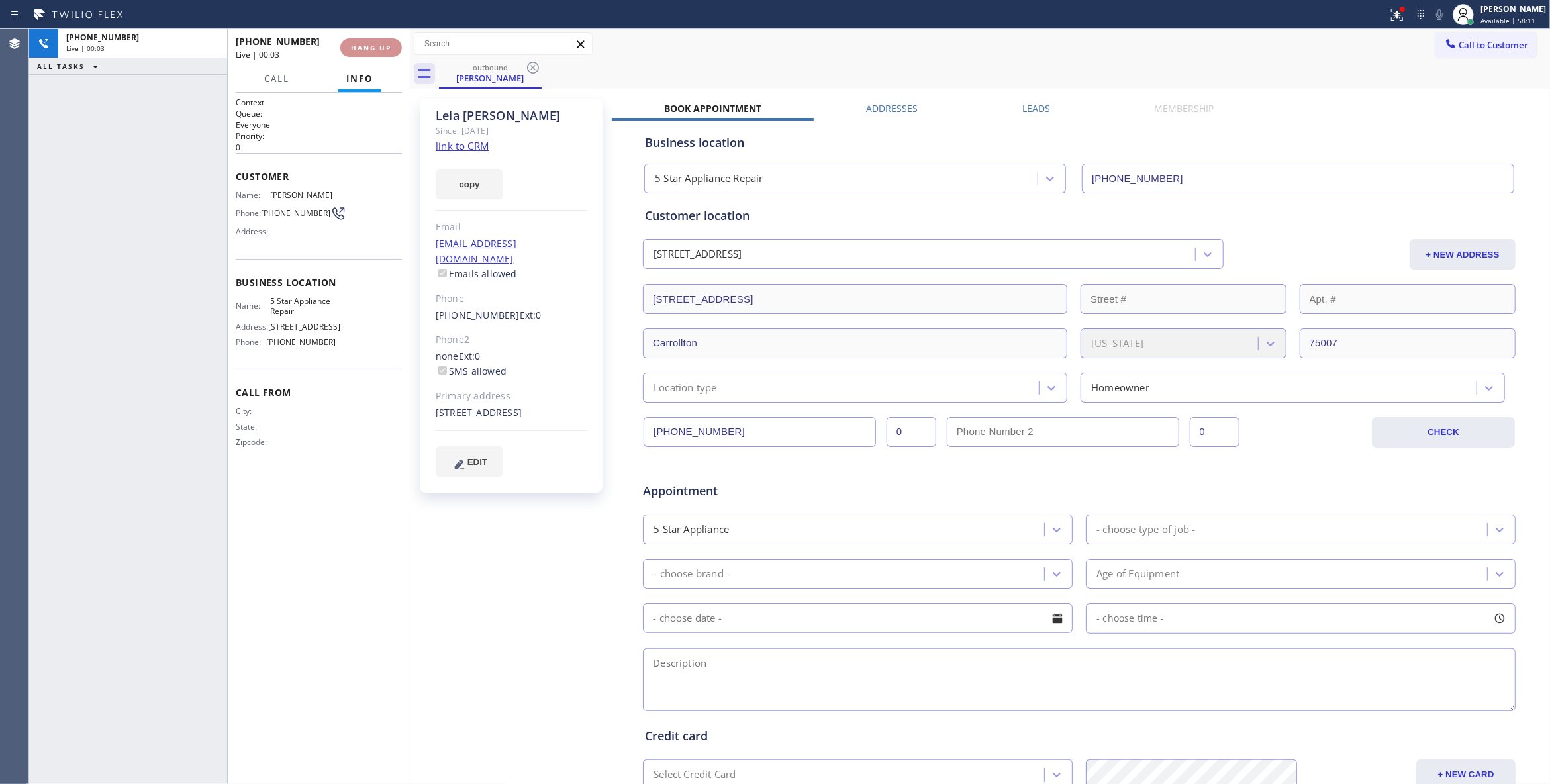
click at [374, 41] on button "HANG UP" at bounding box center [371, 47] width 61 height 19
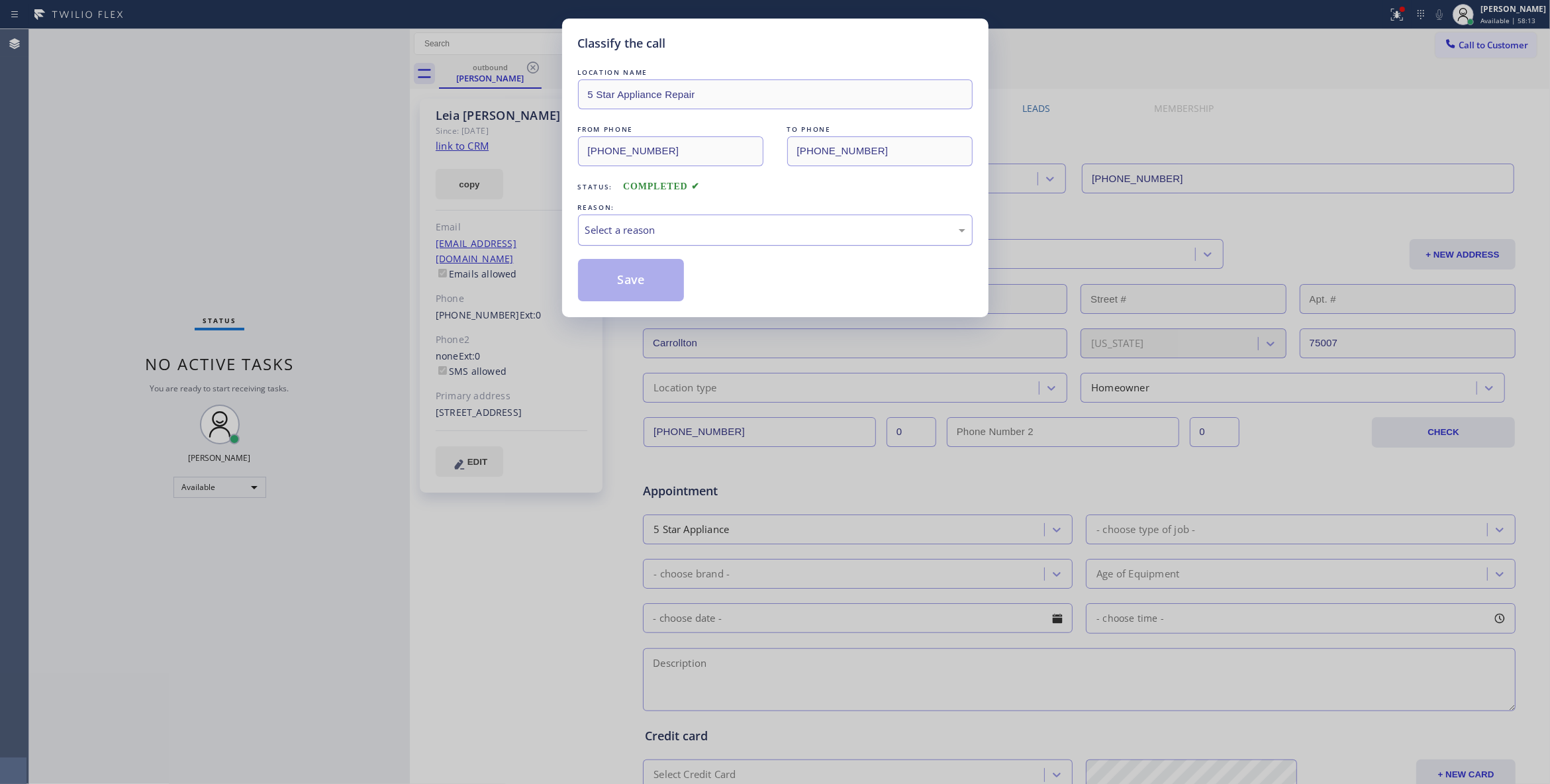
click at [621, 236] on div "Select a reason" at bounding box center [775, 230] width 395 height 31
click at [631, 281] on button "Save" at bounding box center [631, 280] width 106 height 43
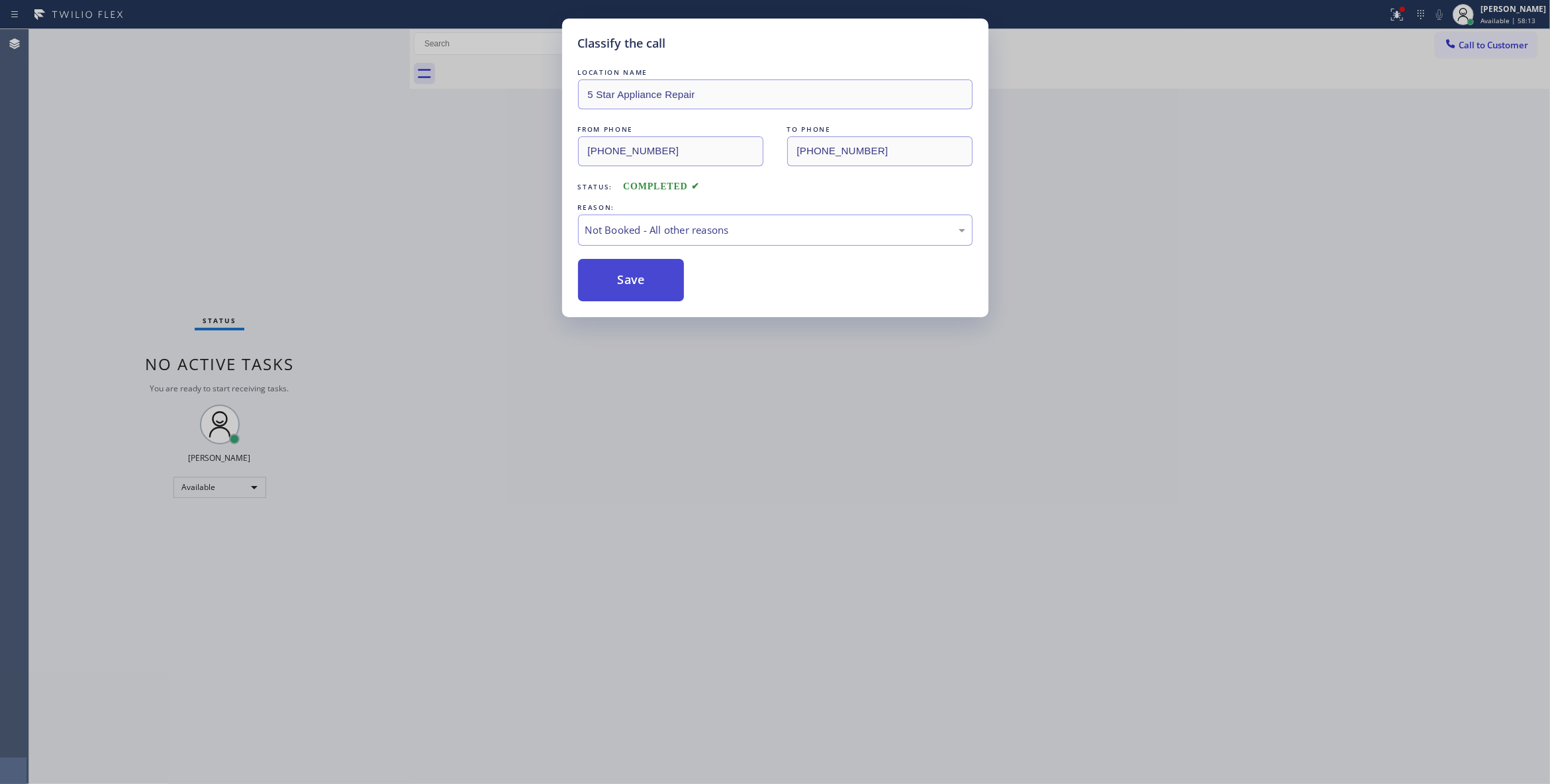
click at [631, 280] on button "Save" at bounding box center [631, 280] width 106 height 43
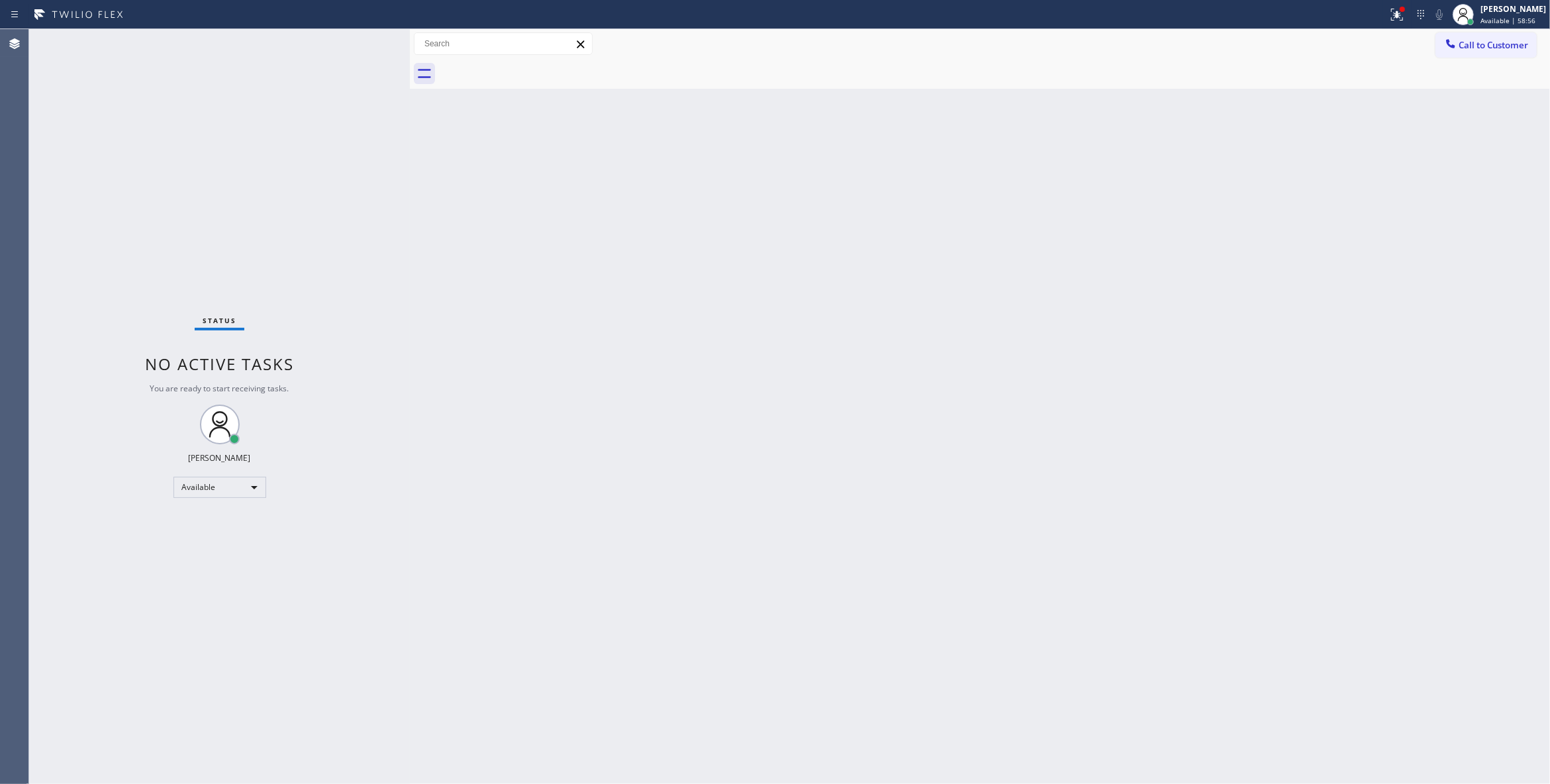
drag, startPoint x: 1482, startPoint y: 54, endPoint x: 918, endPoint y: 289, distance: 611.0
click at [1480, 52] on button "Call to Customer" at bounding box center [1486, 45] width 101 height 25
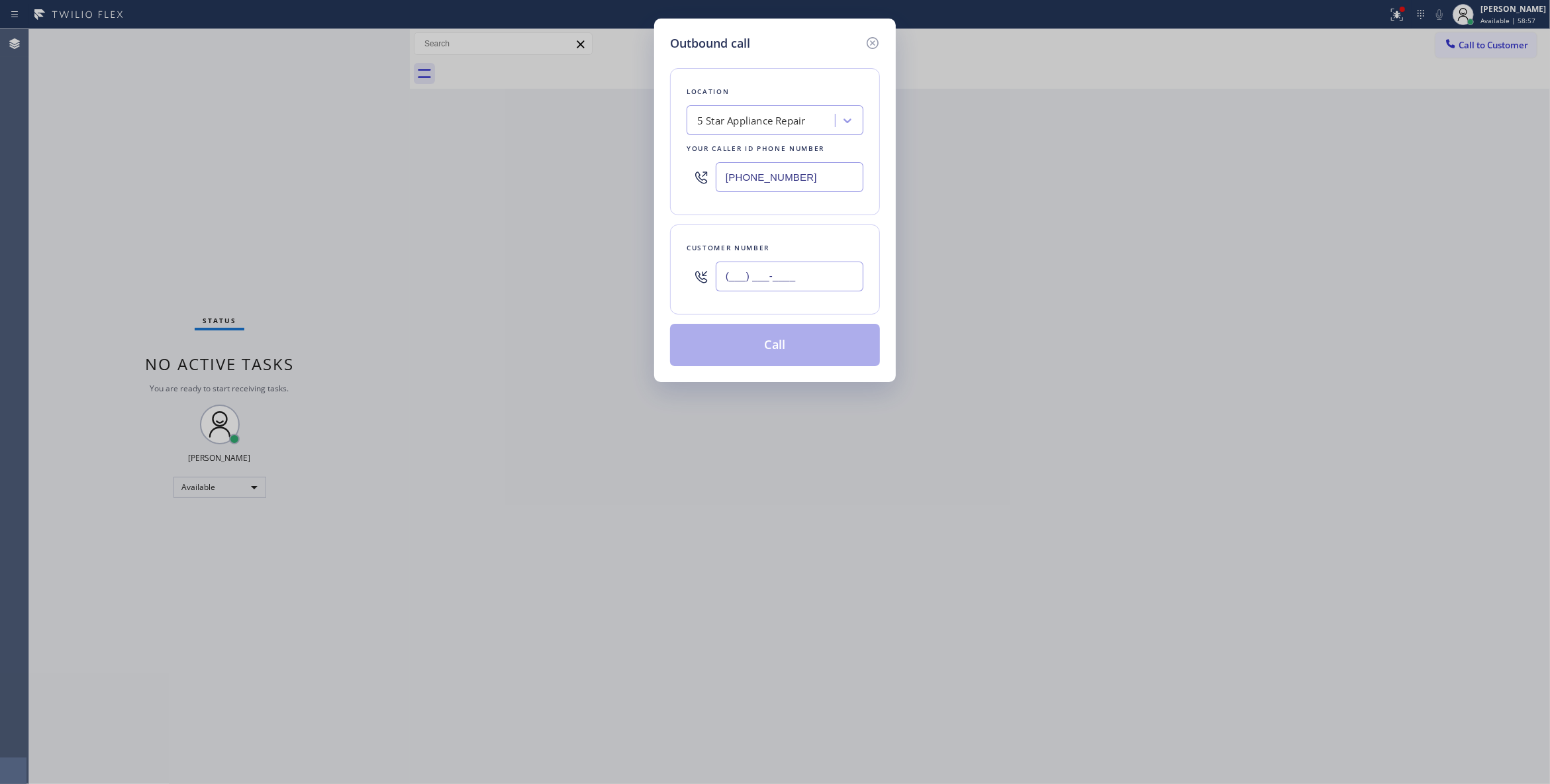
click at [806, 284] on input "(___) ___-____" at bounding box center [789, 276] width 148 height 29
paste input "805) 657-0359"
type input "[PHONE_NUMBER]"
click at [796, 356] on button "Call" at bounding box center [775, 345] width 210 height 43
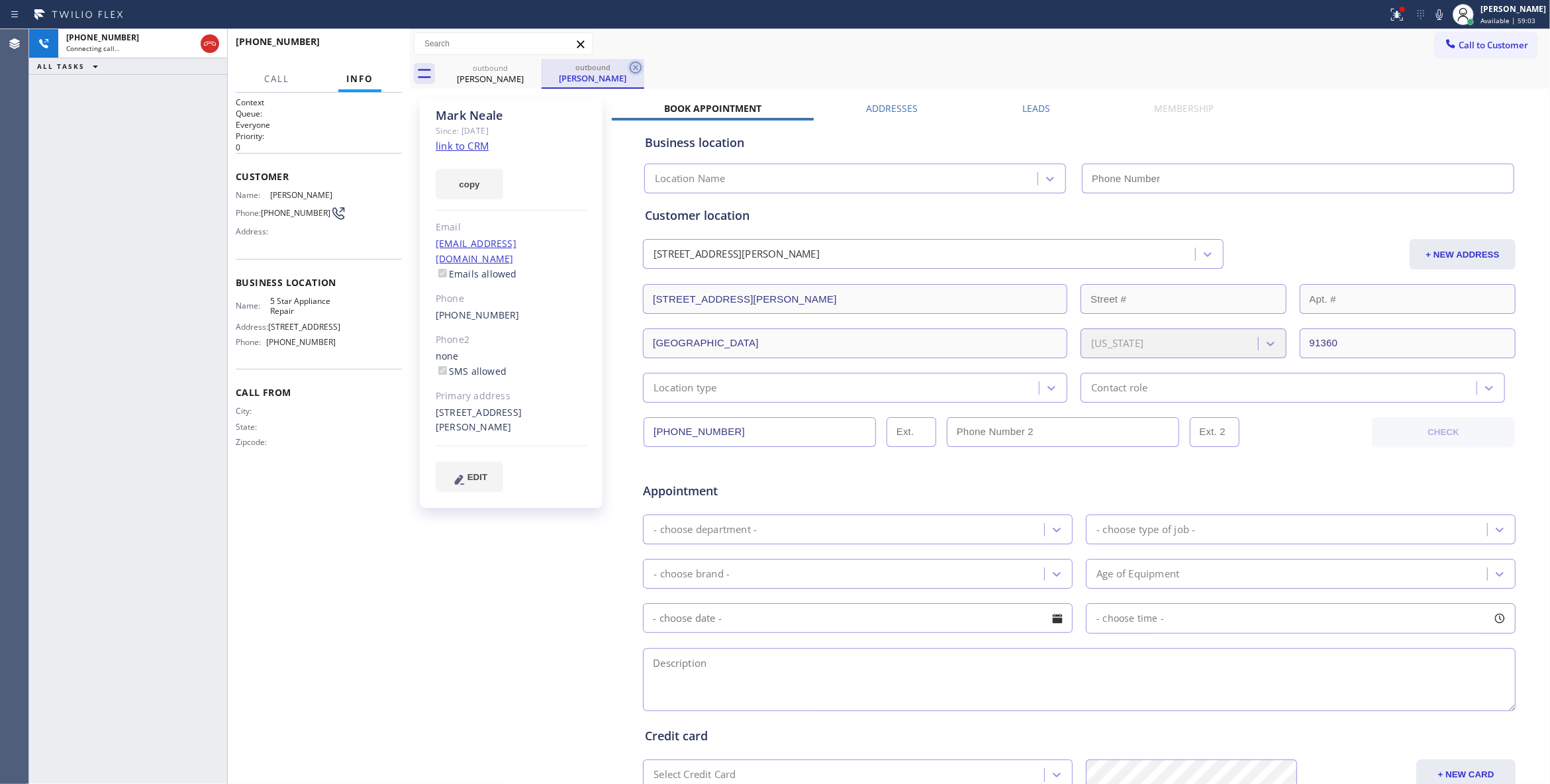
drag, startPoint x: 634, startPoint y: 68, endPoint x: 454, endPoint y: 181, distance: 212.5
click at [634, 67] on icon at bounding box center [636, 67] width 16 height 16
type input "[PHONE_NUMBER]"
click at [456, 146] on link "link to CRM" at bounding box center [462, 146] width 53 height 13
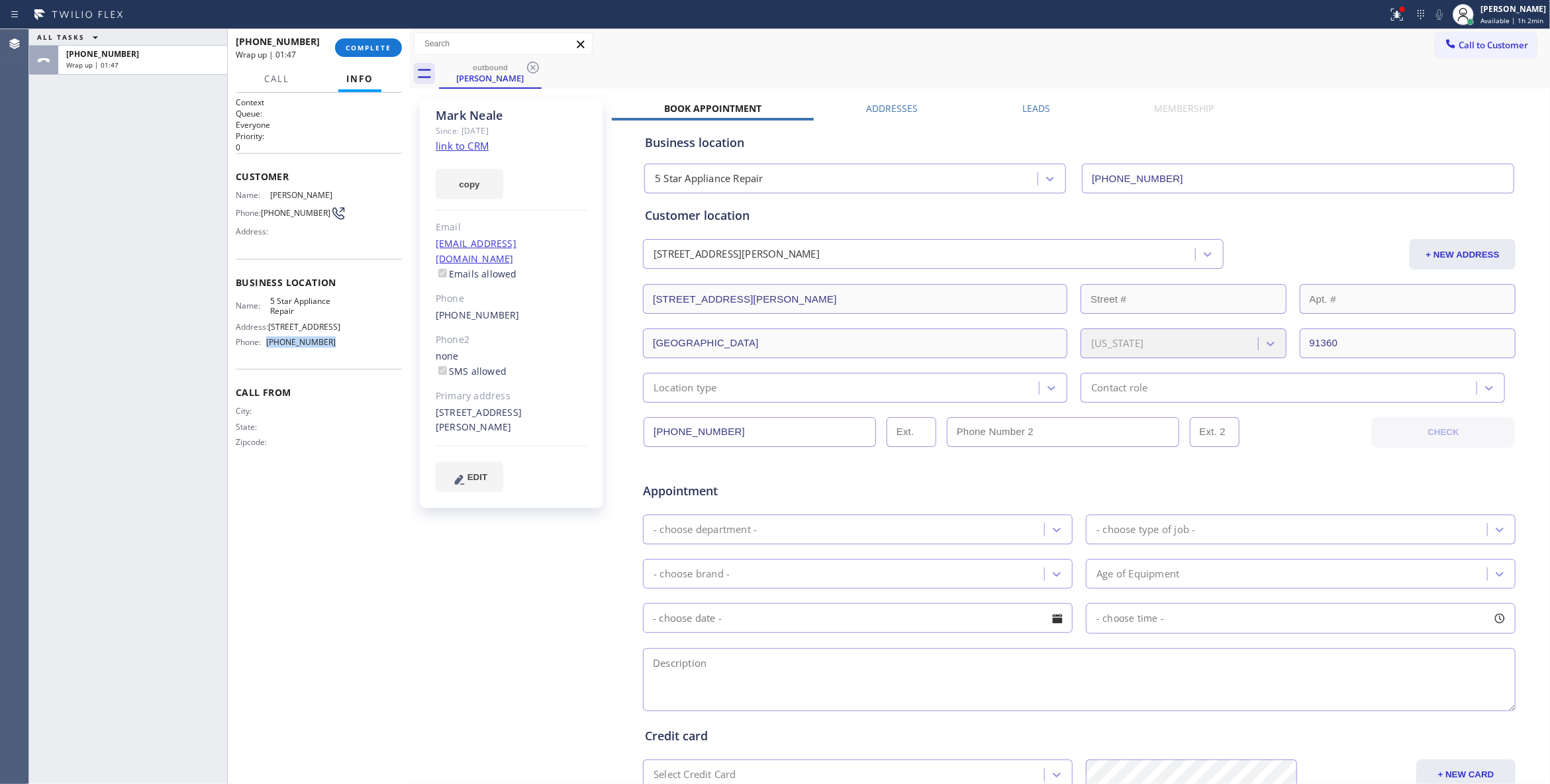
drag, startPoint x: 339, startPoint y: 352, endPoint x: 271, endPoint y: 350, distance: 68.0
click at [271, 350] on div "Name: 5 Star Appliance Repair Address: [STREET_ADDRESS] Phone: [PHONE_NUMBER]" at bounding box center [318, 325] width 166 height 57
copy span "[PHONE_NUMBER]"
click at [357, 56] on button "COMPLETE" at bounding box center [369, 47] width 67 height 19
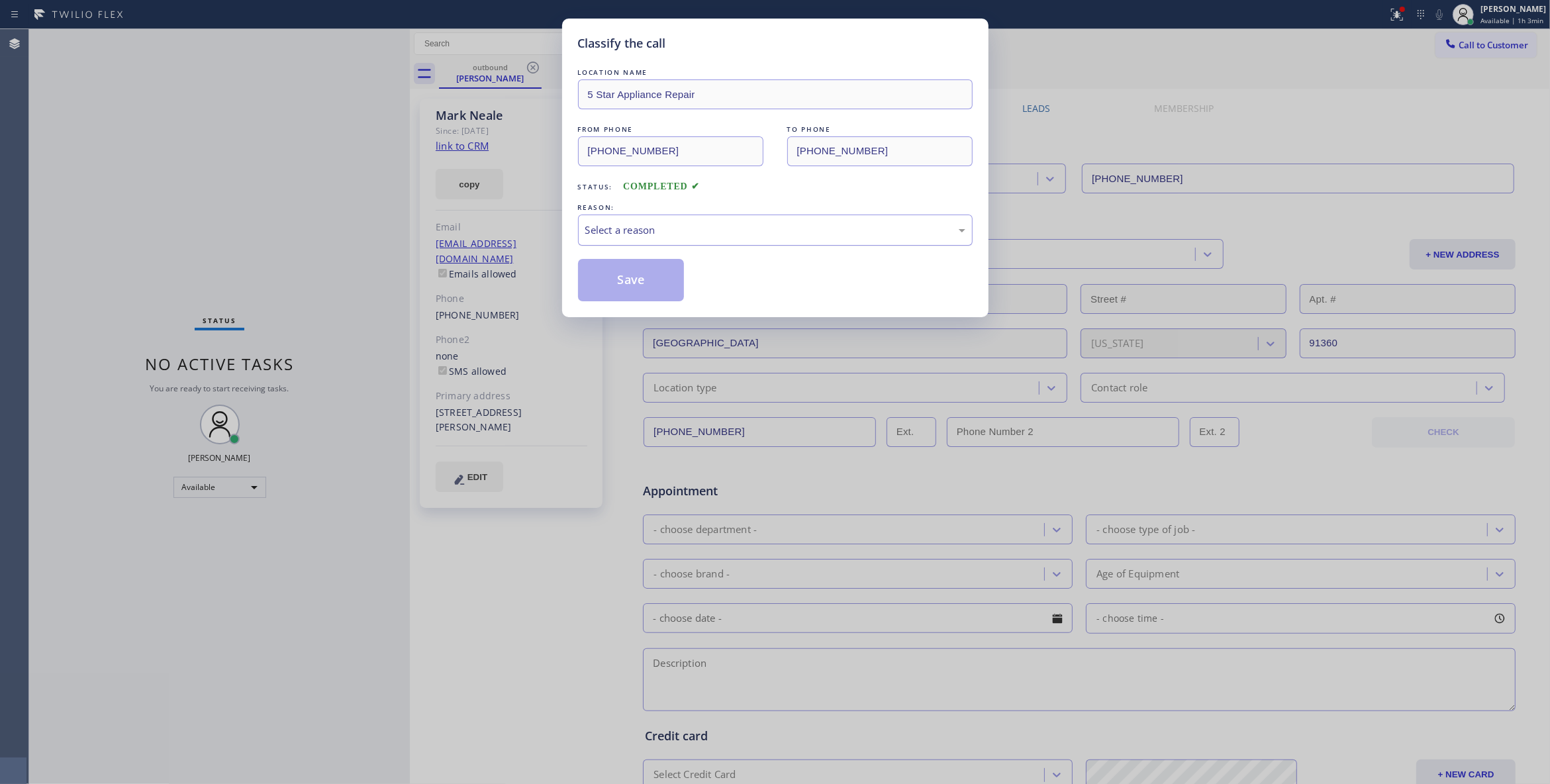
click at [652, 239] on div "Select a reason" at bounding box center [775, 230] width 395 height 31
click at [642, 273] on button "Save" at bounding box center [631, 280] width 106 height 43
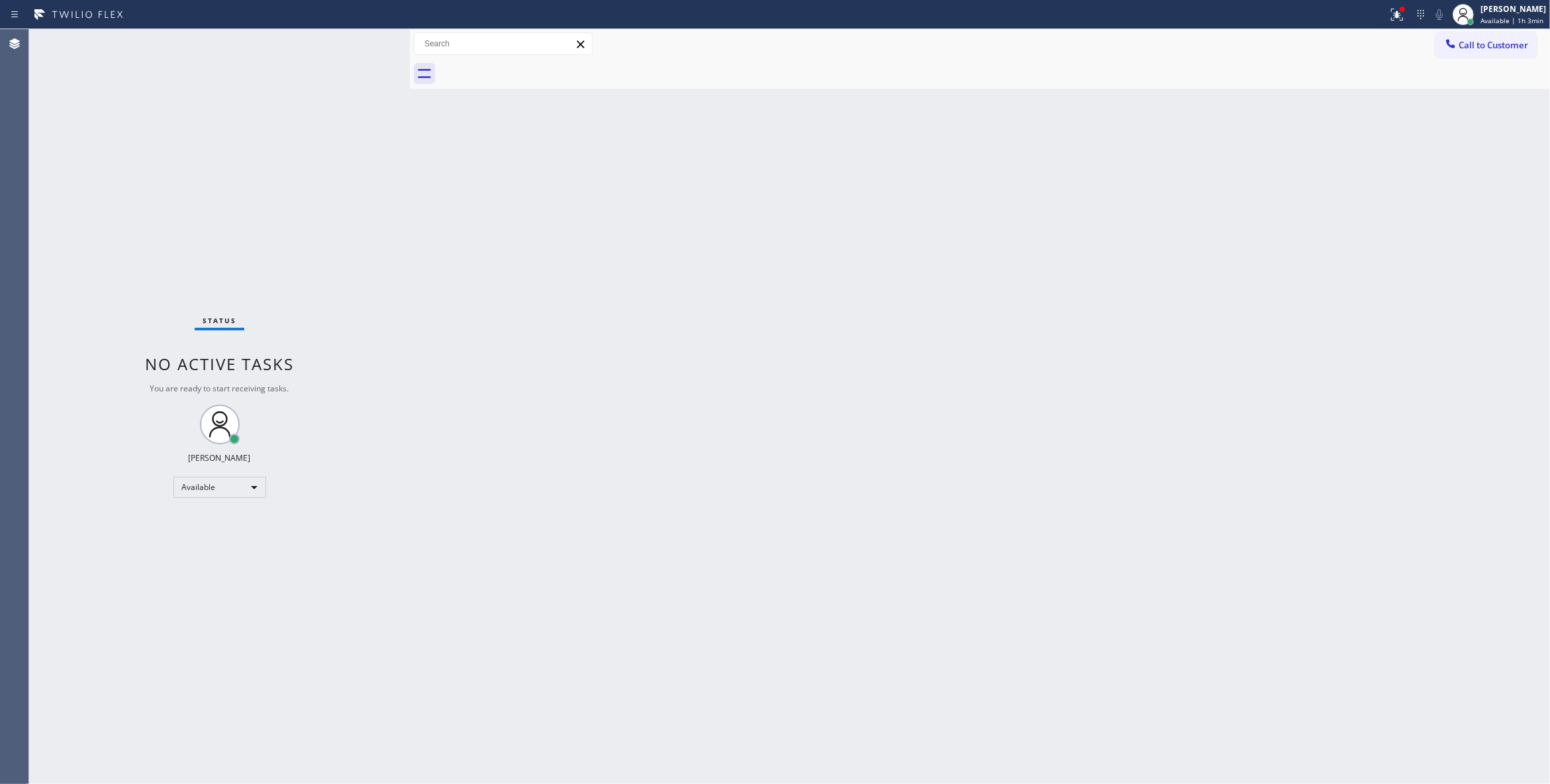
drag, startPoint x: 1495, startPoint y: 51, endPoint x: 793, endPoint y: 223, distance: 722.8
click at [1487, 49] on button "Call to Customer" at bounding box center [1486, 45] width 101 height 25
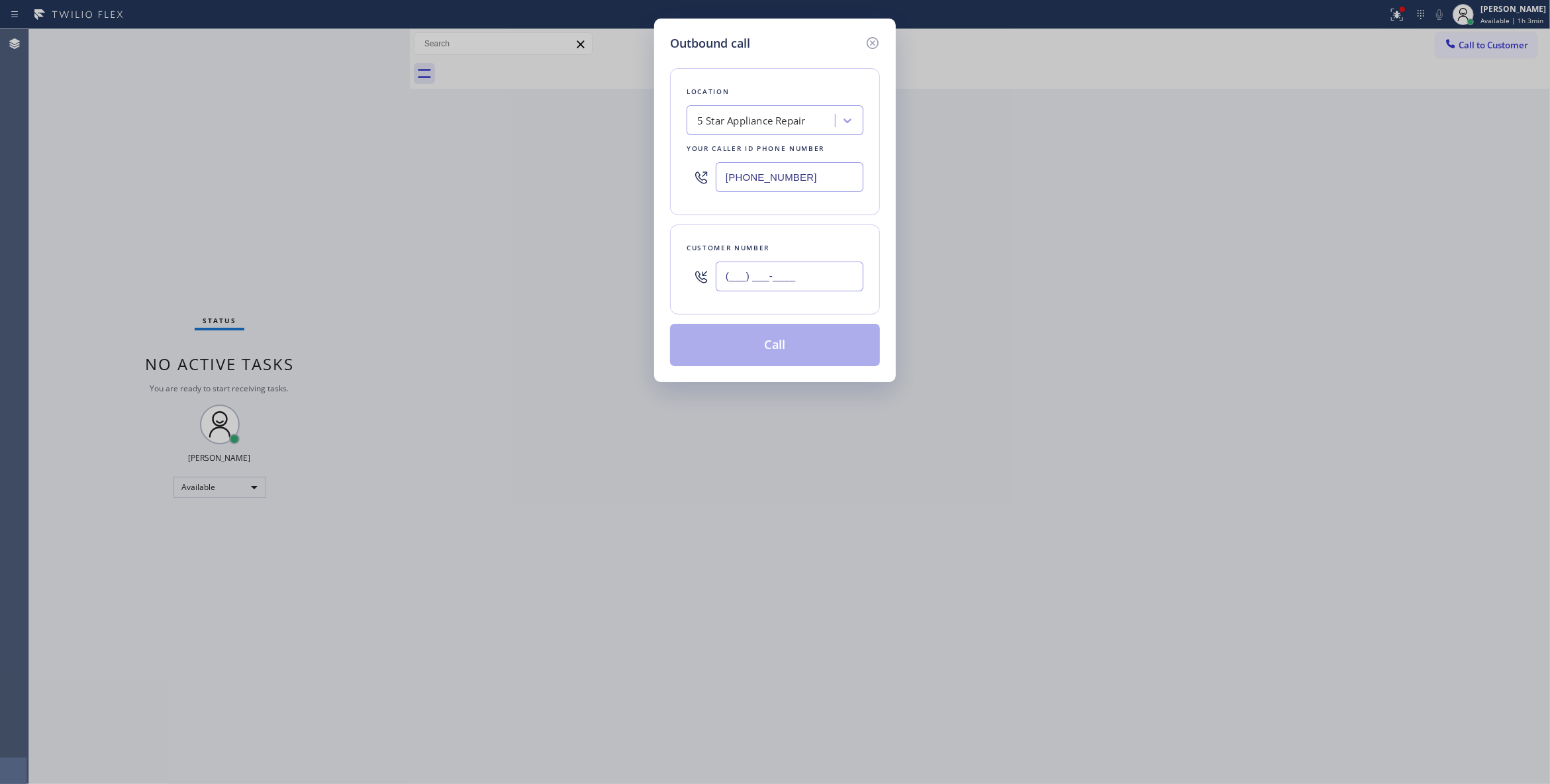
click at [767, 266] on input "(___) ___-____" at bounding box center [789, 276] width 148 height 29
paste input "661) 993-3326"
type input "[PHONE_NUMBER]"
click at [784, 353] on button "Call" at bounding box center [775, 345] width 210 height 43
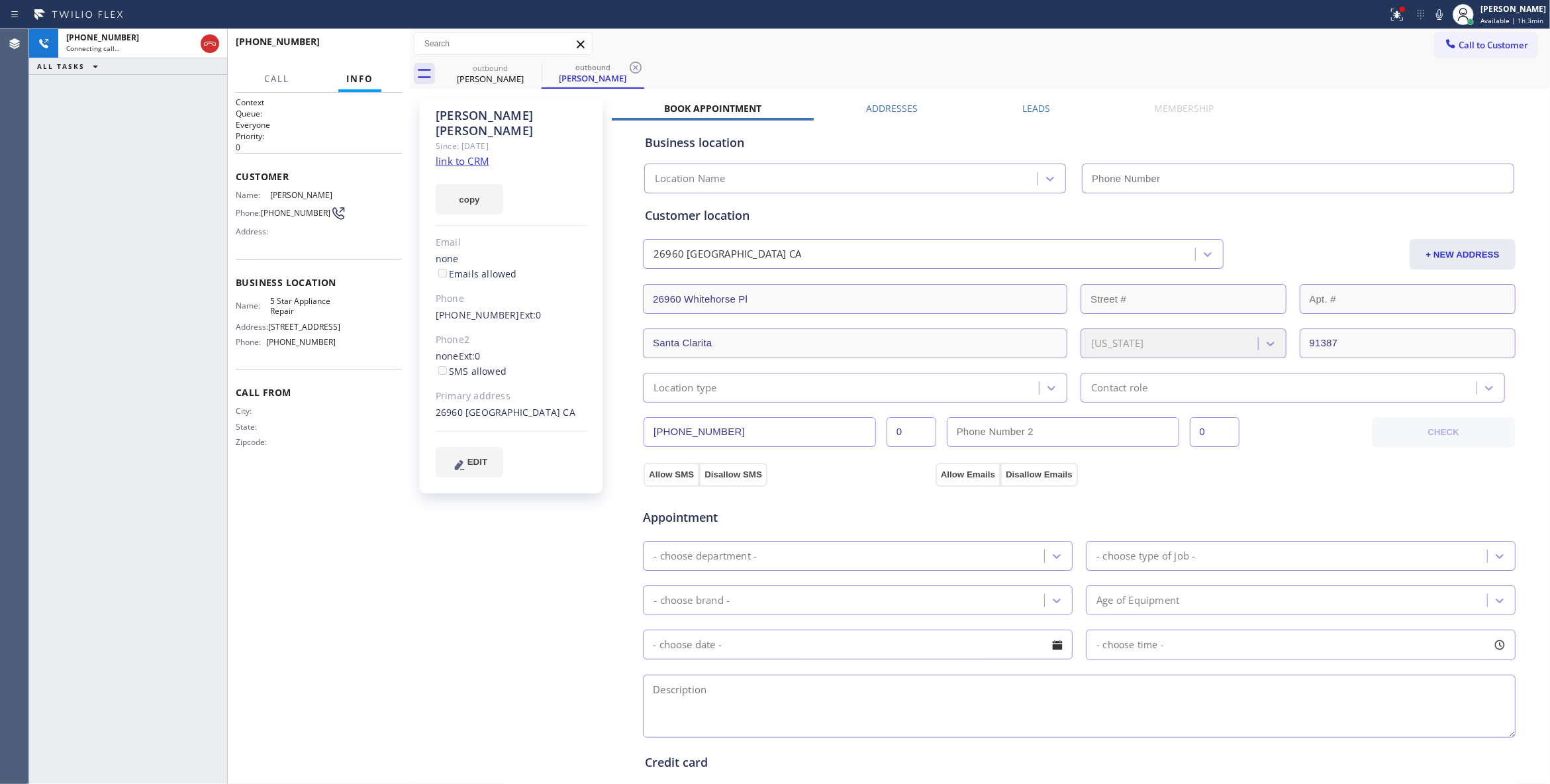
type input "[PHONE_NUMBER]"
drag, startPoint x: 384, startPoint y: 48, endPoint x: 379, endPoint y: 41, distance: 8.6
click at [381, 46] on span "HANG UP" at bounding box center [371, 47] width 40 height 9
click at [377, 43] on button "HANG UP" at bounding box center [371, 47] width 61 height 19
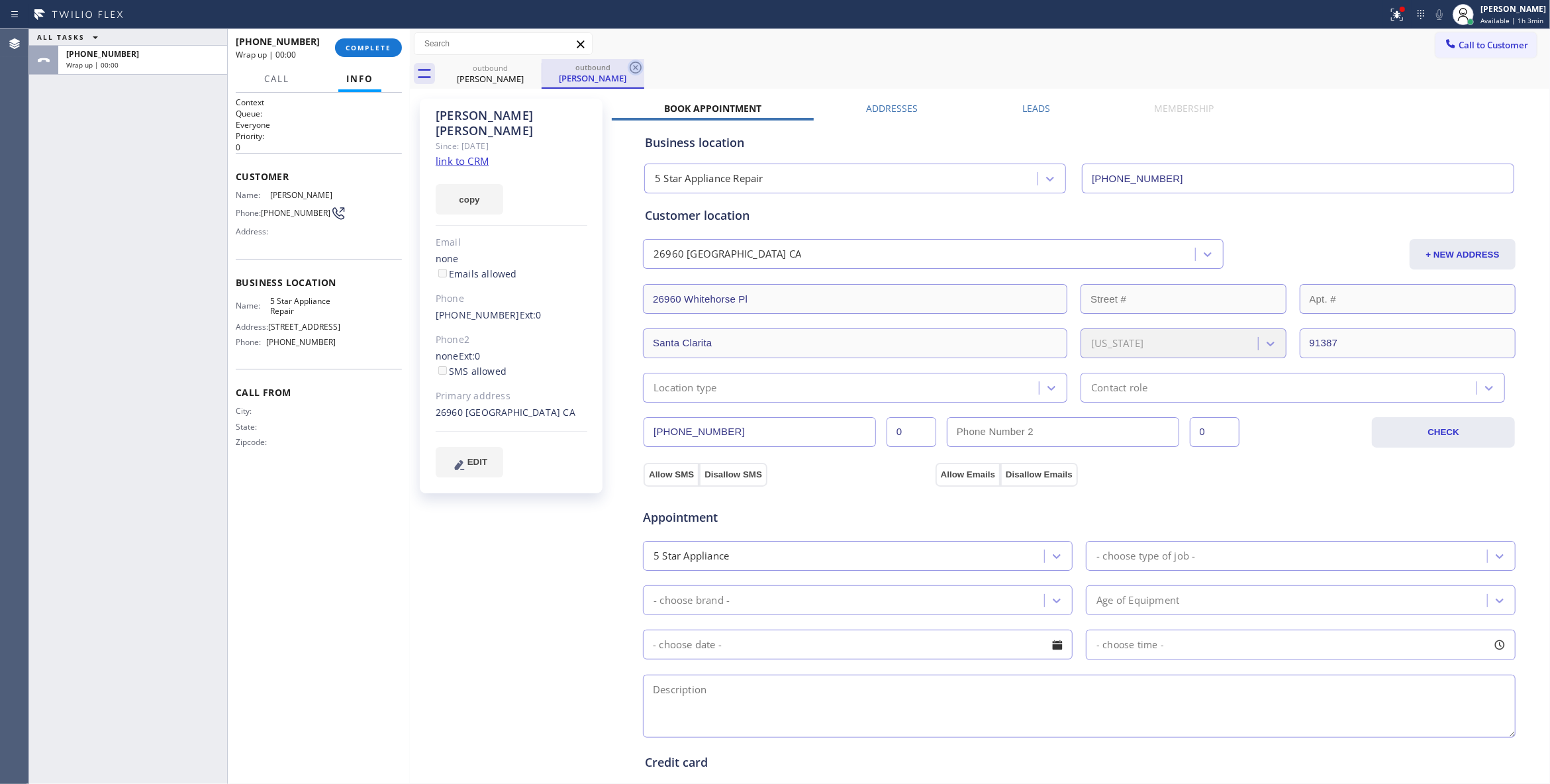
click at [637, 68] on icon at bounding box center [636, 67] width 16 height 16
drag, startPoint x: 289, startPoint y: 221, endPoint x: 263, endPoint y: 210, distance: 28.2
click at [263, 210] on div "Phone: [PHONE_NUMBER]" at bounding box center [285, 213] width 100 height 16
click at [363, 43] on span "COMPLETE" at bounding box center [369, 47] width 46 height 9
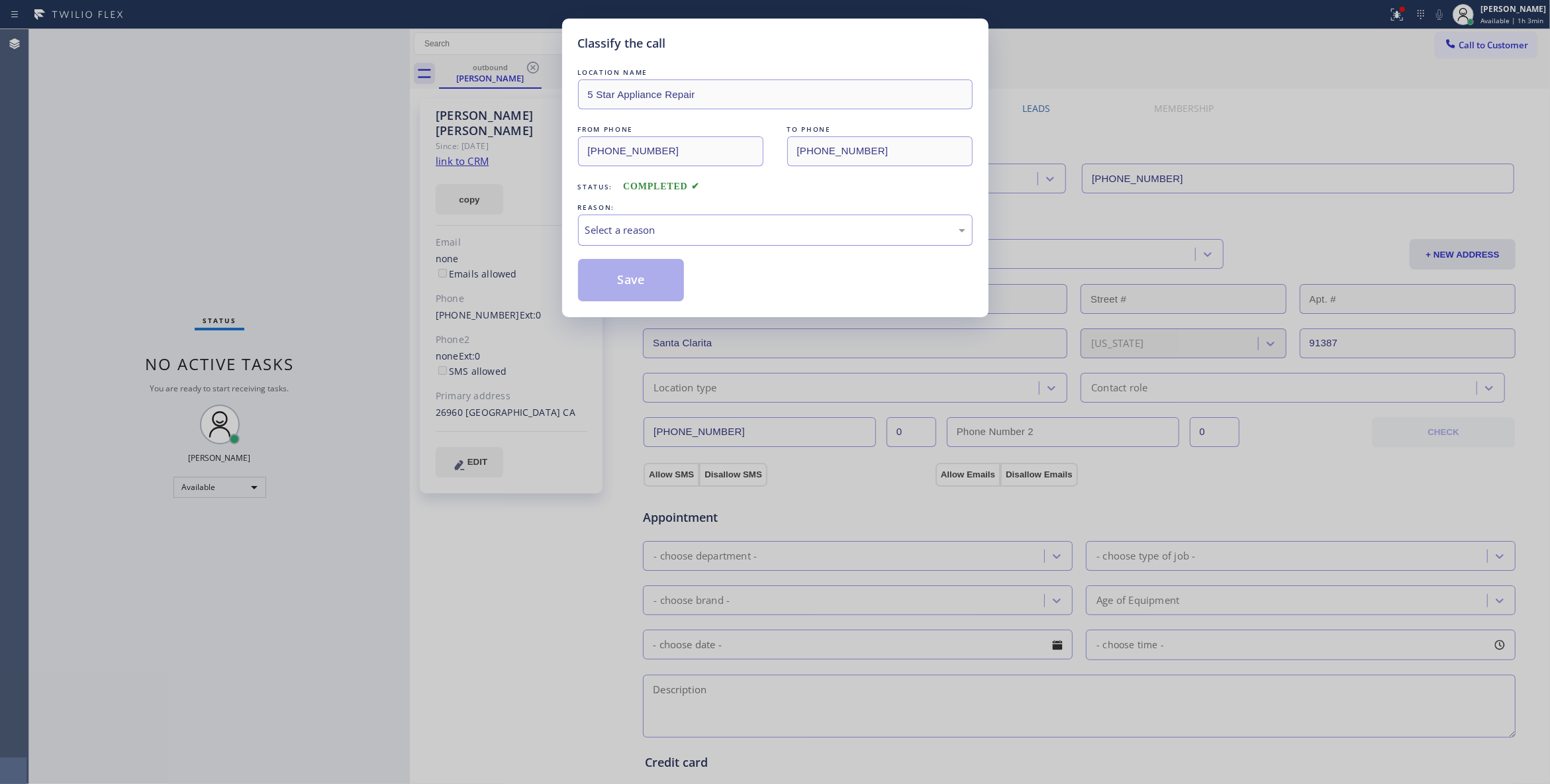
click at [636, 236] on div "Select a reason" at bounding box center [775, 230] width 380 height 16
click at [635, 279] on button "Save" at bounding box center [631, 280] width 106 height 43
drag, startPoint x: 635, startPoint y: 279, endPoint x: 666, endPoint y: 256, distance: 38.6
click at [635, 274] on button "Save" at bounding box center [631, 280] width 106 height 43
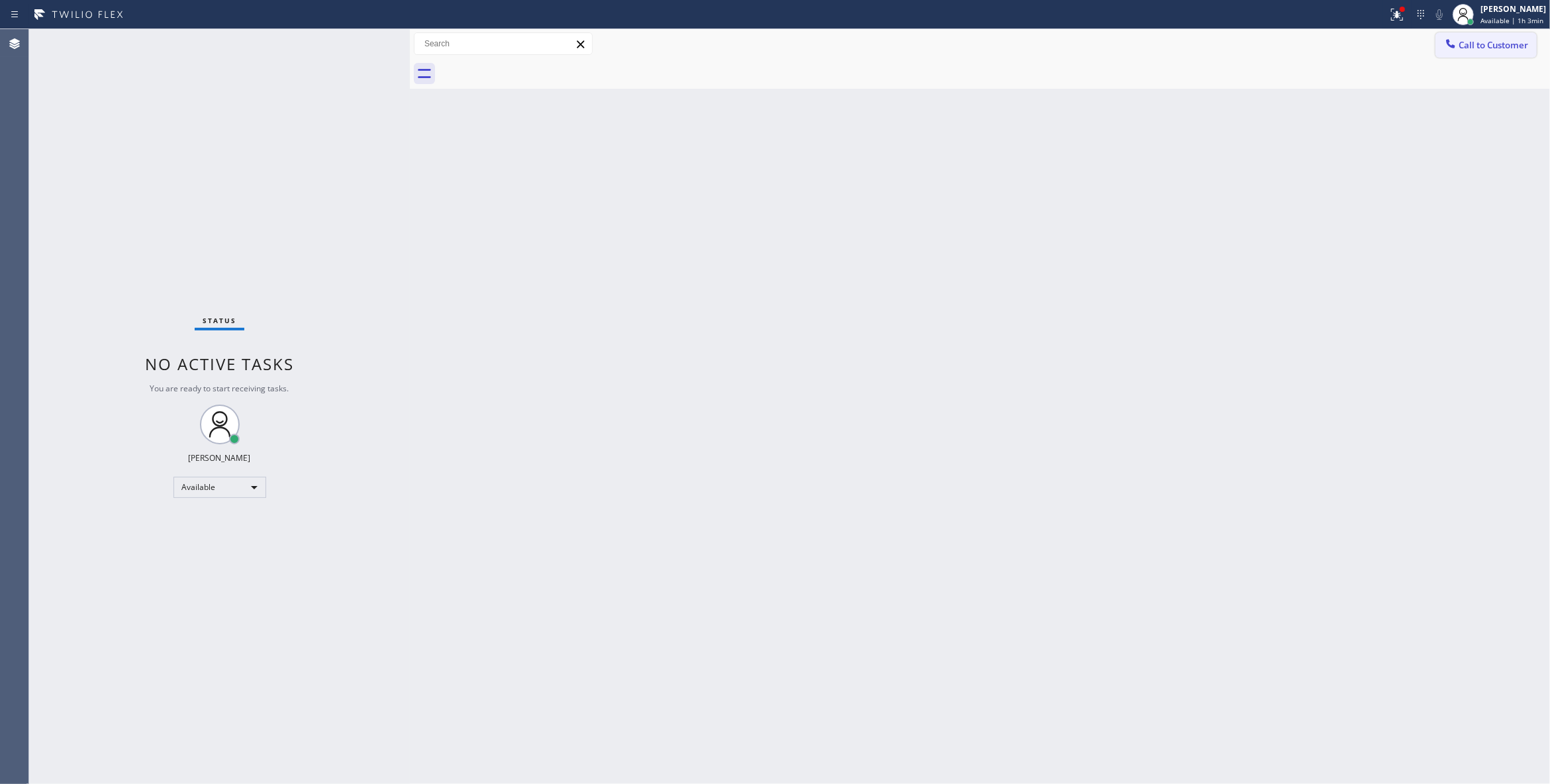
click at [1484, 45] on span "Call to Customer" at bounding box center [1494, 45] width 70 height 12
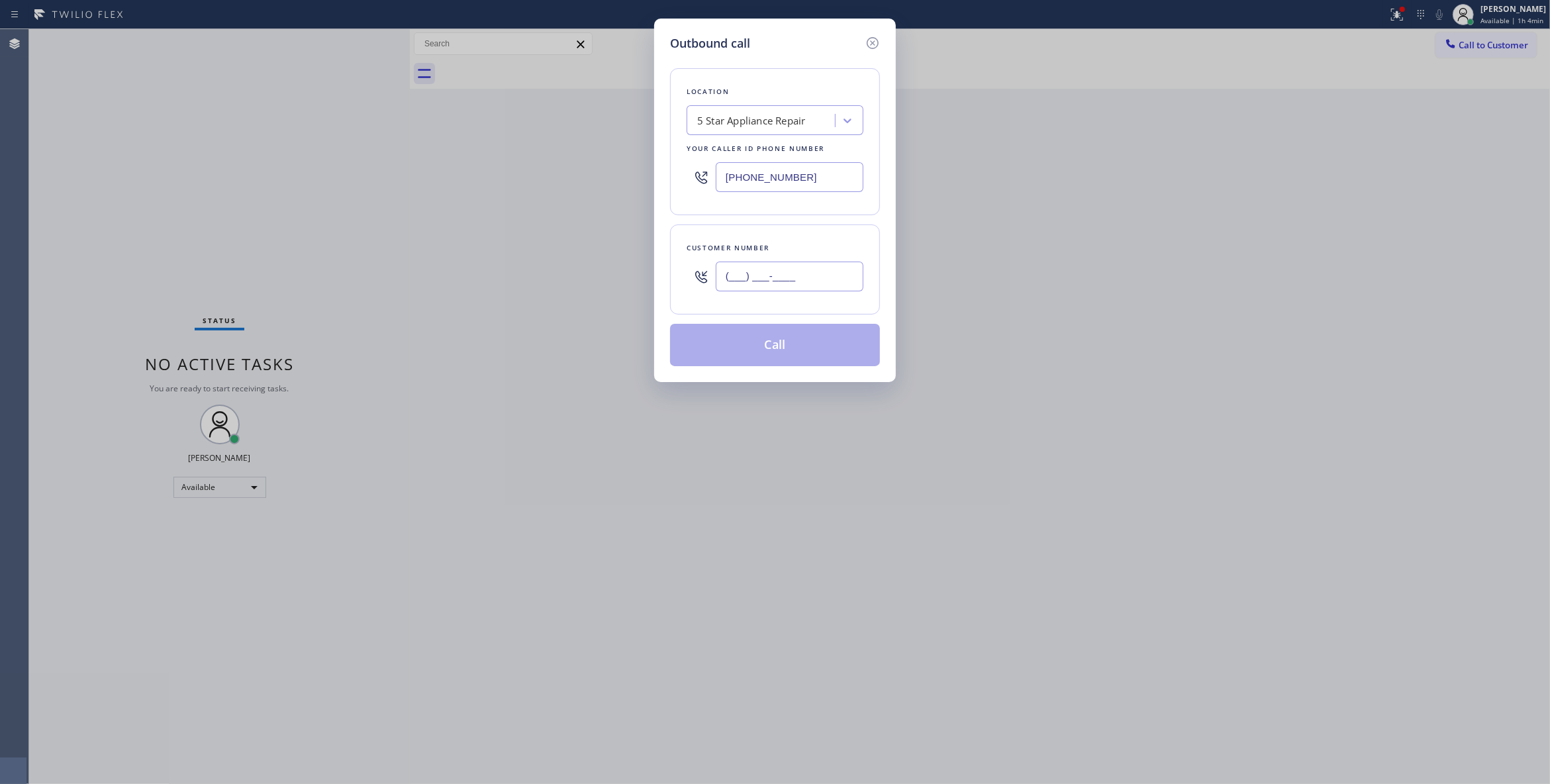
click at [824, 270] on input "(___) ___-____" at bounding box center [789, 276] width 148 height 29
paste input "661) 993-3326"
type input "[PHONE_NUMBER]"
click at [736, 123] on div "5 Star Appliance Repair" at bounding box center [752, 120] width 109 height 16
type input "Home Alliance"
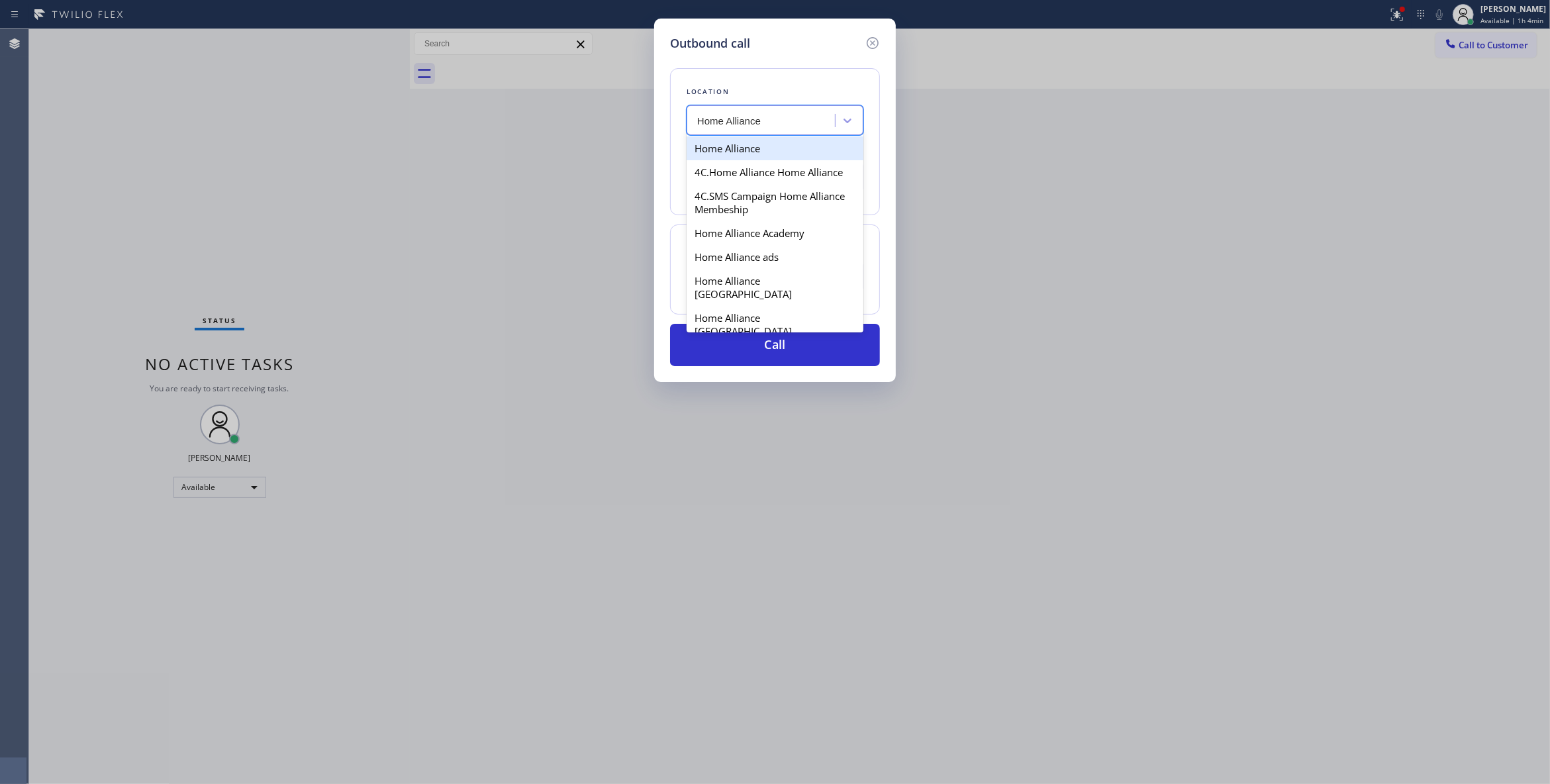
drag, startPoint x: 742, startPoint y: 143, endPoint x: 753, endPoint y: 151, distance: 13.6
click at [753, 151] on div "Home Alliance" at bounding box center [775, 148] width 177 height 24
type input "[PHONE_NUMBER]"
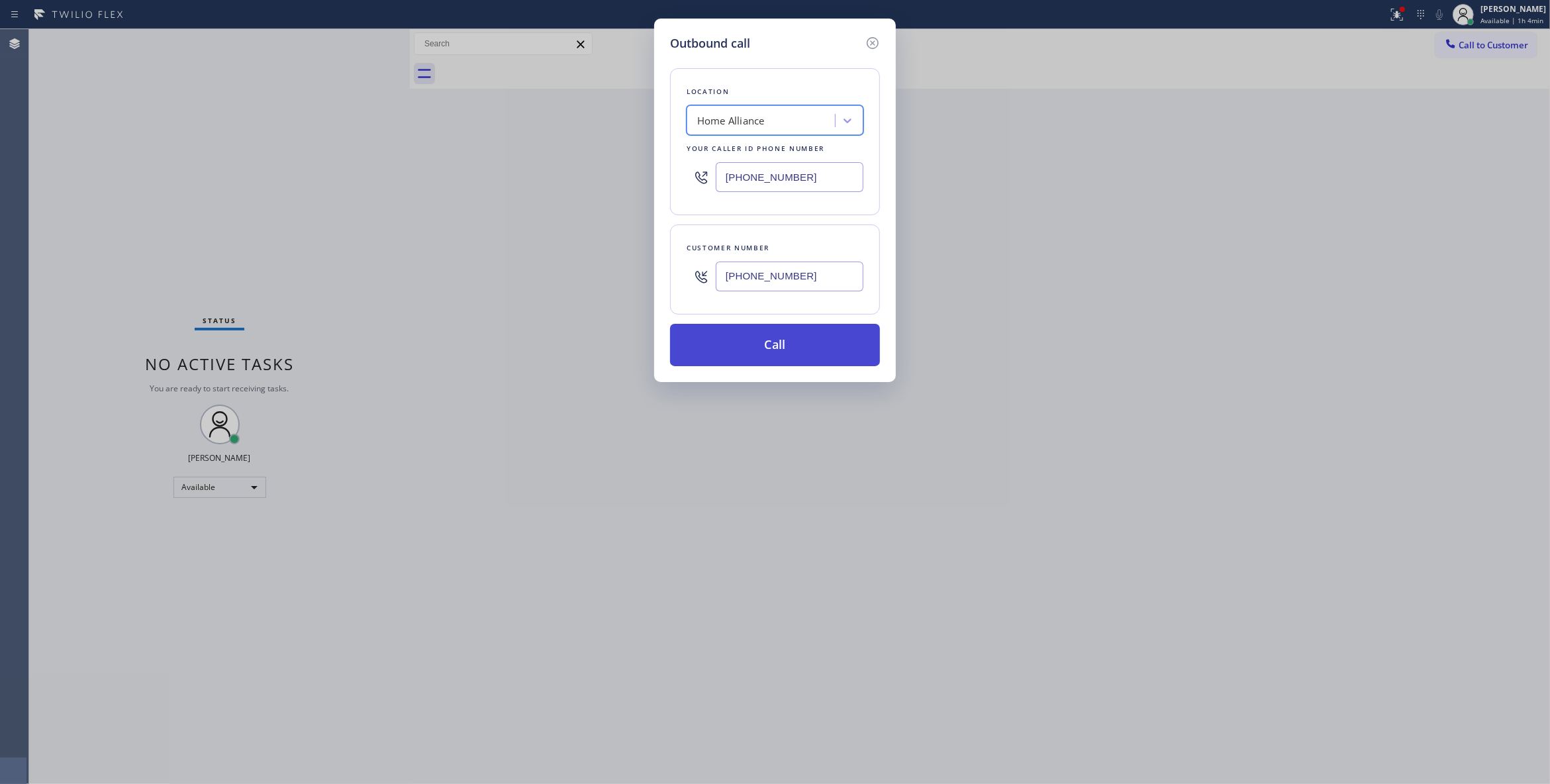
click at [783, 344] on button "Call" at bounding box center [775, 345] width 210 height 43
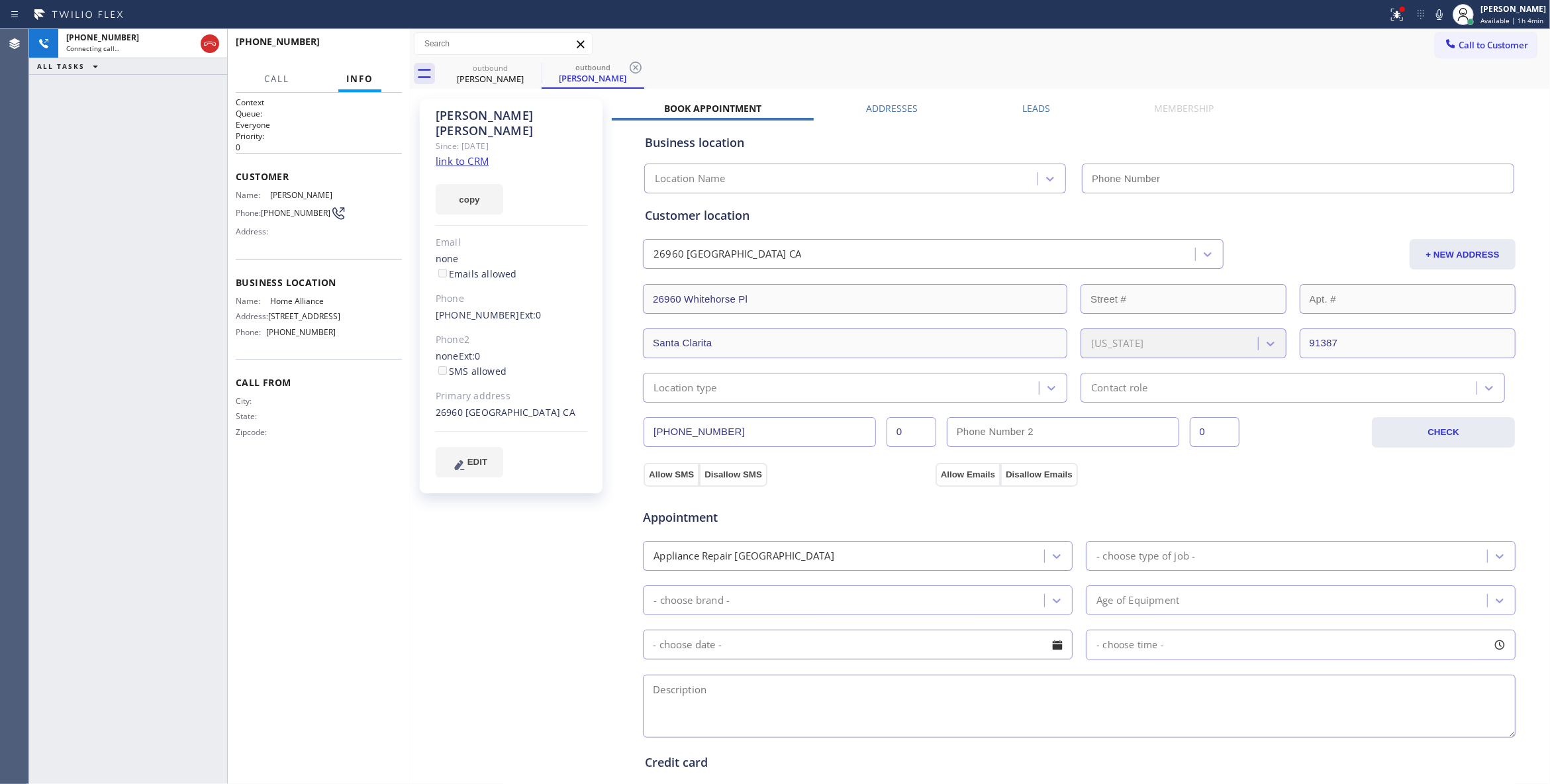
type input "[PHONE_NUMBER]"
click at [633, 69] on icon at bounding box center [636, 67] width 16 height 16
drag, startPoint x: 391, startPoint y: 48, endPoint x: 385, endPoint y: 43, distance: 7.8
click at [390, 48] on span "HANG UP" at bounding box center [371, 47] width 40 height 9
click at [384, 43] on button "HANG UP" at bounding box center [371, 47] width 61 height 19
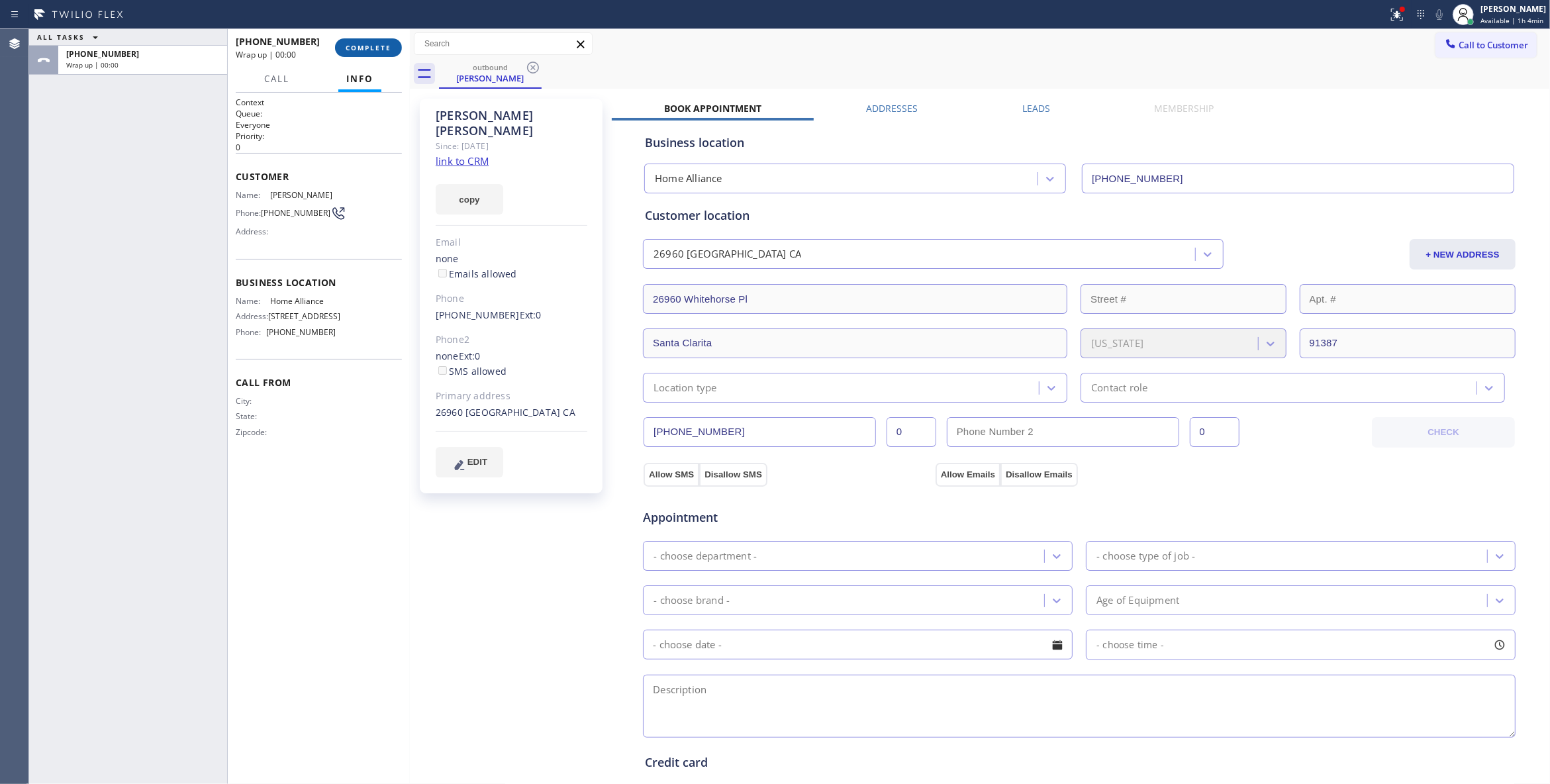
click at [384, 43] on span "COMPLETE" at bounding box center [369, 47] width 46 height 9
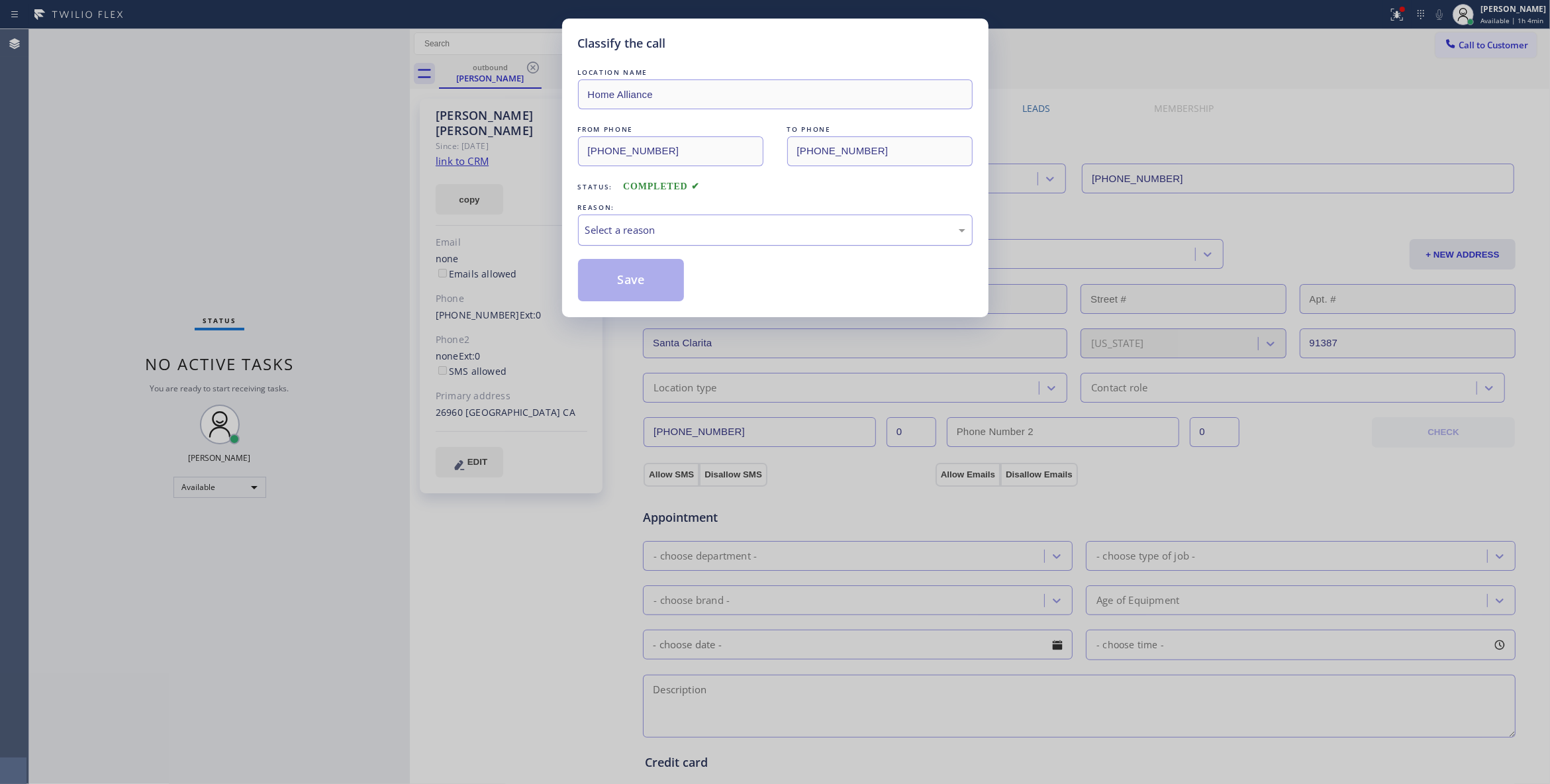
click at [604, 221] on div "Select a reason" at bounding box center [775, 230] width 395 height 31
click at [621, 276] on button "Save" at bounding box center [631, 280] width 106 height 43
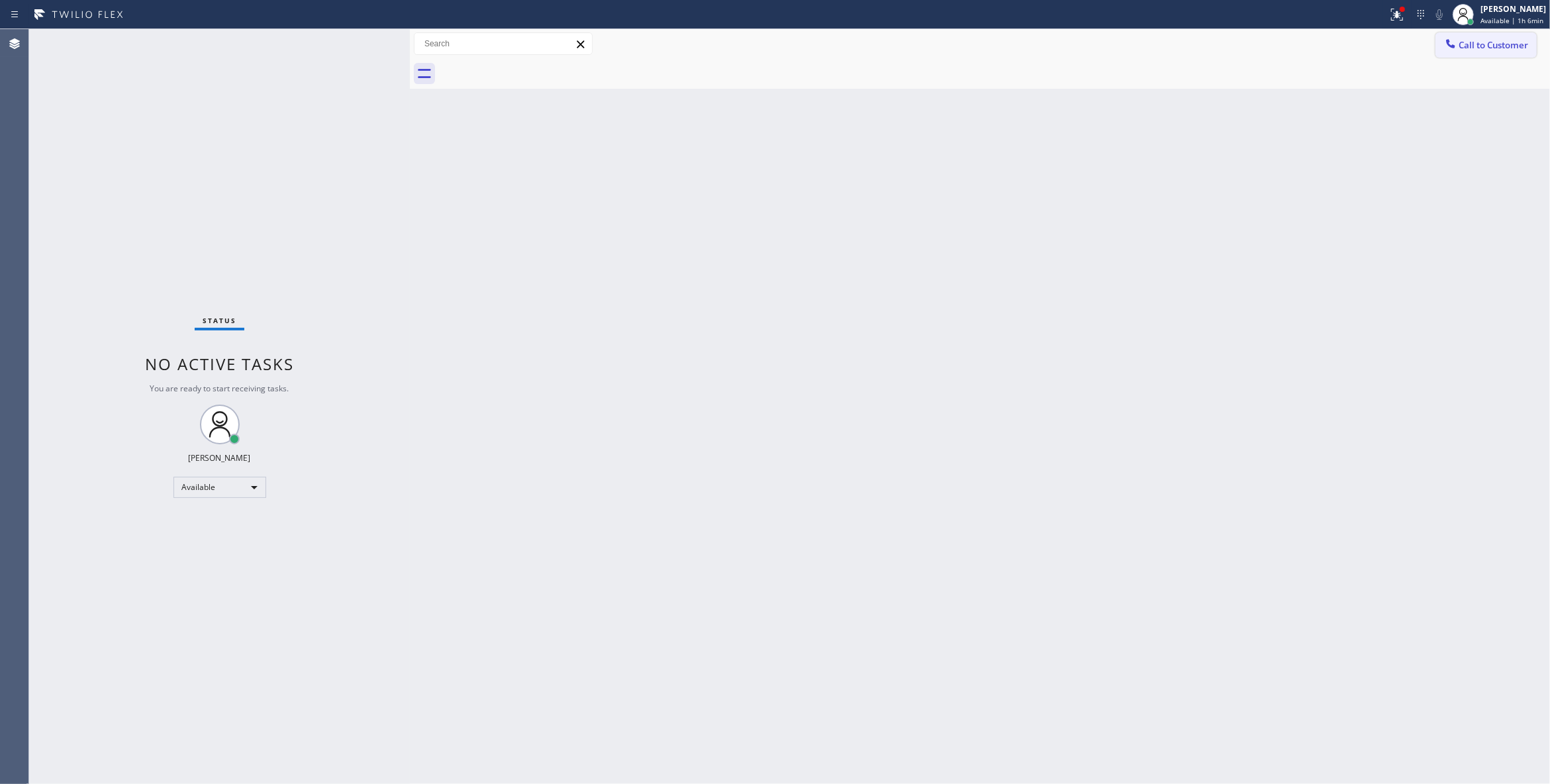
click at [1466, 47] on span "Call to Customer" at bounding box center [1494, 45] width 70 height 12
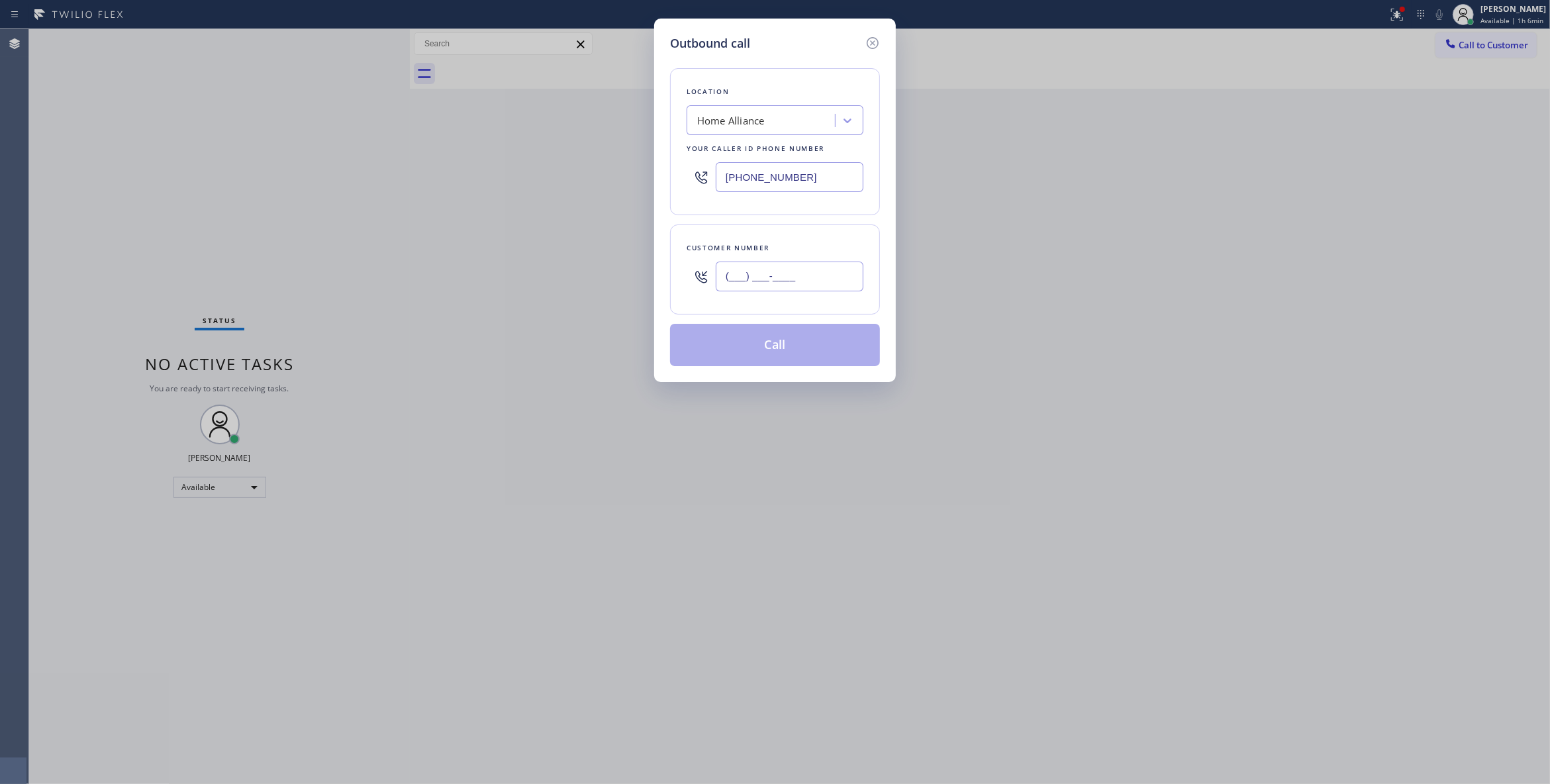
click at [820, 276] on input "(___) ___-____" at bounding box center [789, 276] width 148 height 29
paste input "503) 997-6108"
type input "[PHONE_NUMBER]"
click at [787, 344] on button "Call" at bounding box center [775, 345] width 210 height 43
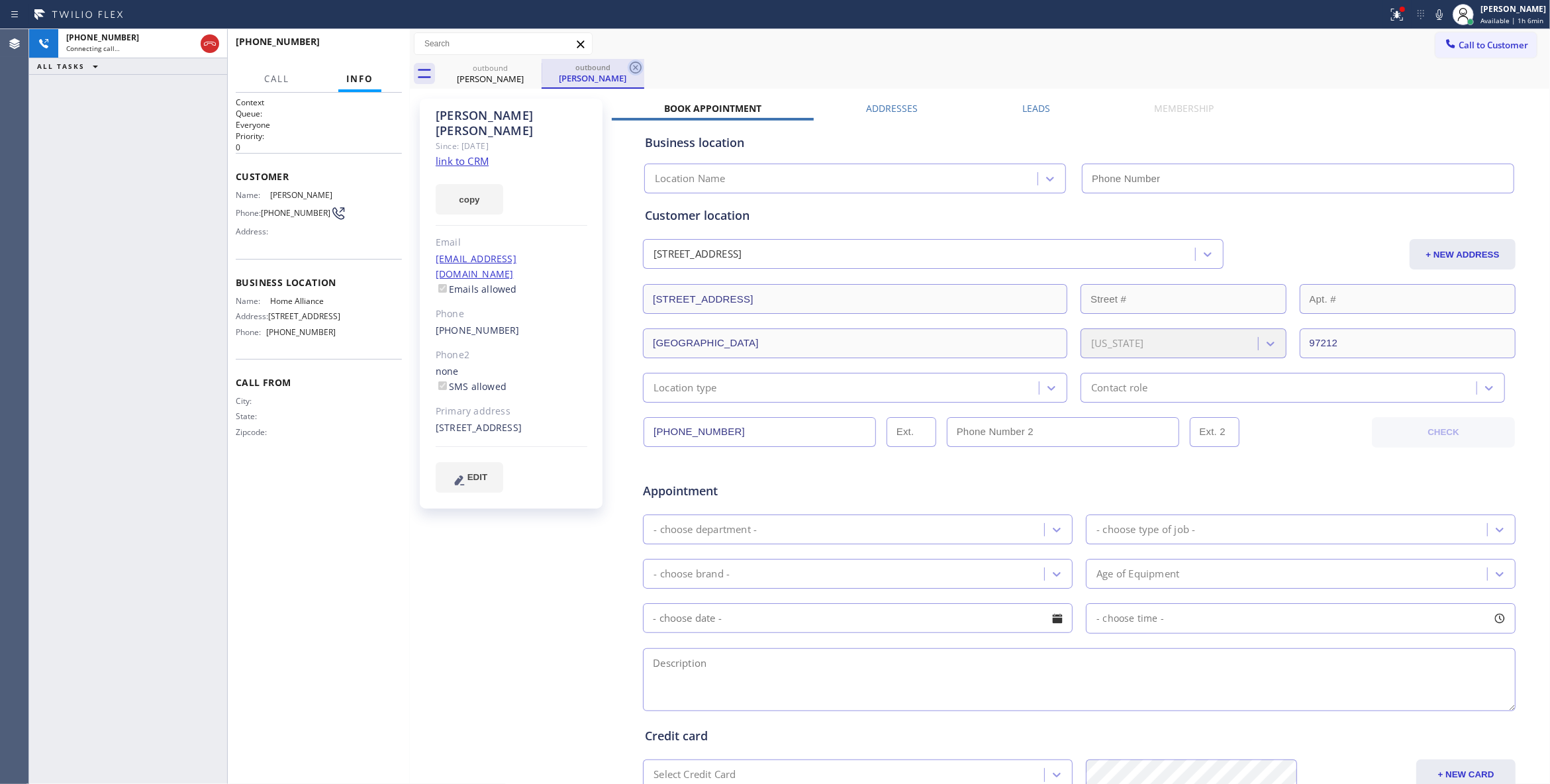
click at [631, 68] on icon at bounding box center [636, 67] width 12 height 12
drag, startPoint x: 474, startPoint y: 146, endPoint x: 541, endPoint y: 80, distance: 94.0
click at [473, 155] on link "link to CRM" at bounding box center [462, 161] width 53 height 13
type input "[PHONE_NUMBER]"
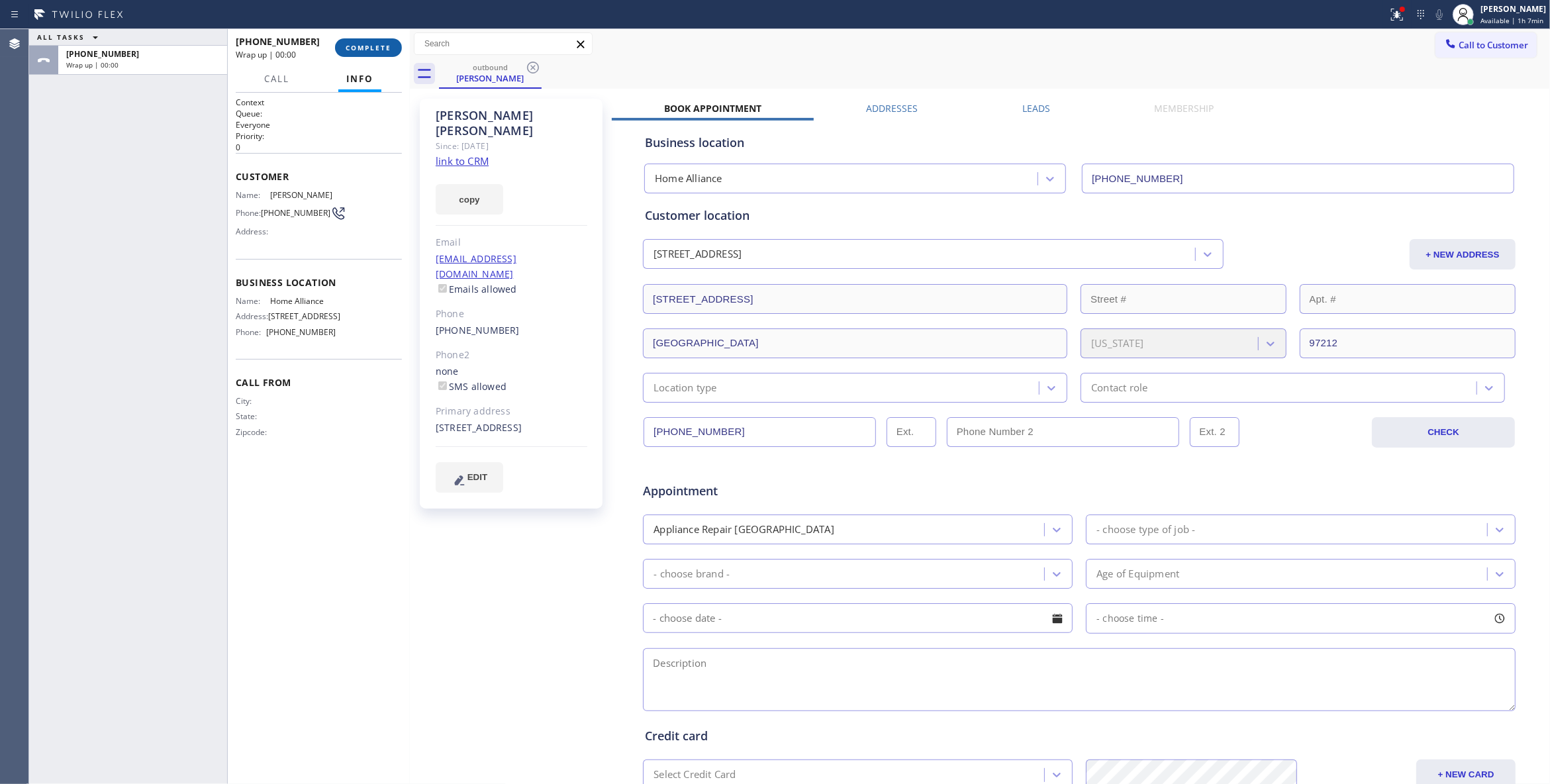
click at [368, 41] on button "COMPLETE" at bounding box center [369, 47] width 67 height 19
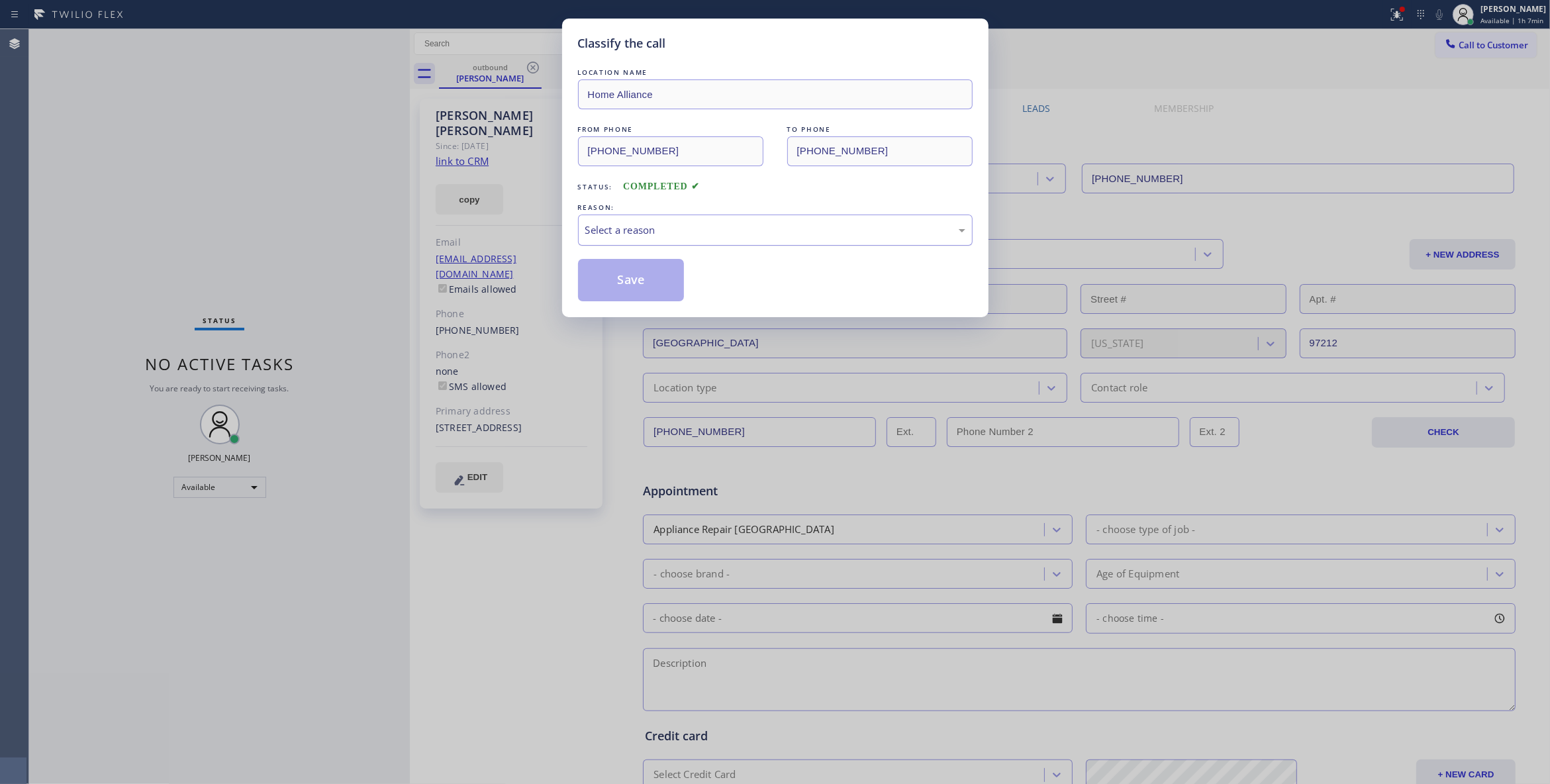
click at [614, 225] on div "Select a reason" at bounding box center [775, 230] width 380 height 16
click at [621, 276] on button "Save" at bounding box center [631, 280] width 106 height 43
click at [621, 271] on button "Save" at bounding box center [631, 280] width 106 height 43
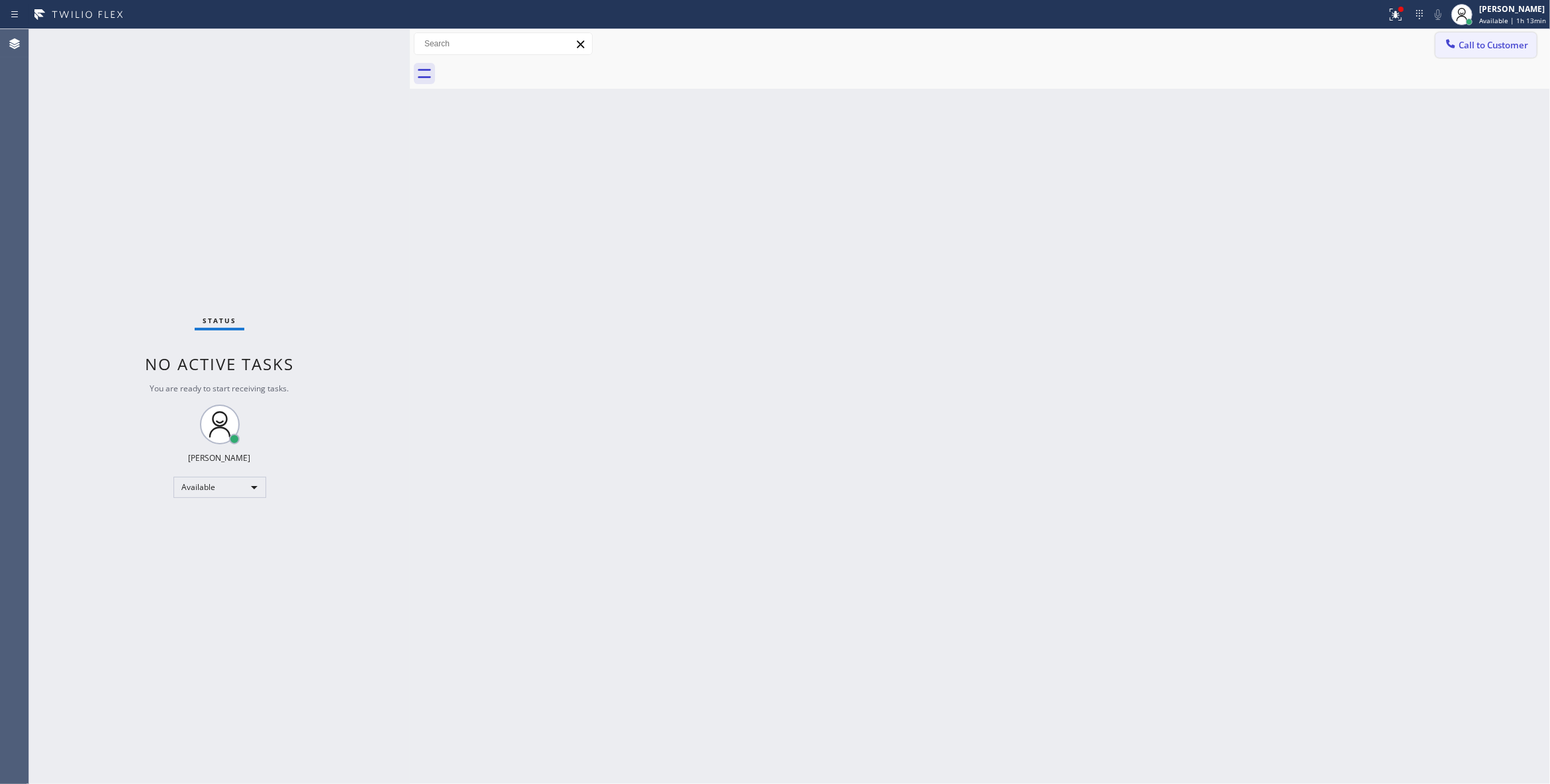
click at [1478, 45] on span "Call to Customer" at bounding box center [1494, 45] width 70 height 12
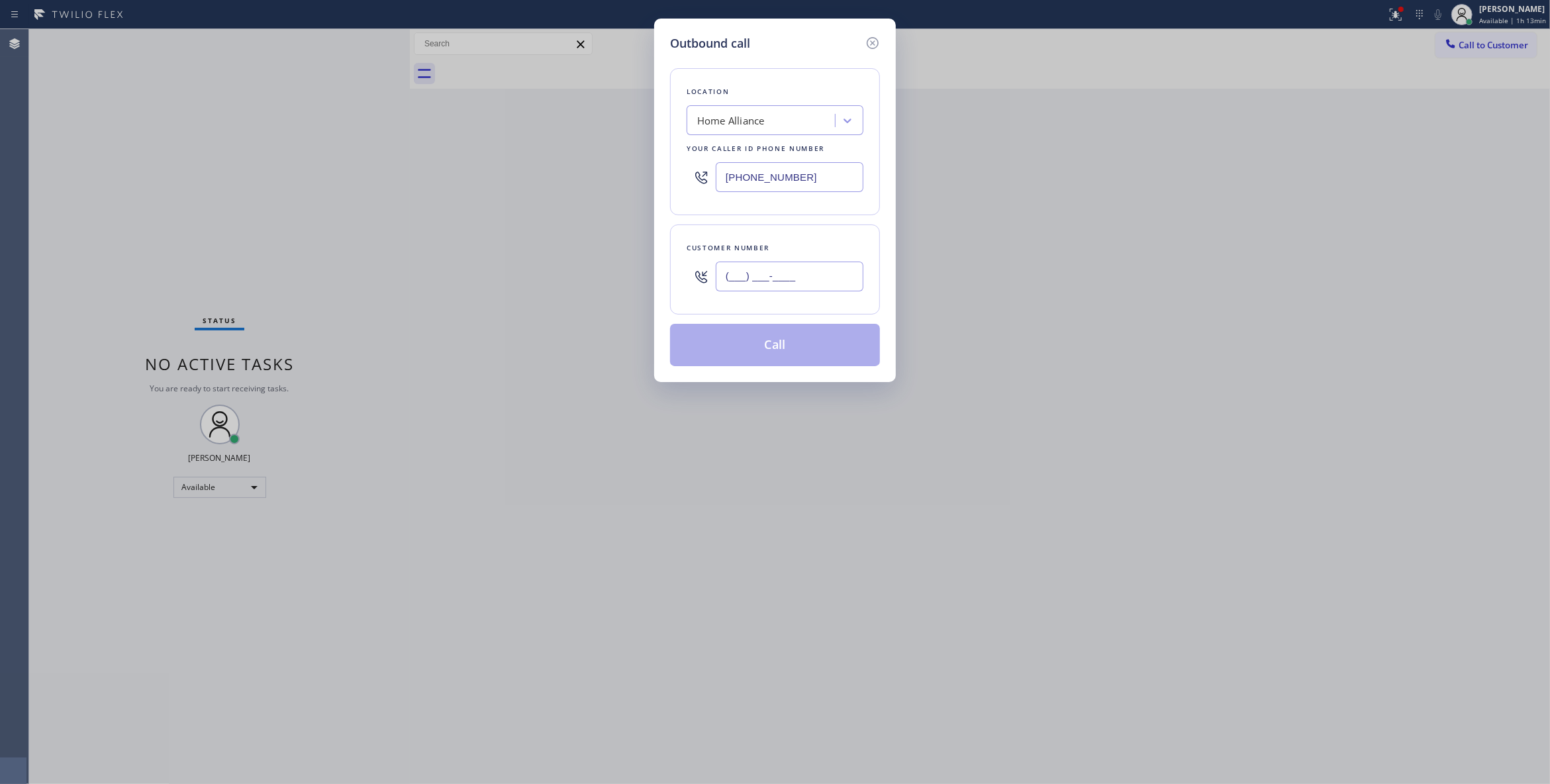
click at [781, 279] on input "(___) ___-____" at bounding box center [789, 276] width 148 height 29
paste input "747) 724-9778"
type input "[PHONE_NUMBER]"
click at [755, 355] on button "Call" at bounding box center [775, 345] width 210 height 43
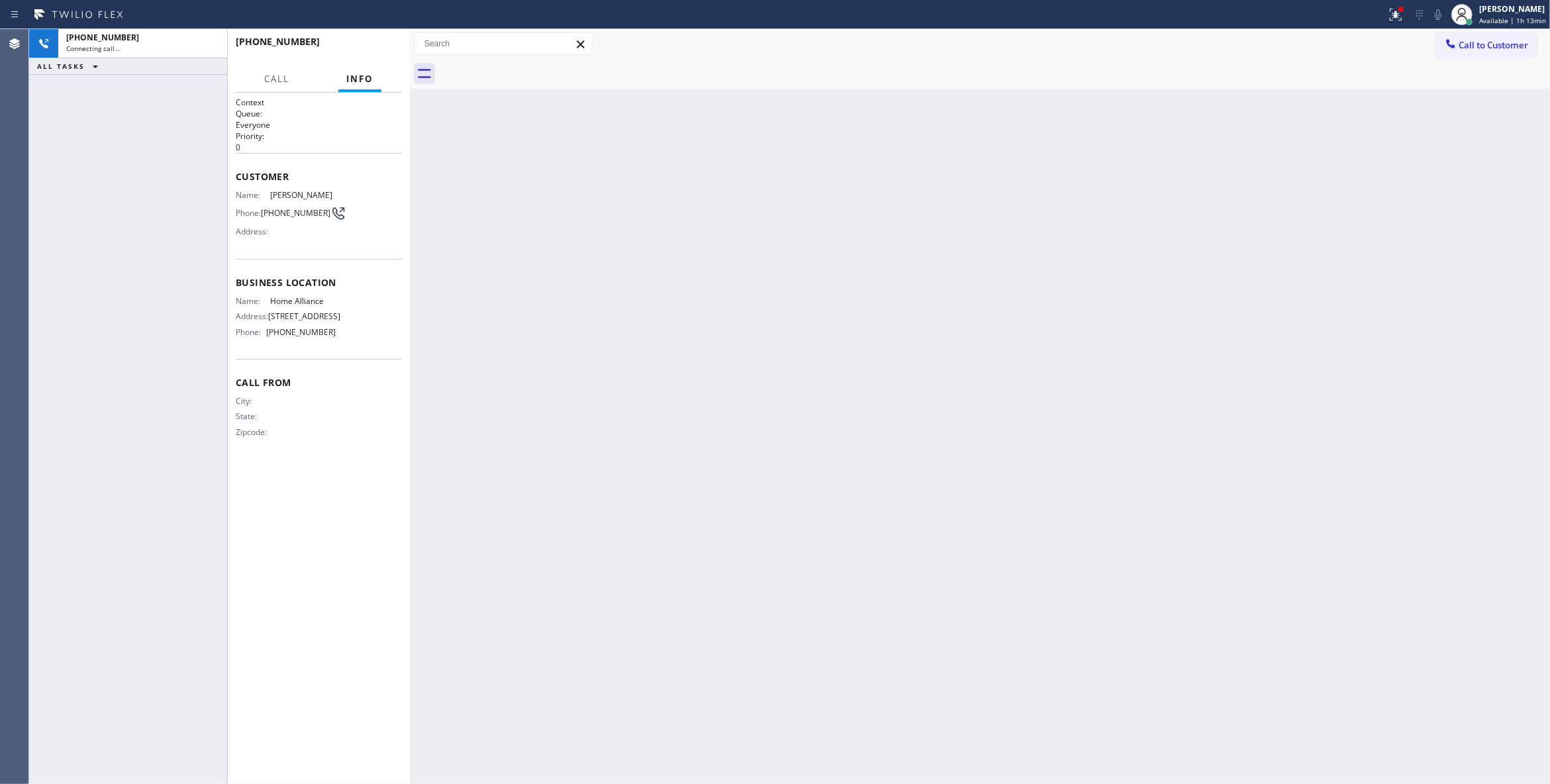
click at [1388, 19] on icon at bounding box center [1395, 14] width 16 height 16
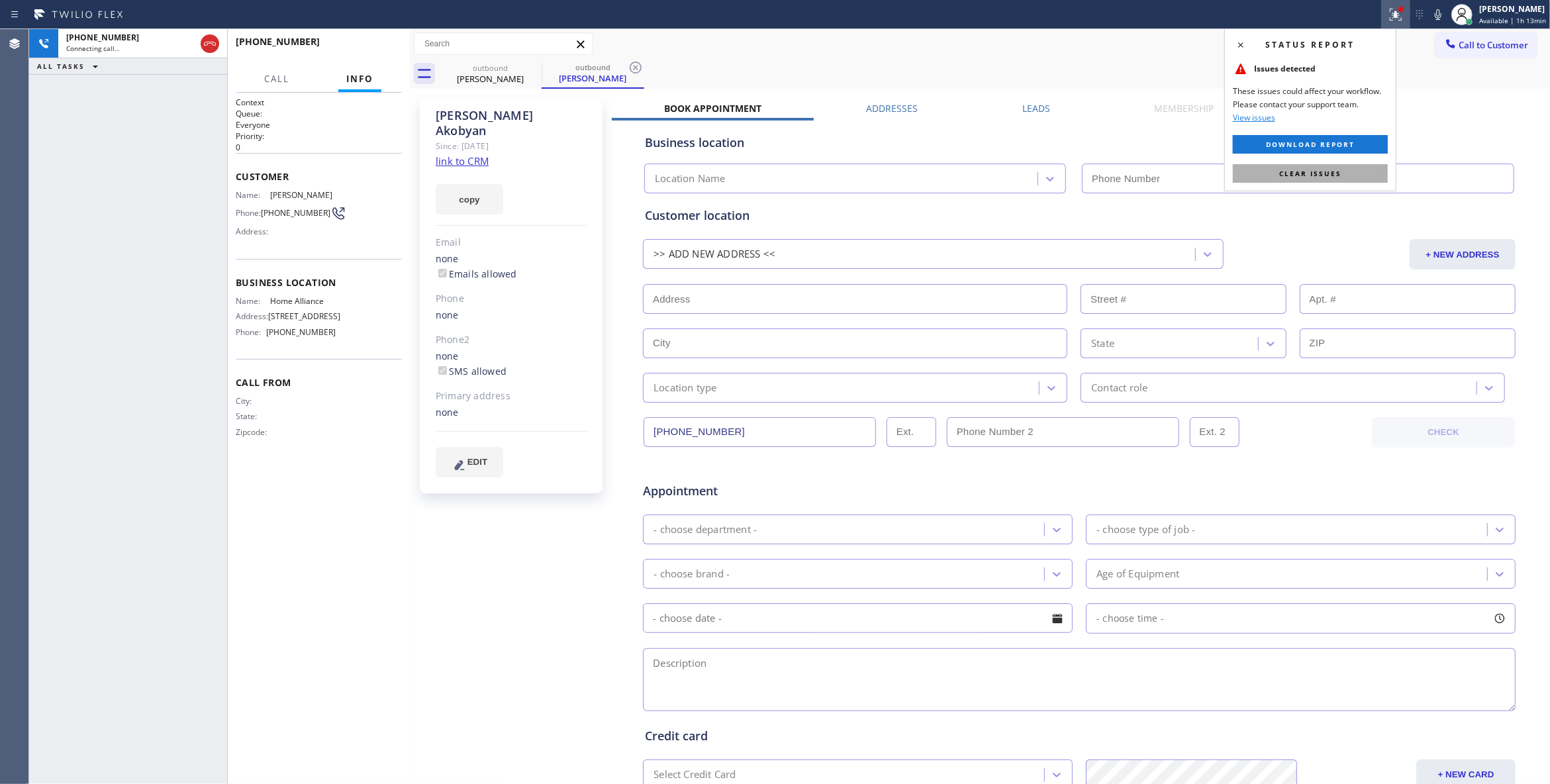
type input "[PHONE_NUMBER]"
click at [1328, 171] on span "Clear issues" at bounding box center [1310, 172] width 62 height 9
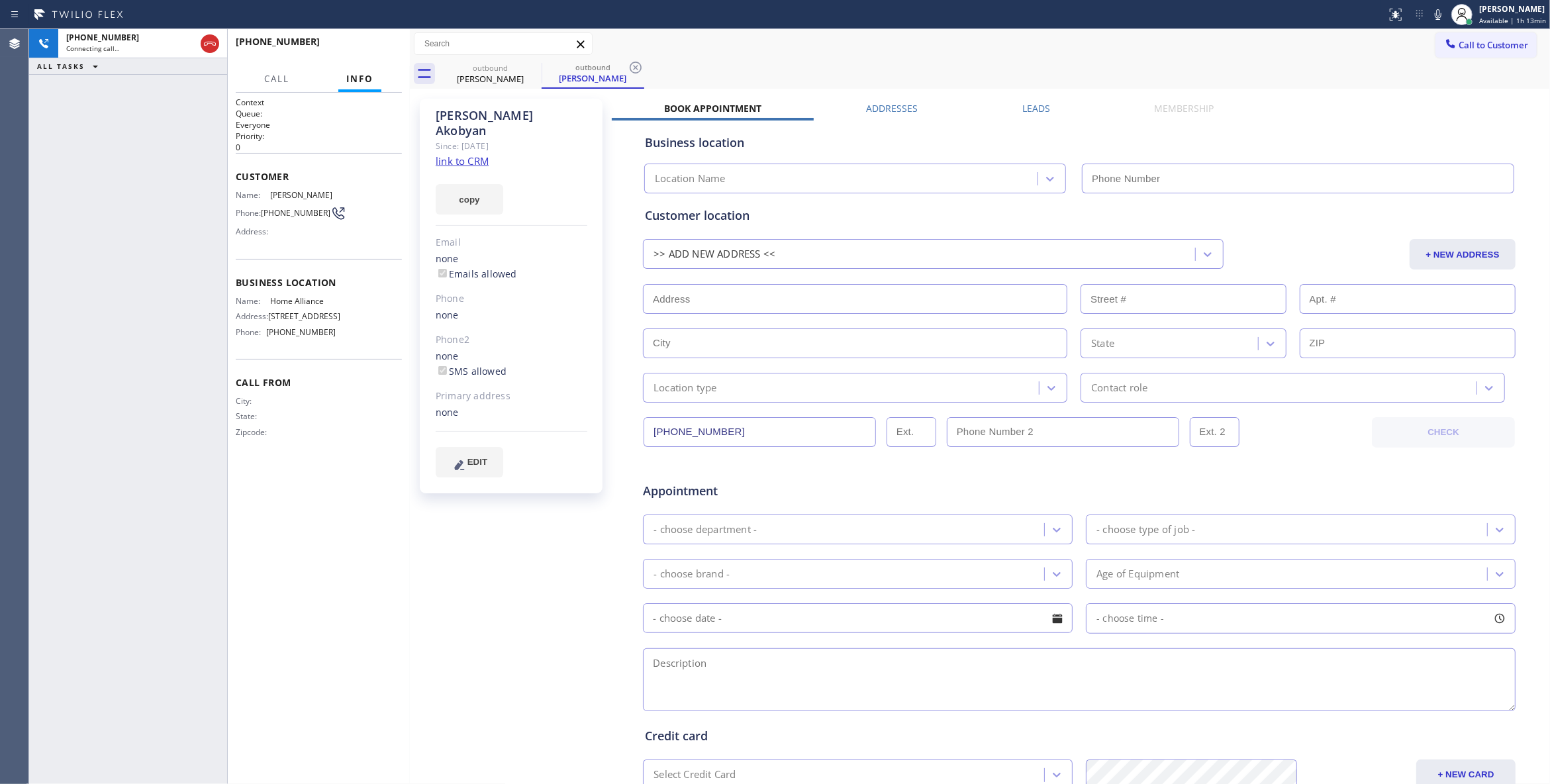
type input "[PHONE_NUMBER]"
click at [637, 60] on icon at bounding box center [636, 67] width 16 height 16
click at [468, 155] on link "link to CRM" at bounding box center [462, 161] width 53 height 13
click at [356, 54] on button "COMPLETE" at bounding box center [369, 47] width 67 height 19
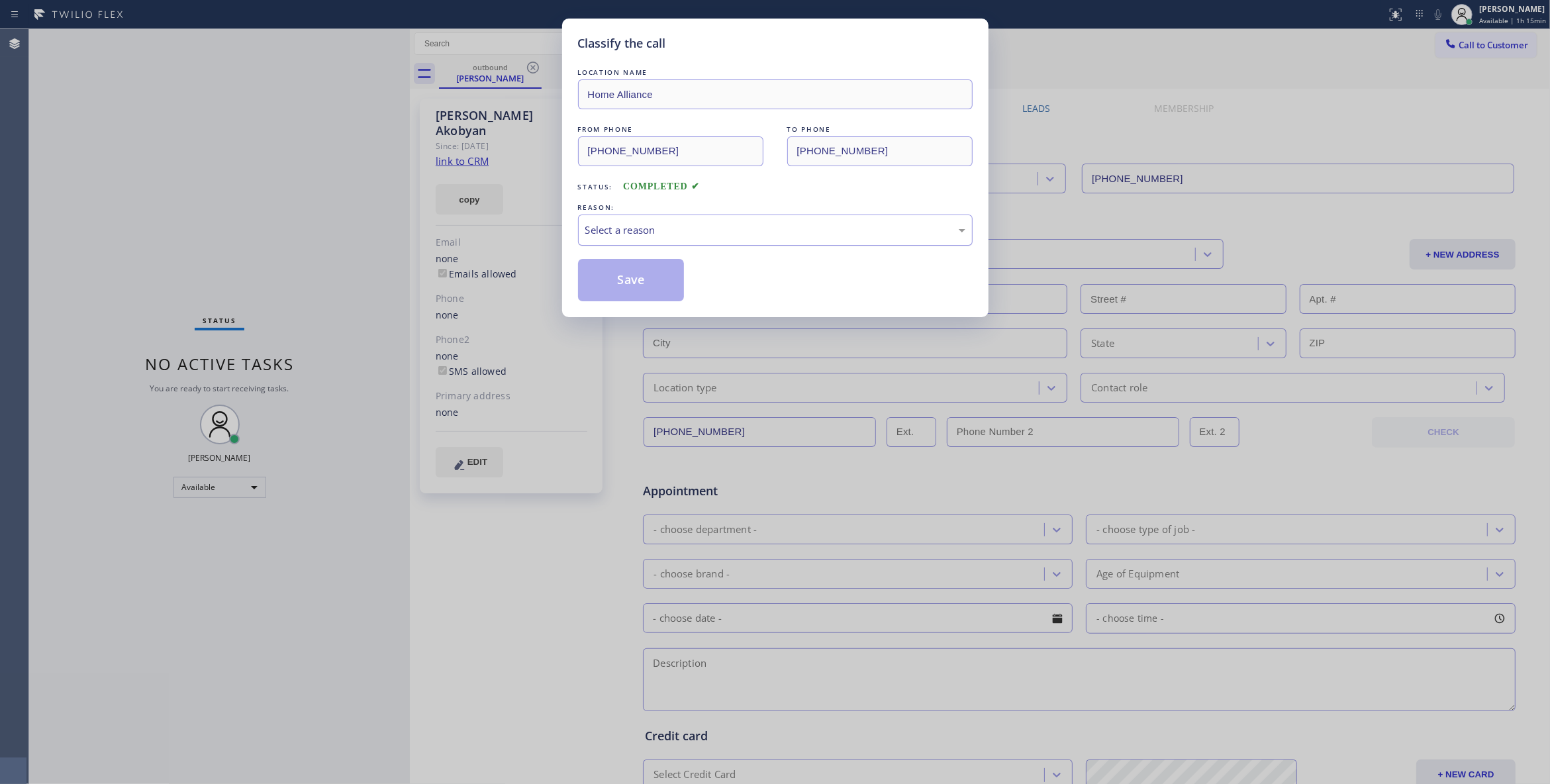
click at [666, 226] on div "Select a reason" at bounding box center [775, 230] width 380 height 16
click at [602, 276] on button "Save" at bounding box center [631, 280] width 106 height 43
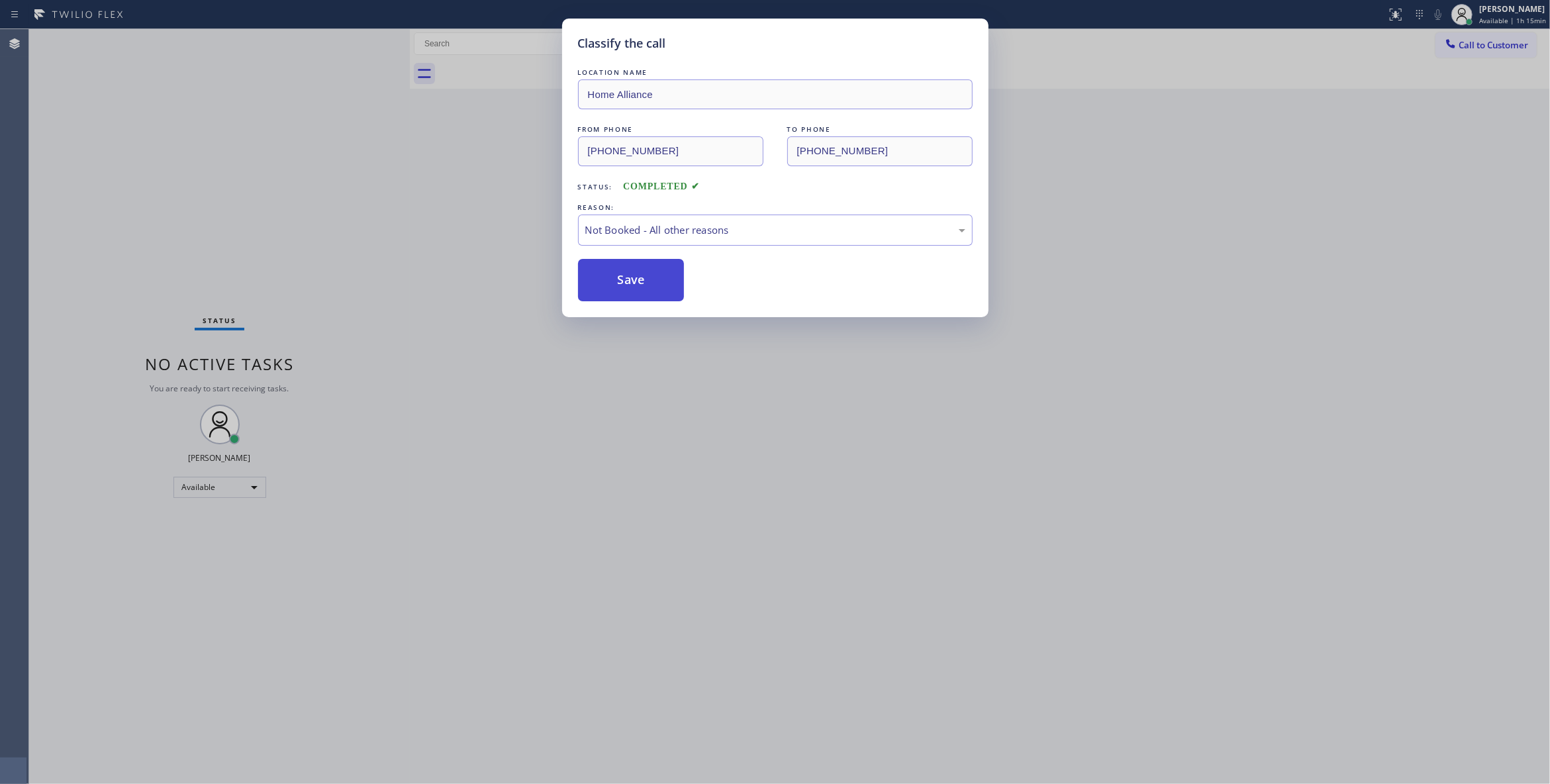
click at [603, 276] on button "Save" at bounding box center [631, 280] width 106 height 43
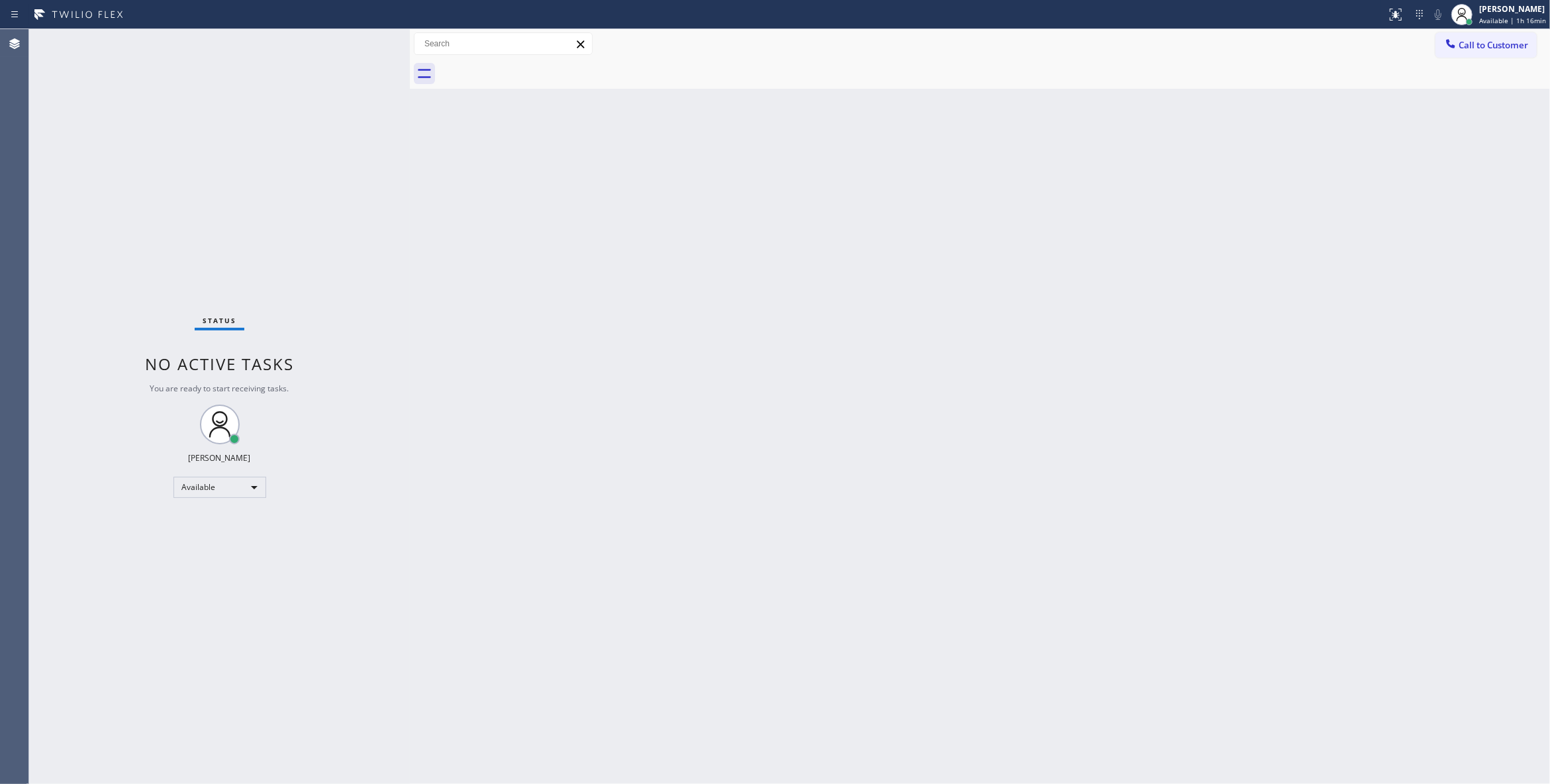
click at [208, 181] on div "Status No active tasks You are ready to start receiving tasks. [PERSON_NAME] Av…" at bounding box center [220, 406] width 381 height 755
click at [1526, 33] on button "Call to Customer" at bounding box center [1486, 45] width 101 height 25
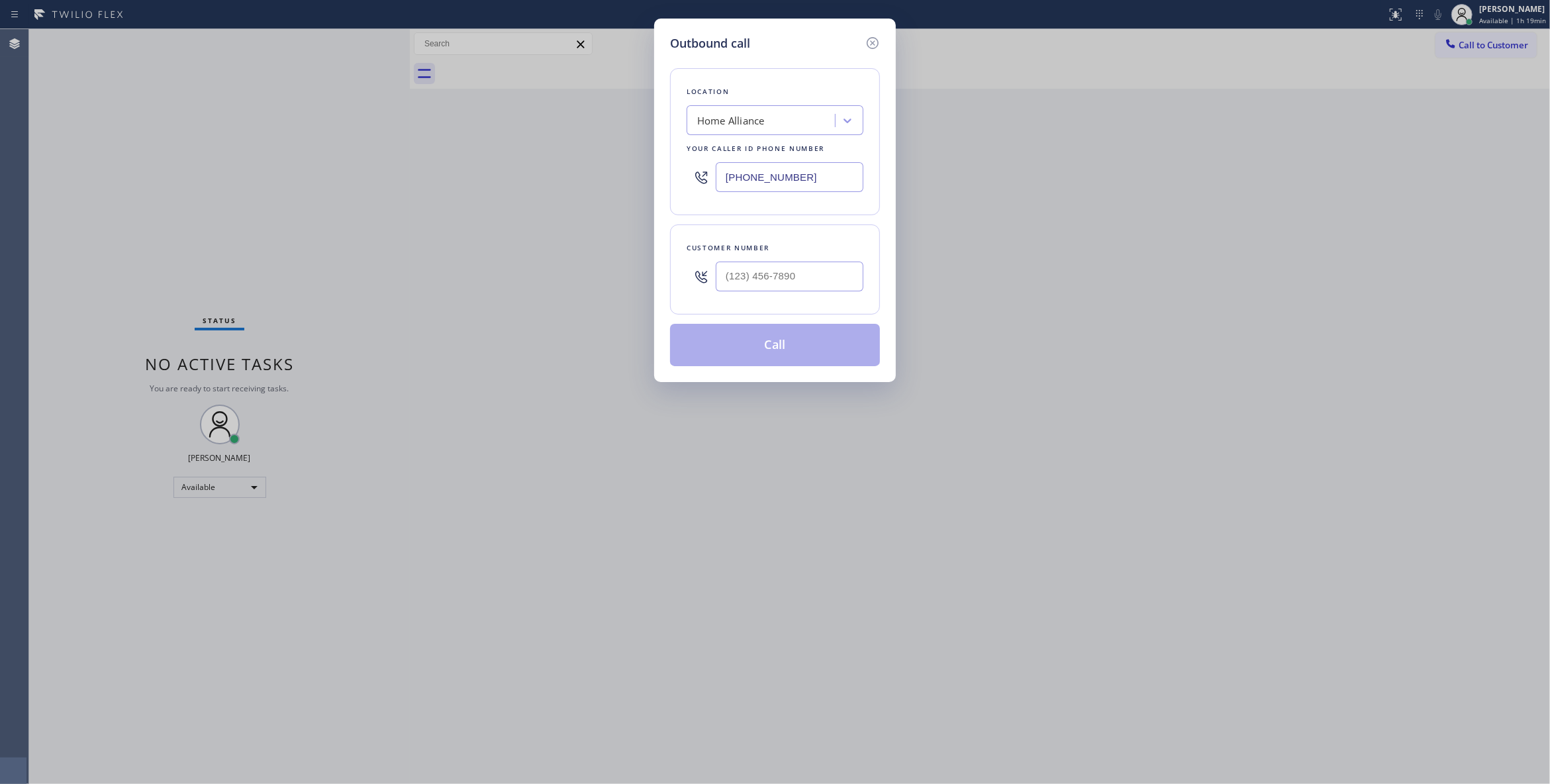
drag, startPoint x: 829, startPoint y: 168, endPoint x: 255, endPoint y: 115, distance: 576.4
click at [238, 141] on div "Outbound call Location Home Alliance Your caller id phone number [PHONE_NUMBER]…" at bounding box center [775, 392] width 1550 height 784
paste input "310) 740-9737"
type input "[PHONE_NUMBER]"
click at [787, 289] on input "(___) ___-____" at bounding box center [789, 276] width 148 height 29
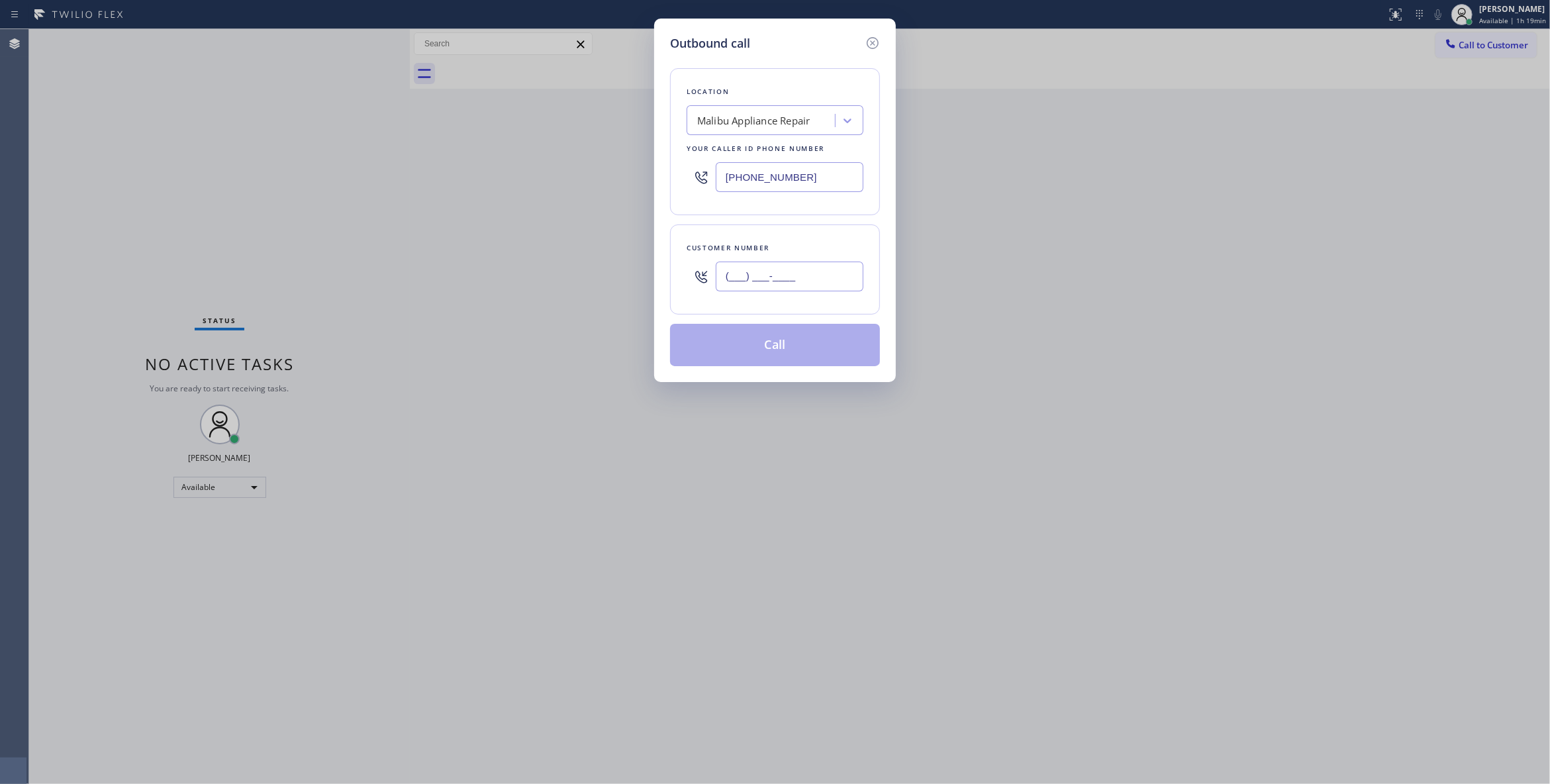
paste input "971) 295-8023"
type input "[PHONE_NUMBER]"
click at [783, 348] on button "Call" at bounding box center [775, 345] width 210 height 43
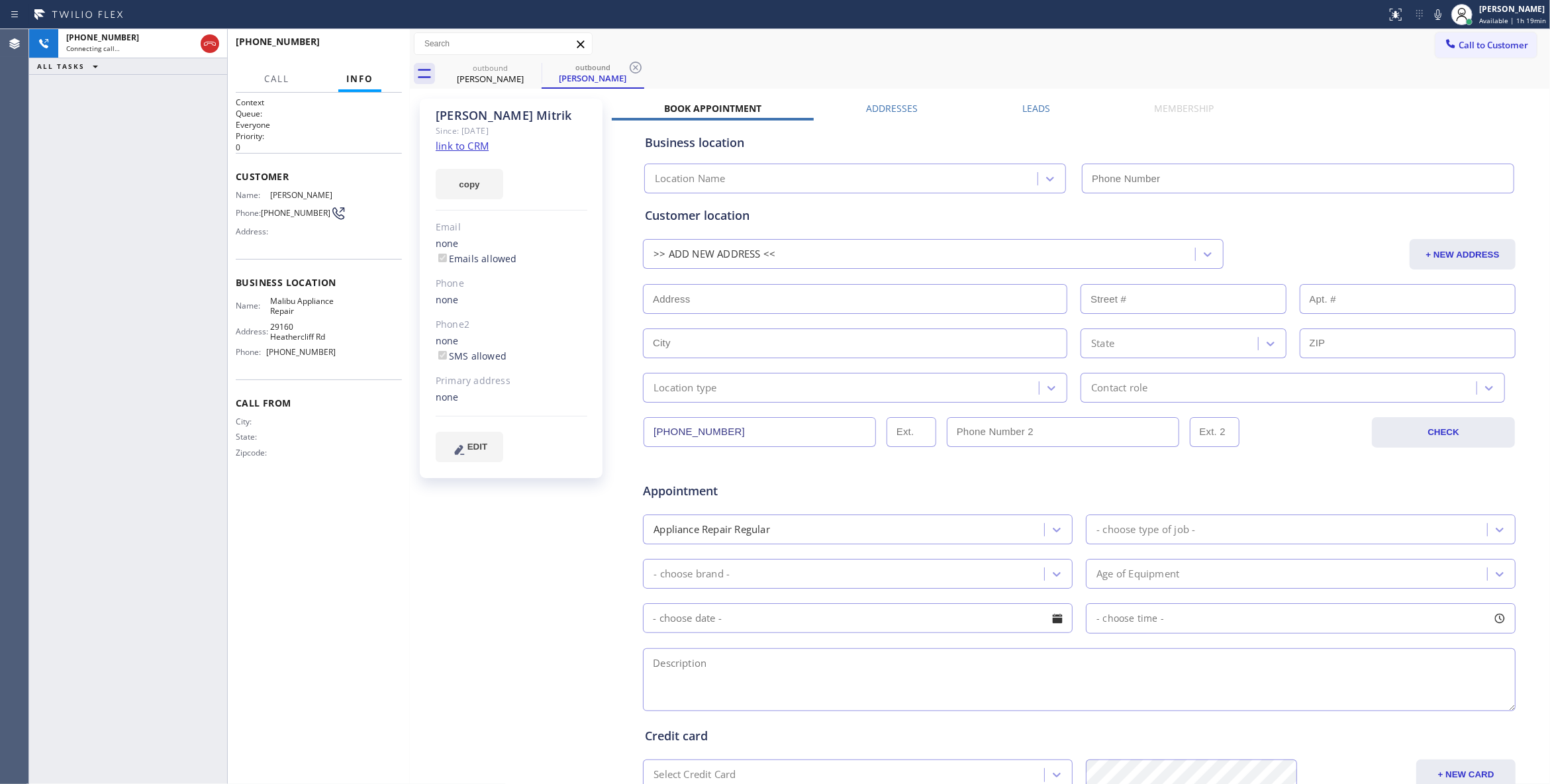
type input "[PHONE_NUMBER]"
click at [636, 65] on icon at bounding box center [636, 67] width 16 height 16
click at [458, 148] on link "link to CRM" at bounding box center [462, 146] width 53 height 13
click at [377, 46] on span "HANG UP" at bounding box center [371, 47] width 40 height 9
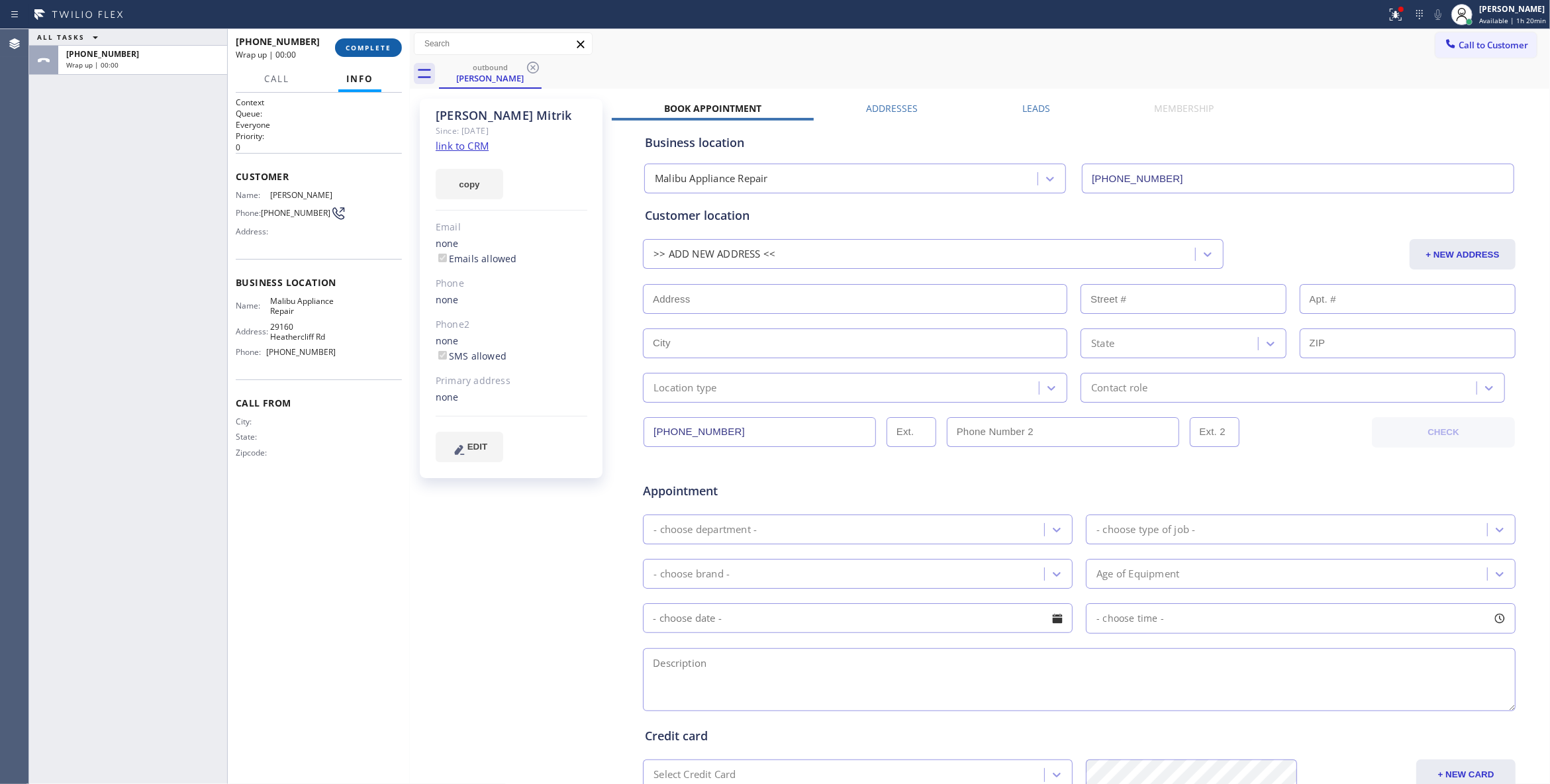
click at [364, 47] on span "COMPLETE" at bounding box center [369, 47] width 46 height 9
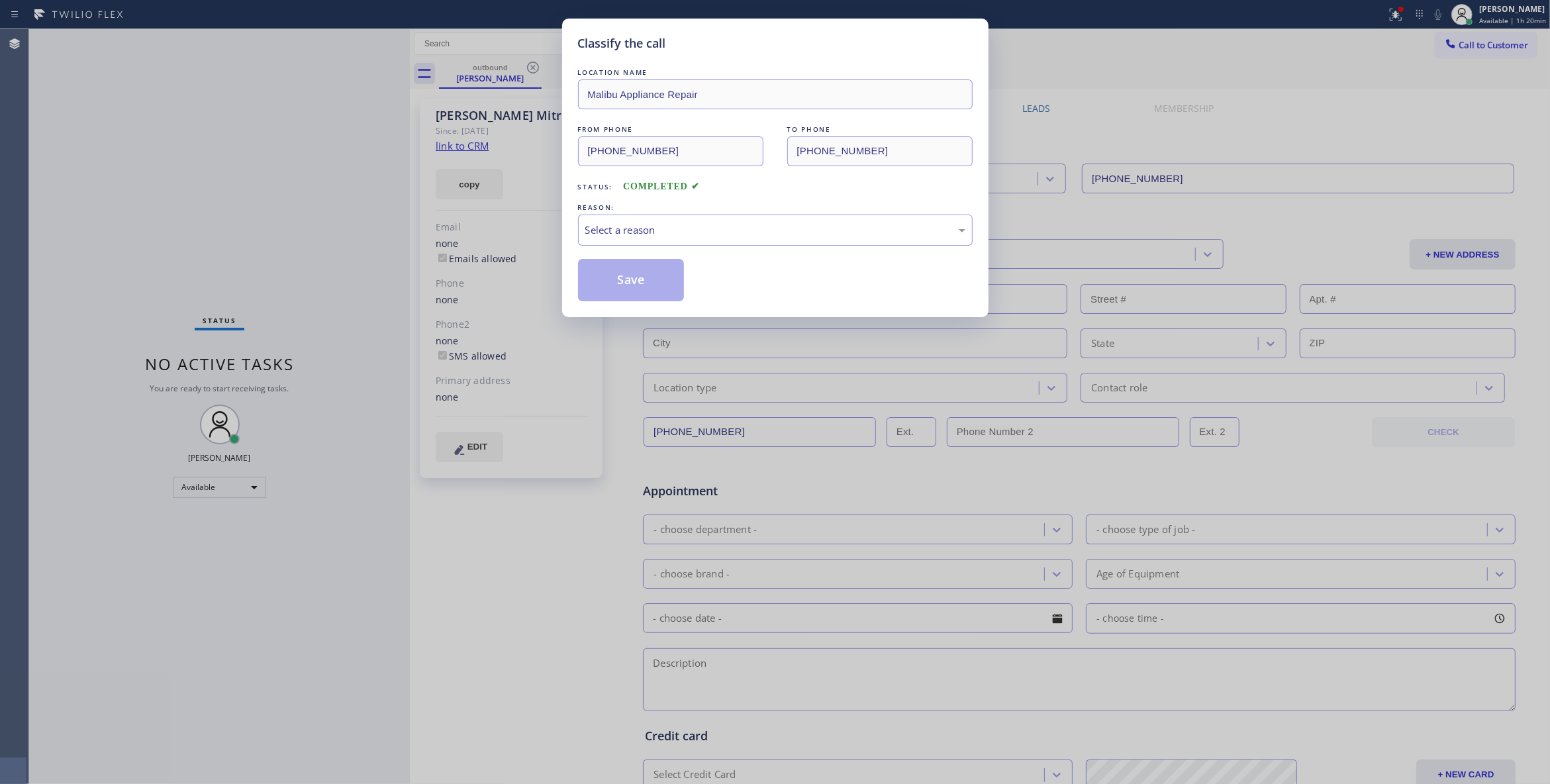
click at [615, 212] on div "REASON:" at bounding box center [775, 207] width 395 height 14
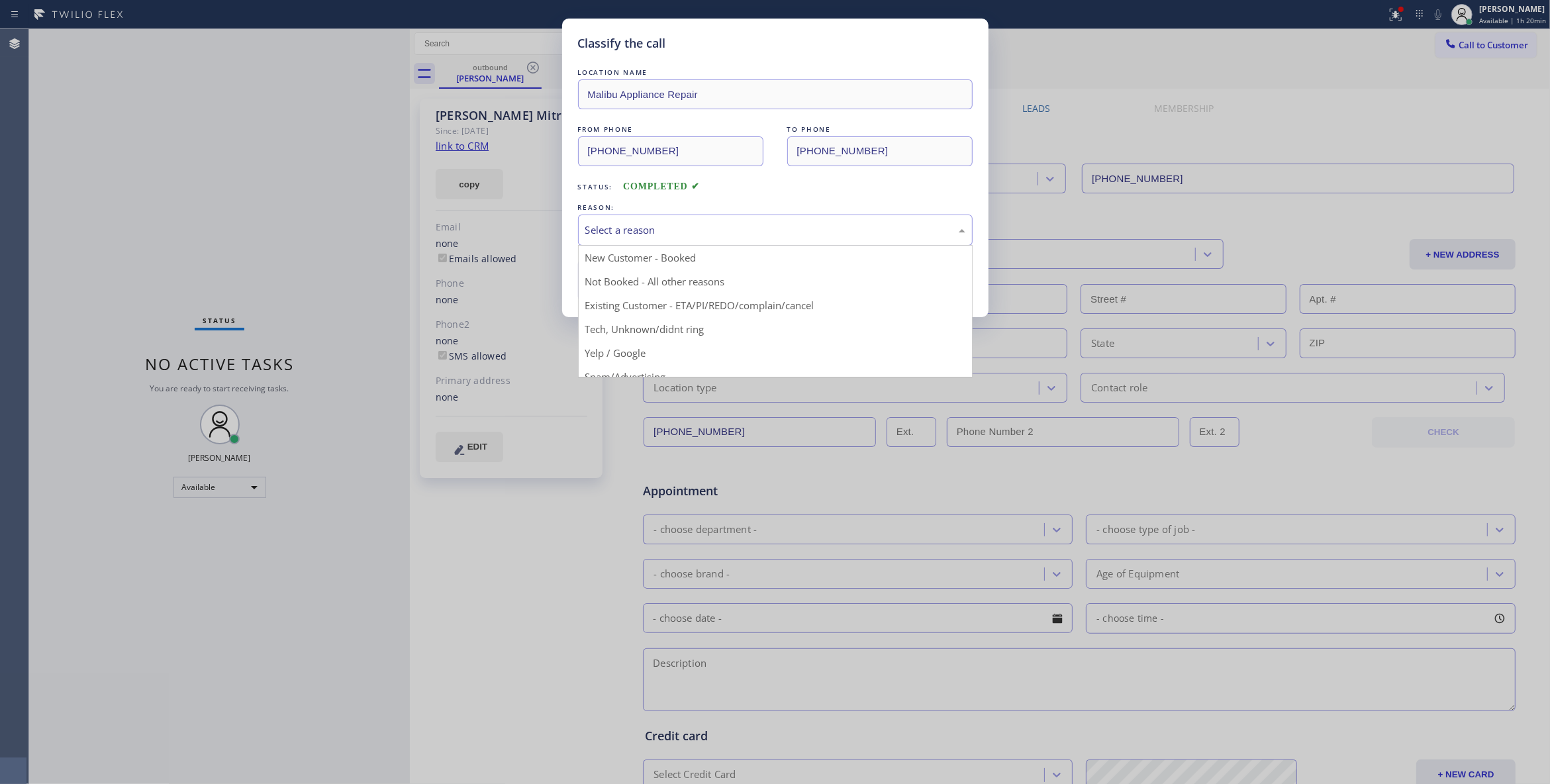
click at [613, 234] on div "Select a reason" at bounding box center [775, 230] width 380 height 16
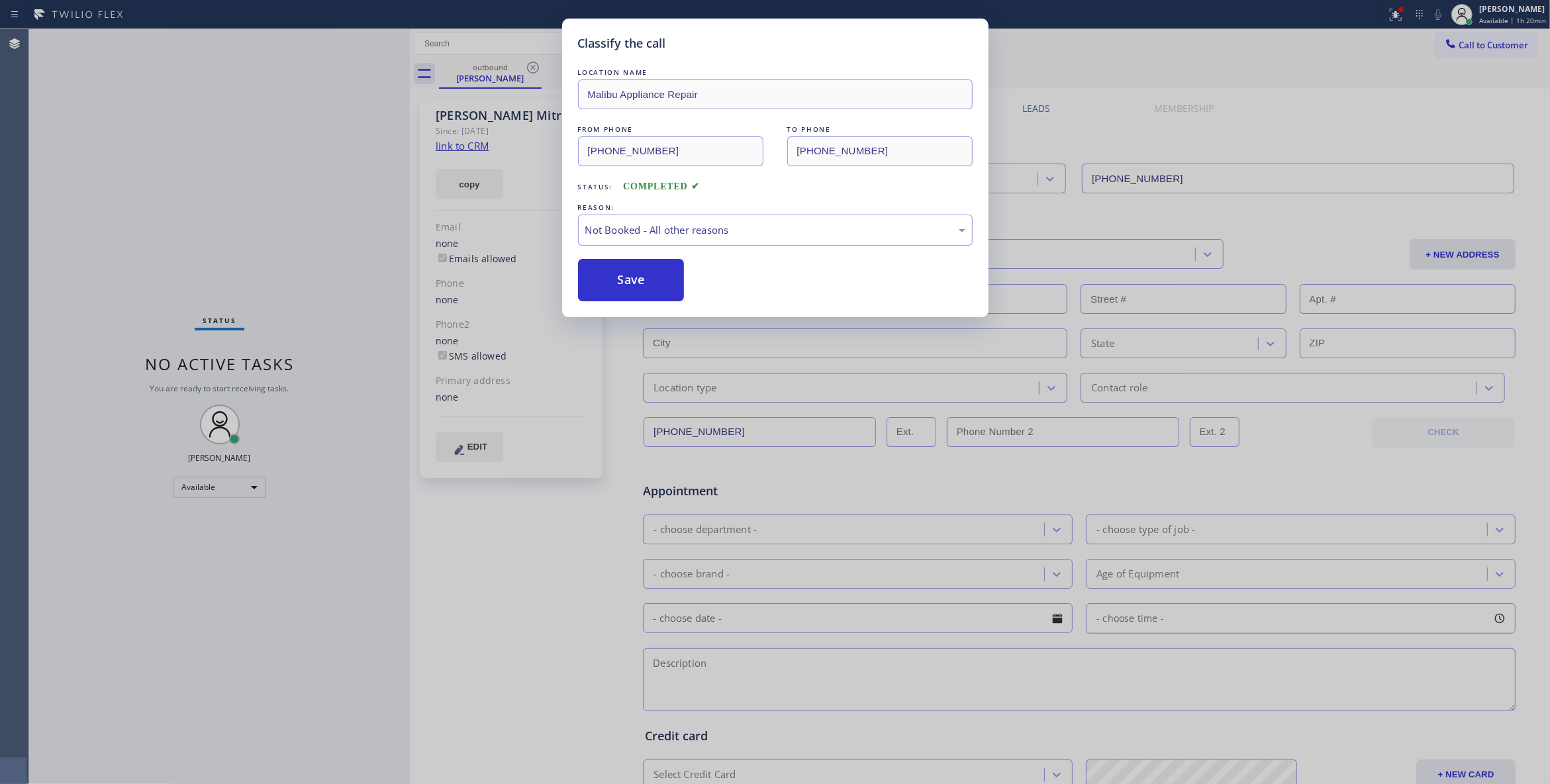
click at [621, 282] on button "Save" at bounding box center [631, 280] width 106 height 43
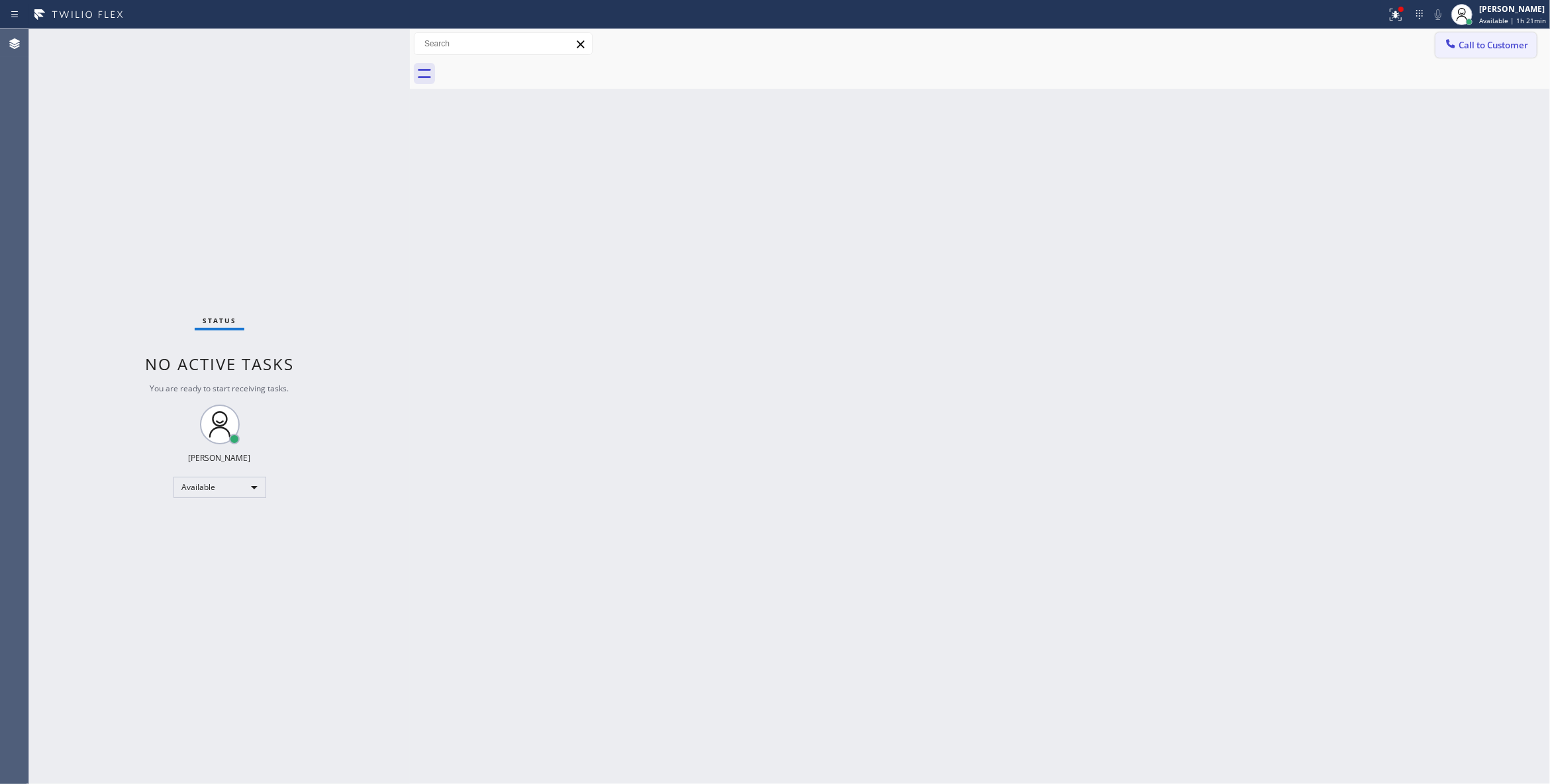
click at [1460, 43] on span "Call to Customer" at bounding box center [1494, 45] width 70 height 12
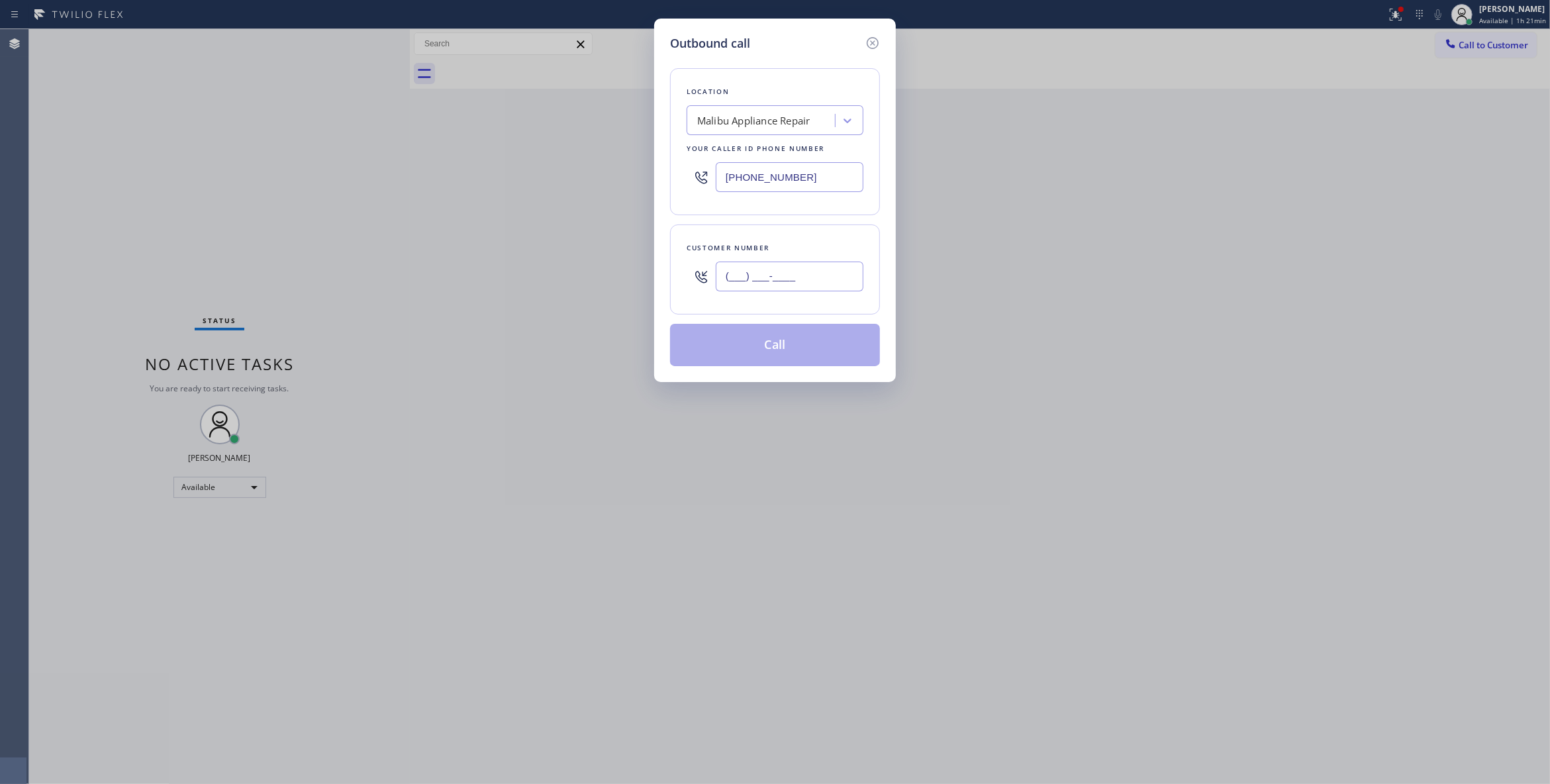
click at [761, 287] on input "(___) ___-____" at bounding box center [789, 276] width 148 height 29
paste input "415) 218-2537"
type input "[PHONE_NUMBER]"
click at [747, 114] on div "Malibu Appliance Repair" at bounding box center [754, 120] width 113 height 16
type input "Home Alliance"
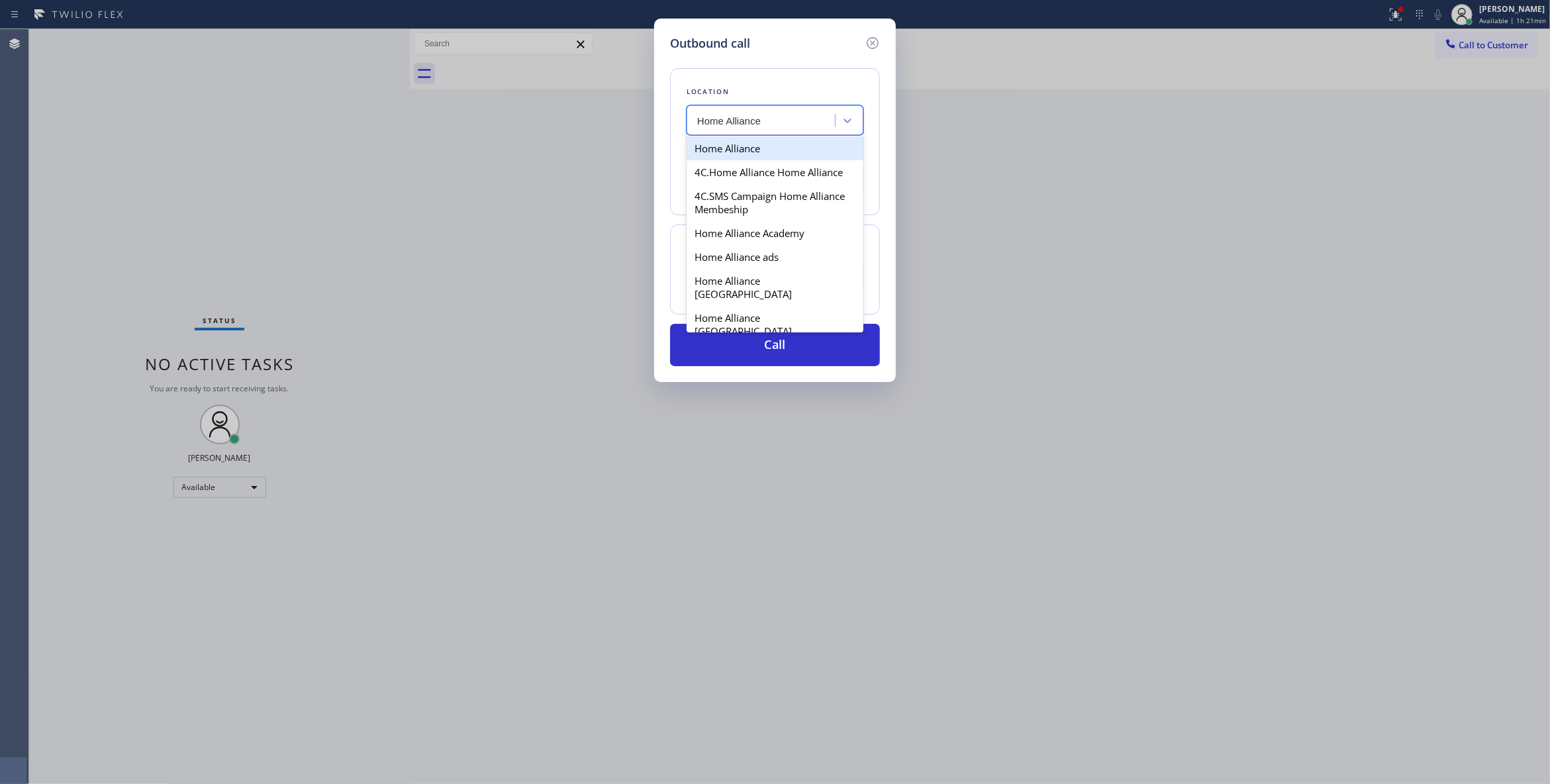
click at [729, 151] on div "Home Alliance" at bounding box center [775, 148] width 177 height 24
type input "[PHONE_NUMBER]"
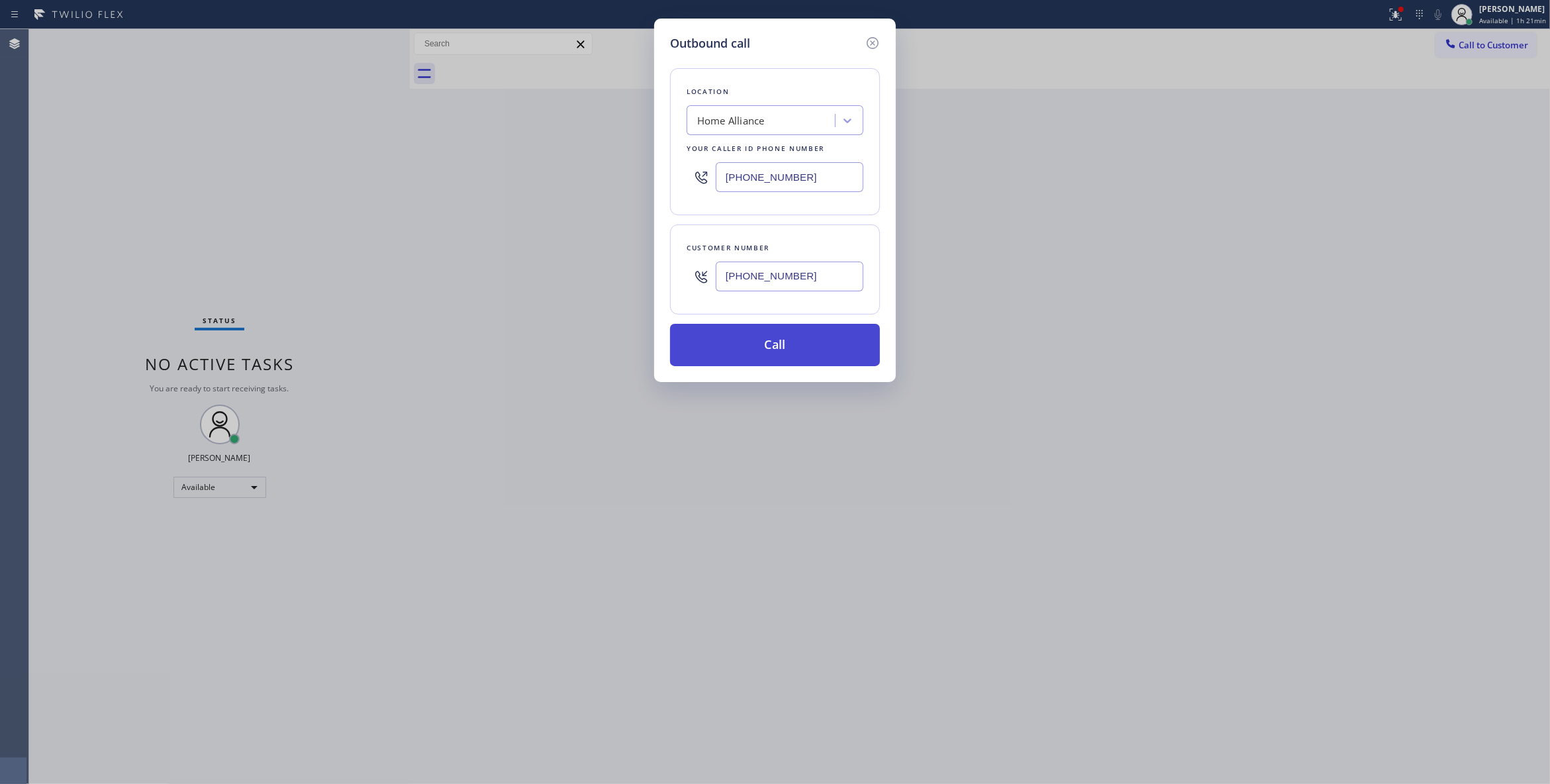
click at [768, 352] on button "Call" at bounding box center [775, 345] width 210 height 43
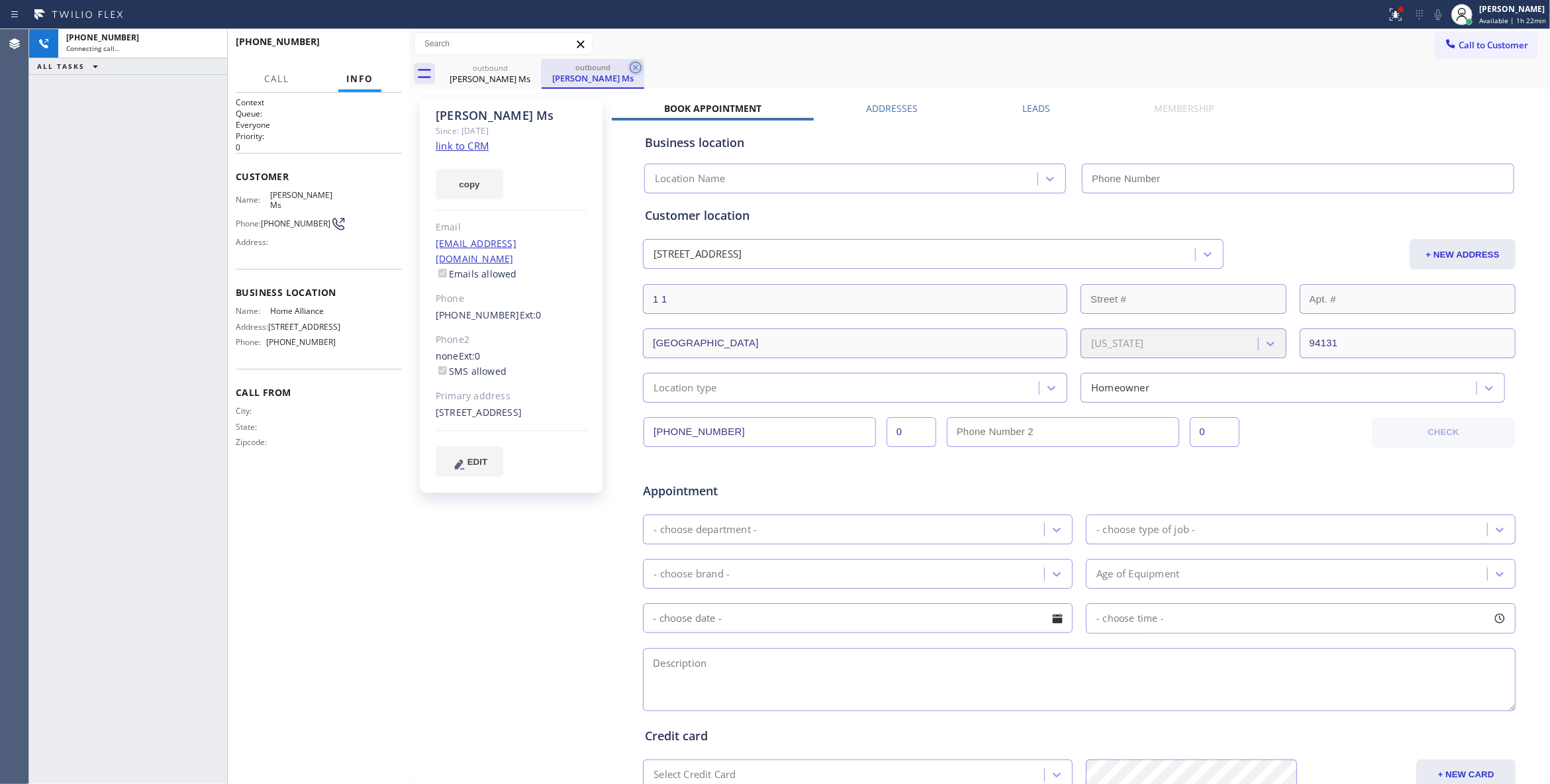
type input "[PHONE_NUMBER]"
click at [636, 68] on icon at bounding box center [636, 67] width 12 height 12
click at [469, 147] on link "link to CRM" at bounding box center [462, 146] width 53 height 13
click at [369, 47] on span "HANG UP" at bounding box center [371, 47] width 40 height 9
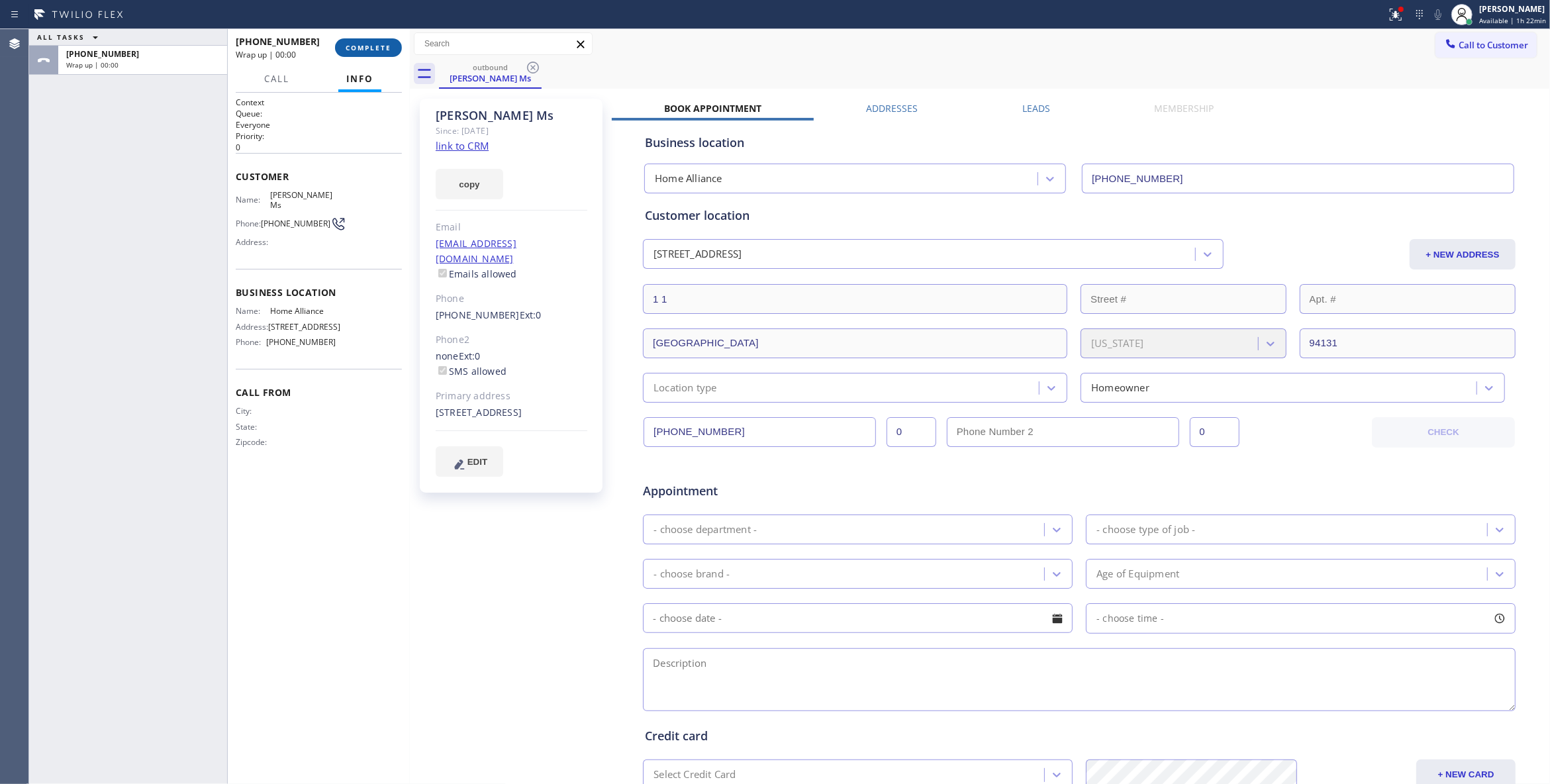
click at [369, 47] on span "COMPLETE" at bounding box center [369, 47] width 46 height 9
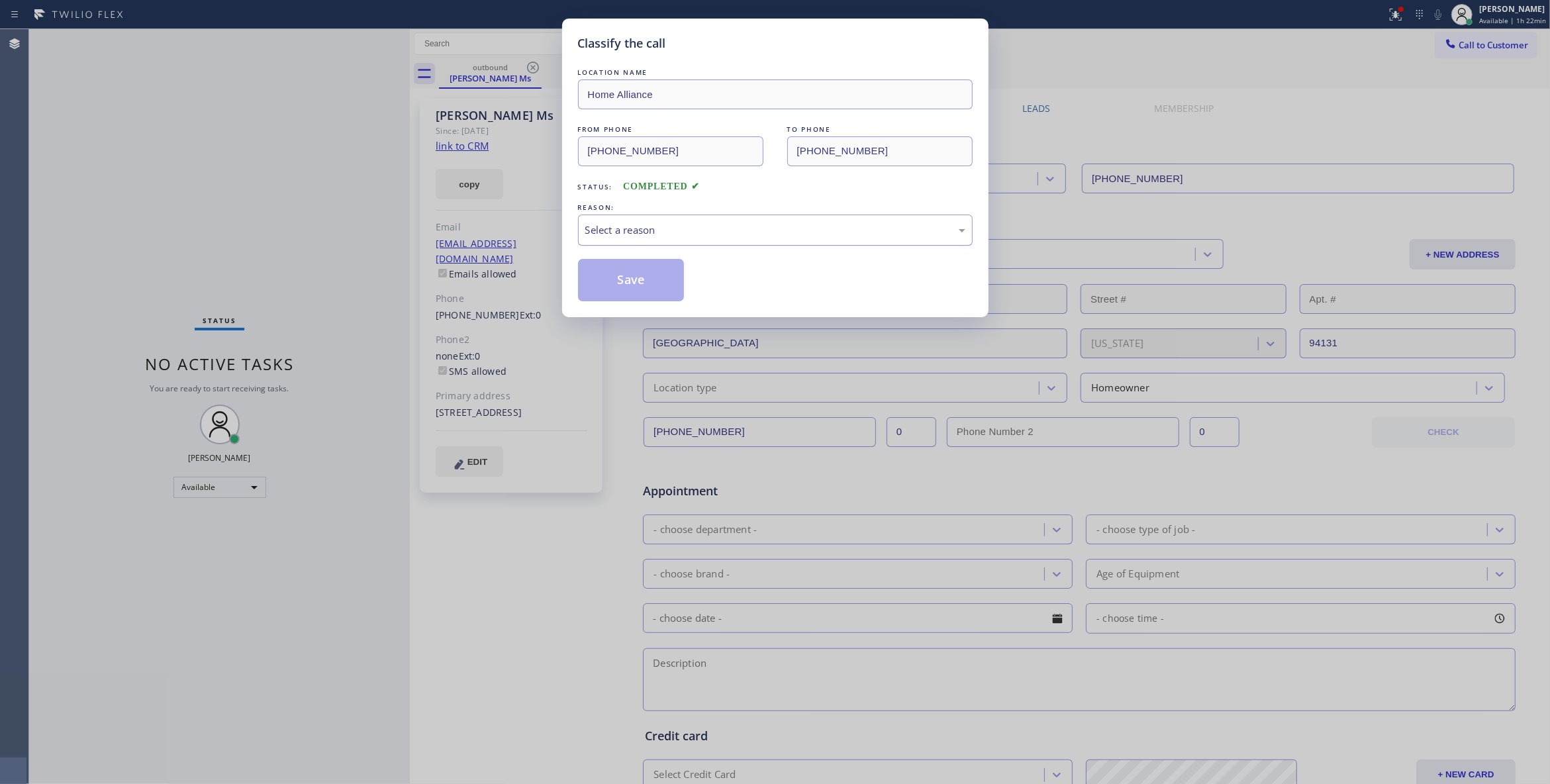
click at [660, 231] on div "Select a reason" at bounding box center [775, 230] width 380 height 16
click at [638, 279] on button "Save" at bounding box center [631, 280] width 106 height 43
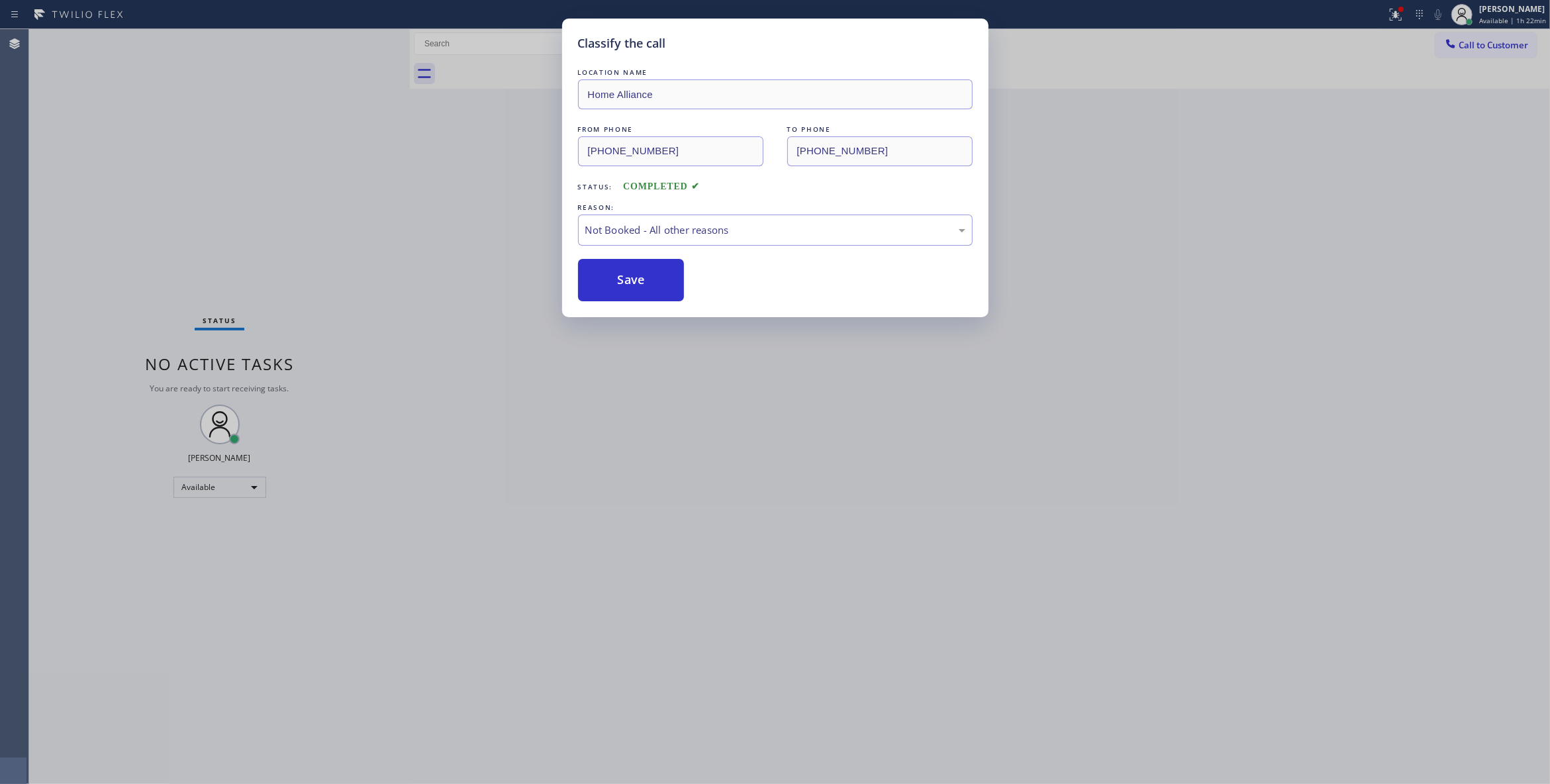
drag, startPoint x: 638, startPoint y: 279, endPoint x: 601, endPoint y: 2, distance: 279.5
click at [638, 260] on button "Save" at bounding box center [631, 280] width 106 height 43
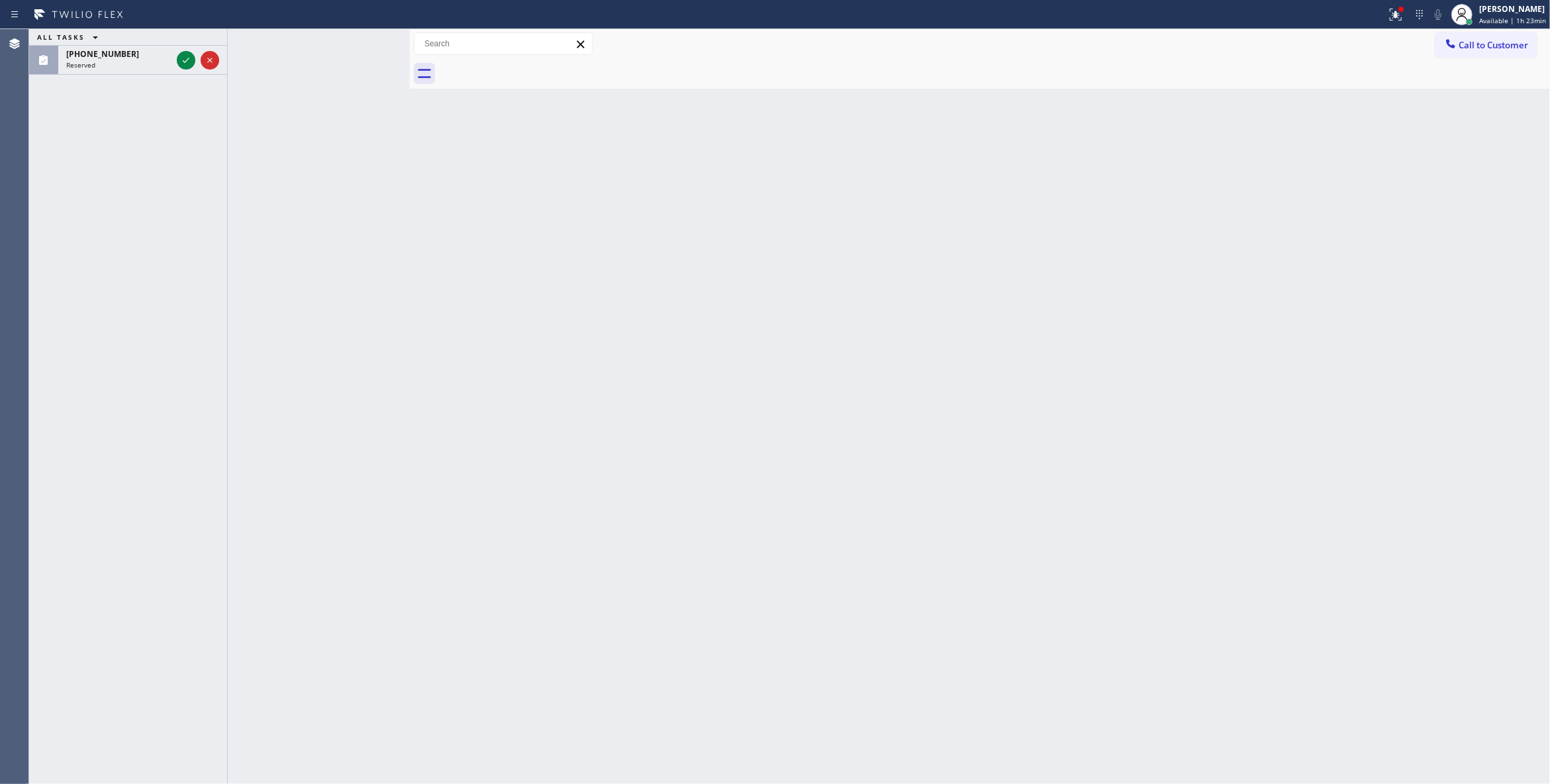
drag, startPoint x: 218, startPoint y: 144, endPoint x: 202, endPoint y: 83, distance: 63.1
click at [218, 128] on div "ALL TASKS ALL TASKS ACTIVE TASKS TASKS IN WRAP UP [PHONE_NUMBER] Reserved" at bounding box center [128, 406] width 198 height 755
click at [189, 60] on icon at bounding box center [186, 60] width 16 height 16
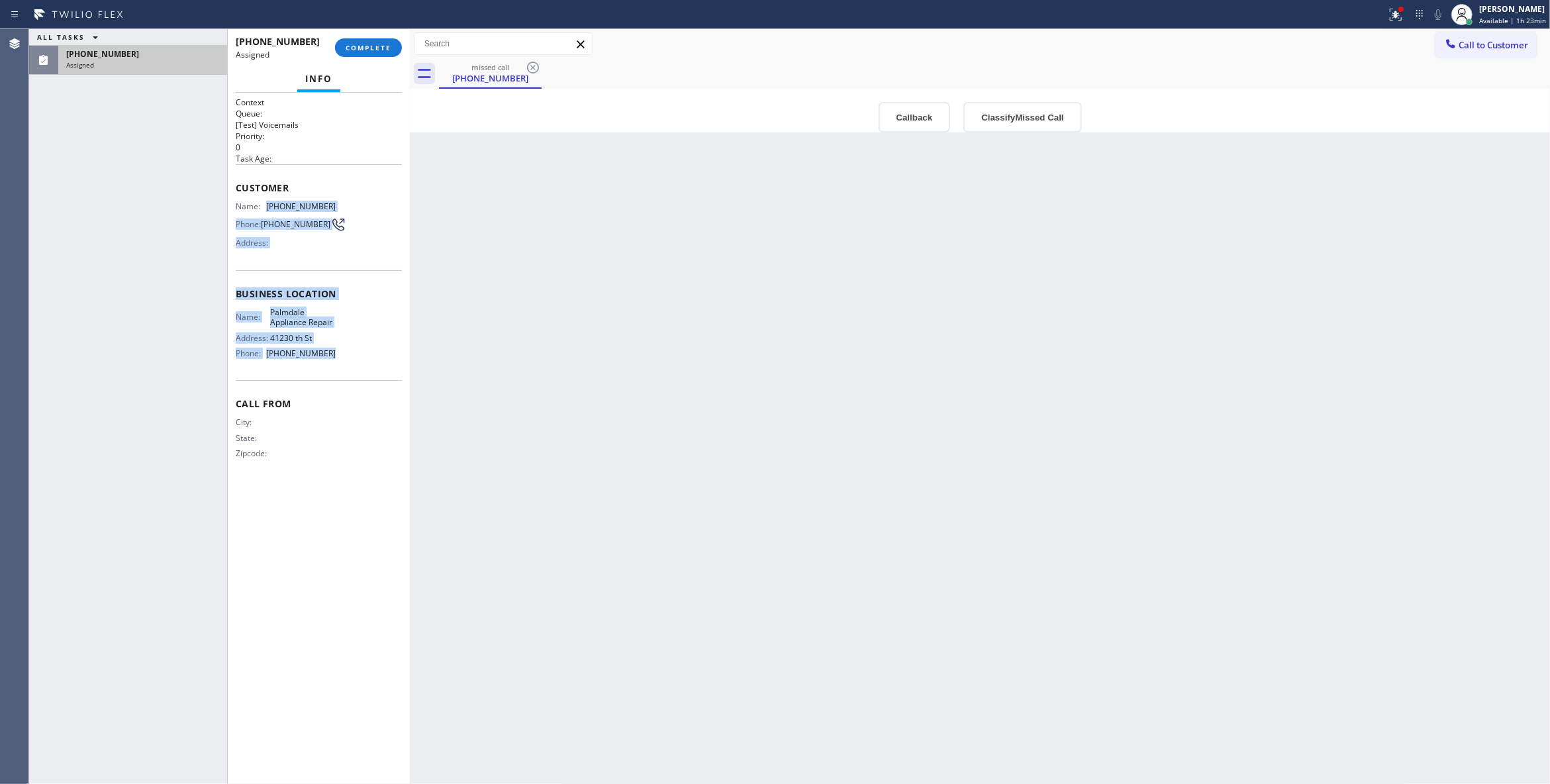
drag, startPoint x: 348, startPoint y: 368, endPoint x: 269, endPoint y: 207, distance: 179.3
click at [269, 207] on div "Context Queue: [Test] Voicemails Priority: 0 Task Age: Customer Name: [PHONE_NU…" at bounding box center [318, 289] width 166 height 384
click at [1050, 119] on button "Classify Missed Call" at bounding box center [1022, 117] width 118 height 30
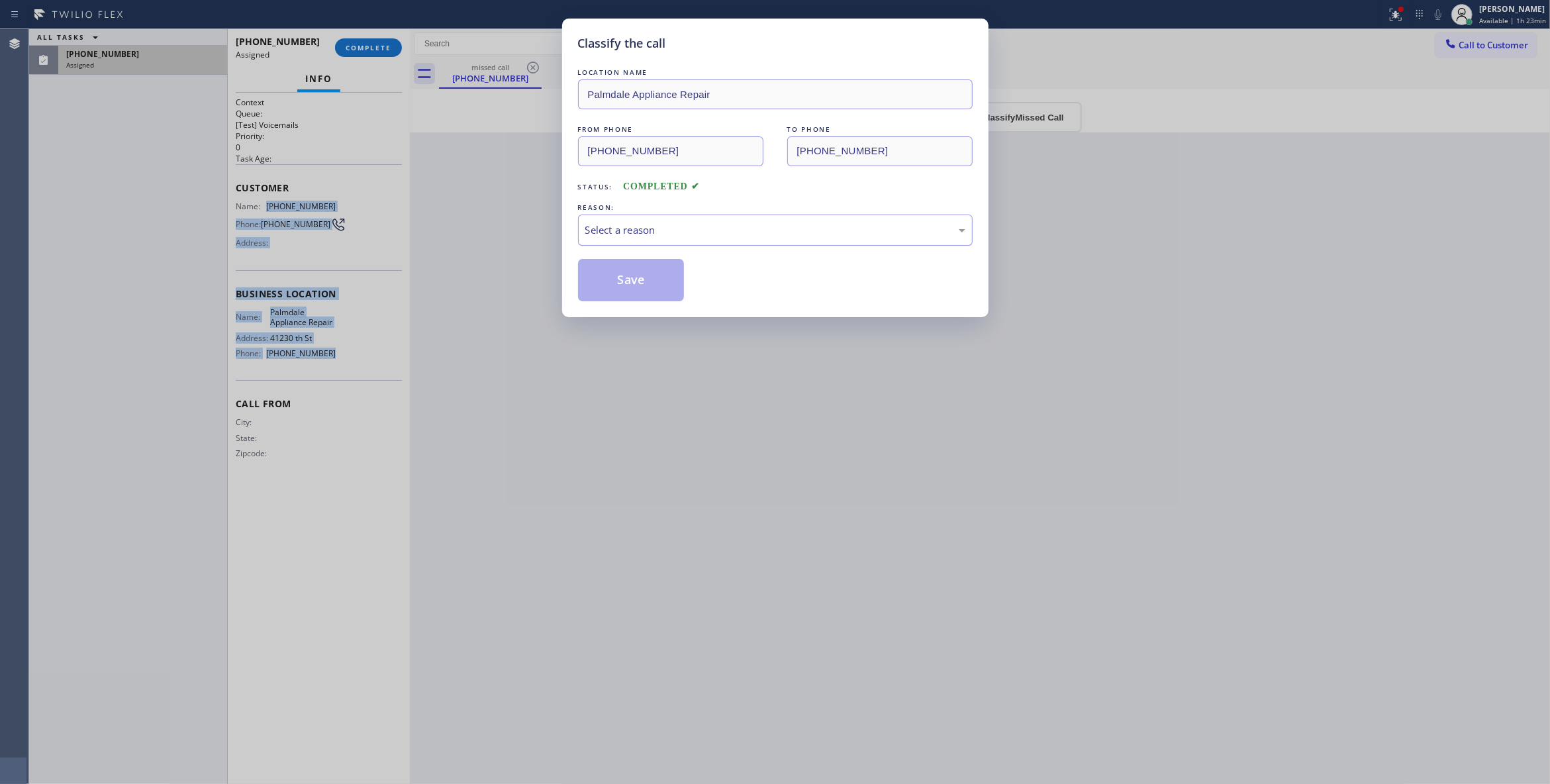
click at [670, 231] on div "Select a reason" at bounding box center [775, 230] width 380 height 16
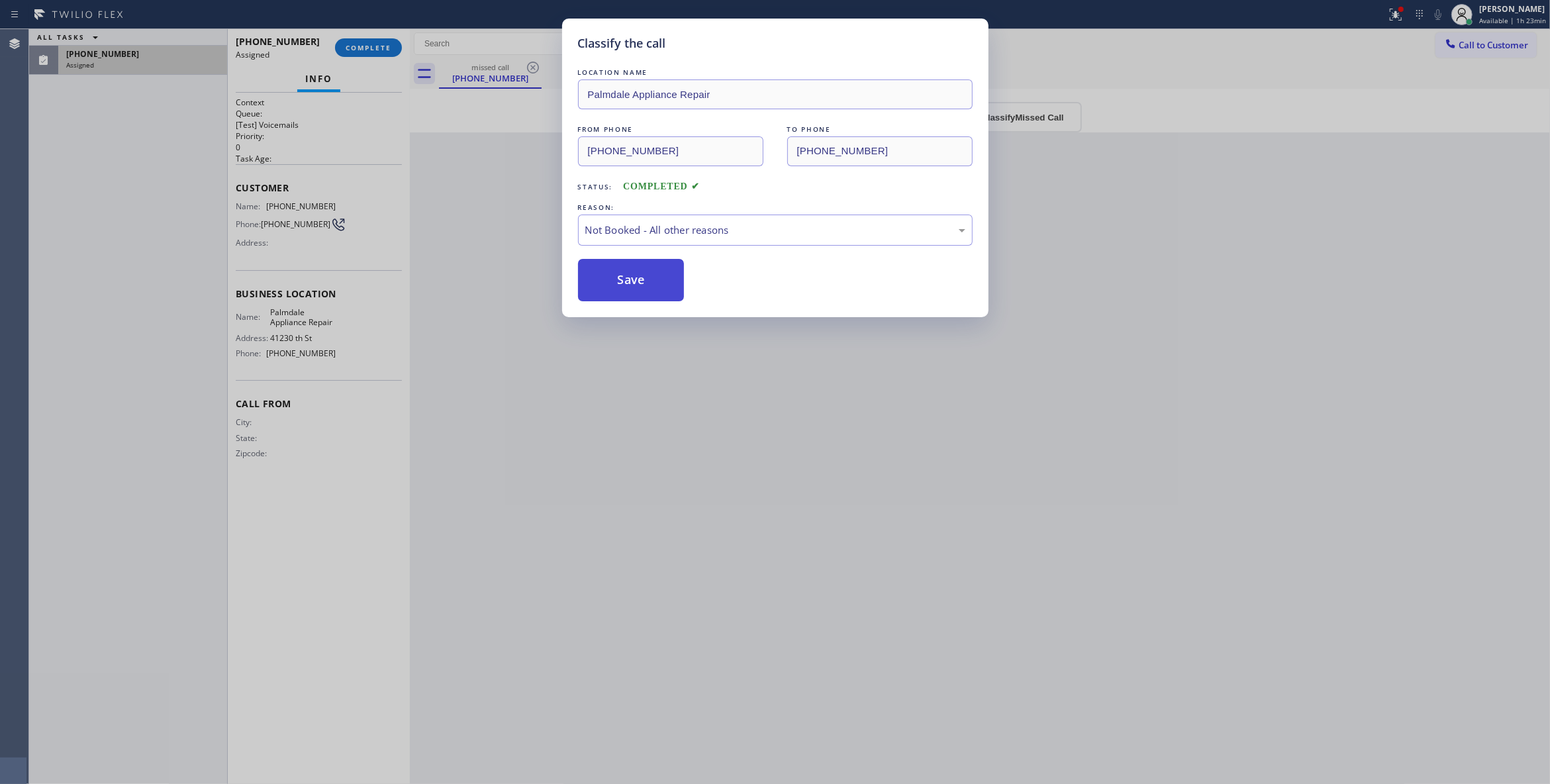
click at [629, 281] on button "Save" at bounding box center [631, 280] width 106 height 43
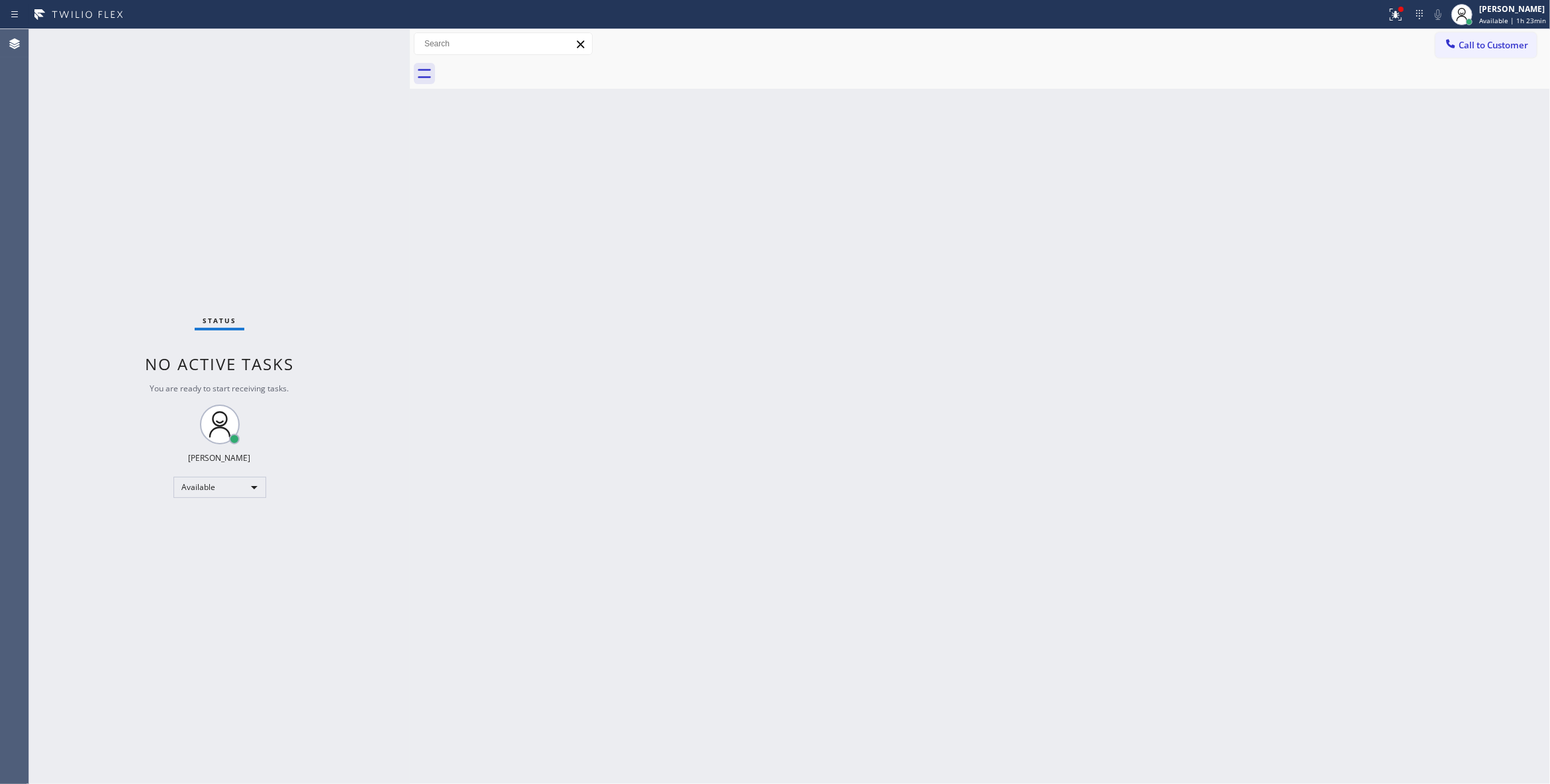
drag, startPoint x: 1320, startPoint y: 416, endPoint x: 1328, endPoint y: 398, distance: 19.7
click at [1328, 398] on div "Back to Dashboard Change Sender ID Customers Technicians Select a contact Outbo…" at bounding box center [980, 406] width 1140 height 755
click at [1498, 52] on button "Call to Customer" at bounding box center [1486, 45] width 101 height 25
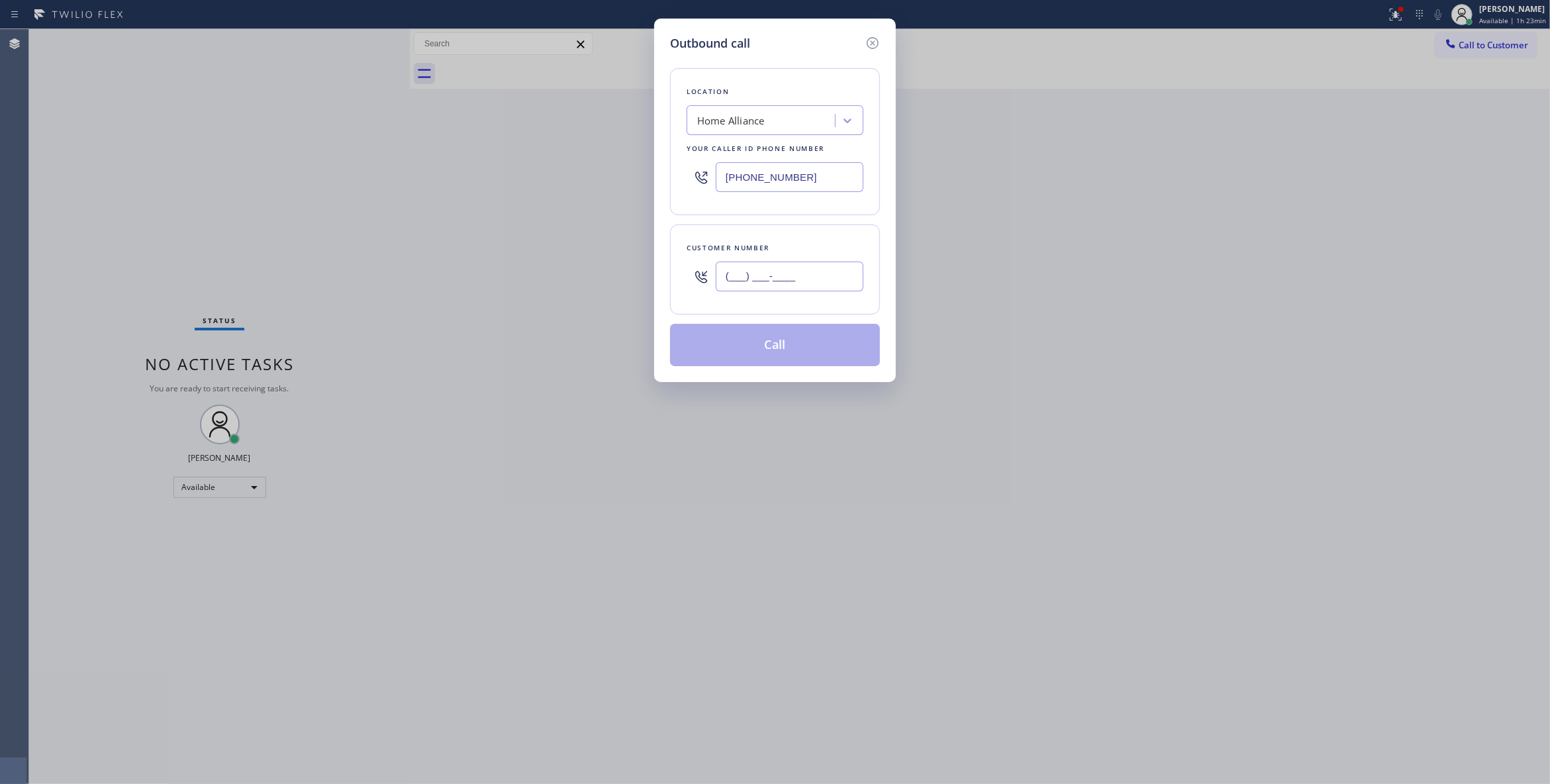
click at [769, 269] on input "(___) ___-____" at bounding box center [789, 276] width 148 height 29
paste input "661) 447-0999"
type input "[PHONE_NUMBER]"
drag, startPoint x: 833, startPoint y: 177, endPoint x: 603, endPoint y: 173, distance: 230.0
click at [603, 173] on div "Outbound call Location Home Alliance Your caller id phone number [PHONE_NUMBER]…" at bounding box center [775, 392] width 1550 height 784
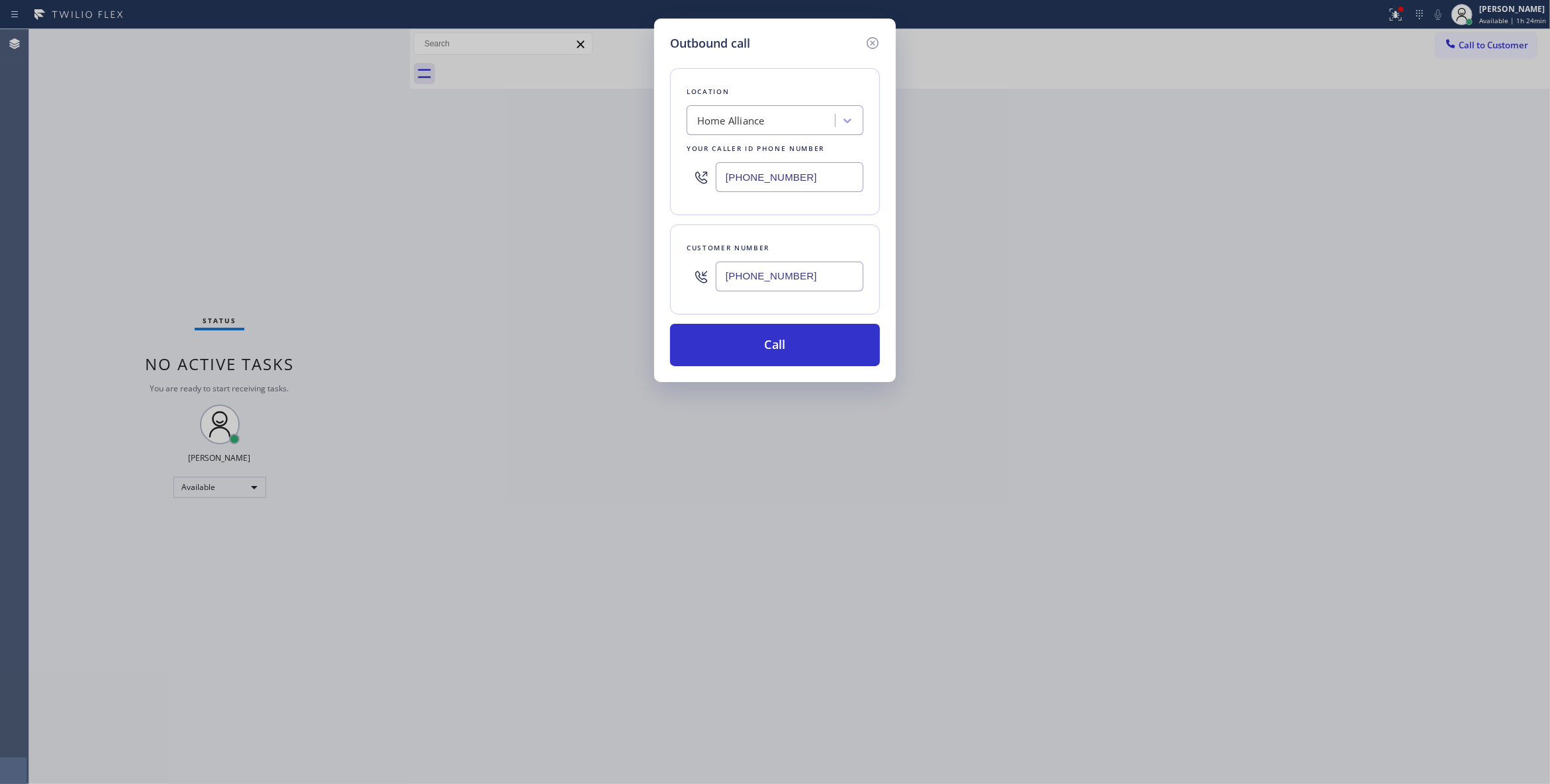
paste input "661) 344-4183"
type input "[PHONE_NUMBER]"
drag, startPoint x: 819, startPoint y: 276, endPoint x: 596, endPoint y: 263, distance: 223.4
click at [596, 263] on div "Outbound call Location [GEOGRAPHIC_DATA] Appliance Repair Your caller id phone …" at bounding box center [775, 392] width 1550 height 784
click at [825, 344] on button "Call" at bounding box center [775, 345] width 210 height 43
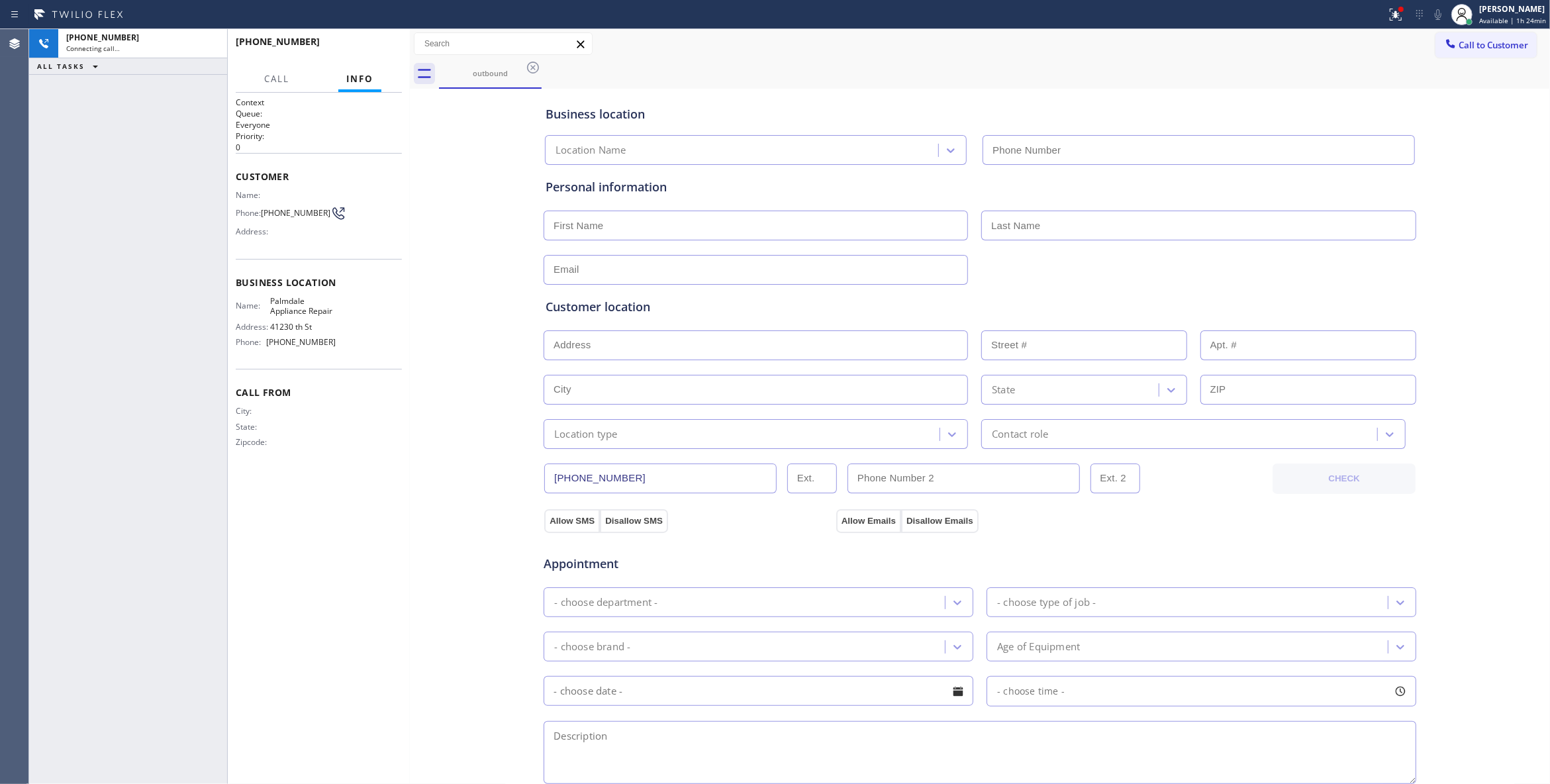
type input "[PHONE_NUMBER]"
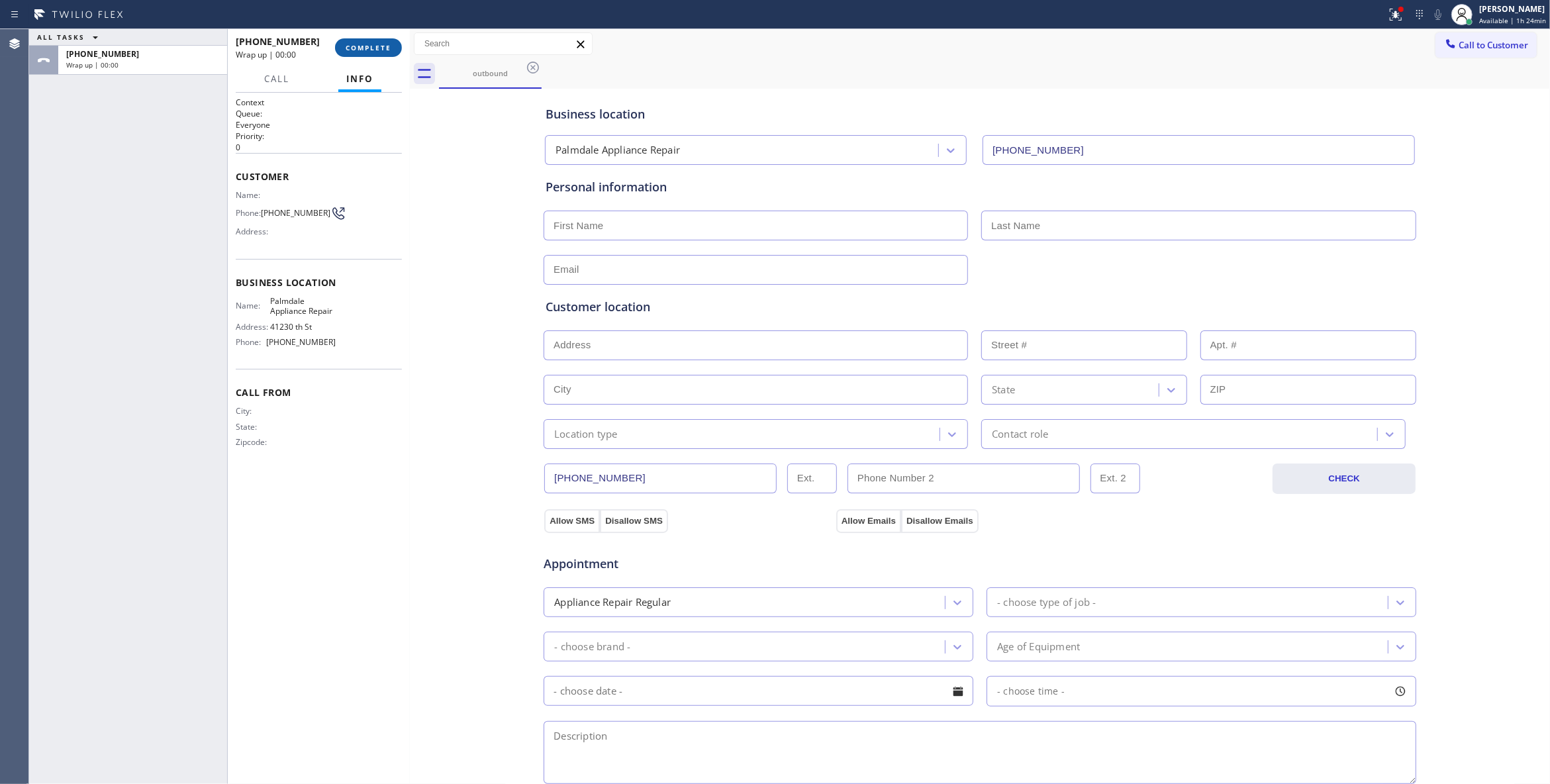
click at [363, 47] on span "COMPLETE" at bounding box center [369, 47] width 46 height 9
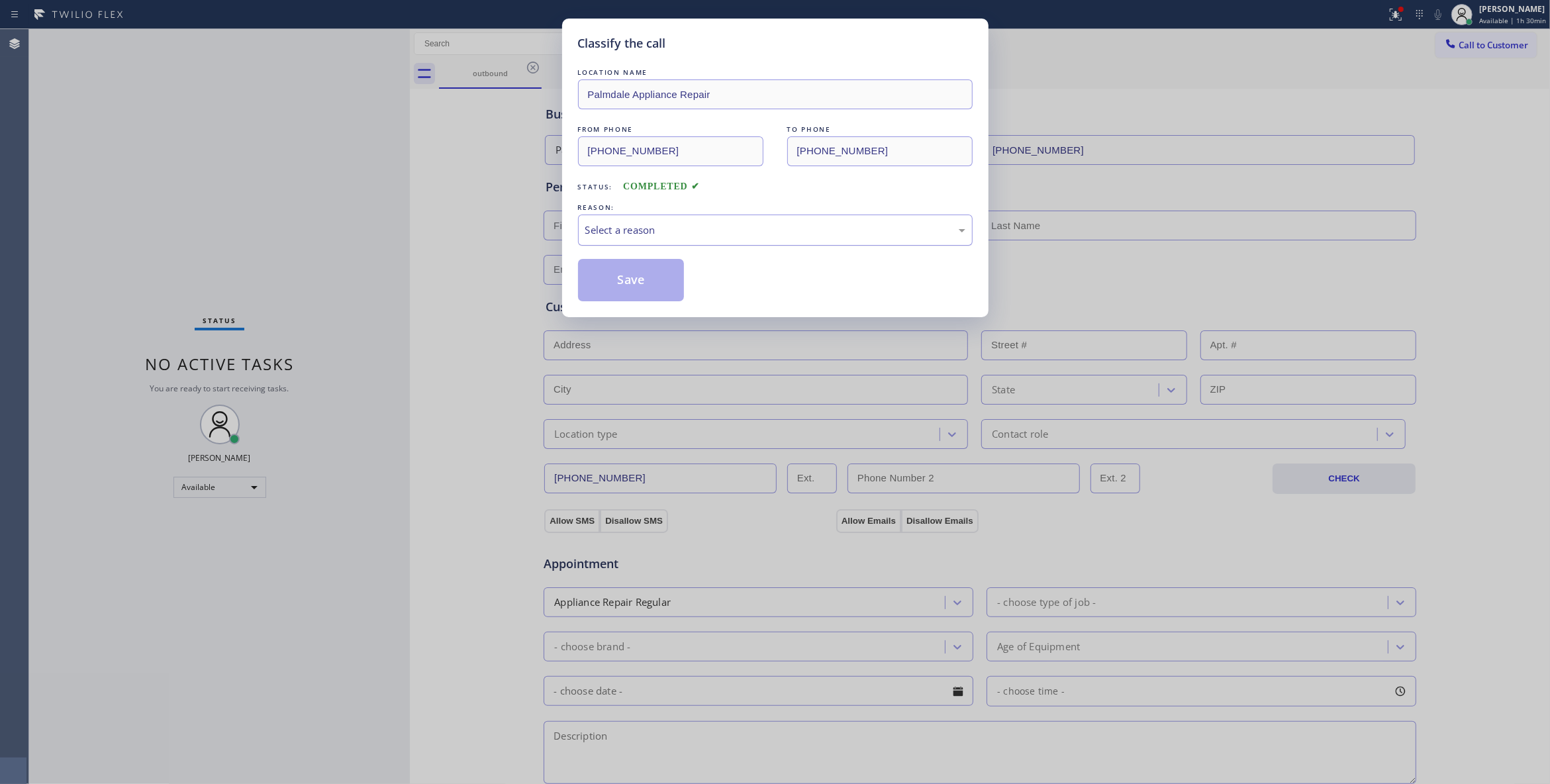
click at [681, 231] on div "Select a reason" at bounding box center [775, 230] width 380 height 16
click at [652, 282] on button "Save" at bounding box center [631, 280] width 106 height 43
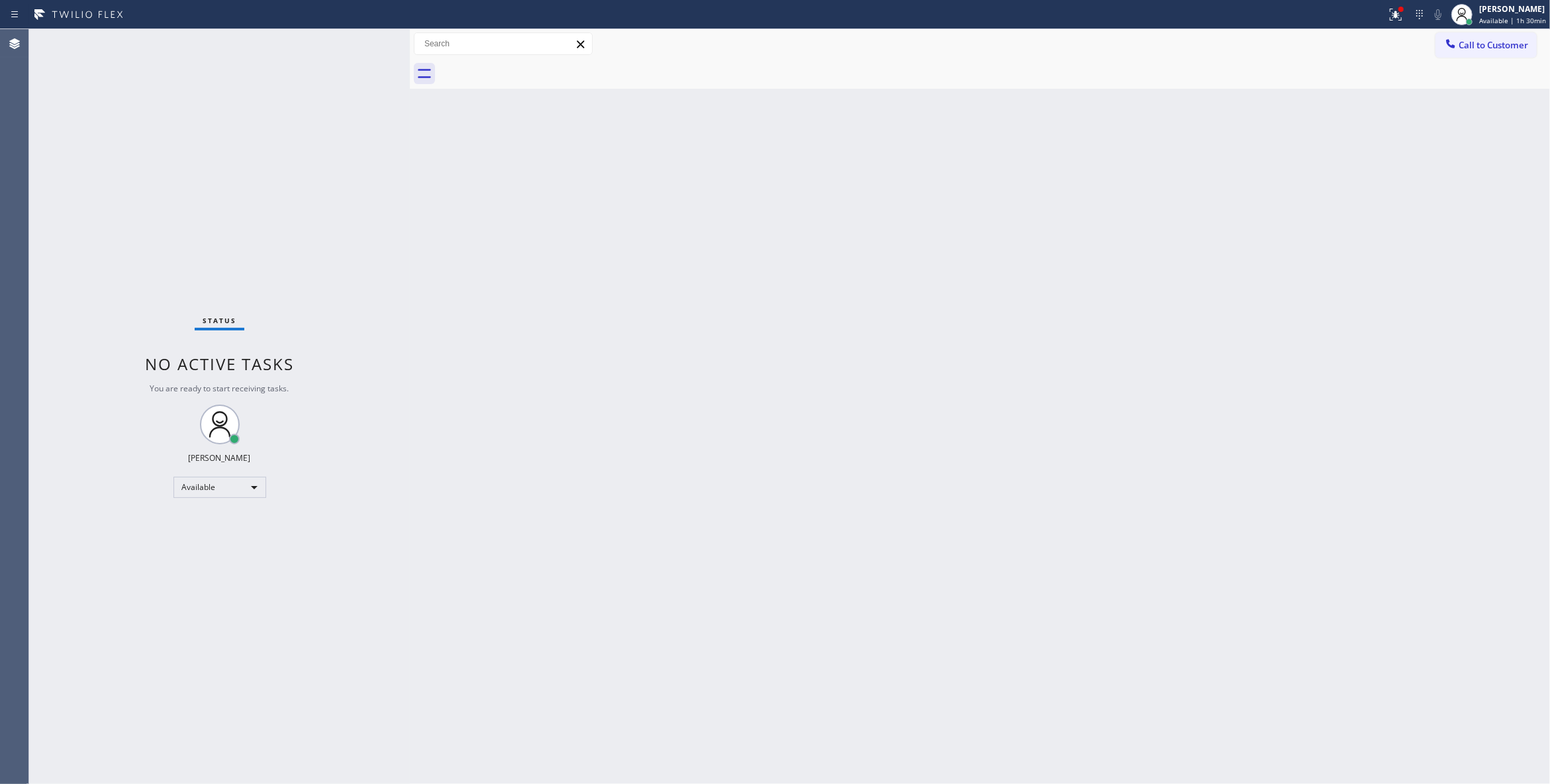
click at [1388, 19] on icon at bounding box center [1395, 14] width 16 height 16
click at [1315, 172] on span "Clear issues" at bounding box center [1310, 172] width 62 height 9
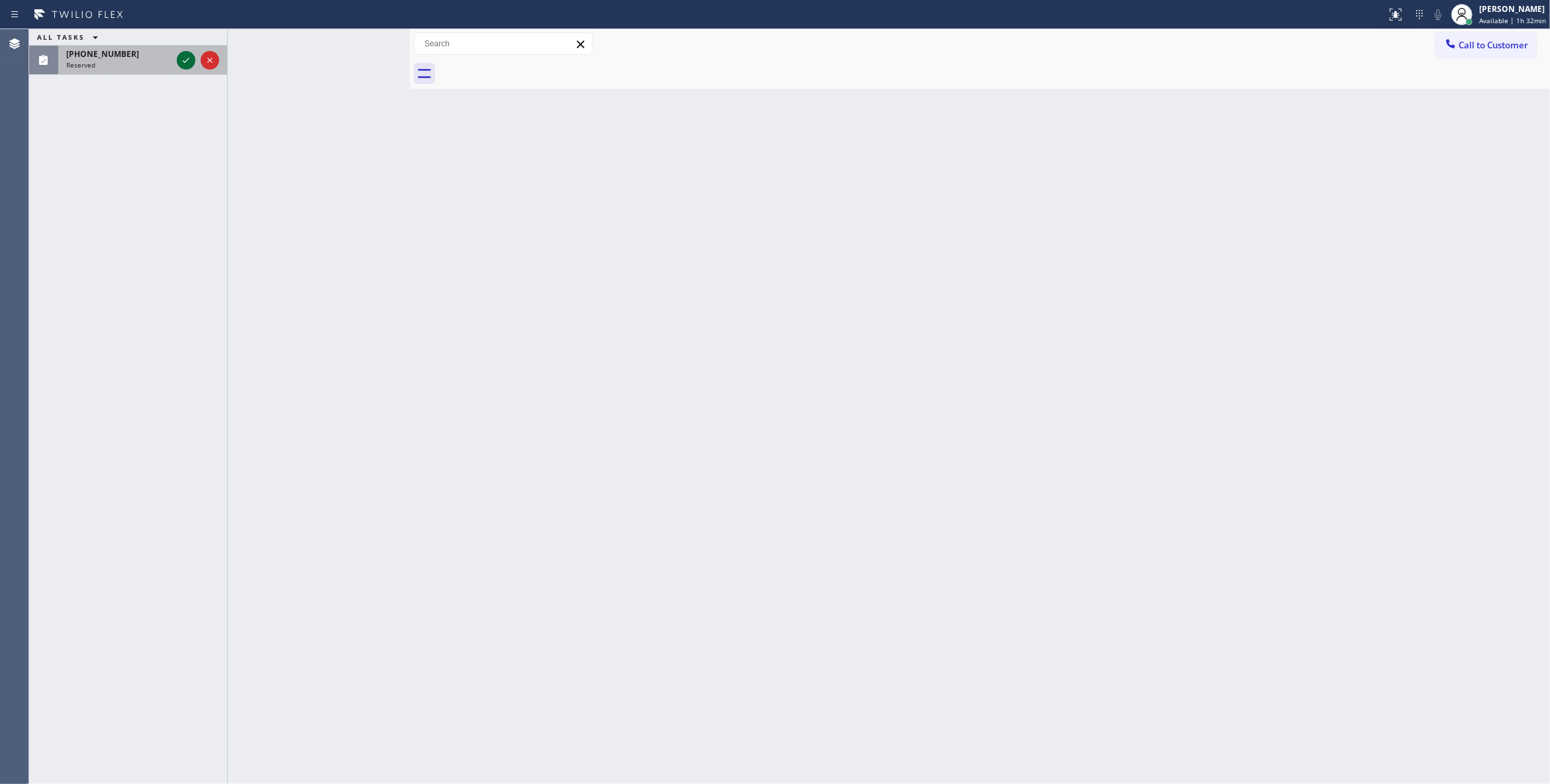
click at [182, 61] on icon at bounding box center [186, 60] width 16 height 16
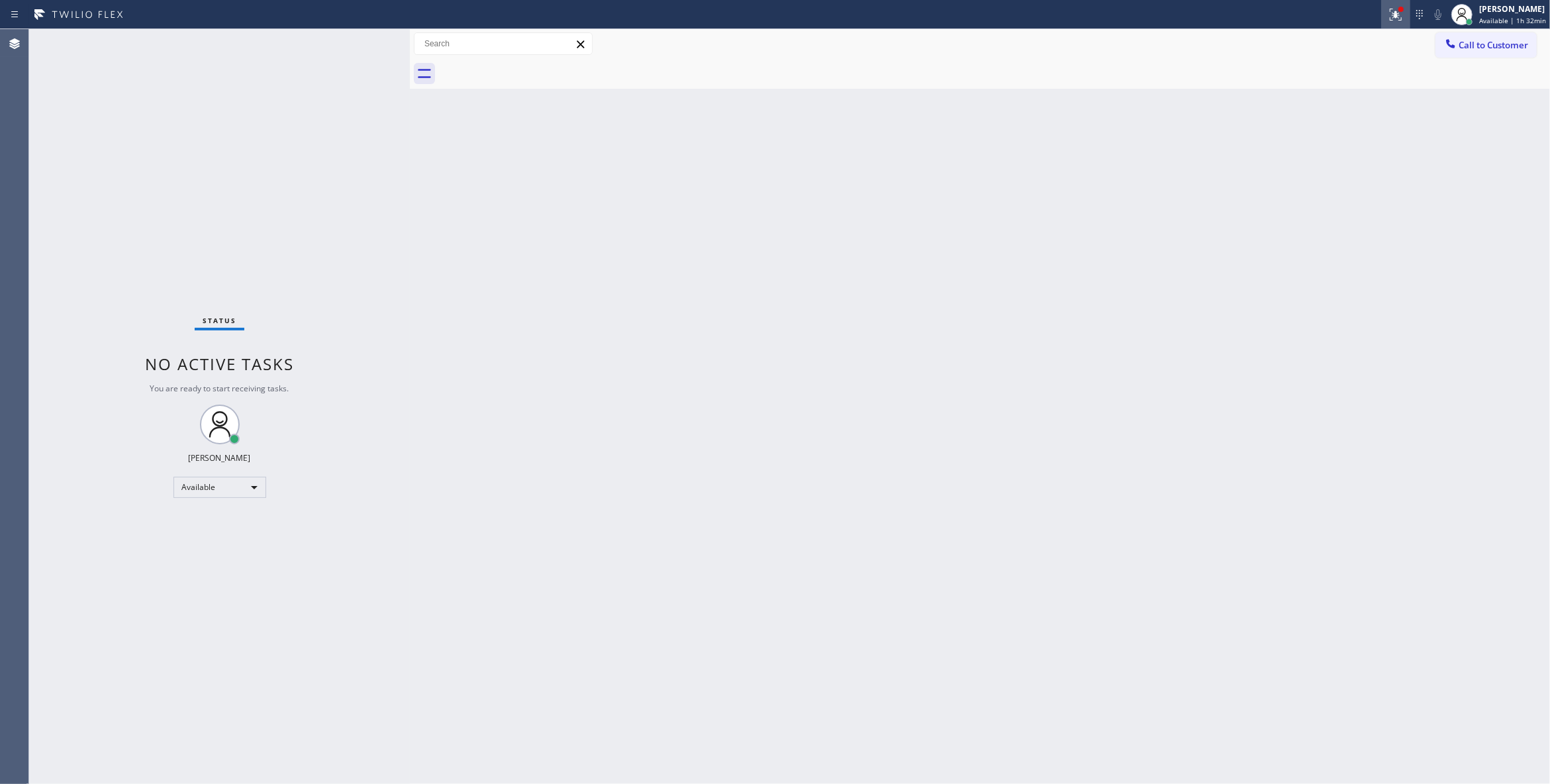
click at [1388, 15] on icon at bounding box center [1395, 14] width 16 height 16
click at [1290, 176] on span "Clear issue" at bounding box center [1310, 172] width 57 height 9
drag, startPoint x: 1484, startPoint y: 304, endPoint x: 1545, endPoint y: 247, distance: 83.5
click at [1489, 300] on div "Back to Dashboard Change Sender ID Customers Technicians Select a contact Outbo…" at bounding box center [980, 406] width 1140 height 755
click at [1471, 54] on button "Call to Customer" at bounding box center [1486, 45] width 101 height 25
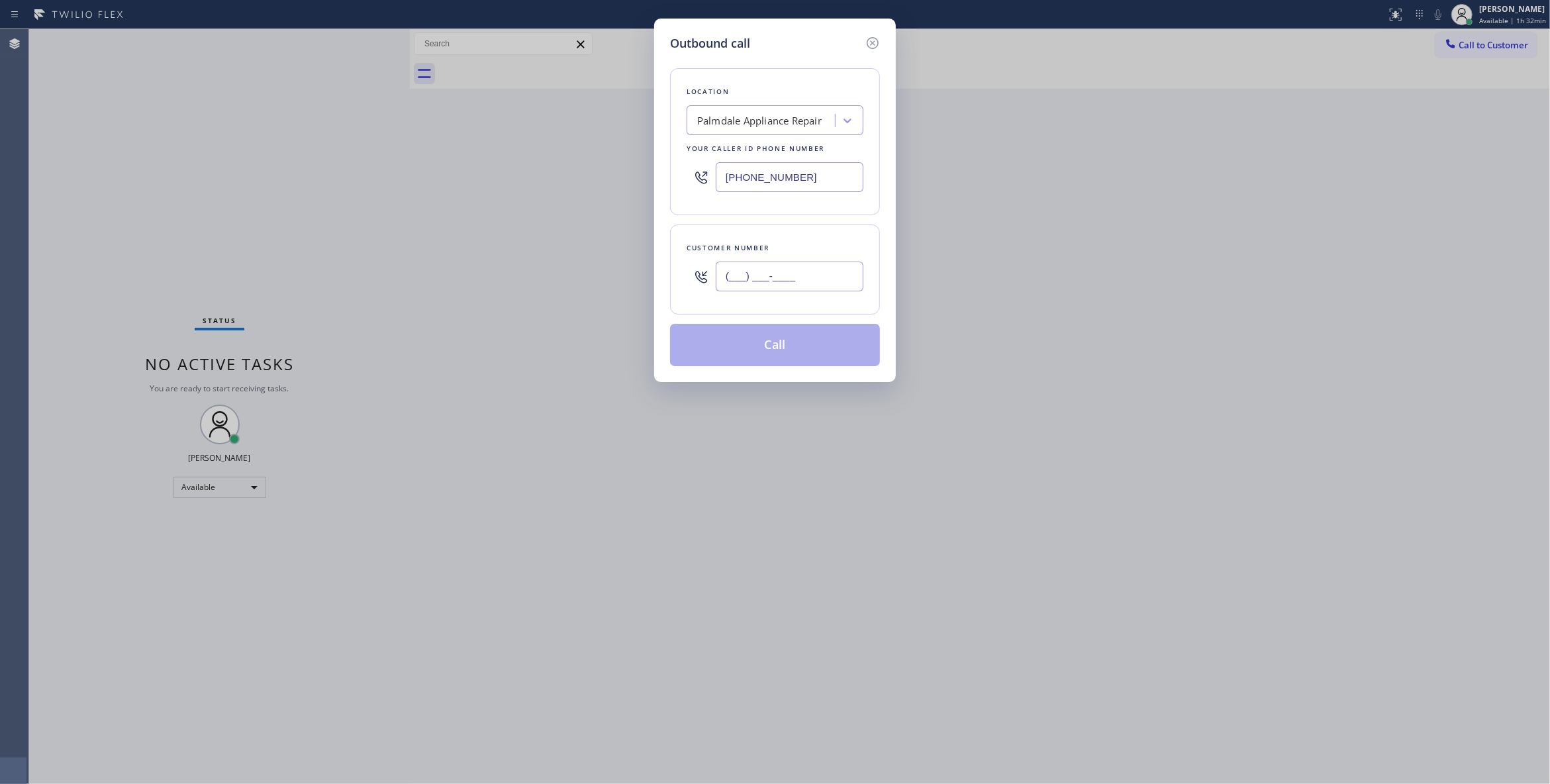
click at [803, 276] on input "(___) ___-____" at bounding box center [789, 276] width 148 height 29
paste input "661) 447-0999"
type input "[PHONE_NUMBER]"
paste input "text"
drag, startPoint x: 841, startPoint y: 179, endPoint x: 327, endPoint y: 181, distance: 514.0
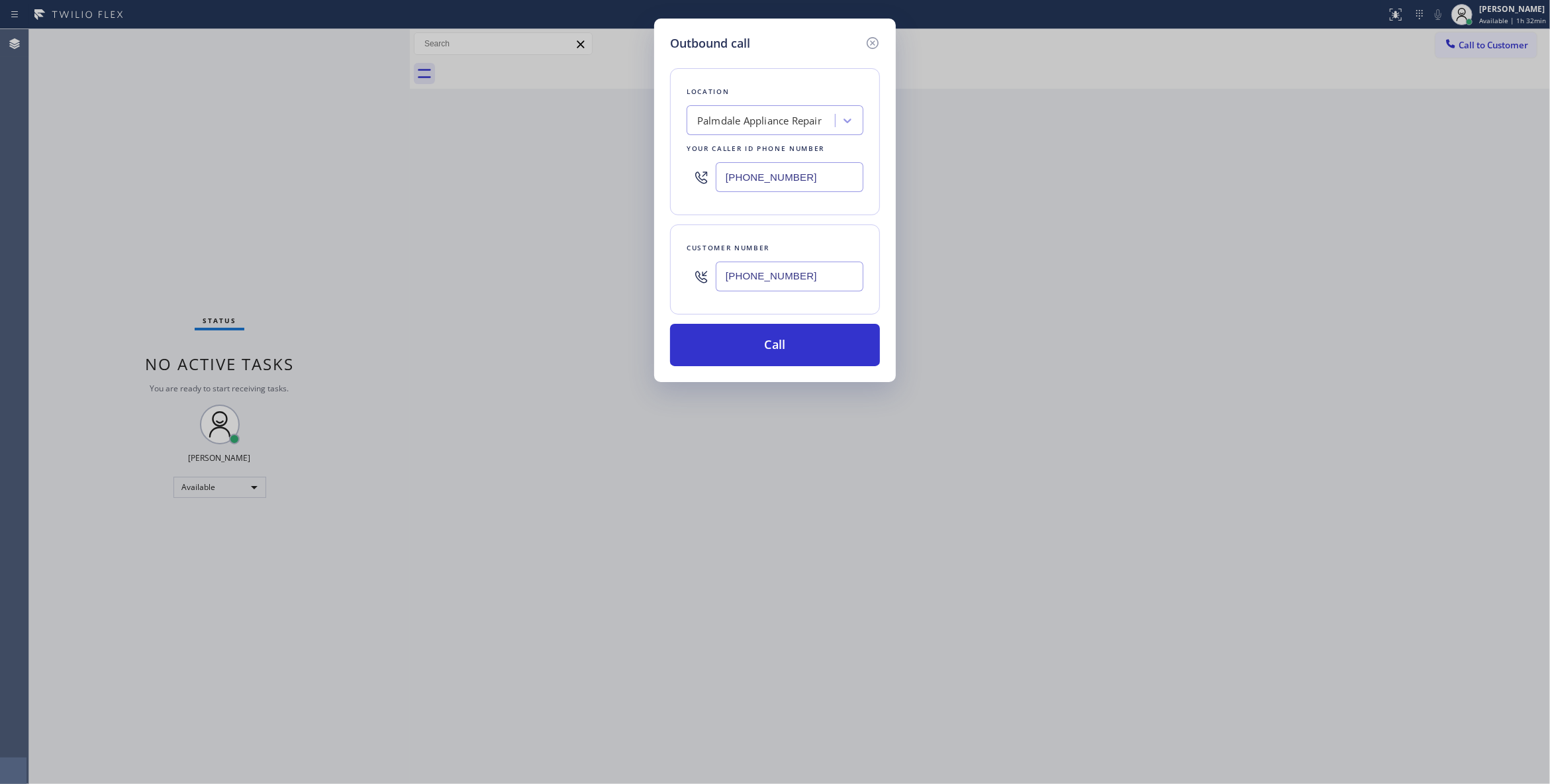
click at [329, 179] on div "Outbound call Location [GEOGRAPHIC_DATA] Appliance Repair Your caller id phone …" at bounding box center [775, 392] width 1550 height 784
type input "[PHONE_NUMBER]"
drag, startPoint x: 830, startPoint y: 282, endPoint x: 637, endPoint y: 265, distance: 193.7
click at [637, 265] on div "Outbound call Location [GEOGRAPHIC_DATA] Appliance Repair Your caller id phone …" at bounding box center [775, 392] width 1550 height 784
click at [738, 360] on button "Call" at bounding box center [775, 345] width 210 height 43
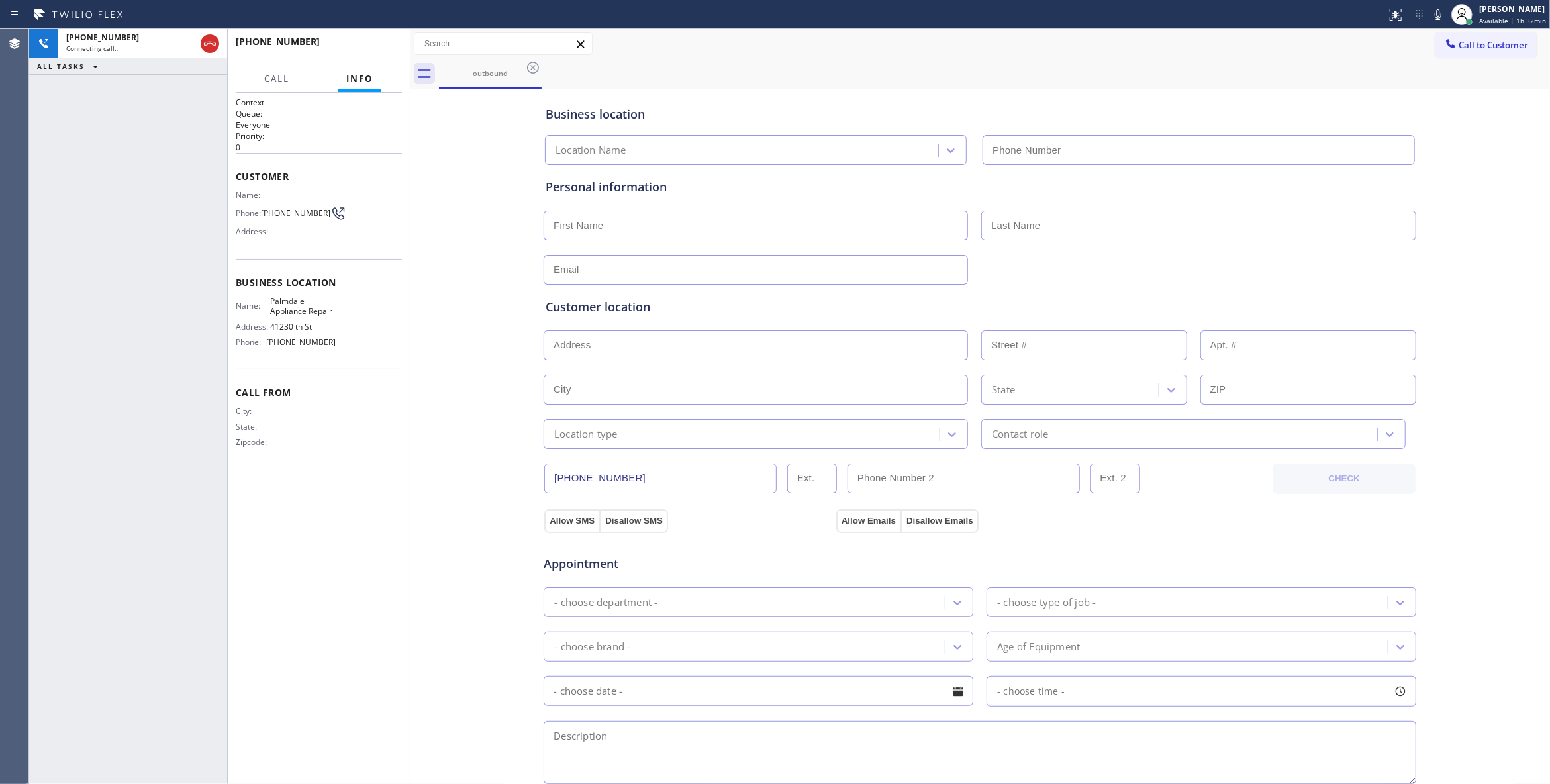
type input "[PHONE_NUMBER]"
click at [181, 92] on div "[PHONE_NUMBER] Connecting call… ALL TASKS ALL TASKS ACTIVE TASKS TASKS IN WRAP …" at bounding box center [128, 406] width 198 height 755
drag, startPoint x: 287, startPoint y: 226, endPoint x: 263, endPoint y: 213, distance: 27.3
click at [263, 213] on div "Phone: [PHONE_NUMBER]" at bounding box center [285, 213] width 100 height 16
drag, startPoint x: 85, startPoint y: 244, endPoint x: 178, endPoint y: 51, distance: 214.2
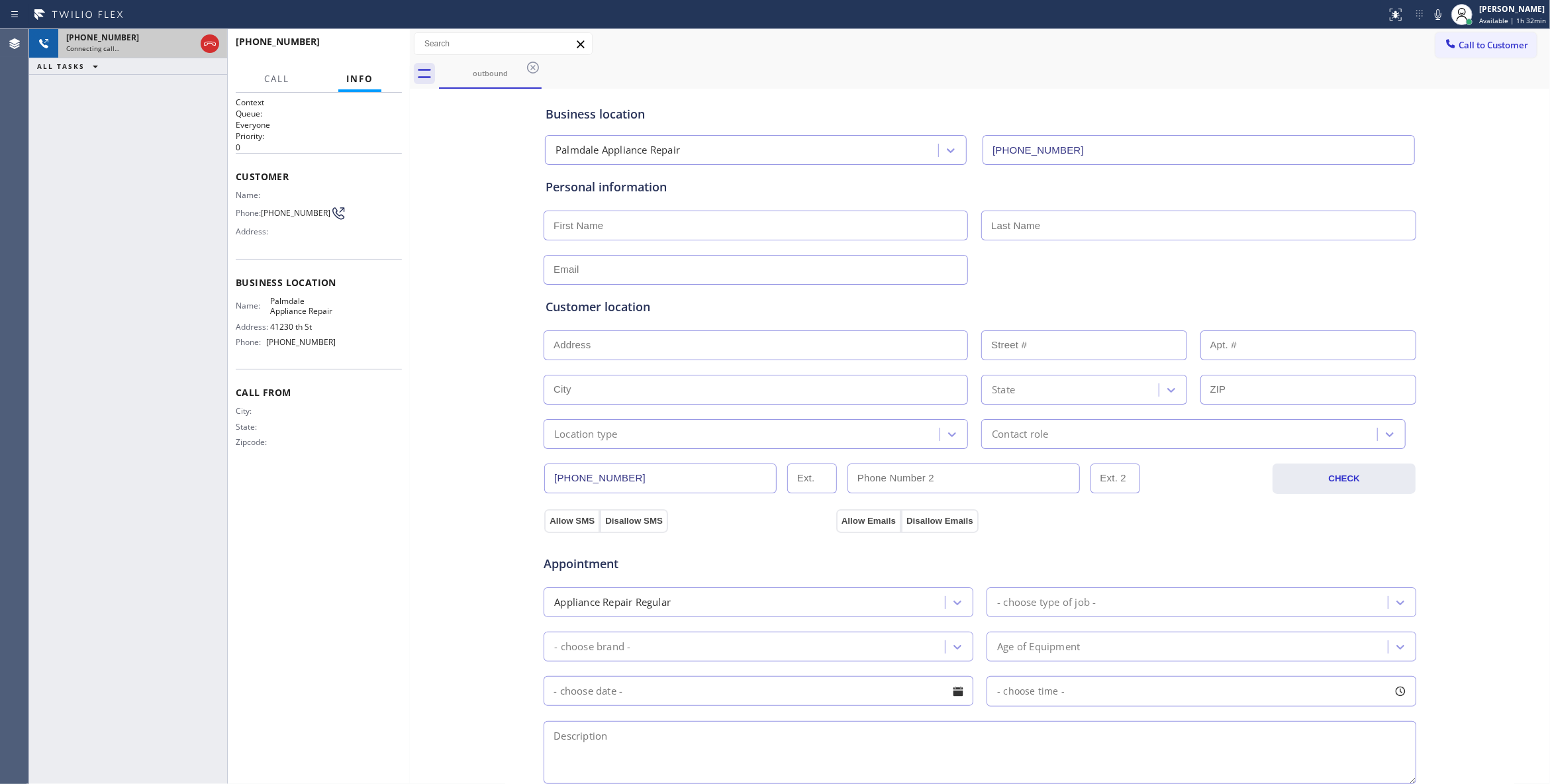
click at [85, 240] on div "[PHONE_NUMBER] Connecting call… ALL TASKS ALL TASKS ACTIVE TASKS TASKS IN WRAP …" at bounding box center [128, 406] width 198 height 755
drag, startPoint x: 281, startPoint y: 221, endPoint x: 263, endPoint y: 212, distance: 20.1
click at [263, 212] on div "Phone: [PHONE_NUMBER]" at bounding box center [285, 213] width 100 height 16
click at [391, 40] on button "HANG UP" at bounding box center [371, 47] width 61 height 19
click at [380, 47] on span "HANG UP" at bounding box center [371, 47] width 40 height 9
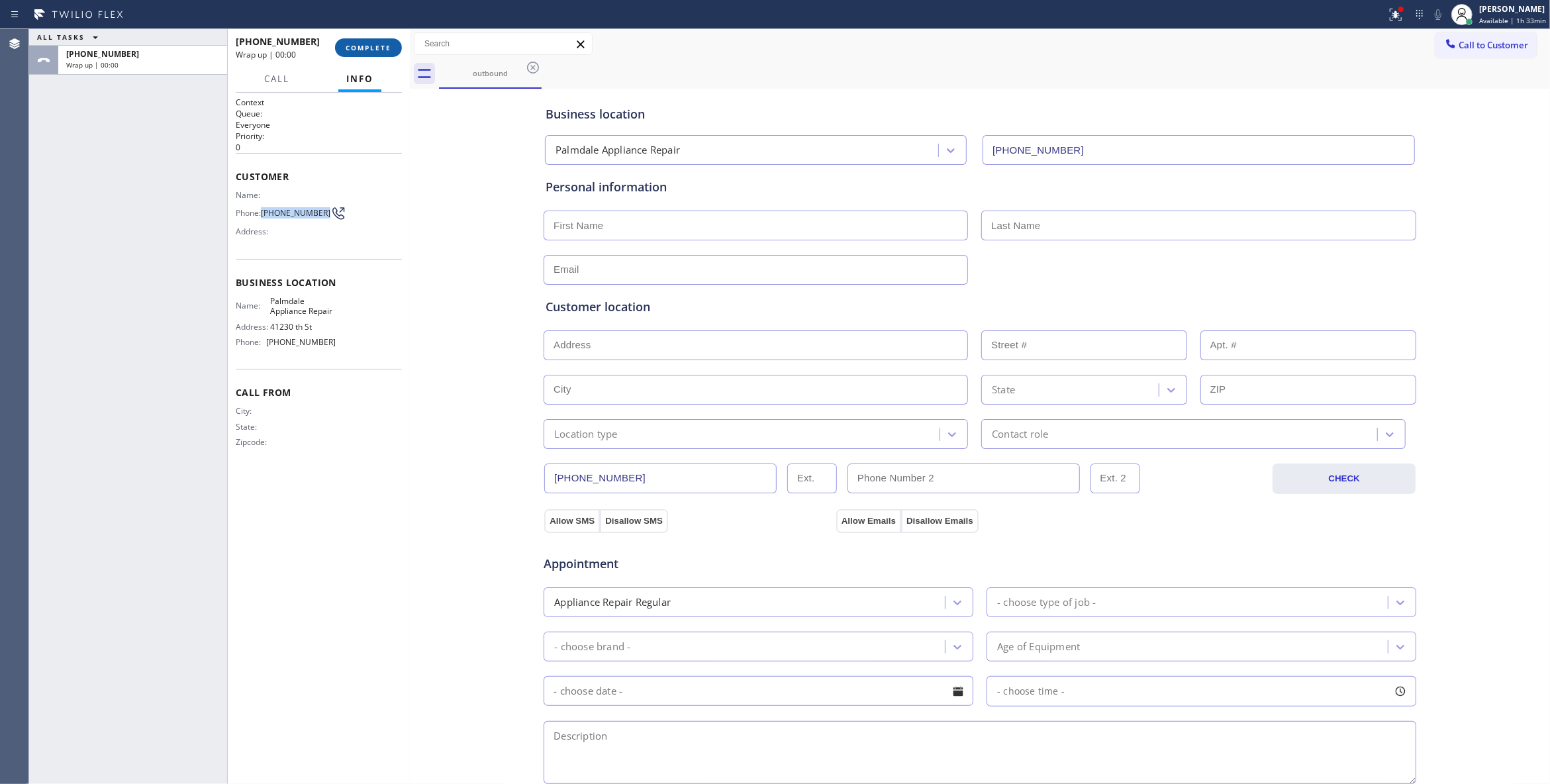
click at [380, 51] on span "COMPLETE" at bounding box center [369, 47] width 46 height 9
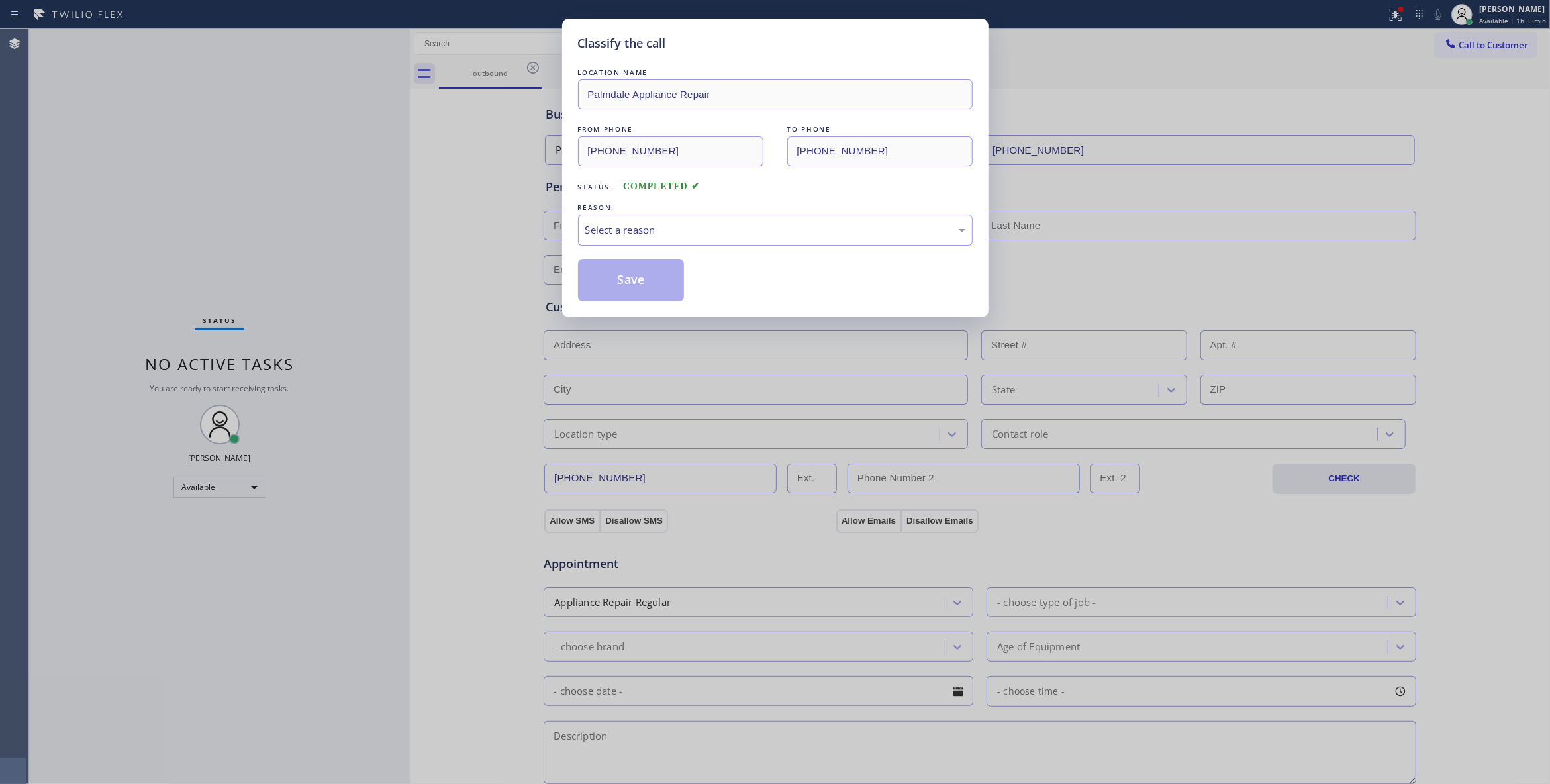
click at [638, 235] on div "Select a reason" at bounding box center [775, 230] width 380 height 16
click at [596, 284] on button "Save" at bounding box center [631, 280] width 106 height 43
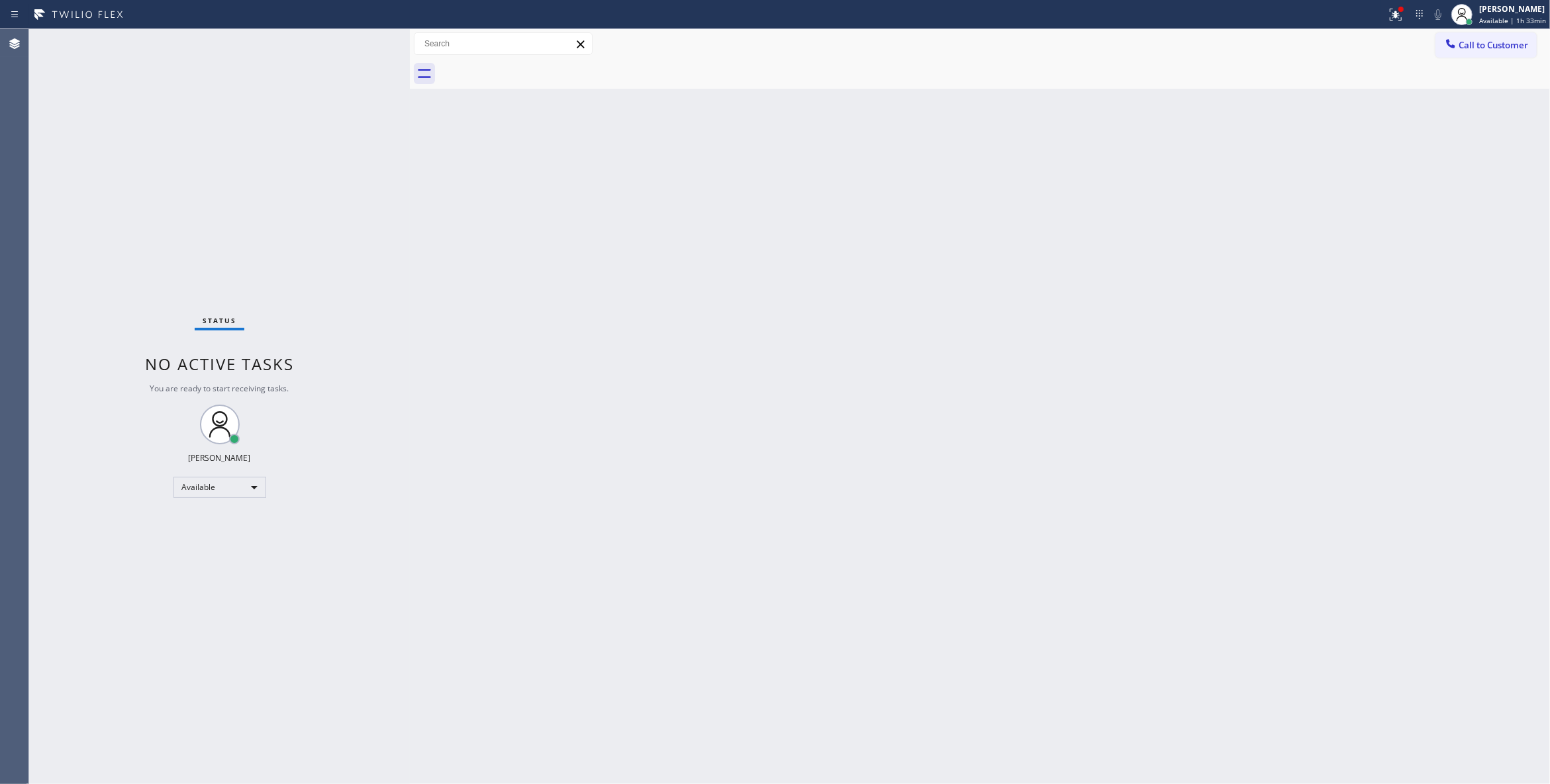
click at [1238, 278] on div "Back to Dashboard Change Sender ID Customers Technicians Select a contact Outbo…" at bounding box center [980, 406] width 1140 height 755
click at [1494, 41] on span "Call to Customer" at bounding box center [1494, 45] width 70 height 12
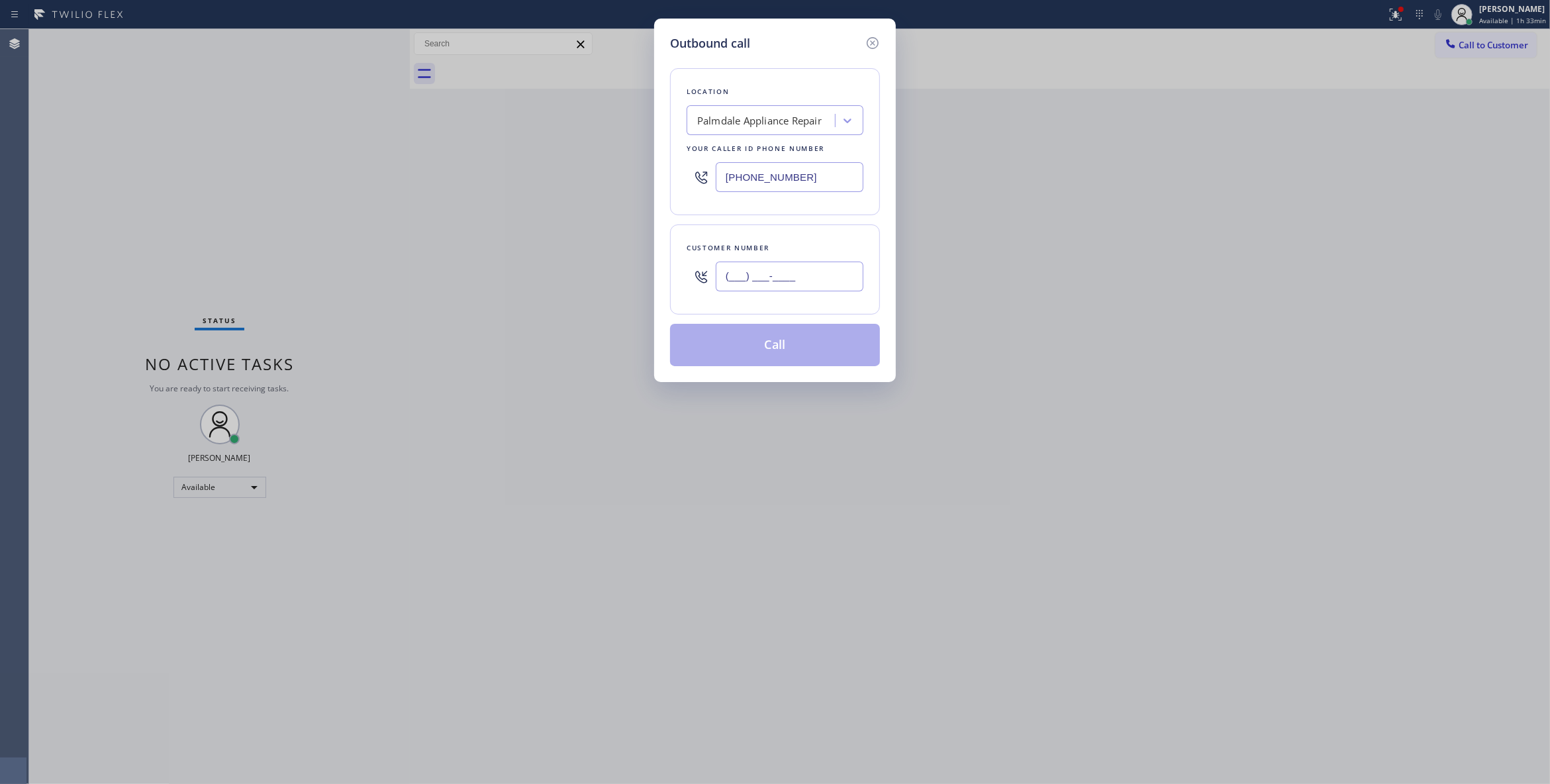
click at [812, 271] on input "(___) ___-____" at bounding box center [789, 276] width 148 height 29
paste input "661) 447-0999"
type input "[PHONE_NUMBER]"
click at [771, 352] on button "Call" at bounding box center [775, 345] width 210 height 43
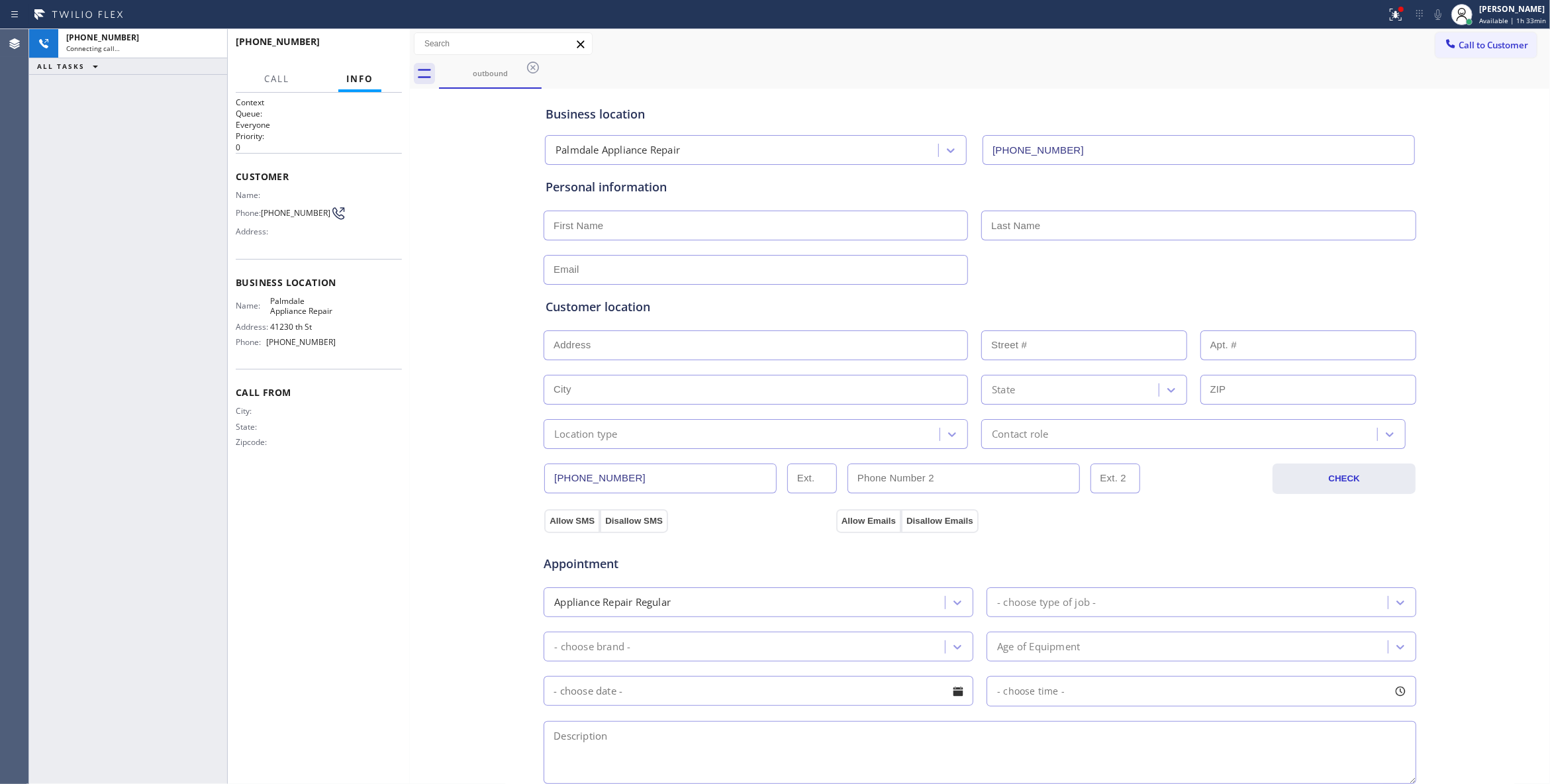
type input "[PHONE_NUMBER]"
drag, startPoint x: 515, startPoint y: 355, endPoint x: 401, endPoint y: 88, distance: 290.3
click at [515, 347] on div "Business location [GEOGRAPHIC_DATA] Appliance Repair [PHONE_NUMBER] Personal in…" at bounding box center [980, 544] width 1134 height 904
click at [363, 49] on span "HANG UP" at bounding box center [371, 47] width 40 height 9
click at [375, 54] on button "COMPLETE" at bounding box center [369, 47] width 67 height 19
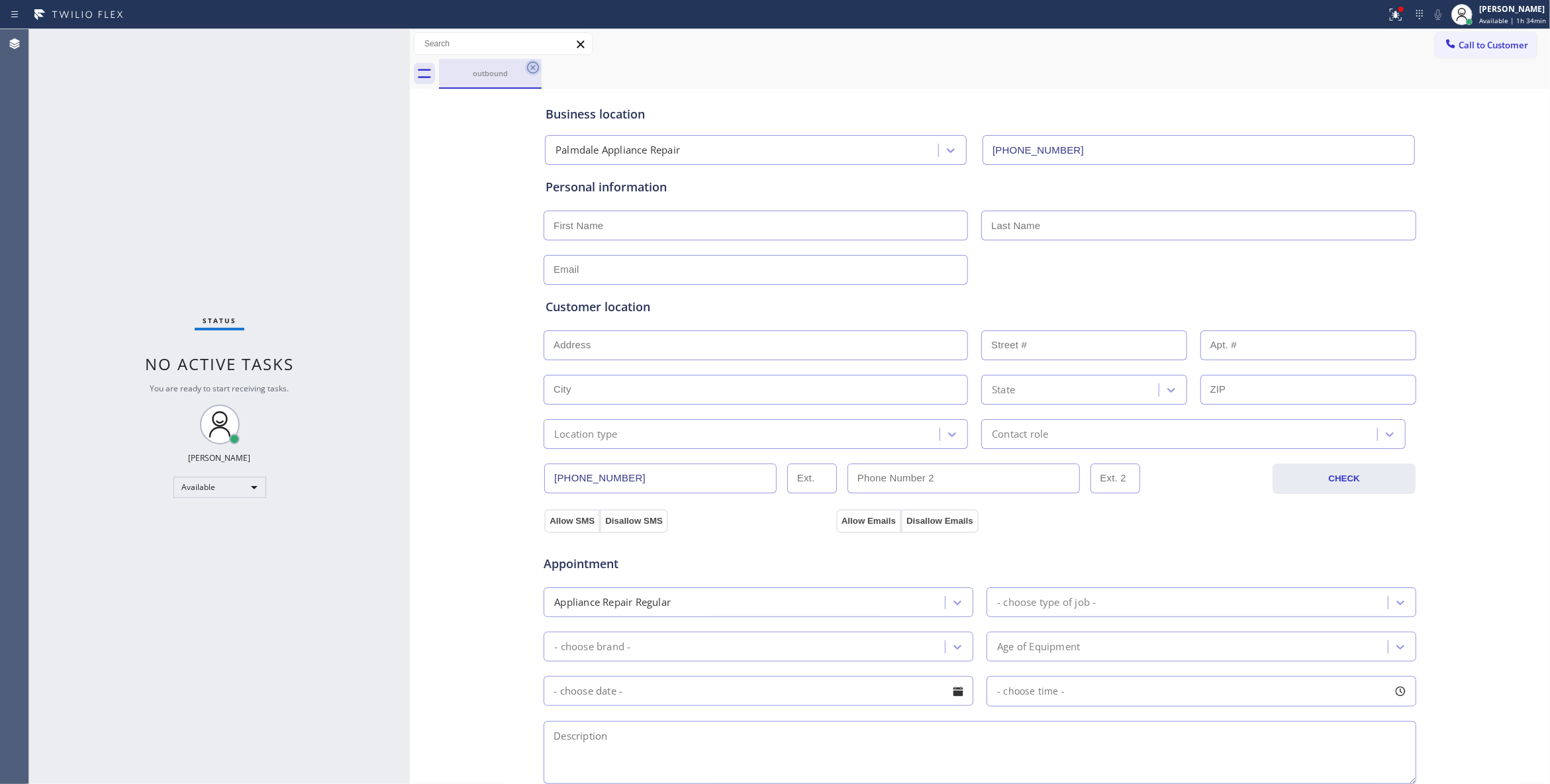
click at [530, 70] on icon at bounding box center [532, 67] width 16 height 16
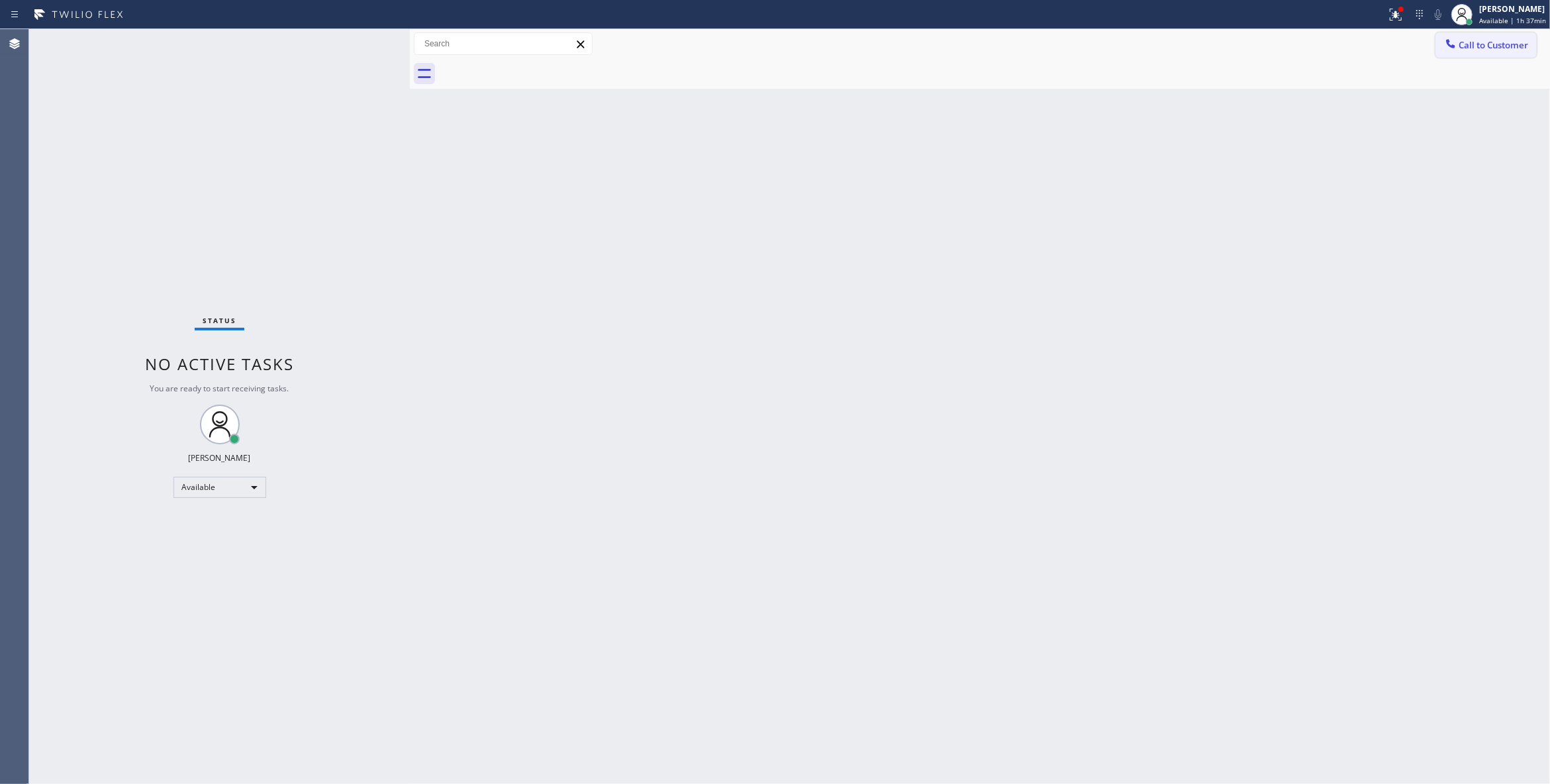
click at [1507, 40] on span "Call to Customer" at bounding box center [1494, 45] width 70 height 12
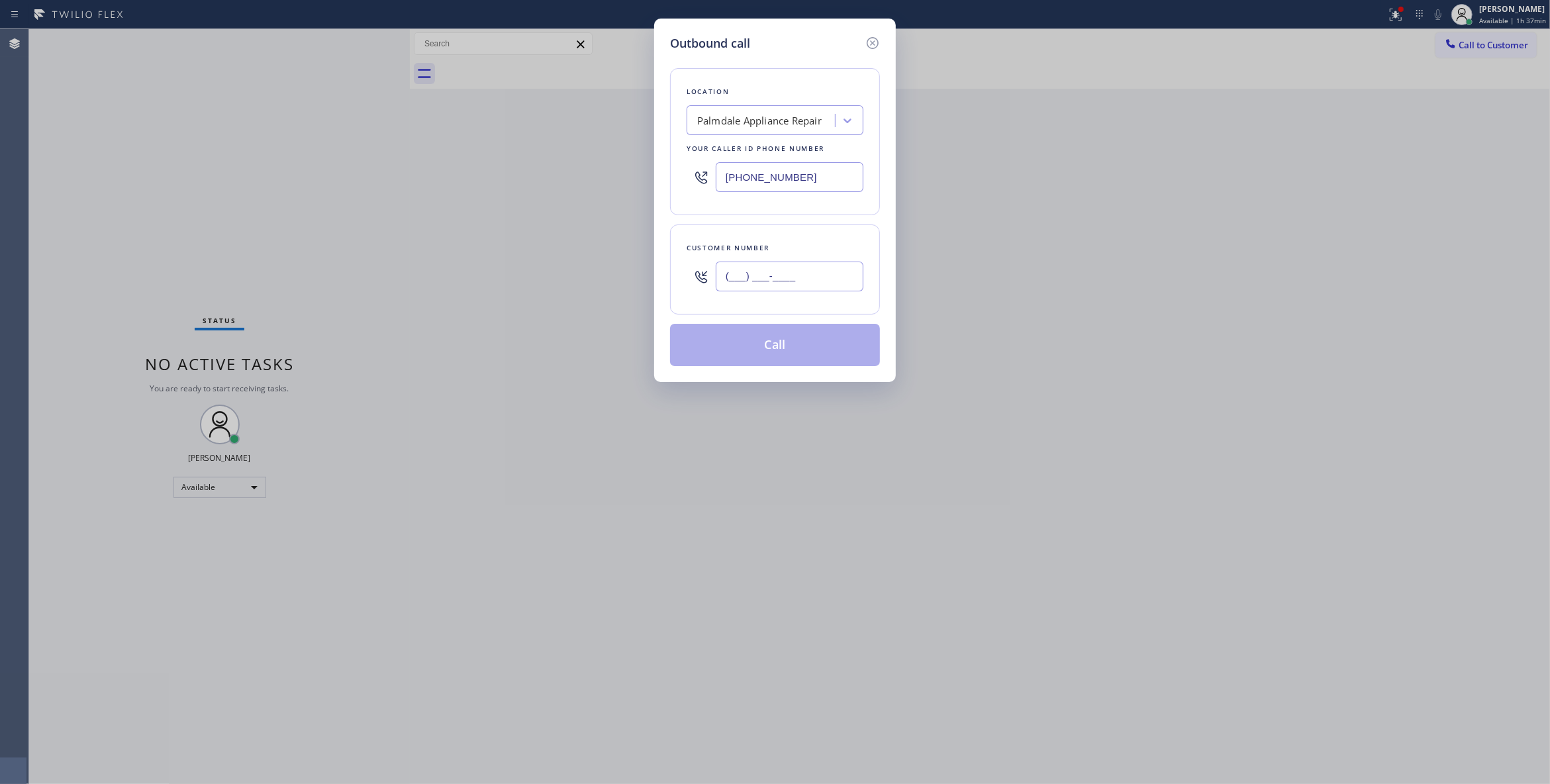
drag, startPoint x: 789, startPoint y: 267, endPoint x: 788, endPoint y: 279, distance: 12.0
click at [788, 273] on input "(___) ___-____" at bounding box center [789, 276] width 148 height 29
paste input "6"
drag, startPoint x: 819, startPoint y: 276, endPoint x: 205, endPoint y: 266, distance: 614.1
click at [205, 266] on div "Outbound call Location [GEOGRAPHIC_DATA] Appliance Repair Your caller id phone …" at bounding box center [775, 392] width 1550 height 784
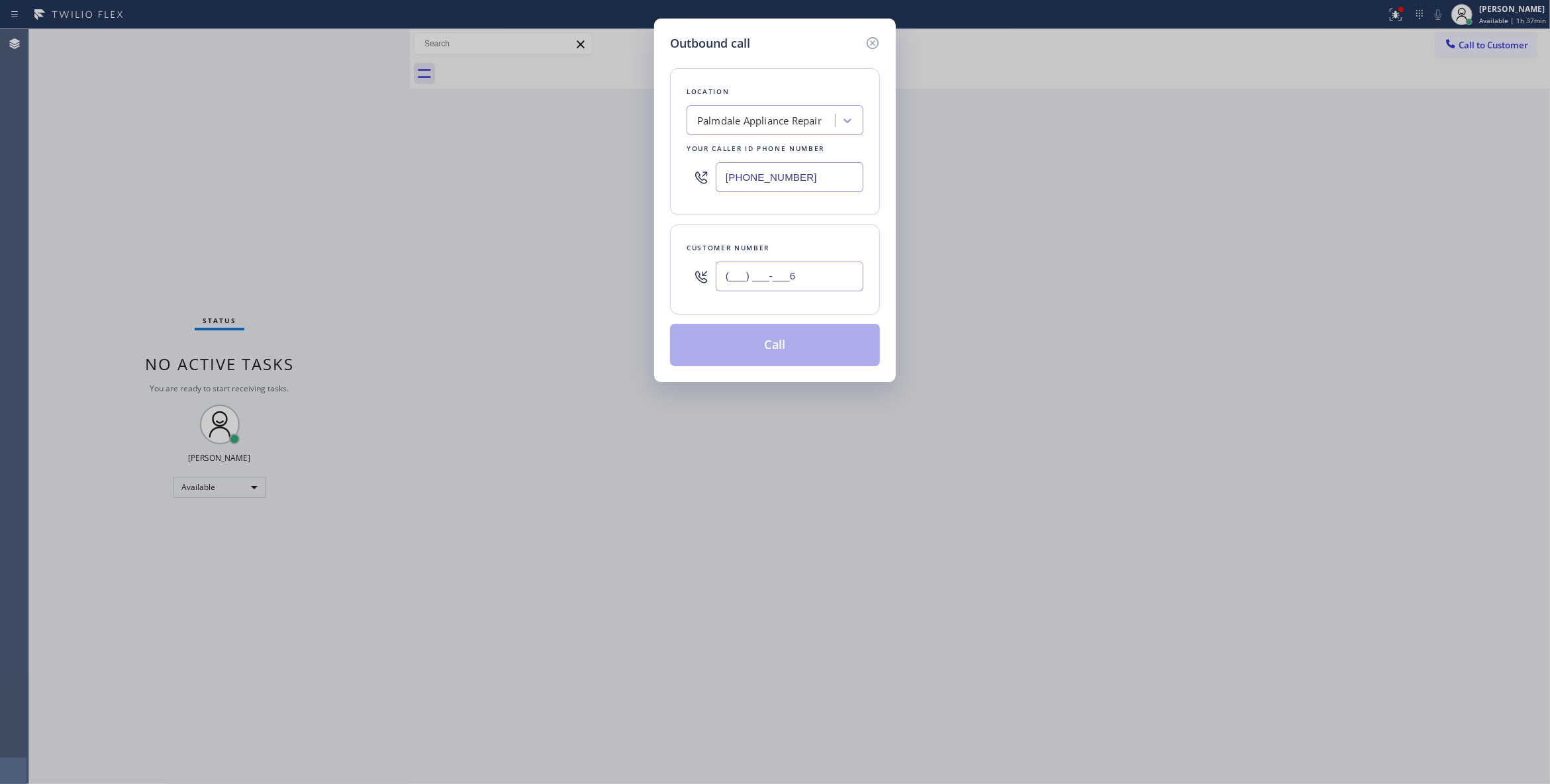
paste input "626) 993-8247"
type input "[PHONE_NUMBER]"
click at [736, 118] on div "Palmdale Appliance Repair" at bounding box center [760, 120] width 124 height 16
type input "Home Alliance"
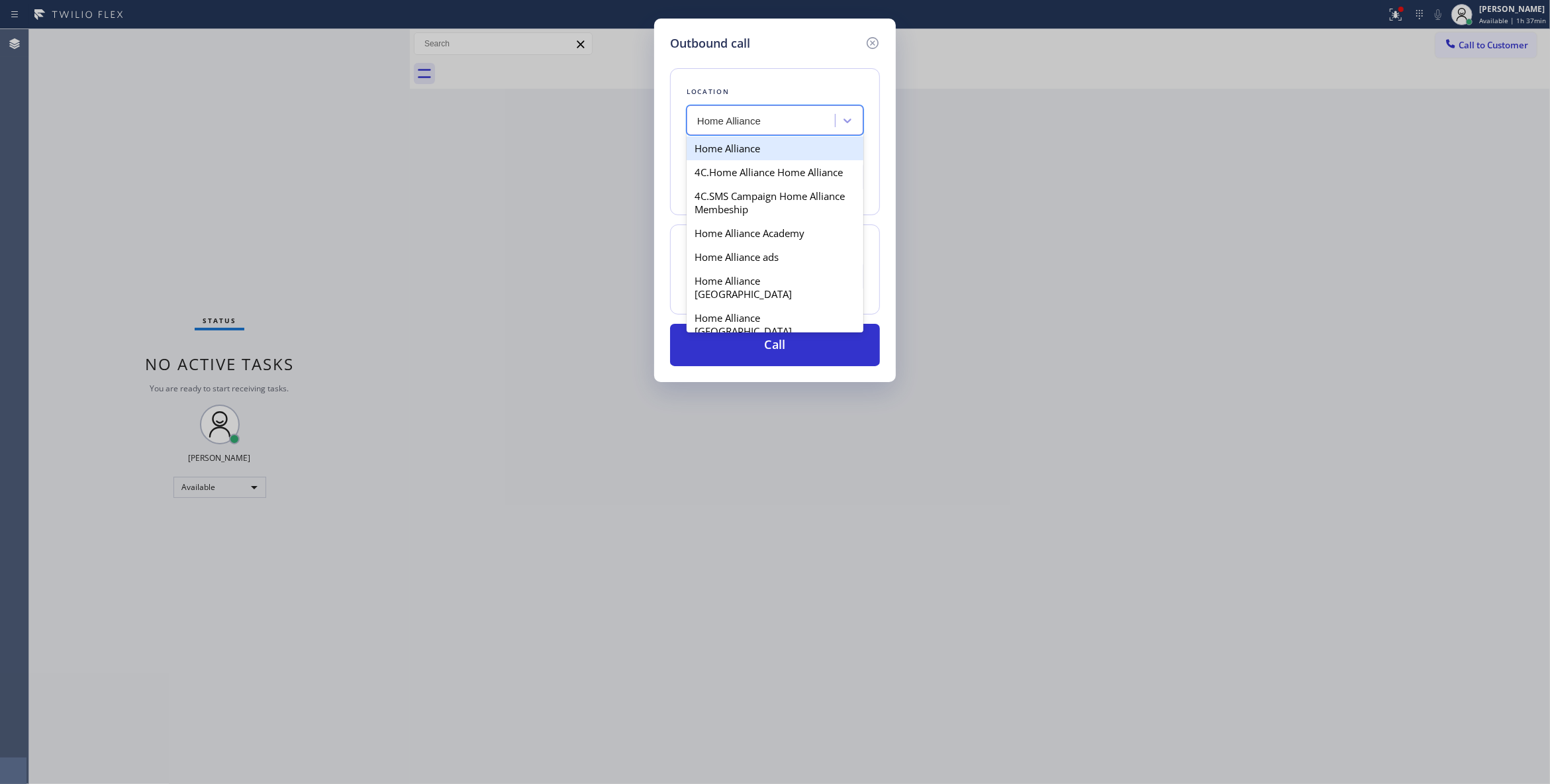
click at [753, 144] on div "Home Alliance" at bounding box center [775, 148] width 177 height 24
type input "[PHONE_NUMBER]"
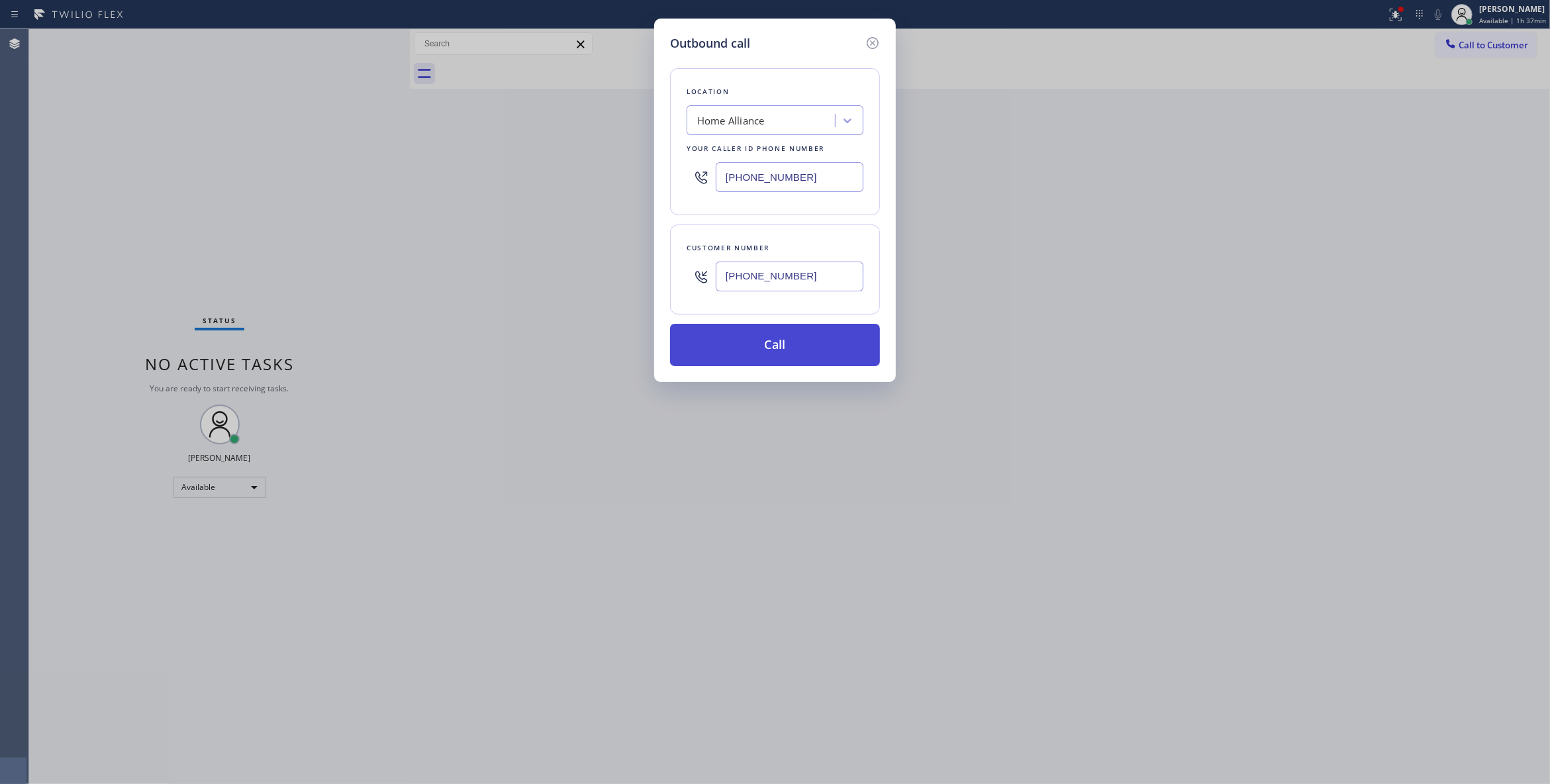
click at [730, 356] on button "Call" at bounding box center [775, 345] width 210 height 43
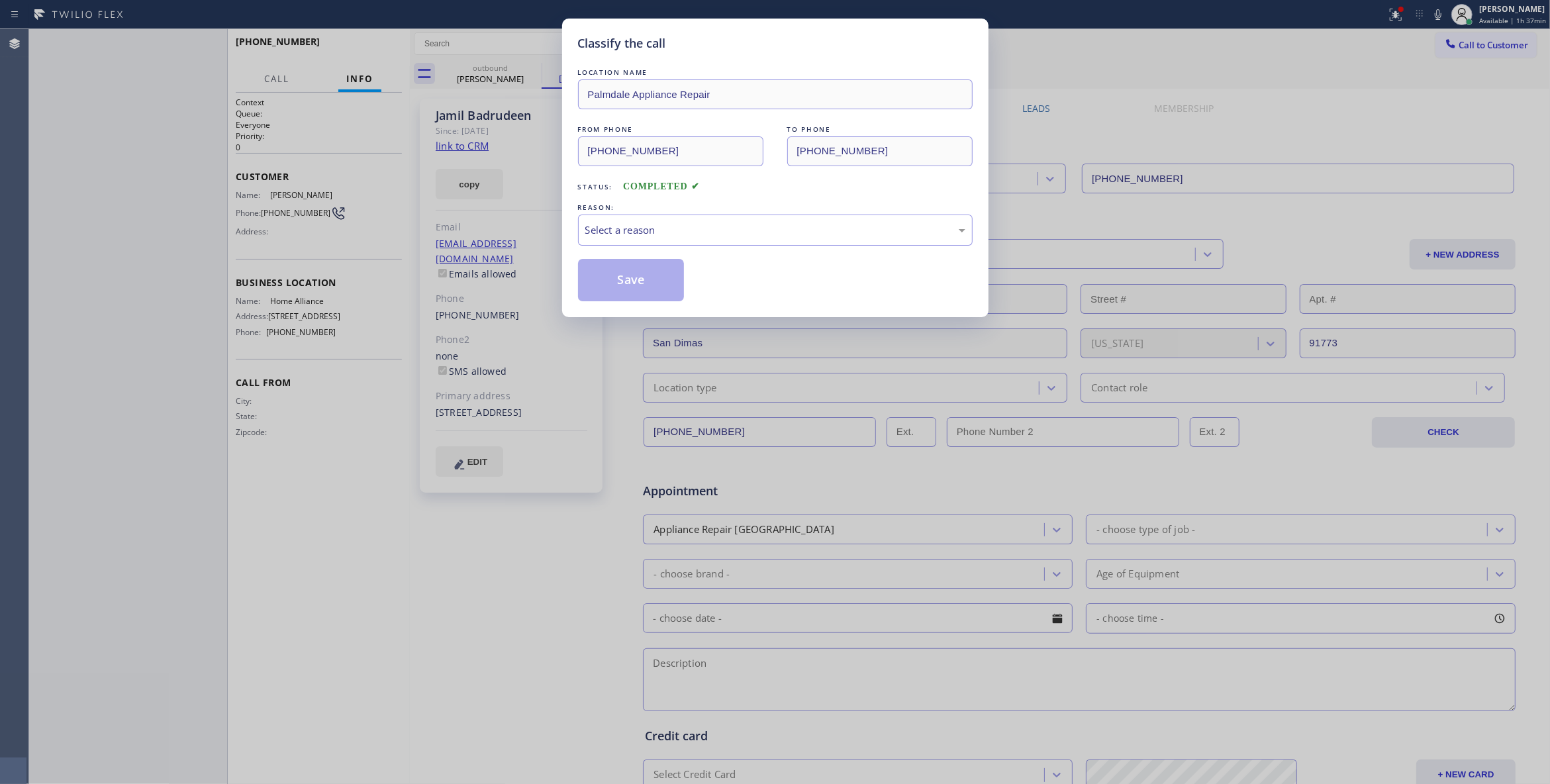
type input "[PHONE_NUMBER]"
click at [689, 222] on div "Select a reason" at bounding box center [775, 230] width 380 height 16
click at [636, 282] on button "Save" at bounding box center [631, 280] width 106 height 43
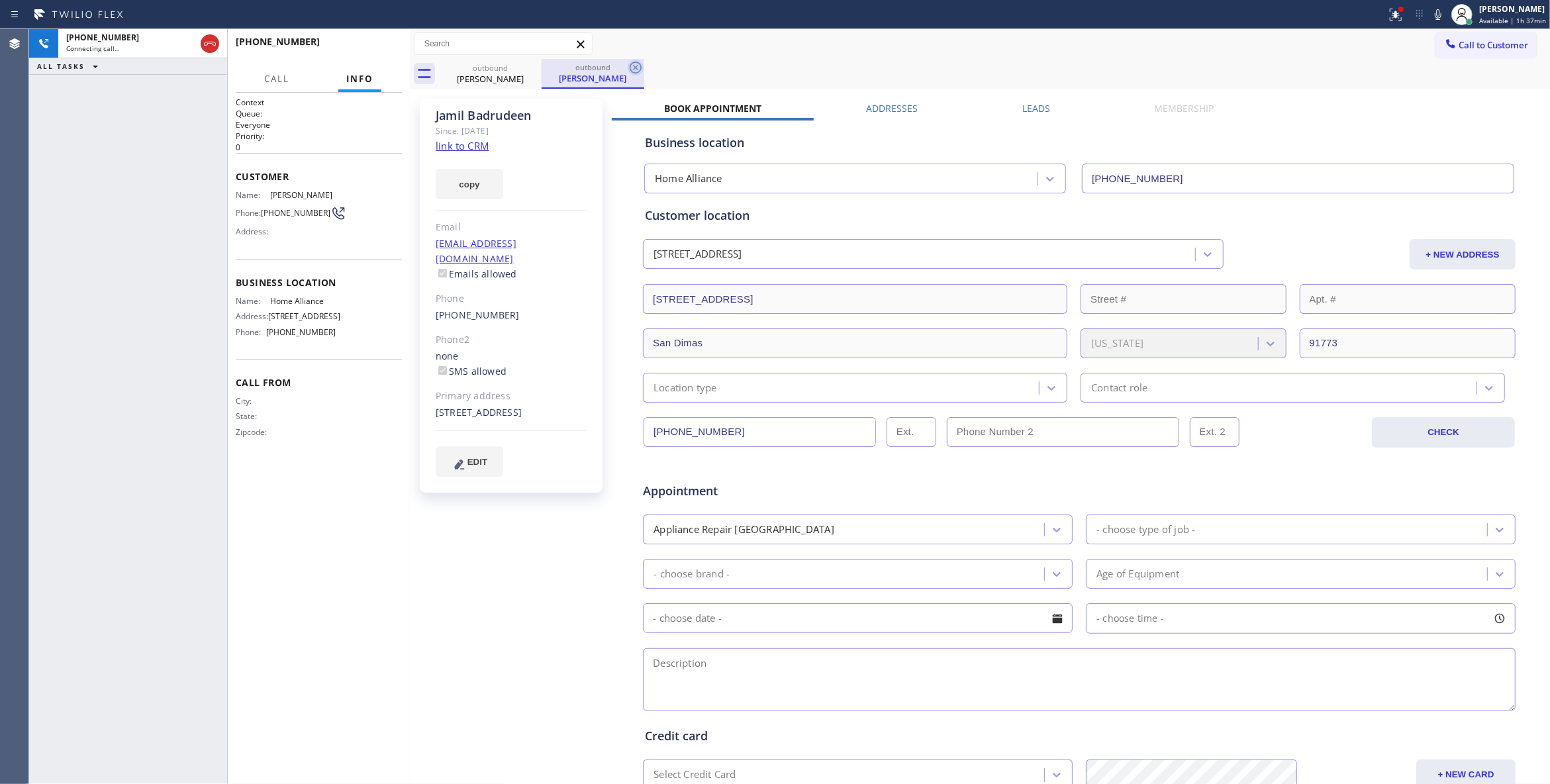
click at [637, 68] on icon at bounding box center [636, 67] width 16 height 16
click at [469, 150] on link "link to CRM" at bounding box center [462, 146] width 53 height 13
click at [388, 43] on span "HANG UP" at bounding box center [371, 47] width 40 height 9
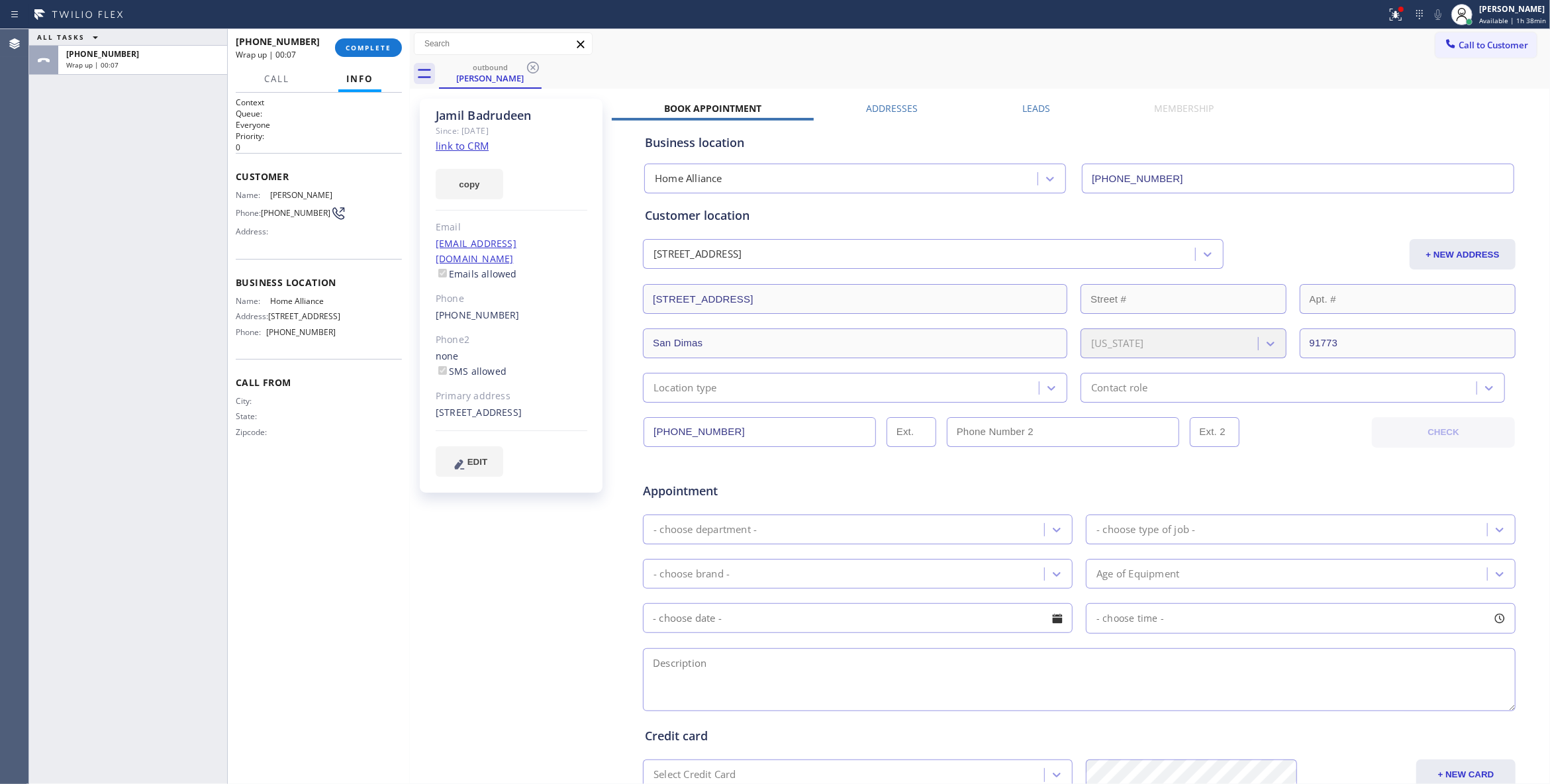
click at [272, 213] on span "[PHONE_NUMBER]" at bounding box center [295, 213] width 70 height 10
click at [374, 54] on button "COMPLETE" at bounding box center [369, 47] width 67 height 19
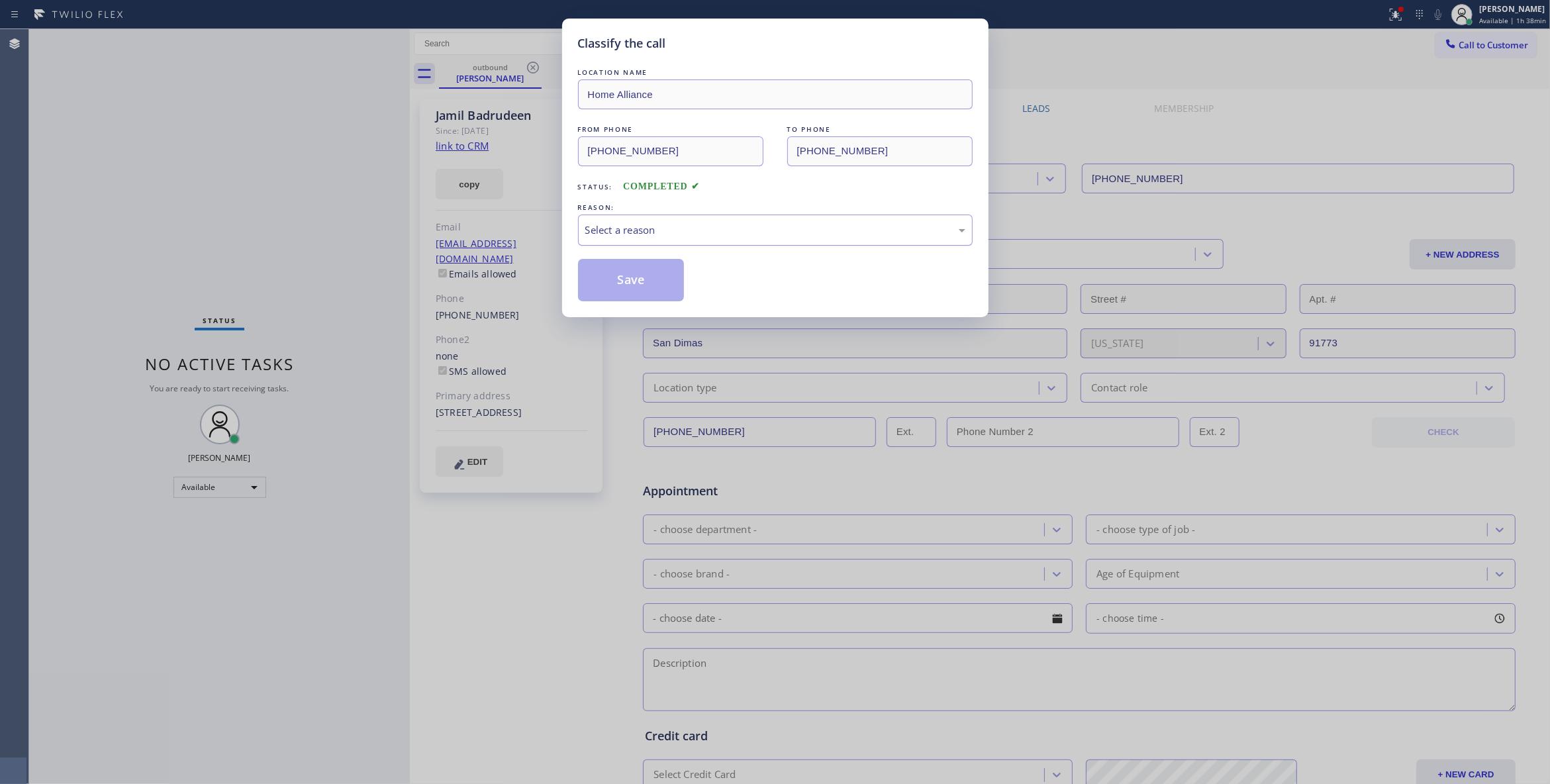
click at [667, 233] on div "Select a reason" at bounding box center [775, 230] width 380 height 16
click at [613, 287] on button "Save" at bounding box center [631, 280] width 106 height 43
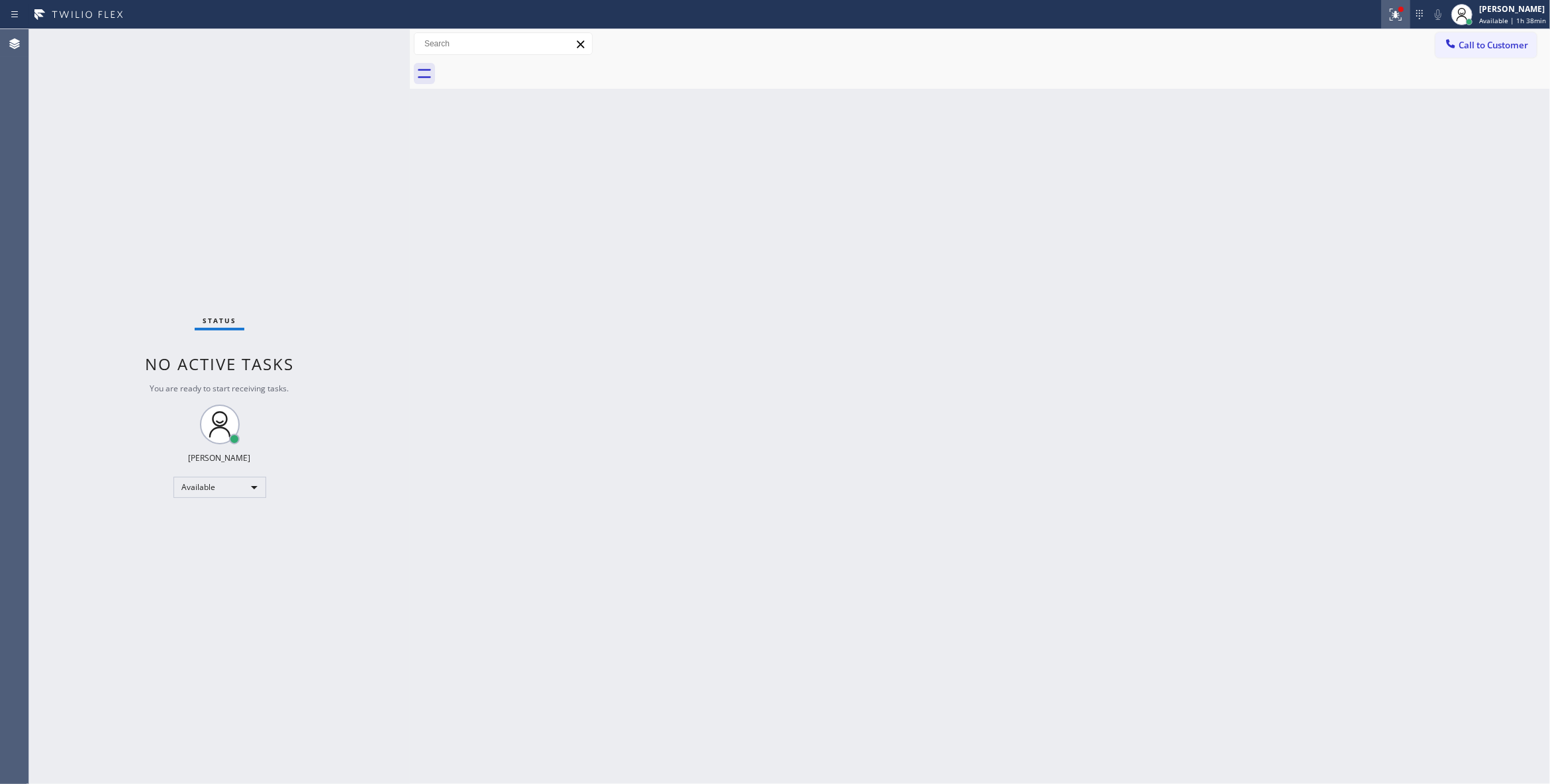
click at [1388, 15] on icon at bounding box center [1395, 14] width 16 height 16
click at [1304, 178] on button "Clear issues" at bounding box center [1310, 173] width 155 height 19
click at [1476, 48] on span "Call to Customer" at bounding box center [1494, 45] width 70 height 12
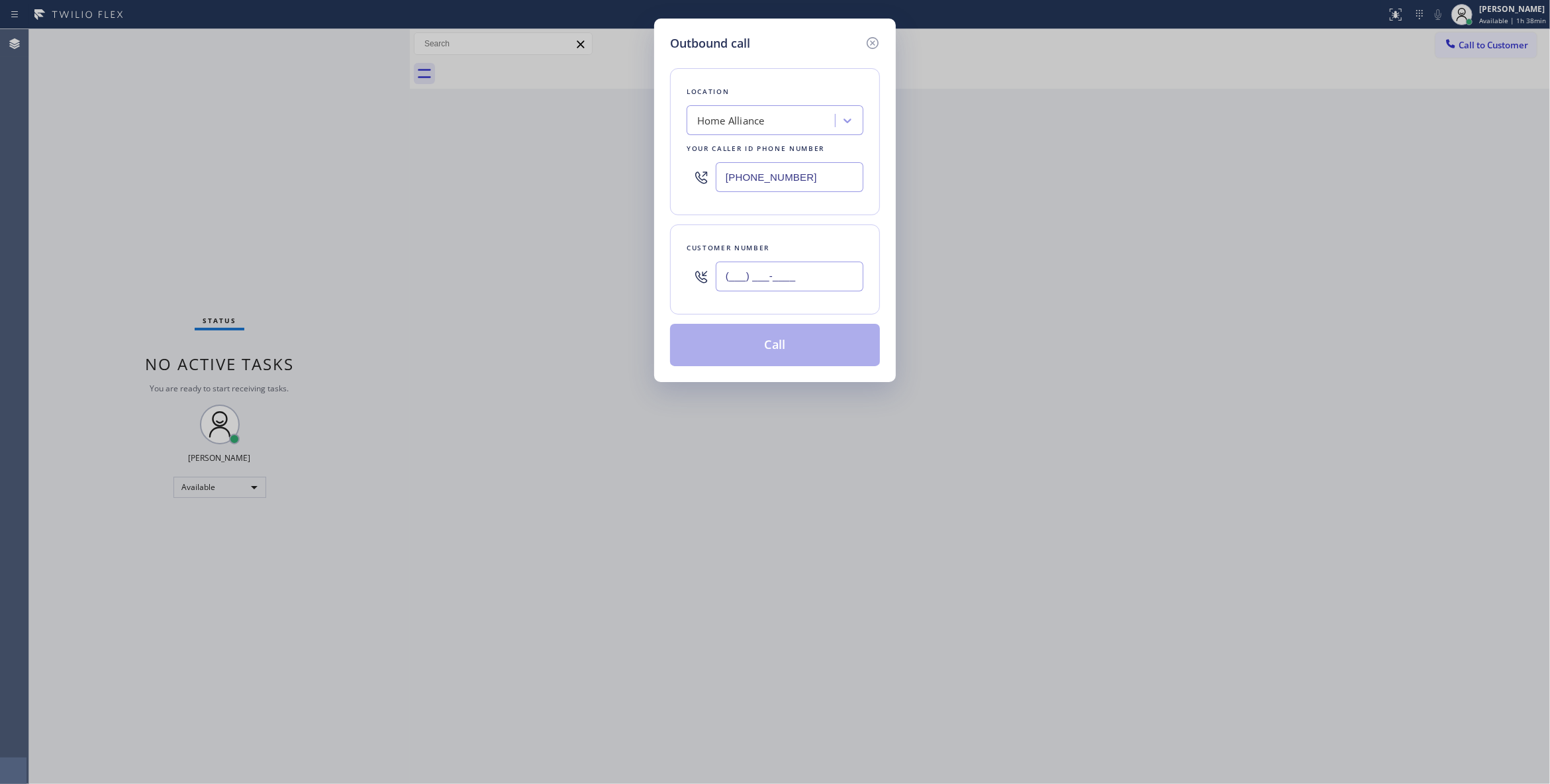
click at [823, 280] on input "(___) ___-____" at bounding box center [789, 276] width 148 height 29
paste input "626) 993-8247"
type input "[PHONE_NUMBER]"
click at [772, 355] on button "Call" at bounding box center [775, 345] width 210 height 43
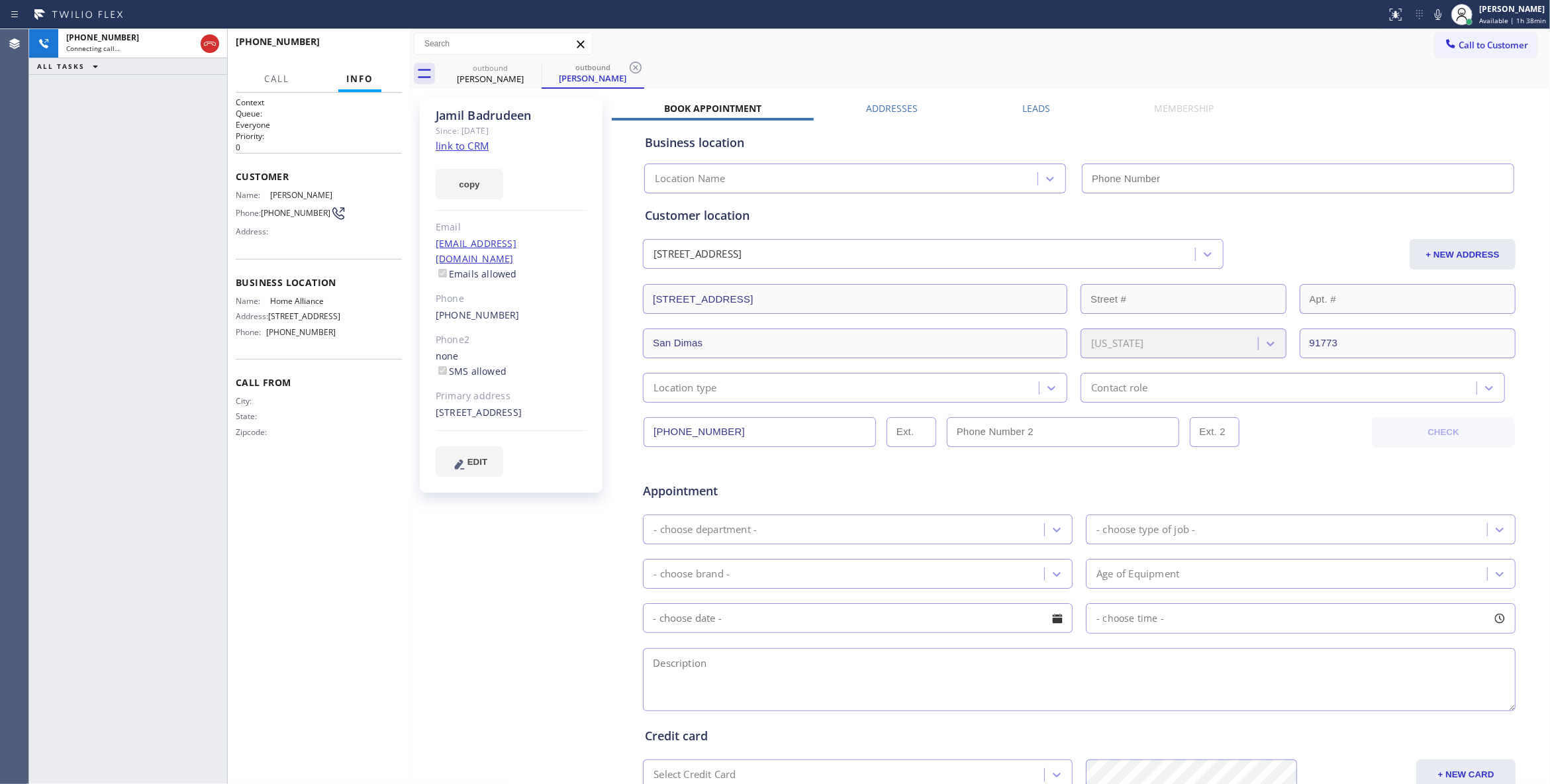
type input "[PHONE_NUMBER]"
click at [638, 66] on icon at bounding box center [636, 67] width 16 height 16
click at [380, 47] on span "HANG UP" at bounding box center [371, 47] width 40 height 9
click at [353, 43] on span "COMPLETE" at bounding box center [369, 47] width 46 height 9
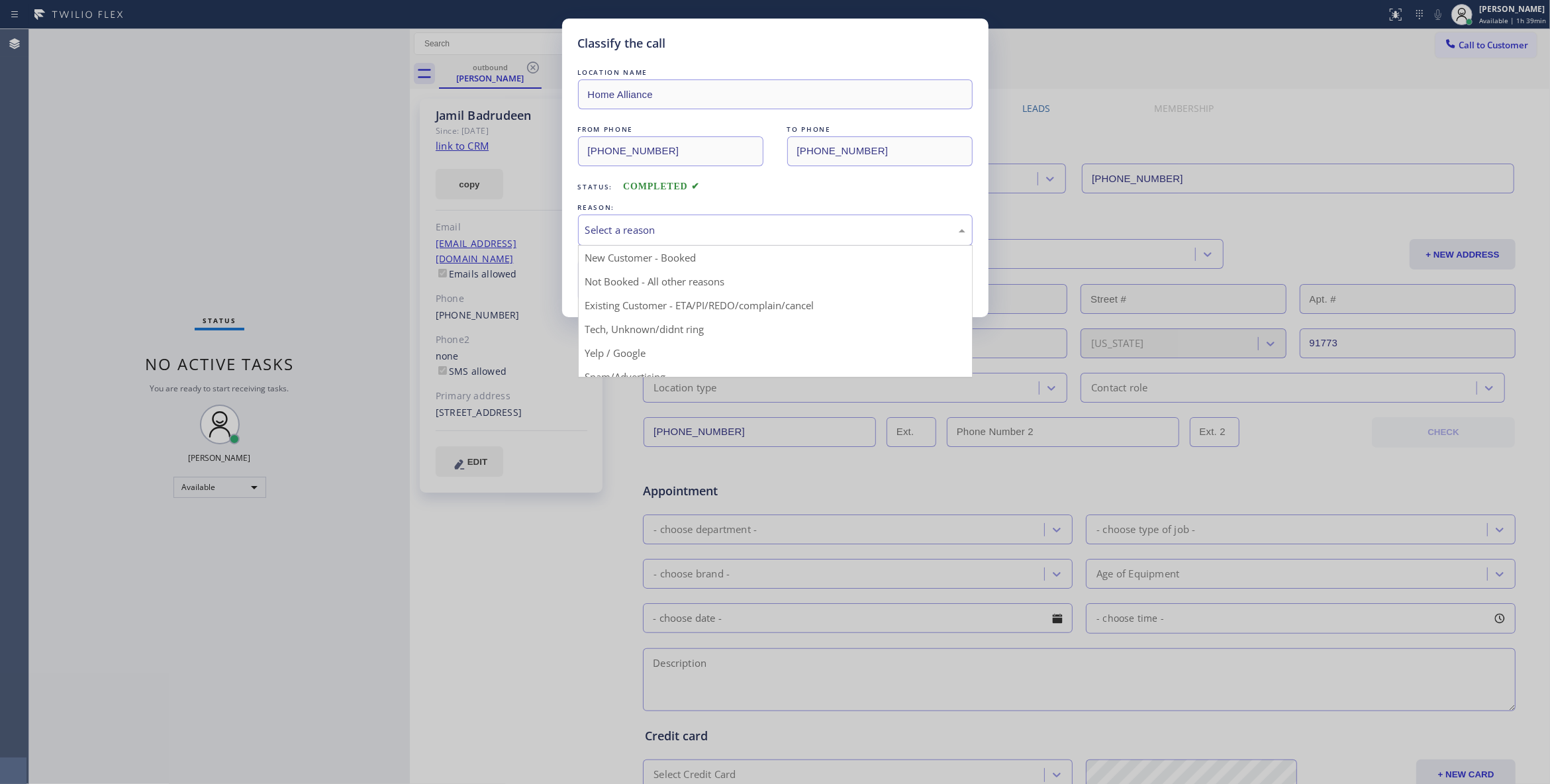
click at [657, 226] on div "Select a reason" at bounding box center [775, 230] width 380 height 16
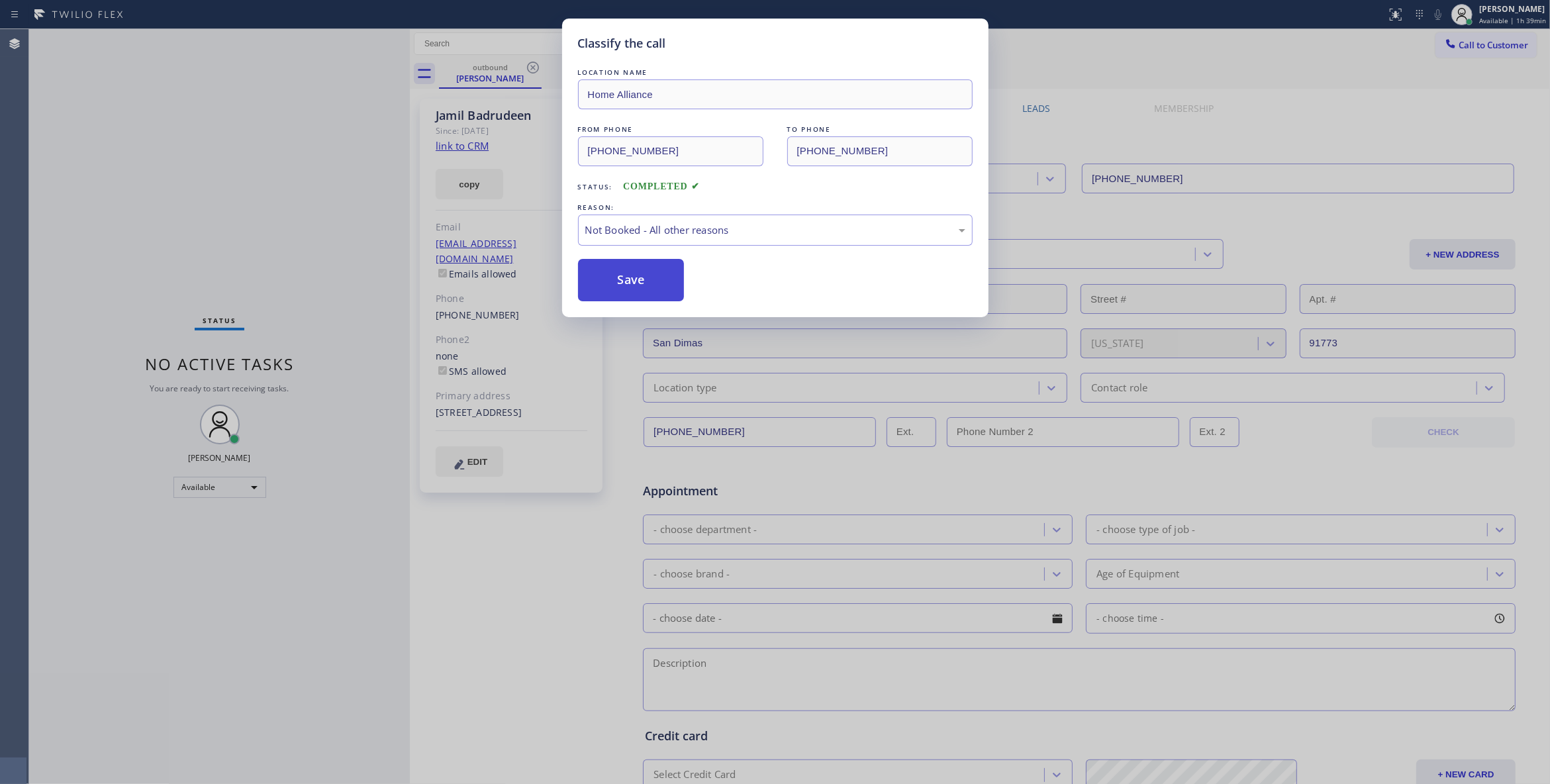
click at [635, 284] on button "Save" at bounding box center [631, 280] width 106 height 43
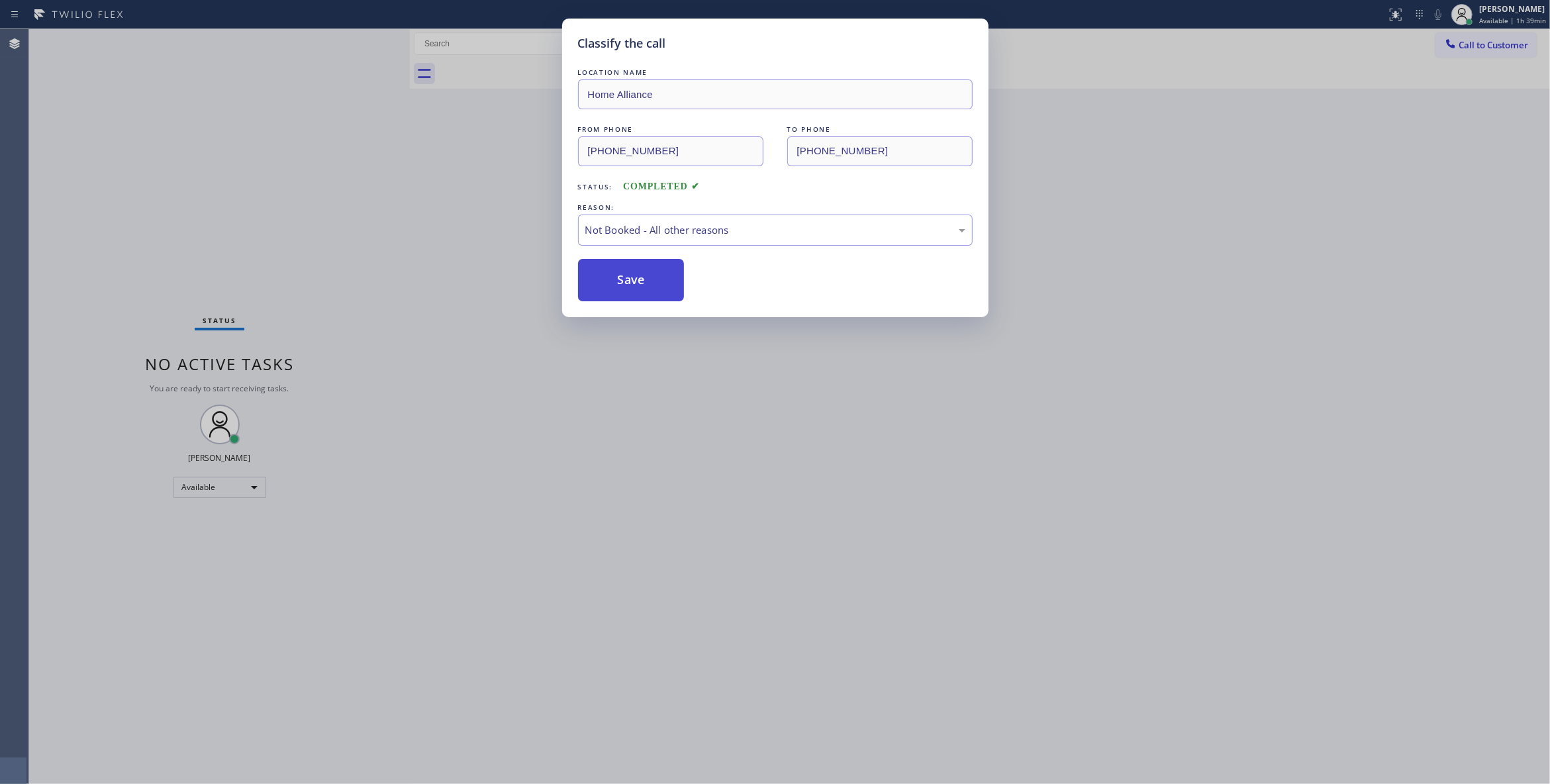
click at [635, 284] on button "Save" at bounding box center [631, 280] width 106 height 43
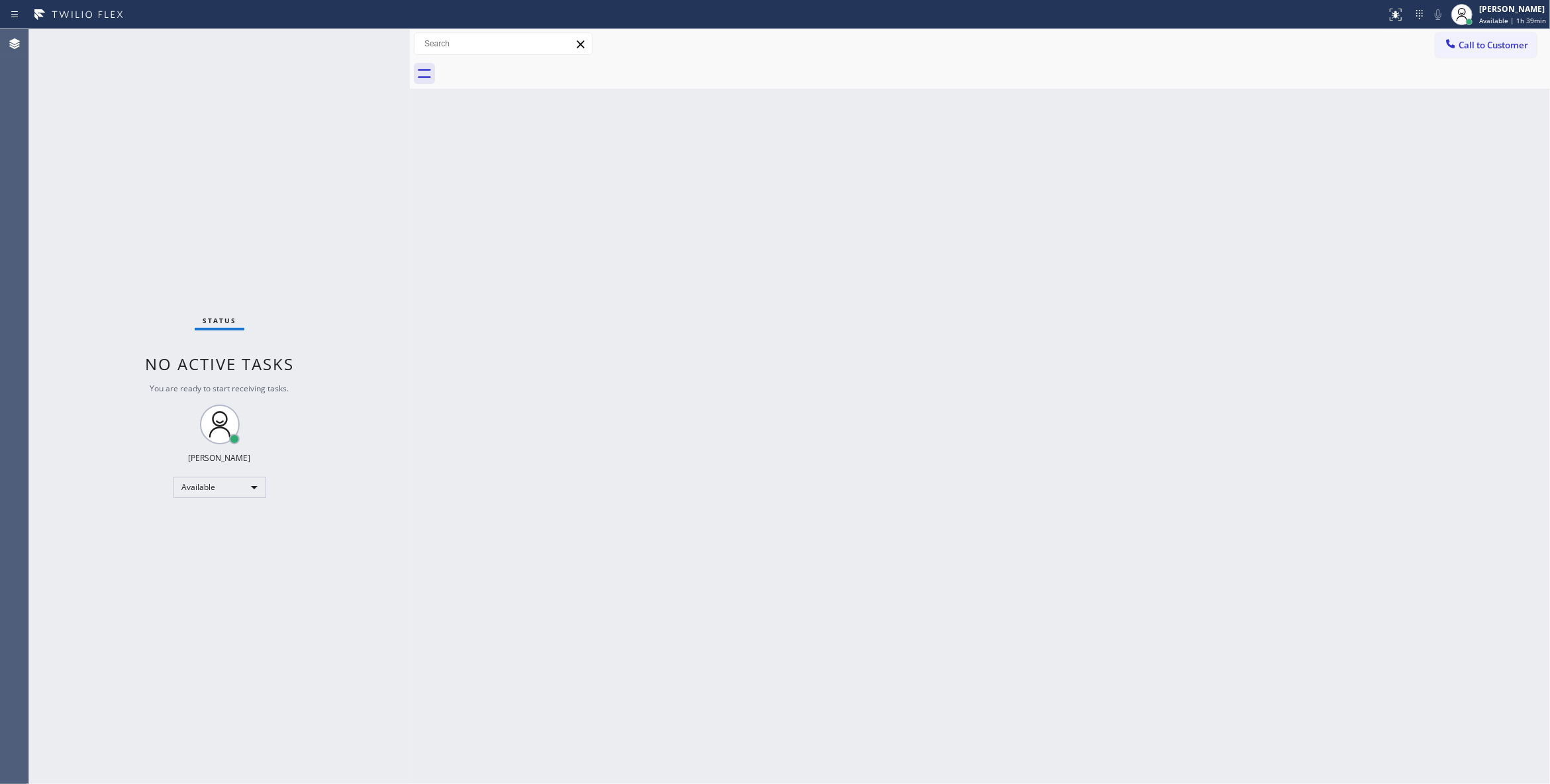
click at [1491, 48] on span "Call to Customer" at bounding box center [1494, 45] width 70 height 12
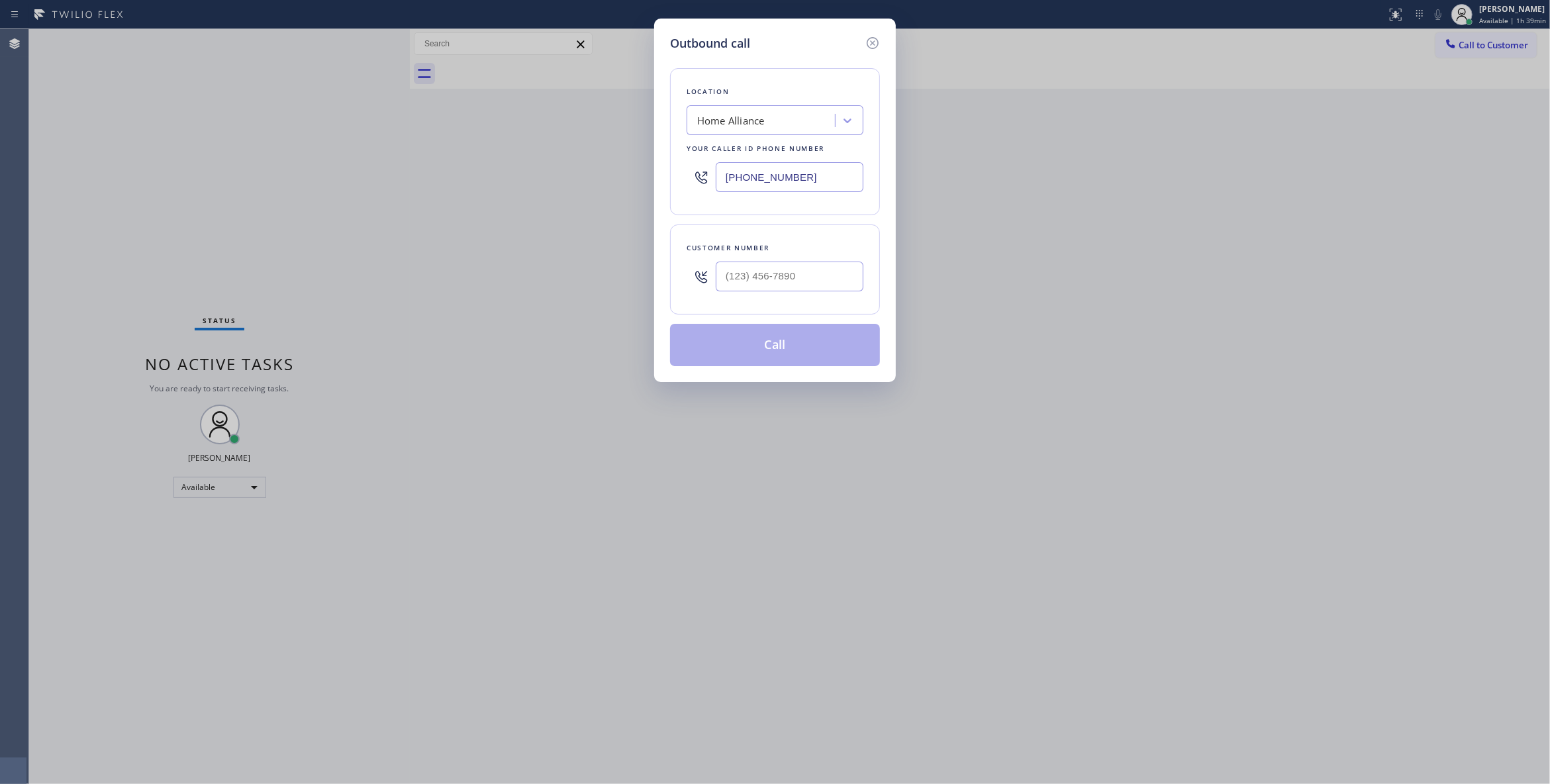
click at [793, 274] on input "text" at bounding box center [789, 276] width 148 height 29
paste input "626) 993-8247"
click at [872, 40] on icon at bounding box center [872, 43] width 16 height 16
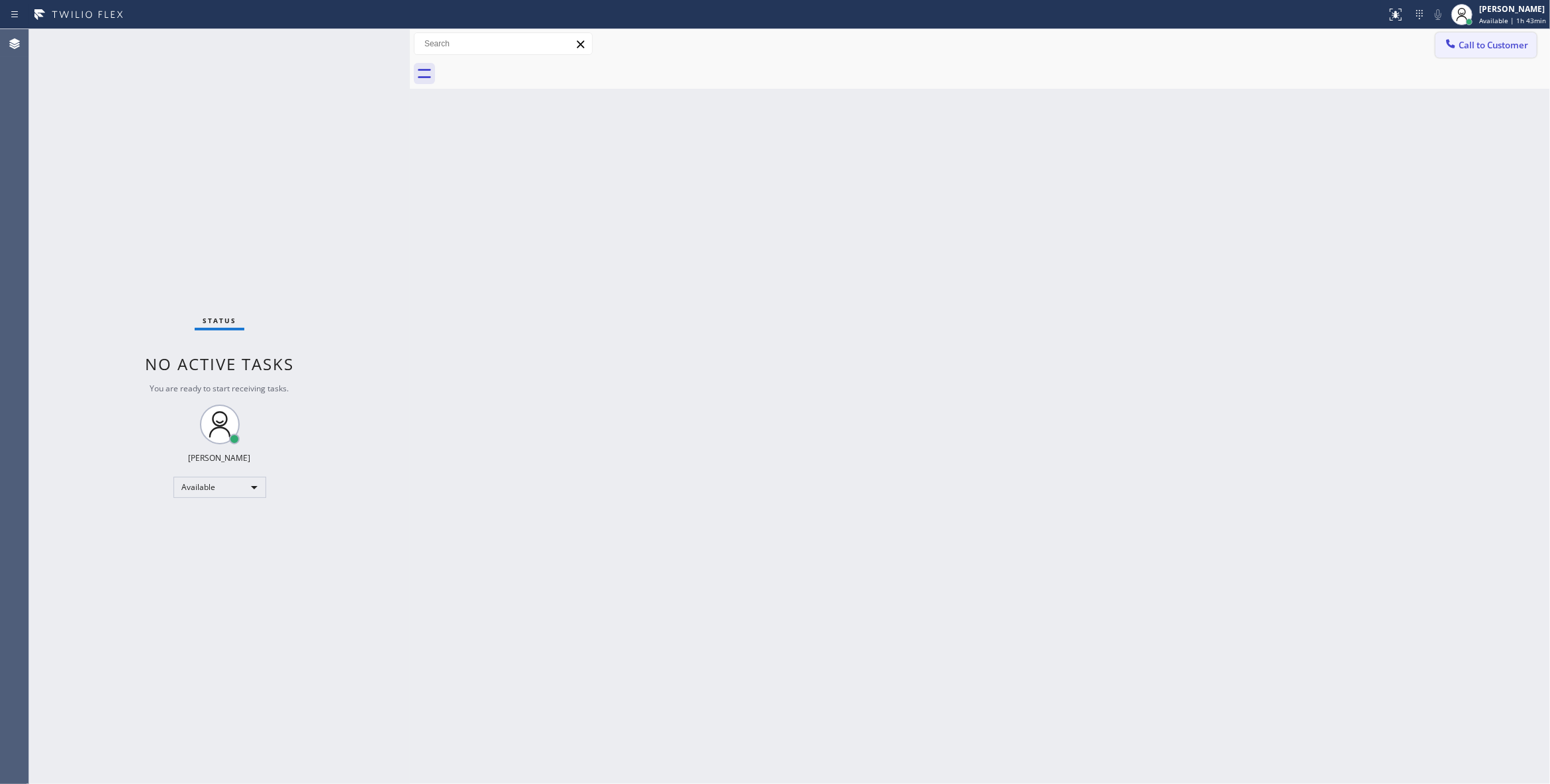
click at [1507, 40] on span "Call to Customer" at bounding box center [1494, 45] width 70 height 12
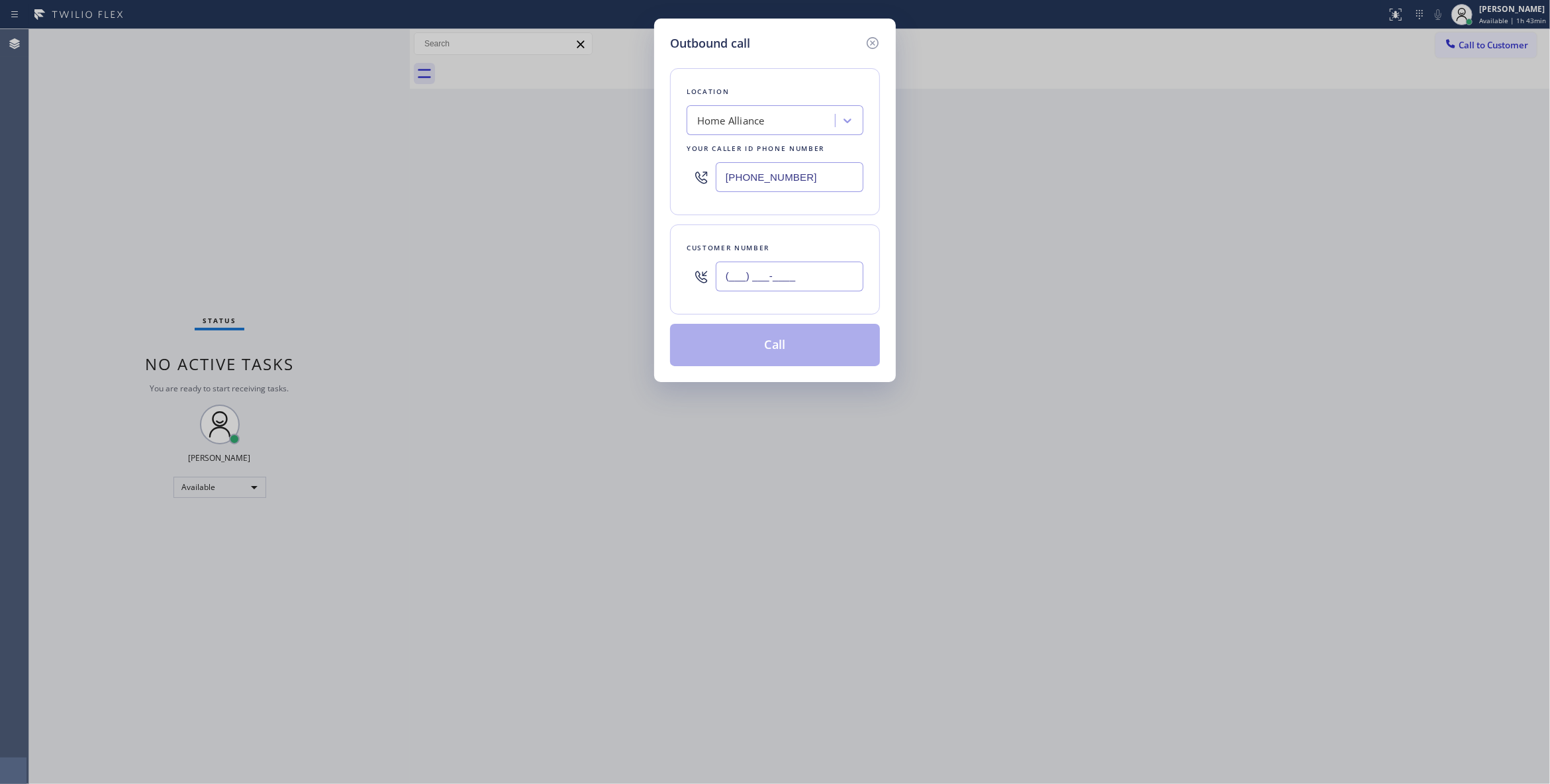
click at [751, 280] on input "(___) ___-____" at bounding box center [789, 276] width 148 height 29
paste input "201) 805-7760"
type input "[PHONE_NUMBER]"
click at [749, 350] on button "Call" at bounding box center [775, 345] width 210 height 43
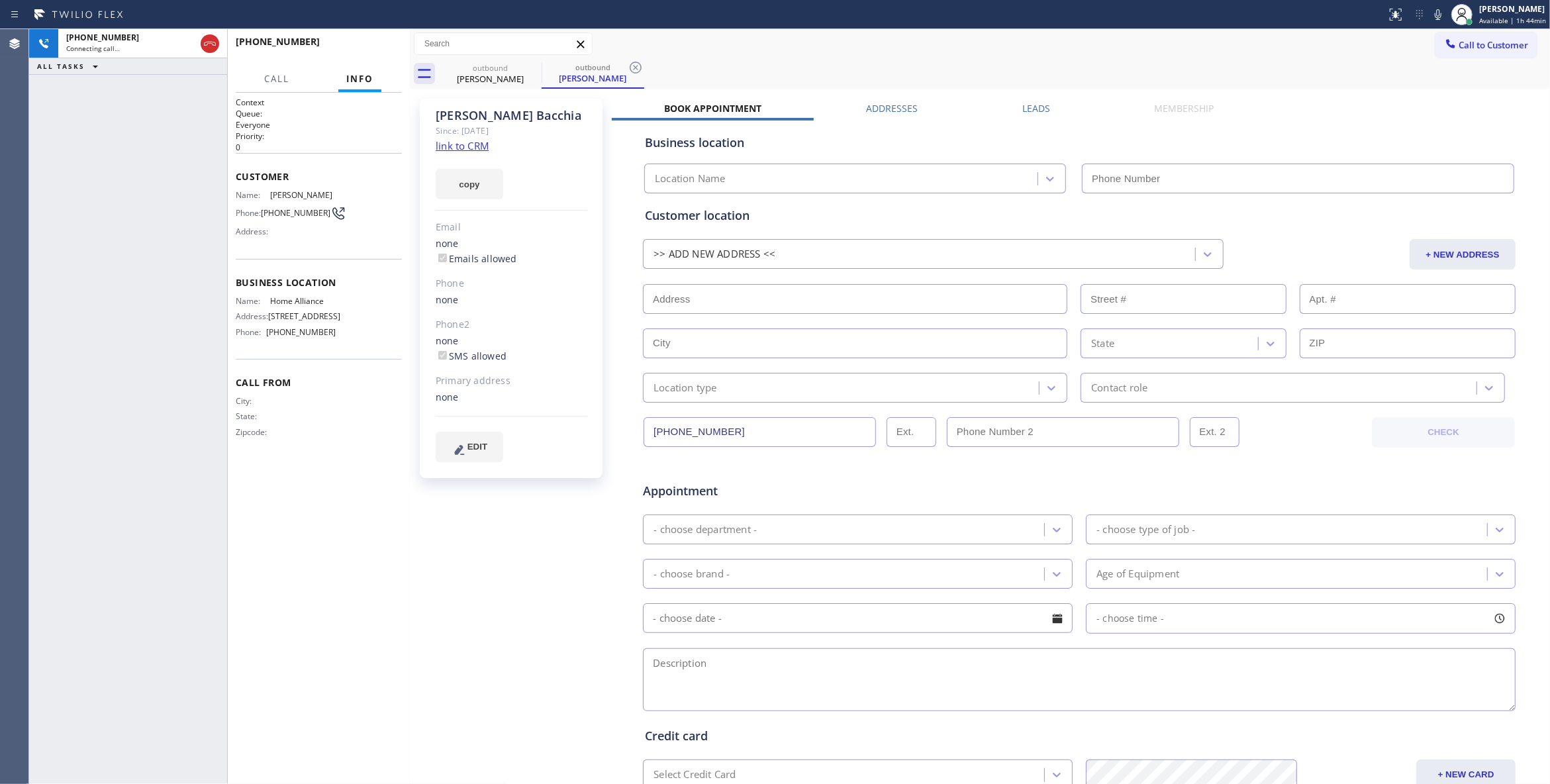
type input "[PHONE_NUMBER]"
click at [380, 46] on span "HANG UP" at bounding box center [371, 47] width 40 height 9
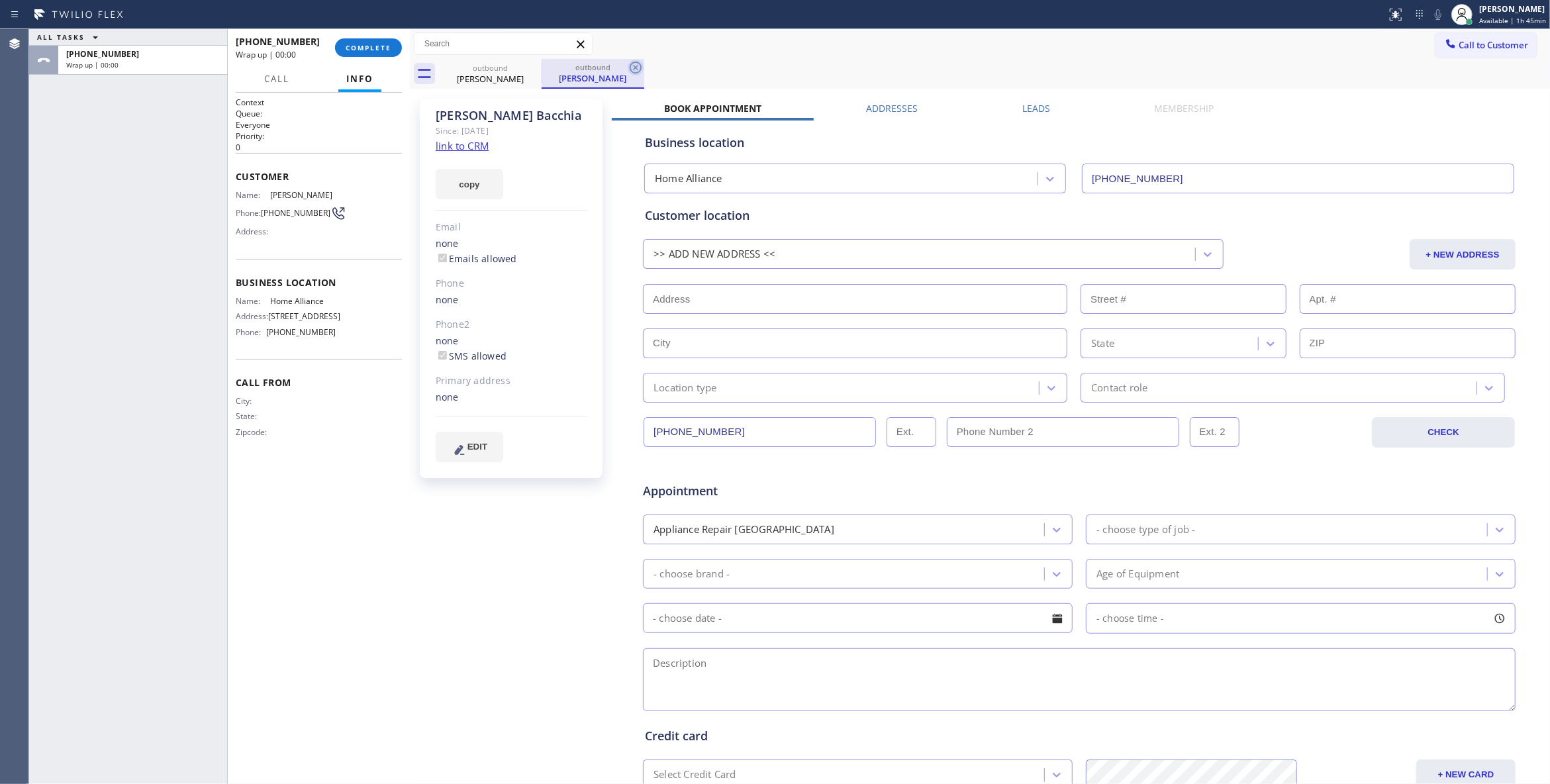
click at [639, 71] on icon at bounding box center [636, 67] width 12 height 12
click at [376, 54] on button "COMPLETE" at bounding box center [369, 47] width 67 height 19
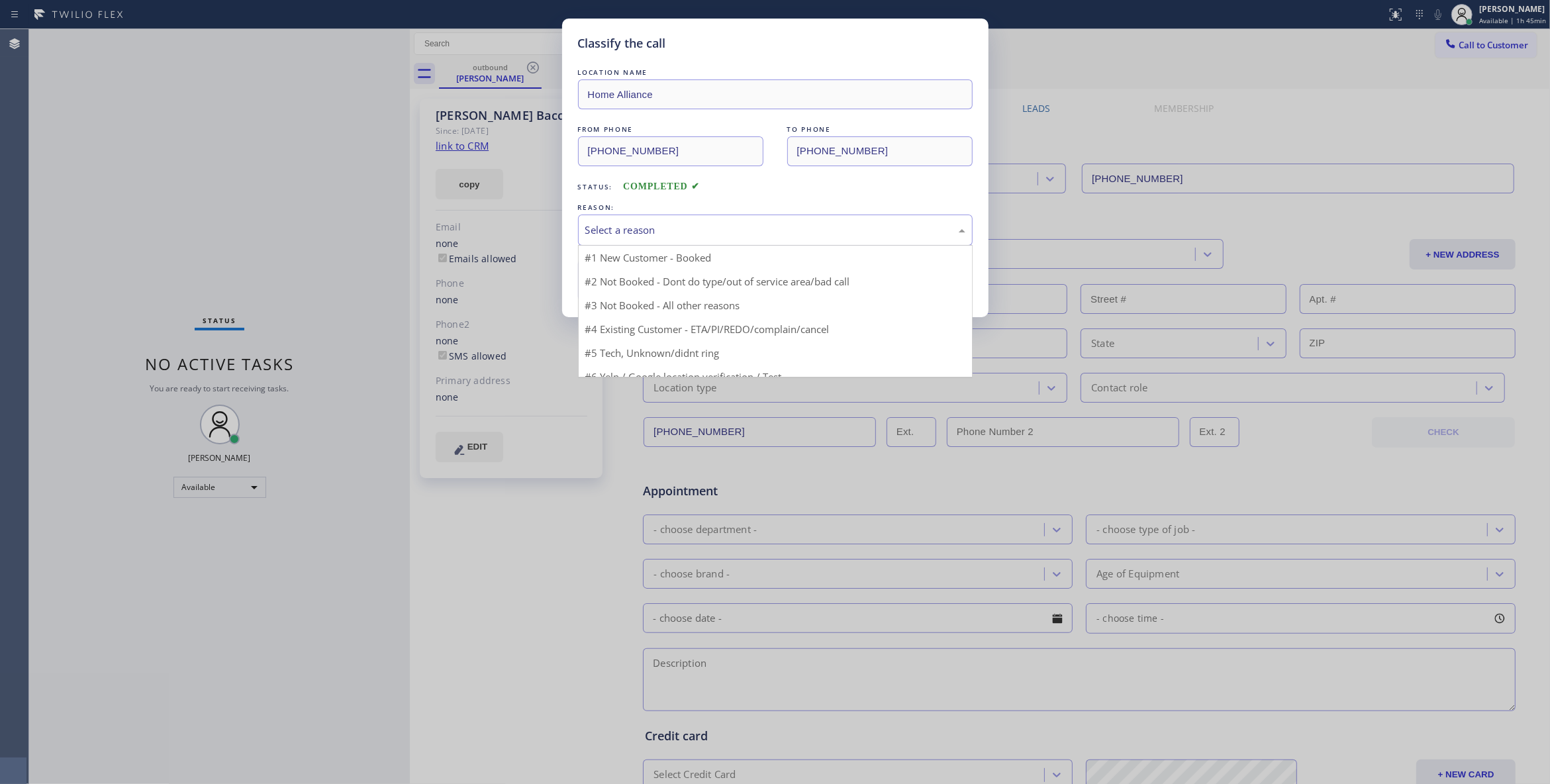
click at [699, 228] on div "Select a reason" at bounding box center [775, 230] width 380 height 16
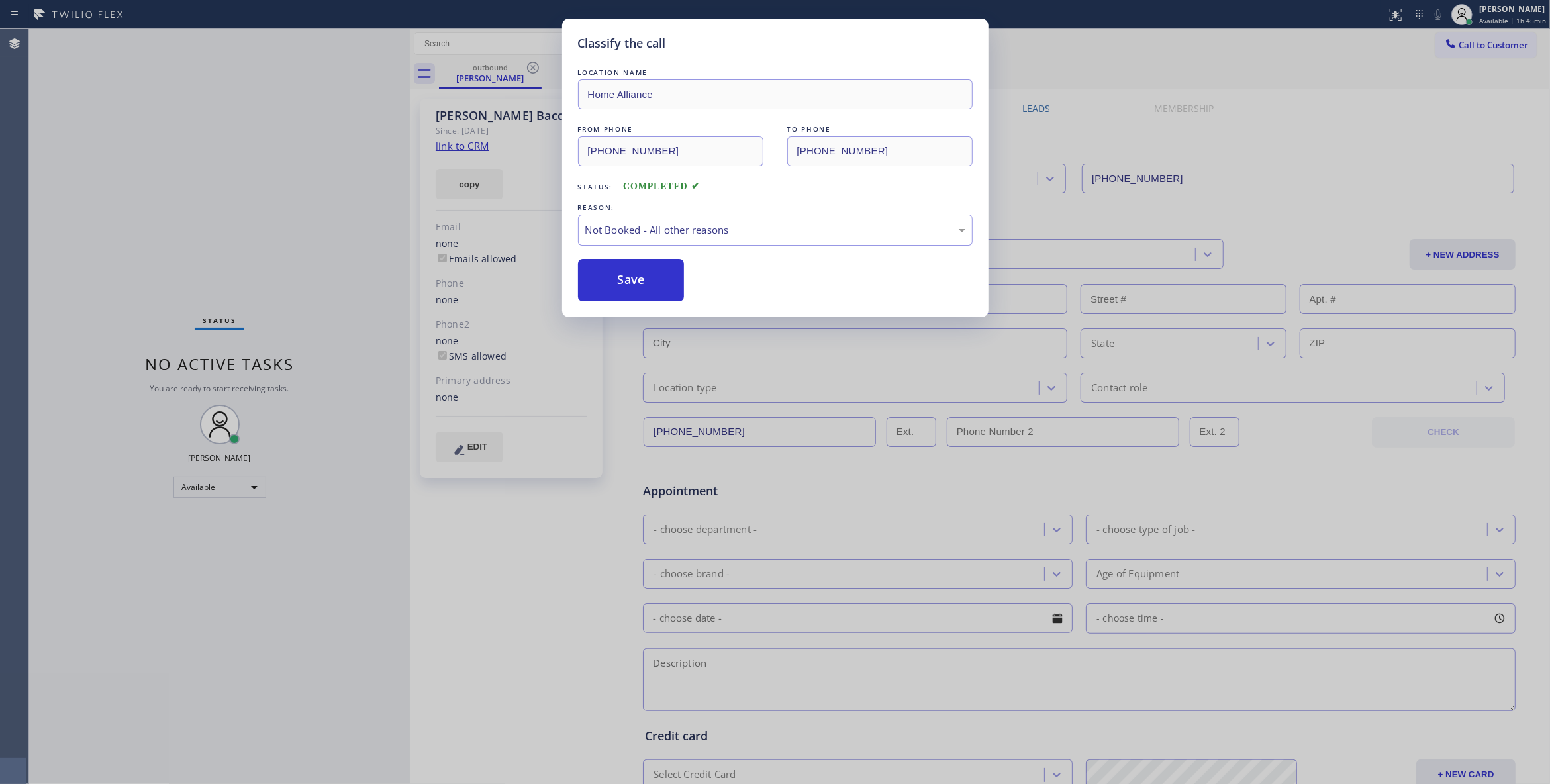
click at [659, 279] on button "Save" at bounding box center [631, 280] width 106 height 43
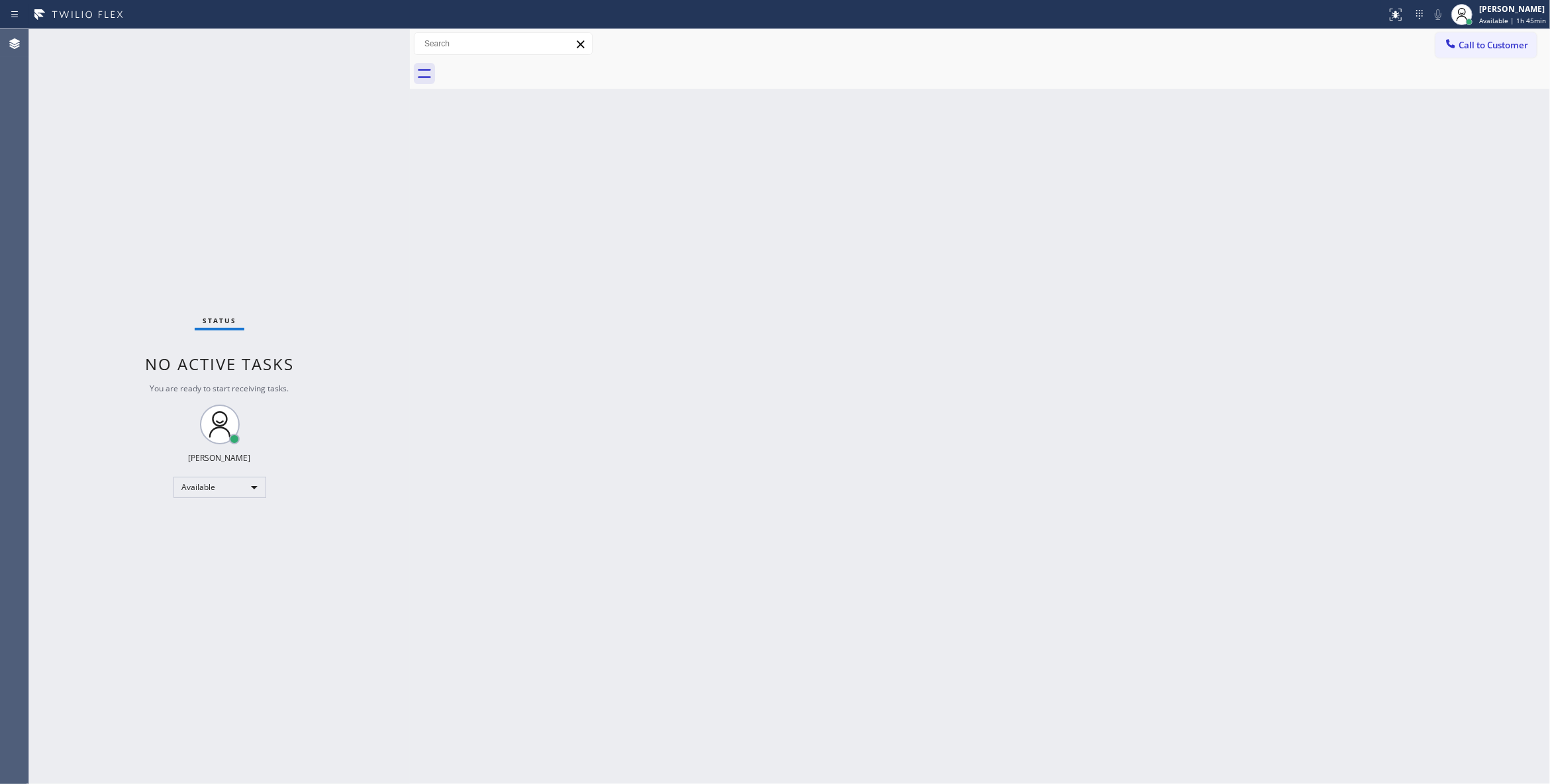
click at [784, 325] on div "Back to Dashboard Change Sender ID Customers Technicians Select a contact Outbo…" at bounding box center [980, 406] width 1140 height 755
click at [154, 247] on div "Status No active tasks You are ready to start receiving tasks. [PERSON_NAME] Av…" at bounding box center [220, 406] width 381 height 755
click at [1467, 51] on span "Call to Customer" at bounding box center [1494, 45] width 70 height 12
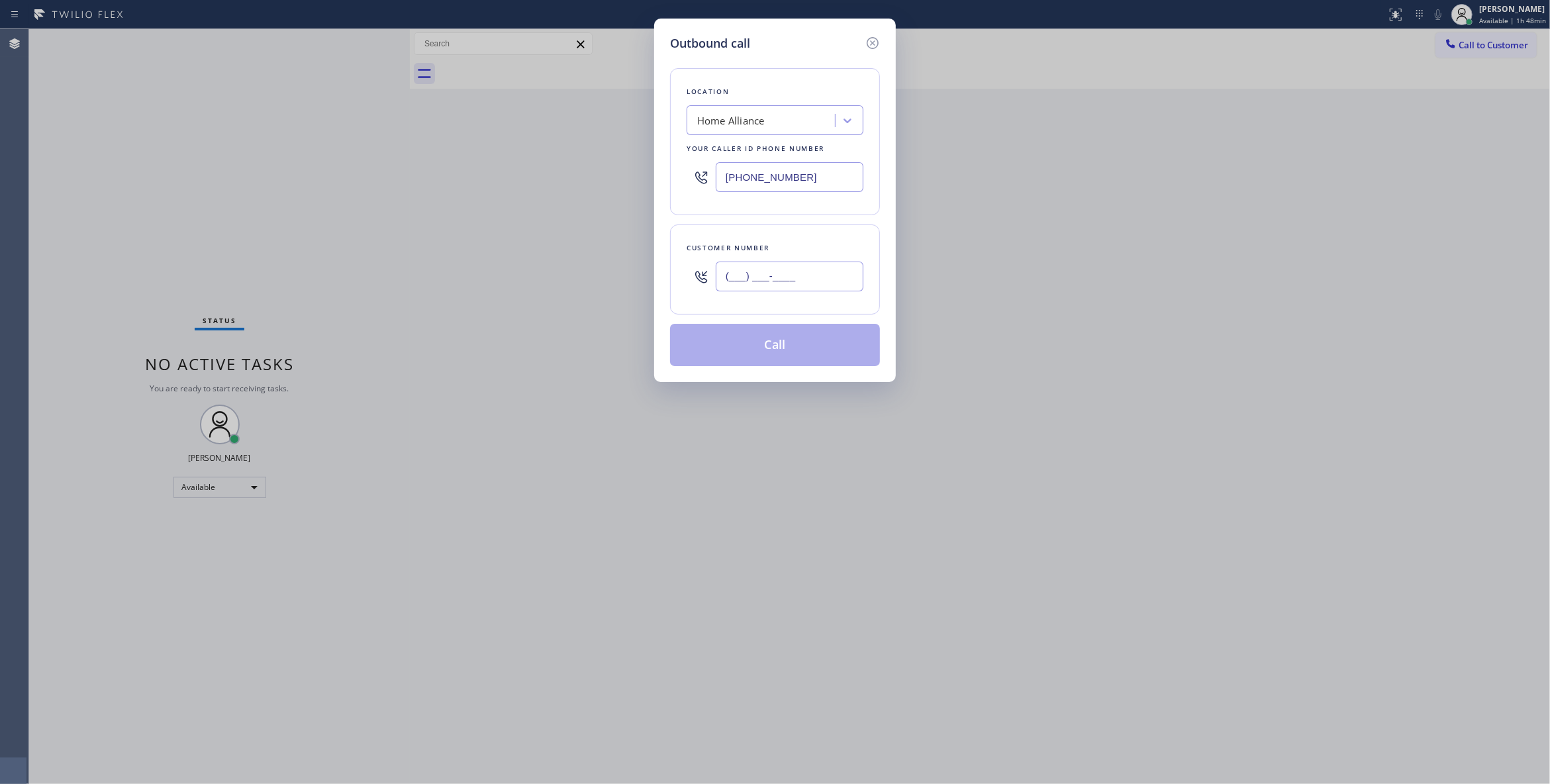
click at [774, 273] on input "(___) ___-____" at bounding box center [789, 276] width 148 height 29
paste input "626) 487-0184"
type input "[PHONE_NUMBER]"
click at [750, 355] on button "Call" at bounding box center [775, 345] width 210 height 43
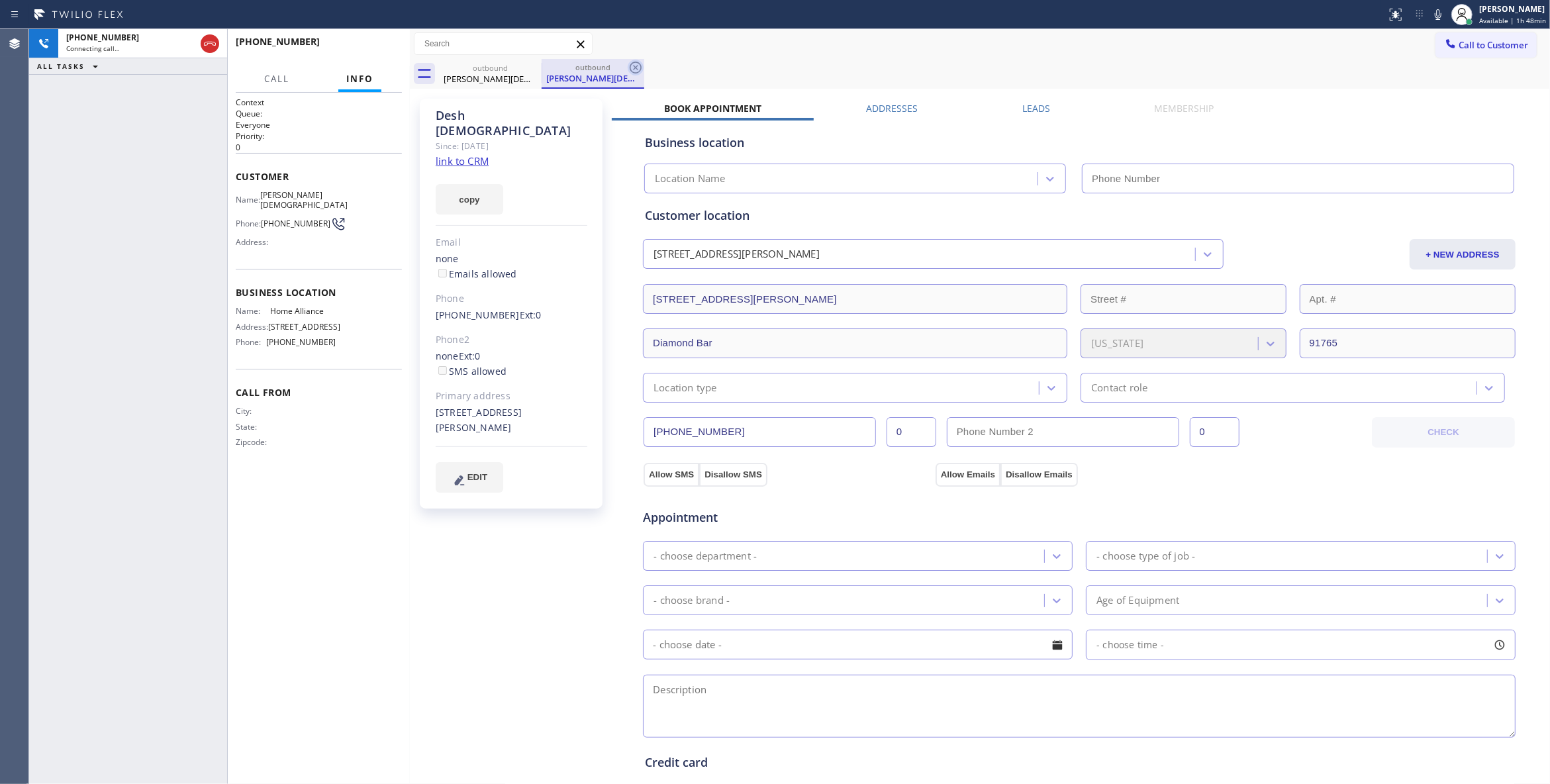
click at [635, 66] on icon at bounding box center [636, 67] width 12 height 12
type input "[PHONE_NUMBER]"
click at [481, 155] on link "link to CRM" at bounding box center [462, 161] width 53 height 13
click at [279, 218] on span "[PHONE_NUMBER]" at bounding box center [295, 223] width 70 height 10
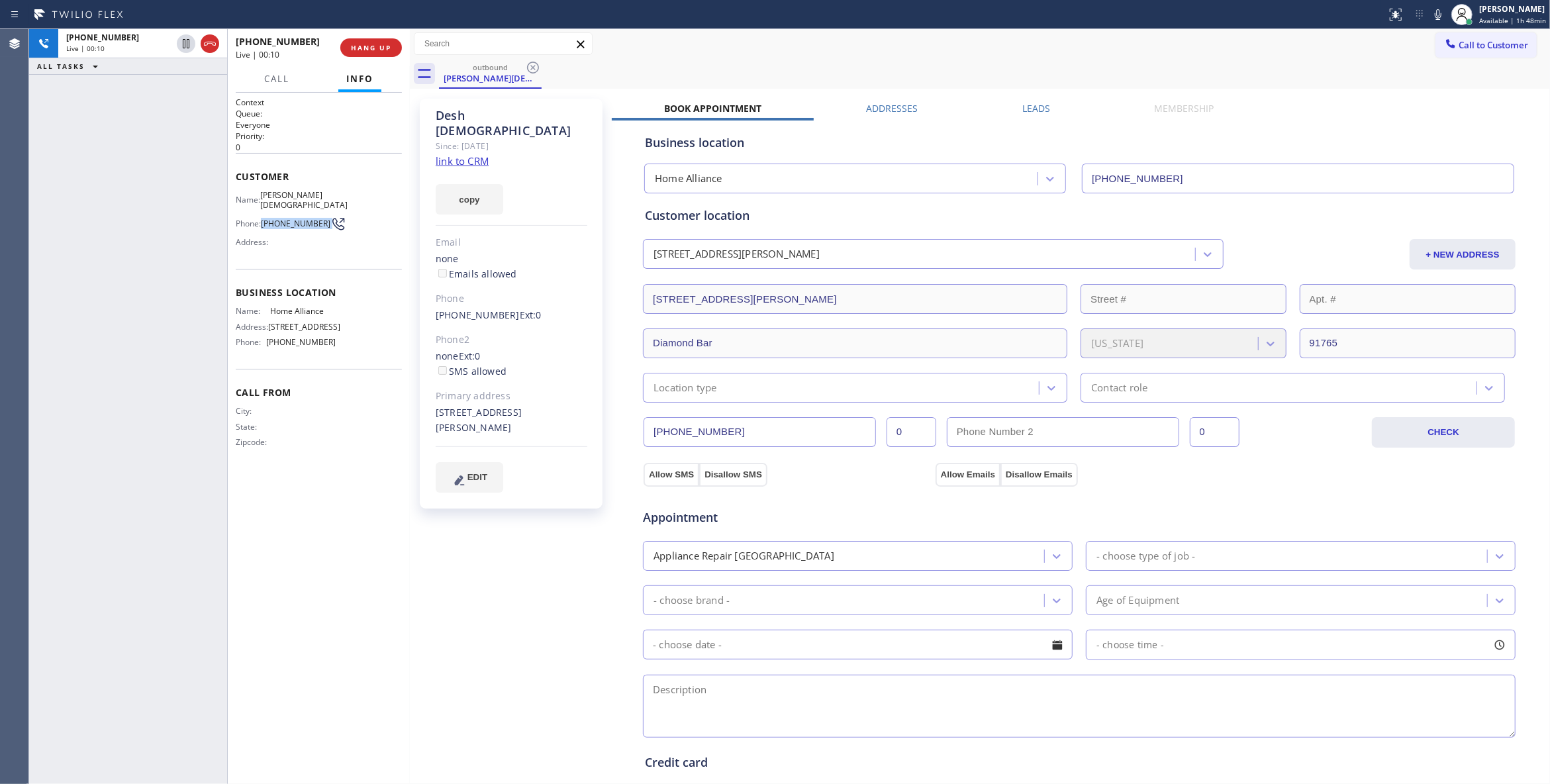
click at [279, 218] on span "[PHONE_NUMBER]" at bounding box center [295, 223] width 70 height 10
click at [371, 47] on span "HANG UP" at bounding box center [371, 47] width 40 height 9
click at [367, 47] on span "COMPLETE" at bounding box center [369, 47] width 46 height 9
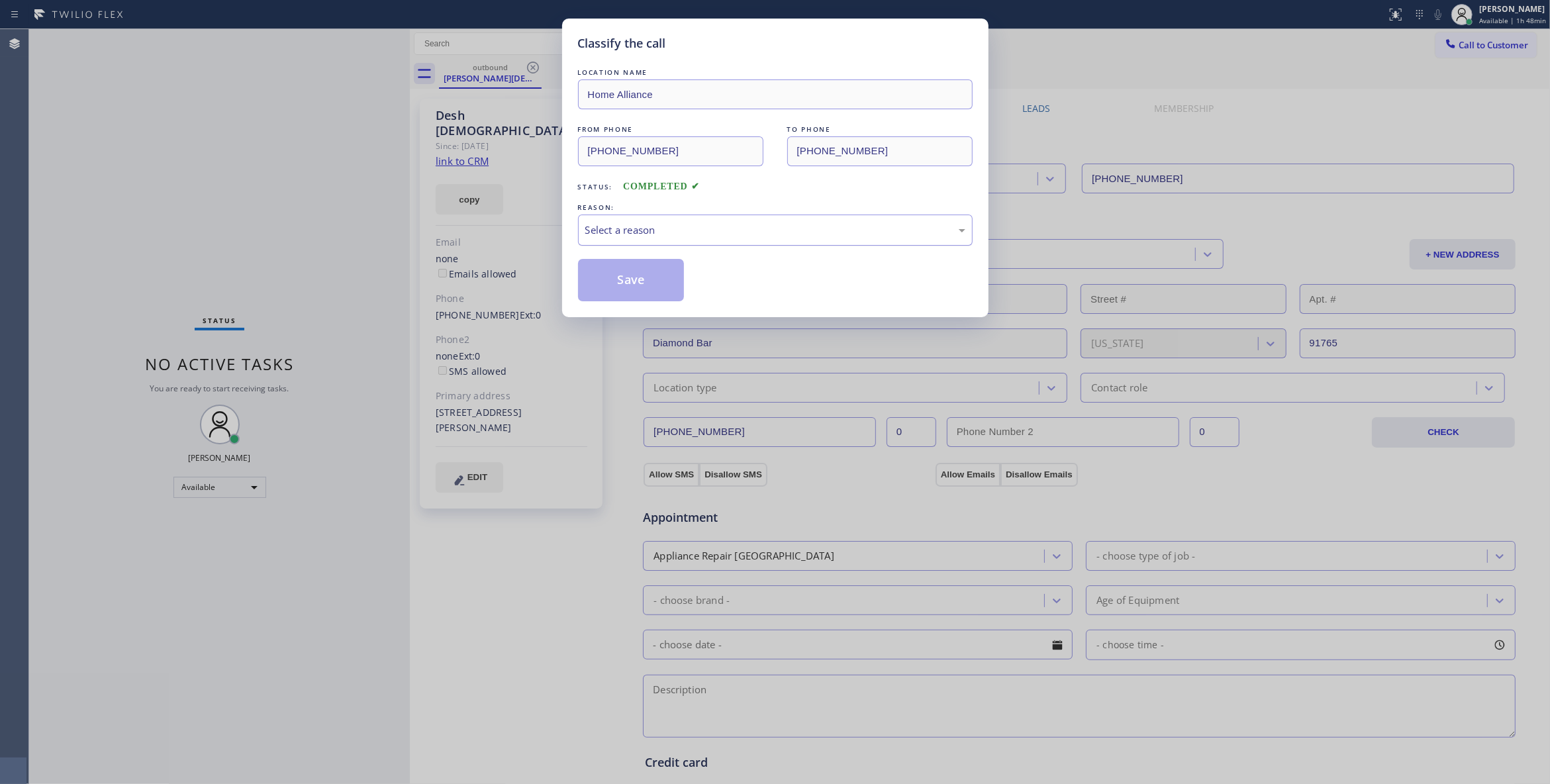
drag, startPoint x: 647, startPoint y: 250, endPoint x: 633, endPoint y: 234, distance: 21.3
click at [647, 246] on div "LOCATION NAME Home Alliance FROM PHONE [PHONE_NUMBER] TO PHONE [PHONE_NUMBER] S…" at bounding box center [775, 183] width 395 height 235
click at [633, 234] on div "Select a reason" at bounding box center [775, 230] width 380 height 16
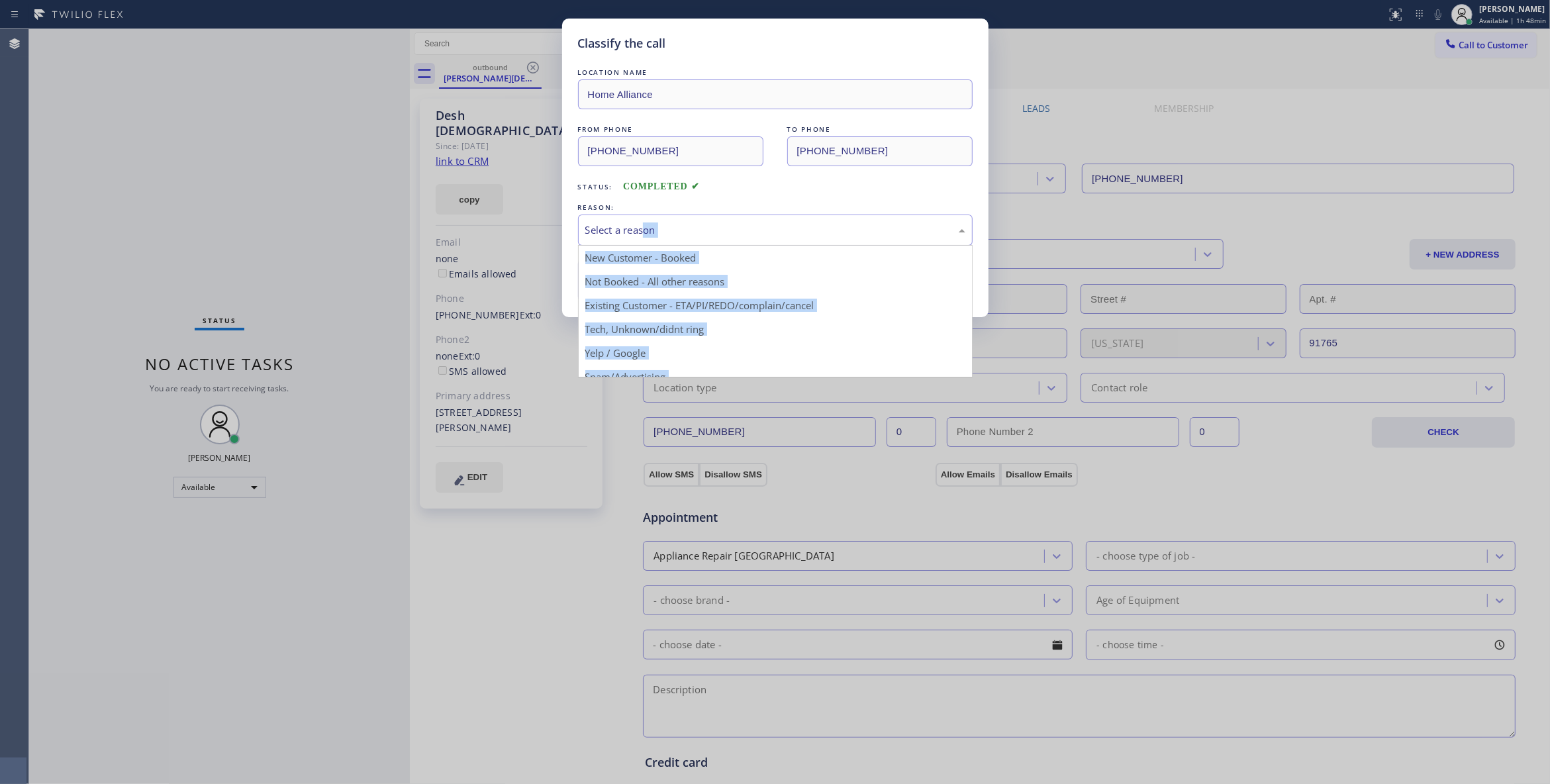
click at [787, 235] on div "Select a reason" at bounding box center [775, 230] width 380 height 16
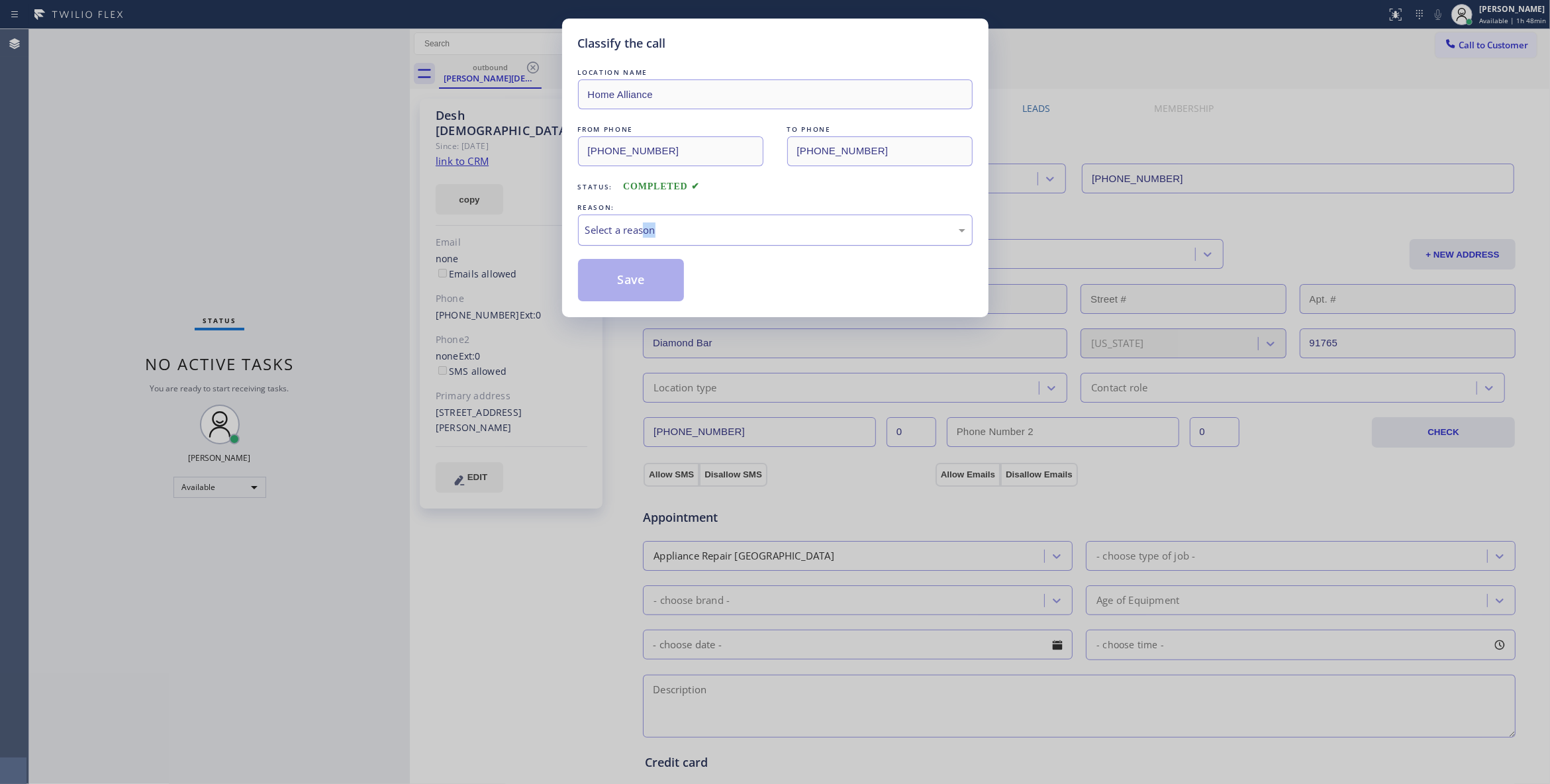
click at [724, 236] on div "Select a reason" at bounding box center [775, 230] width 380 height 16
click at [679, 284] on button "Save" at bounding box center [631, 280] width 106 height 43
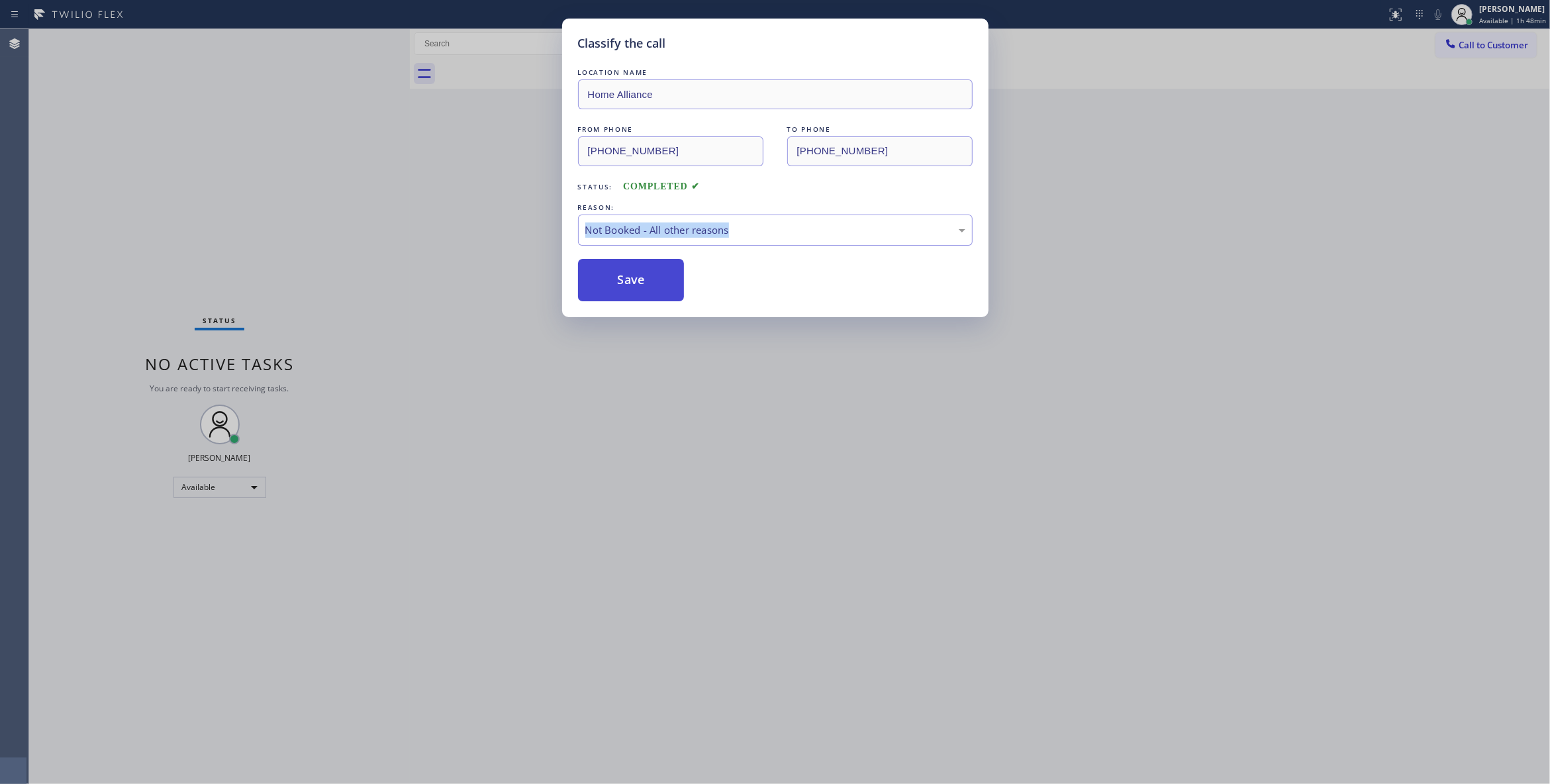
click at [653, 278] on button "Save" at bounding box center [631, 280] width 106 height 43
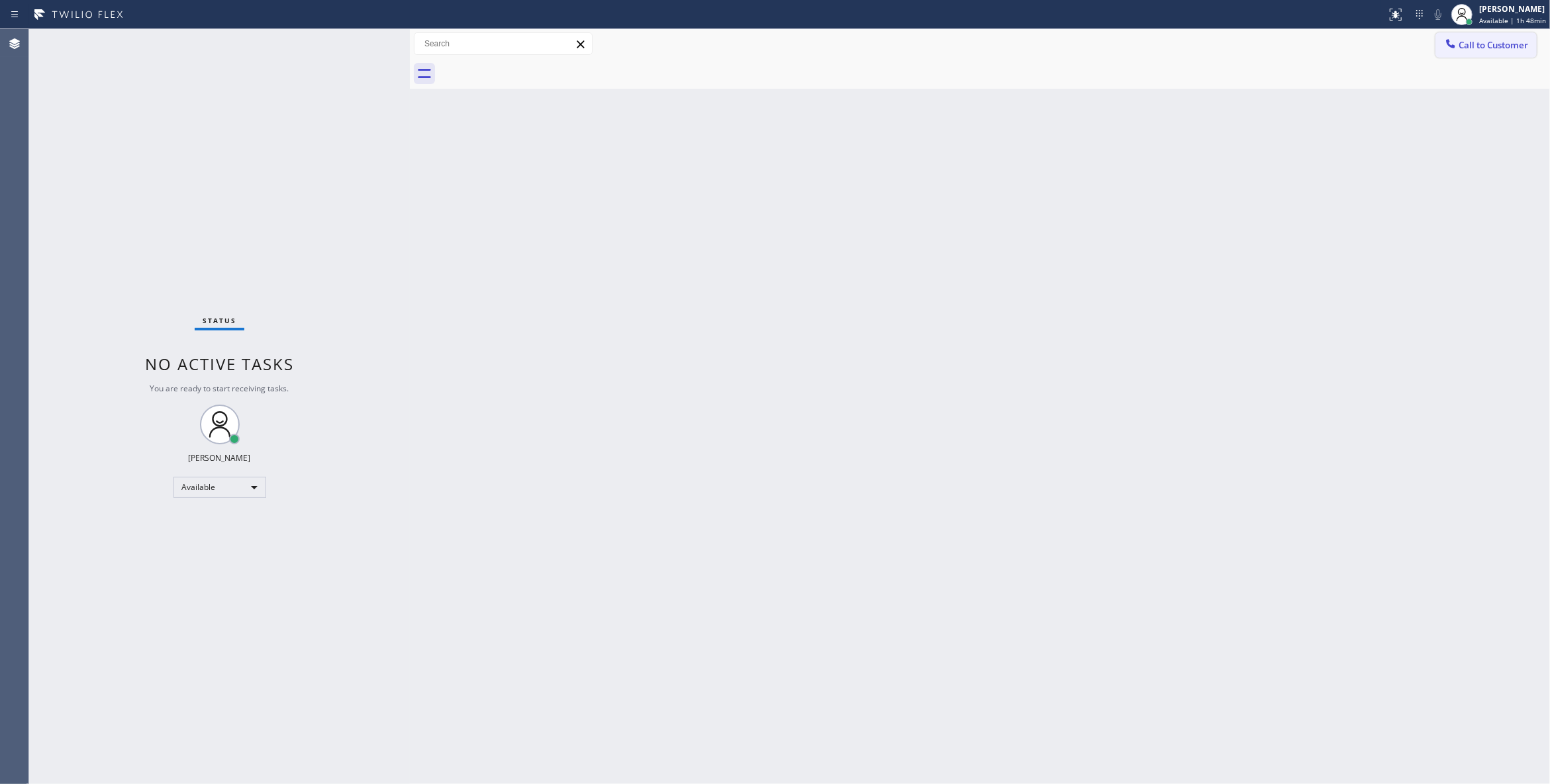
click at [1498, 46] on span "Call to Customer" at bounding box center [1494, 45] width 70 height 12
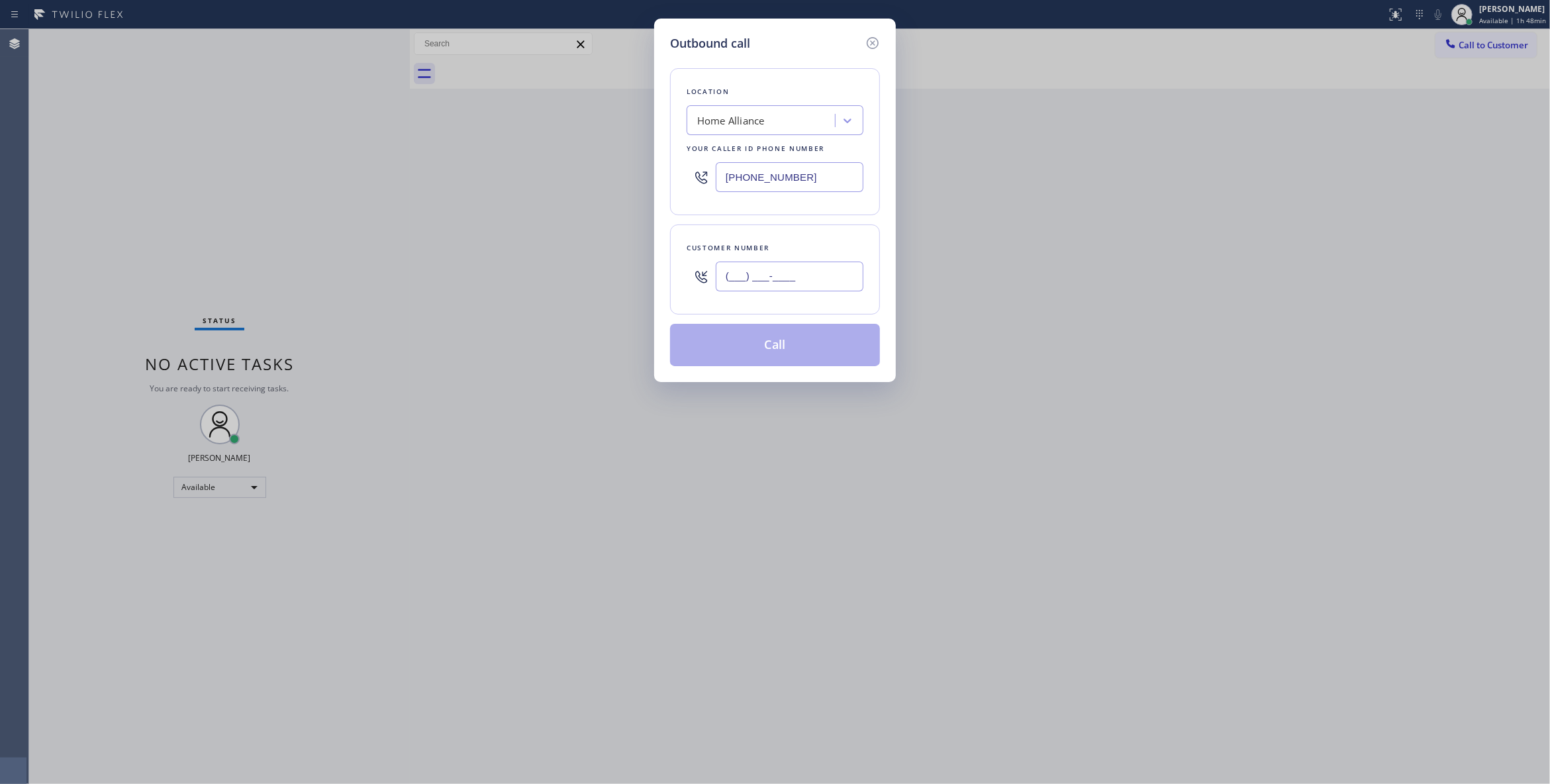
click at [788, 271] on input "(___) ___-____" at bounding box center [789, 276] width 148 height 29
paste input "626) 487-0184"
type input "[PHONE_NUMBER]"
click at [747, 355] on button "Call" at bounding box center [775, 345] width 210 height 43
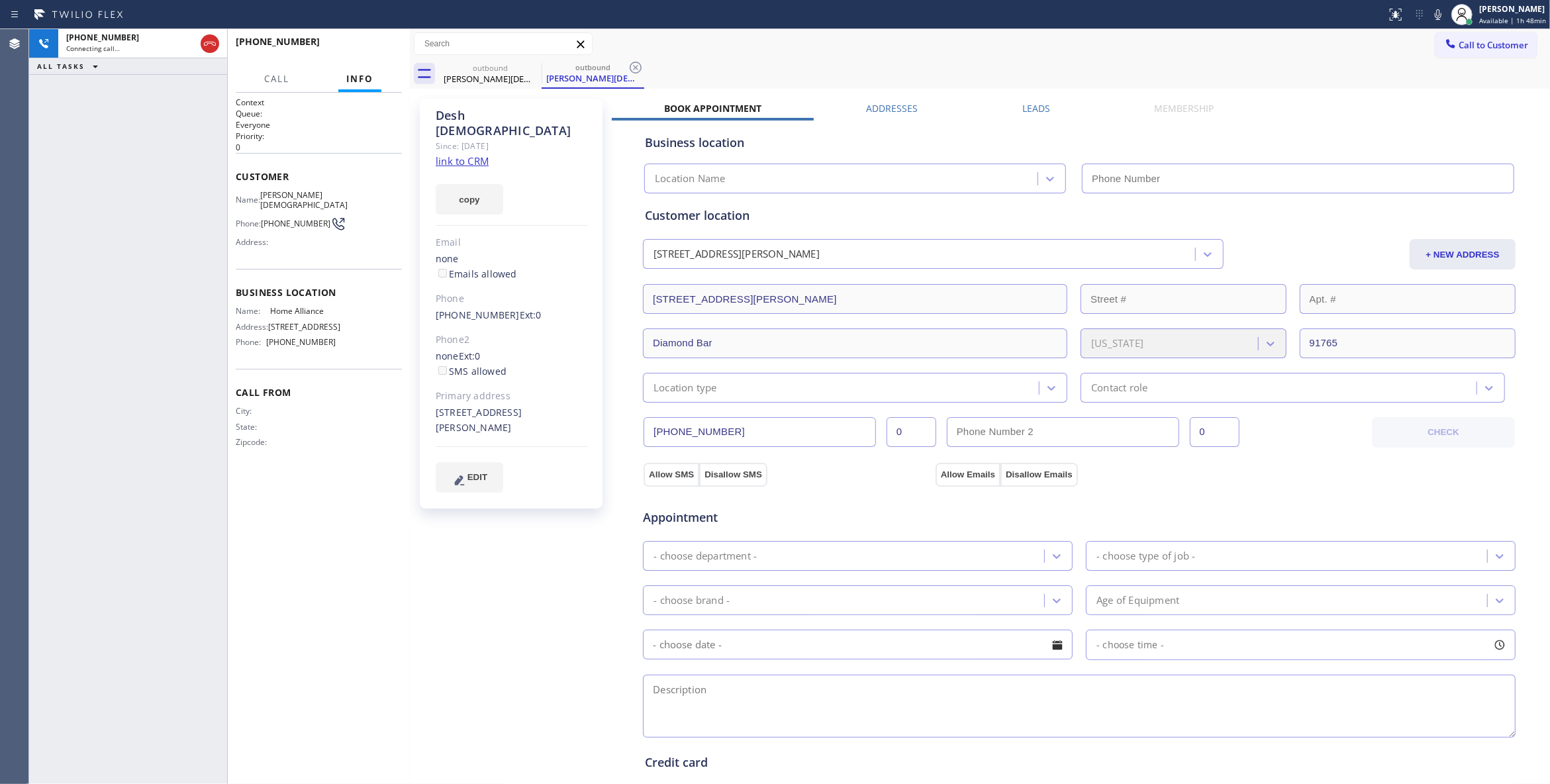
type input "[PHONE_NUMBER]"
click at [635, 68] on icon at bounding box center [636, 67] width 12 height 12
click at [366, 46] on span "HANG UP" at bounding box center [371, 47] width 40 height 9
click at [366, 46] on span "COMPLETE" at bounding box center [369, 47] width 46 height 9
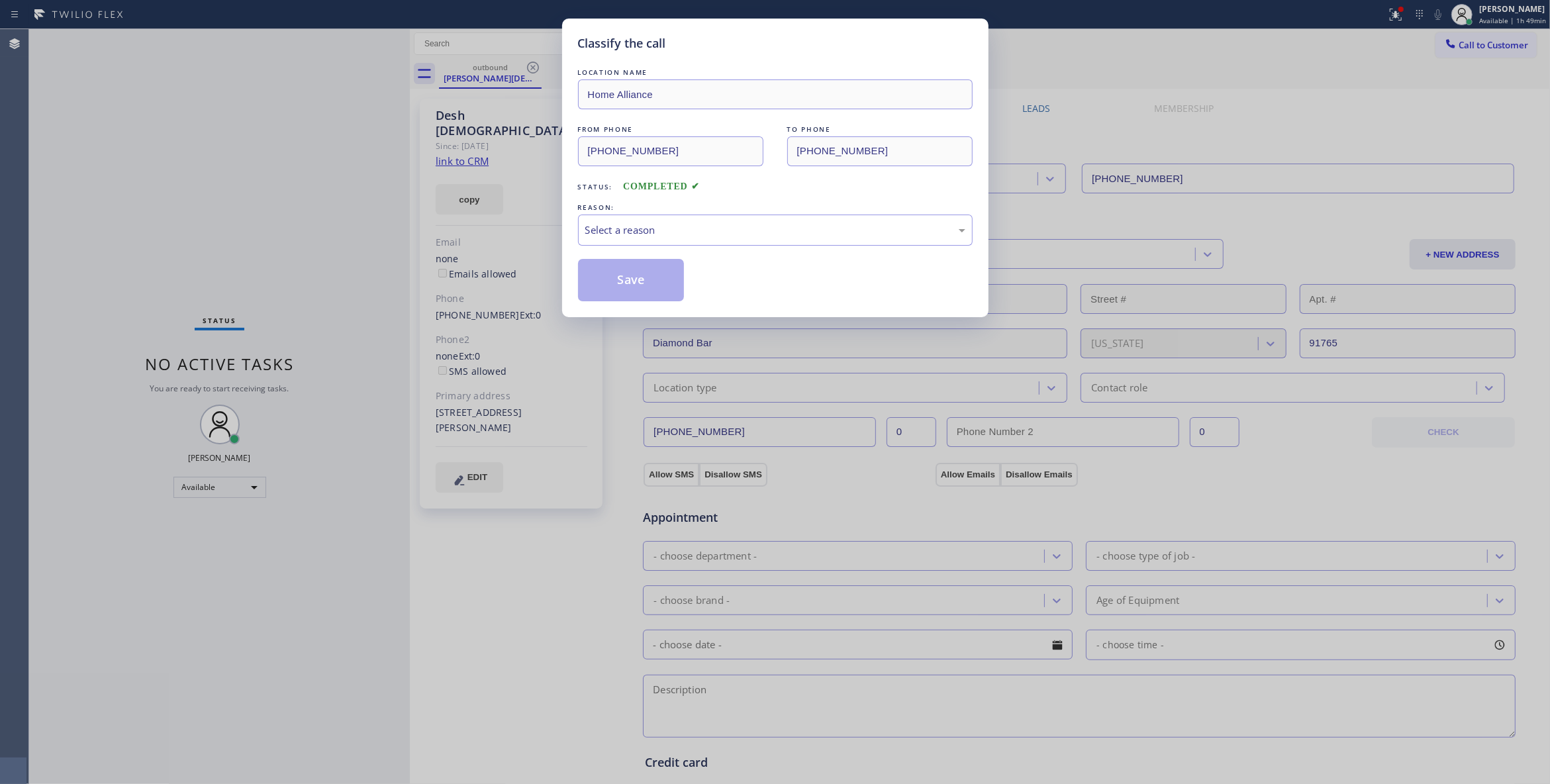
click at [613, 213] on div "REASON:" at bounding box center [775, 207] width 395 height 14
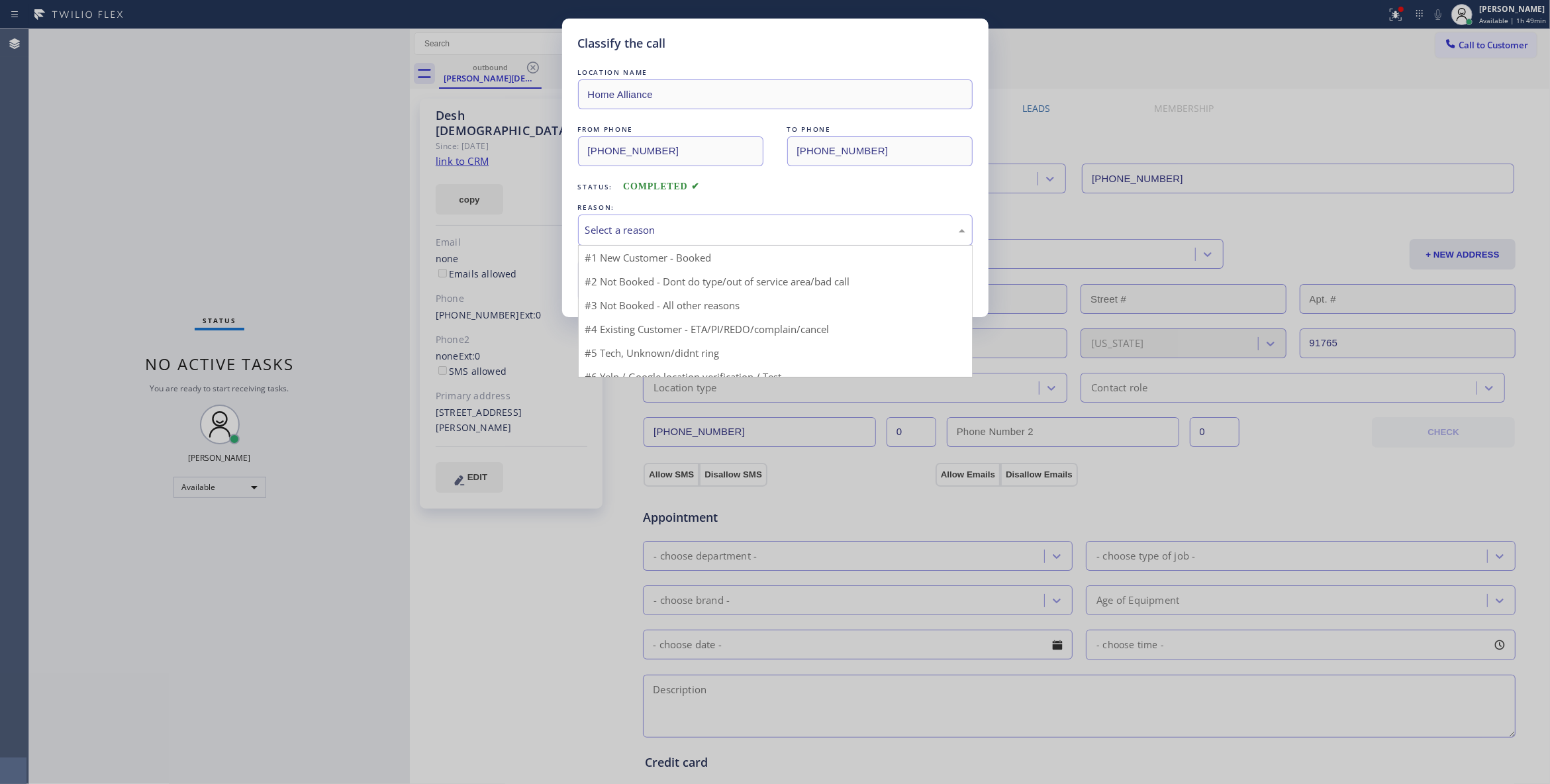
click at [616, 228] on div "Select a reason" at bounding box center [775, 230] width 380 height 16
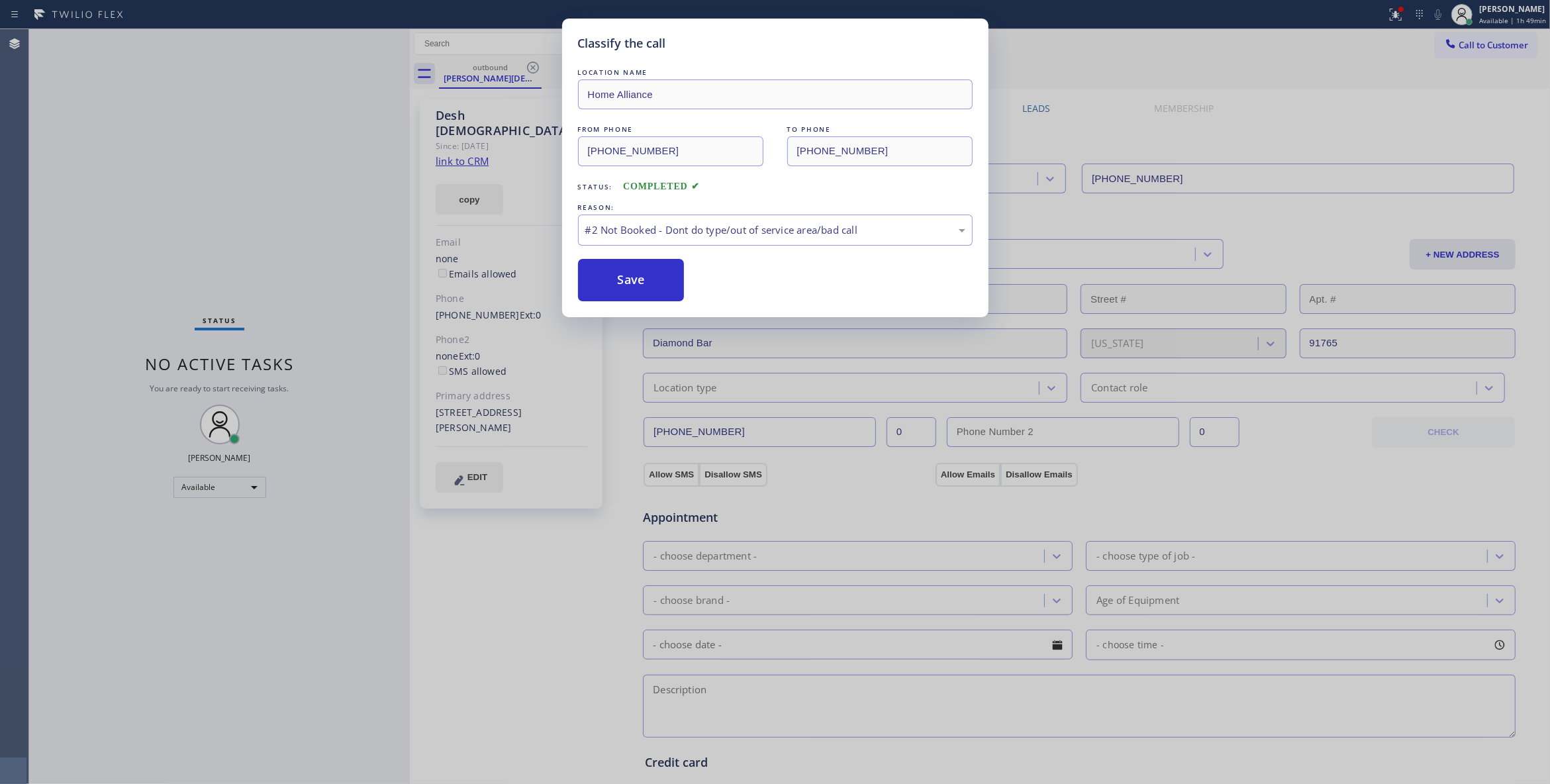
click at [623, 282] on button "Save" at bounding box center [631, 280] width 106 height 43
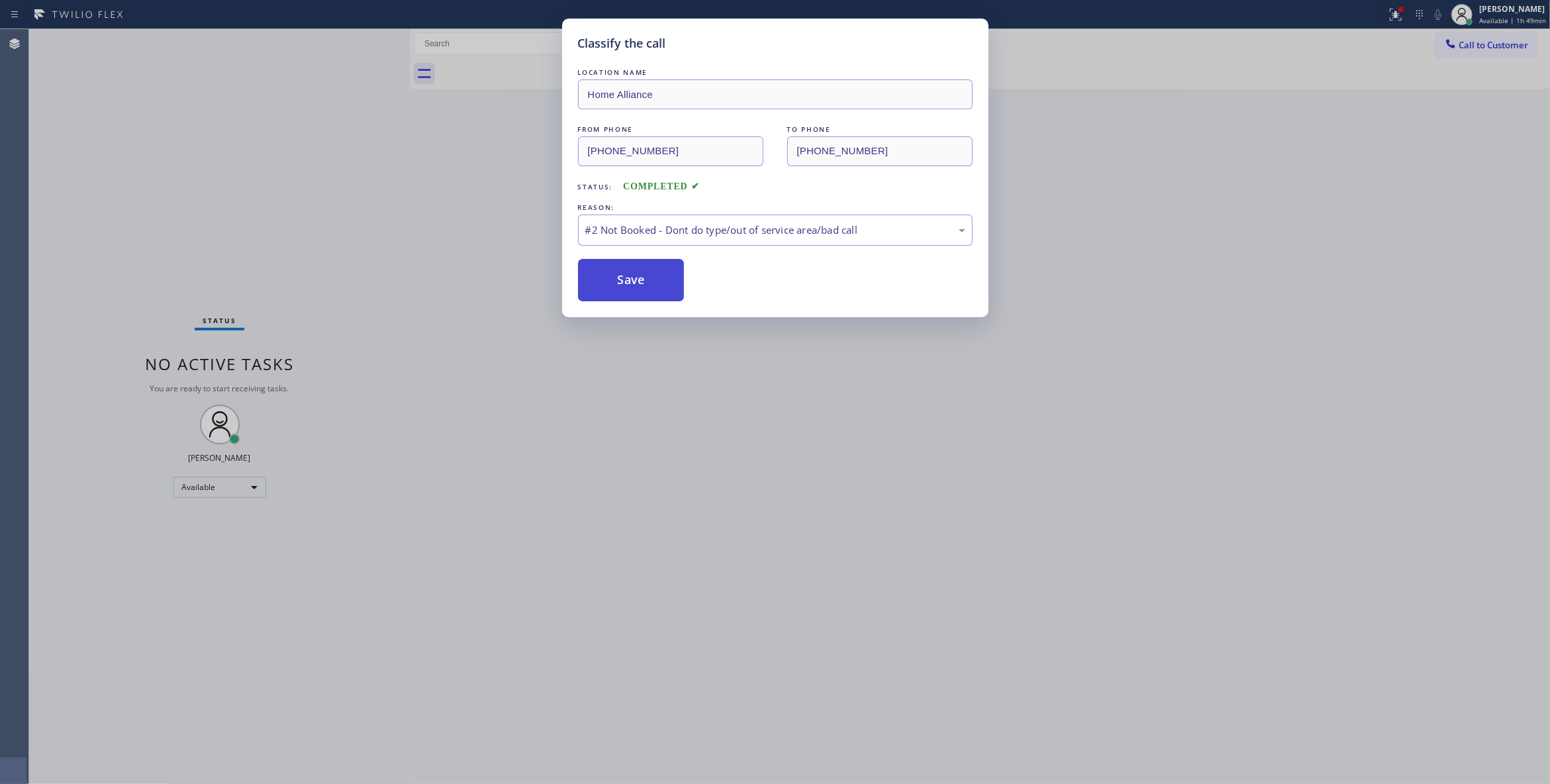
click at [627, 284] on button "Save" at bounding box center [631, 280] width 106 height 43
click at [633, 273] on button "Save" at bounding box center [631, 280] width 106 height 43
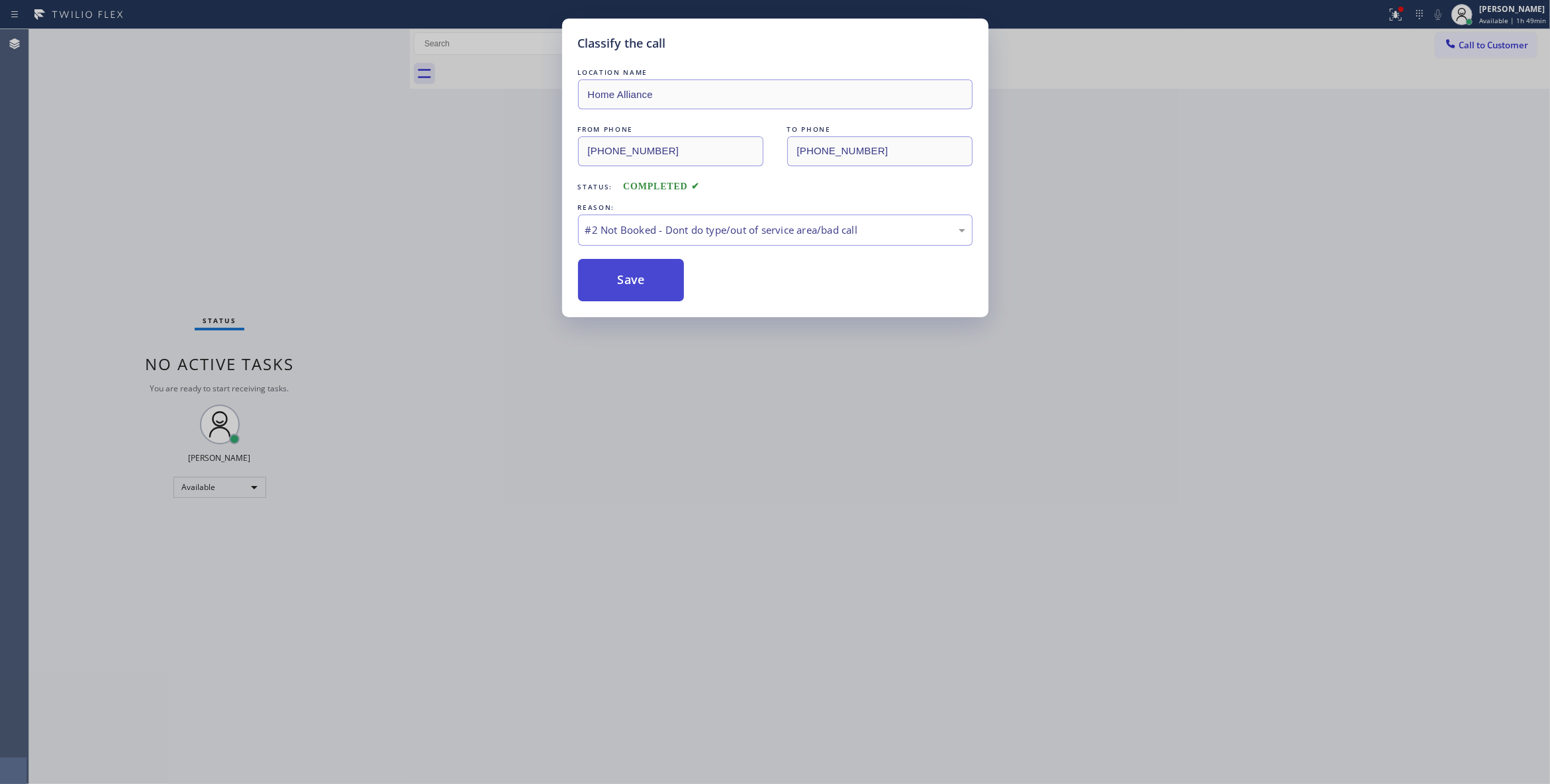
click at [633, 273] on button "Save" at bounding box center [631, 280] width 106 height 43
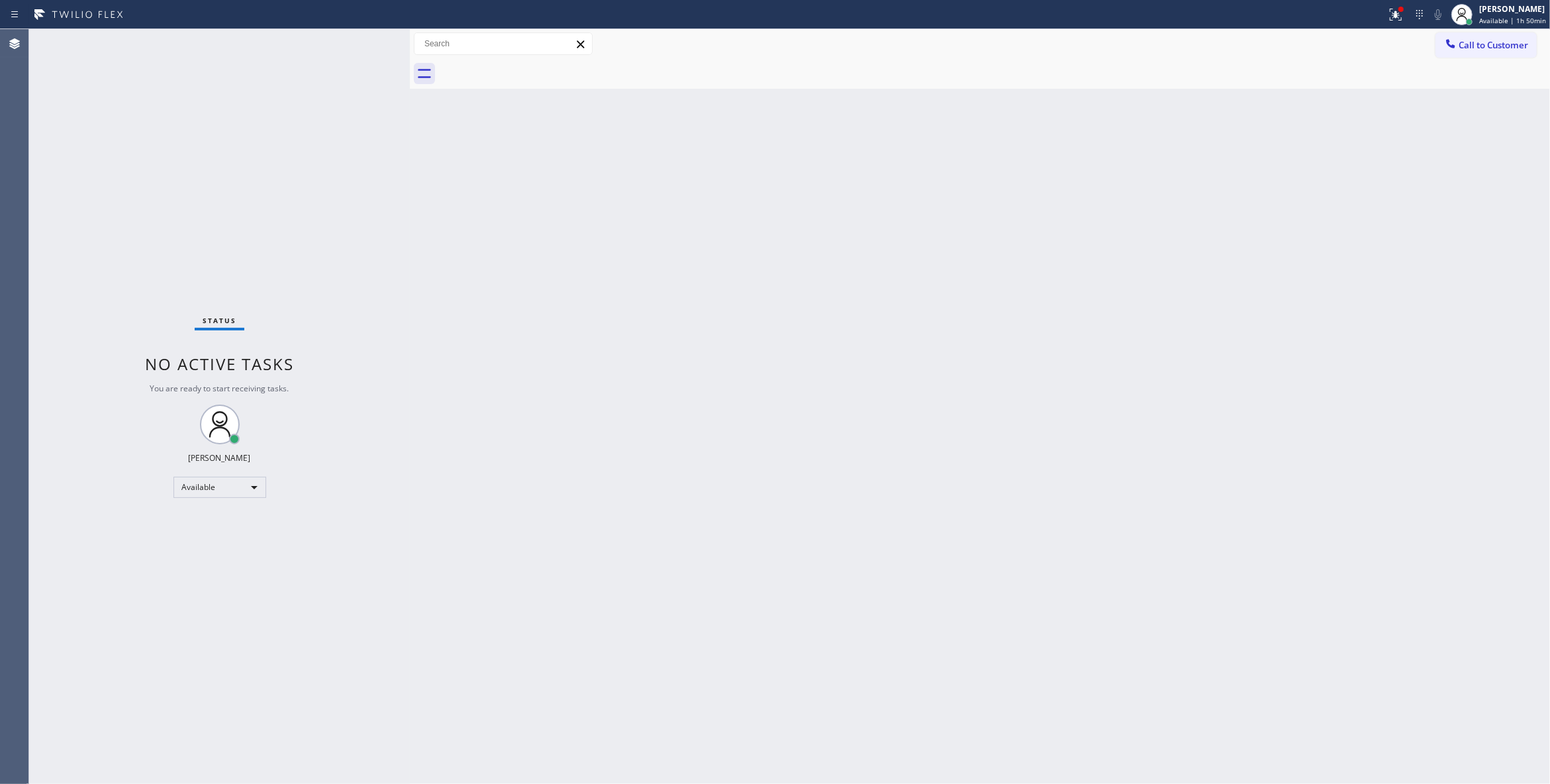
drag, startPoint x: 1482, startPoint y: 51, endPoint x: 732, endPoint y: 267, distance: 780.5
click at [1481, 51] on span "Call to Customer" at bounding box center [1494, 45] width 70 height 12
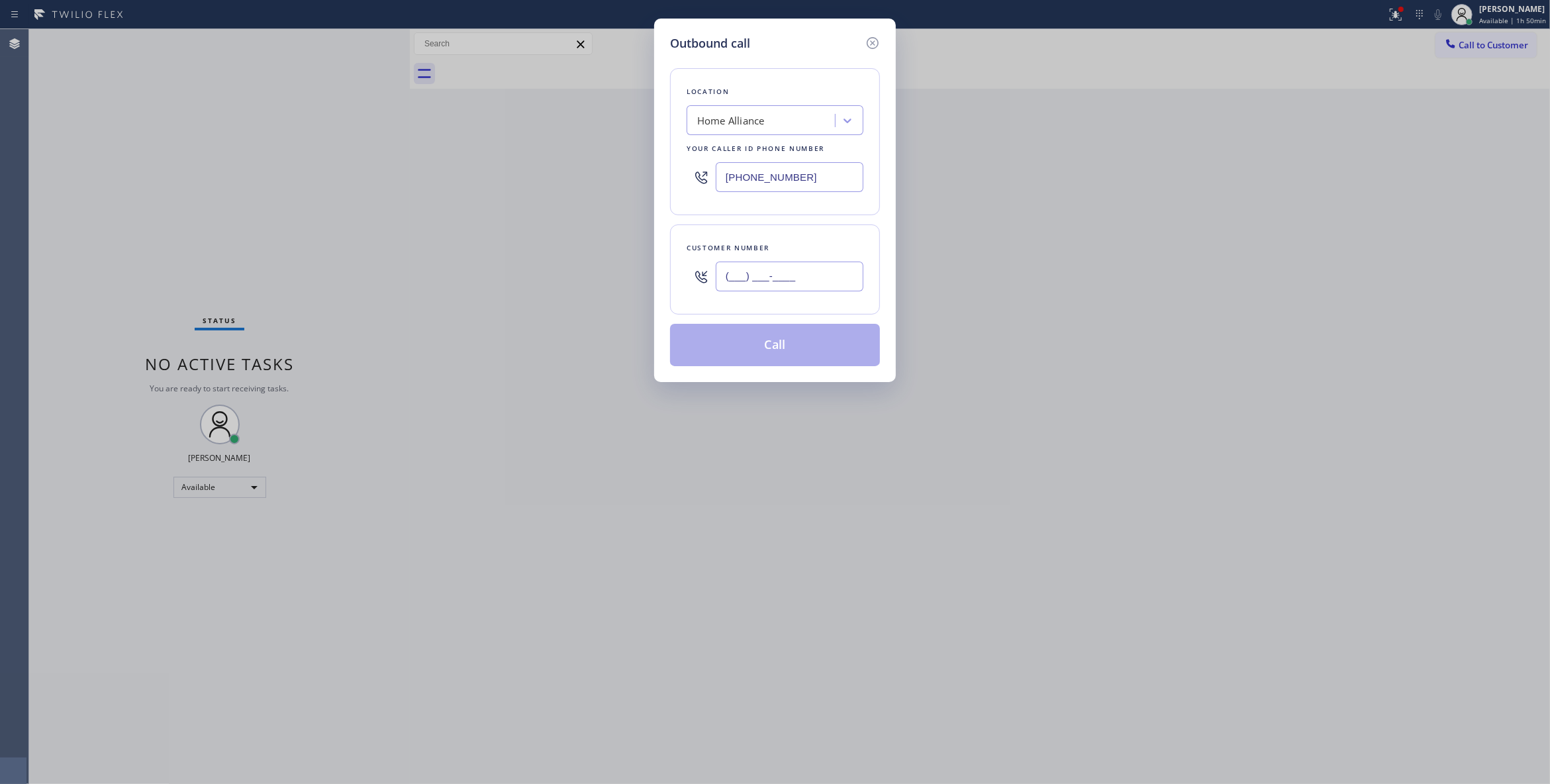
click at [721, 280] on input "(___) ___-____" at bounding box center [789, 276] width 148 height 29
paste input "312) 502-8030"
type input "[PHONE_NUMBER]"
click at [761, 355] on button "Call" at bounding box center [775, 345] width 210 height 43
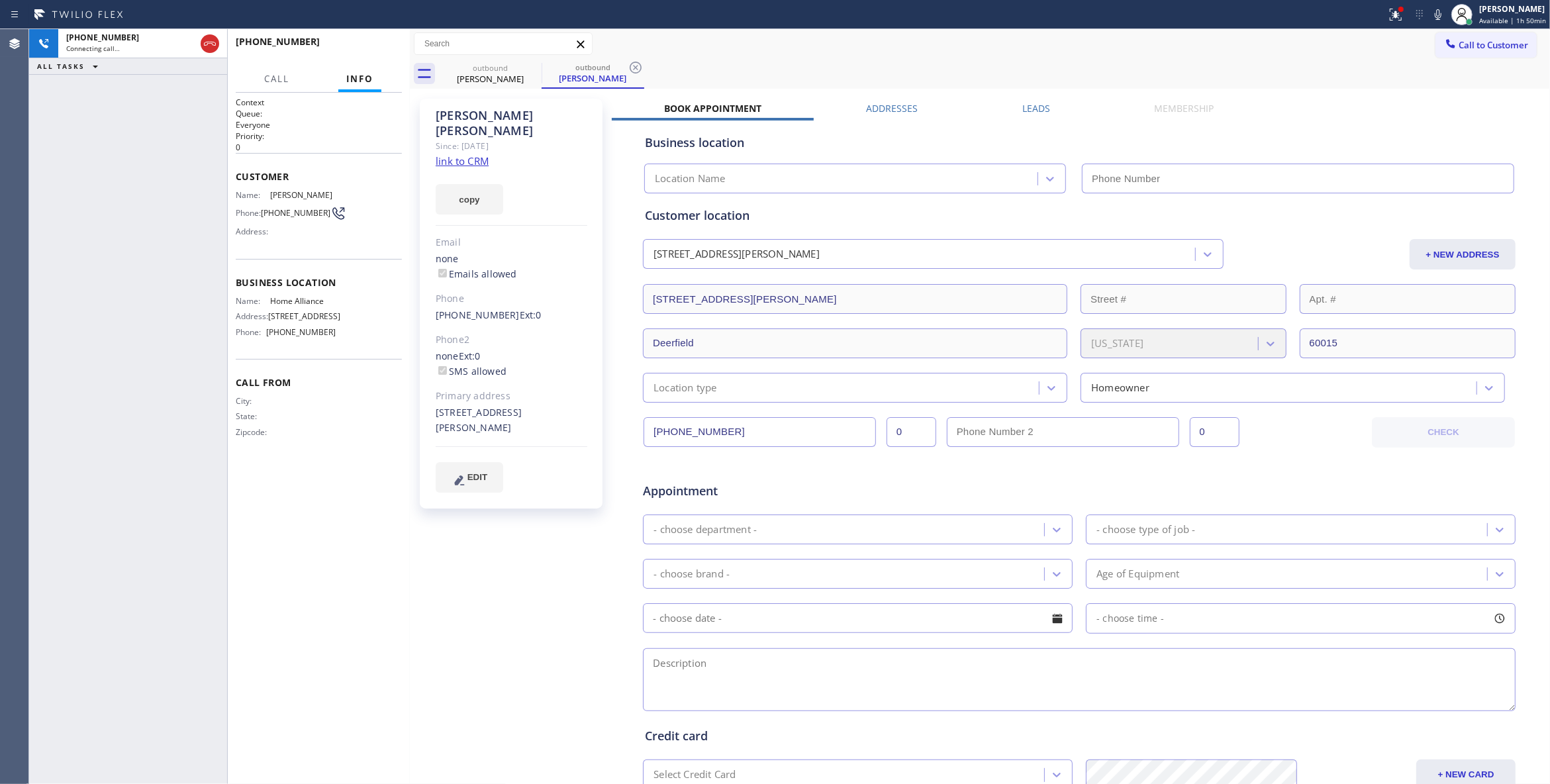
type input "[PHONE_NUMBER]"
click at [635, 68] on icon at bounding box center [636, 67] width 12 height 12
click at [469, 168] on div "copy" at bounding box center [511, 191] width 151 height 46
click at [469, 155] on link "link to CRM" at bounding box center [462, 161] width 53 height 13
click at [363, 45] on span "HANG UP" at bounding box center [371, 47] width 40 height 9
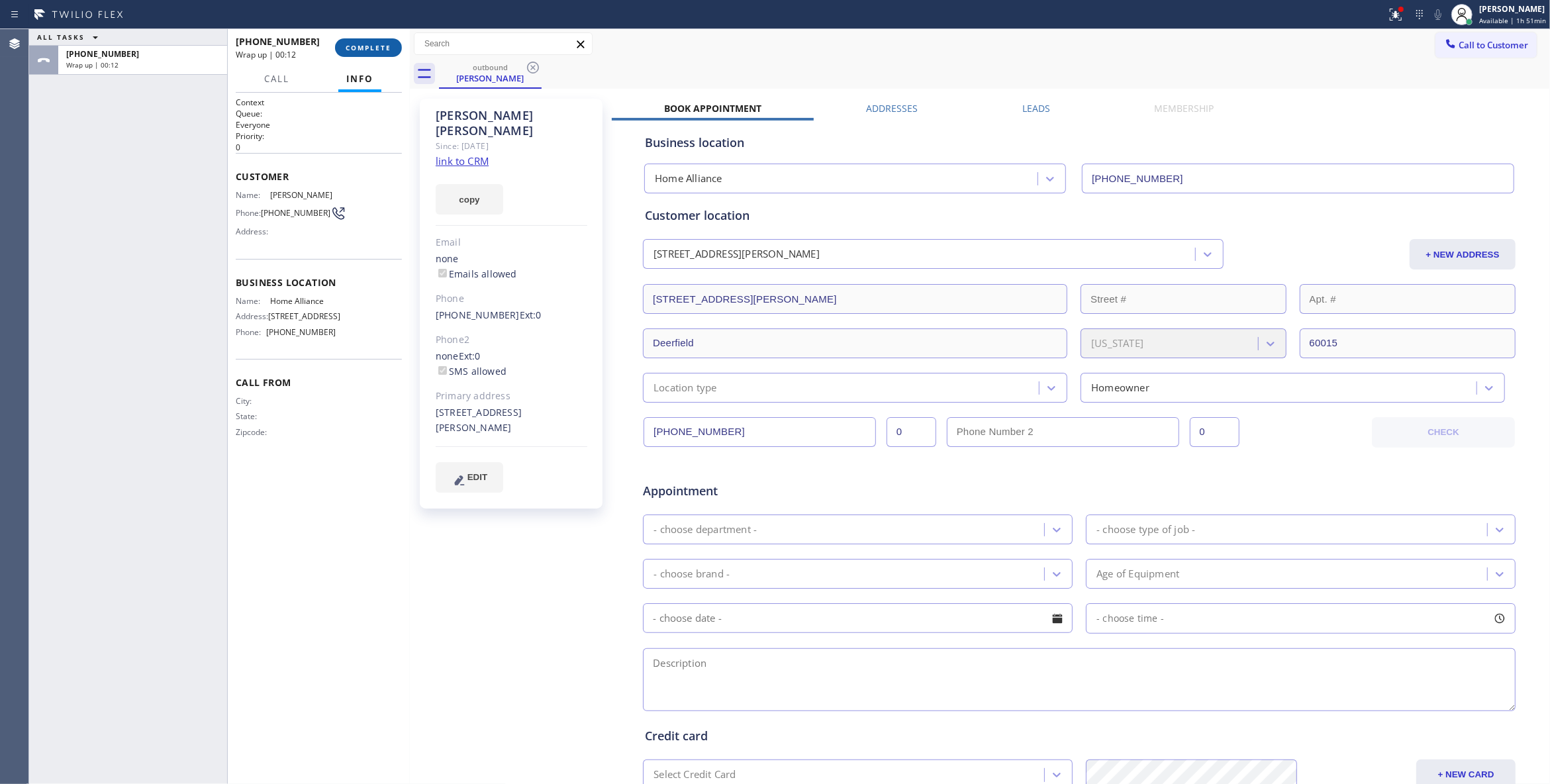
click at [376, 40] on button "COMPLETE" at bounding box center [369, 47] width 67 height 19
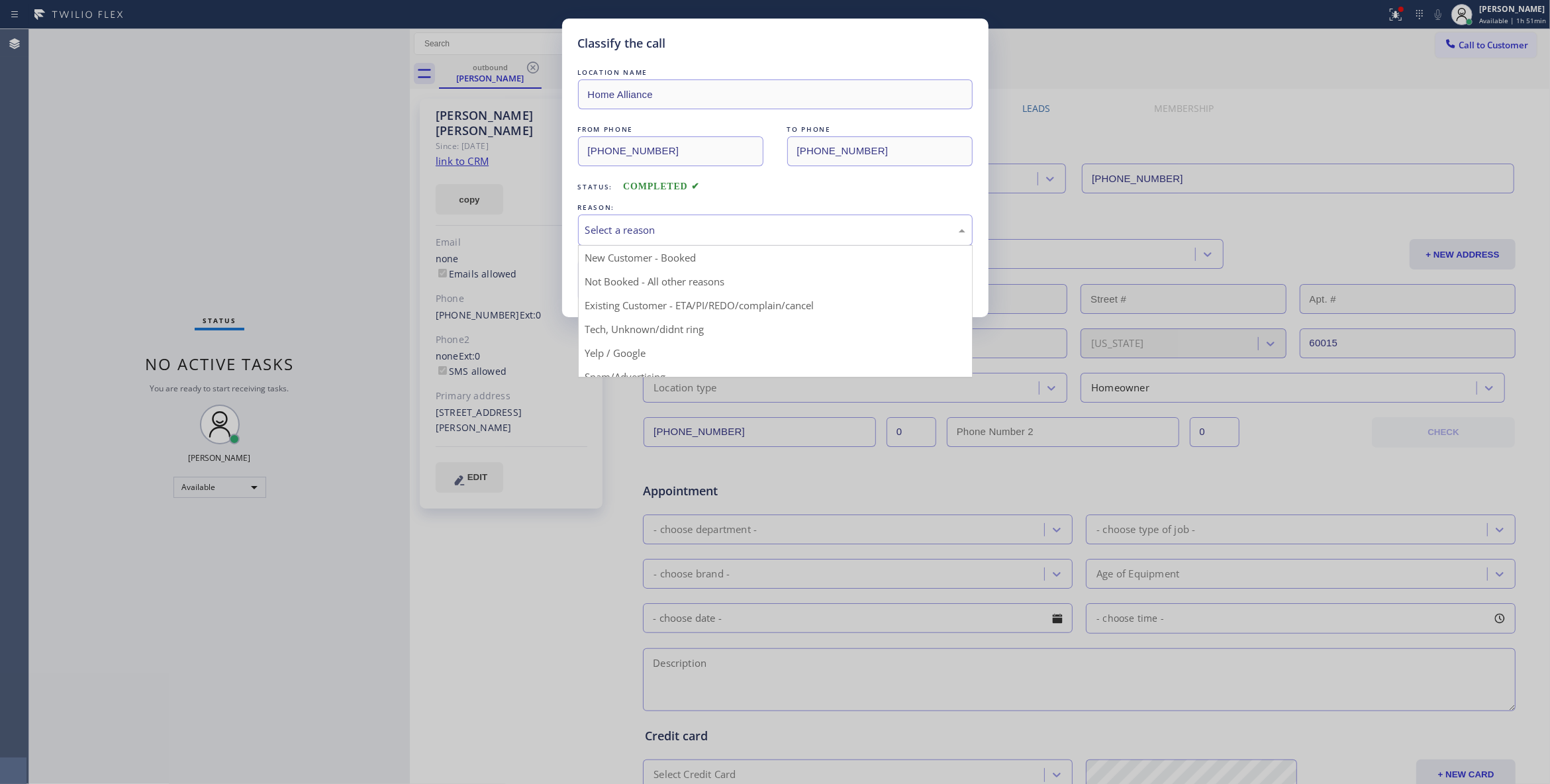
click at [680, 231] on div "Select a reason" at bounding box center [775, 230] width 380 height 16
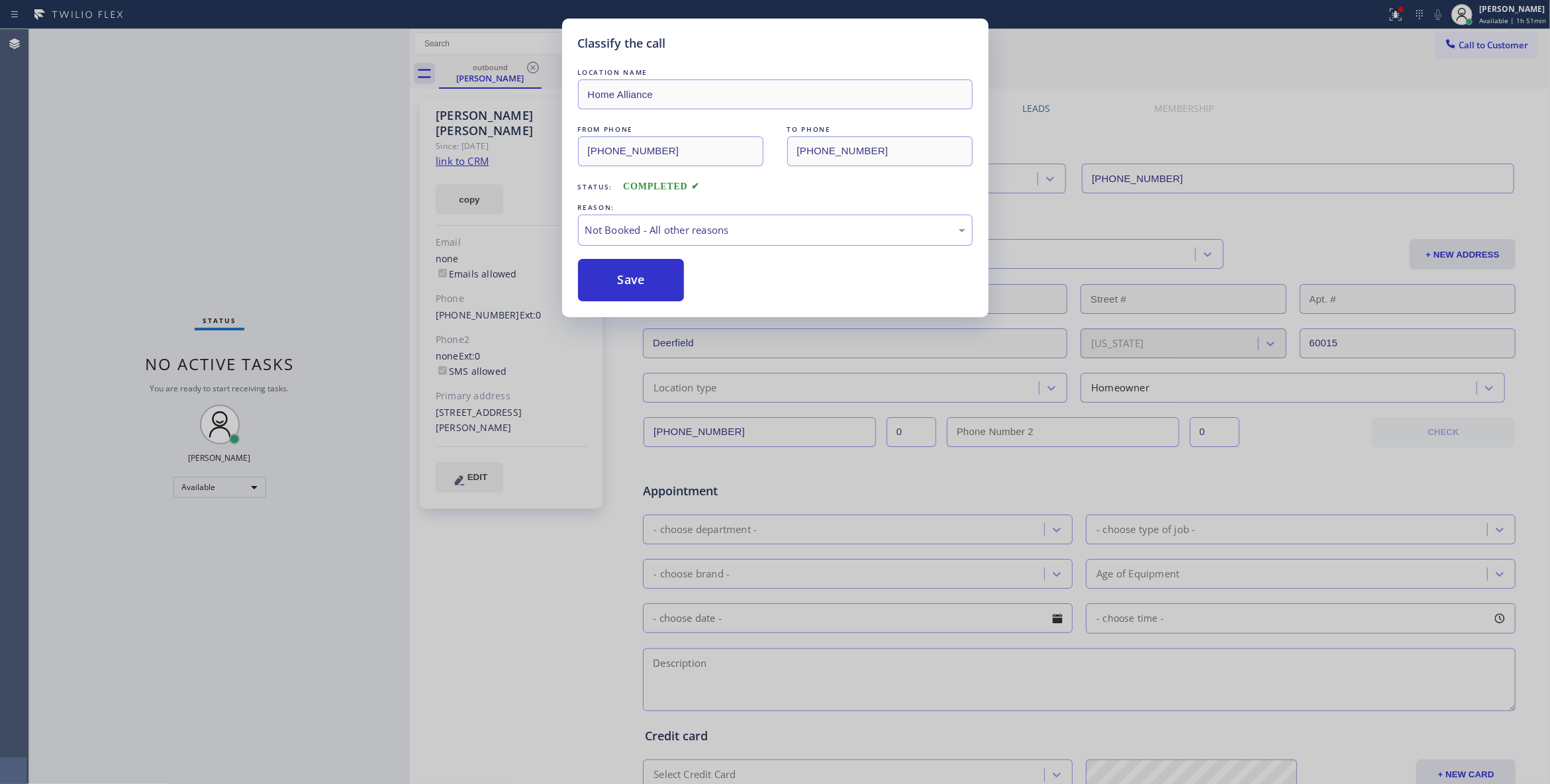
click at [625, 287] on button "Save" at bounding box center [631, 280] width 106 height 43
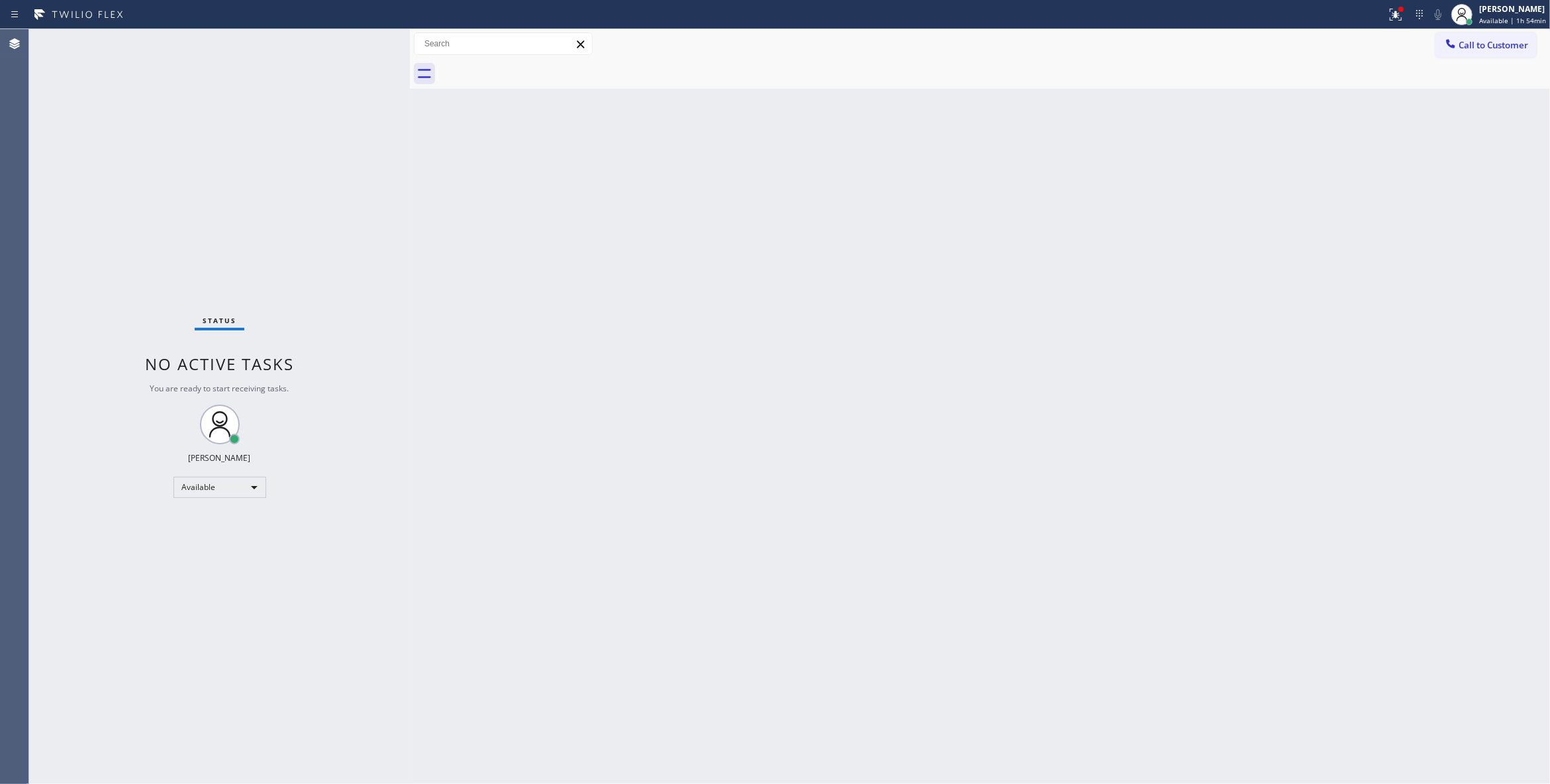
click at [249, 199] on div "Status No active tasks You are ready to start receiving tasks. [PERSON_NAME] Av…" at bounding box center [220, 406] width 381 height 755
click at [1503, 54] on button "Call to Customer" at bounding box center [1486, 45] width 101 height 25
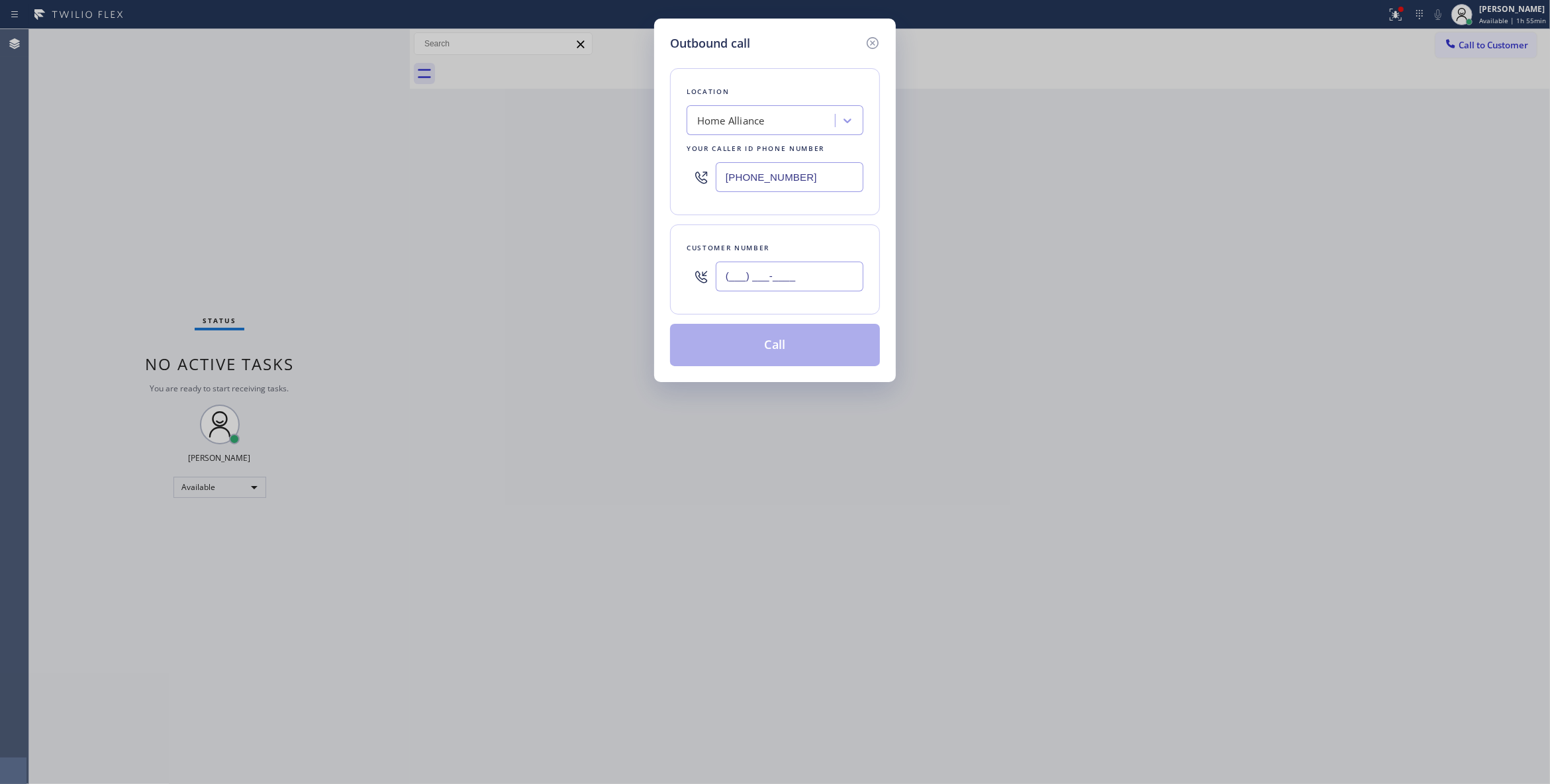
click at [805, 276] on input "(___) ___-____" at bounding box center [789, 276] width 148 height 29
paste input "530) 646-6070"
type input "[PHONE_NUMBER]"
click at [779, 351] on button "Call" at bounding box center [775, 345] width 210 height 43
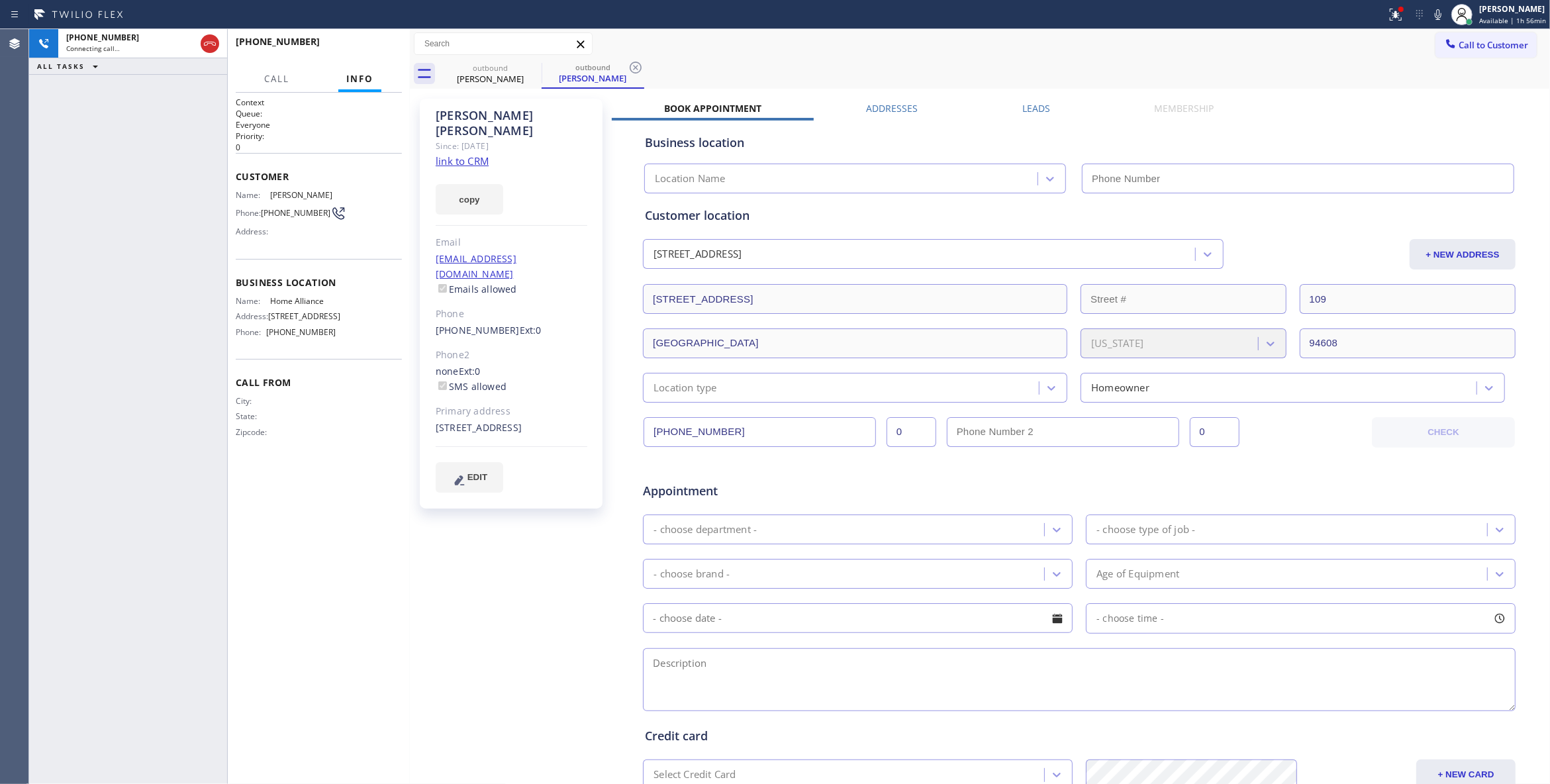
type input "[PHONE_NUMBER]"
click at [636, 65] on icon at bounding box center [636, 67] width 16 height 16
click at [374, 40] on button "HANG UP" at bounding box center [371, 47] width 61 height 19
click at [366, 45] on span "COMPLETE" at bounding box center [369, 47] width 46 height 9
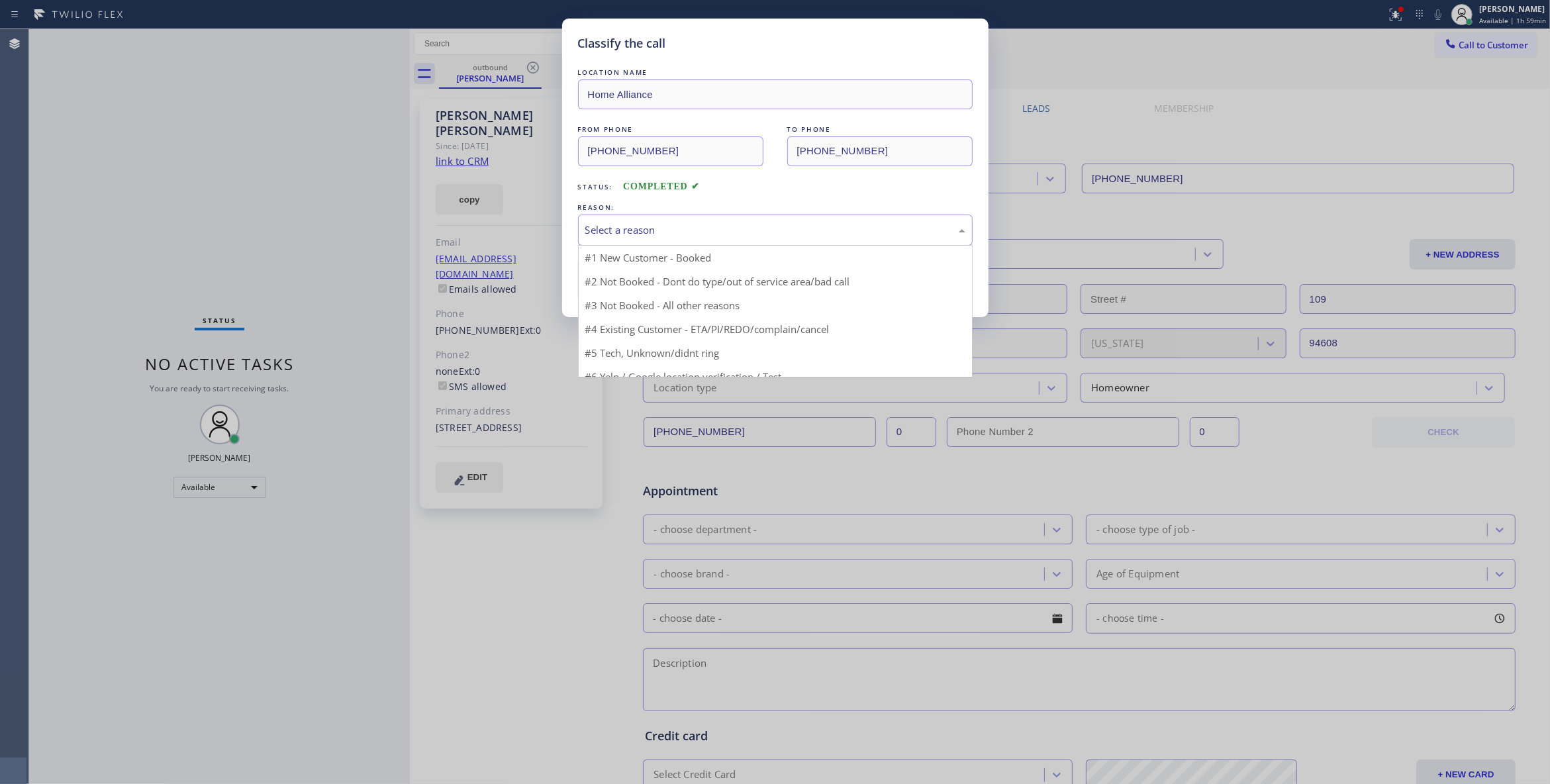
click at [661, 241] on div "Select a reason" at bounding box center [775, 230] width 395 height 31
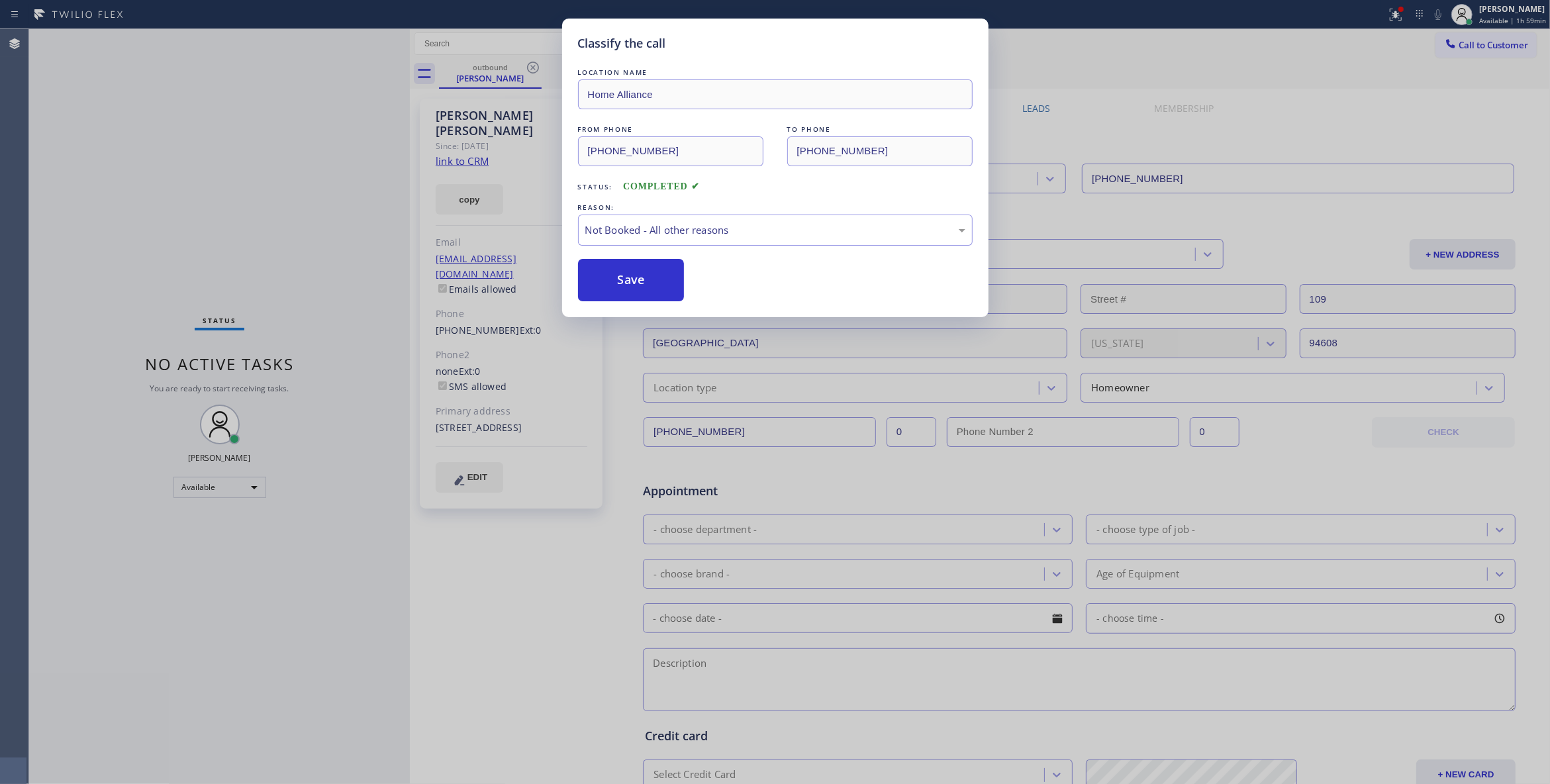
click at [649, 274] on button "Save" at bounding box center [631, 280] width 106 height 43
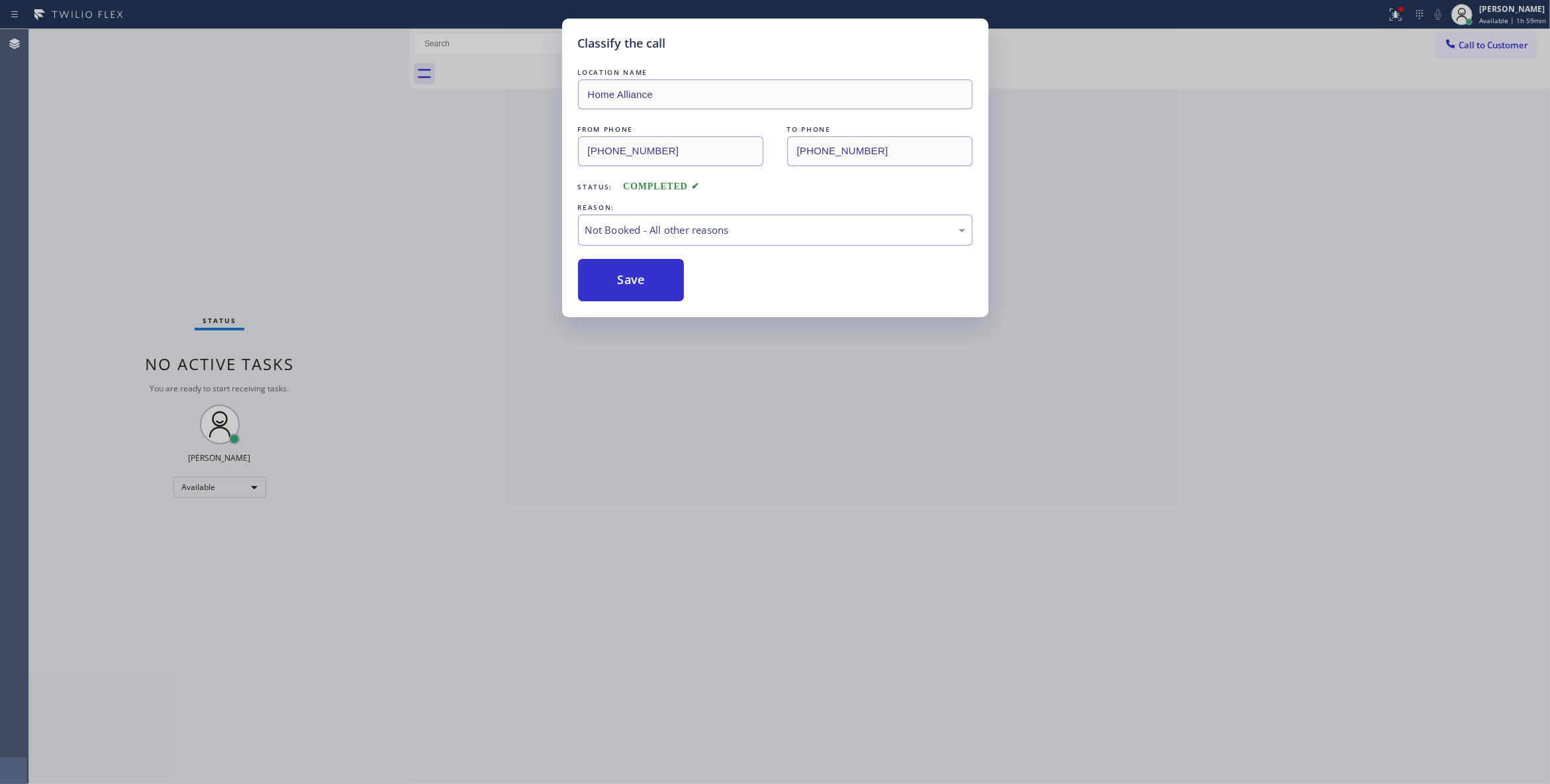
click at [649, 274] on button "Save" at bounding box center [631, 280] width 106 height 43
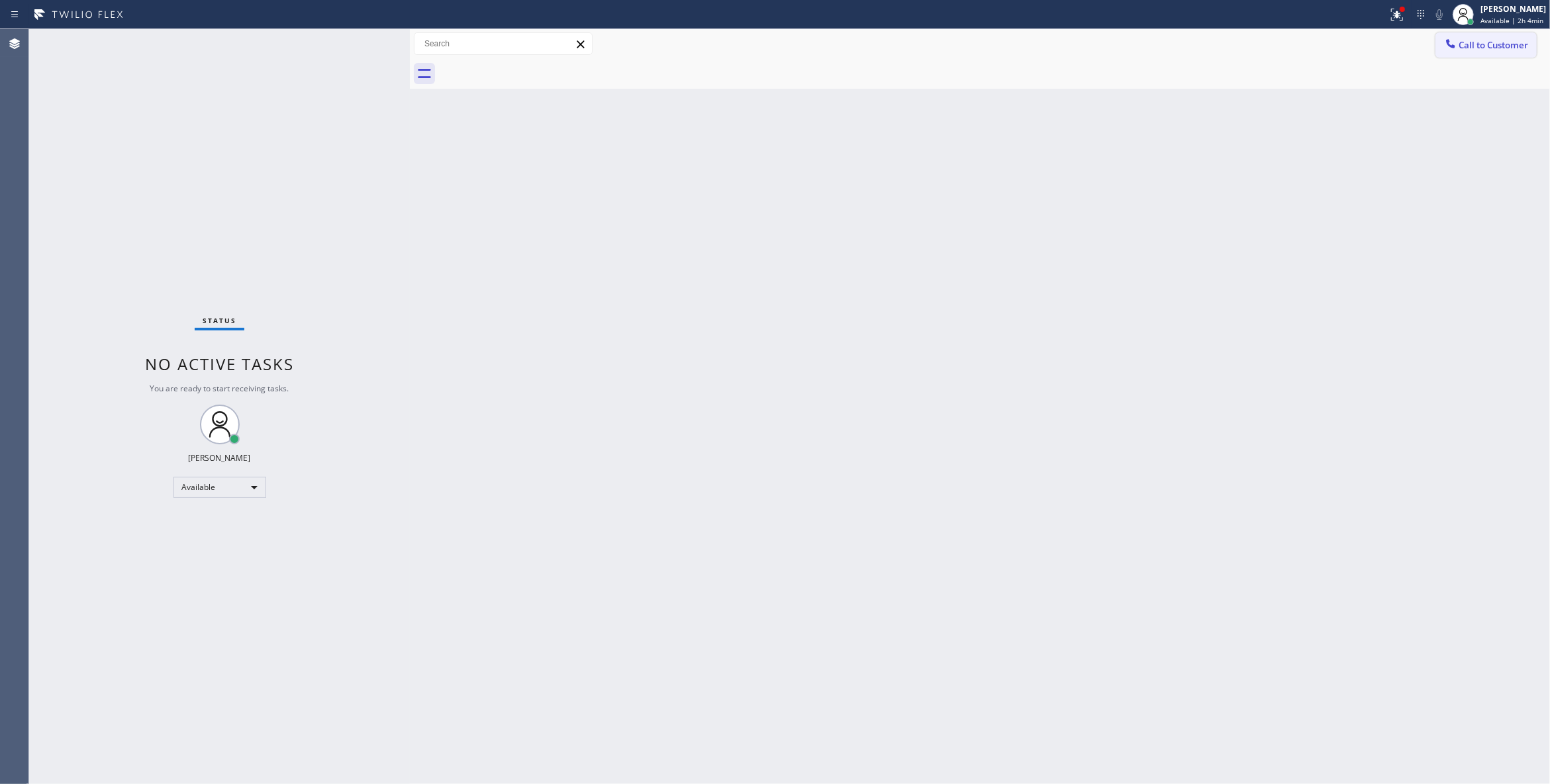
click at [1512, 46] on span "Call to Customer" at bounding box center [1494, 45] width 70 height 12
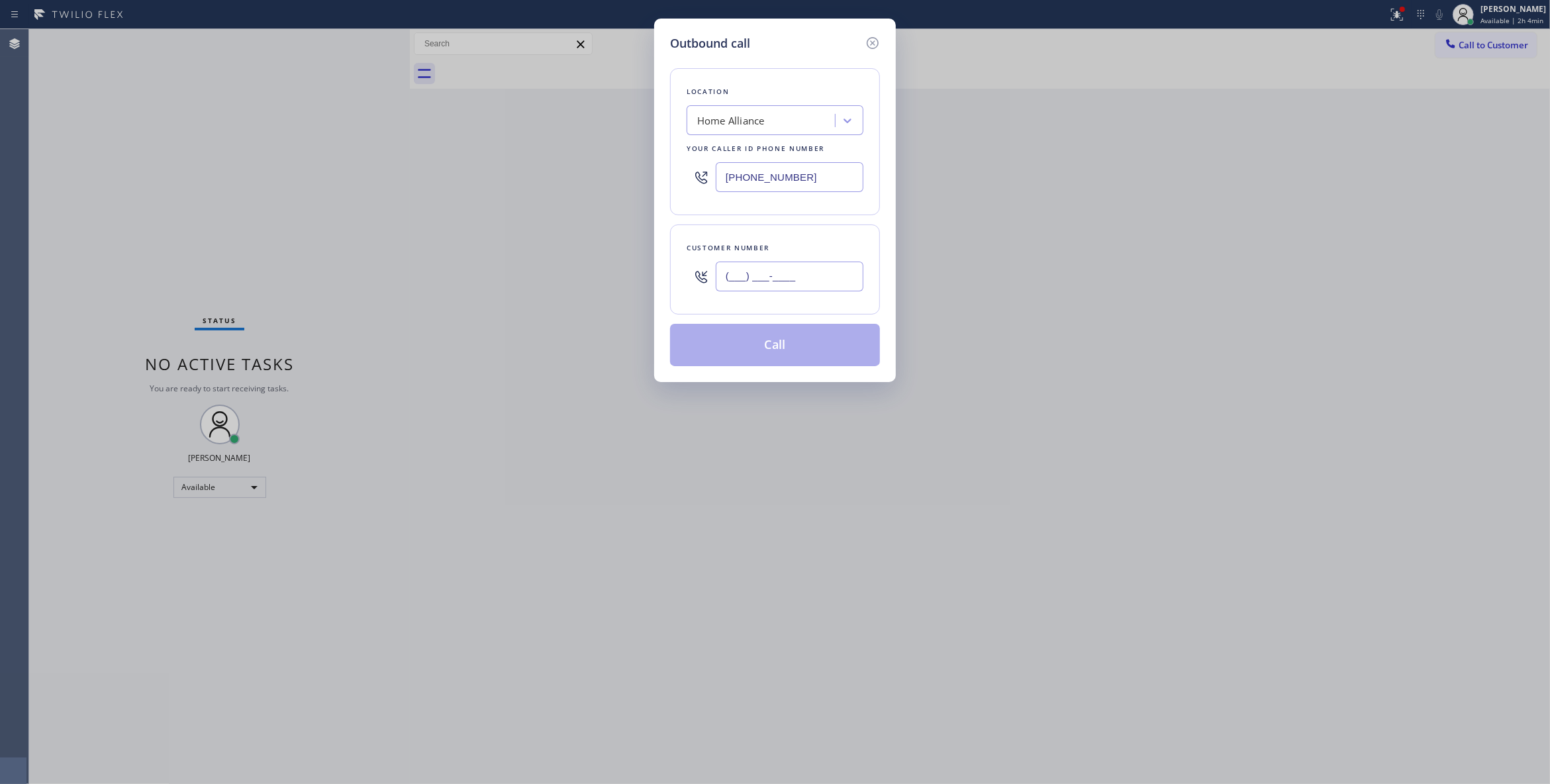
click at [797, 282] on input "(___) ___-____" at bounding box center [789, 276] width 148 height 29
paste input "626) 676-0817"
type input "[PHONE_NUMBER]"
click at [739, 348] on button "Call" at bounding box center [775, 345] width 210 height 43
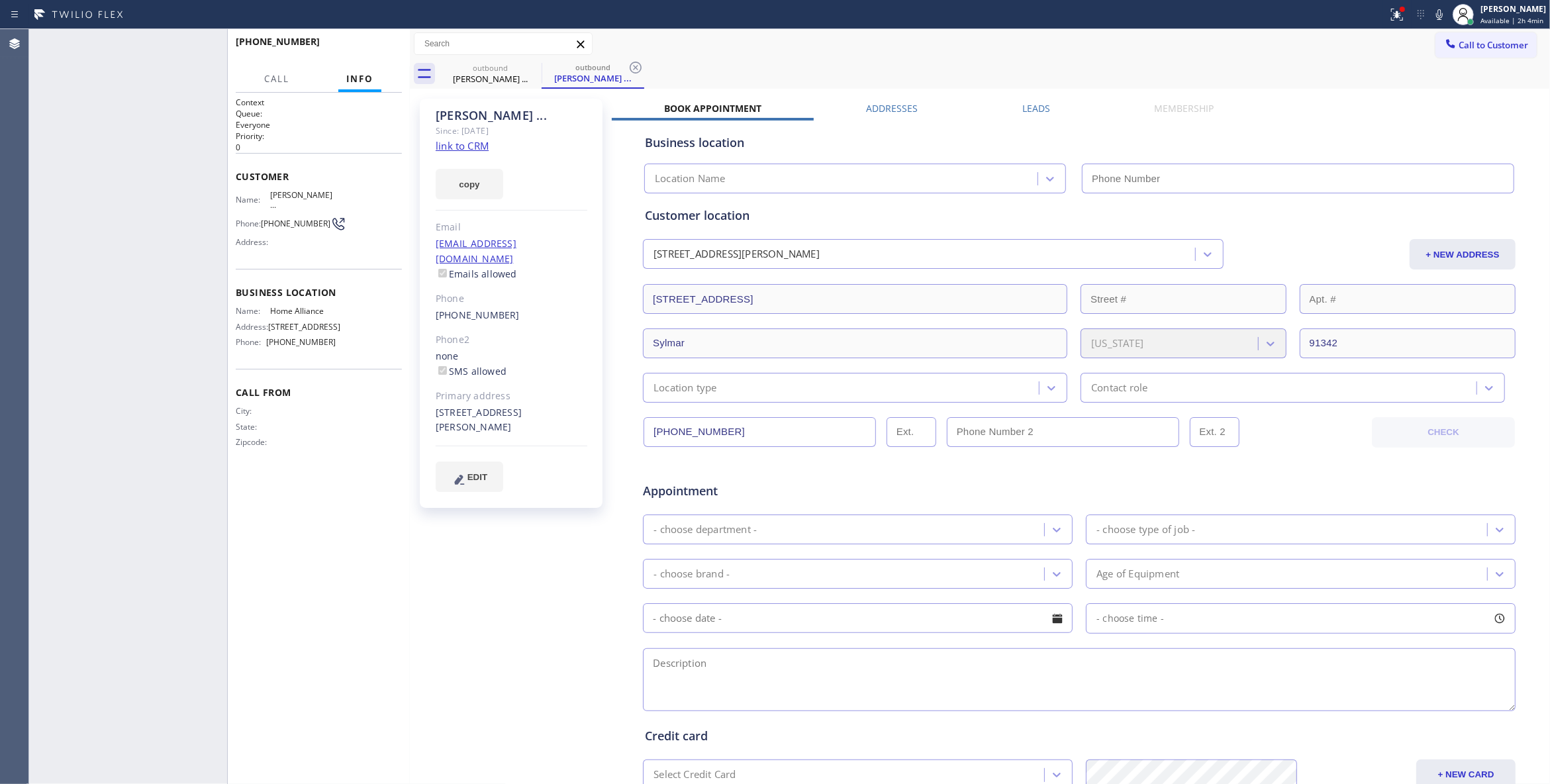
type input "[PHONE_NUMBER]"
click at [631, 72] on icon at bounding box center [636, 67] width 16 height 16
drag, startPoint x: 366, startPoint y: 48, endPoint x: 362, endPoint y: 43, distance: 6.4
click at [366, 49] on span "COMPLETE" at bounding box center [369, 47] width 46 height 9
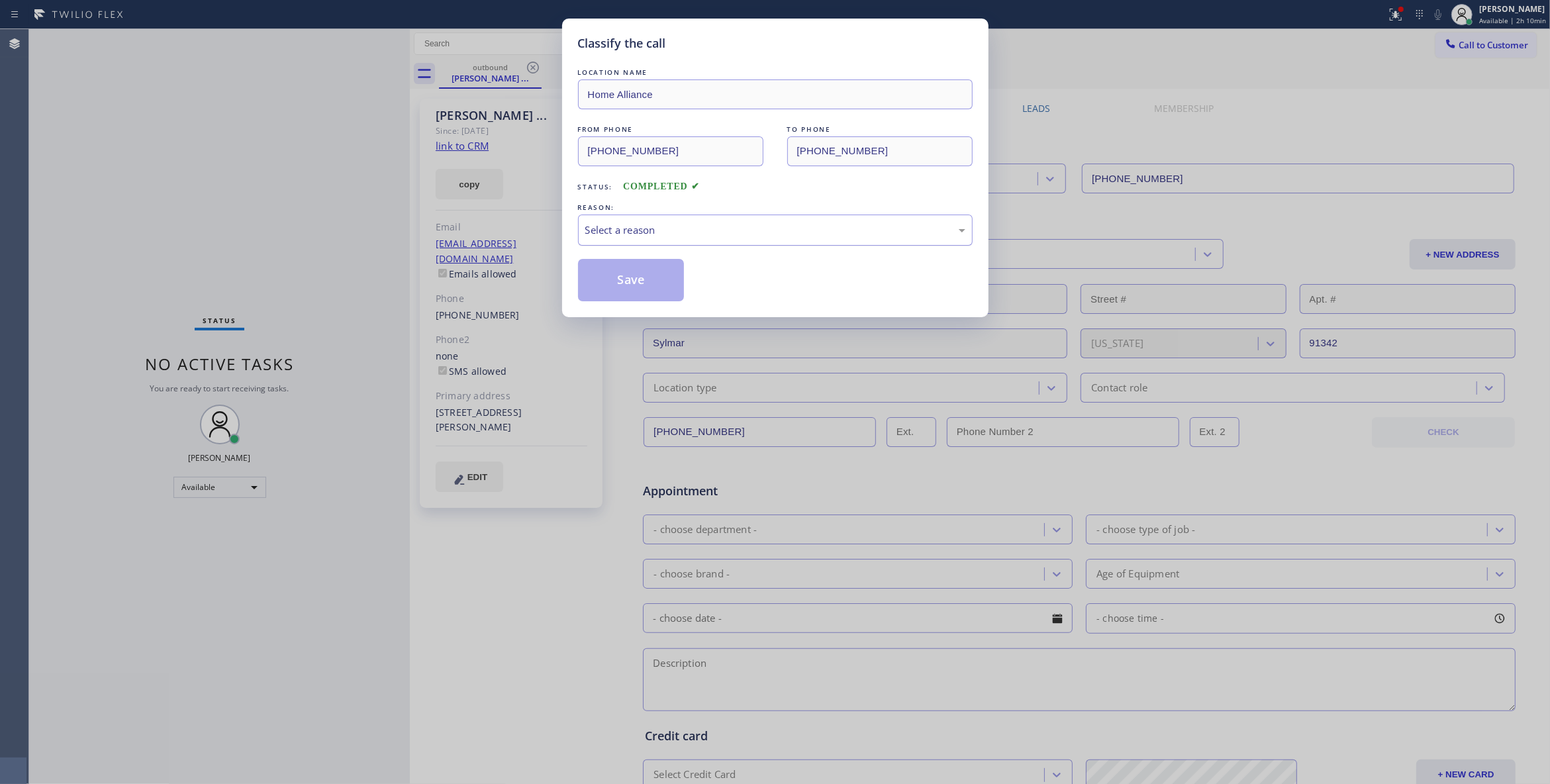
click at [631, 235] on div "Select a reason" at bounding box center [775, 230] width 380 height 16
click at [633, 280] on button "Save" at bounding box center [631, 280] width 106 height 43
click at [633, 279] on button "Save" at bounding box center [631, 280] width 106 height 43
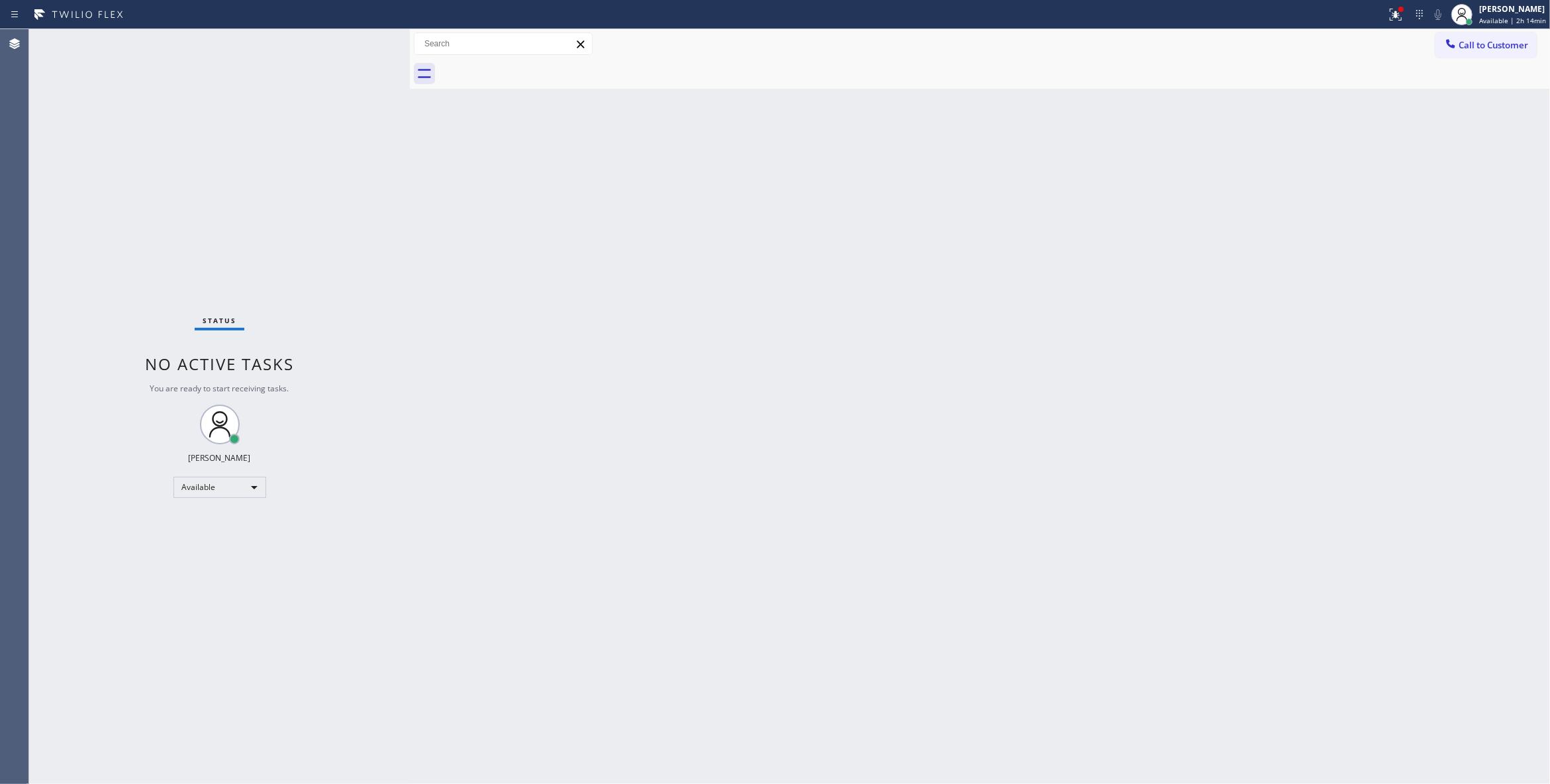
click at [222, 239] on div "Status No active tasks You are ready to start receiving tasks. [PERSON_NAME] Av…" at bounding box center [220, 406] width 381 height 755
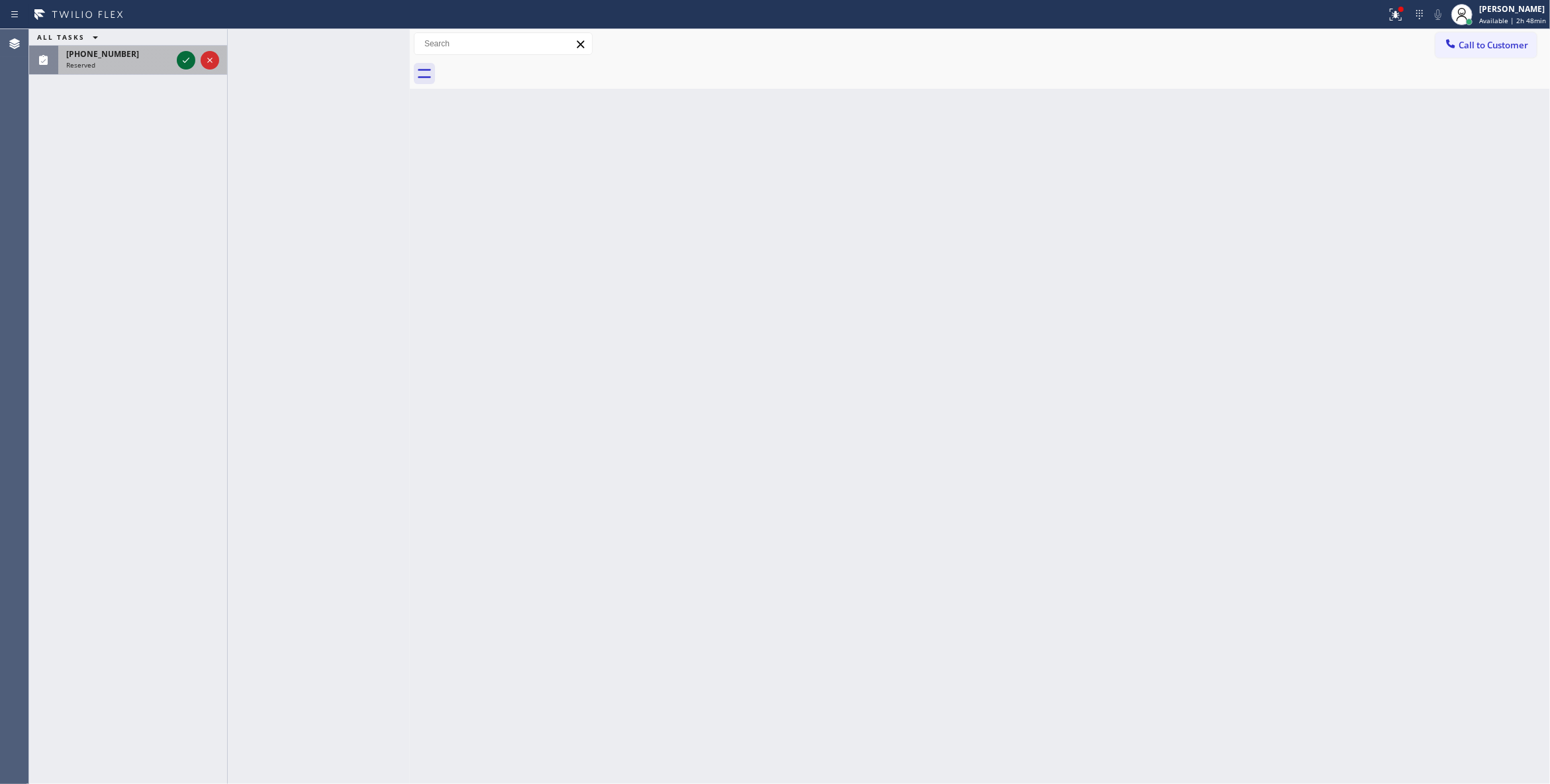
click at [182, 62] on icon at bounding box center [186, 60] width 16 height 16
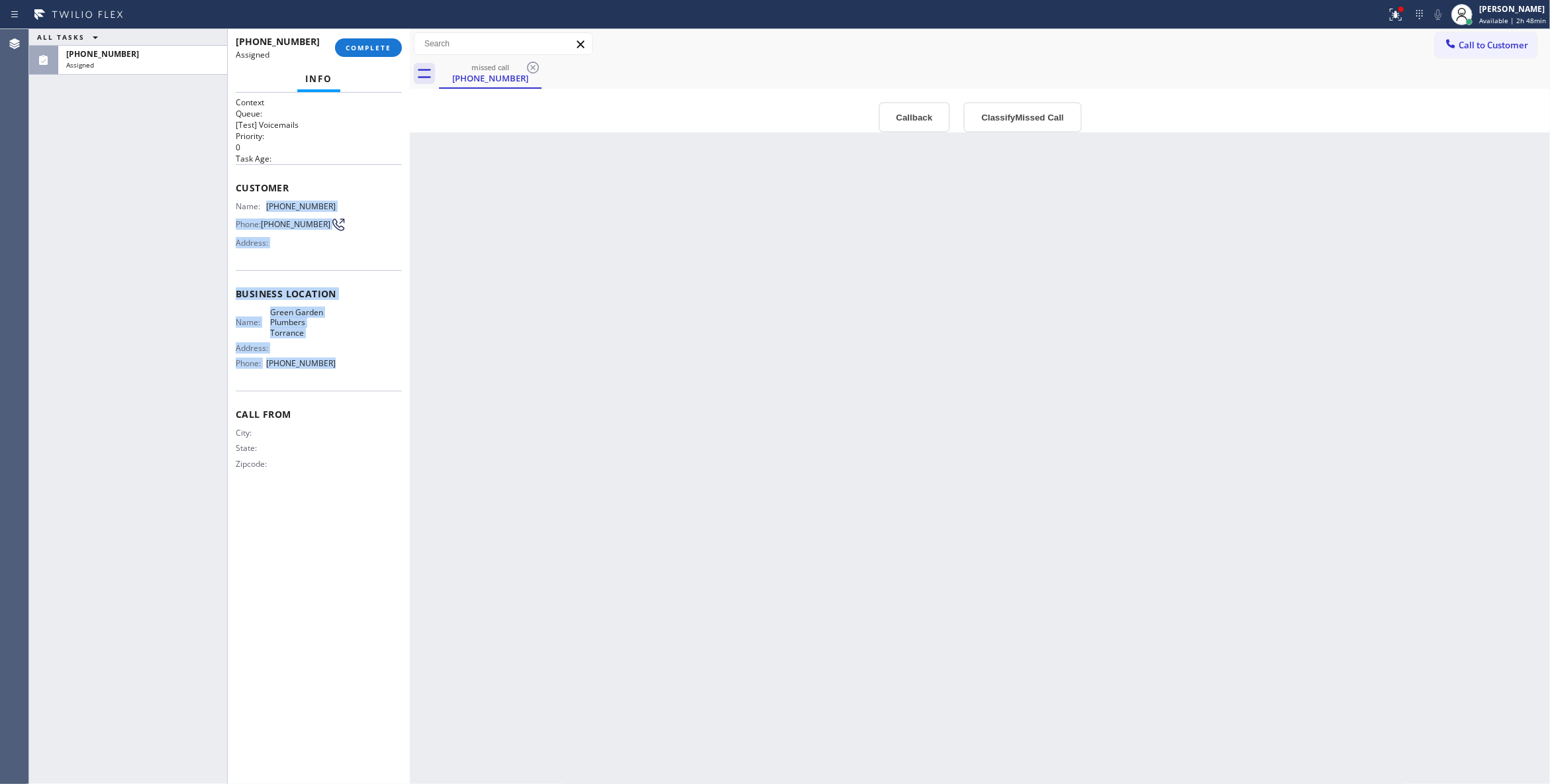
drag, startPoint x: 271, startPoint y: 257, endPoint x: 266, endPoint y: 210, distance: 47.3
click at [266, 210] on div "Context Queue: [Test] Voicemails Priority: 0 Task Age: Customer Name: [PHONE_NU…" at bounding box center [318, 293] width 166 height 395
click at [1046, 118] on button "Classify Missed Call" at bounding box center [1022, 117] width 118 height 30
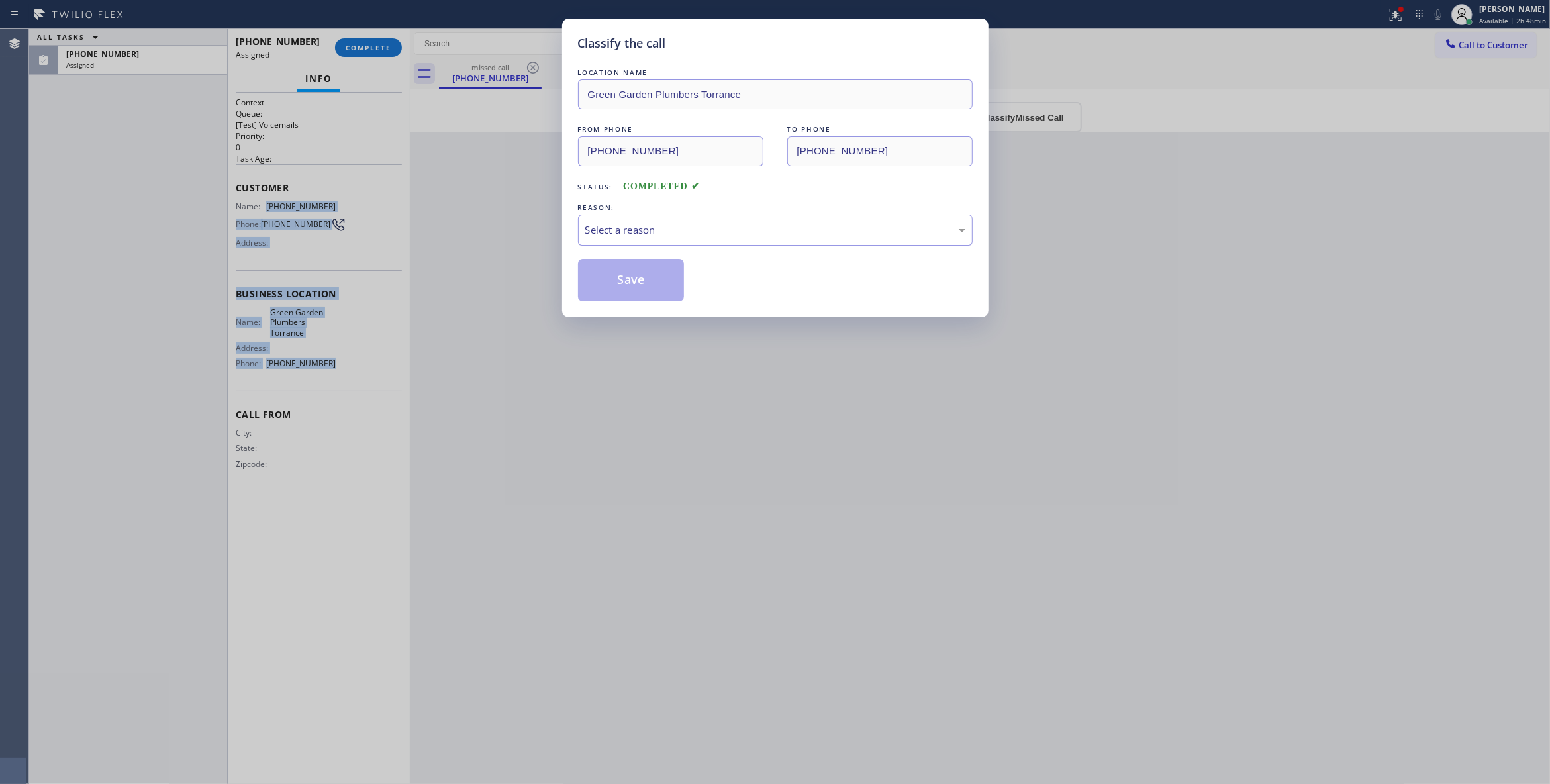
click at [645, 221] on div "Select a reason" at bounding box center [775, 230] width 395 height 31
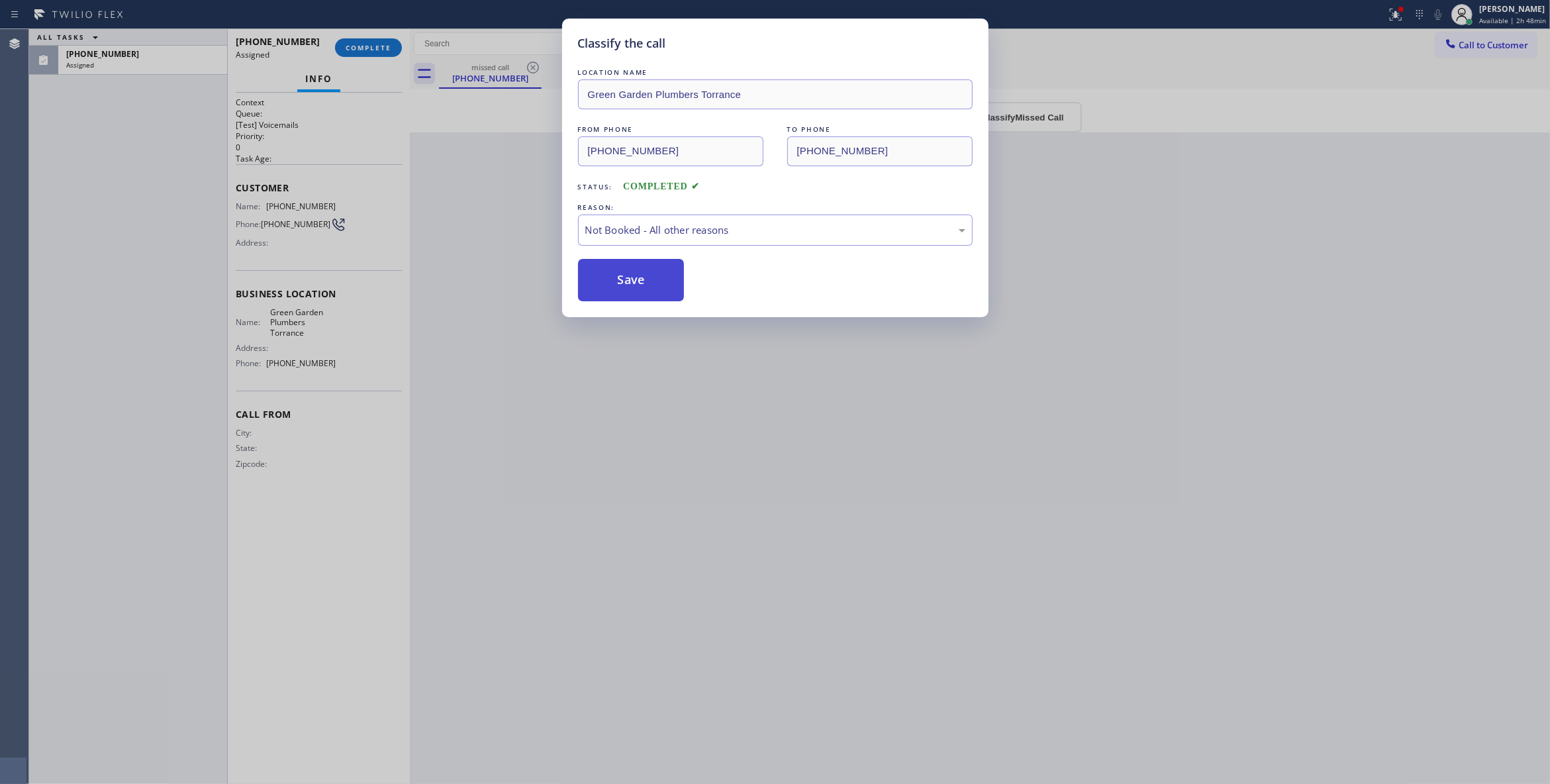
click at [620, 279] on button "Save" at bounding box center [631, 280] width 106 height 43
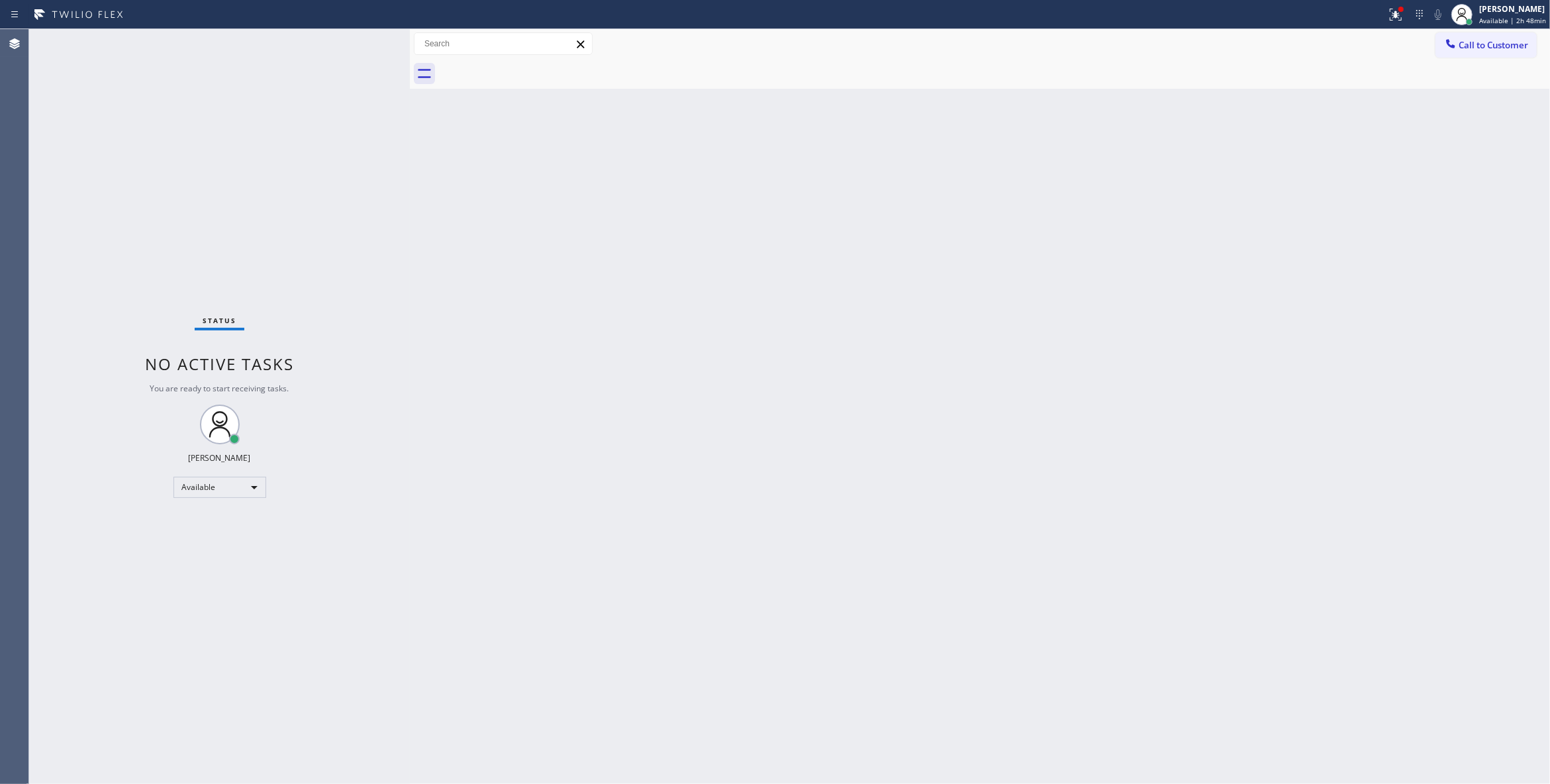
drag, startPoint x: 1148, startPoint y: 384, endPoint x: 1459, endPoint y: 143, distance: 393.4
click at [1188, 332] on div "Back to Dashboard Change Sender ID Customers Technicians Select a contact Outbo…" at bounding box center [980, 406] width 1140 height 755
click at [1498, 45] on span "Call to Customer" at bounding box center [1494, 45] width 70 height 12
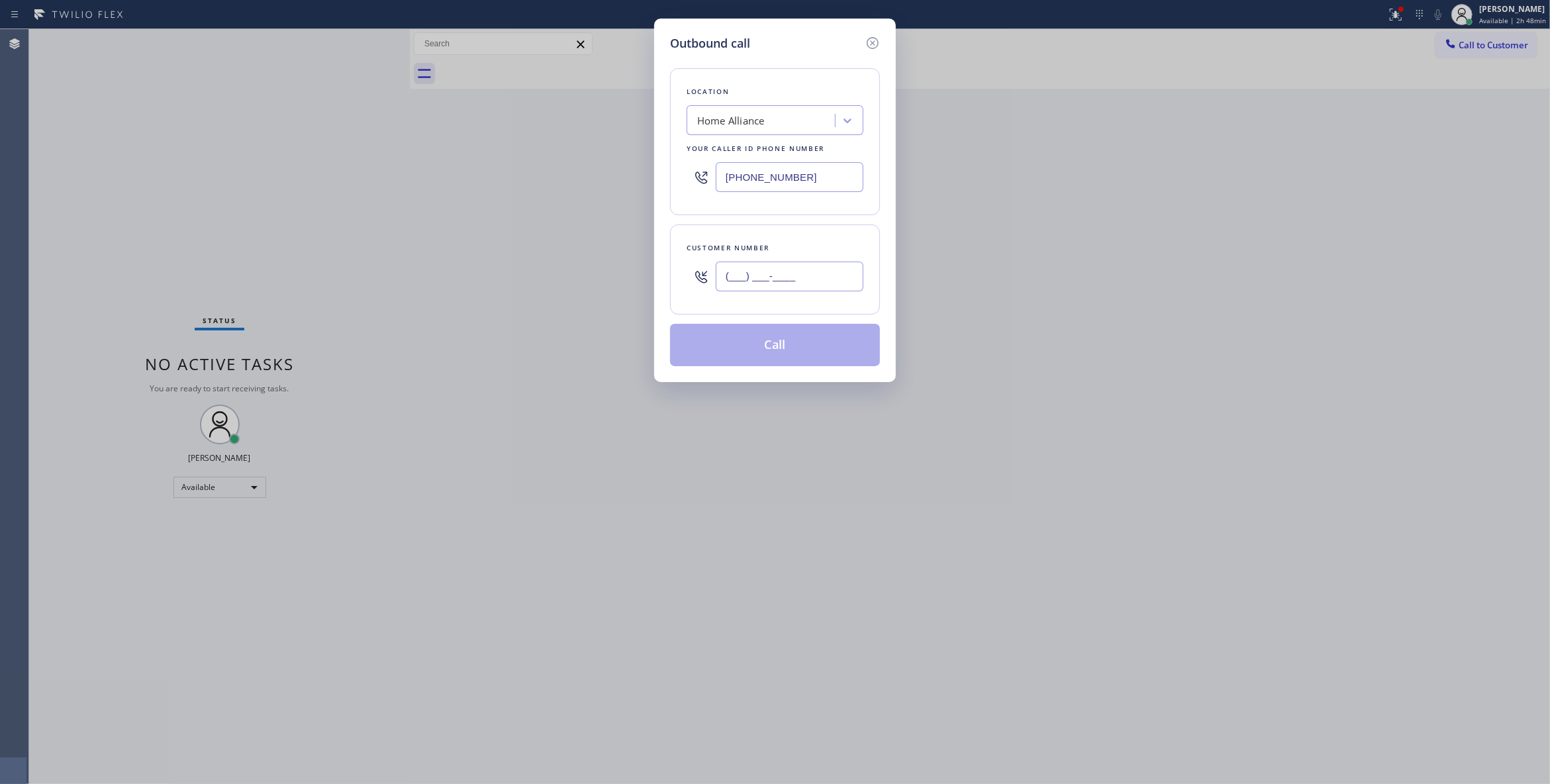
click at [760, 287] on input "(___) ___-____" at bounding box center [789, 276] width 148 height 29
paste input "209) 560-8852"
type input "[PHONE_NUMBER]"
paste input "310) 388-4009"
drag, startPoint x: 608, startPoint y: 164, endPoint x: 284, endPoint y: 168, distance: 324.0
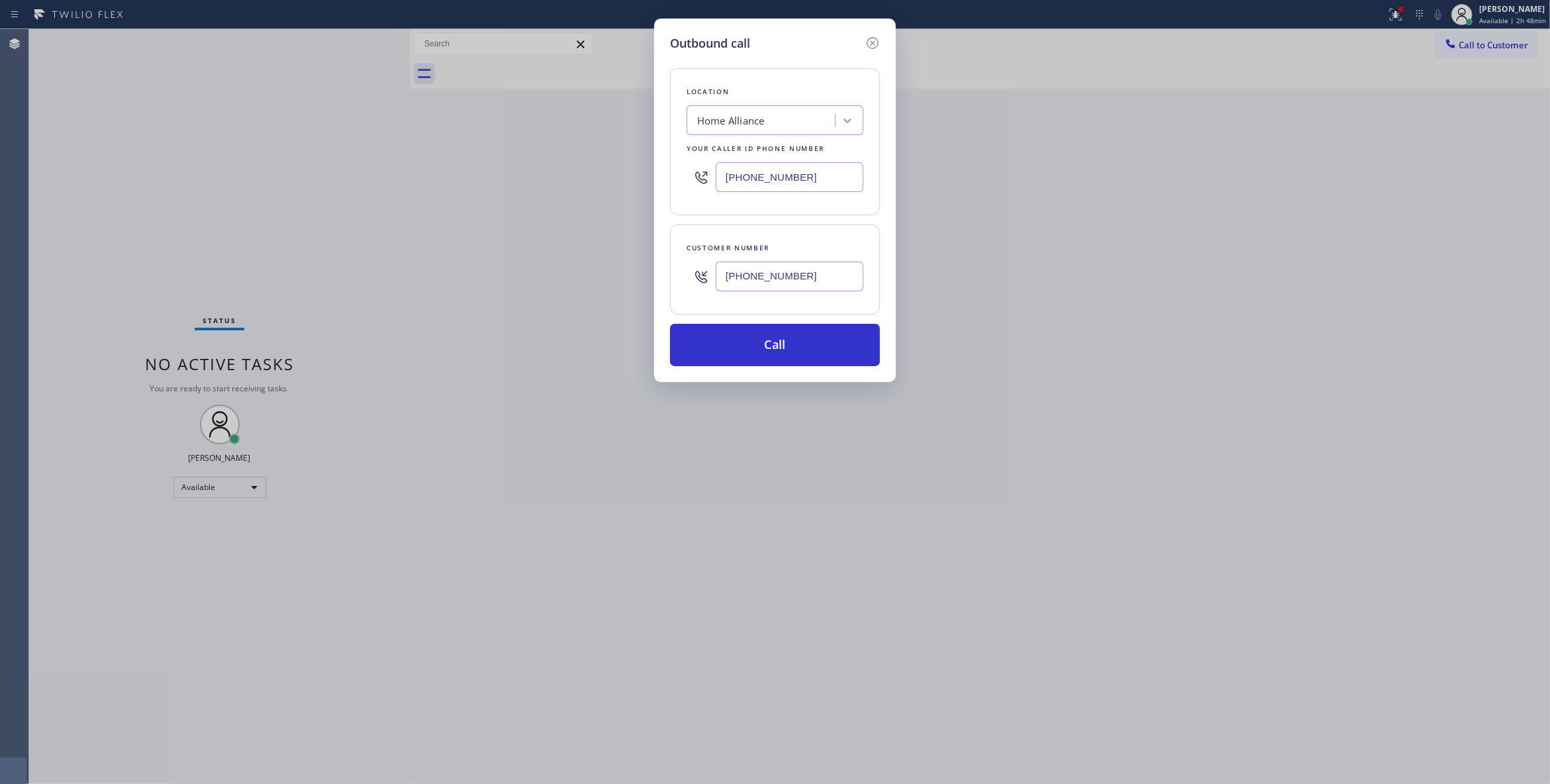
click at [284, 167] on div "Outbound call Location Home Alliance Your caller id phone number [PHONE_NUMBER]…" at bounding box center [775, 392] width 1550 height 784
type input "[PHONE_NUMBER]"
drag, startPoint x: 833, startPoint y: 281, endPoint x: 600, endPoint y: 266, distance: 233.5
click at [600, 266] on div "Outbound call Location [GEOGRAPHIC_DATA] Plumbers Torrance Your caller id phone…" at bounding box center [775, 392] width 1550 height 784
drag, startPoint x: 757, startPoint y: 336, endPoint x: 748, endPoint y: 335, distance: 9.1
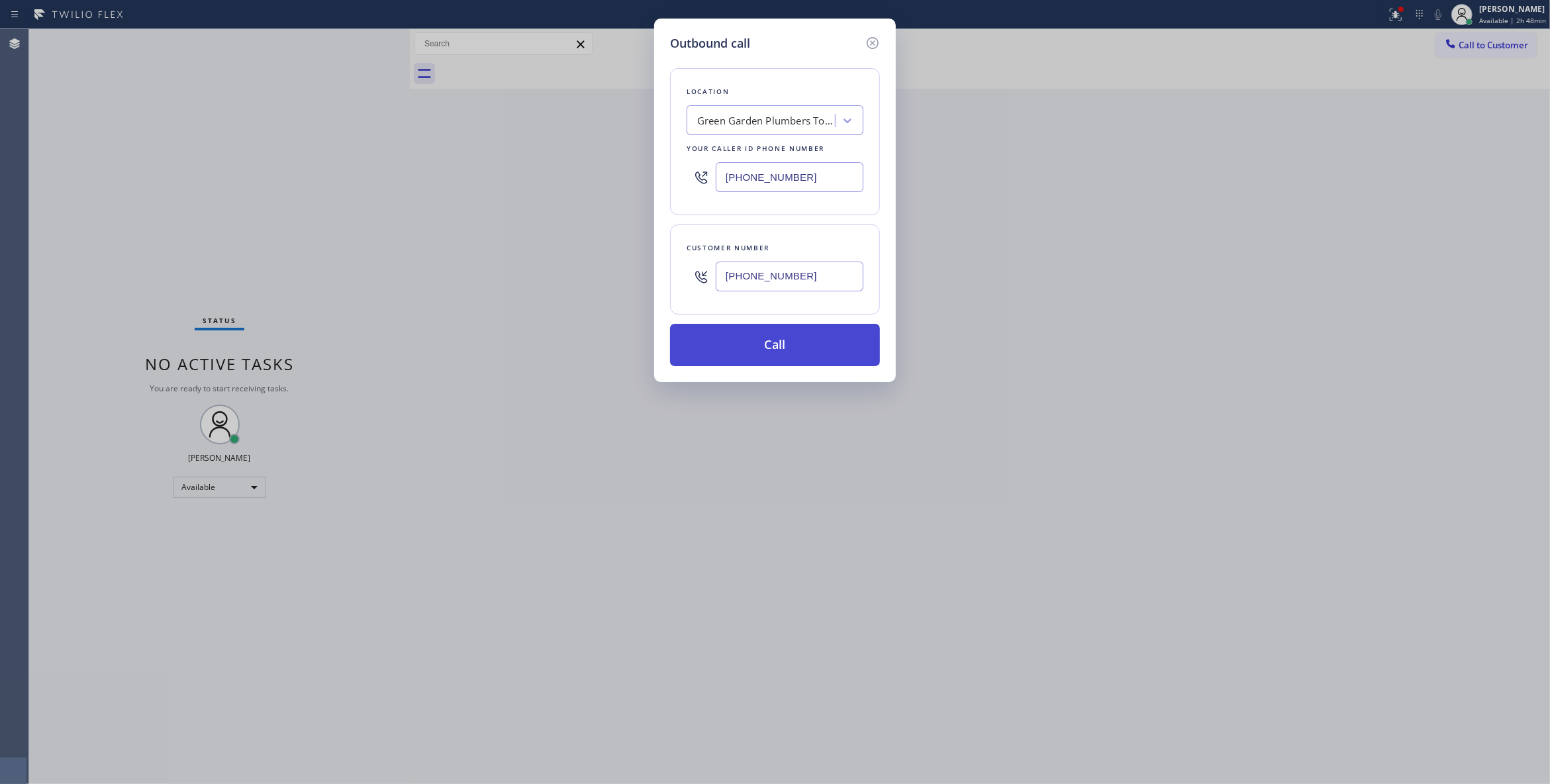
click at [751, 336] on button "Call" at bounding box center [775, 345] width 210 height 43
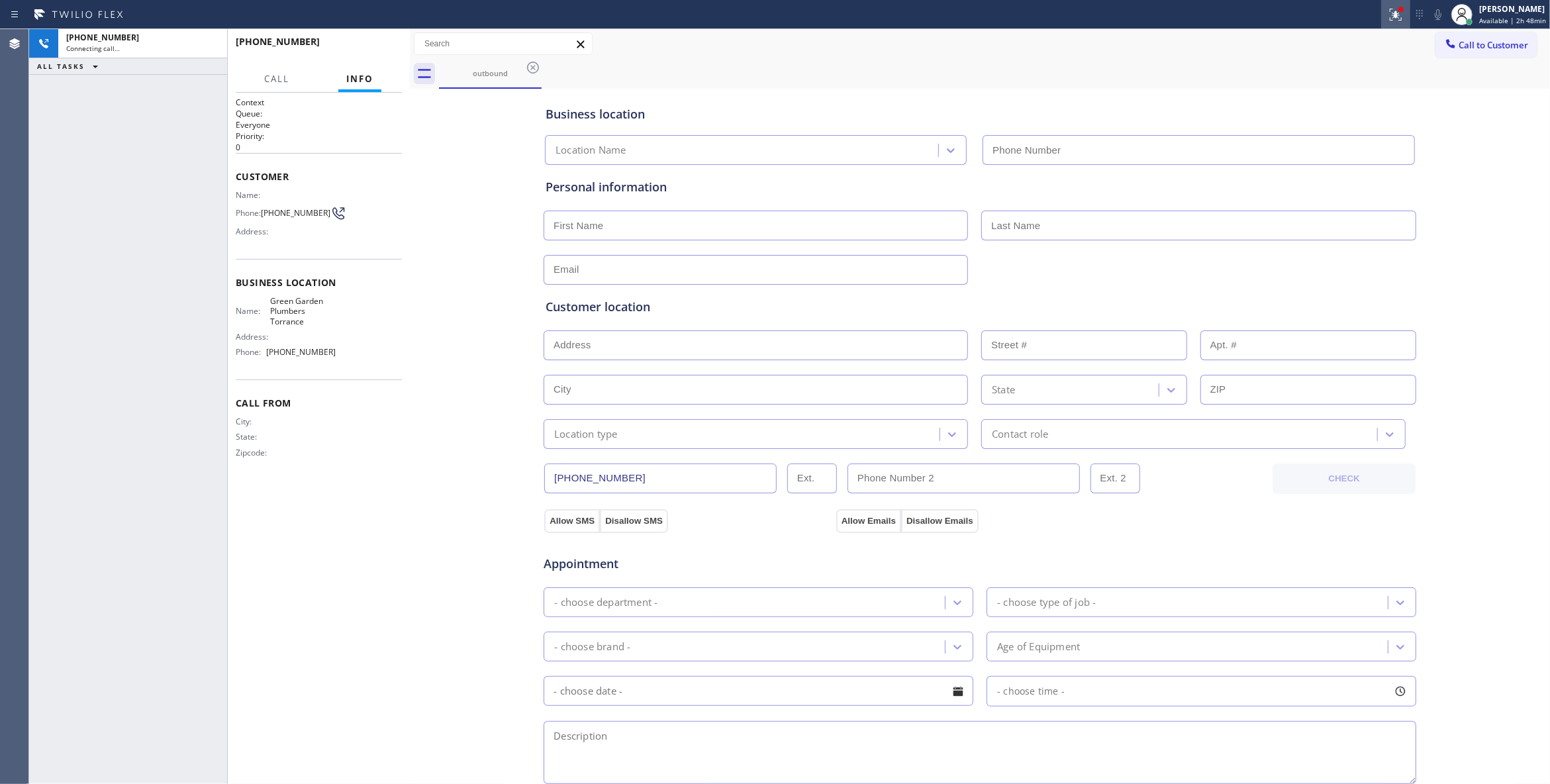
click at [1388, 16] on icon at bounding box center [1395, 14] width 16 height 16
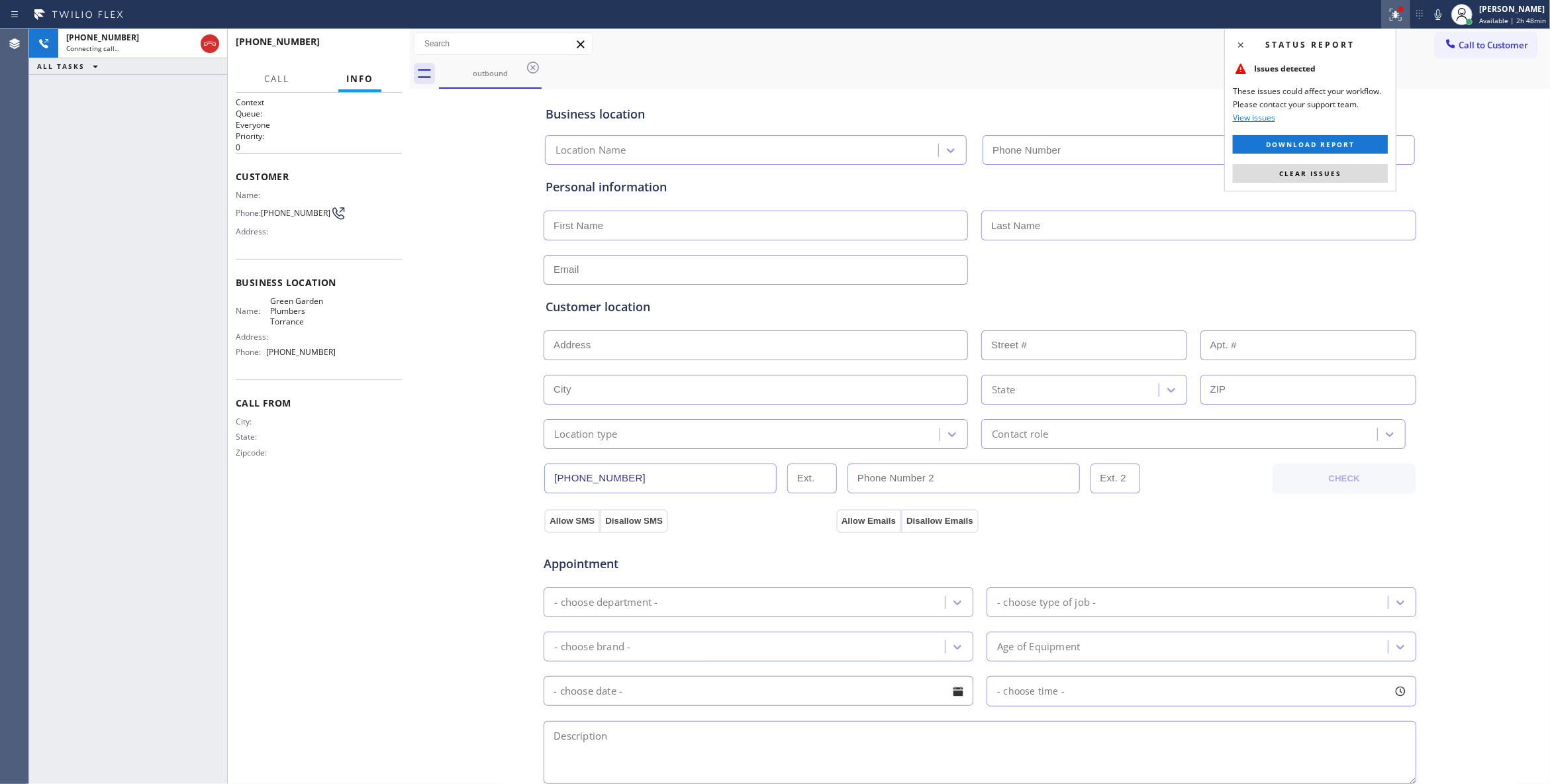
click at [1341, 176] on span "Clear issues" at bounding box center [1310, 172] width 62 height 9
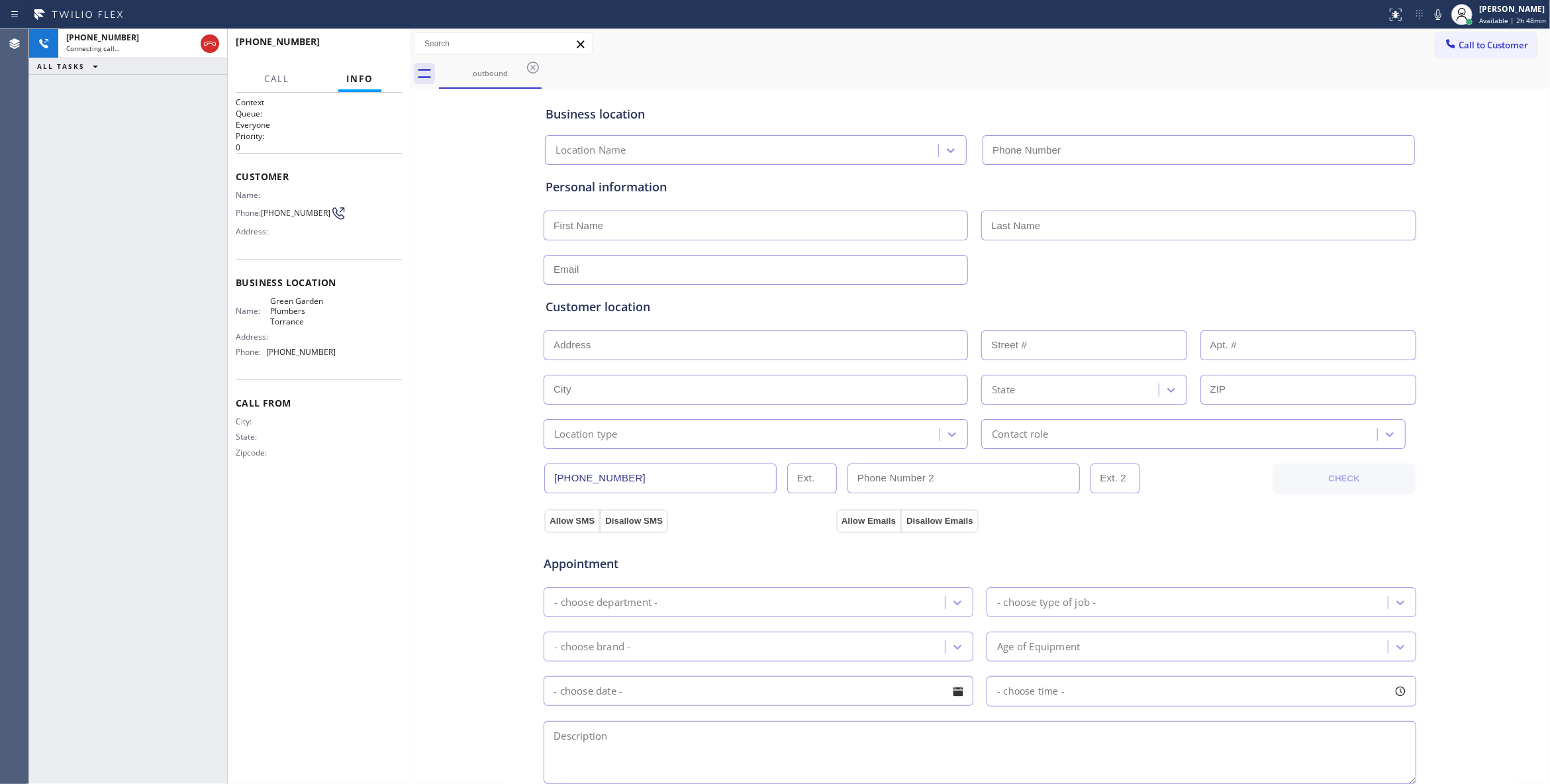
type input "[PHONE_NUMBER]"
click at [479, 491] on div "Business location [GEOGRAPHIC_DATA] [PHONE_NUMBER] Personal information Custome…" at bounding box center [980, 544] width 1134 height 904
click at [183, 539] on div "[PHONE_NUMBER] Connecting call… ALL TASKS ALL TASKS ACTIVE TASKS TASKS IN WRAP …" at bounding box center [128, 406] width 198 height 755
click at [184, 91] on div "[PHONE_NUMBER] Connecting call… ALL TASKS ALL TASKS ACTIVE TASKS TASKS IN WRAP …" at bounding box center [128, 406] width 198 height 755
click at [362, 51] on span "HANG UP" at bounding box center [371, 47] width 40 height 9
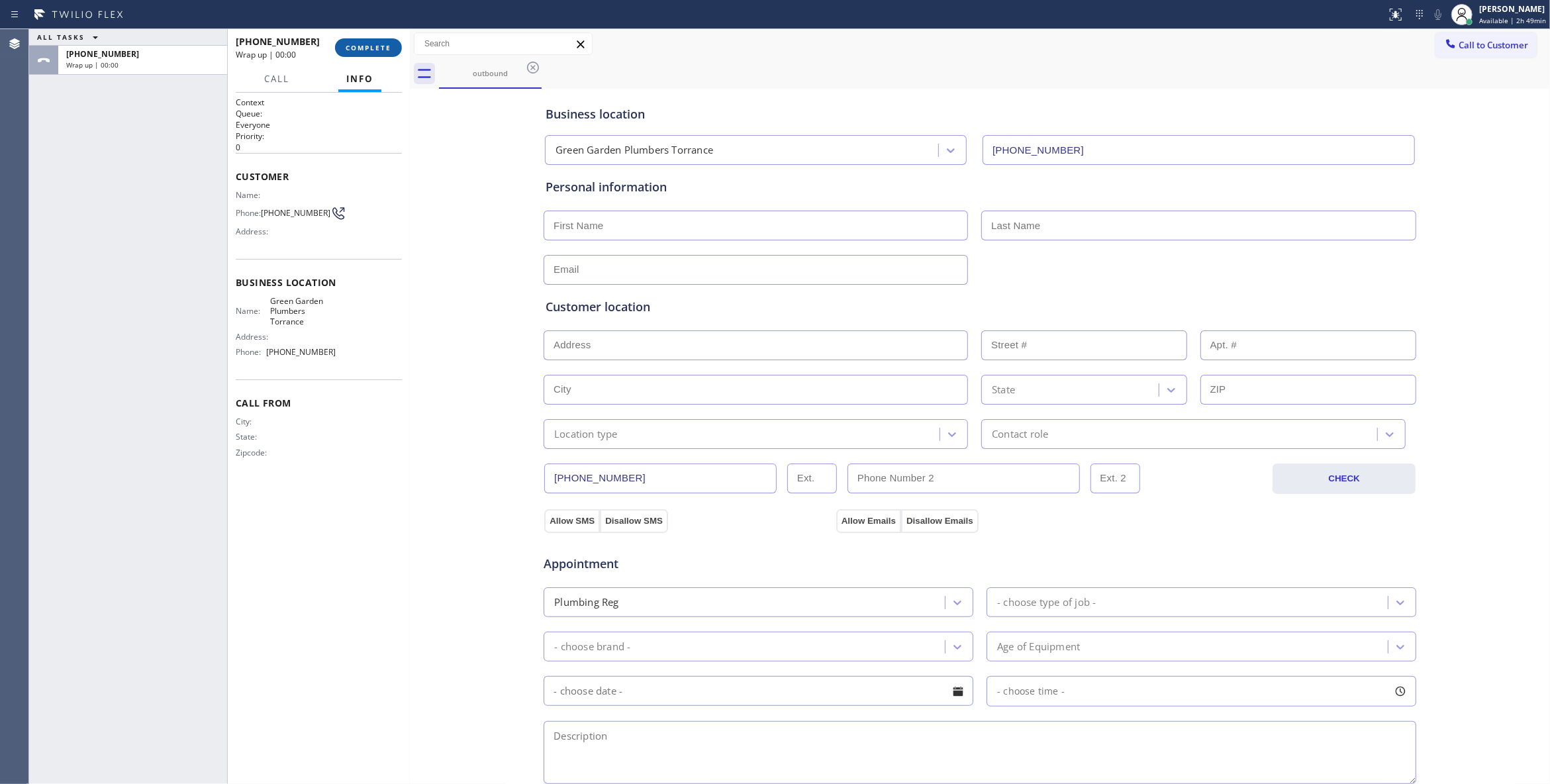
click at [366, 48] on span "COMPLETE" at bounding box center [369, 47] width 46 height 9
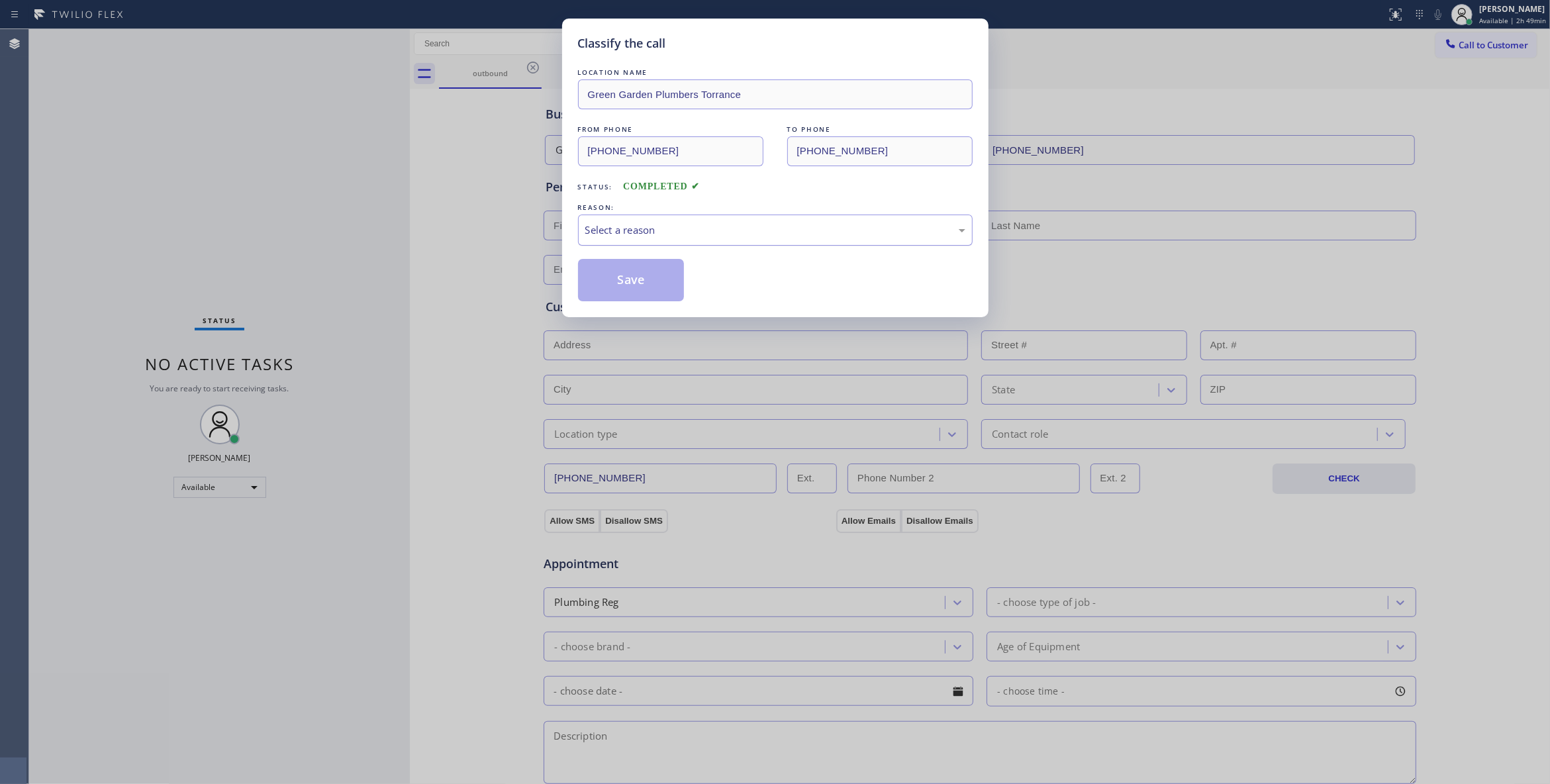
click at [627, 226] on div "Select a reason" at bounding box center [775, 230] width 380 height 16
click at [616, 276] on button "Save" at bounding box center [631, 280] width 106 height 43
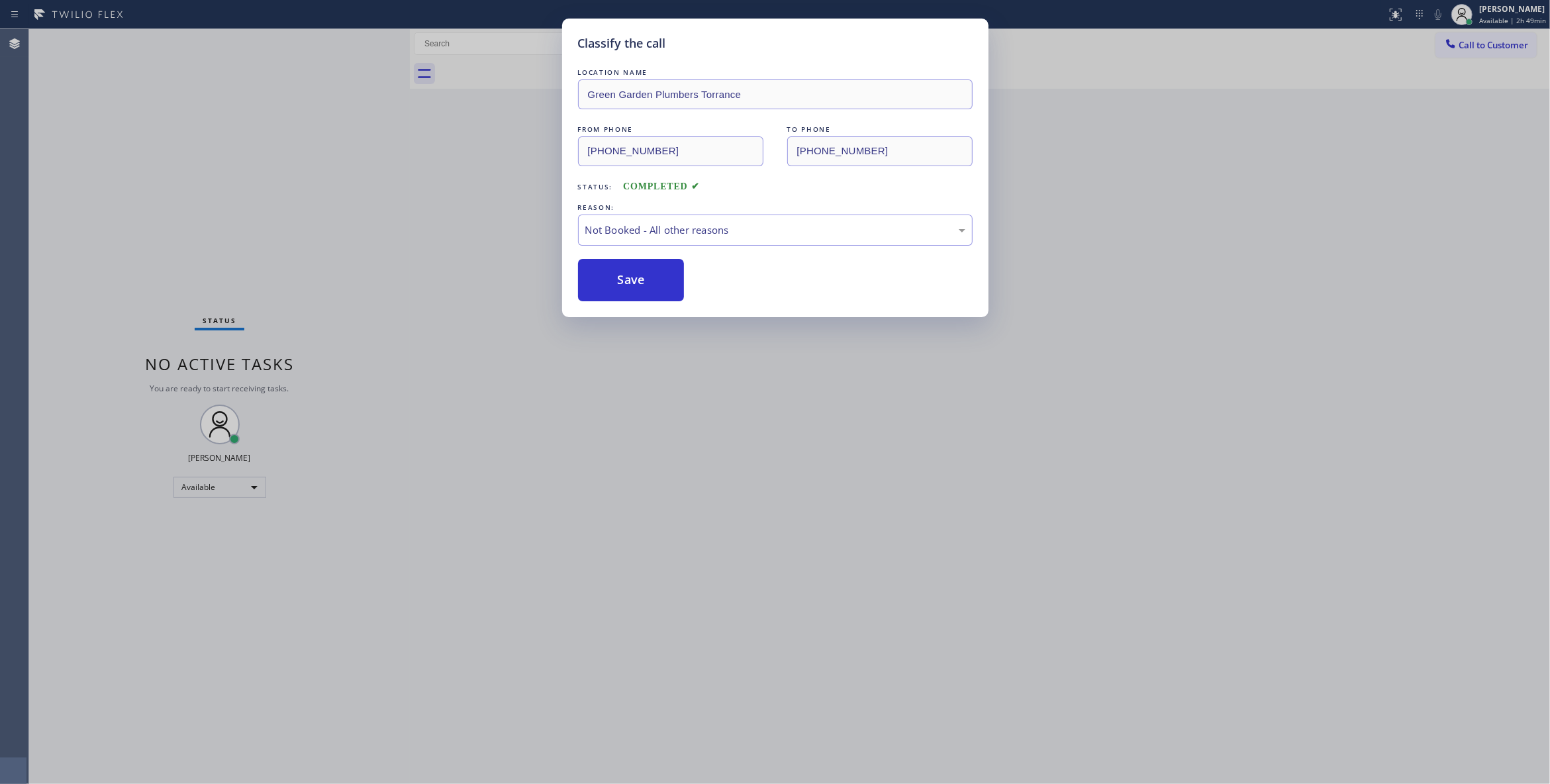
click at [616, 276] on button "Save" at bounding box center [631, 280] width 106 height 43
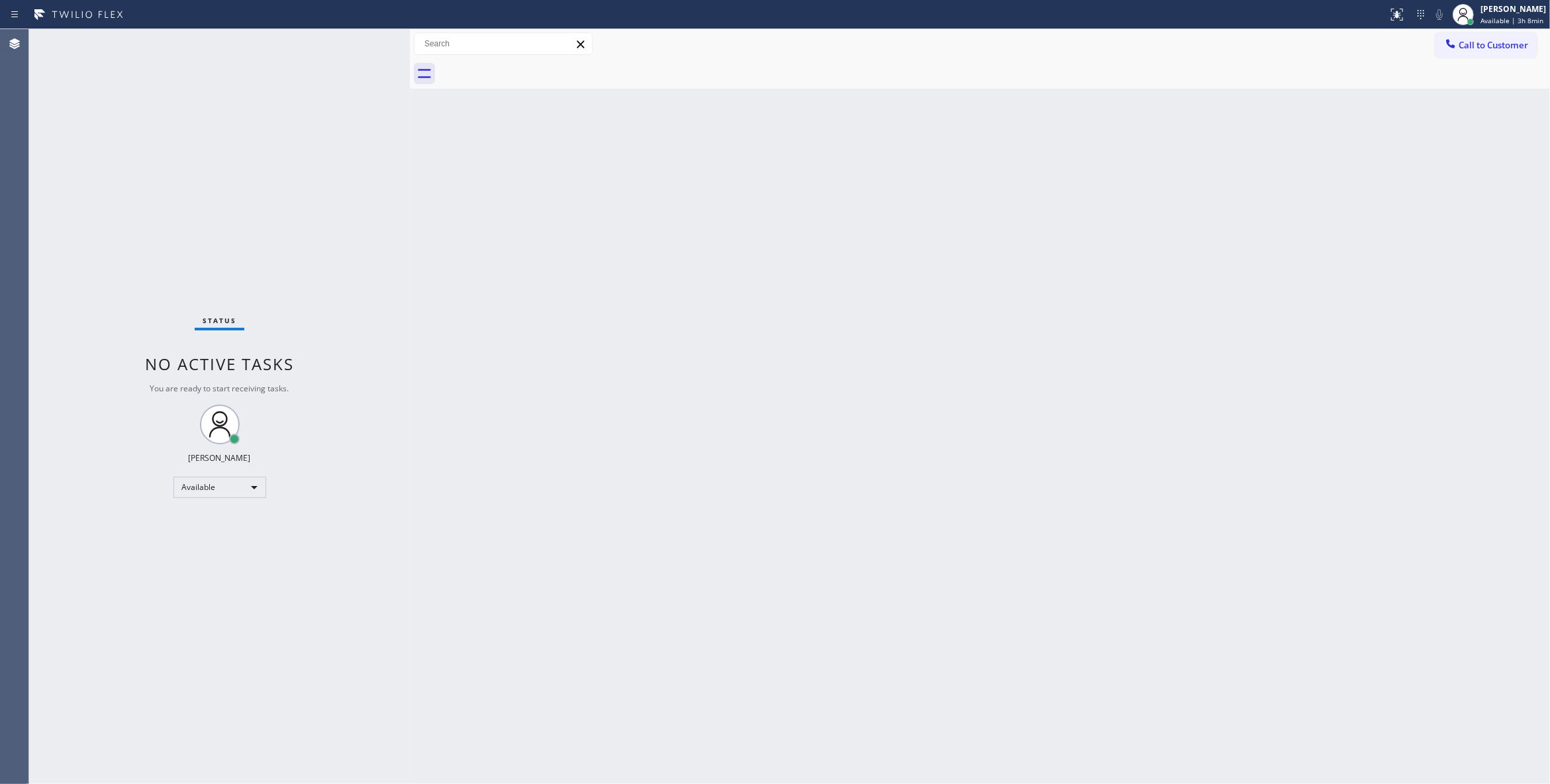
drag, startPoint x: 231, startPoint y: 210, endPoint x: 1007, endPoint y: 280, distance: 779.2
click at [231, 210] on div "Status No active tasks You are ready to start receiving tasks. [PERSON_NAME] Av…" at bounding box center [220, 406] width 381 height 755
click at [78, 88] on div "Status No active tasks You are ready to start receiving tasks. [PERSON_NAME] Av…" at bounding box center [220, 406] width 381 height 755
click at [242, 706] on div "Status No active tasks You are ready to start receiving tasks. [PERSON_NAME] Av…" at bounding box center [220, 406] width 381 height 755
click at [1492, 54] on button "Call to Customer" at bounding box center [1486, 45] width 101 height 25
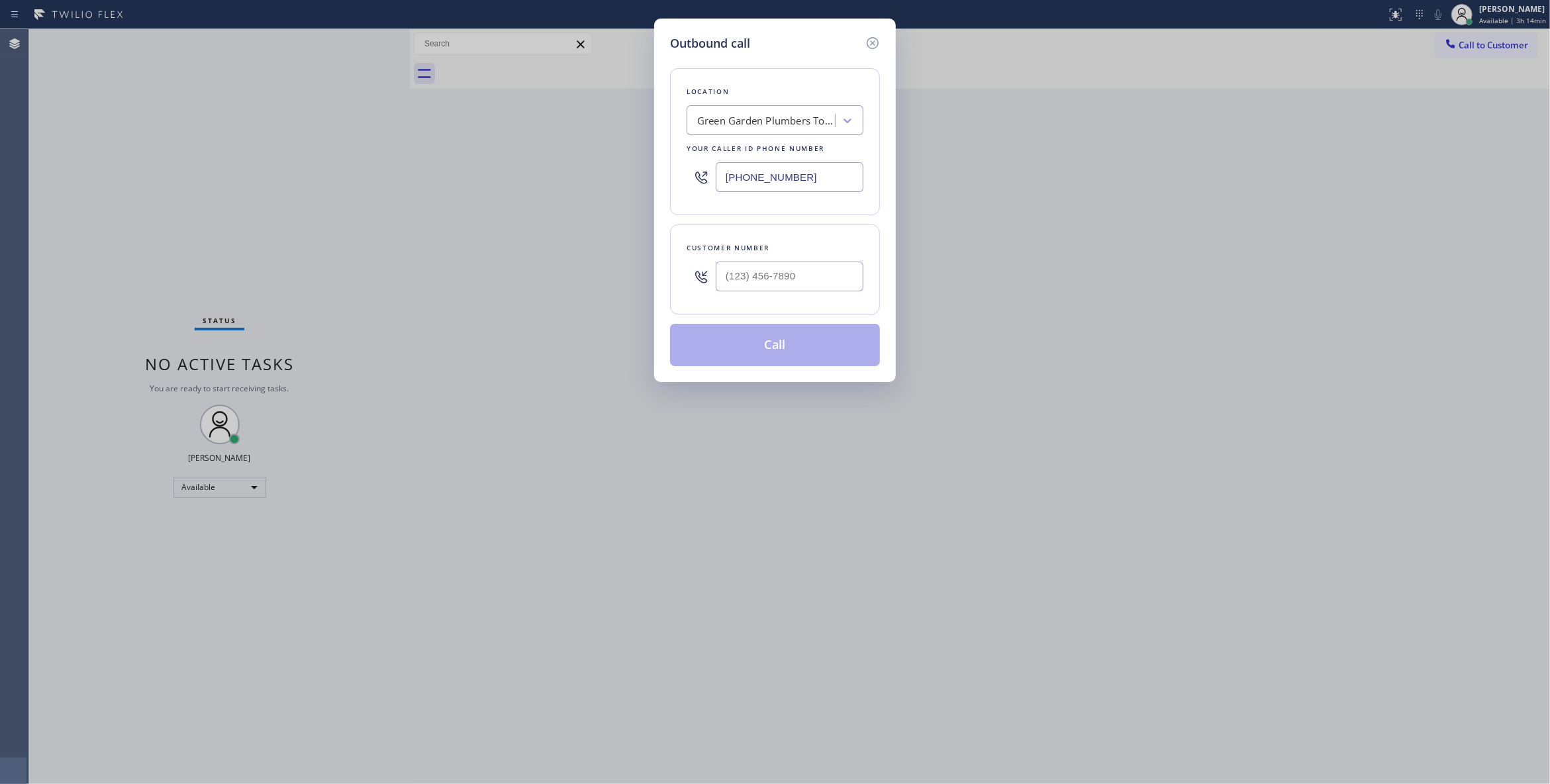
drag, startPoint x: 814, startPoint y: 175, endPoint x: 213, endPoint y: 168, distance: 601.0
click at [213, 168] on div "Outbound call Location [GEOGRAPHIC_DATA] Plumbers Torrance Your caller id phone…" at bounding box center [775, 392] width 1550 height 784
paste input "760) 388-9800"
type input "[PHONE_NUMBER]"
click at [792, 271] on input "(___) ___-____" at bounding box center [789, 276] width 148 height 29
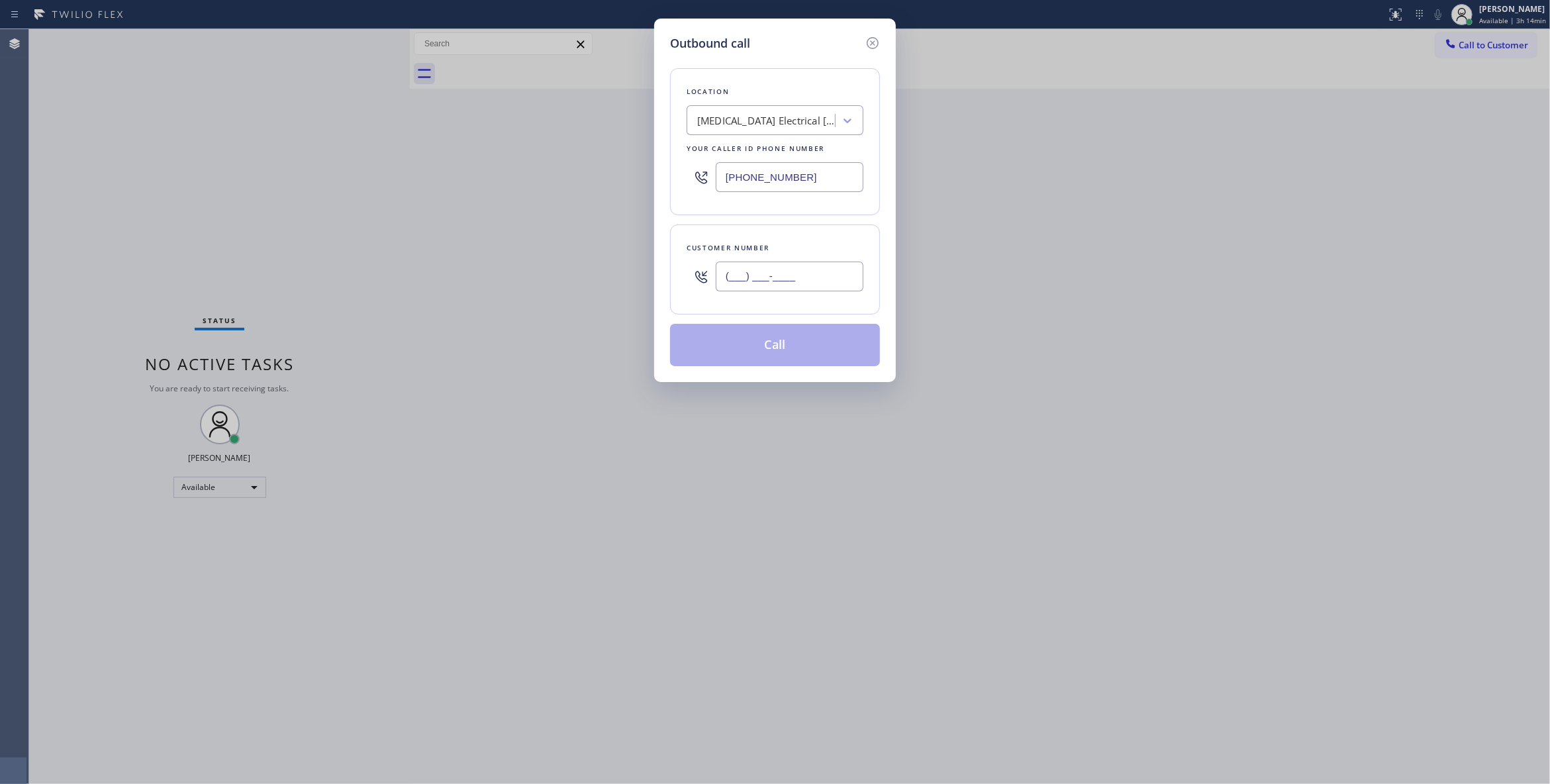
paste input "442) 241-9300"
type input "[PHONE_NUMBER]"
click at [805, 349] on button "Call" at bounding box center [775, 345] width 210 height 43
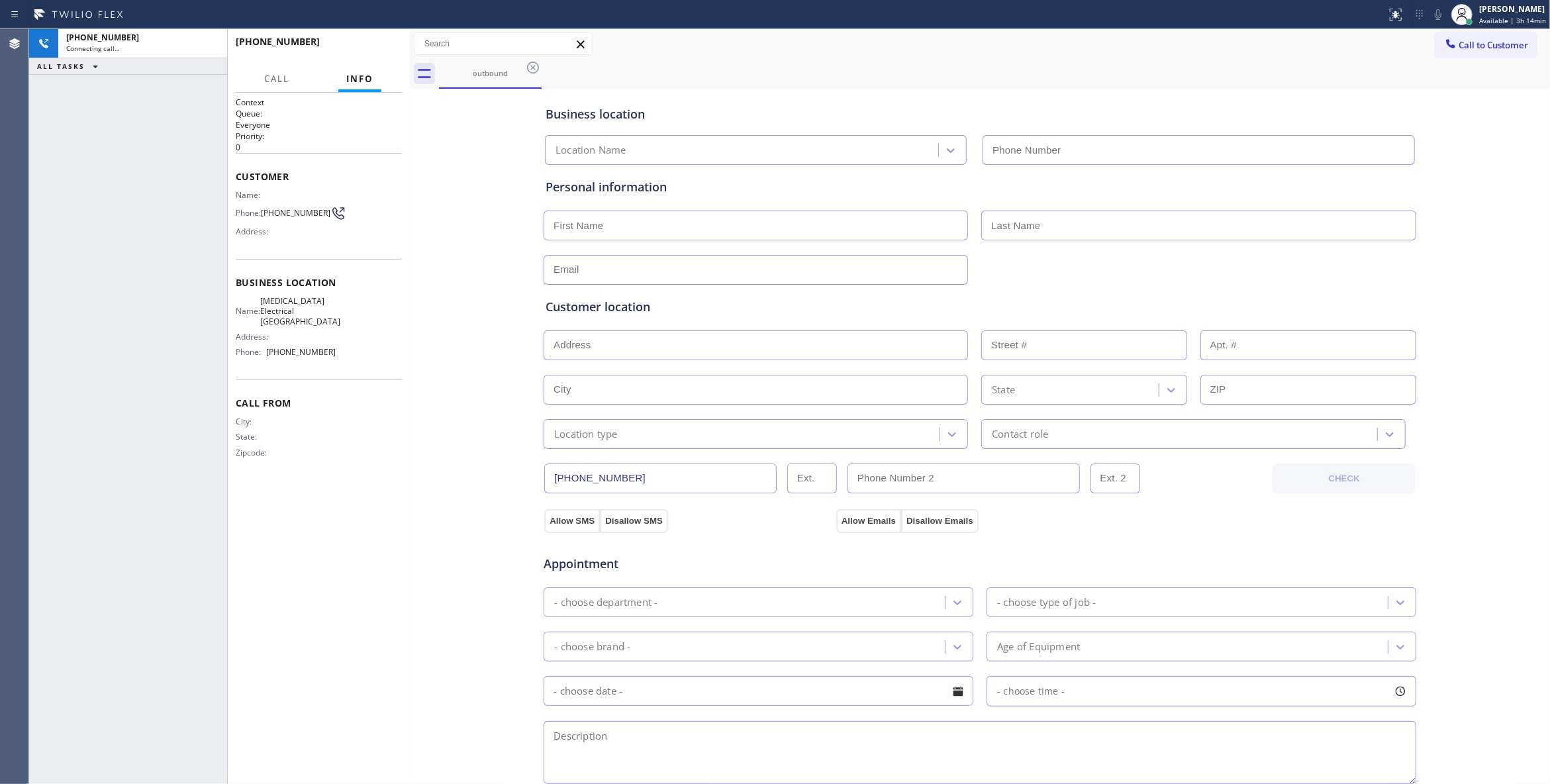
type input "[PHONE_NUMBER]"
drag, startPoint x: 205, startPoint y: 40, endPoint x: 347, endPoint y: 68, distance: 144.7
click at [205, 40] on icon at bounding box center [209, 43] width 16 height 16
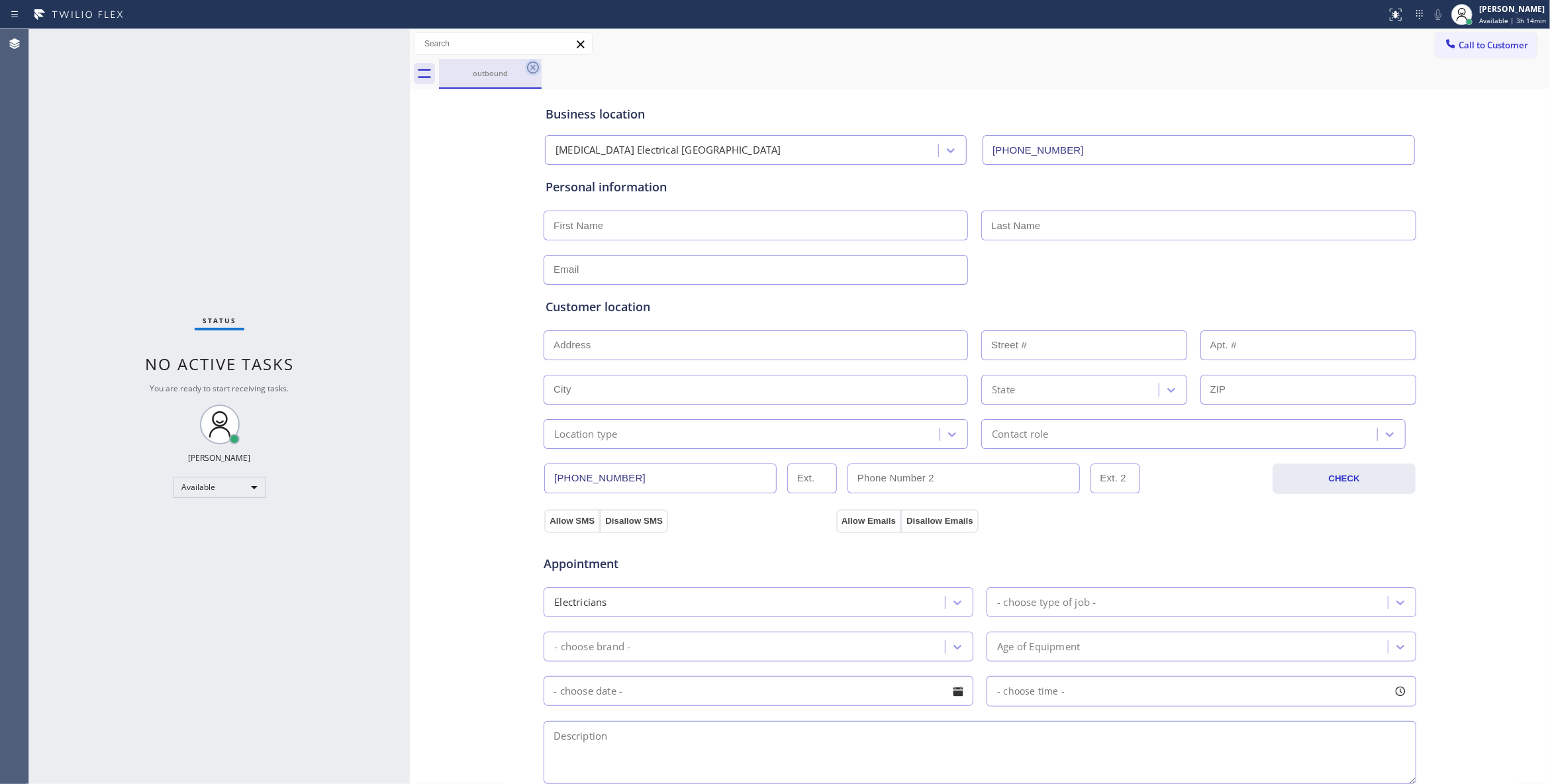
click at [534, 73] on icon at bounding box center [532, 67] width 12 height 12
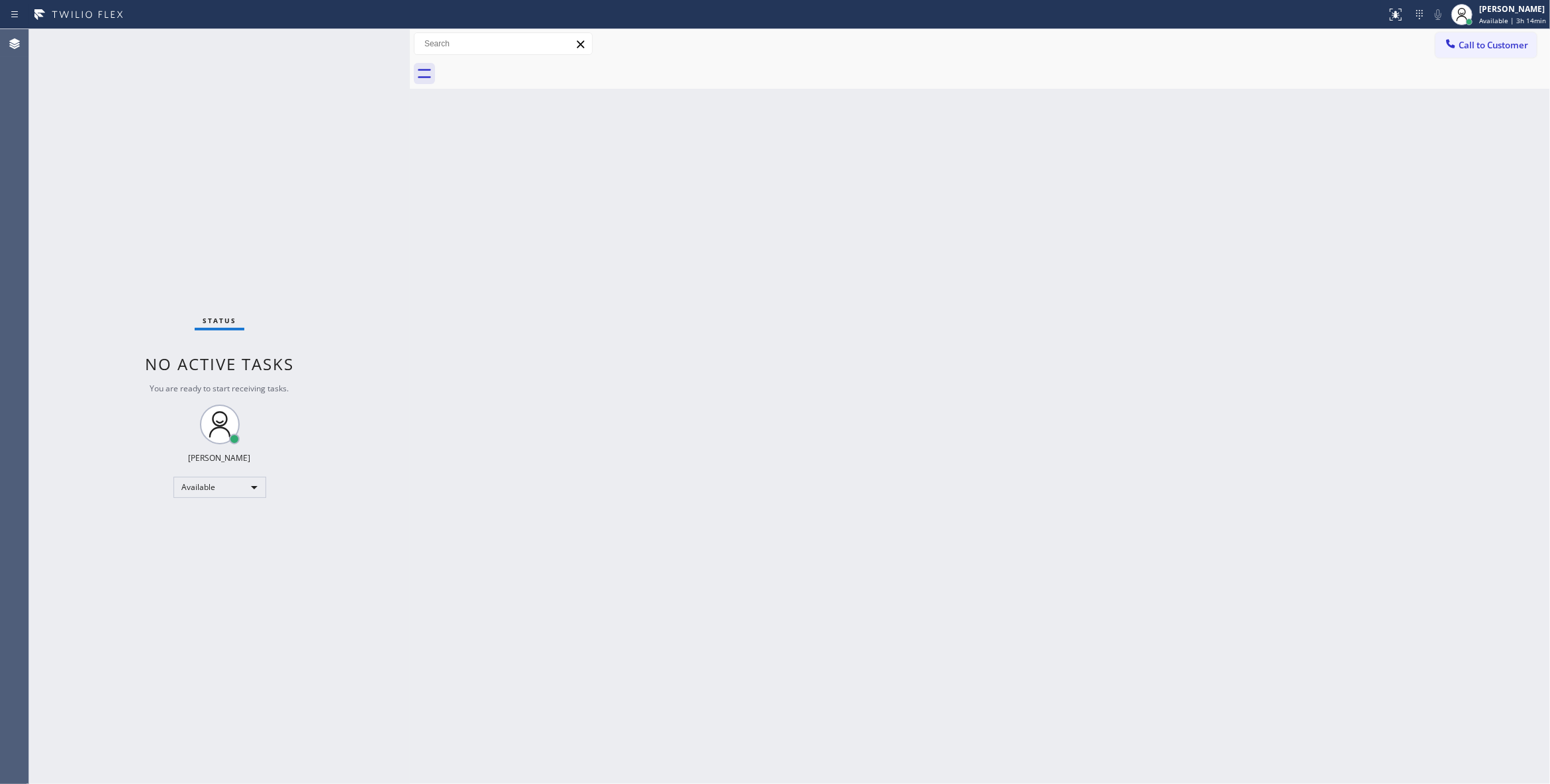
drag, startPoint x: 218, startPoint y: 242, endPoint x: 1093, endPoint y: 110, distance: 884.9
click at [218, 242] on div "Status No active tasks You are ready to start receiving tasks. [PERSON_NAME] Av…" at bounding box center [220, 406] width 381 height 755
click at [1480, 19] on span "Available | 3h 14min" at bounding box center [1513, 20] width 67 height 9
click at [1436, 103] on button "Break" at bounding box center [1484, 104] width 133 height 17
